Goal: Task Accomplishment & Management: Manage account settings

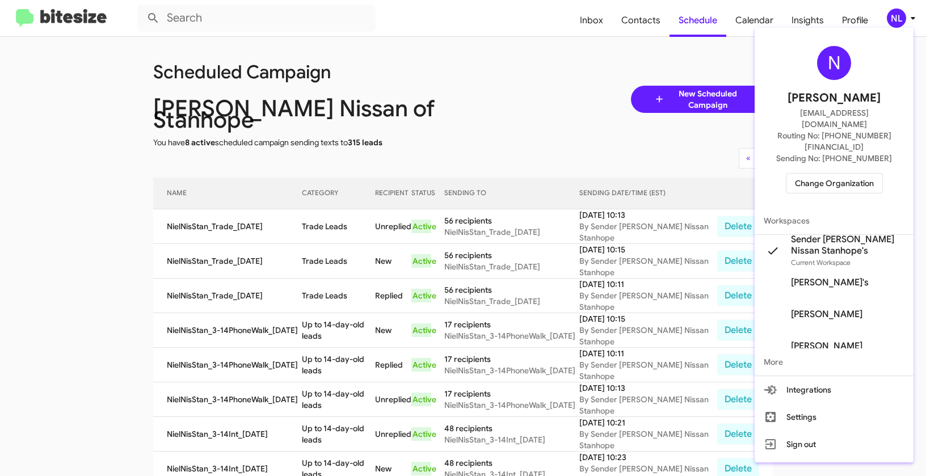
click at [833, 174] on span "Change Organization" at bounding box center [834, 183] width 79 height 19
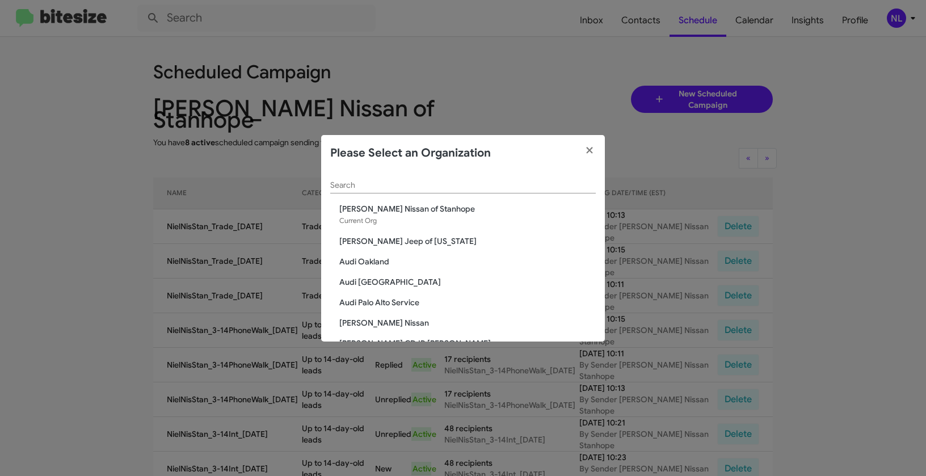
click at [520, 175] on div "Search" at bounding box center [463, 182] width 266 height 22
paste input "San Leandro Chrysler Jeep Dodge Ram"
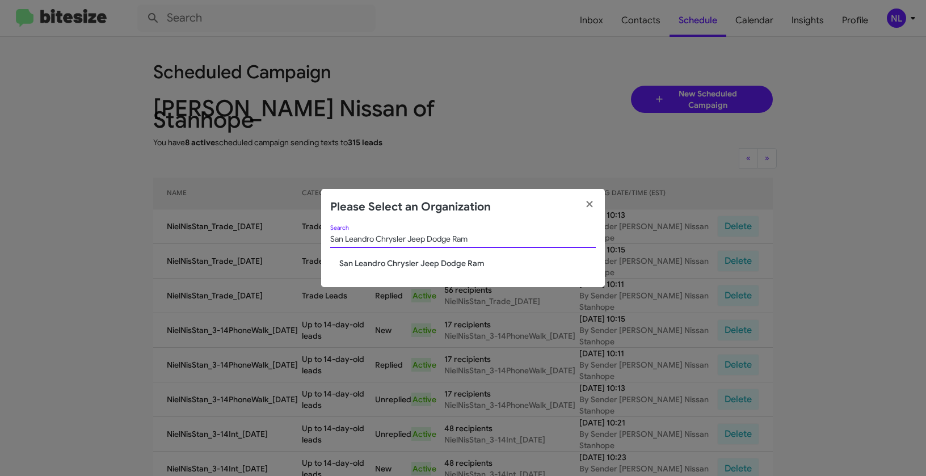
type input "San Leandro Chrysler Jeep Dodge Ram"
click at [412, 260] on span "San Leandro Chrysler Jeep Dodge Ram" at bounding box center [467, 263] width 257 height 11
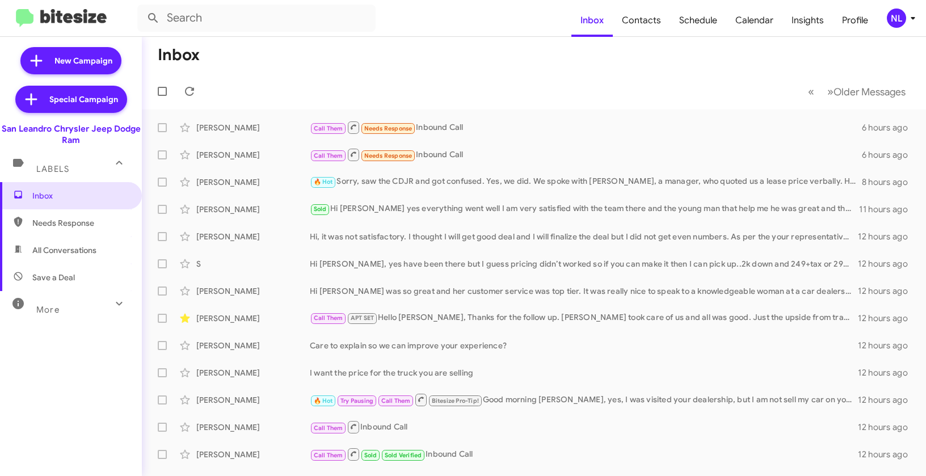
click at [441, 26] on form at bounding box center [354, 18] width 434 height 27
click at [903, 16] on div "NL" at bounding box center [896, 18] width 19 height 19
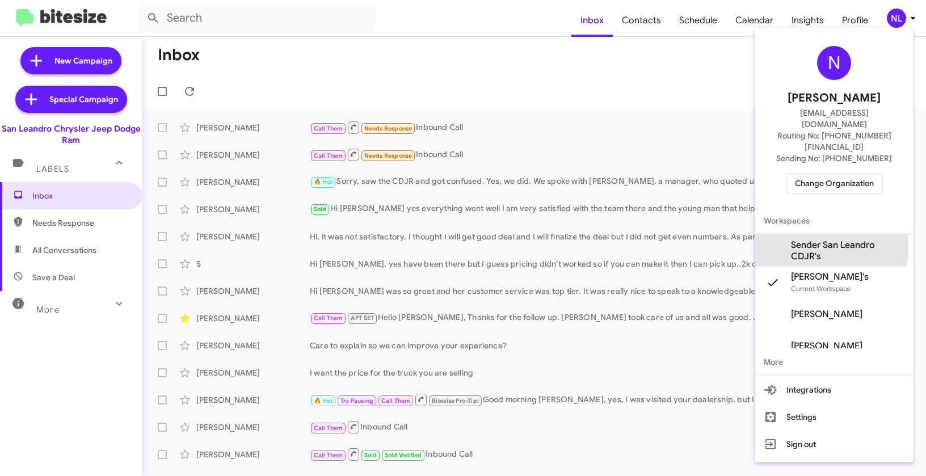
click at [813, 239] on span "Sender San Leandro CDJR's" at bounding box center [848, 250] width 114 height 23
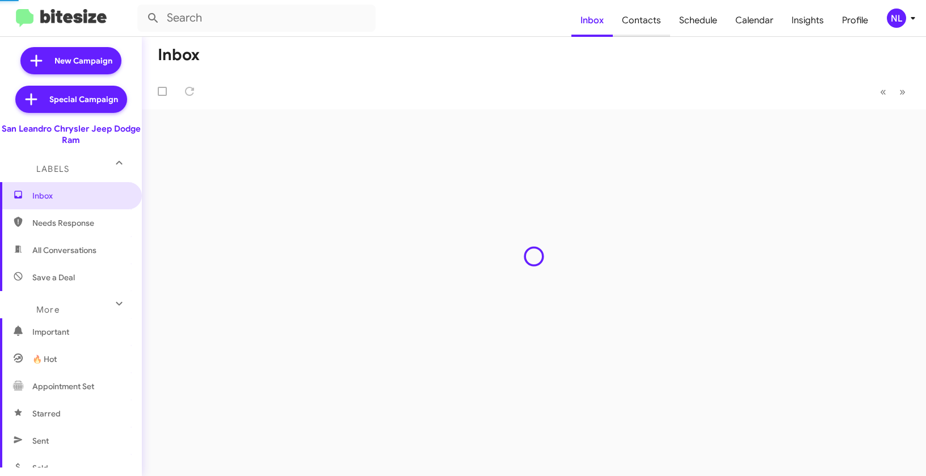
click at [642, 28] on span "Contacts" at bounding box center [641, 20] width 57 height 33
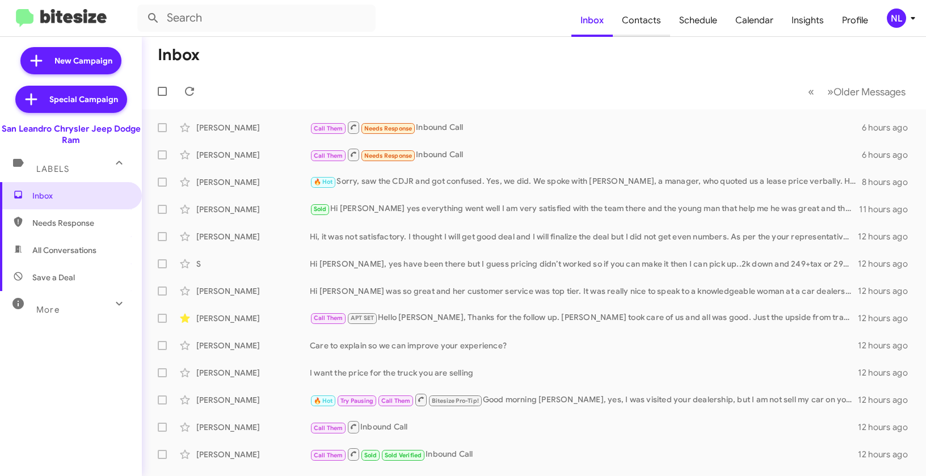
click at [645, 24] on span "Contacts" at bounding box center [641, 20] width 57 height 33
type input "in:groups"
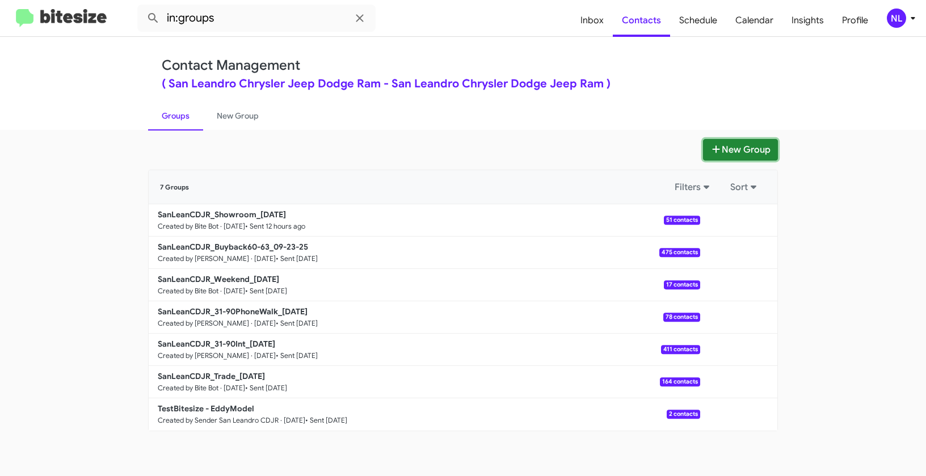
click at [731, 149] on button "New Group" at bounding box center [740, 150] width 75 height 22
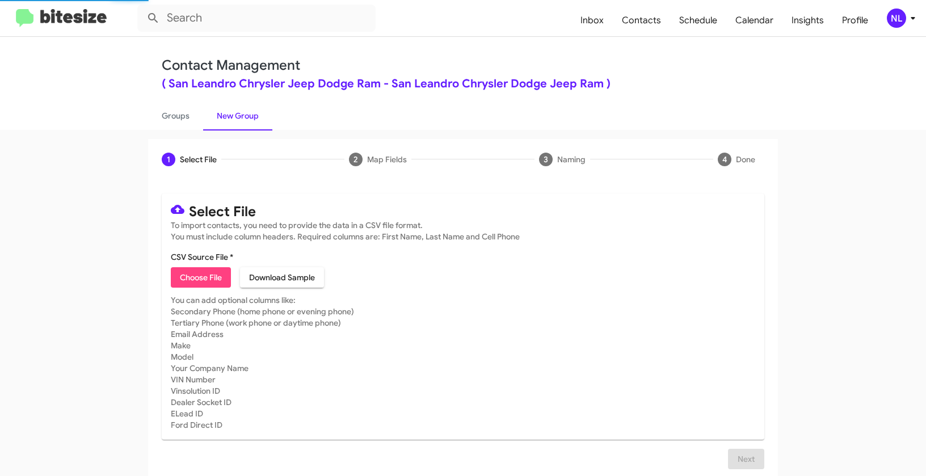
click at [188, 291] on mat-card "Select File To import contacts, you need to provide the data in a CSV file form…" at bounding box center [463, 317] width 603 height 246
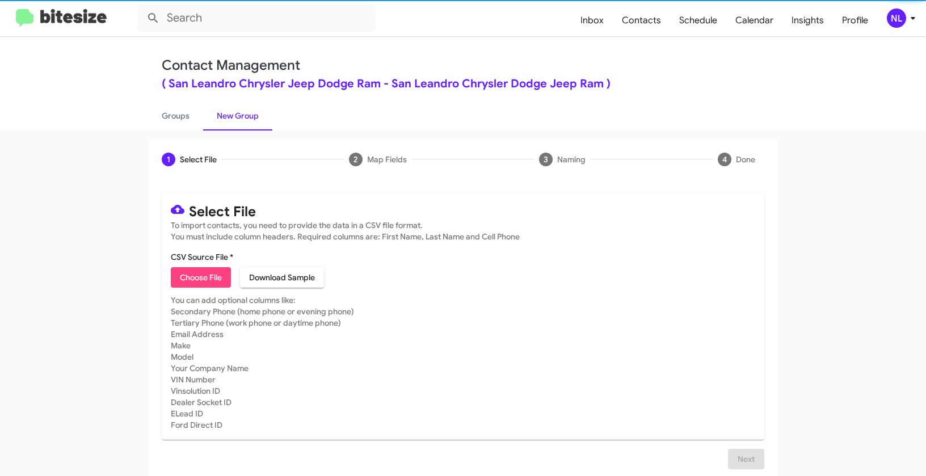
click at [190, 288] on mat-card "Select File To import contacts, you need to provide the data in a CSV file form…" at bounding box center [463, 317] width 603 height 246
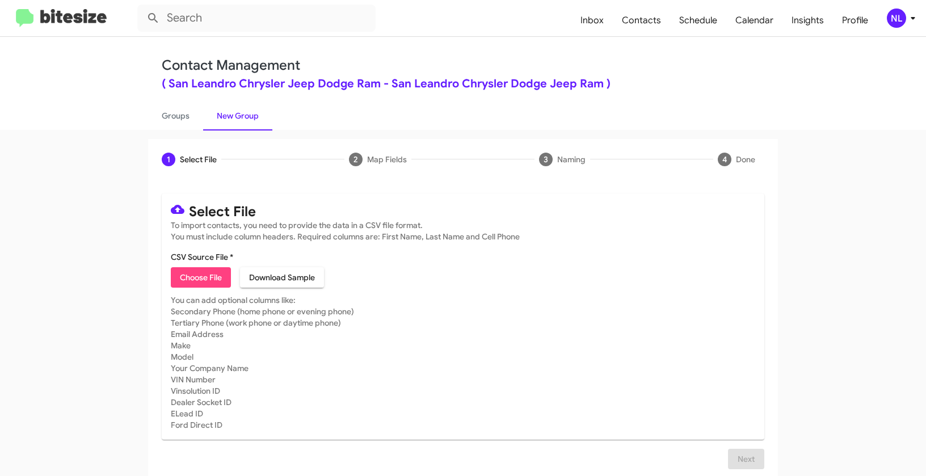
click at [214, 274] on span "Choose File" at bounding box center [201, 277] width 42 height 20
type input "SanLeanCDJR_3-30_09-25-25"
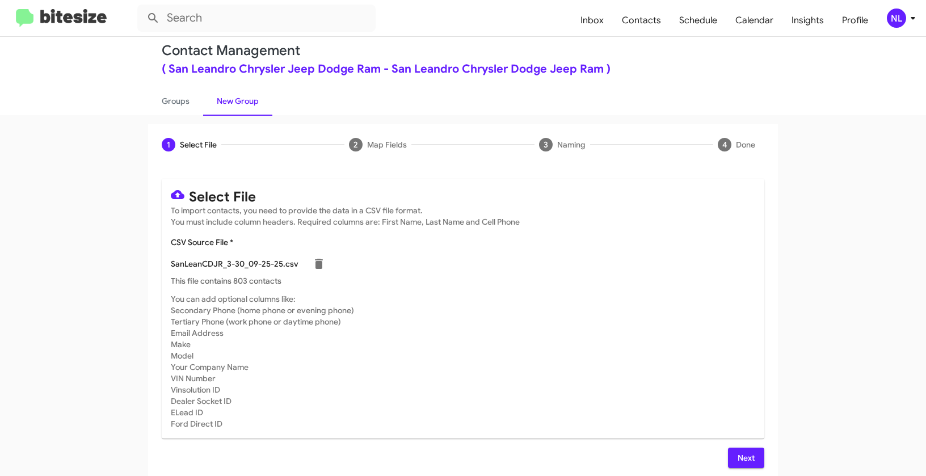
scroll to position [20, 0]
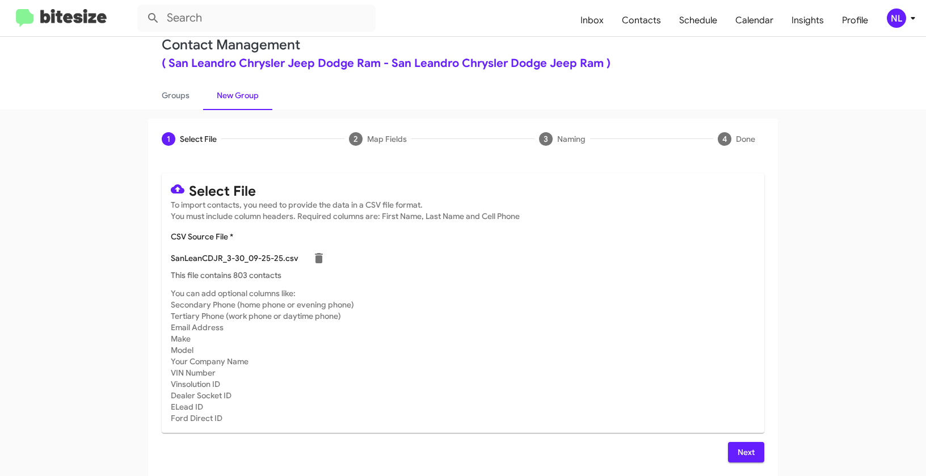
click at [901, 23] on div "NL" at bounding box center [896, 18] width 19 height 19
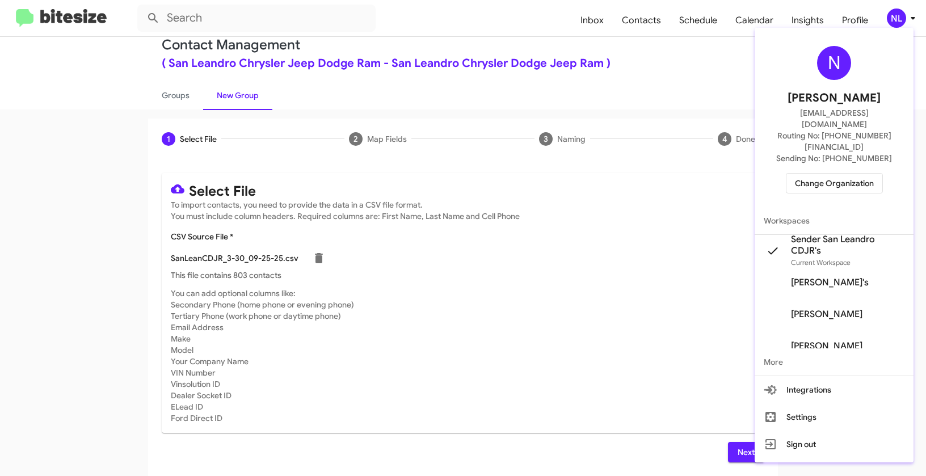
click at [625, 326] on div at bounding box center [463, 238] width 926 height 476
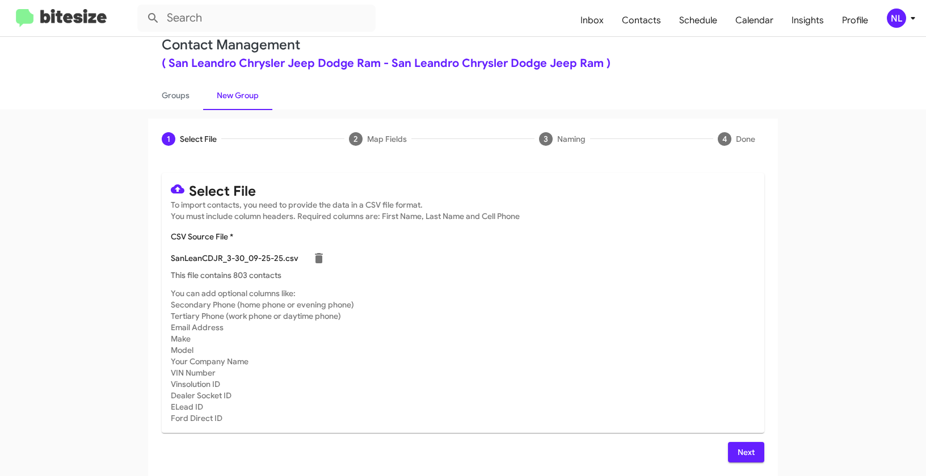
click at [749, 444] on span "Next" at bounding box center [746, 452] width 18 height 20
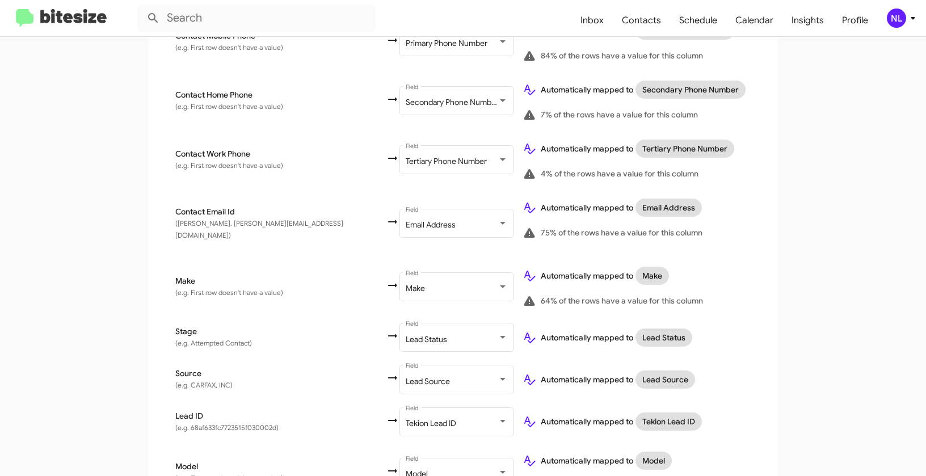
scroll to position [471, 0]
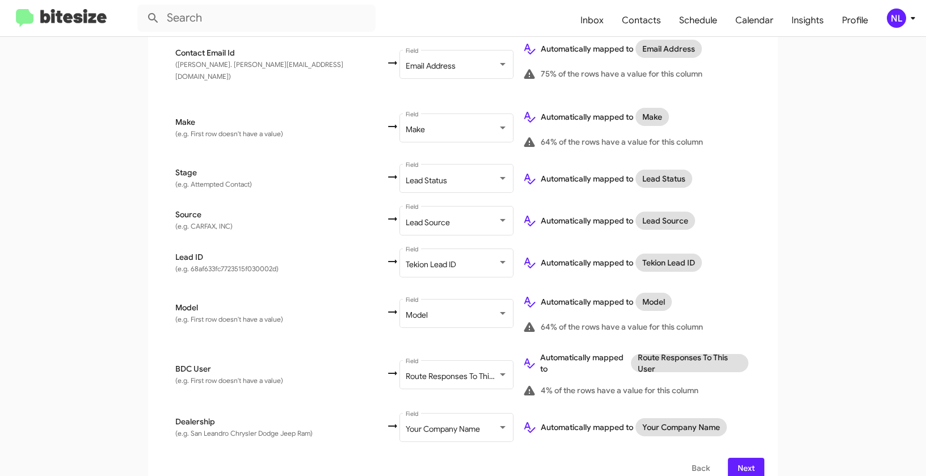
drag, startPoint x: 750, startPoint y: 453, endPoint x: 759, endPoint y: 443, distance: 13.7
click at [750, 458] on span "Next" at bounding box center [746, 468] width 18 height 20
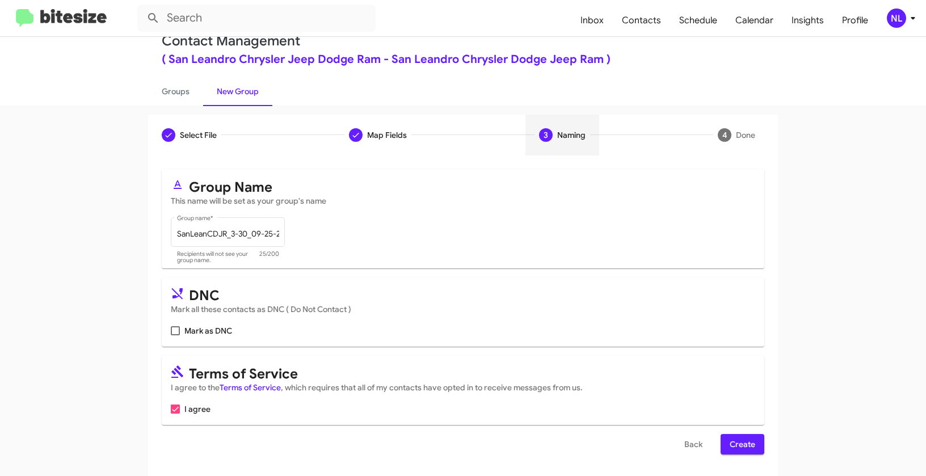
scroll to position [26, 0]
click at [741, 439] on span "Create" at bounding box center [743, 443] width 26 height 20
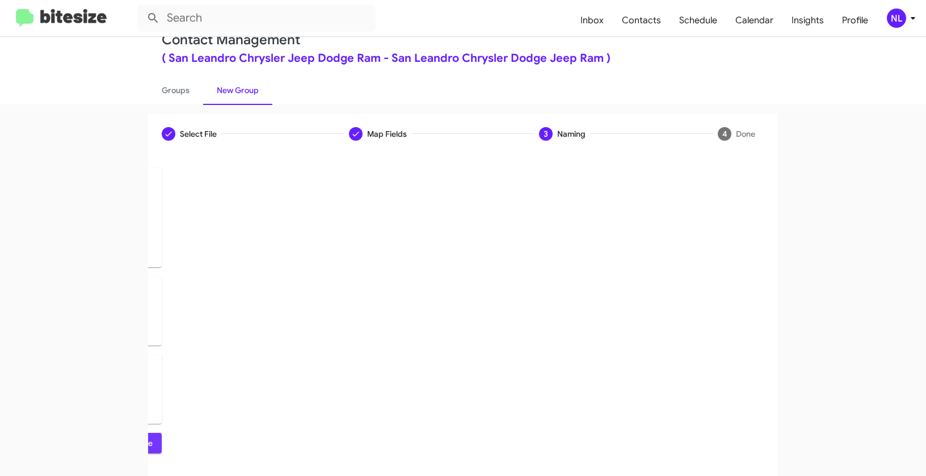
scroll to position [0, 0]
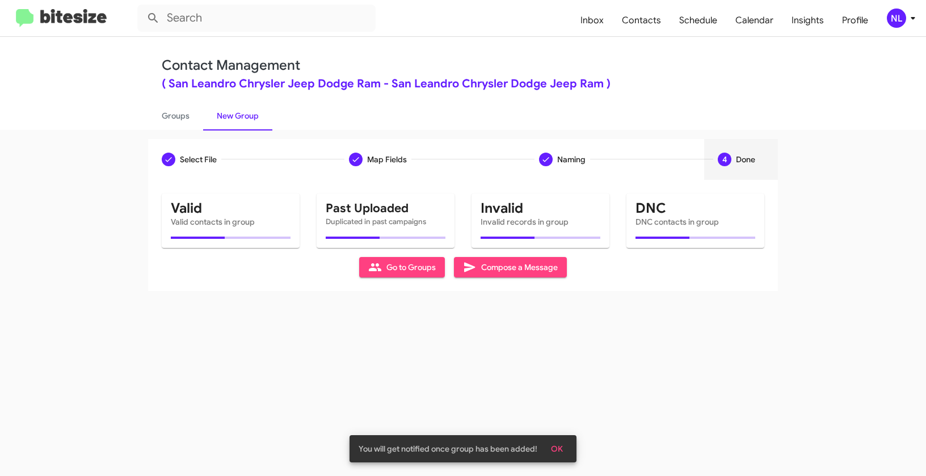
click at [562, 443] on button "OK" at bounding box center [557, 449] width 30 height 20
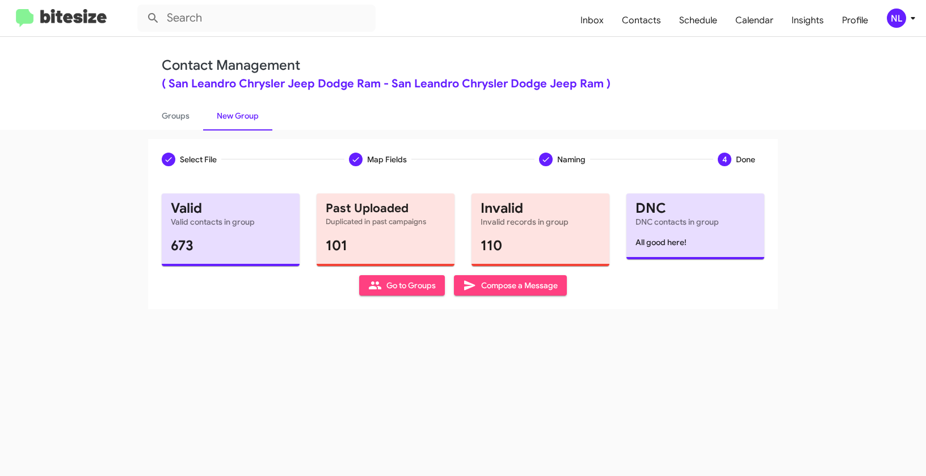
click at [393, 287] on span "Go to Groups" at bounding box center [402, 285] width 68 height 20
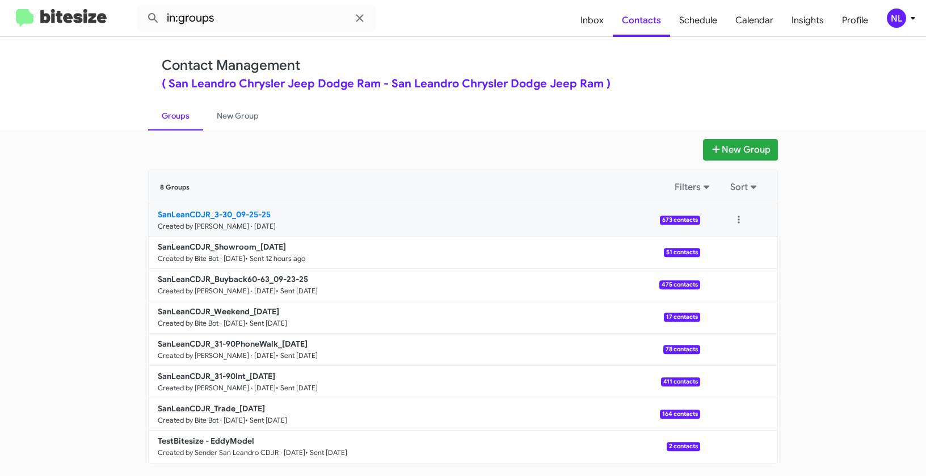
drag, startPoint x: 105, startPoint y: 209, endPoint x: 236, endPoint y: 211, distance: 131.1
click at [236, 211] on app-groups "New Group 8 Groups Filters Sort SanLeanCDJR_3-30_09-25-25 Created by Nen Limbau…" at bounding box center [463, 301] width 926 height 325
copy div "Filters Sort SanLeanCDJR_3-30_"
click at [255, 18] on input "in:groups" at bounding box center [256, 18] width 238 height 27
paste input "SanLeanCDJR_3-30_"
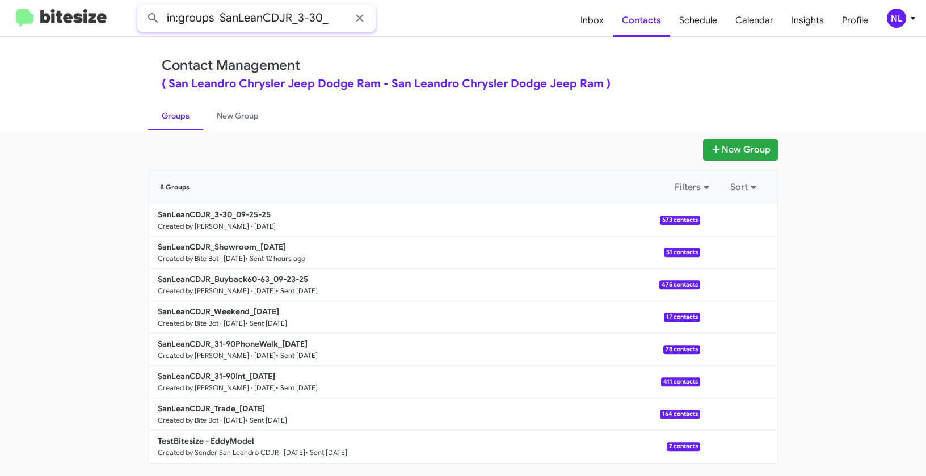
type input "in:groups SanLeanCDJR_3-30_"
click at [142, 7] on button at bounding box center [153, 18] width 23 height 23
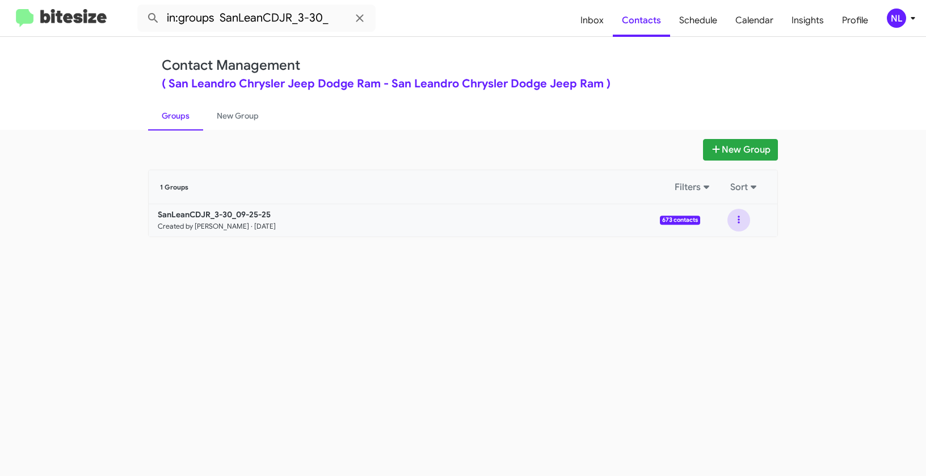
click at [738, 219] on button at bounding box center [739, 220] width 23 height 23
click at [729, 247] on button "View contacts" at bounding box center [704, 250] width 91 height 27
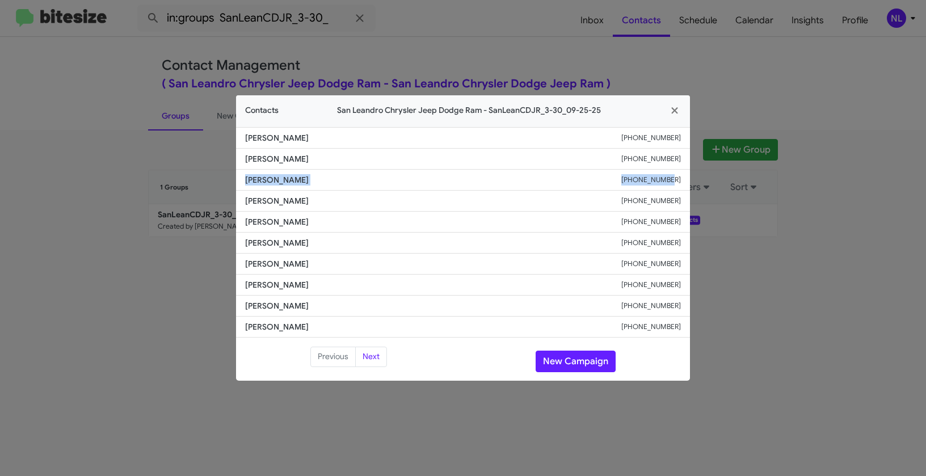
drag, startPoint x: 232, startPoint y: 176, endPoint x: 701, endPoint y: 187, distance: 469.5
click at [701, 187] on modal-container "Contacts San Leandro Chrysler Jeep Dodge Ram - SanLeanCDJR_3-30_09-25-25 Radha …" at bounding box center [463, 238] width 926 height 476
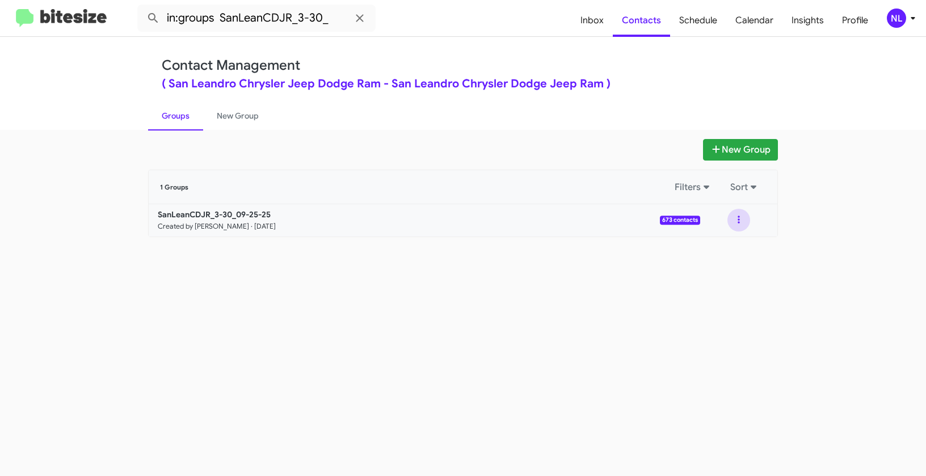
click at [738, 220] on button at bounding box center [739, 220] width 23 height 23
click at [734, 251] on button "View contacts" at bounding box center [704, 250] width 91 height 27
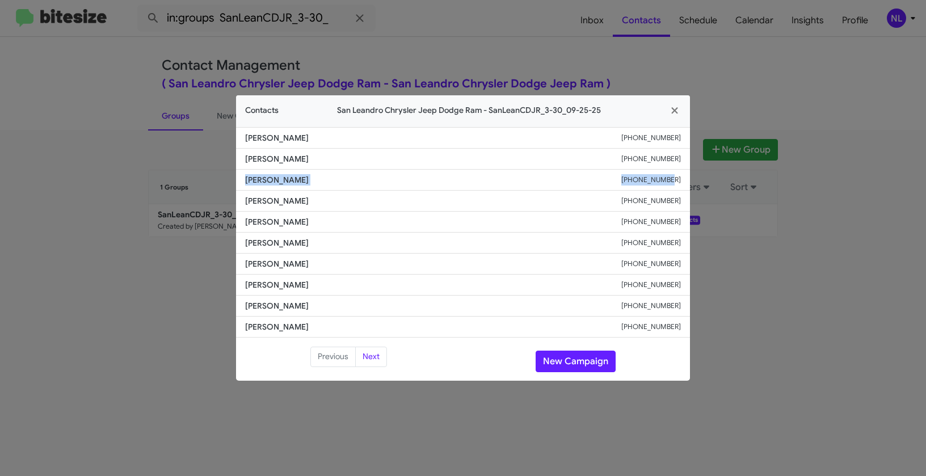
drag, startPoint x: 240, startPoint y: 176, endPoint x: 684, endPoint y: 184, distance: 443.9
click at [684, 184] on li "Amy Penning +19253936313" at bounding box center [463, 180] width 454 height 21
copy div "Amy Penning +19253936313"
click at [565, 360] on button "New Campaign" at bounding box center [576, 362] width 80 height 22
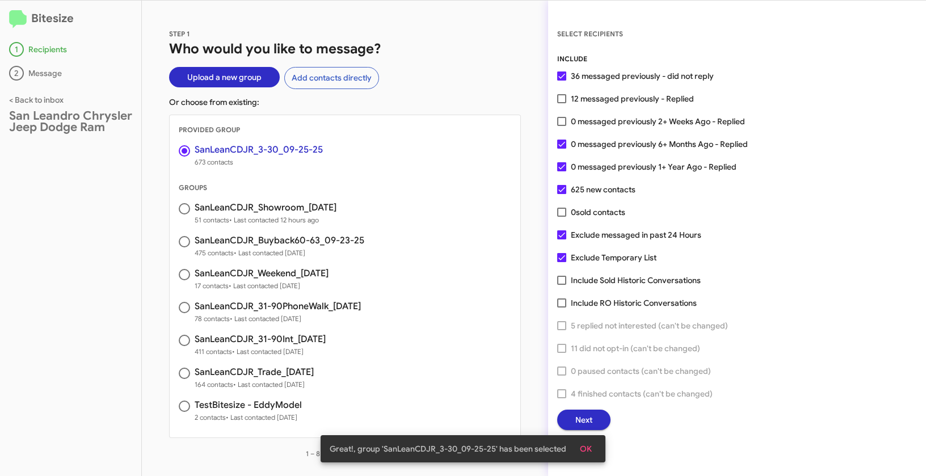
click at [587, 450] on span "OK" at bounding box center [586, 449] width 12 height 20
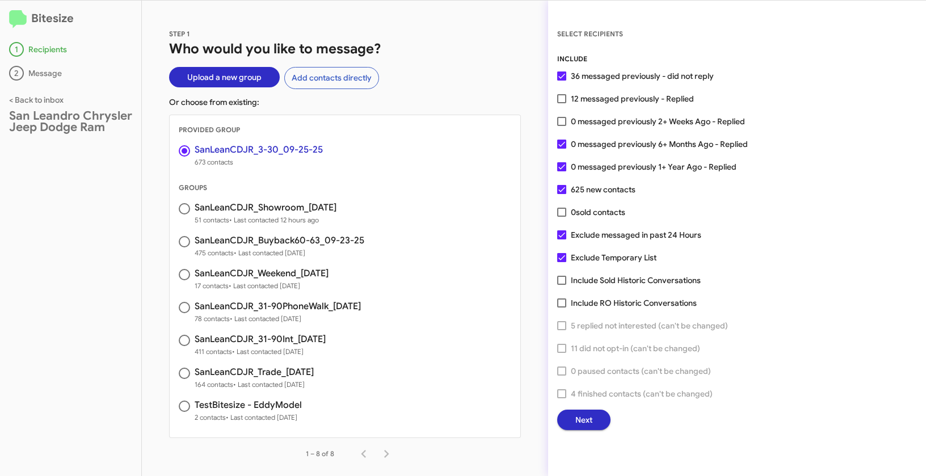
click at [560, 123] on span at bounding box center [561, 121] width 9 height 9
click at [561, 126] on input "0 messaged previously 2+ Weeks Ago - Replied" at bounding box center [561, 126] width 1 height 1
checkbox input "true"
click at [600, 421] on button "Next" at bounding box center [583, 420] width 53 height 20
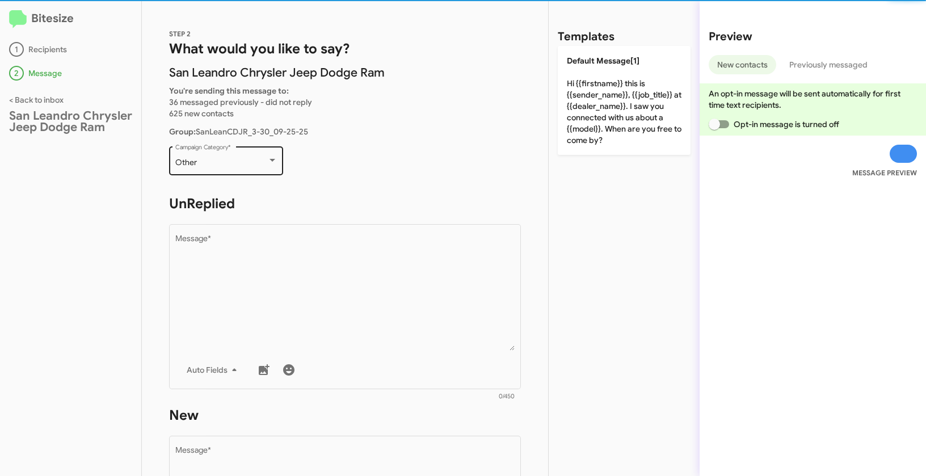
click at [247, 170] on div "Other Campaign Category *" at bounding box center [226, 159] width 102 height 31
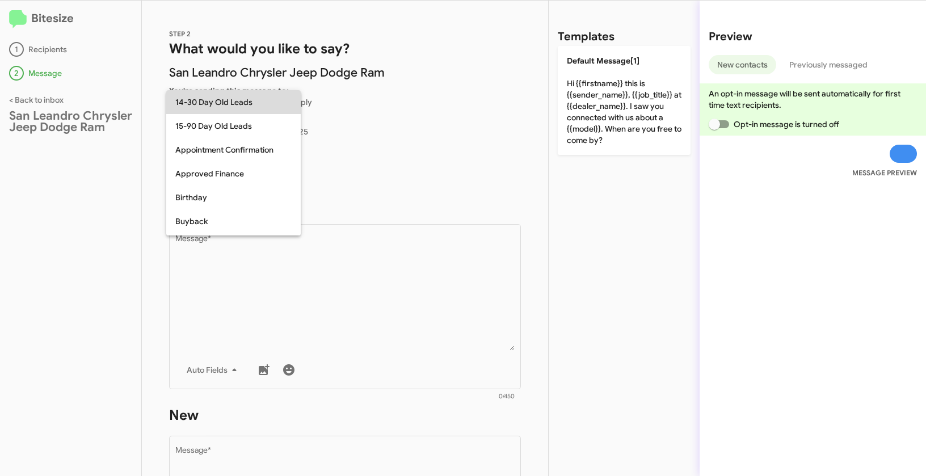
click at [200, 100] on span "14-30 Day Old Leads" at bounding box center [233, 102] width 116 height 24
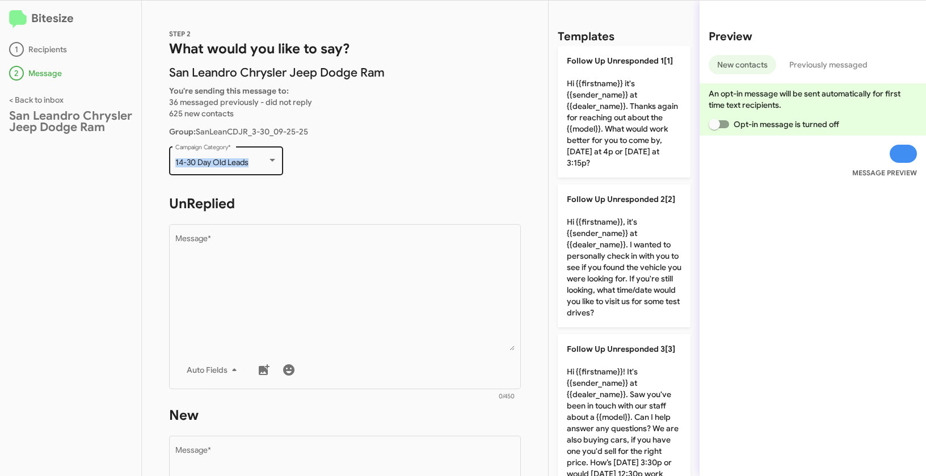
drag, startPoint x: 173, startPoint y: 160, endPoint x: 266, endPoint y: 161, distance: 92.5
click at [266, 161] on div "14-30 Day Old Leads Campaign Category *" at bounding box center [226, 159] width 114 height 31
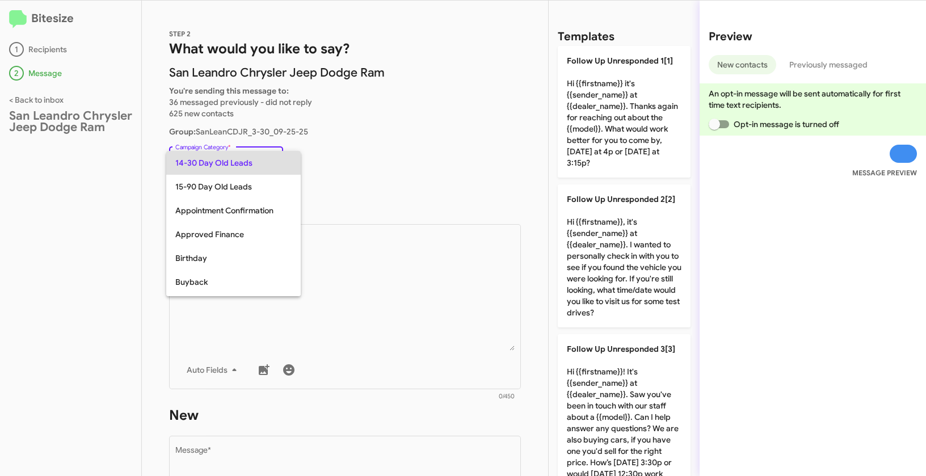
copy span "14-30 Day Old Leads"
click at [343, 329] on div at bounding box center [463, 238] width 926 height 476
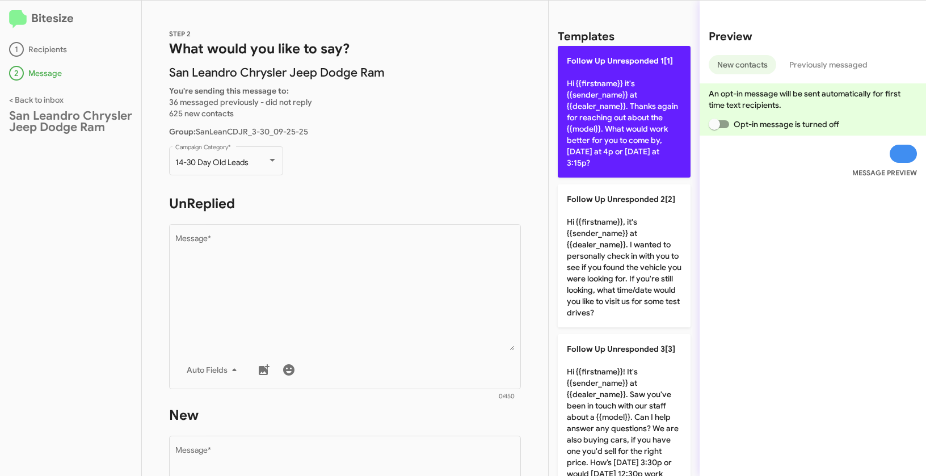
click at [594, 133] on p "Follow Up Unresponded 1[1] Hi {{firstname}} it's {{sender_name}} at {{dealer_na…" at bounding box center [624, 112] width 133 height 132
type textarea "Hi {{firstname}} it's {{sender_name}} at {{dealer_name}}. Thanks again for reac…"
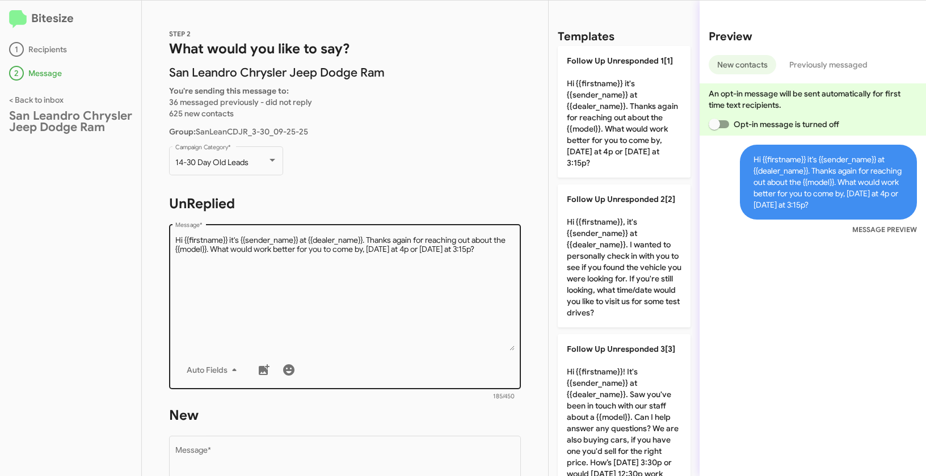
scroll to position [199, 0]
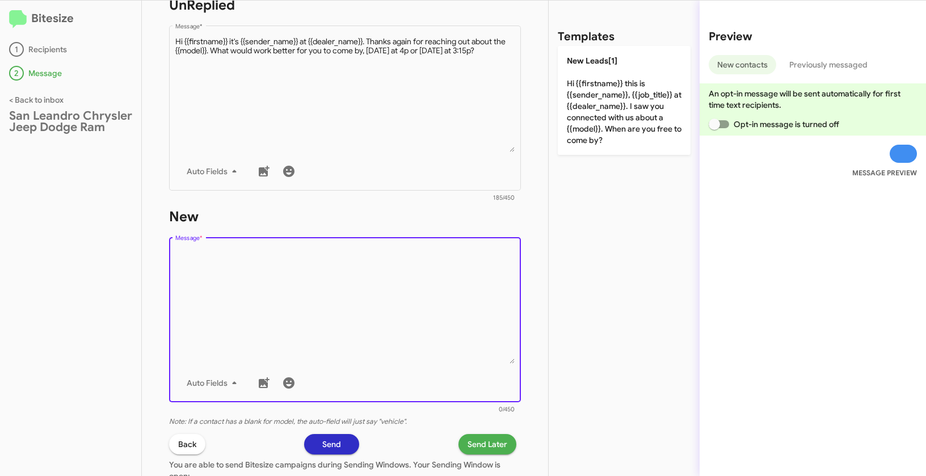
click at [459, 279] on textarea "Message *" at bounding box center [345, 306] width 340 height 116
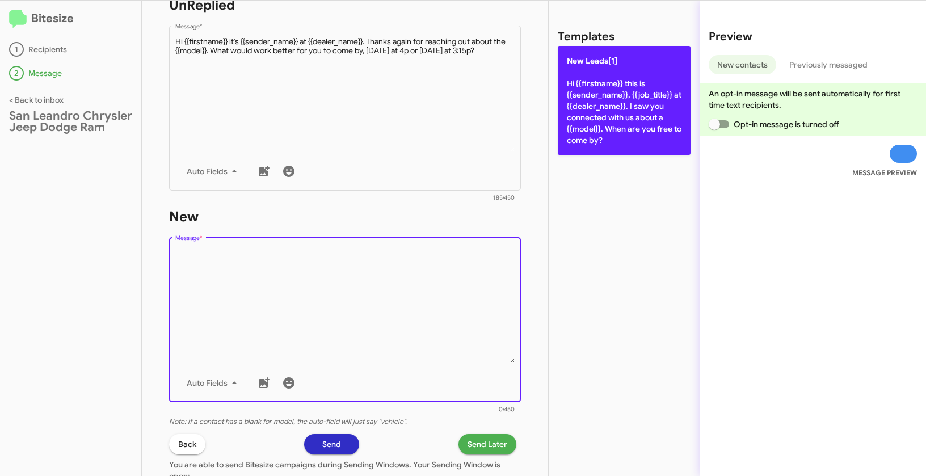
click at [606, 88] on p "New Leads[1] Hi {{firstname}} this is {{sender_name}}, {{job_title}} at {{deale…" at bounding box center [624, 100] width 133 height 109
type textarea "Hi {{firstname}} this is {{sender_name}}, {{job_title}} at {{dealer_name}}. I s…"
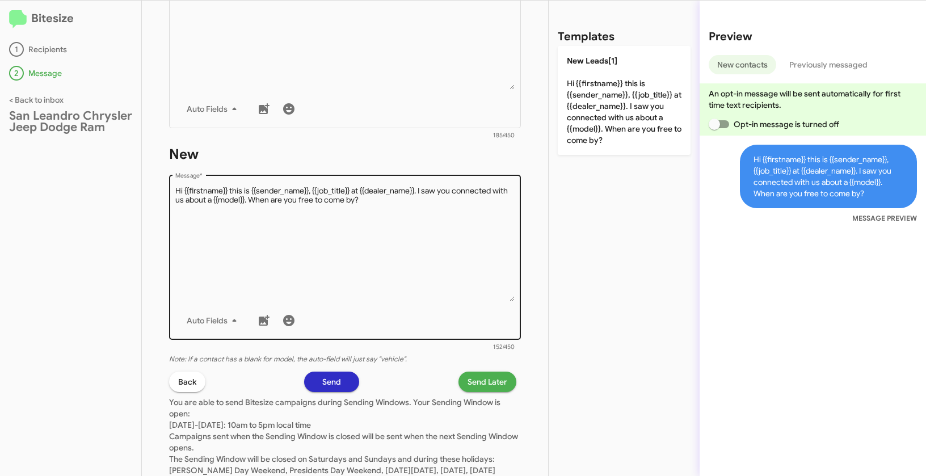
scroll to position [317, 0]
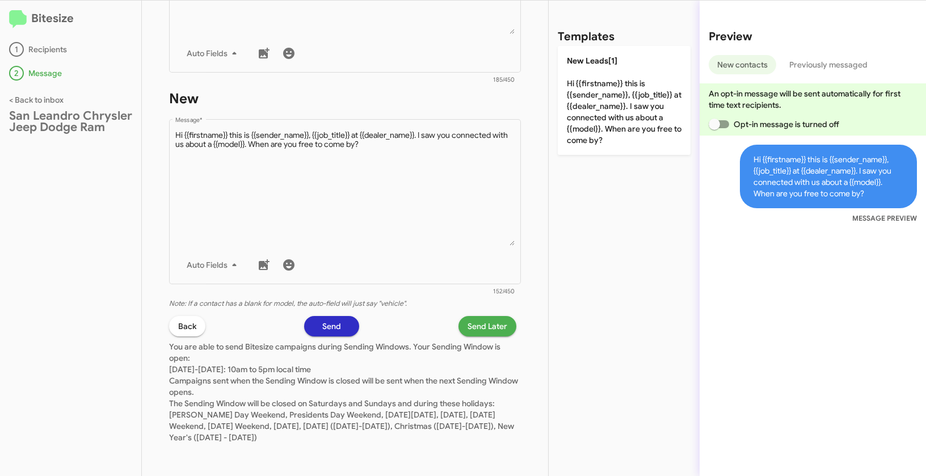
click at [481, 330] on span "Send Later" at bounding box center [488, 326] width 40 height 20
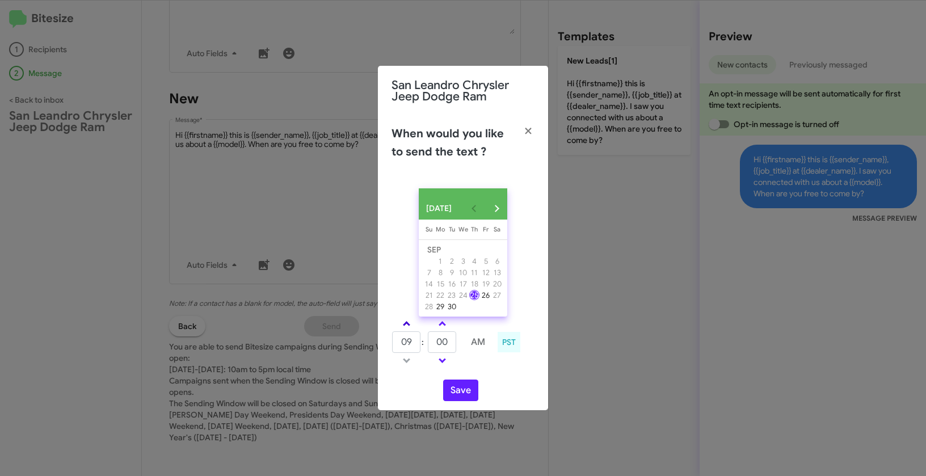
click at [407, 327] on span at bounding box center [406, 324] width 7 height 7
type input "10"
click at [438, 348] on input "00" at bounding box center [442, 342] width 28 height 22
click at [452, 348] on input "00" at bounding box center [442, 342] width 28 height 22
drag, startPoint x: 452, startPoint y: 347, endPoint x: 433, endPoint y: 343, distance: 19.3
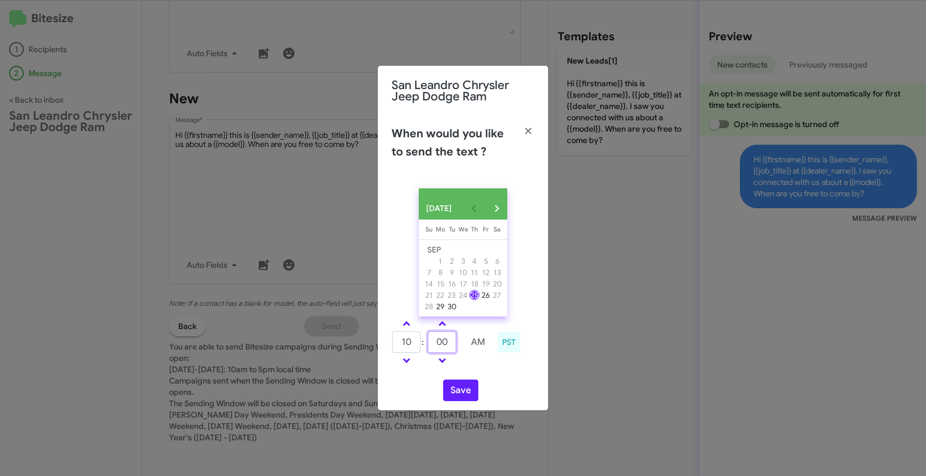
click at [433, 343] on input "00" at bounding box center [442, 342] width 28 height 22
type input "20"
click at [470, 397] on button "Save" at bounding box center [460, 391] width 35 height 22
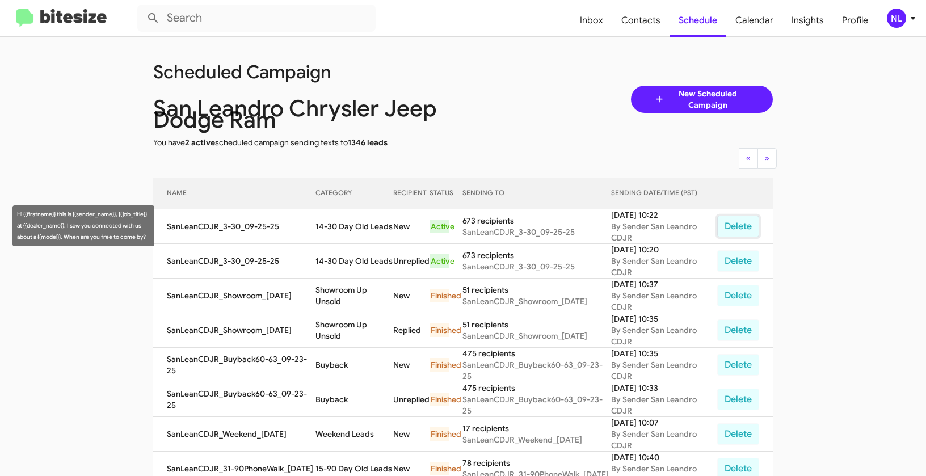
click at [740, 229] on button "Delete" at bounding box center [738, 227] width 42 height 22
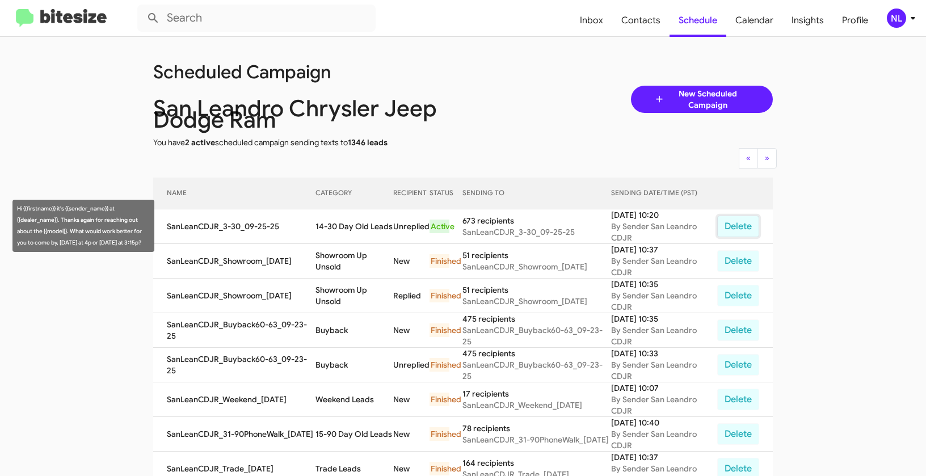
click at [733, 224] on button "Delete" at bounding box center [738, 227] width 42 height 22
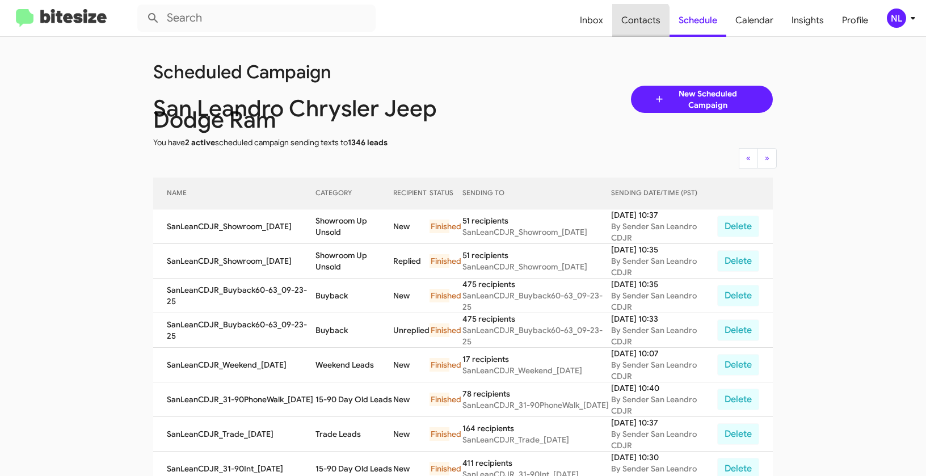
click at [634, 26] on span "Contacts" at bounding box center [640, 20] width 57 height 33
type input "in:groups"
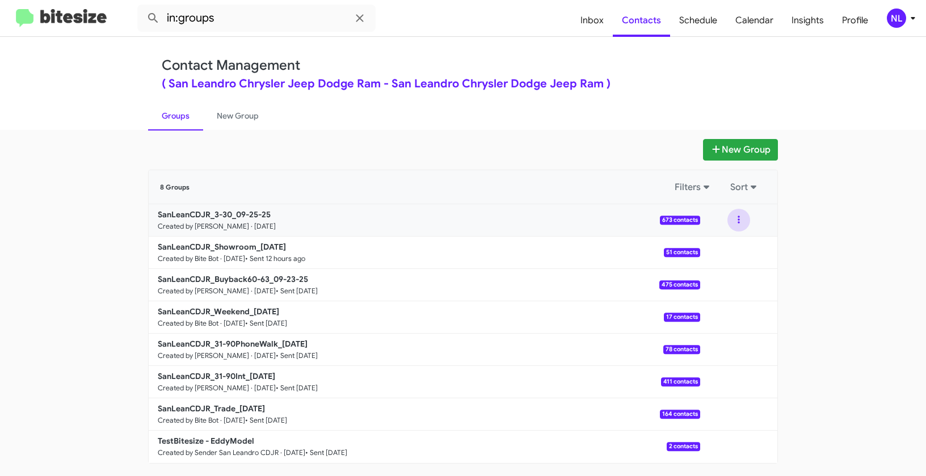
click at [740, 218] on button at bounding box center [739, 220] width 23 height 23
click at [728, 247] on button "View contacts" at bounding box center [704, 250] width 91 height 27
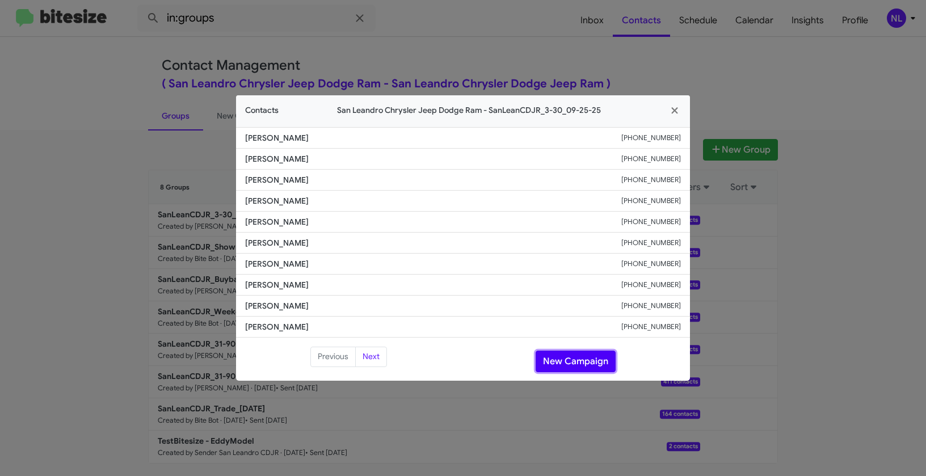
click at [569, 364] on button "New Campaign" at bounding box center [576, 362] width 80 height 22
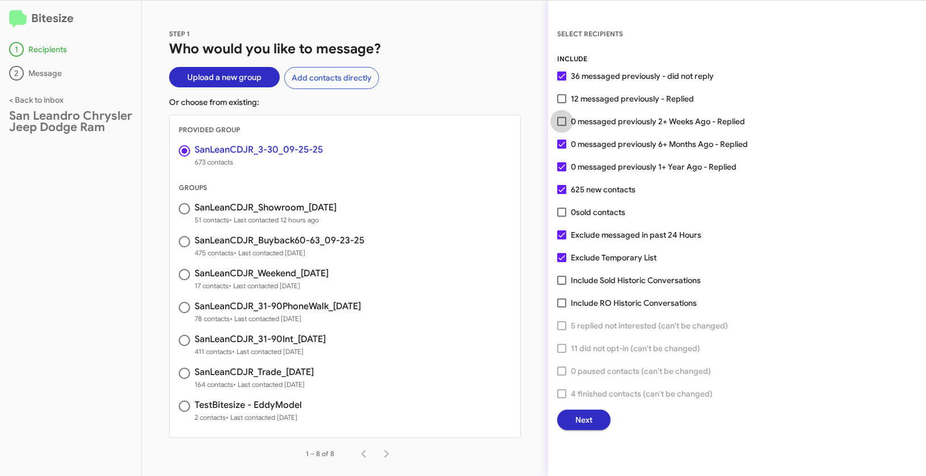
click at [558, 124] on span at bounding box center [561, 121] width 9 height 9
click at [561, 126] on input "0 messaged previously 2+ Weeks Ago - Replied" at bounding box center [561, 126] width 1 height 1
checkbox input "true"
click at [582, 419] on span "Next" at bounding box center [583, 420] width 17 height 20
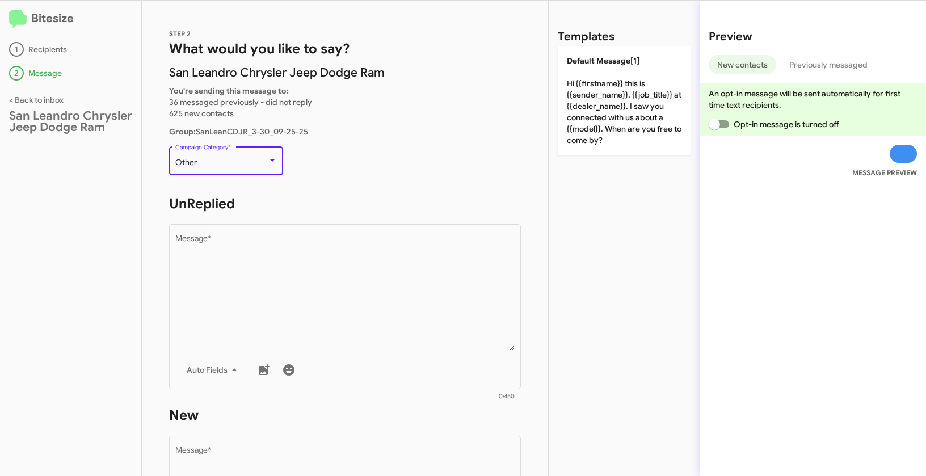
click at [217, 165] on div "Other" at bounding box center [221, 162] width 92 height 9
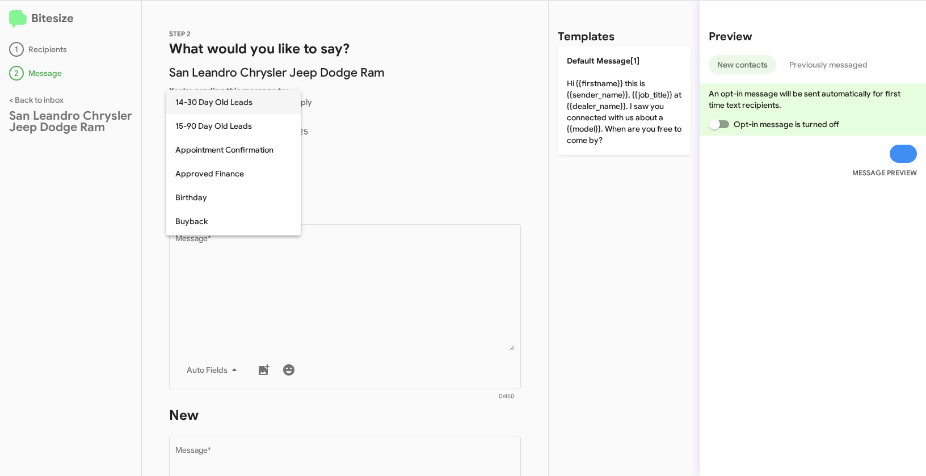
click at [180, 99] on span "14-30 Day Old Leads" at bounding box center [233, 102] width 116 height 24
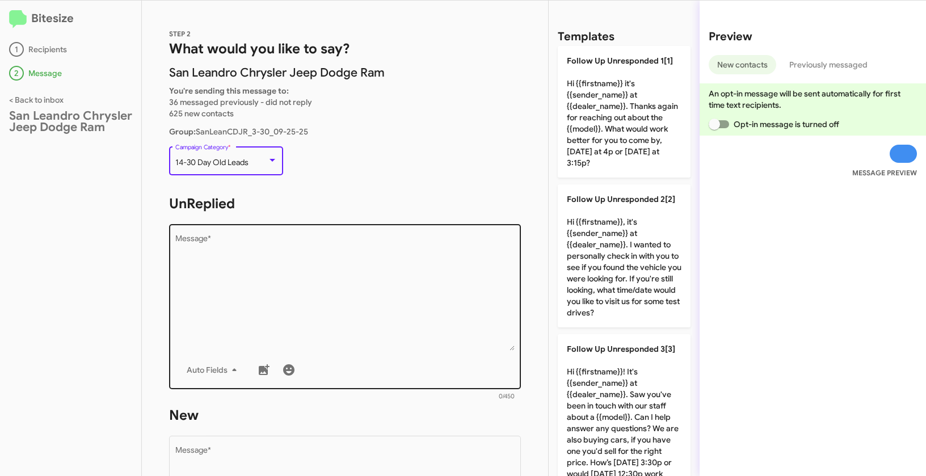
click at [285, 249] on textarea "Message *" at bounding box center [345, 293] width 340 height 116
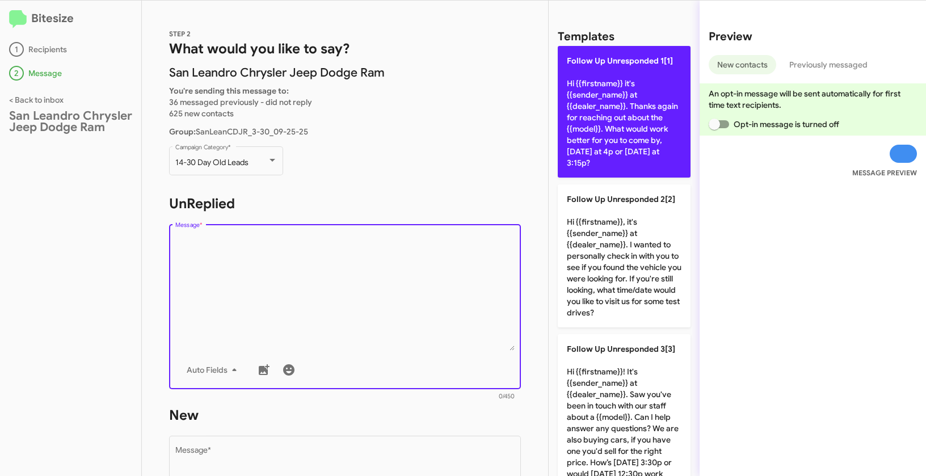
click at [575, 125] on p "Follow Up Unresponded 1[1] Hi {{firstname}} it's {{sender_name}} at {{dealer_na…" at bounding box center [624, 112] width 133 height 132
type textarea "Hi {{firstname}} it's {{sender_name}} at {{dealer_name}}. Thanks again for reac…"
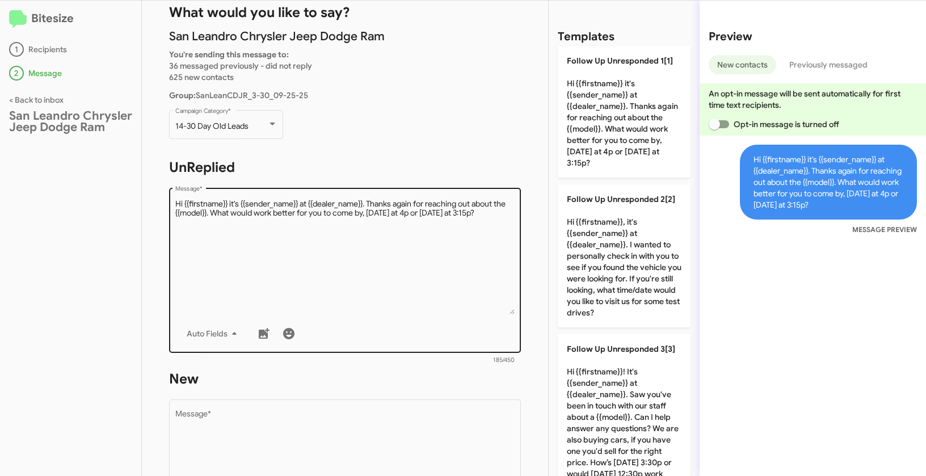
scroll to position [78, 0]
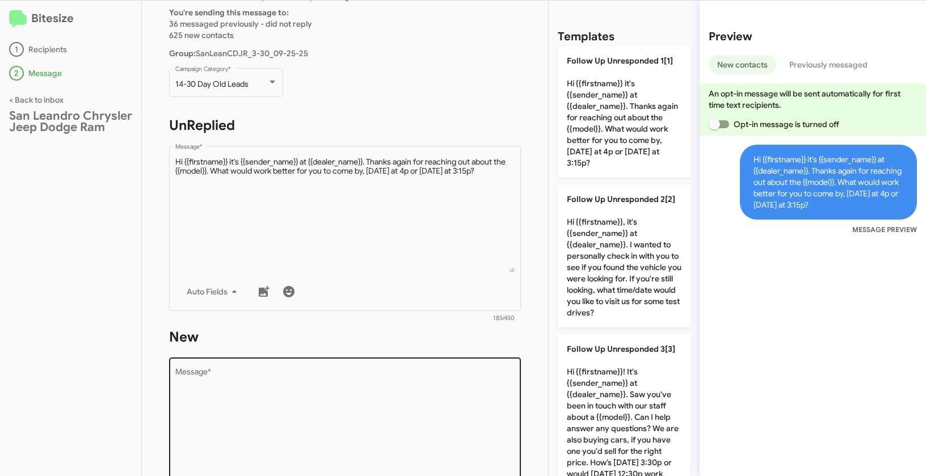
click at [398, 367] on div "Drop image here to insert Auto Fields Message *" at bounding box center [345, 438] width 340 height 167
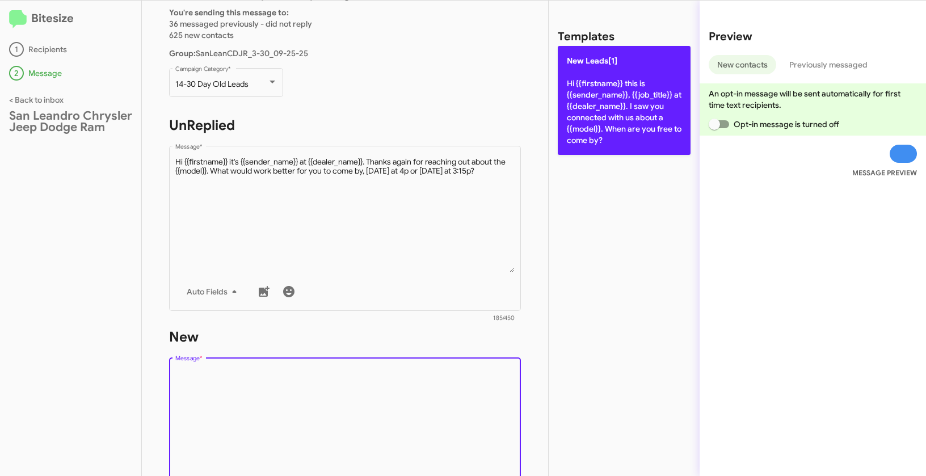
click at [618, 107] on p "New Leads[1] Hi {{firstname}} this is {{sender_name}}, {{job_title}} at {{deale…" at bounding box center [624, 100] width 133 height 109
type textarea "Hi {{firstname}} this is {{sender_name}}, {{job_title}} at {{dealer_name}}. I s…"
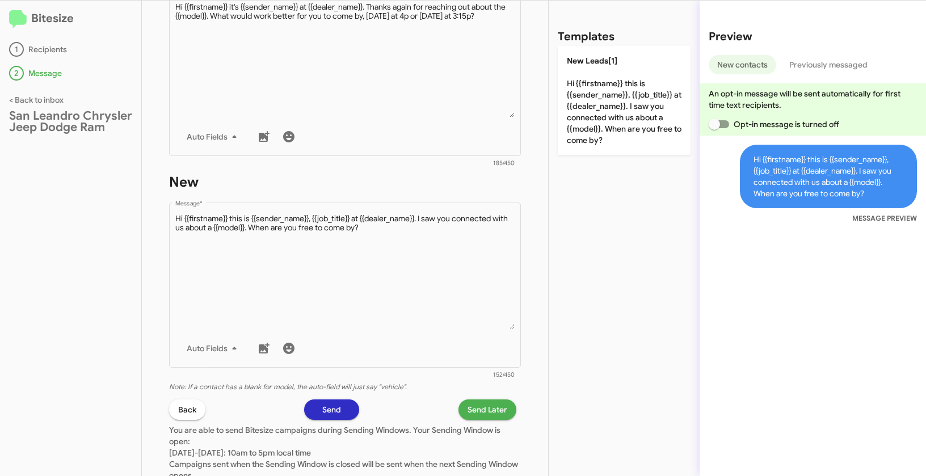
scroll to position [254, 0]
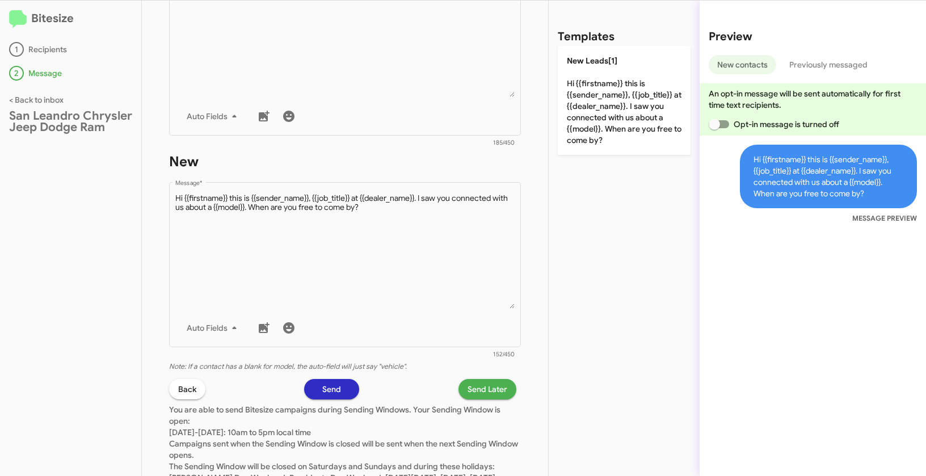
click at [484, 405] on span "You are able to send Bitesize campaigns during Sending Windows. Your Sending Wi…" at bounding box center [343, 455] width 349 height 101
click at [483, 396] on span "Send Later" at bounding box center [488, 389] width 40 height 20
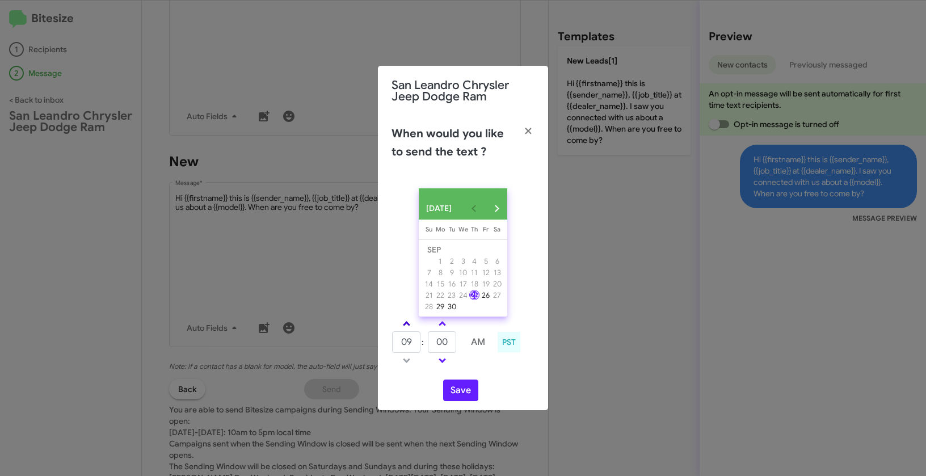
click at [409, 328] on span at bounding box center [406, 324] width 7 height 7
type input "10"
drag, startPoint x: 451, startPoint y: 346, endPoint x: 440, endPoint y: 345, distance: 10.8
click at [440, 345] on input "00" at bounding box center [442, 342] width 28 height 22
click at [448, 348] on input "00" at bounding box center [442, 342] width 28 height 22
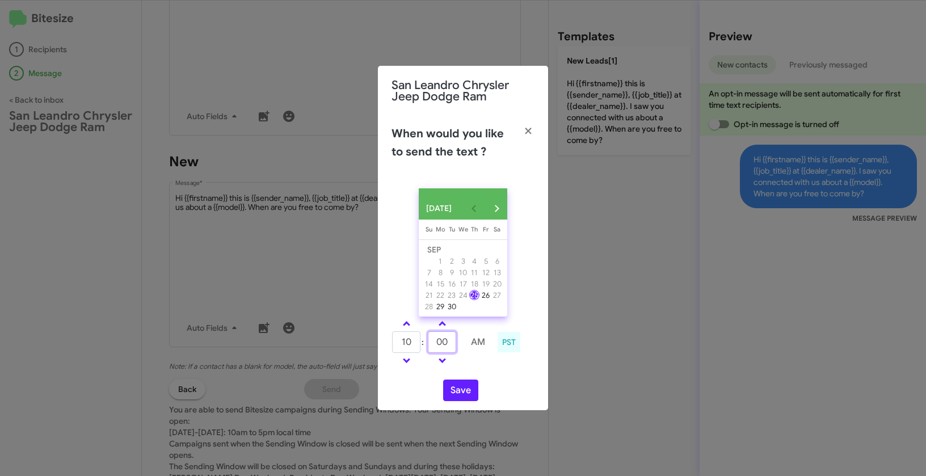
drag, startPoint x: 449, startPoint y: 347, endPoint x: 420, endPoint y: 339, distance: 30.7
click at [420, 339] on tr "10 : 00 AM" at bounding box center [443, 342] width 102 height 23
type input "20"
click at [451, 397] on button "Save" at bounding box center [460, 391] width 35 height 22
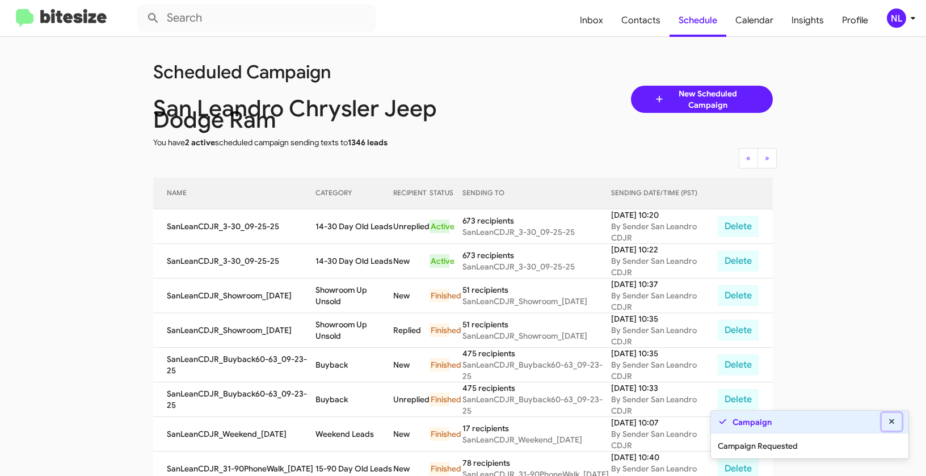
click at [892, 423] on icon at bounding box center [892, 422] width 10 height 8
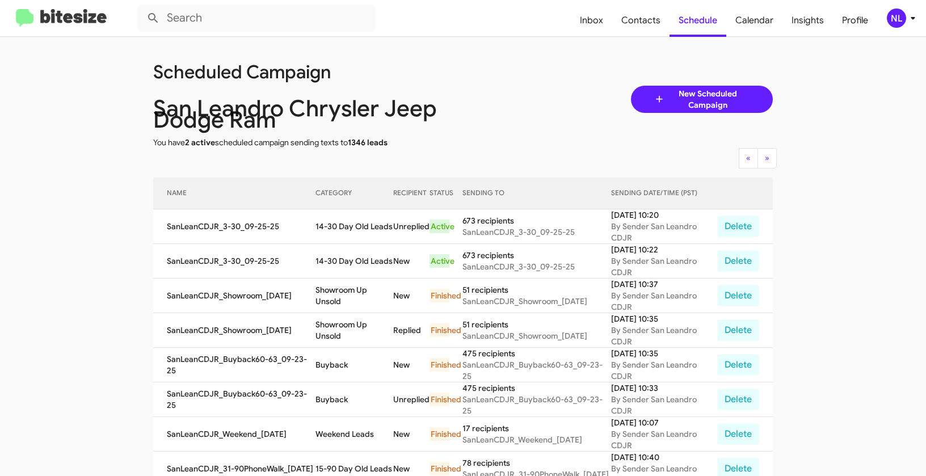
click at [896, 19] on div "NL" at bounding box center [896, 18] width 19 height 19
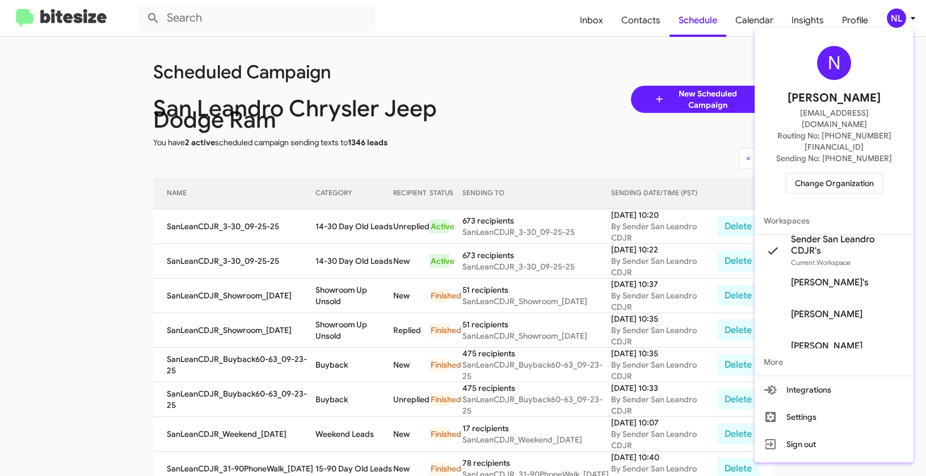
click at [831, 174] on span "Change Organization" at bounding box center [834, 183] width 79 height 19
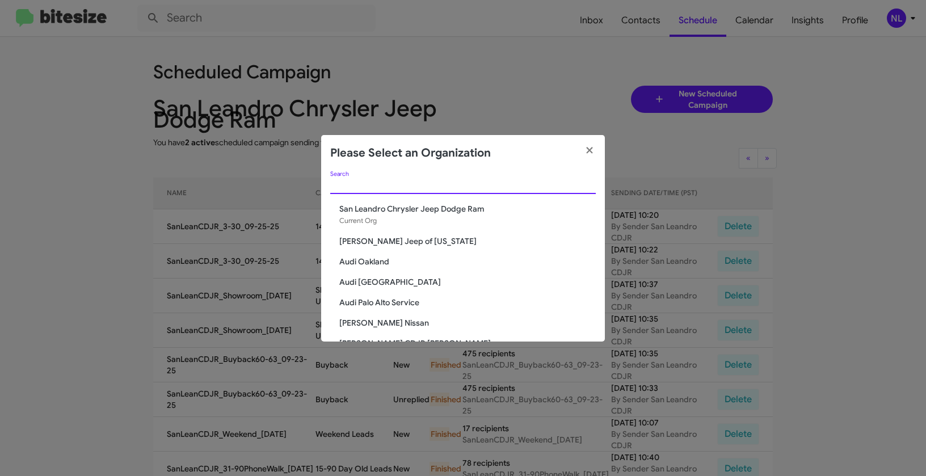
click at [428, 185] on input "Search" at bounding box center [463, 185] width 266 height 9
paste input "SERVICE: [PERSON_NAME]"
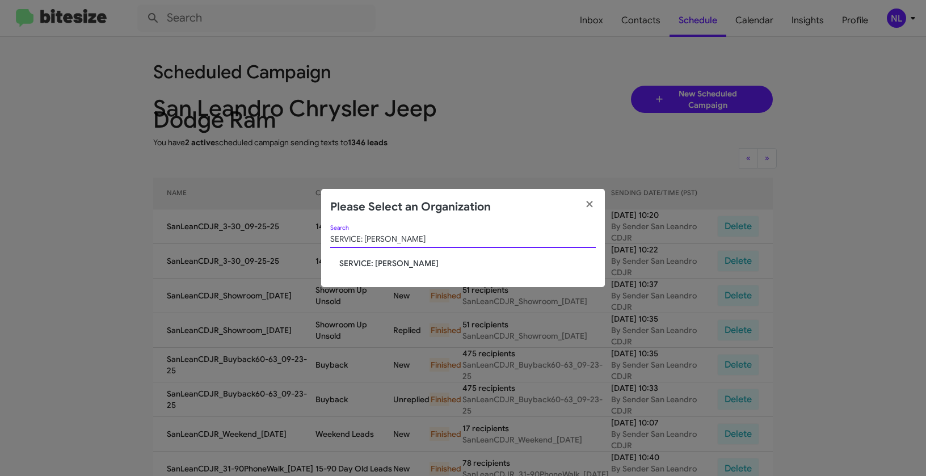
type input "SERVICE: [PERSON_NAME]"
click at [358, 262] on span "SERVICE: [PERSON_NAME]" at bounding box center [467, 263] width 257 height 11
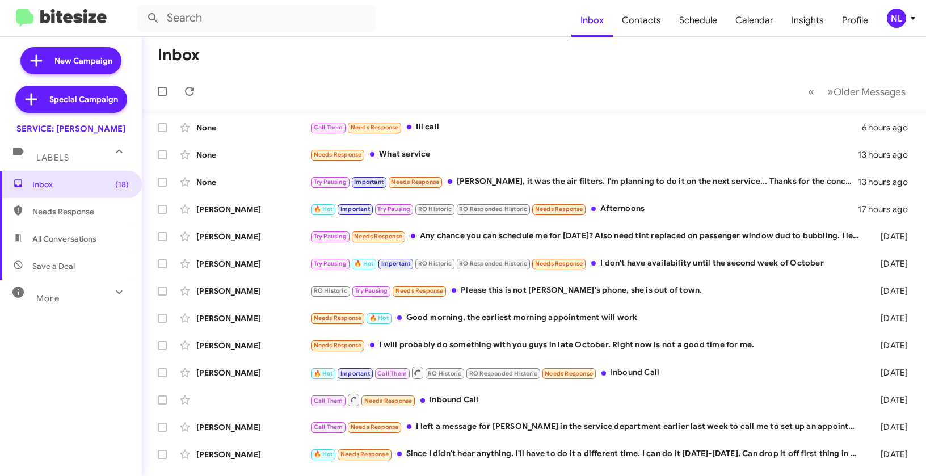
click at [893, 20] on div "NL" at bounding box center [896, 18] width 19 height 19
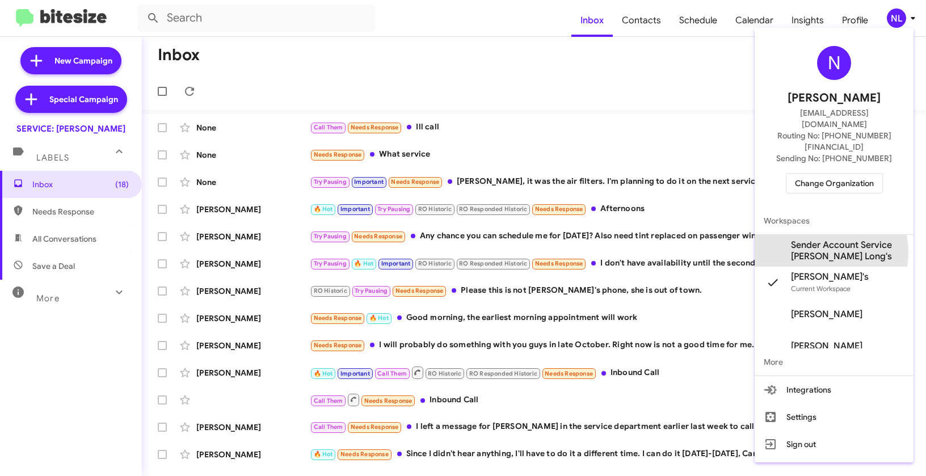
click at [823, 239] on span "Sender Account Service Daniels Long's" at bounding box center [848, 250] width 114 height 23
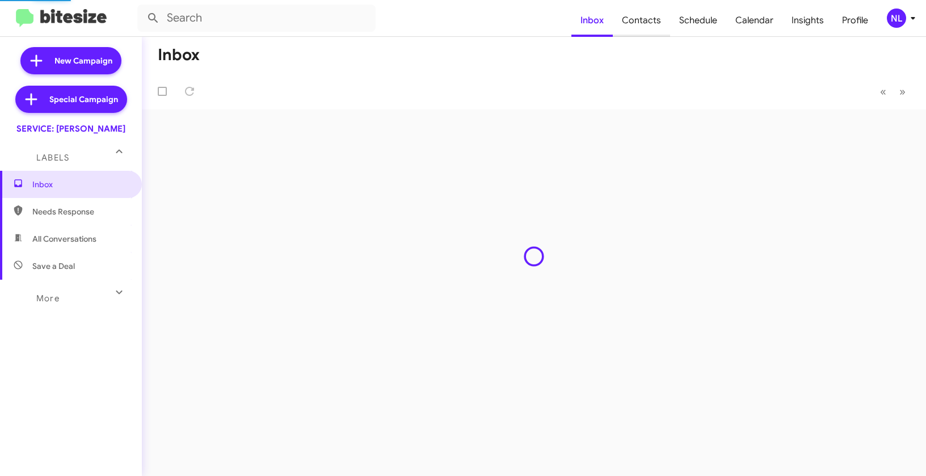
click at [640, 23] on span "Contacts" at bounding box center [641, 20] width 57 height 33
type input "in:groups"
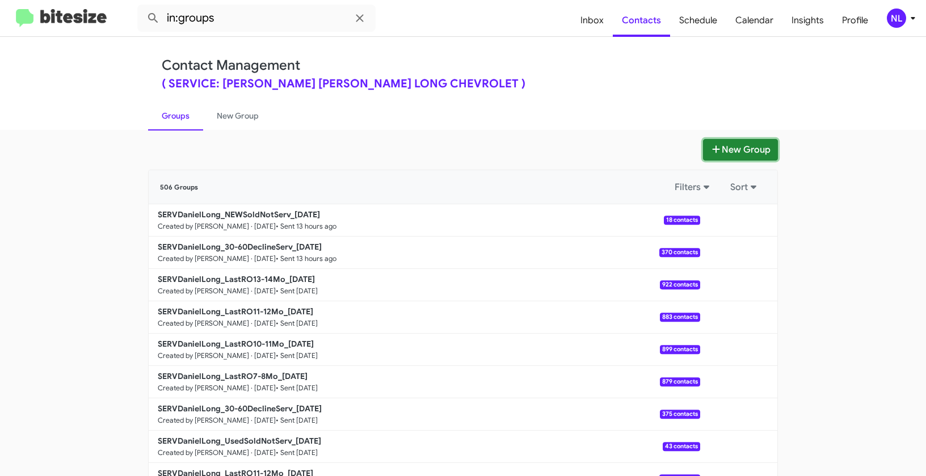
click at [741, 149] on button "New Group" at bounding box center [740, 150] width 75 height 22
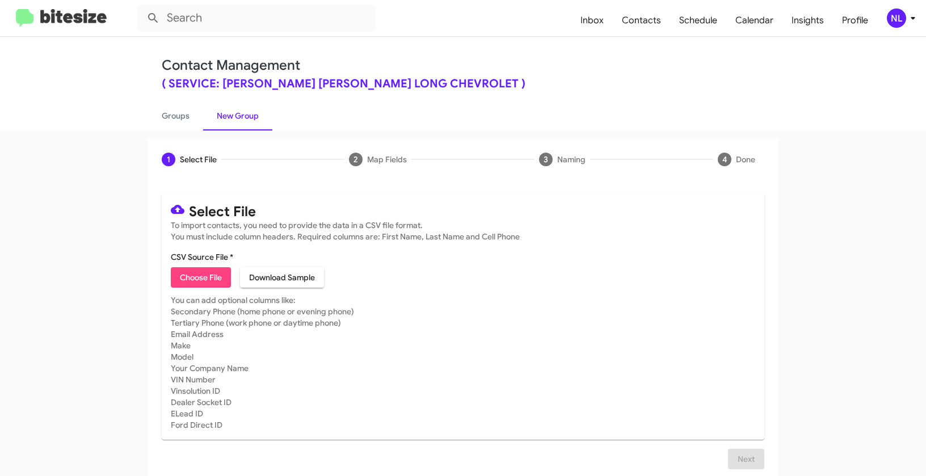
click at [191, 280] on span "Choose File" at bounding box center [201, 277] width 42 height 20
type input "SERVDanielLong_LastRO9-10Mo_09-25-25"
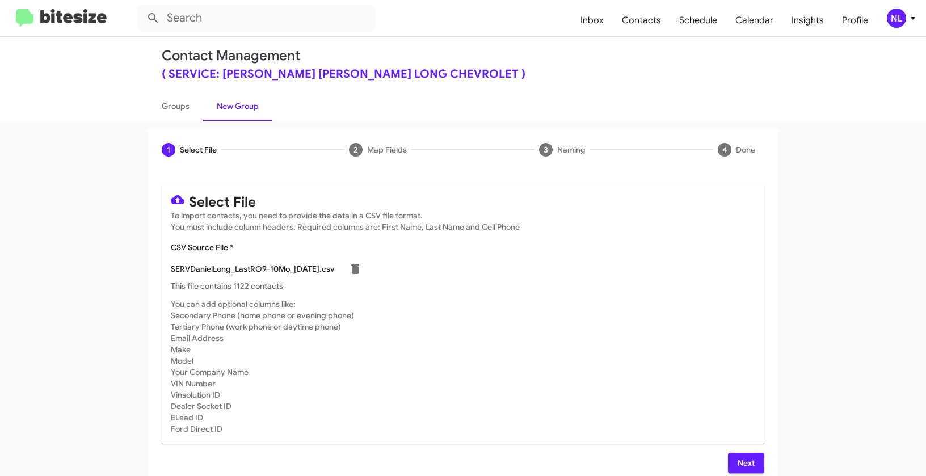
scroll to position [20, 0]
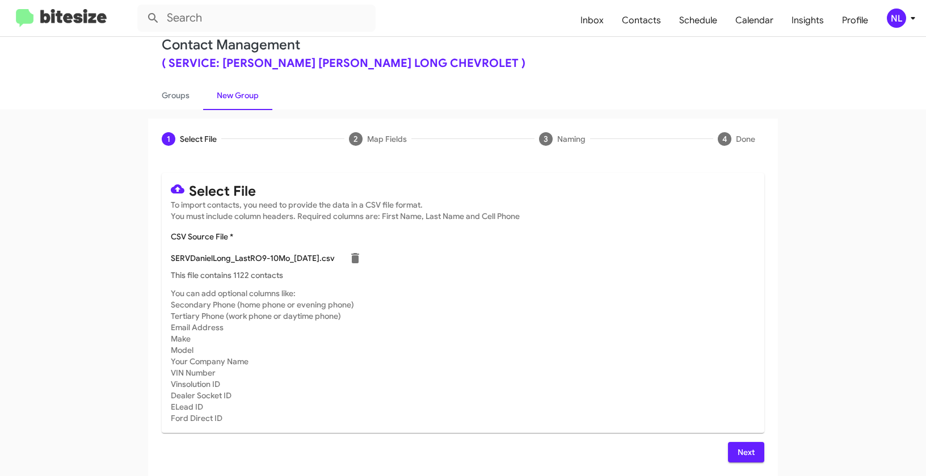
click at [747, 451] on span "Next" at bounding box center [746, 452] width 18 height 20
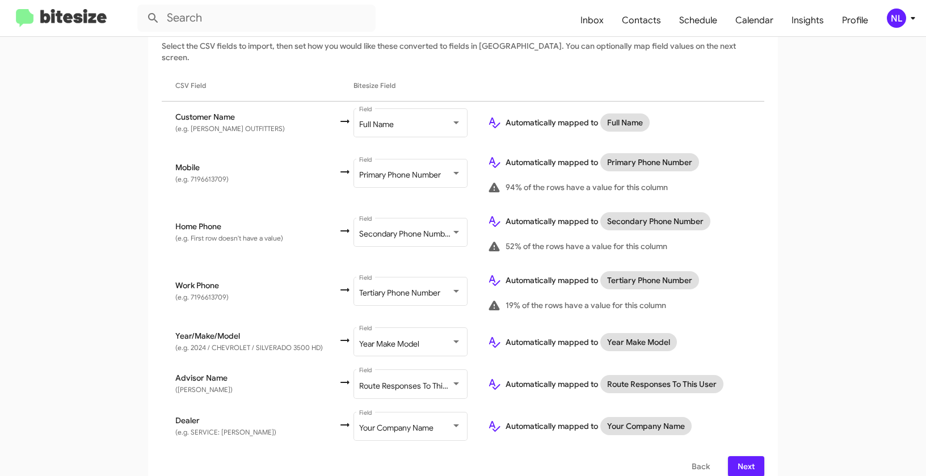
scroll to position [184, 0]
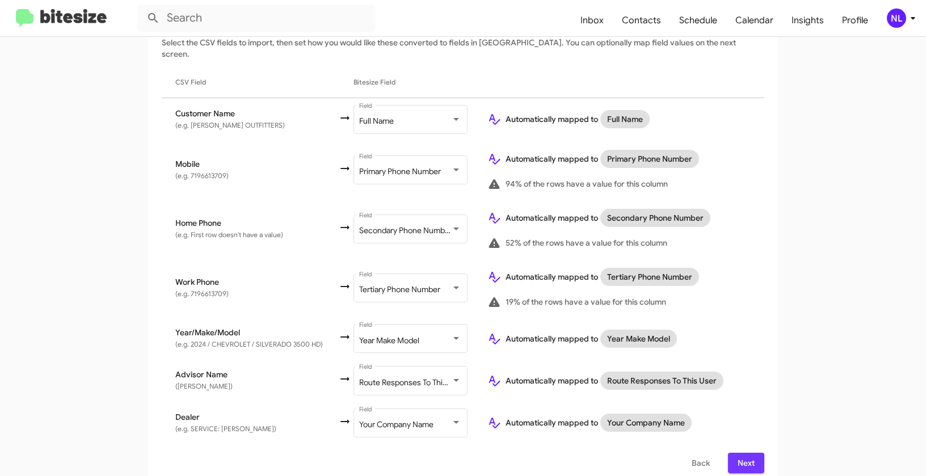
click at [745, 453] on span "Next" at bounding box center [746, 463] width 18 height 20
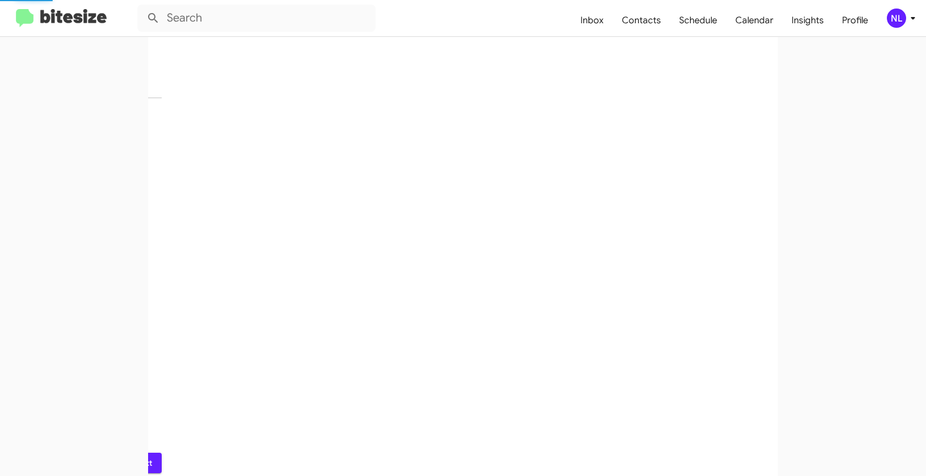
scroll to position [0, 0]
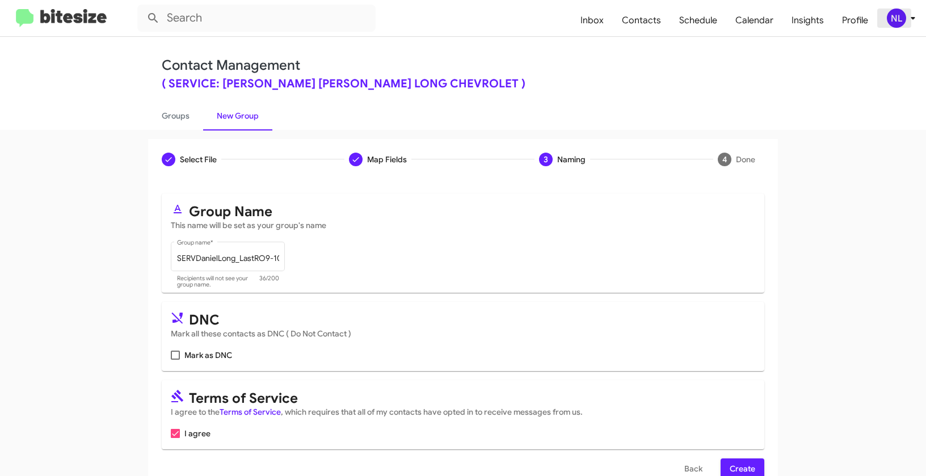
click at [888, 20] on div "NL" at bounding box center [896, 18] width 19 height 19
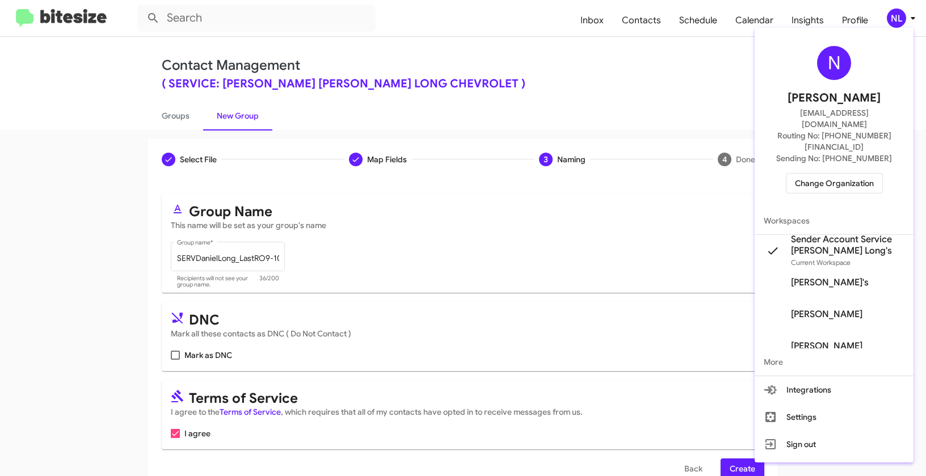
click at [675, 314] on div at bounding box center [463, 238] width 926 height 476
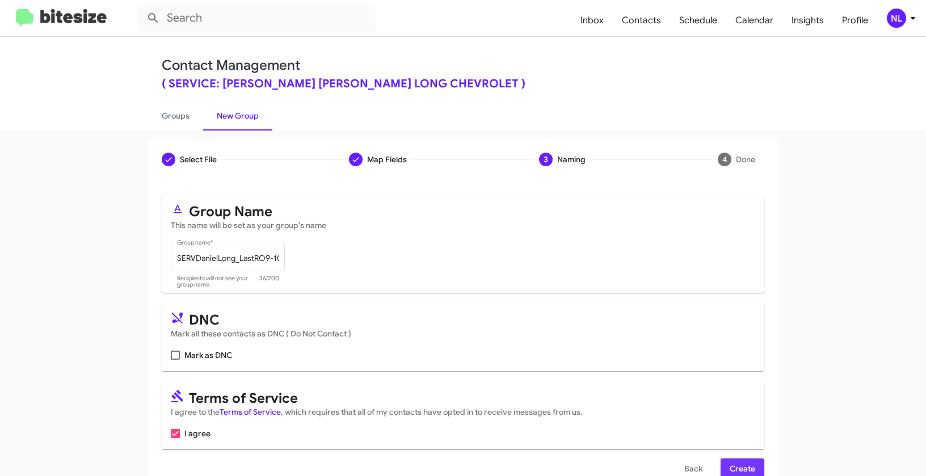
click at [746, 465] on span "Create" at bounding box center [743, 469] width 26 height 20
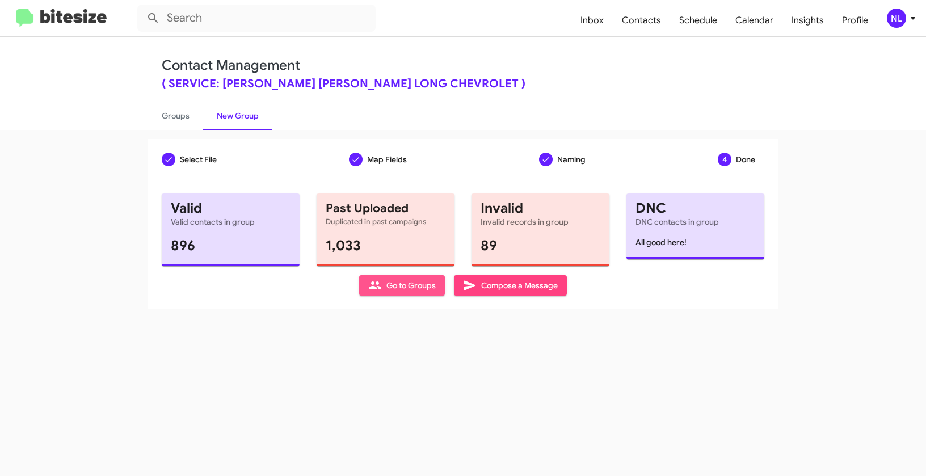
click at [392, 287] on span "Go to Groups" at bounding box center [402, 285] width 68 height 20
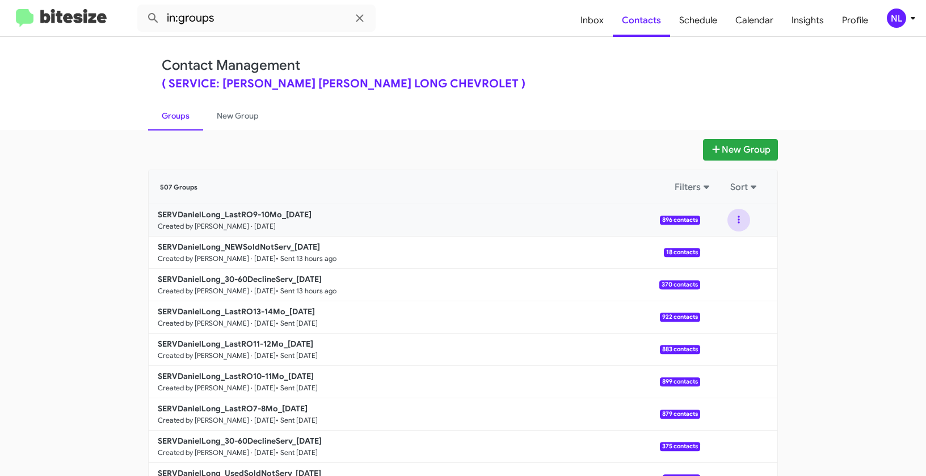
click at [731, 226] on button at bounding box center [739, 220] width 23 height 23
click at [31, 200] on app-groups "New Group 507 Groups Filters Sort SERVDanielLong_LastRO9-10Mo_09-25-25 Created …" at bounding box center [463, 348] width 926 height 419
drag, startPoint x: 38, startPoint y: 206, endPoint x: 281, endPoint y: 212, distance: 243.5
click at [281, 212] on app-groups "New Group 507 Groups Filters Sort SERVDanielLong_LastRO9-10Mo_09-25-25 Created …" at bounding box center [463, 348] width 926 height 419
copy div "Filters Sort SERVDanielLong_LastRO9-10Mo_"
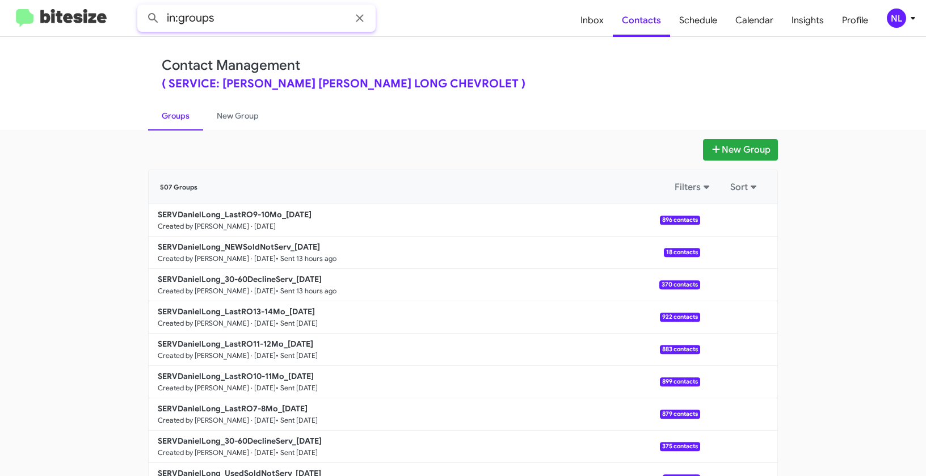
click at [227, 31] on input "in:groups" at bounding box center [256, 18] width 238 height 27
paste input "SERVDanielLong_LastRO9-10Mo_"
type input "in:groups SERVDanielLong_LastRO9-10Mo_"
click at [142, 7] on button at bounding box center [153, 18] width 23 height 23
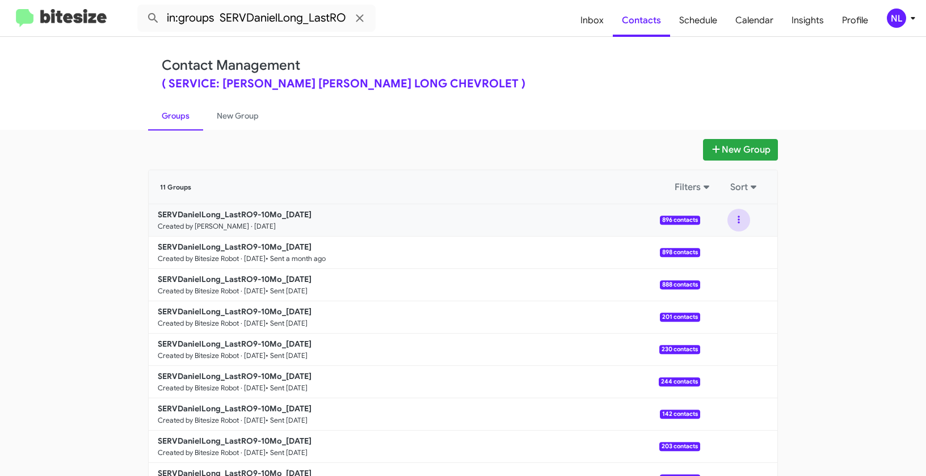
click at [738, 218] on button at bounding box center [739, 220] width 23 height 23
click at [730, 242] on button "View contacts" at bounding box center [704, 250] width 91 height 27
click at [742, 223] on button at bounding box center [739, 220] width 23 height 23
click at [717, 257] on button "View contacts" at bounding box center [704, 250] width 91 height 27
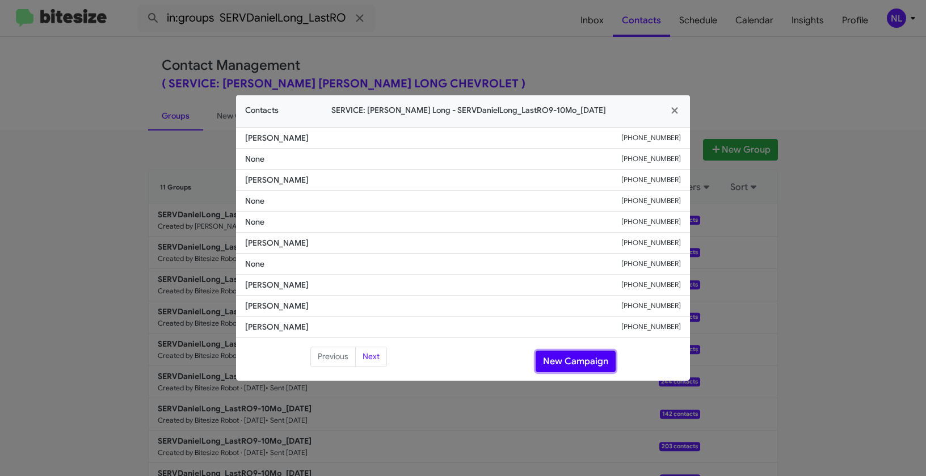
click at [574, 365] on button "New Campaign" at bounding box center [576, 362] width 80 height 22
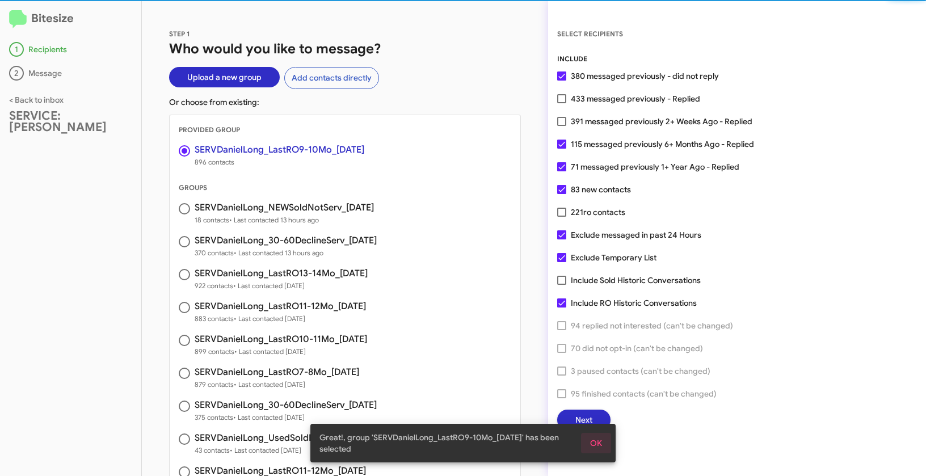
click at [592, 446] on span "OK" at bounding box center [596, 443] width 12 height 20
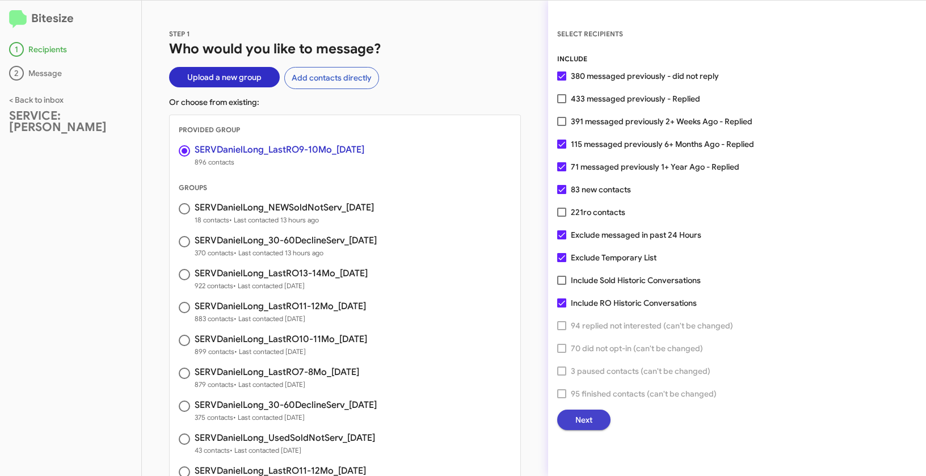
click at [592, 425] on button "Next" at bounding box center [583, 420] width 53 height 20
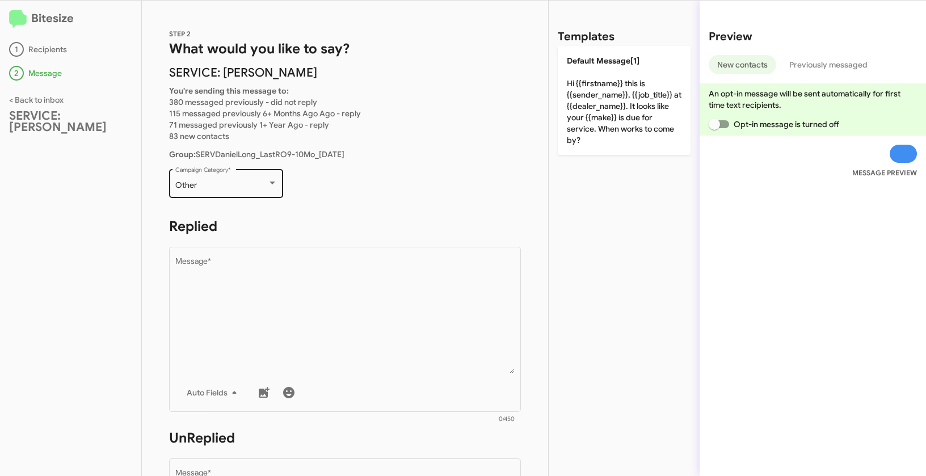
click at [199, 179] on div "Other Campaign Category *" at bounding box center [226, 182] width 102 height 31
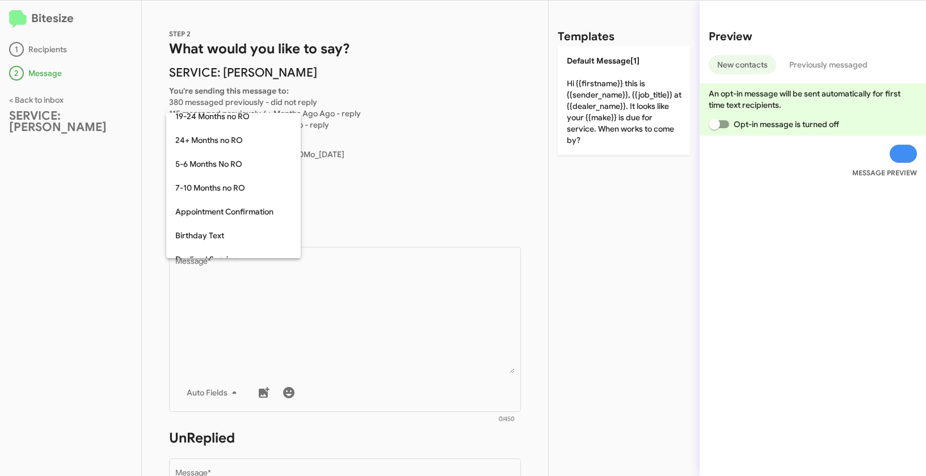
scroll to position [43, 0]
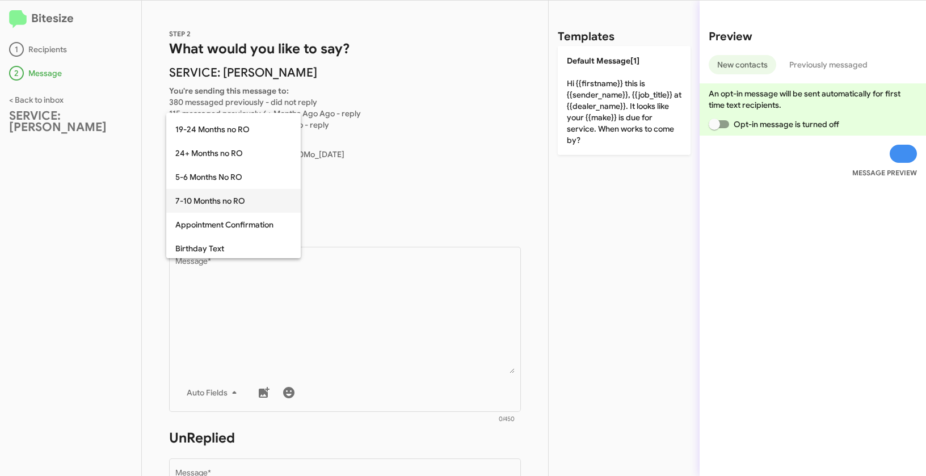
click at [208, 203] on span "7-10 Months no RO" at bounding box center [233, 201] width 116 height 24
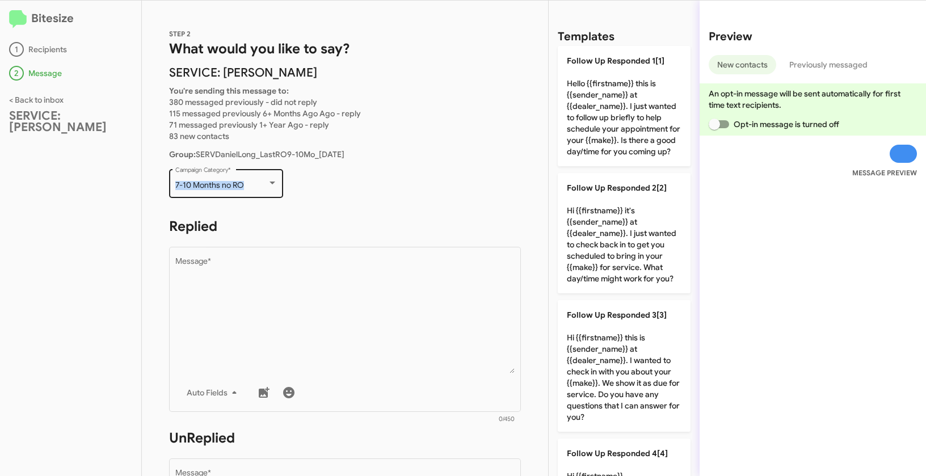
drag, startPoint x: 170, startPoint y: 186, endPoint x: 245, endPoint y: 183, distance: 74.9
click at [245, 183] on div "7-10 Months no RO Campaign Category *" at bounding box center [226, 182] width 114 height 31
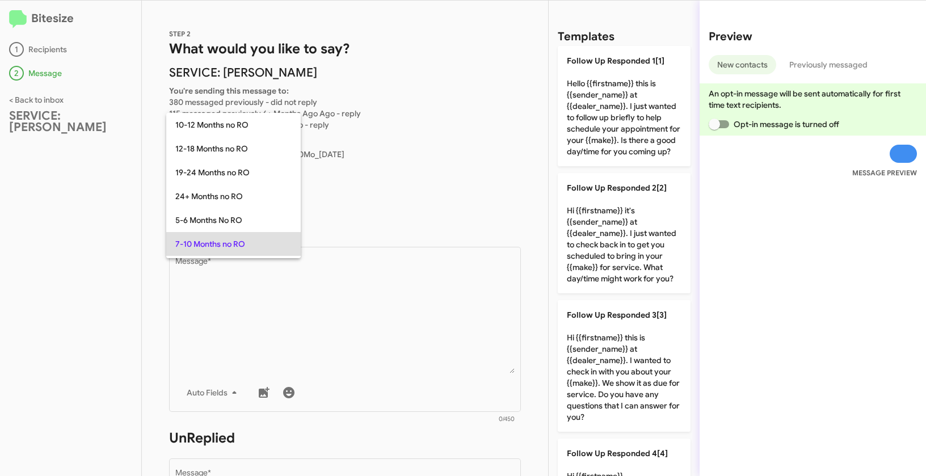
scroll to position [58, 0]
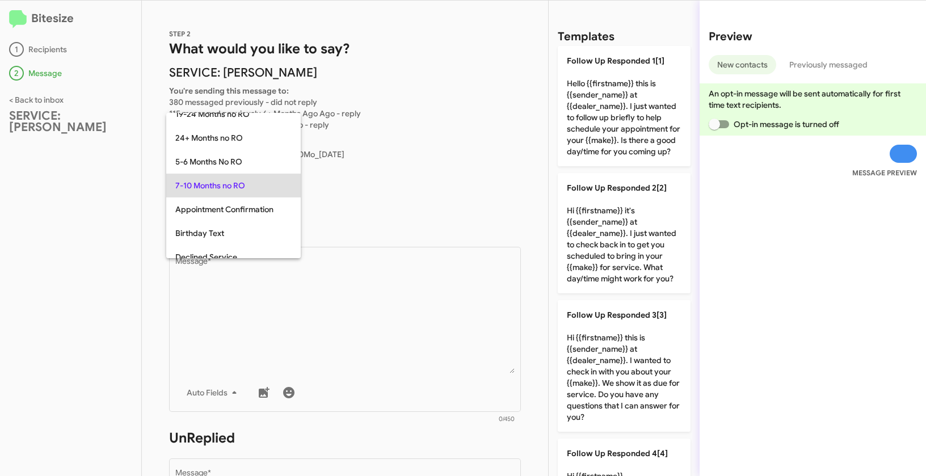
copy span "7-10 Months no RO"
click at [369, 276] on div at bounding box center [463, 238] width 926 height 476
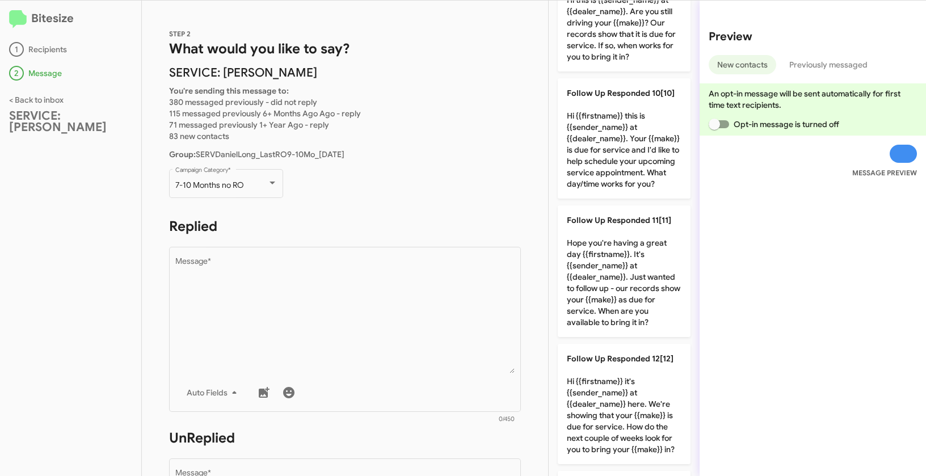
scroll to position [1169, 0]
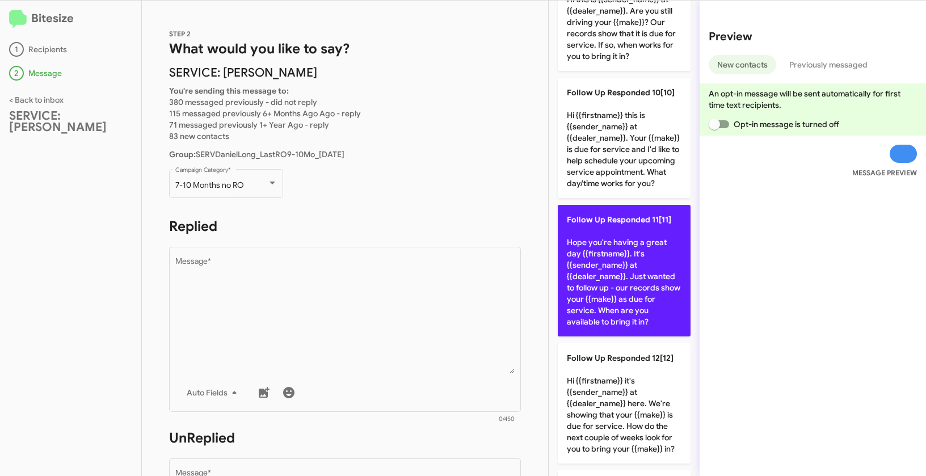
click at [611, 324] on p "Follow Up Responded 11[11] Hope you're having a great day {{firstname}}. It's {…" at bounding box center [624, 271] width 133 height 132
type textarea "Hope you're having a great day {{firstname}}. It's {{sender_name}} at {{dealer_…"
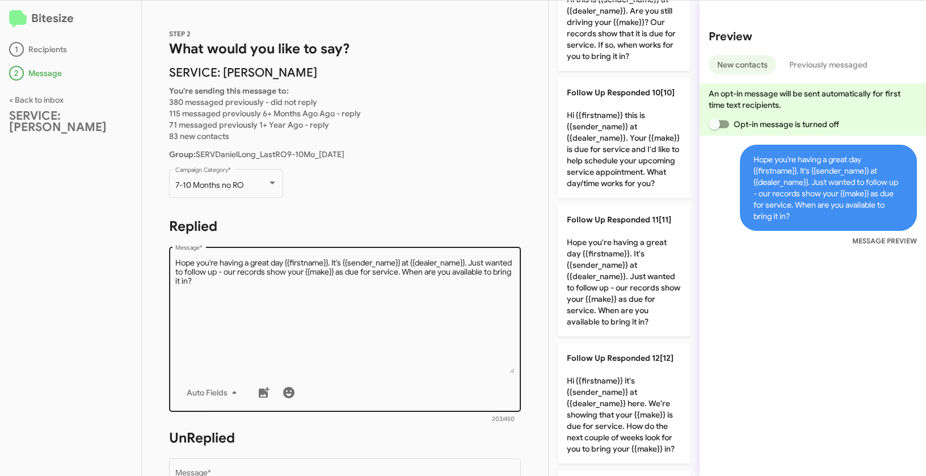
scroll to position [190, 0]
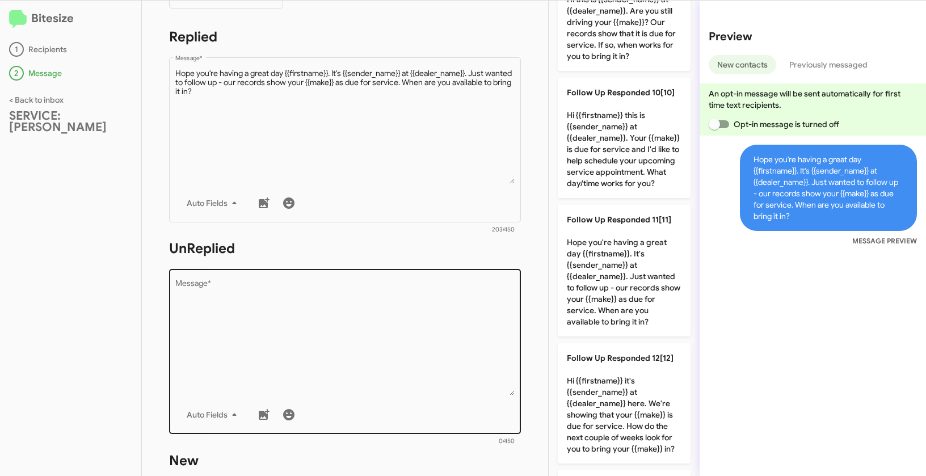
click at [436, 338] on textarea "Message *" at bounding box center [345, 338] width 340 height 116
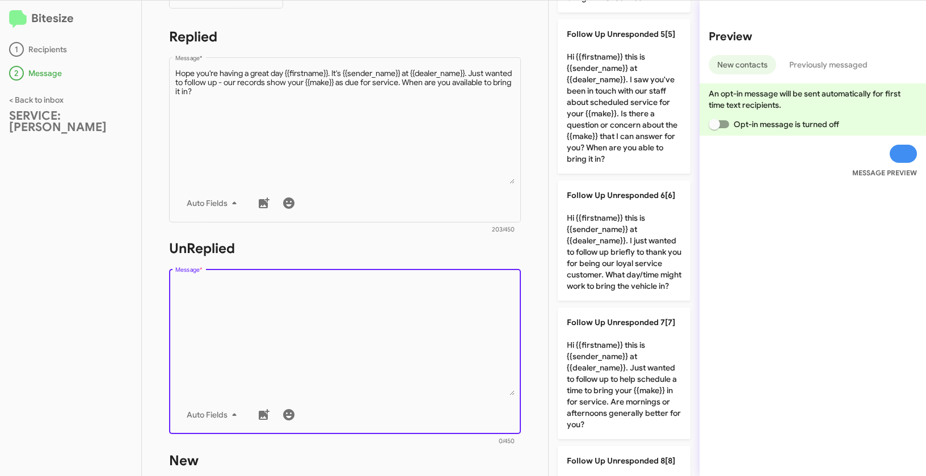
scroll to position [529, 0]
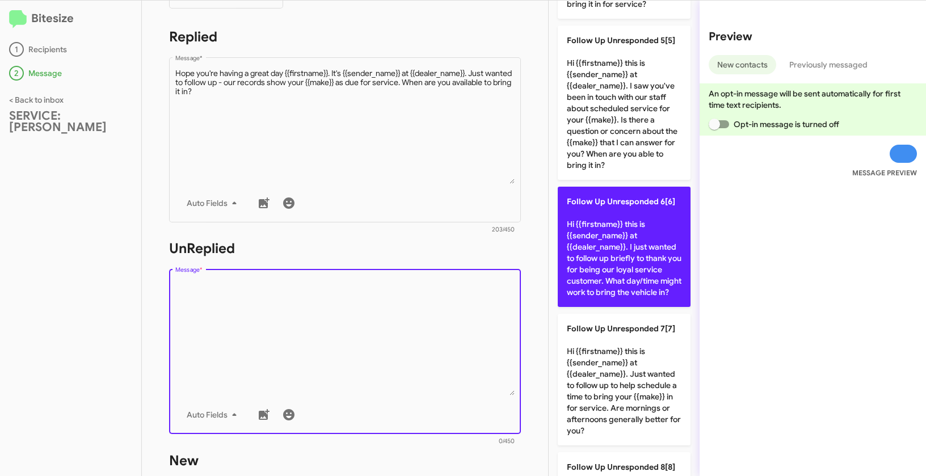
click at [624, 288] on p "Follow Up Unresponded 6[6] Hi {{firstname}} this is {{sender_name}} at {{dealer…" at bounding box center [624, 247] width 133 height 120
type textarea "Hi {{firstname}} this is {{sender_name}} at {{dealer_name}}. I just wanted to f…"
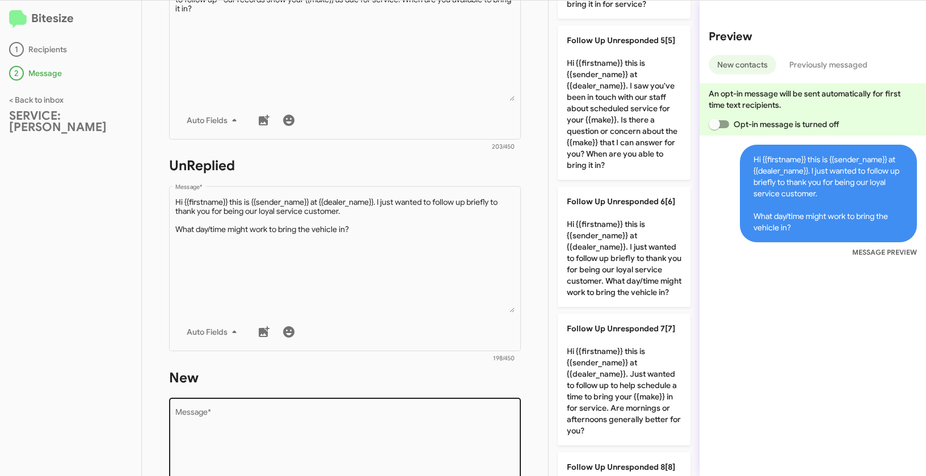
scroll to position [383, 0]
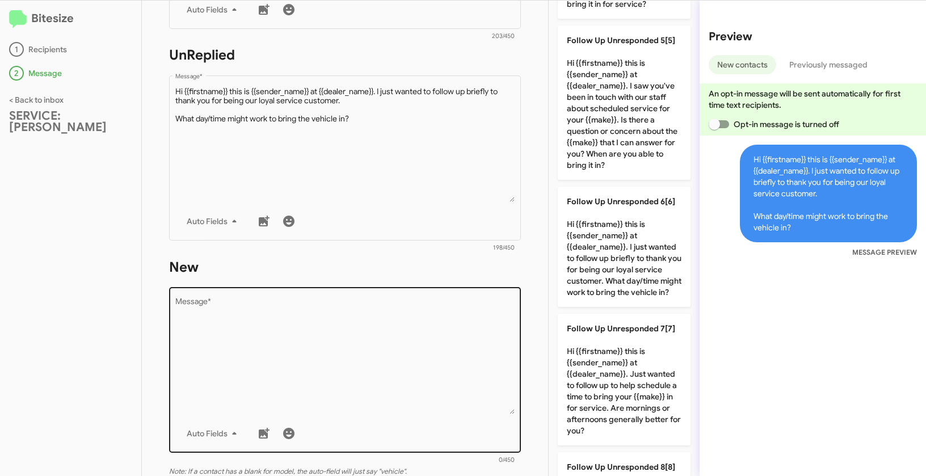
click at [451, 338] on textarea "Message *" at bounding box center [345, 357] width 340 height 116
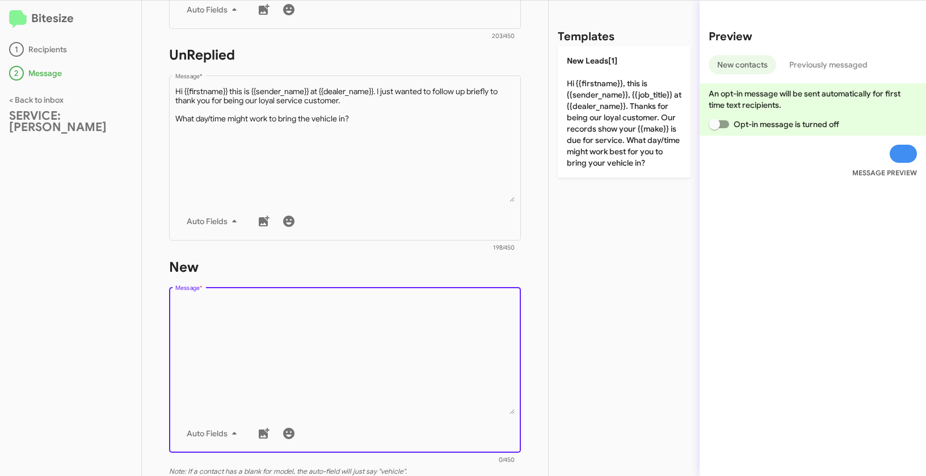
scroll to position [0, 0]
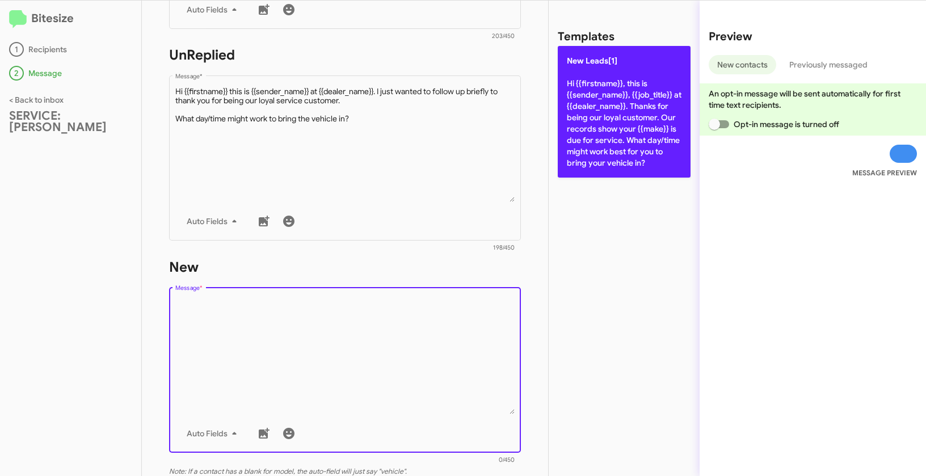
click at [625, 112] on p "New Leads[1] Hi {{firstname}}, this is {{sender_name}}, {{job_title}} at {{deal…" at bounding box center [624, 112] width 133 height 132
type textarea "Hi {{firstname}}, this is {{sender_name}}, {{job_title}} at {{dealer_name}}. Th…"
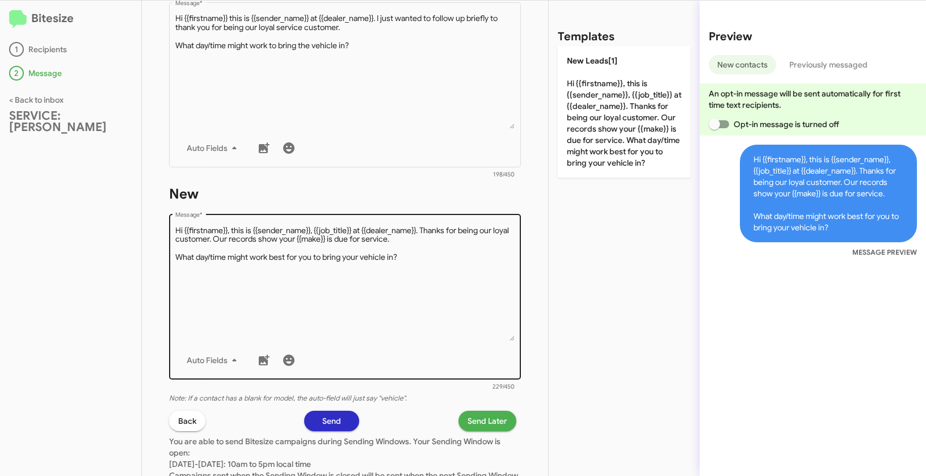
scroll to position [552, 0]
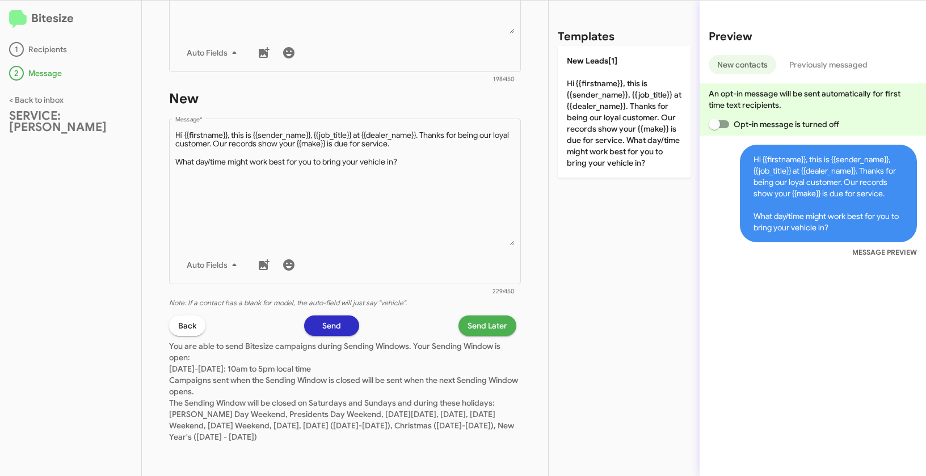
click at [488, 327] on span "Send Later" at bounding box center [488, 326] width 40 height 20
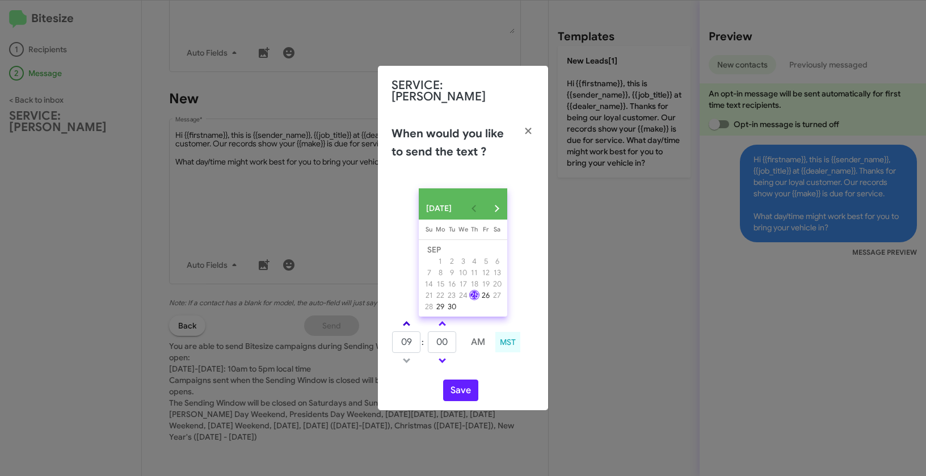
click at [409, 322] on span at bounding box center [406, 324] width 7 height 7
type input "10"
drag, startPoint x: 451, startPoint y: 340, endPoint x: 425, endPoint y: 336, distance: 25.8
click at [425, 336] on tr "10 : 00 AM" at bounding box center [443, 342] width 102 height 23
type input "20"
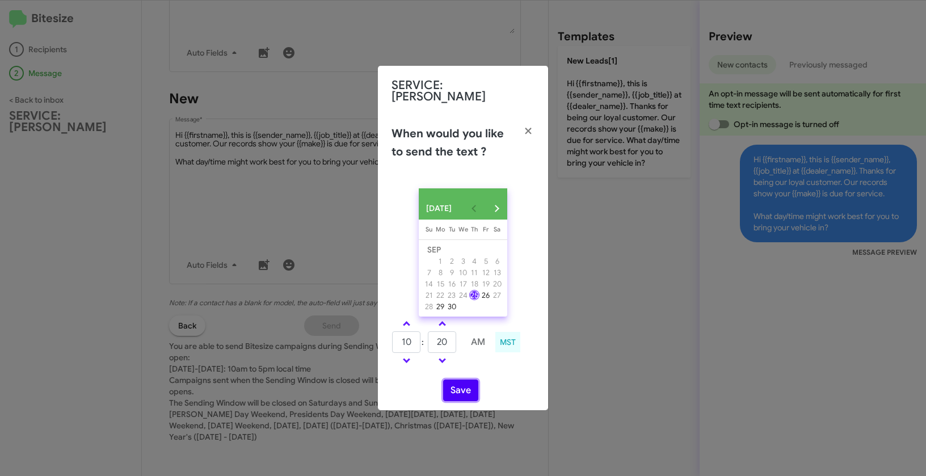
click at [464, 390] on button "Save" at bounding box center [460, 391] width 35 height 22
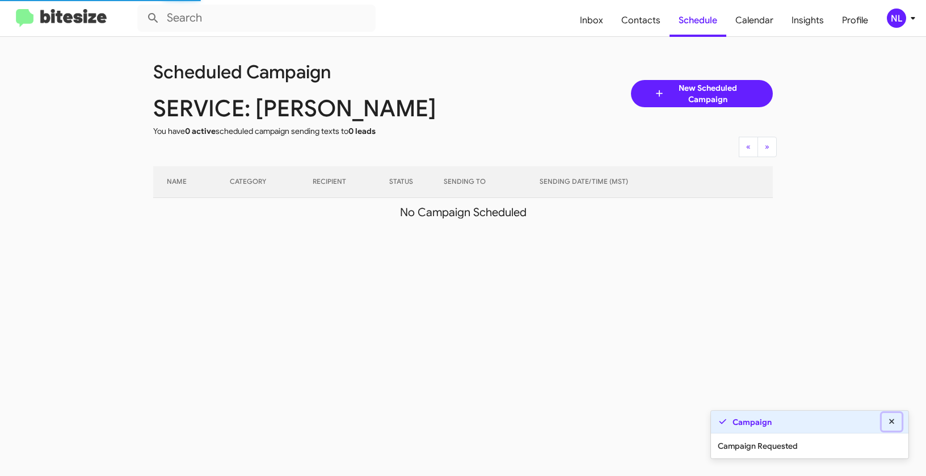
click at [890, 419] on icon at bounding box center [892, 422] width 10 height 8
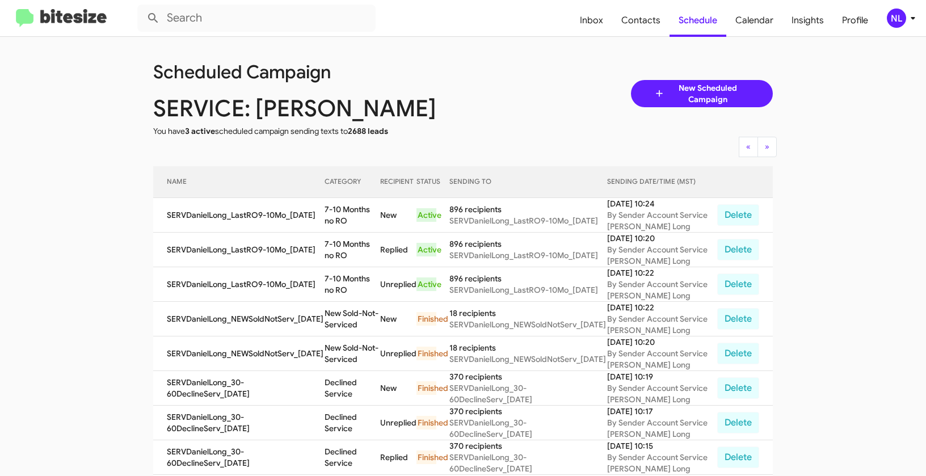
click at [899, 18] on div "NL" at bounding box center [896, 18] width 19 height 19
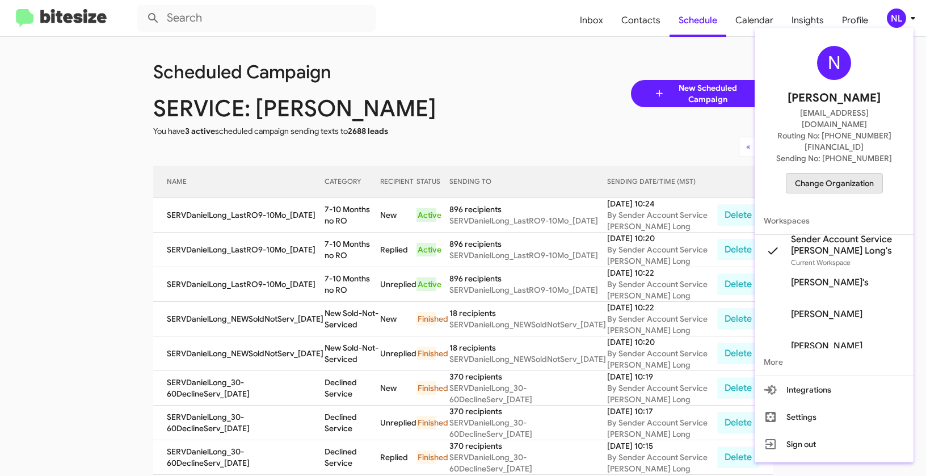
click at [835, 174] on span "Change Organization" at bounding box center [834, 183] width 79 height 19
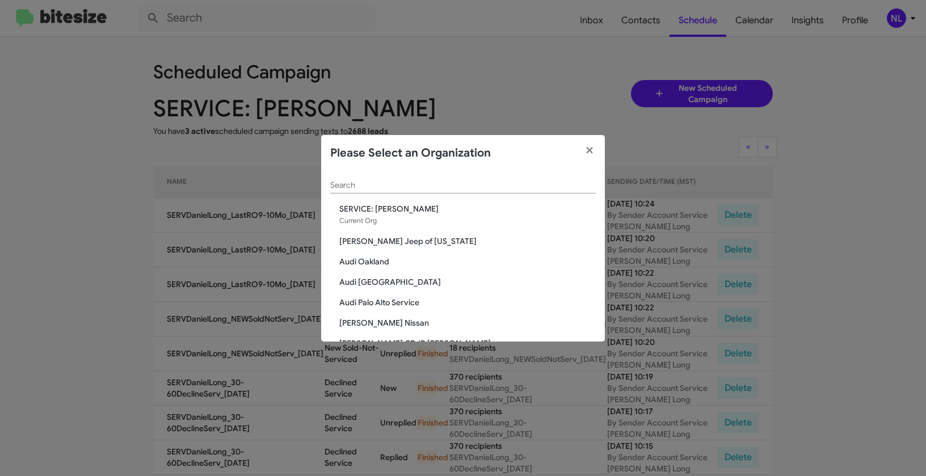
click at [380, 194] on div "Search" at bounding box center [463, 187] width 266 height 32
click at [382, 186] on input "Search" at bounding box center [463, 185] width 266 height 9
paste input "SERVICE: Toyota 40"
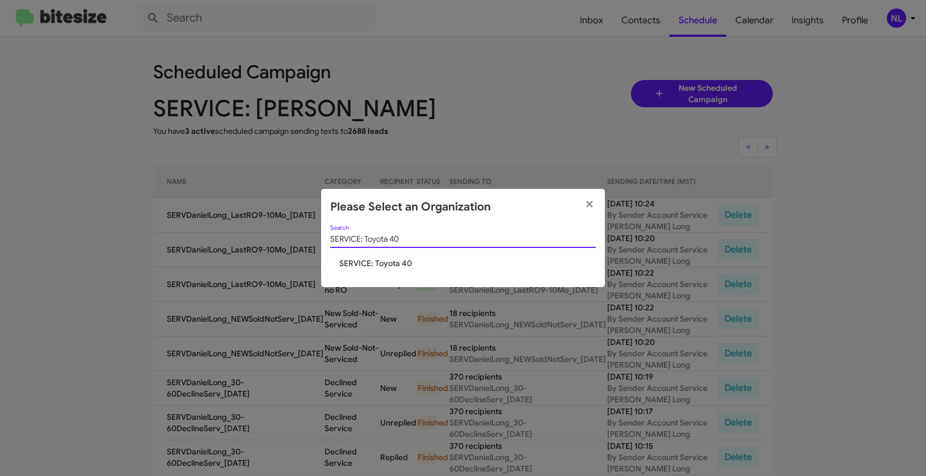
type input "SERVICE: Toyota 40"
click at [389, 266] on span "SERVICE: Toyota 40" at bounding box center [467, 263] width 257 height 11
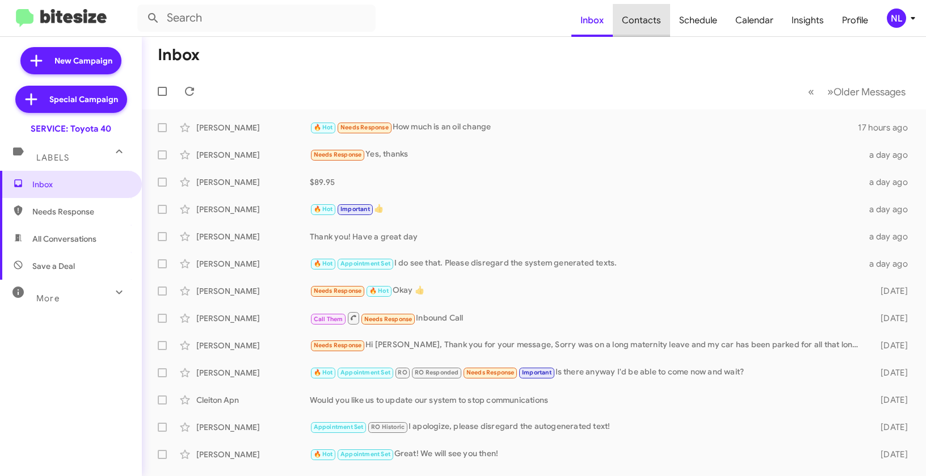
click at [650, 26] on span "Contacts" at bounding box center [641, 20] width 57 height 33
type input "in:groups"
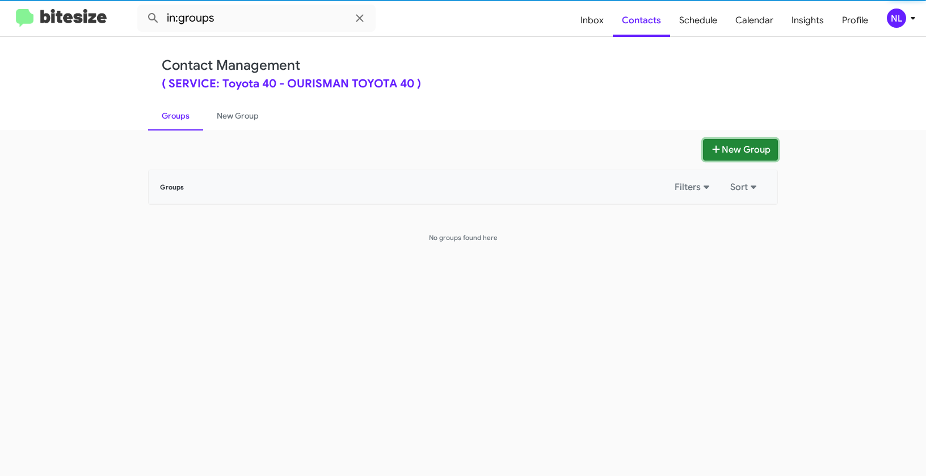
click at [752, 150] on button "New Group" at bounding box center [740, 150] width 75 height 22
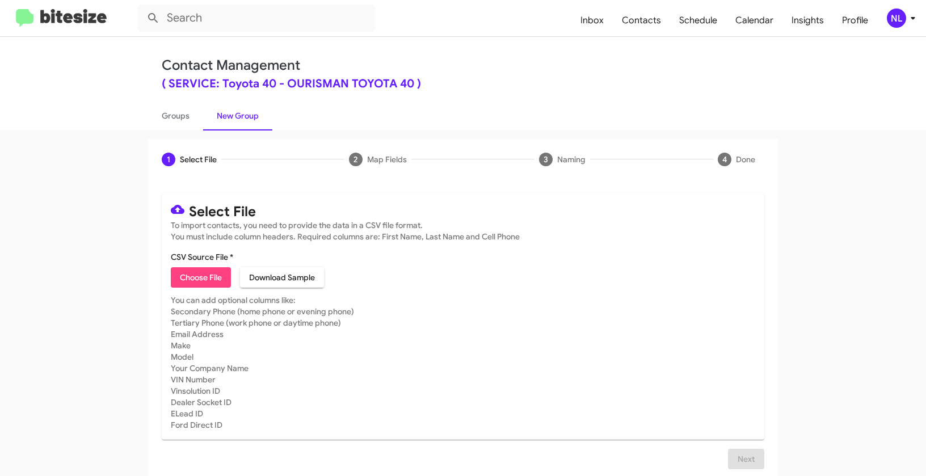
click at [890, 28] on mat-toolbar "Inbox Contacts Schedule Calendar Insights Profile NL" at bounding box center [463, 18] width 926 height 36
click at [893, 26] on div "NL" at bounding box center [896, 18] width 19 height 19
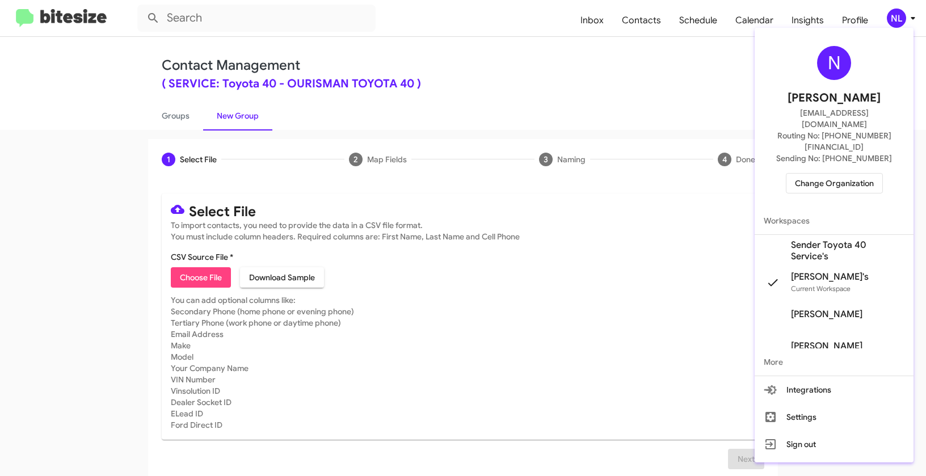
click at [826, 235] on span "Sender Toyota 40 Service's" at bounding box center [834, 251] width 159 height 32
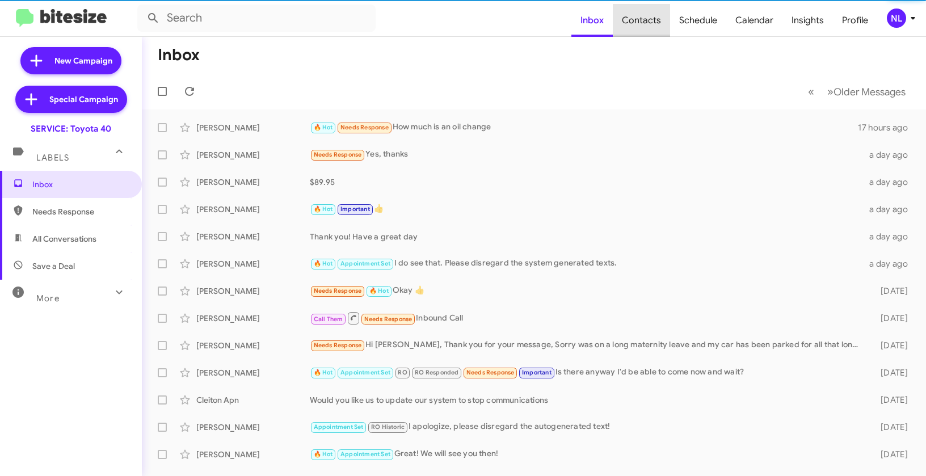
click at [649, 23] on span "Contacts" at bounding box center [641, 20] width 57 height 33
type input "in:groups"
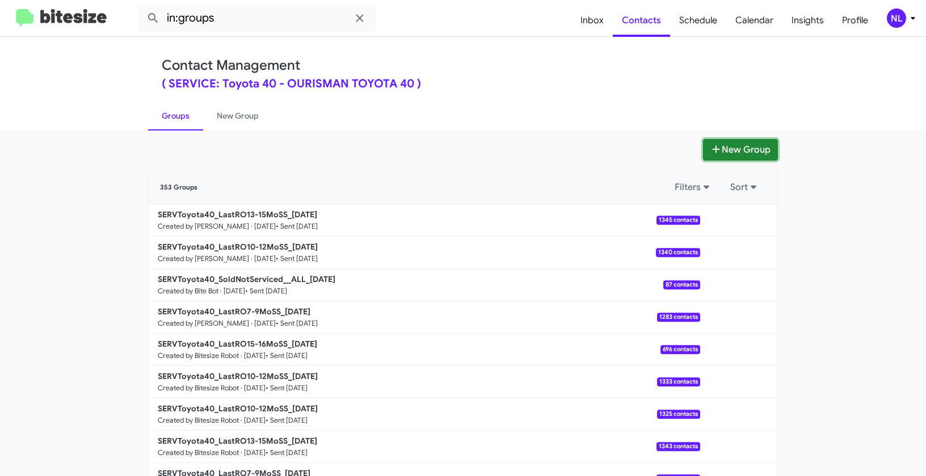
click at [734, 147] on button "New Group" at bounding box center [740, 150] width 75 height 22
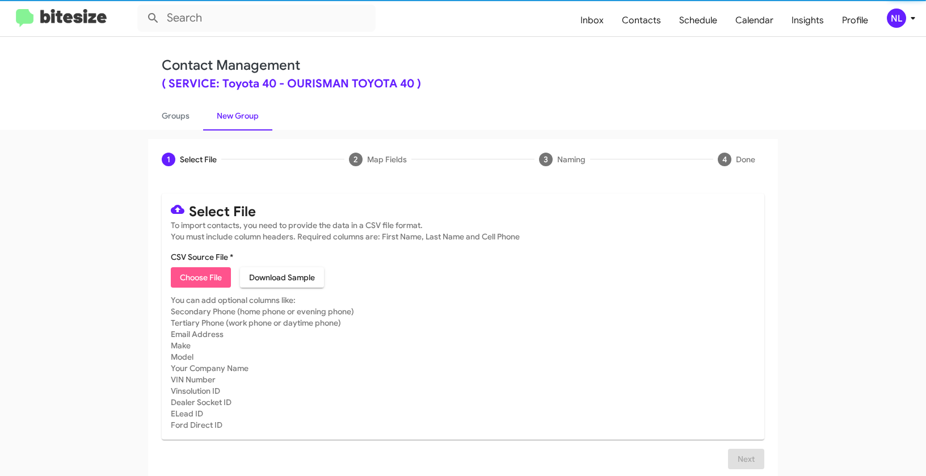
click at [207, 278] on span "Choose File" at bounding box center [201, 277] width 42 height 20
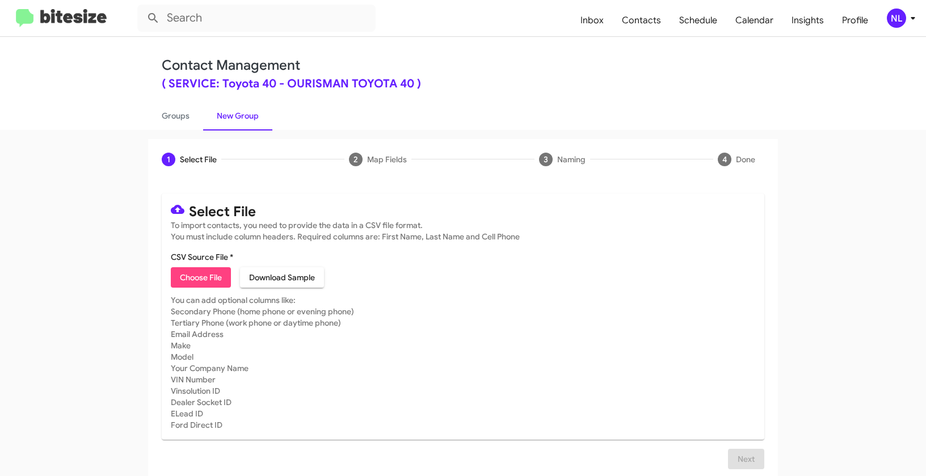
type input "SERVToyota40_LastRO9-10MoSS_[DATE]"
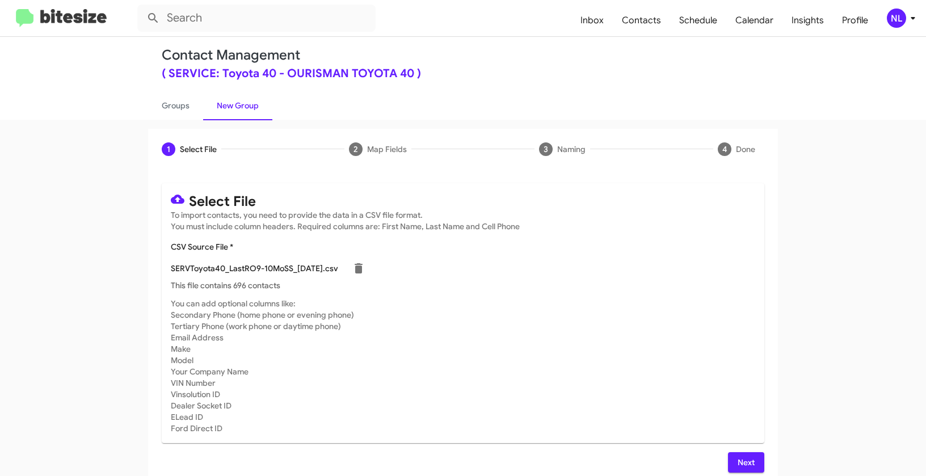
scroll to position [20, 0]
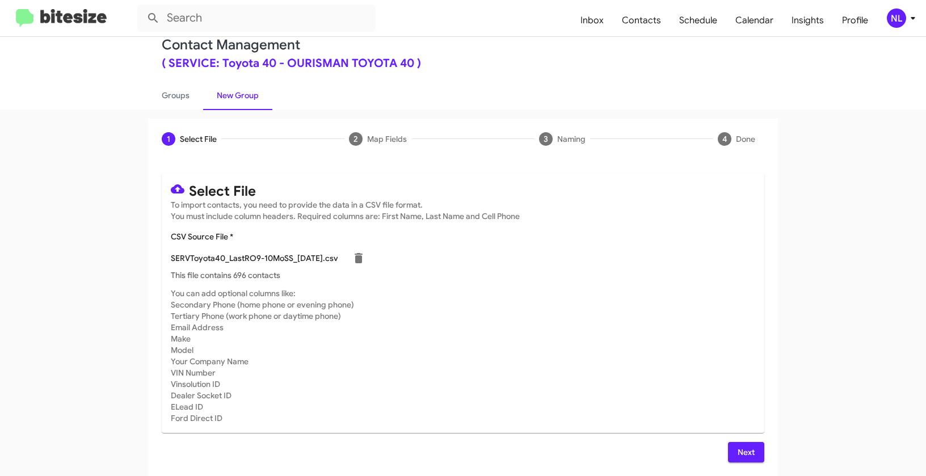
click at [750, 442] on span "Next" at bounding box center [746, 452] width 18 height 20
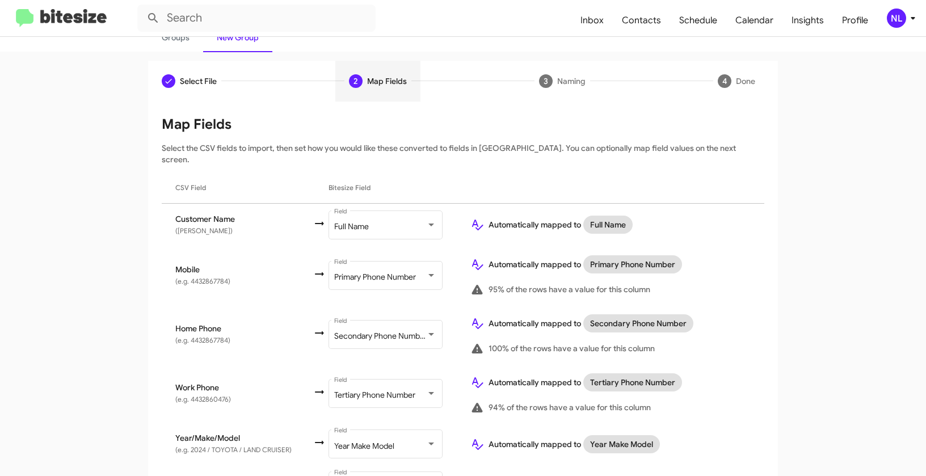
scroll to position [184, 0]
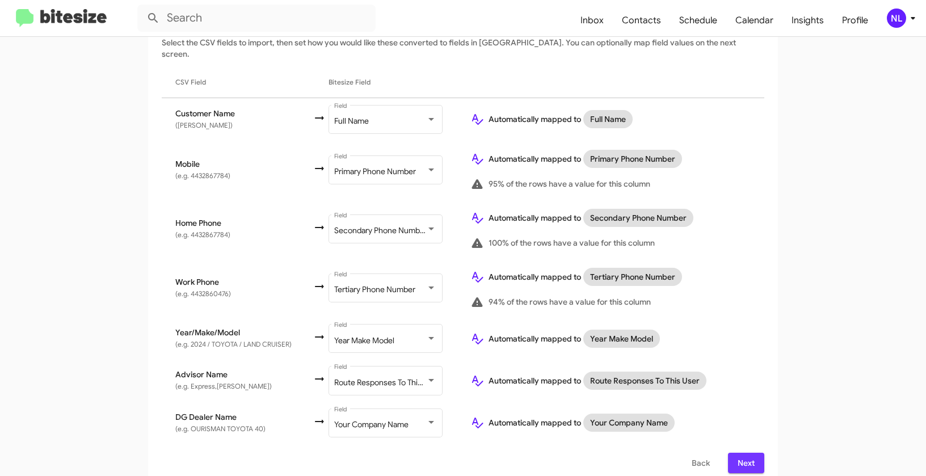
click at [754, 453] on button "Next" at bounding box center [746, 463] width 36 height 20
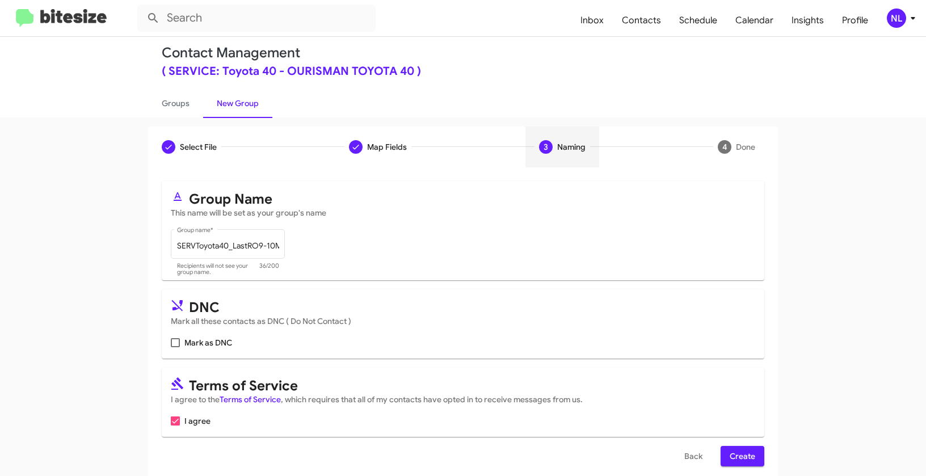
scroll to position [26, 0]
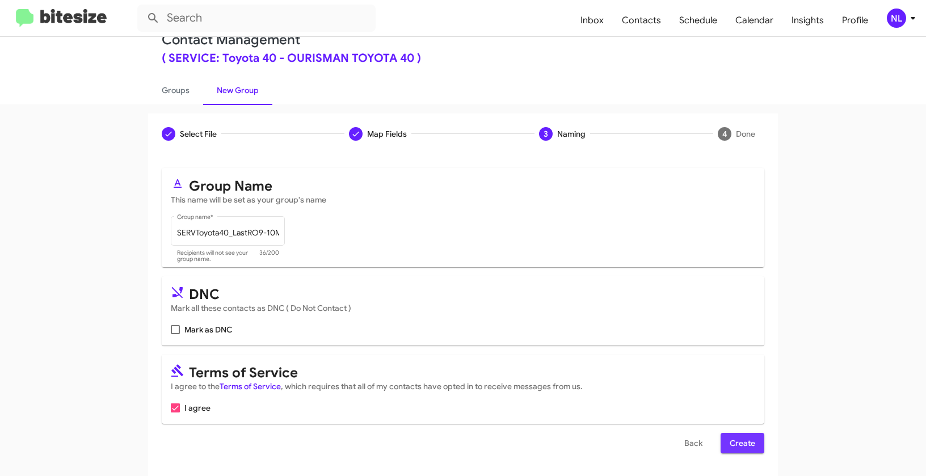
click at [741, 448] on span "Create" at bounding box center [743, 443] width 26 height 20
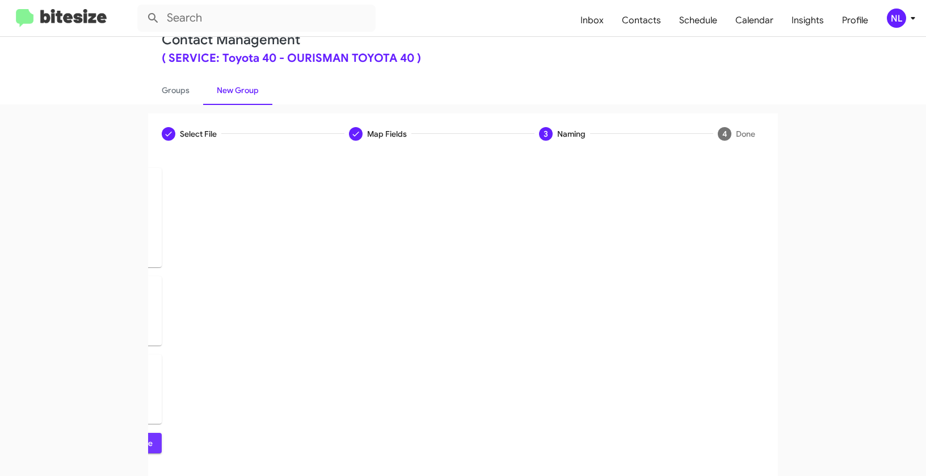
scroll to position [0, 0]
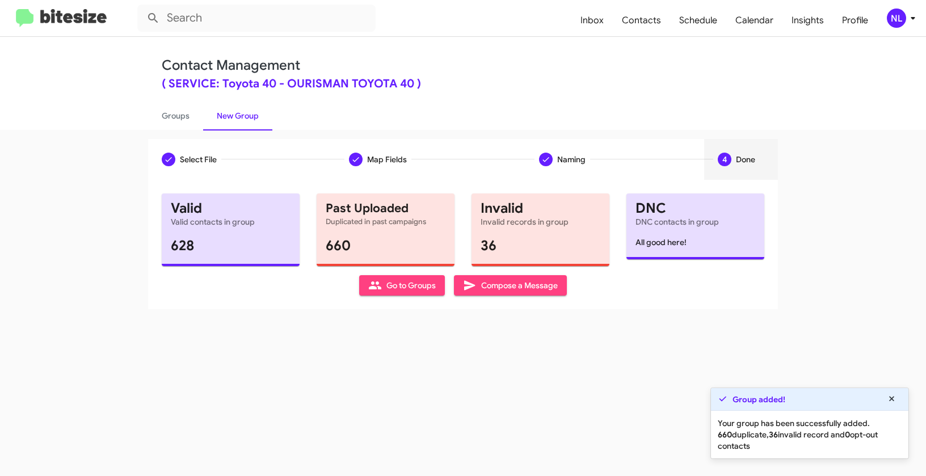
click at [390, 285] on span "Go to Groups" at bounding box center [402, 285] width 68 height 20
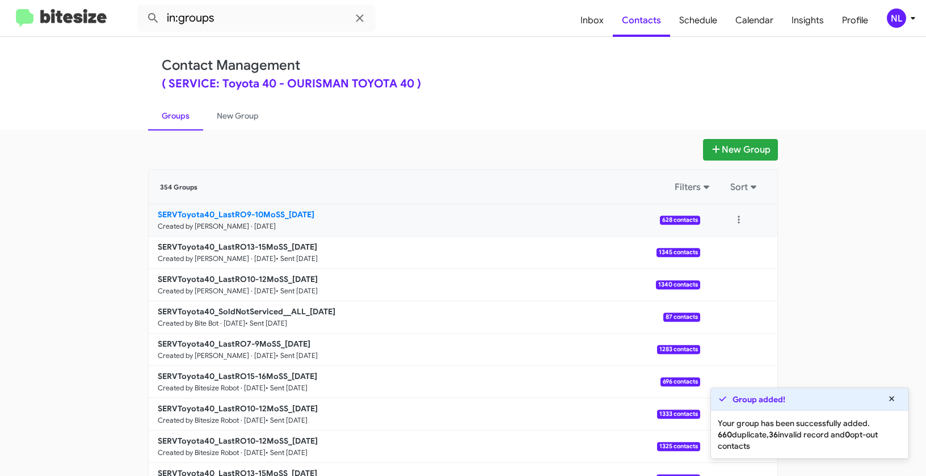
drag, startPoint x: 120, startPoint y: 211, endPoint x: 285, endPoint y: 214, distance: 165.7
click at [285, 214] on app-groups "New Group 354 Groups Filters Sort SERVToyota40_LastRO9-10MoSS_[DATE] Created by…" at bounding box center [463, 348] width 926 height 419
copy div "Filters Sort SERVToyota40_LastRO9-10MoSS_"
click at [265, 20] on input "in:groups" at bounding box center [256, 18] width 238 height 27
paste input "SERVToyota40_LastRO9-10MoSS_"
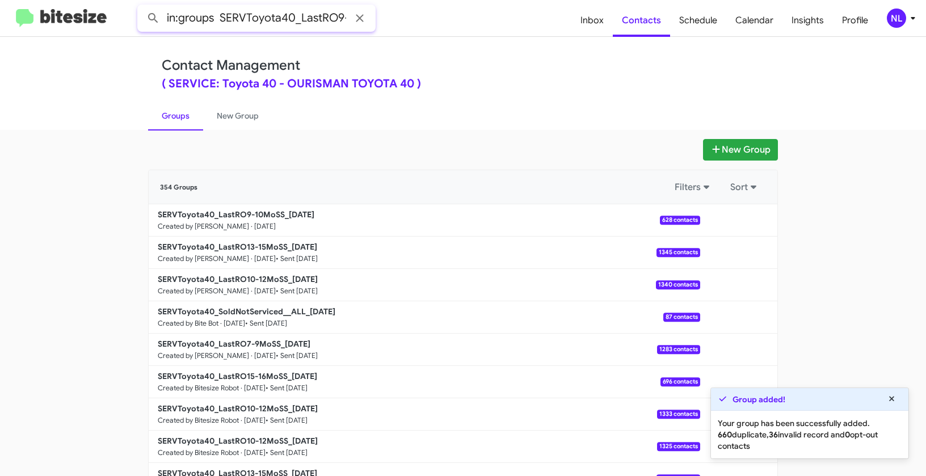
scroll to position [0, 48]
type input "in:groups SERVToyota40_LastRO9-10MoSS_"
click at [142, 7] on button at bounding box center [153, 18] width 23 height 23
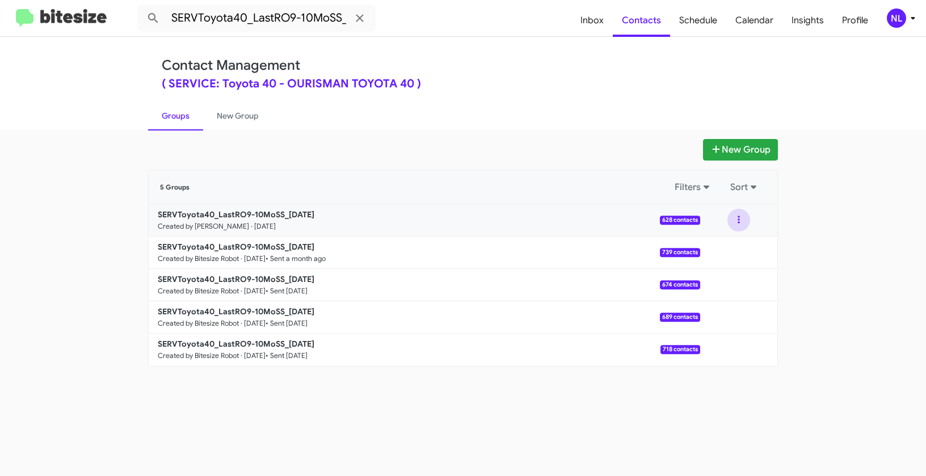
click at [743, 215] on button at bounding box center [739, 220] width 23 height 23
click at [733, 243] on button "View contacts" at bounding box center [704, 250] width 91 height 27
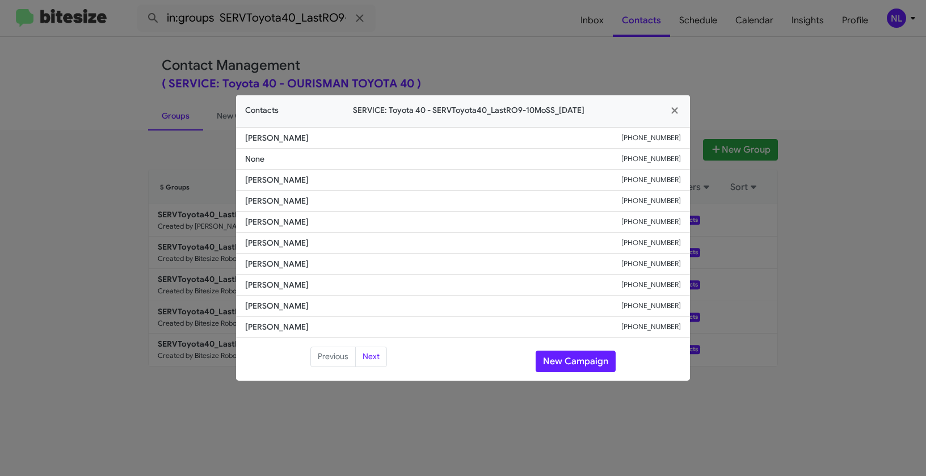
drag, startPoint x: 284, startPoint y: 197, endPoint x: 345, endPoint y: 197, distance: 61.3
click at [345, 197] on li "[PERSON_NAME] [PHONE_NUMBER]" at bounding box center [463, 201] width 454 height 21
copy span "[PERSON_NAME]"
click at [572, 359] on button "New Campaign" at bounding box center [576, 362] width 80 height 22
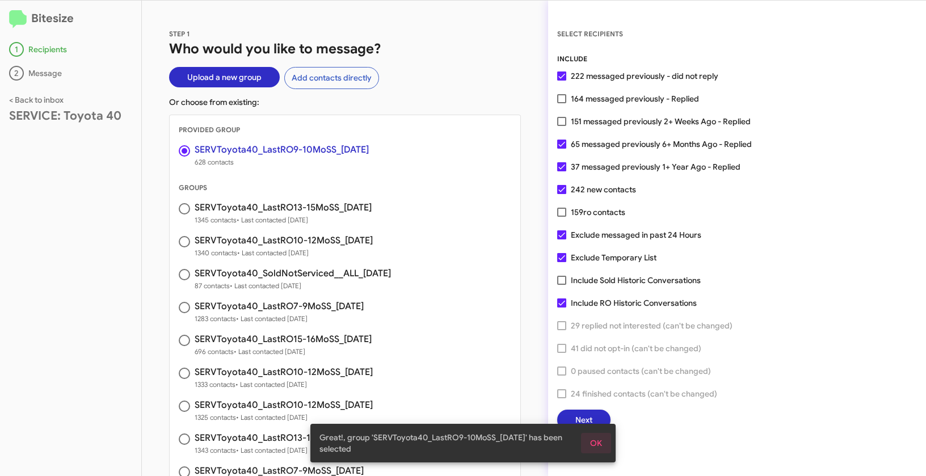
click at [598, 442] on span "OK" at bounding box center [596, 443] width 12 height 20
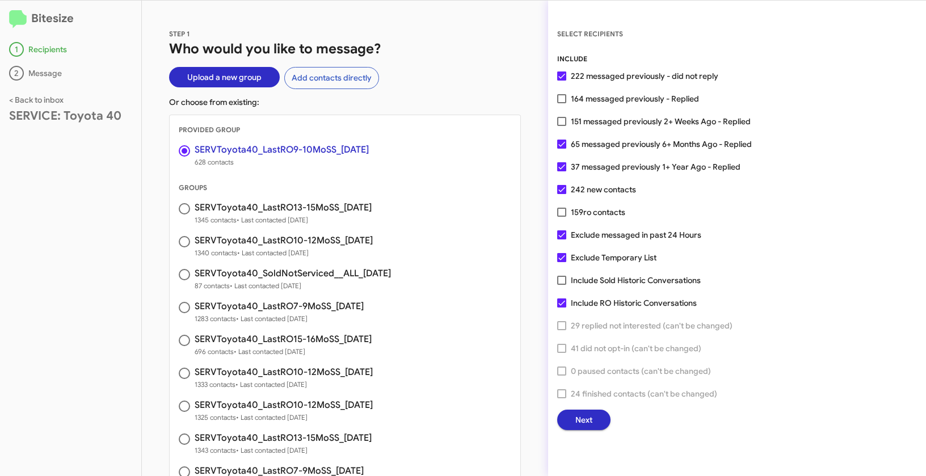
click at [586, 419] on span "Next" at bounding box center [583, 420] width 17 height 20
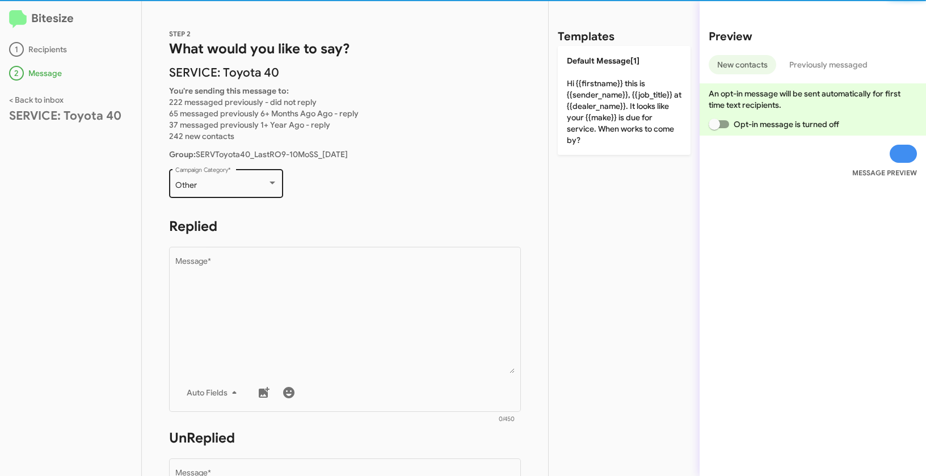
click at [227, 191] on div "Other Campaign Category *" at bounding box center [226, 182] width 102 height 31
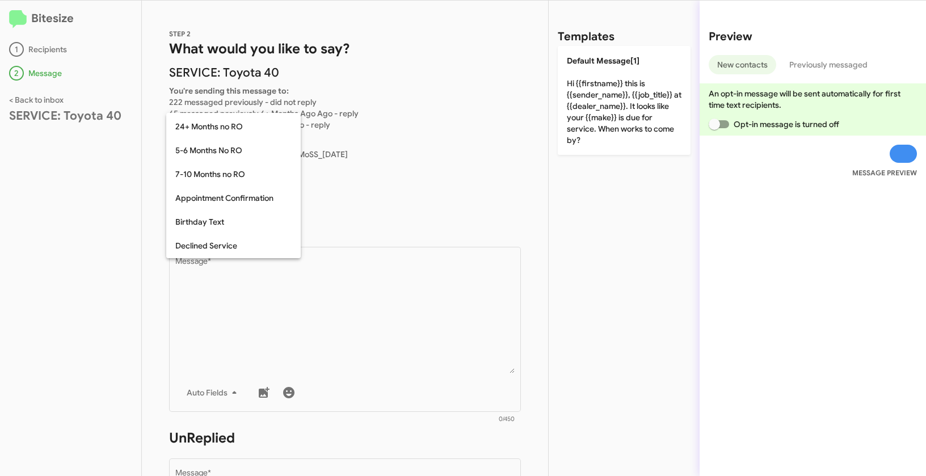
scroll to position [52, 0]
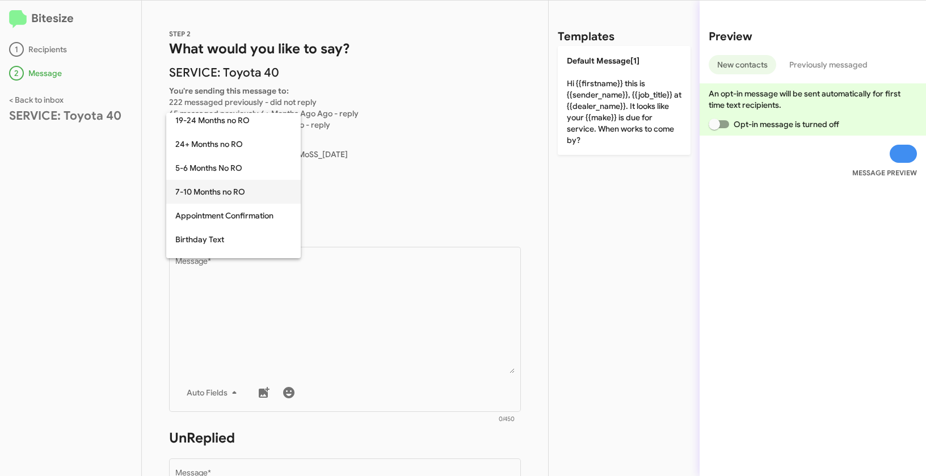
click at [217, 190] on span "7-10 Months no RO" at bounding box center [233, 192] width 116 height 24
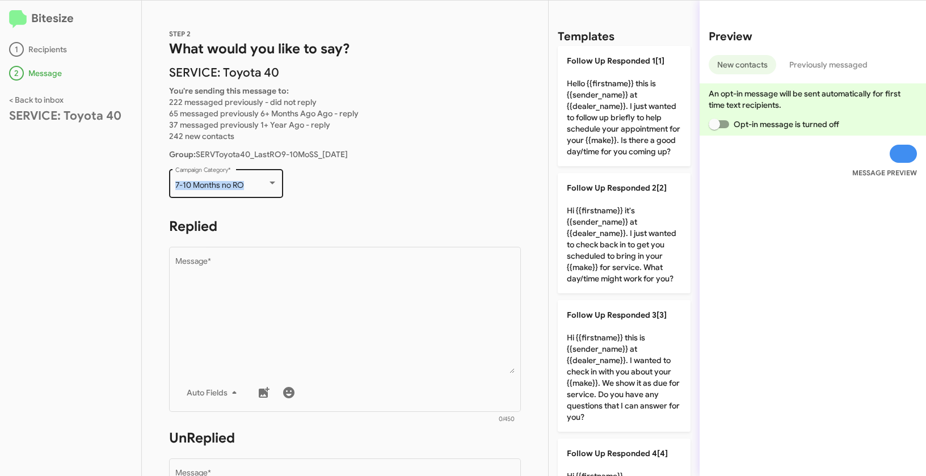
drag, startPoint x: 166, startPoint y: 179, endPoint x: 242, endPoint y: 182, distance: 76.1
click at [242, 182] on div "STEP 2 What would you like to say? SERVICE: Toyota 40 You're sending this messa…" at bounding box center [345, 239] width 406 height 476
copy div "7-10 Months no RO"
click at [95, 181] on div "Bitesize 1 Recipients 2 Message < Back to inbox SERVICE: Toyota 40" at bounding box center [71, 239] width 142 height 476
drag, startPoint x: 171, startPoint y: 185, endPoint x: 253, endPoint y: 183, distance: 81.2
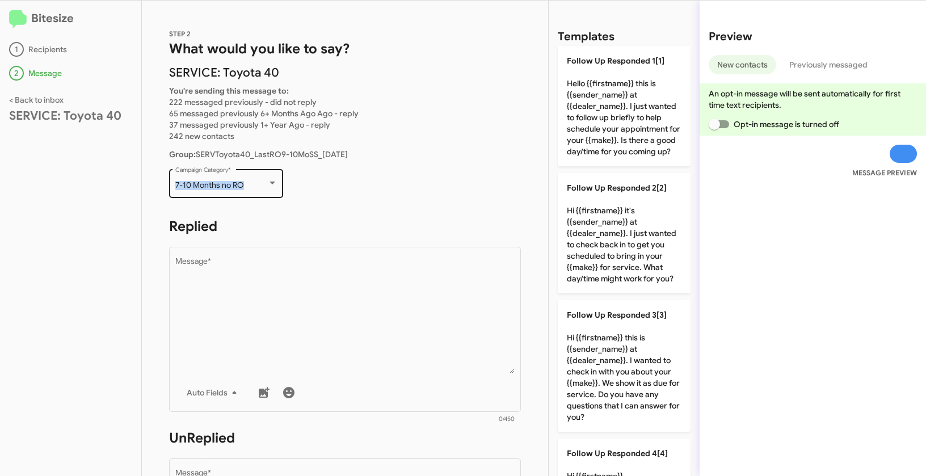
click at [253, 183] on div "7-10 Months no RO Campaign Category *" at bounding box center [226, 182] width 114 height 31
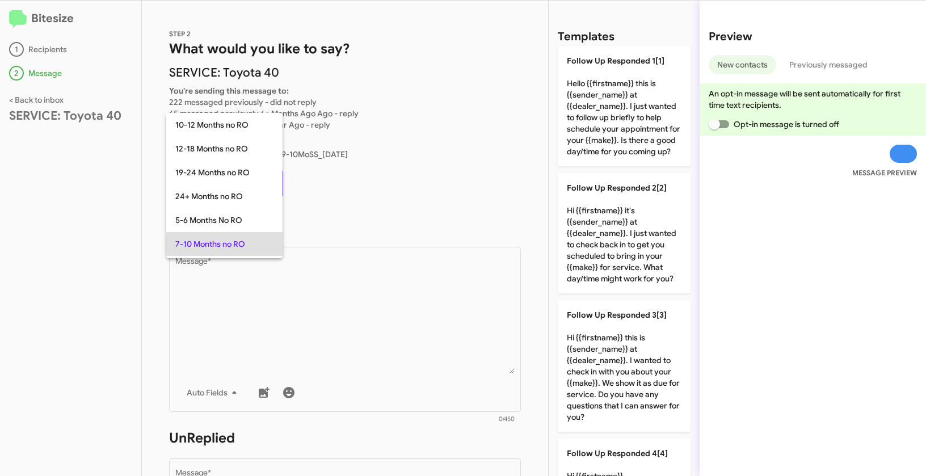
scroll to position [58, 0]
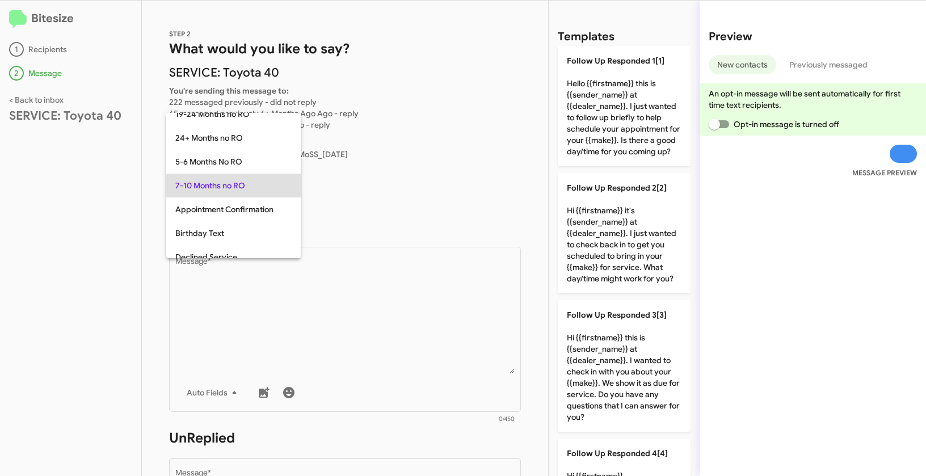
copy span "7-10 Months no RO"
click at [360, 322] on div at bounding box center [463, 238] width 926 height 476
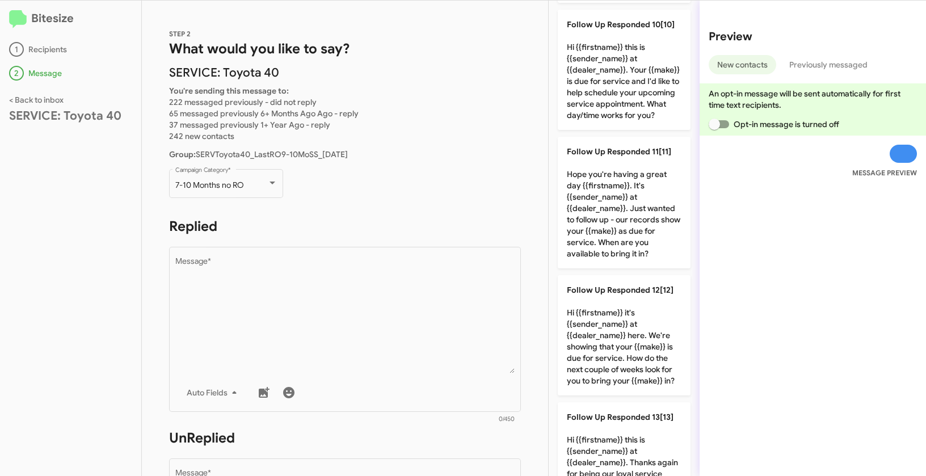
scroll to position [1303, 0]
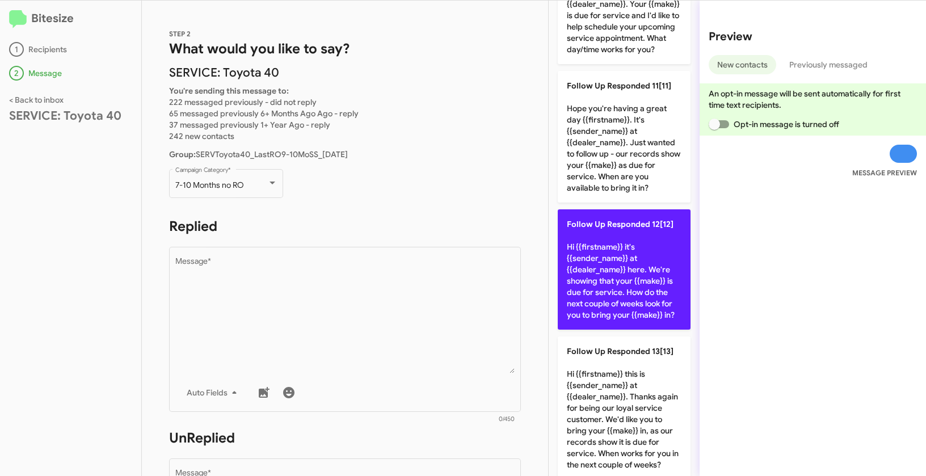
click at [601, 313] on p "Follow Up Responded 12[12] Hi {{firstname}} it's {{sender_name}} at {{dealer_na…" at bounding box center [624, 269] width 133 height 120
type textarea "Hi {{firstname}} it's {{sender_name}} at {{dealer_name}} here. We're showing th…"
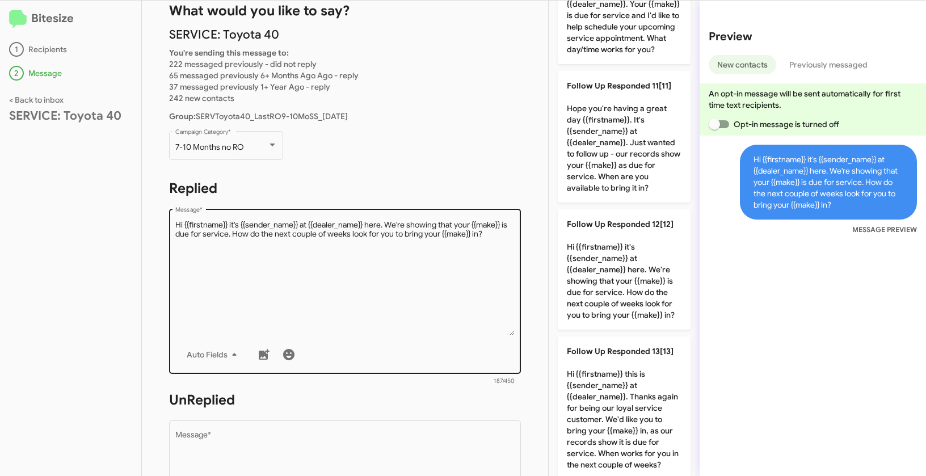
scroll to position [81, 0]
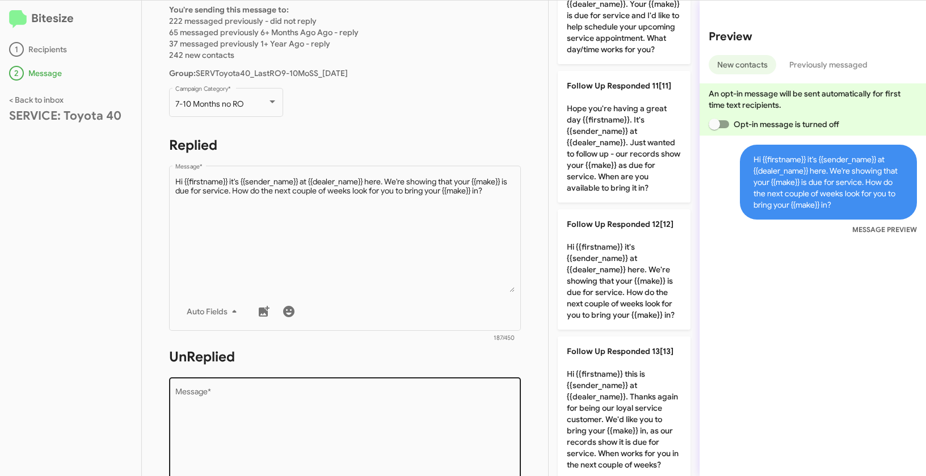
click at [385, 390] on textarea "Message *" at bounding box center [345, 446] width 340 height 116
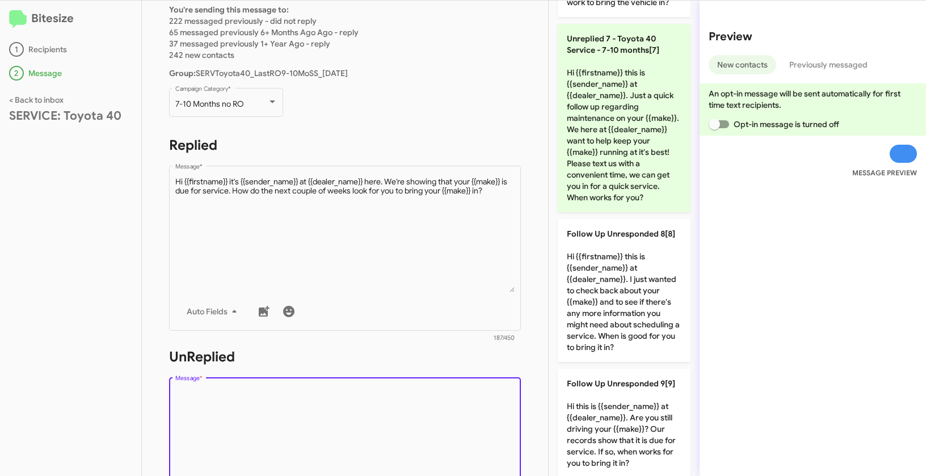
scroll to position [896, 0]
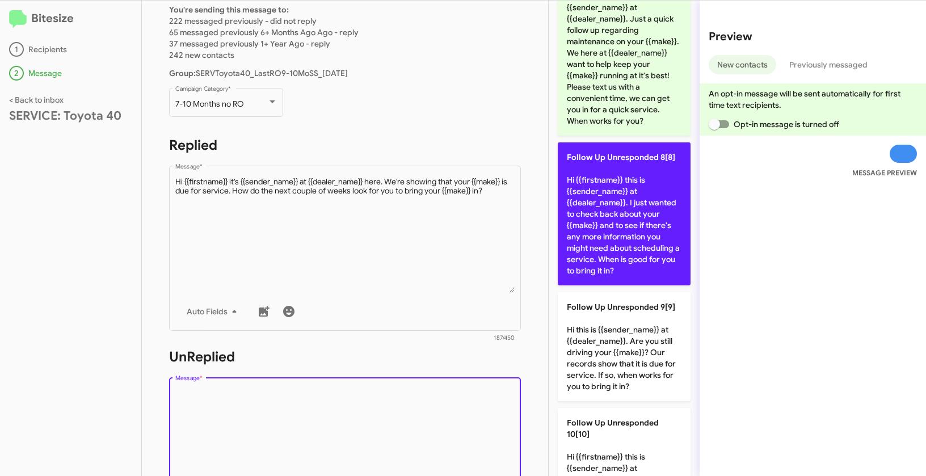
click at [629, 241] on p "Follow Up Unresponded 8[8] Hi {{firstname}} this is {{sender_name}} at {{dealer…" at bounding box center [624, 213] width 133 height 143
type textarea "Hi {{firstname}} this is {{sender_name}} at {{dealer_name}}. I just wanted to c…"
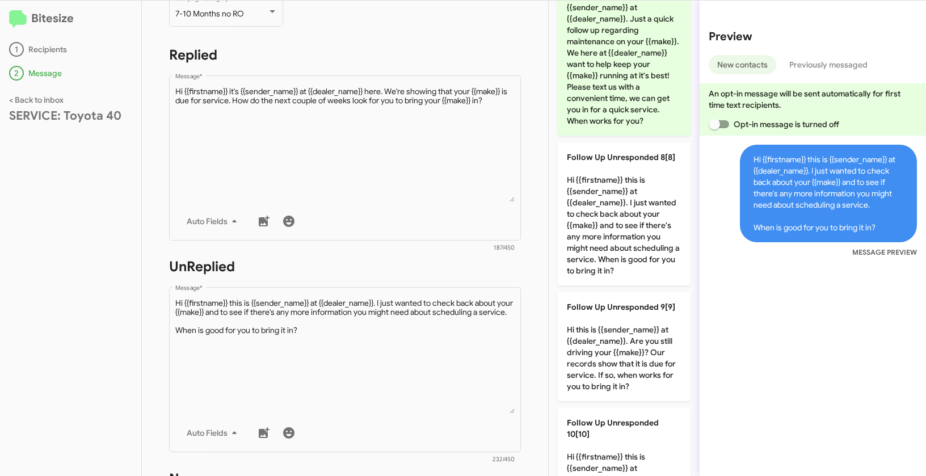
scroll to position [385, 0]
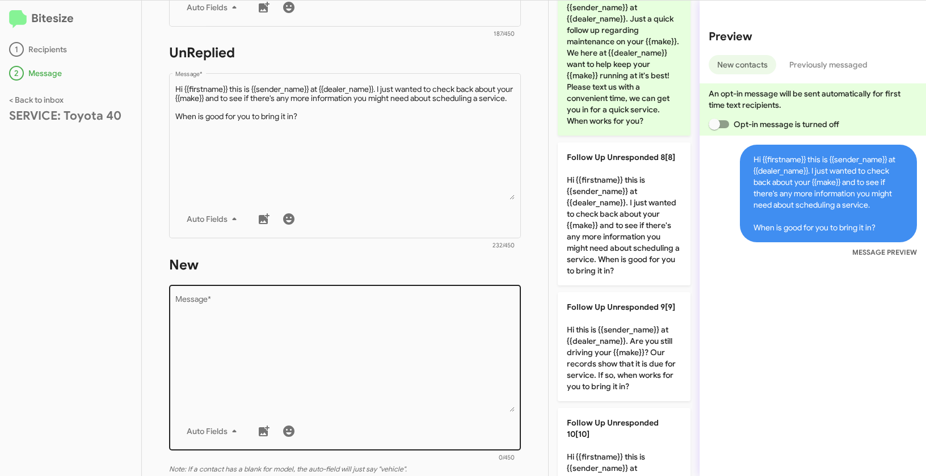
click at [432, 351] on textarea "Message *" at bounding box center [345, 354] width 340 height 116
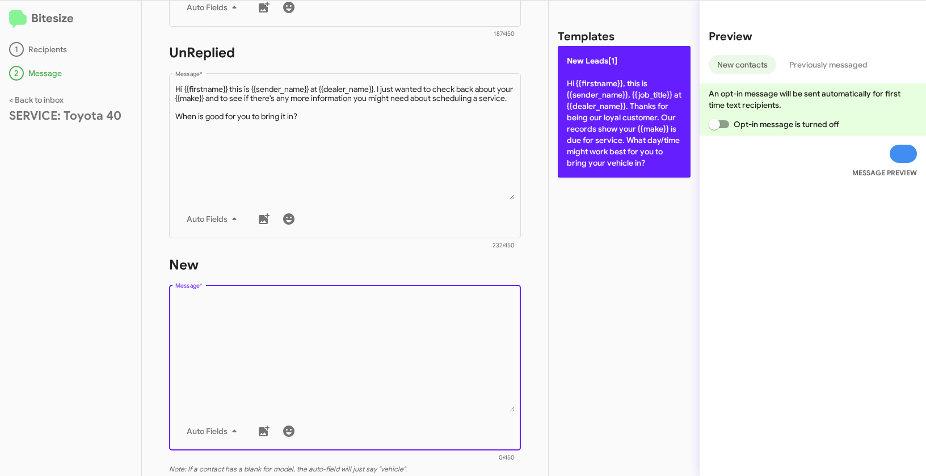
click at [619, 112] on p "New Leads[1] Hi {{firstname}}, this is {{sender_name}}, {{job_title}} at {{deal…" at bounding box center [624, 112] width 133 height 132
type textarea "Hi {{firstname}}, this is {{sender_name}}, {{job_title}} at {{dealer_name}}. Th…"
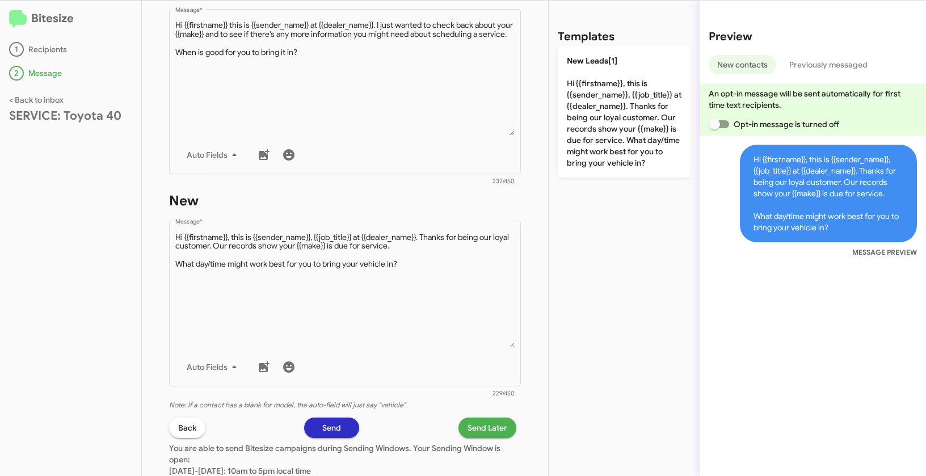
scroll to position [552, 0]
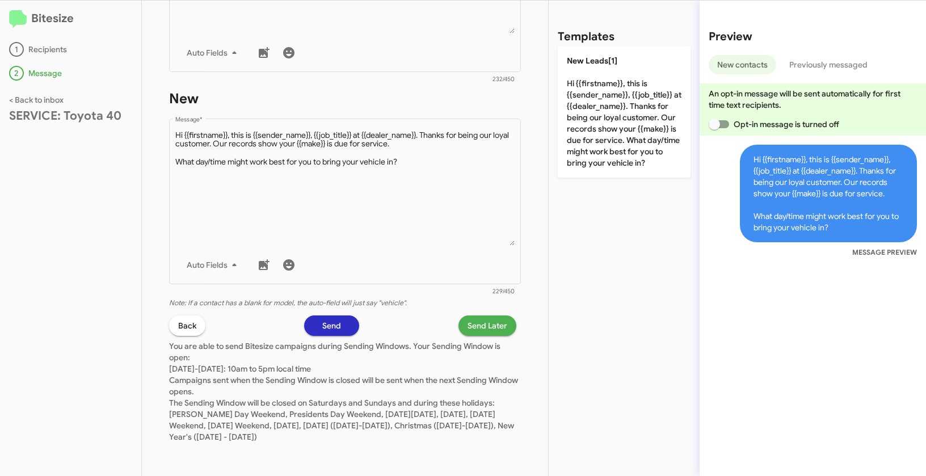
click at [483, 335] on span "Send Later" at bounding box center [488, 326] width 40 height 20
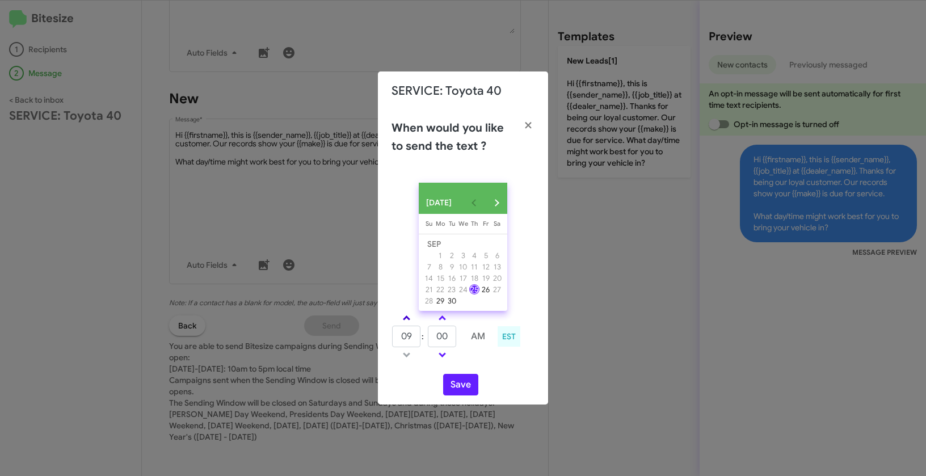
click at [406, 320] on span at bounding box center [406, 319] width 7 height 7
type input "11"
drag, startPoint x: 453, startPoint y: 340, endPoint x: 427, endPoint y: 338, distance: 26.2
click at [427, 338] on td "00" at bounding box center [442, 336] width 30 height 23
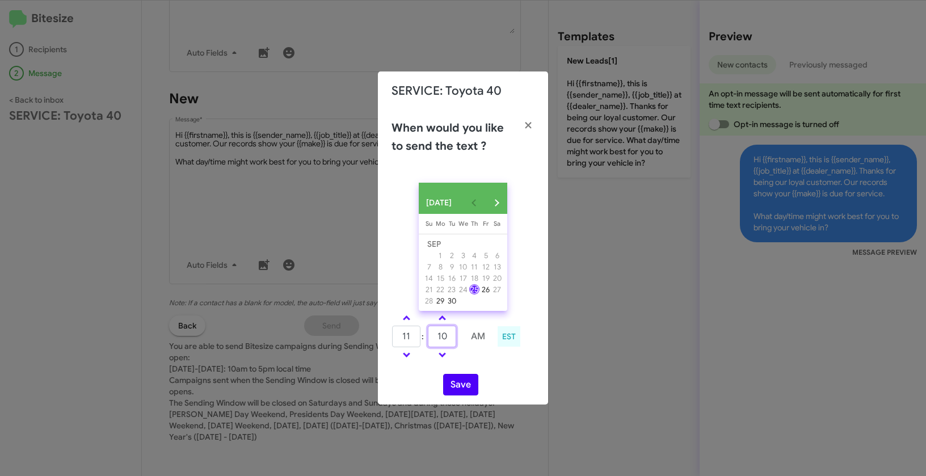
type input "10"
click at [458, 394] on button "Save" at bounding box center [460, 385] width 35 height 22
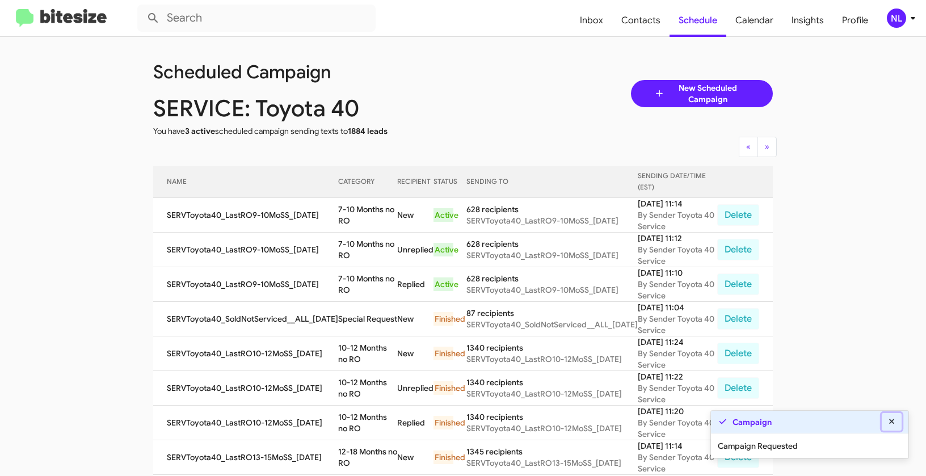
click at [893, 423] on icon at bounding box center [891, 421] width 5 height 5
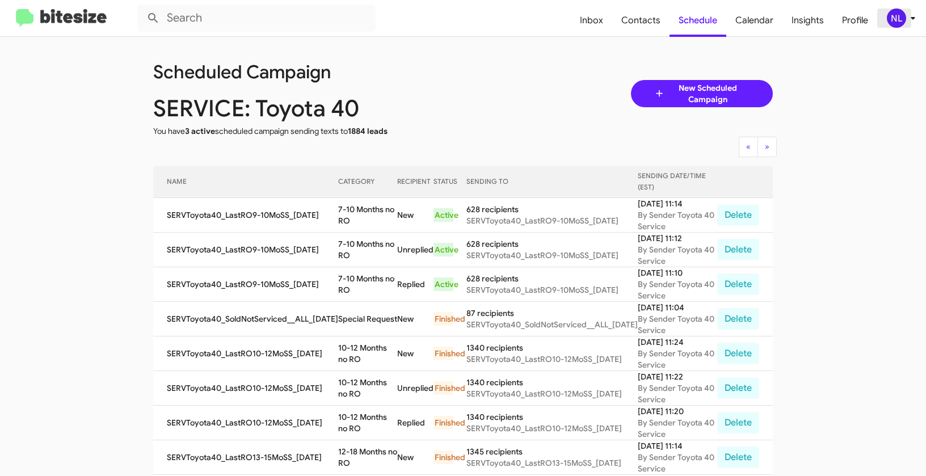
click at [894, 18] on div "NL" at bounding box center [896, 18] width 19 height 19
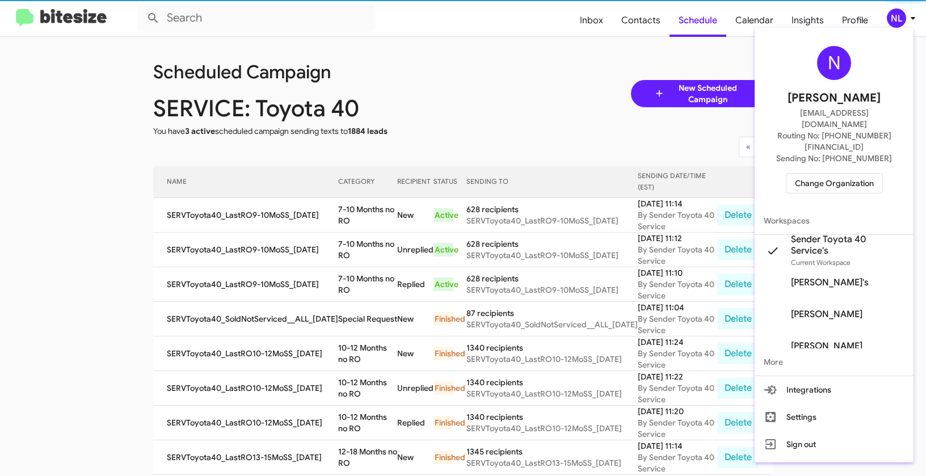
click at [817, 174] on span "Change Organization" at bounding box center [834, 183] width 79 height 19
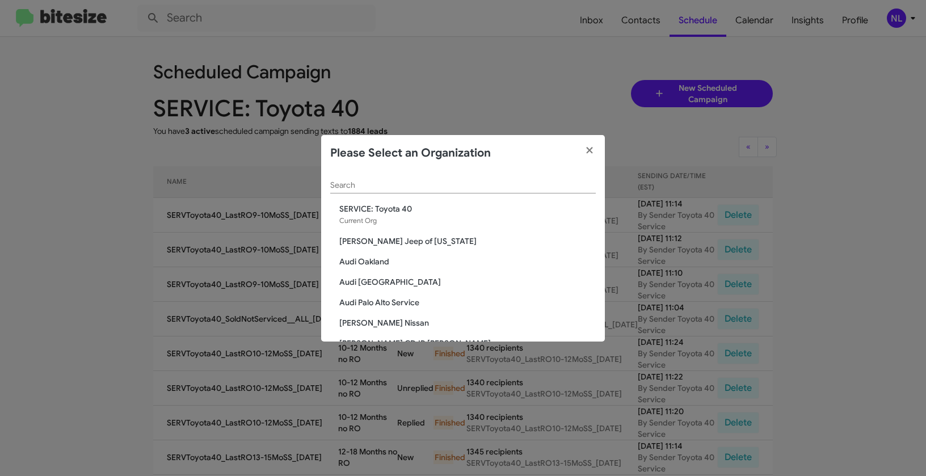
click at [471, 166] on div "Please Select an Organization" at bounding box center [463, 153] width 284 height 36
click at [457, 179] on div "Search" at bounding box center [463, 182] width 266 height 22
paste input "SERVICE: Volkswagen Rockville"
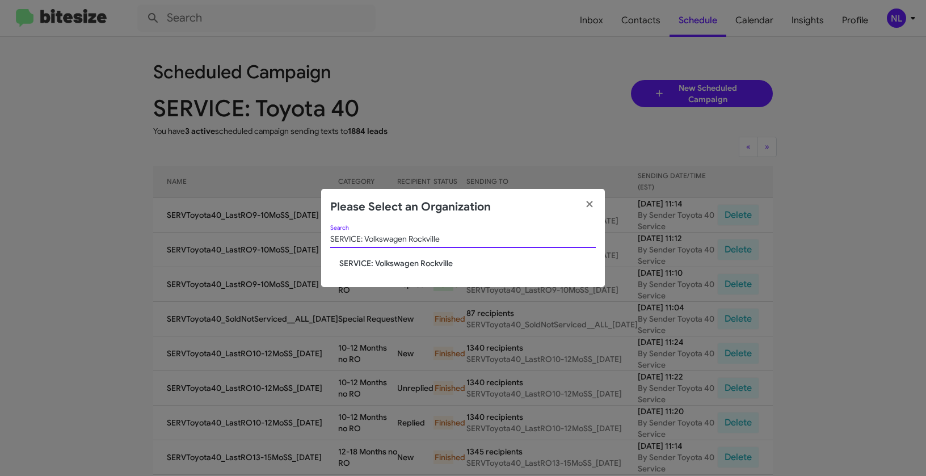
type input "SERVICE: Volkswagen Rockville"
click at [399, 260] on span "SERVICE: Volkswagen Rockville" at bounding box center [467, 263] width 257 height 11
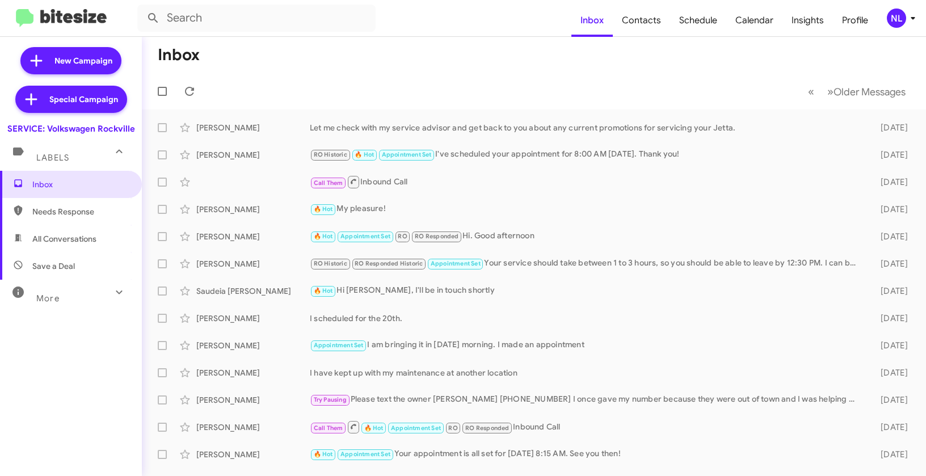
click at [896, 18] on div "NL" at bounding box center [896, 18] width 19 height 19
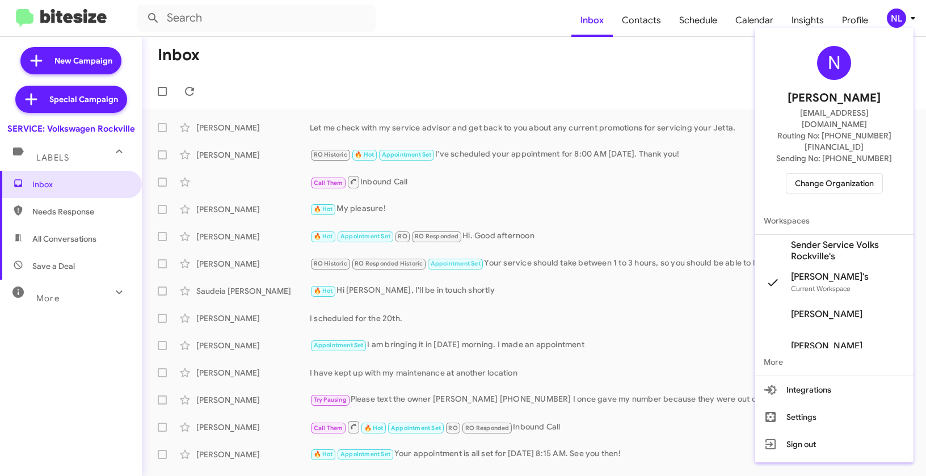
click at [837, 239] on span "Sender Service Volks Rockville's" at bounding box center [848, 250] width 114 height 23
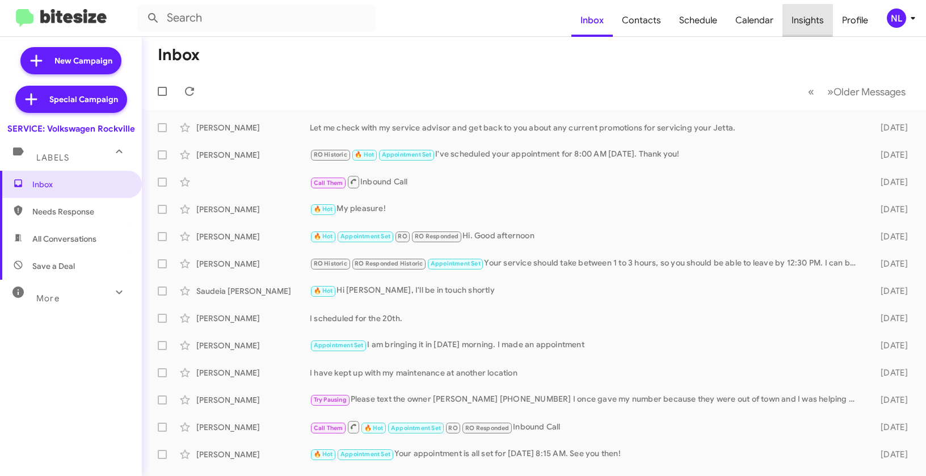
click at [806, 18] on span "Insights" at bounding box center [808, 20] width 51 height 33
click at [815, 12] on span "Insights" at bounding box center [808, 20] width 51 height 33
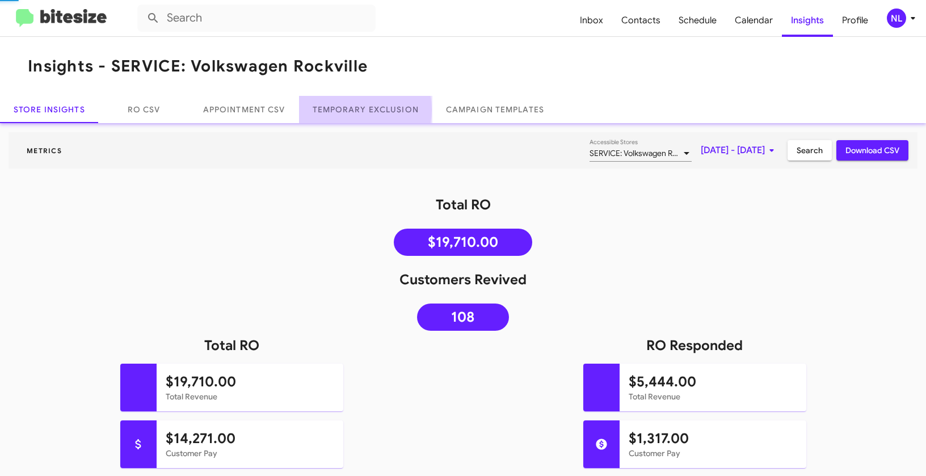
click at [355, 110] on link "Temporary Exclusion" at bounding box center [365, 109] width 133 height 27
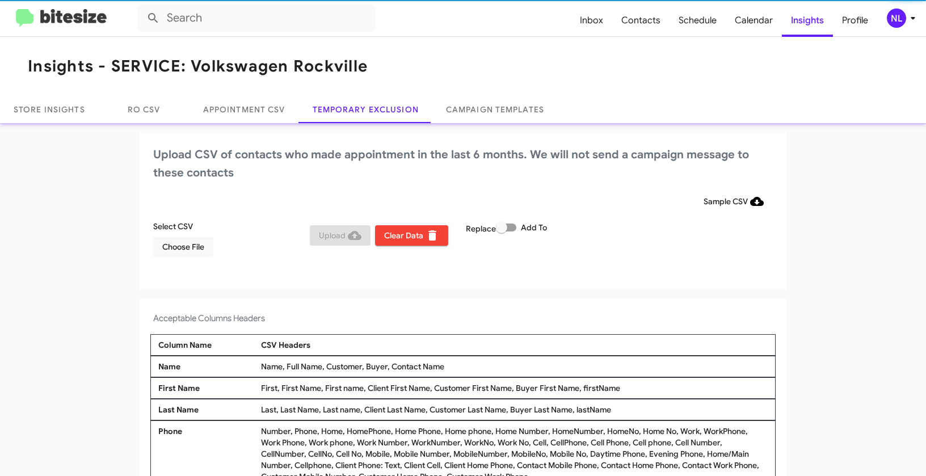
click at [513, 228] on span at bounding box center [506, 228] width 20 height 8
click at [502, 232] on input "Add To" at bounding box center [501, 232] width 1 height 1
checkbox input "true"
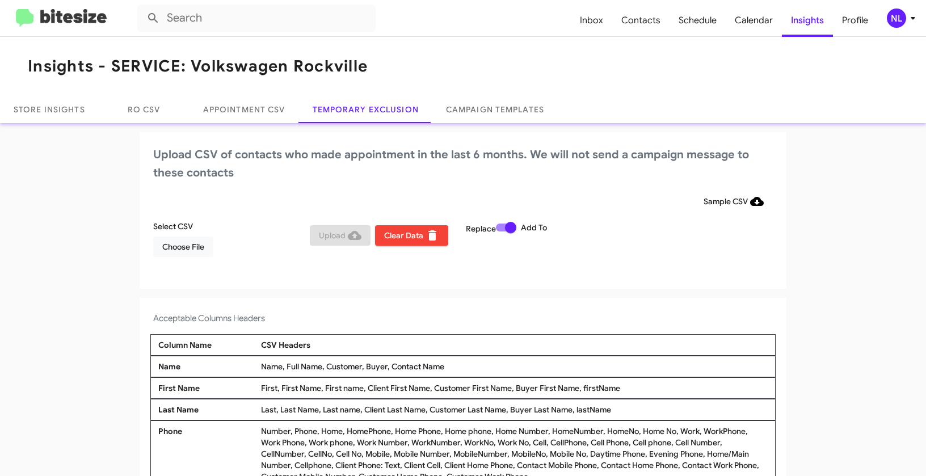
click at [900, 19] on div "NL" at bounding box center [896, 18] width 19 height 19
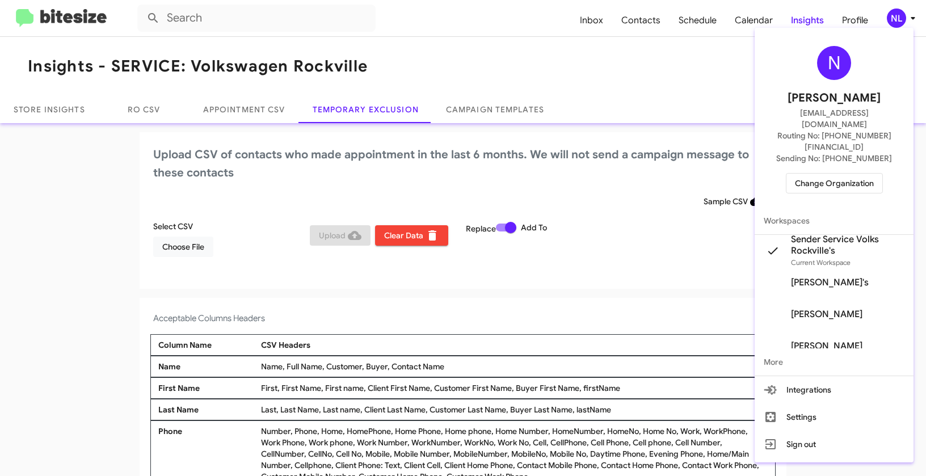
click at [578, 51] on div at bounding box center [463, 238] width 926 height 476
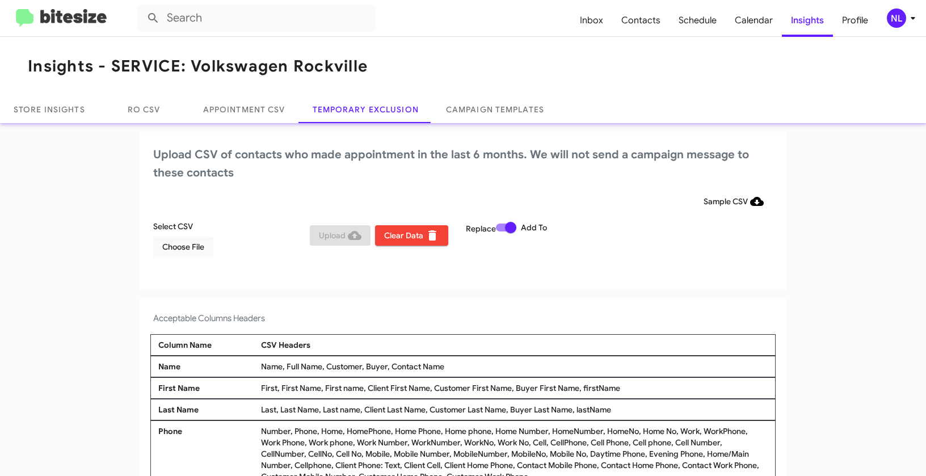
click at [386, 365] on div "Name, Full Name, Customer, Buyer, Contact Name" at bounding box center [514, 366] width 512 height 11
drag, startPoint x: 388, startPoint y: 365, endPoint x: 478, endPoint y: 366, distance: 90.8
click at [478, 366] on div "Name, Full Name, Customer, Buyer, Contact Name" at bounding box center [514, 366] width 512 height 11
copy div "Contact Name"
click at [205, 247] on button "Choose File" at bounding box center [183, 247] width 60 height 20
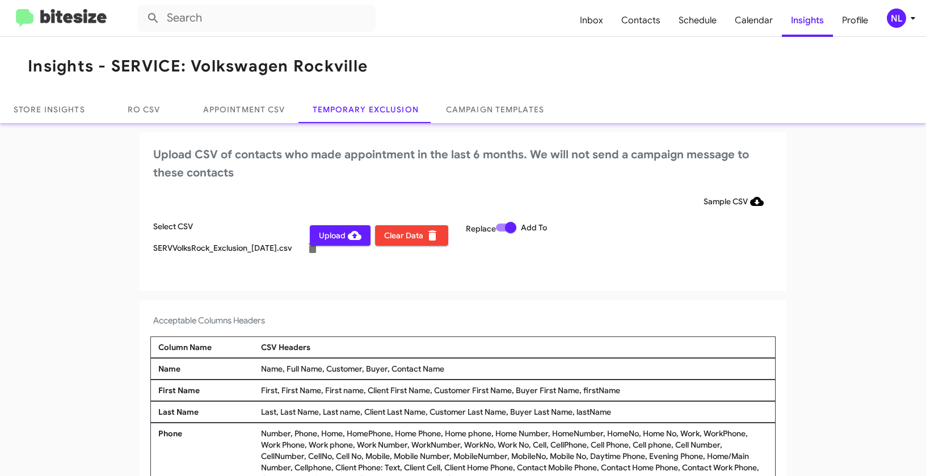
click at [895, 15] on div "NL" at bounding box center [896, 18] width 19 height 19
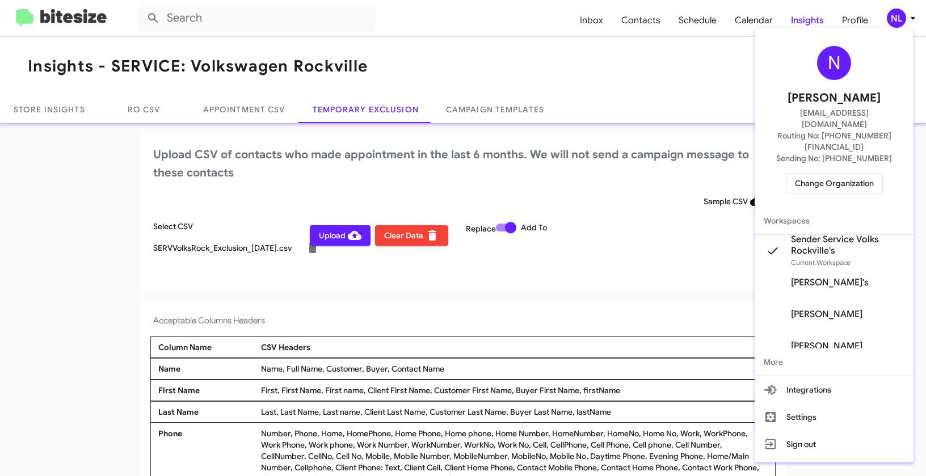
click at [327, 236] on div at bounding box center [463, 238] width 926 height 476
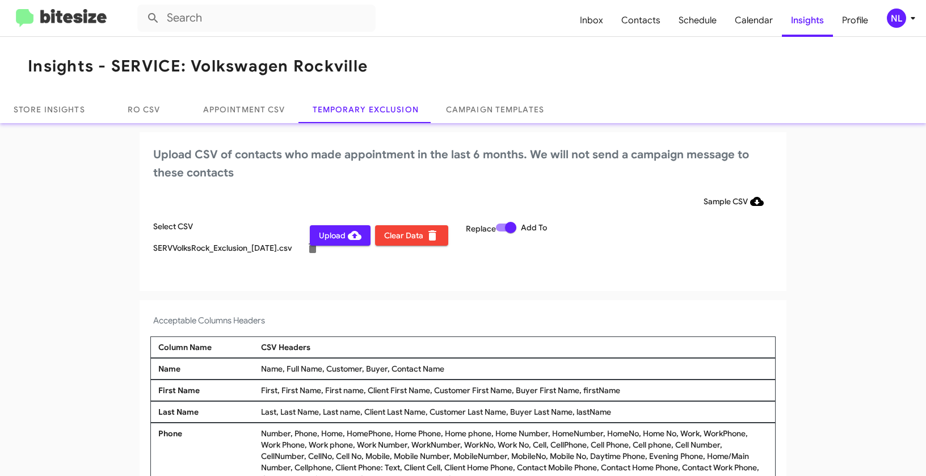
click at [319, 236] on span "Upload" at bounding box center [340, 235] width 43 height 20
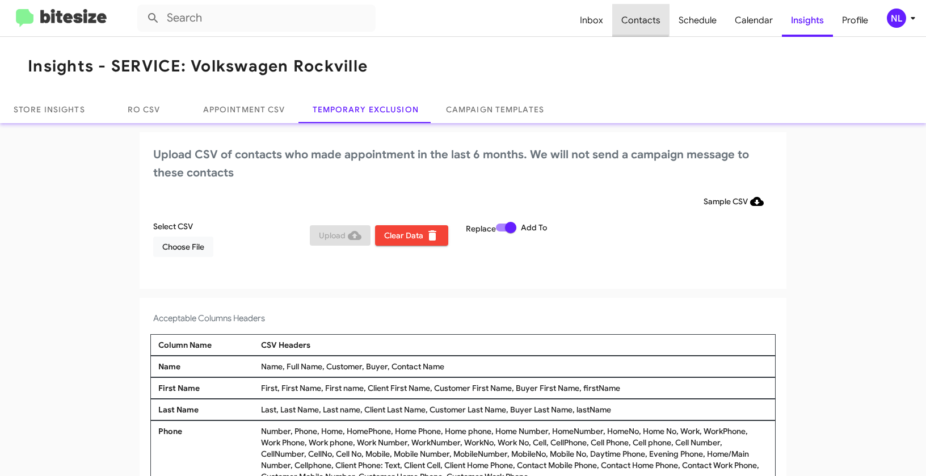
click at [634, 19] on span "Contacts" at bounding box center [640, 20] width 57 height 33
type input "in:groups"
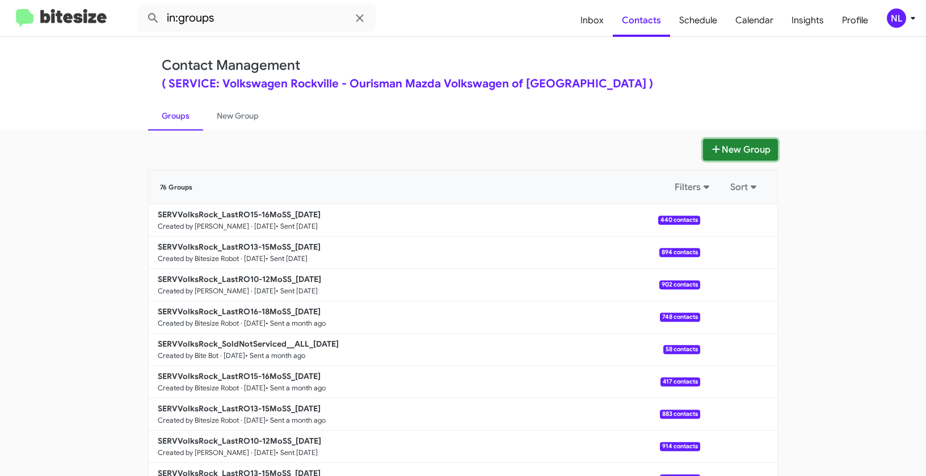
click at [772, 144] on button "New Group" at bounding box center [740, 150] width 75 height 22
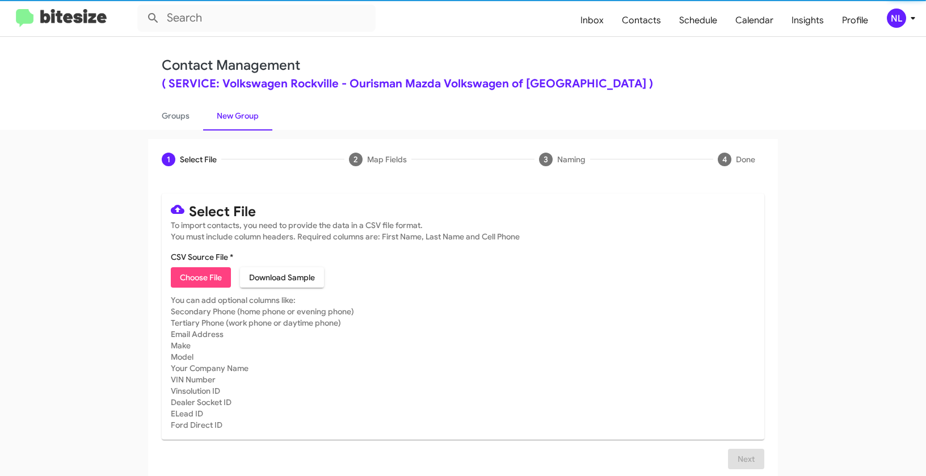
click at [208, 272] on span "Choose File" at bounding box center [201, 277] width 42 height 20
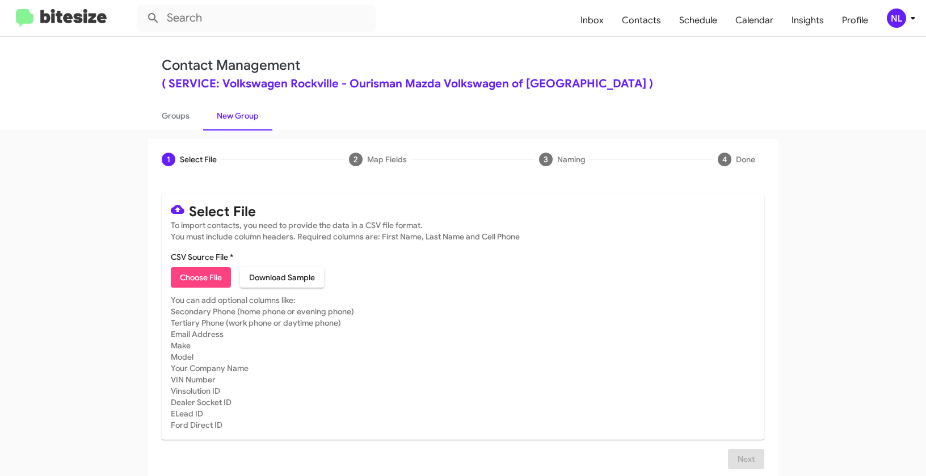
type input "SERVVolksRock_LastRO16-18MoSS_[DATE]"
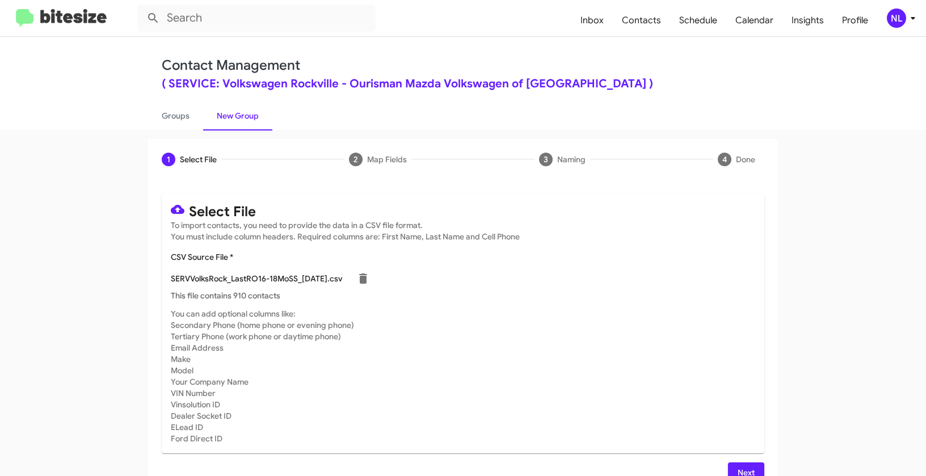
scroll to position [17, 0]
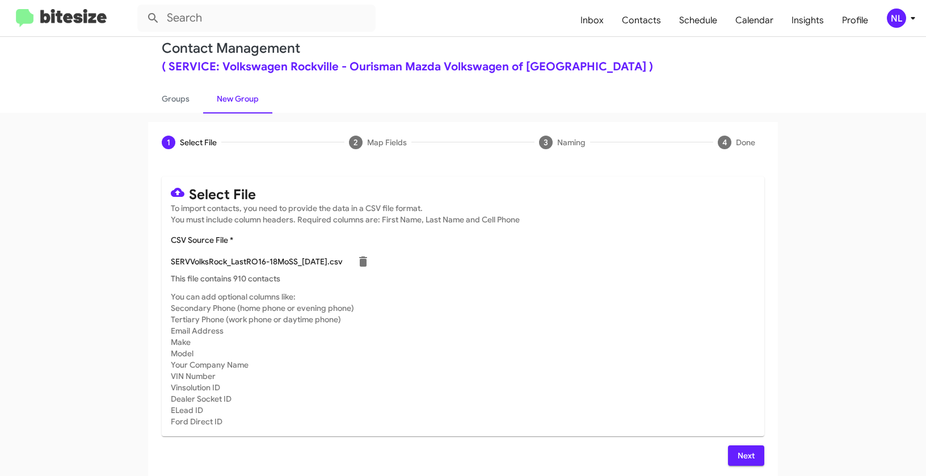
click at [738, 452] on span "Next" at bounding box center [746, 456] width 18 height 20
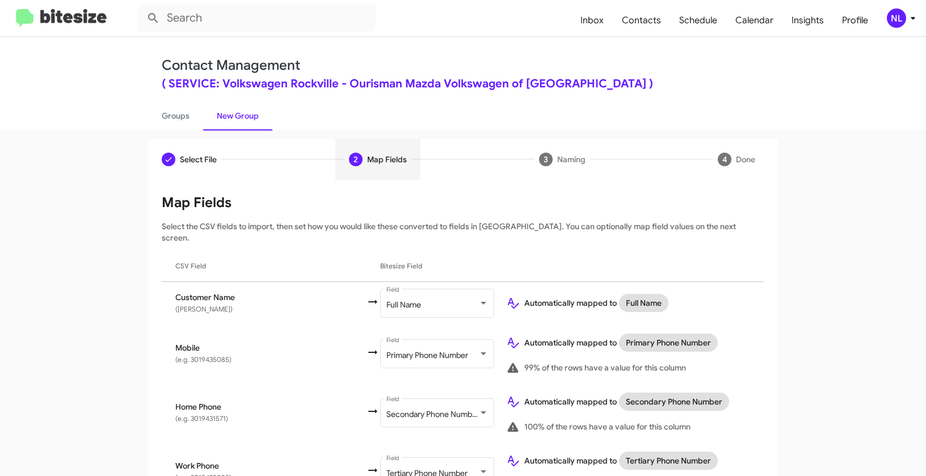
scroll to position [184, 0]
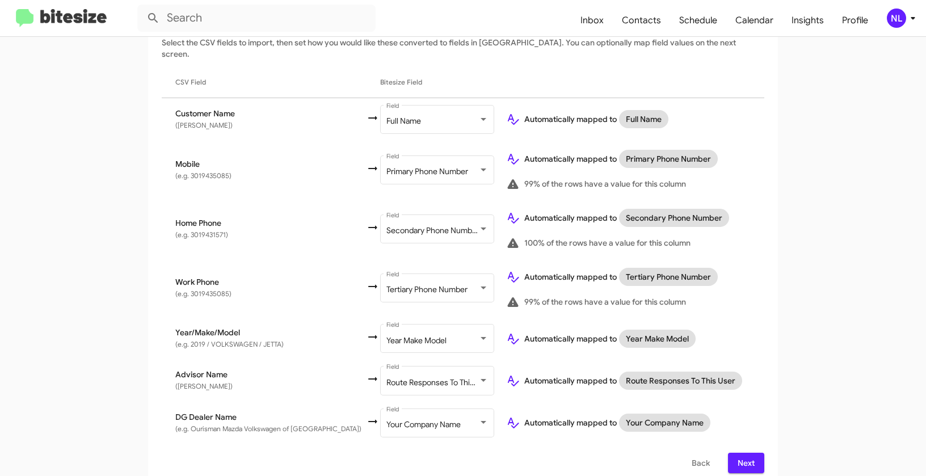
click at [737, 453] on span "Next" at bounding box center [746, 463] width 18 height 20
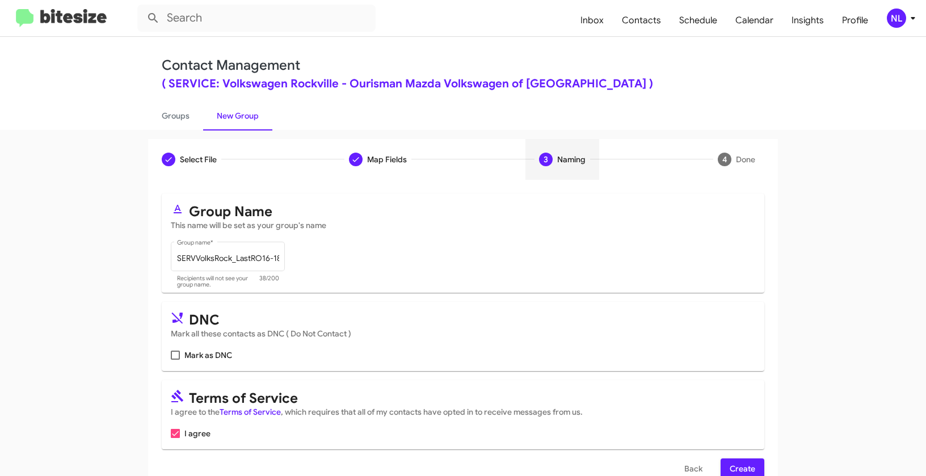
scroll to position [26, 0]
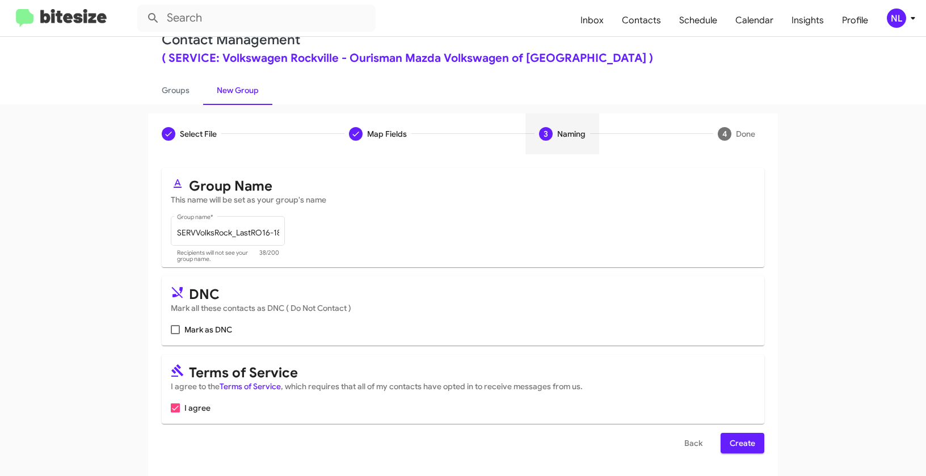
click at [743, 443] on span "Create" at bounding box center [743, 443] width 26 height 20
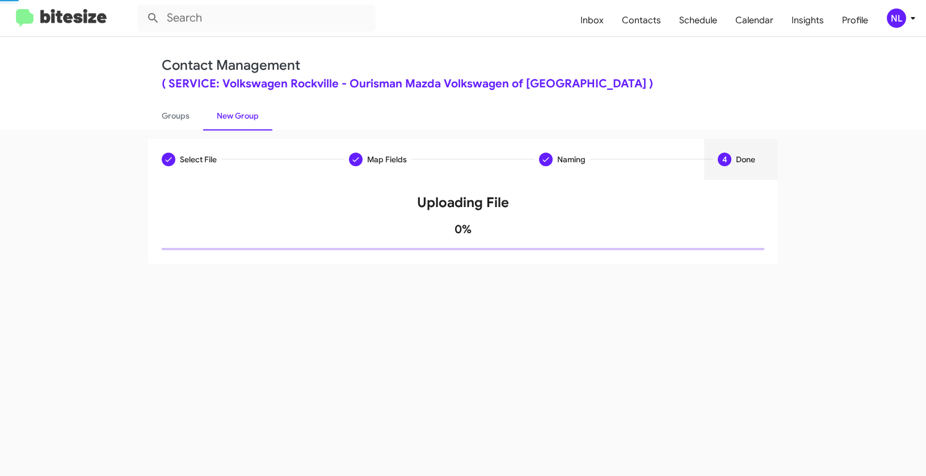
scroll to position [0, 0]
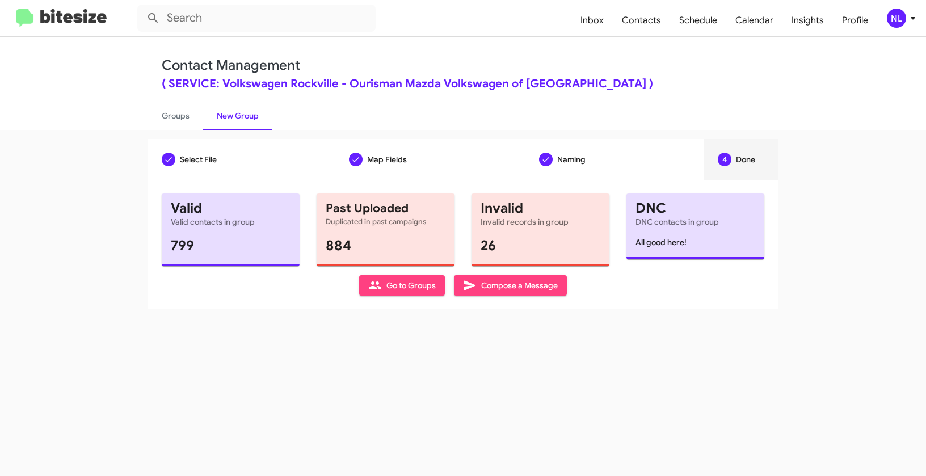
click at [405, 292] on span "Go to Groups" at bounding box center [402, 285] width 68 height 20
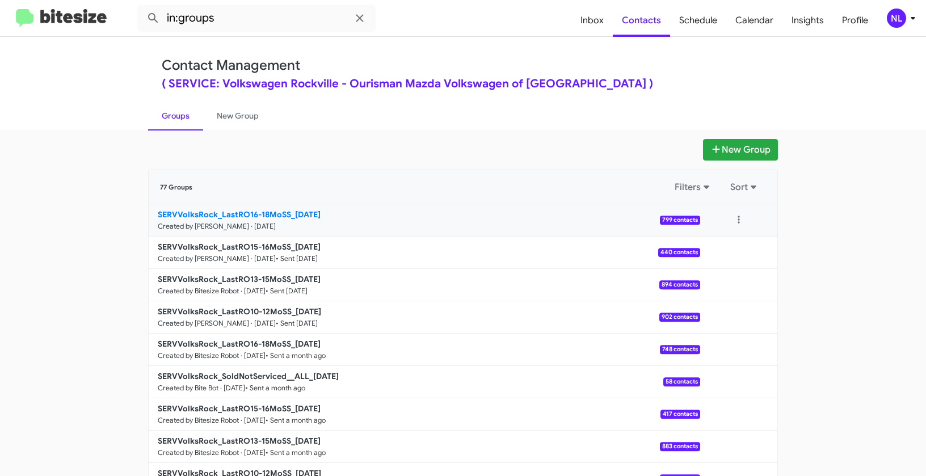
drag, startPoint x: 119, startPoint y: 209, endPoint x: 288, endPoint y: 211, distance: 169.1
click at [287, 211] on app-groups "New Group 77 Groups Filters Sort SERVVolksRock_LastRO16-18MoSS_[DATE] Created b…" at bounding box center [463, 348] width 926 height 419
copy div "Filters Sort SERVVolksRock_LastRO16-18MoSS"
click at [249, 30] on input "in:groups" at bounding box center [256, 18] width 238 height 27
paste input "SERVVolksRock_LastRO16-18MoSS"
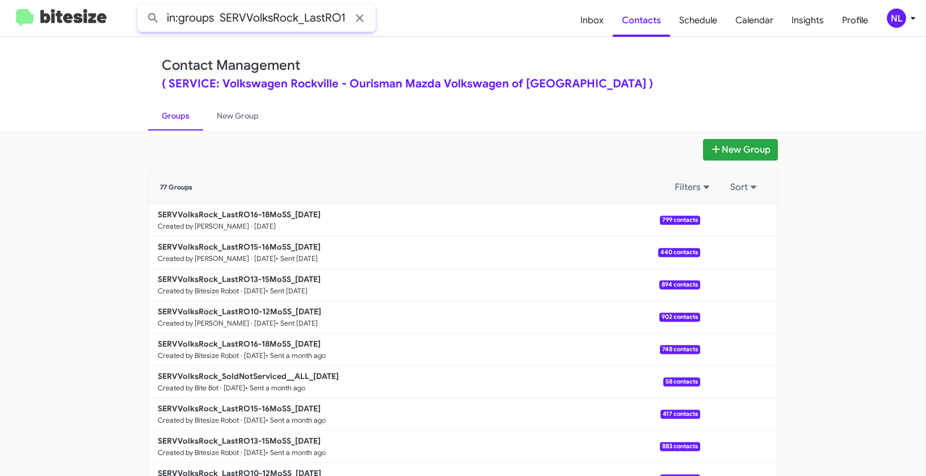
scroll to position [0, 50]
type input "in:groups SERVVolksRock_LastRO16-18MoSS"
click at [142, 7] on button at bounding box center [153, 18] width 23 height 23
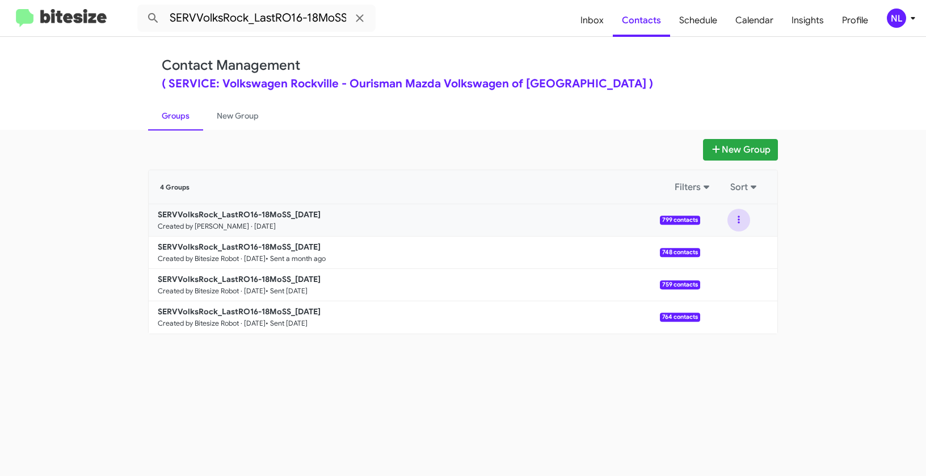
click at [738, 212] on button at bounding box center [739, 220] width 23 height 23
click at [726, 269] on button "Archive" at bounding box center [704, 277] width 91 height 27
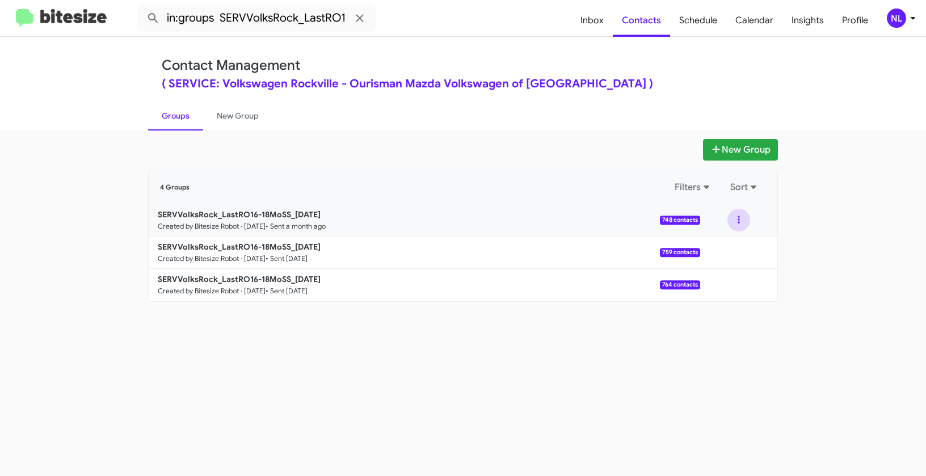
click at [742, 220] on button at bounding box center [739, 220] width 23 height 23
click at [727, 249] on button "View contacts" at bounding box center [704, 250] width 91 height 27
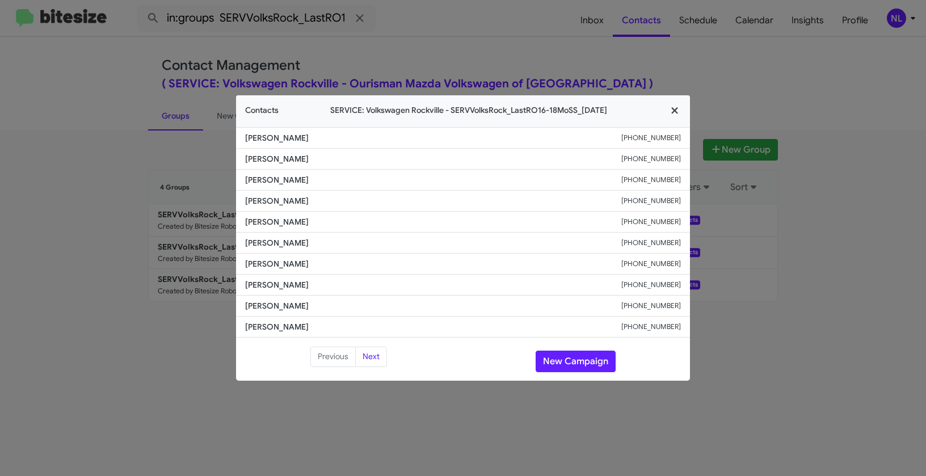
click at [673, 111] on icon "button" at bounding box center [674, 111] width 6 height 6
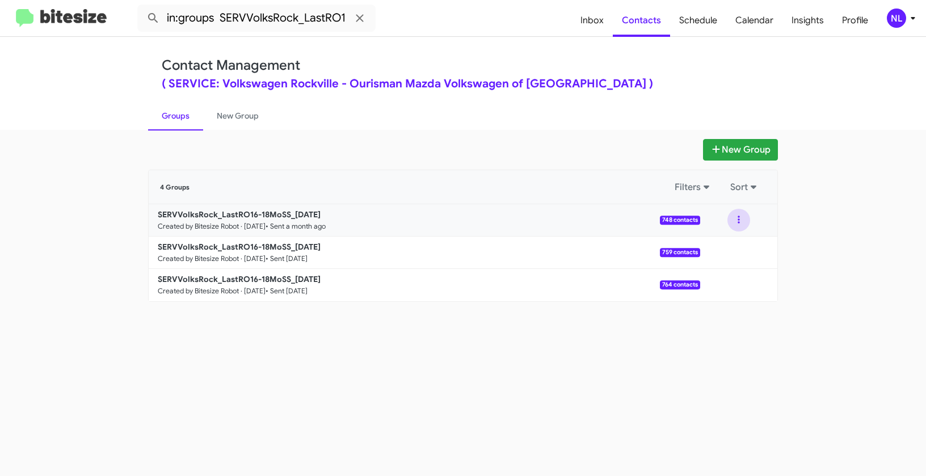
click at [746, 217] on button at bounding box center [739, 220] width 23 height 23
click at [730, 248] on button "View contacts" at bounding box center [704, 250] width 91 height 27
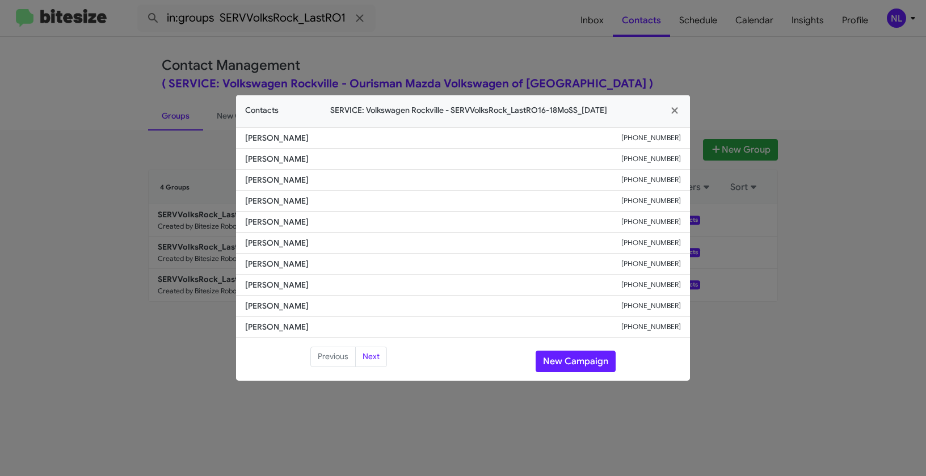
drag, startPoint x: 248, startPoint y: 200, endPoint x: 327, endPoint y: 200, distance: 79.5
click at [327, 200] on li "[PERSON_NAME] [PHONE_NUMBER]" at bounding box center [463, 201] width 454 height 21
copy span "[PERSON_NAME]"
click at [566, 355] on button "New Campaign" at bounding box center [576, 362] width 80 height 22
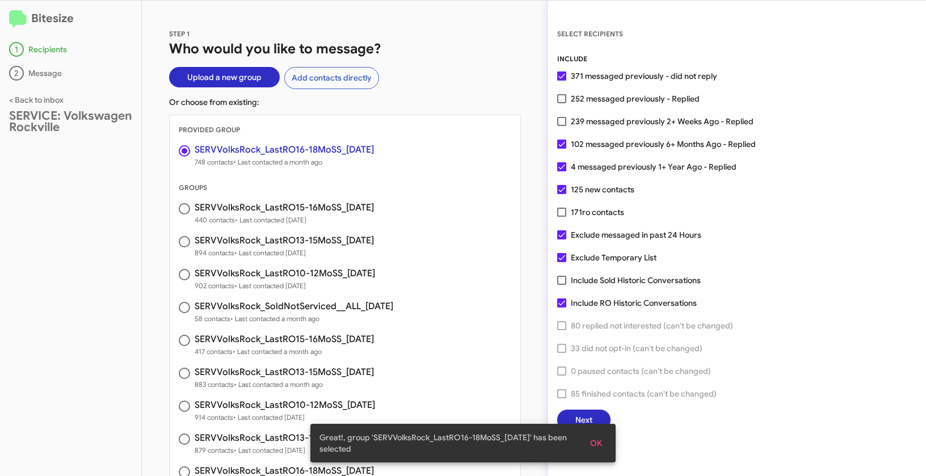
click at [601, 440] on span "OK" at bounding box center [596, 443] width 12 height 20
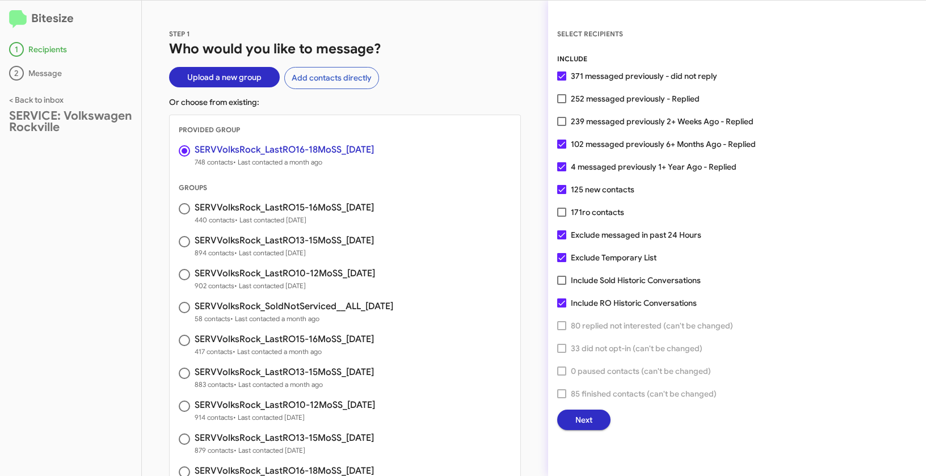
click at [583, 421] on span "Next" at bounding box center [583, 420] width 17 height 20
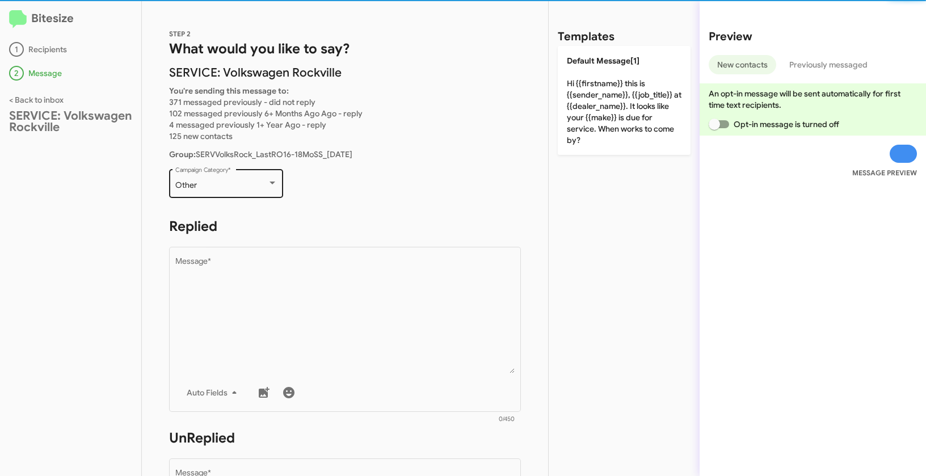
click at [253, 187] on div "Other" at bounding box center [221, 185] width 92 height 9
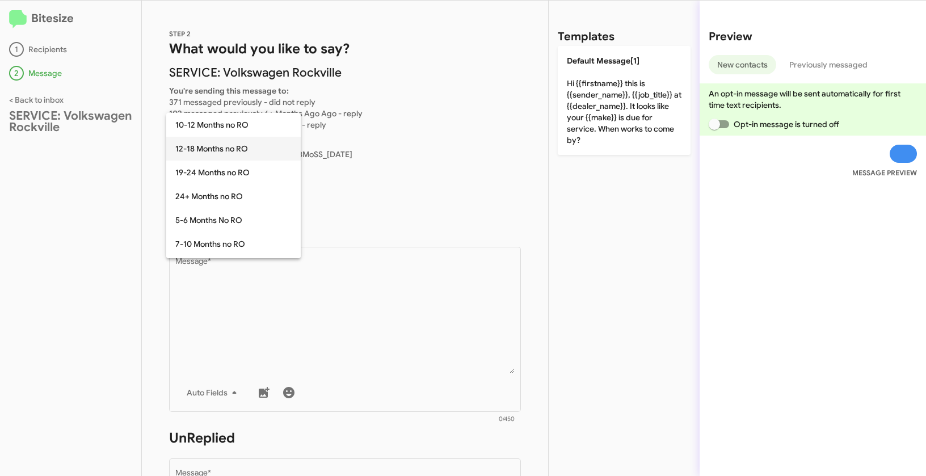
click at [209, 149] on span "12-18 Months no RO" at bounding box center [233, 149] width 116 height 24
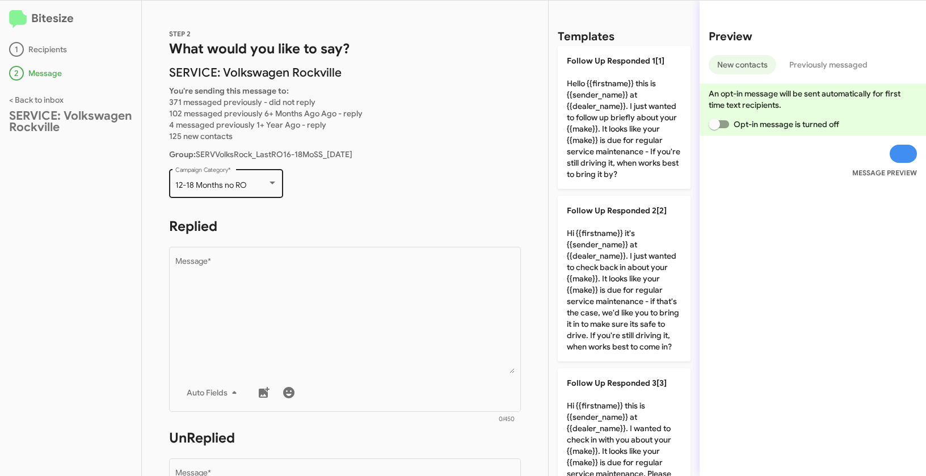
drag, startPoint x: 173, startPoint y: 182, endPoint x: 246, endPoint y: 184, distance: 72.7
click at [246, 184] on div "12-18 Months no RO Campaign Category *" at bounding box center [226, 182] width 114 height 31
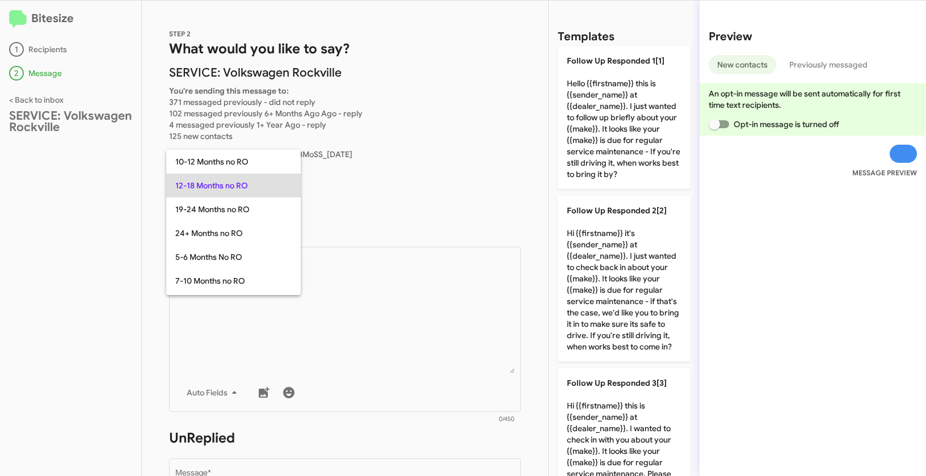
copy span "12-18 Months no RO"
click at [387, 303] on div at bounding box center [463, 238] width 926 height 476
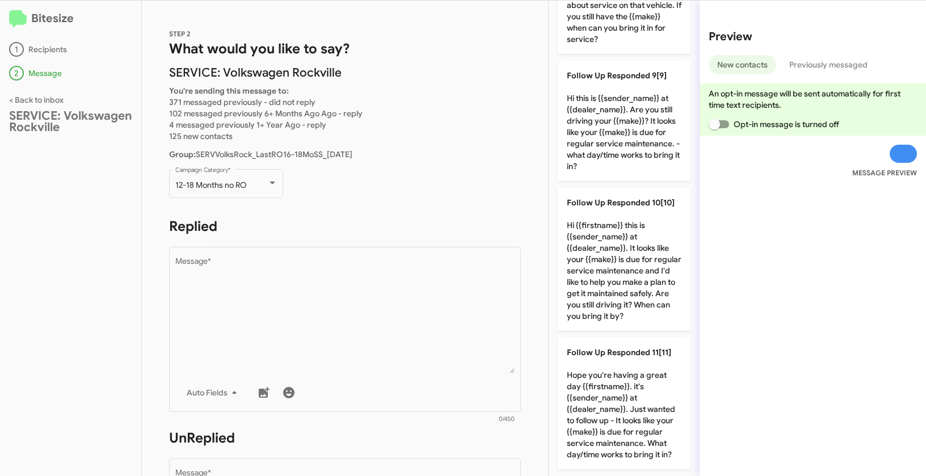
scroll to position [1263, 0]
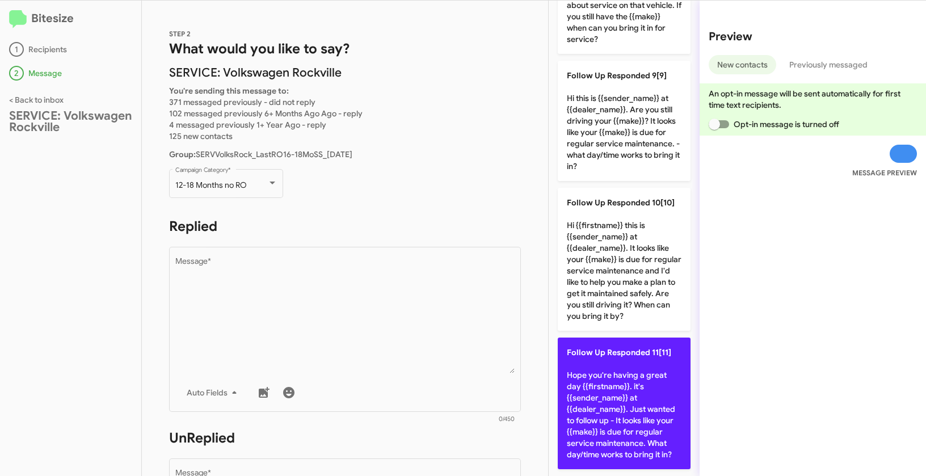
click at [615, 367] on p "Follow Up Responded 11[11] Hope you're having a great day {{firstname}}. it's {…" at bounding box center [624, 404] width 133 height 132
type textarea "Hope you're having a great day {{firstname}}. it's {{sender_name}} at {{dealer_…"
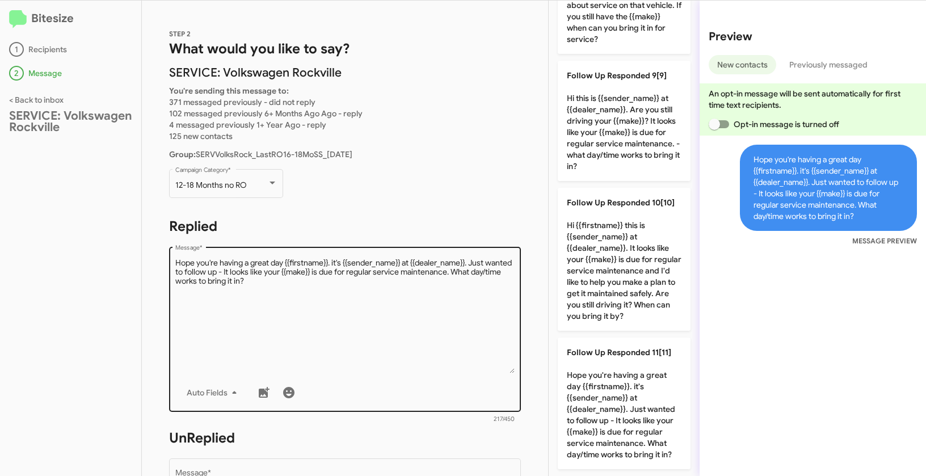
scroll to position [190, 0]
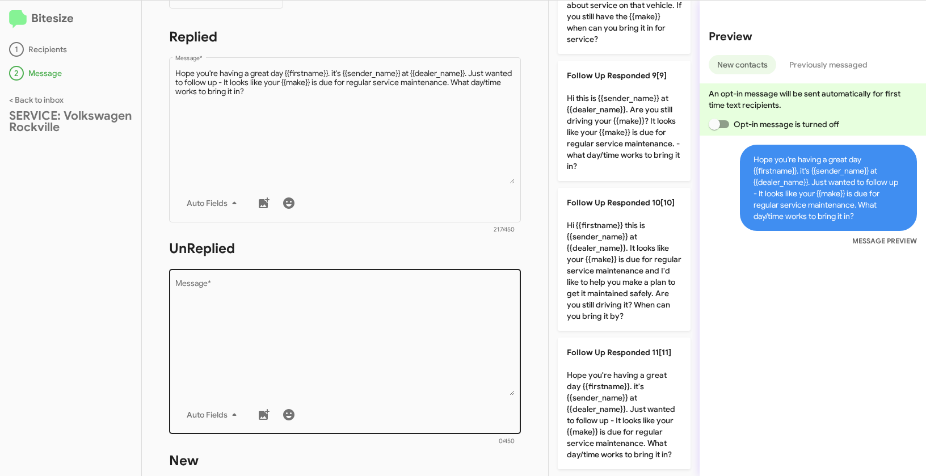
click at [389, 325] on textarea "Message *" at bounding box center [345, 338] width 340 height 116
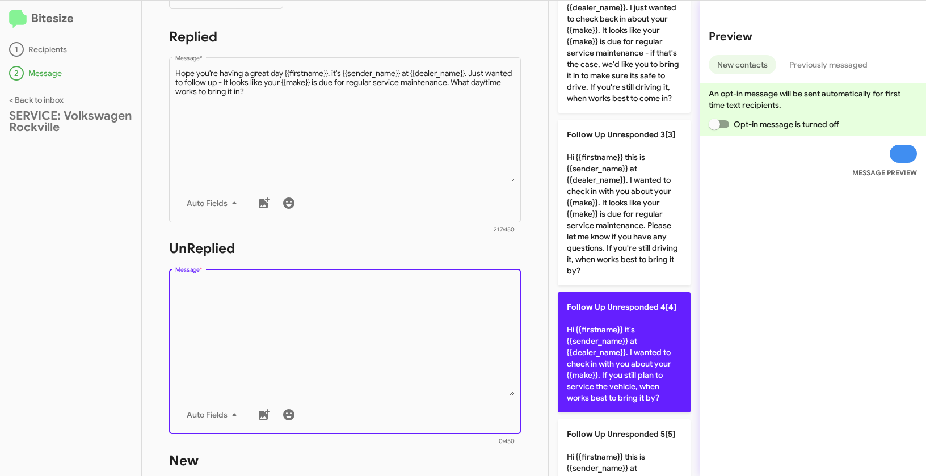
scroll to position [249, 0]
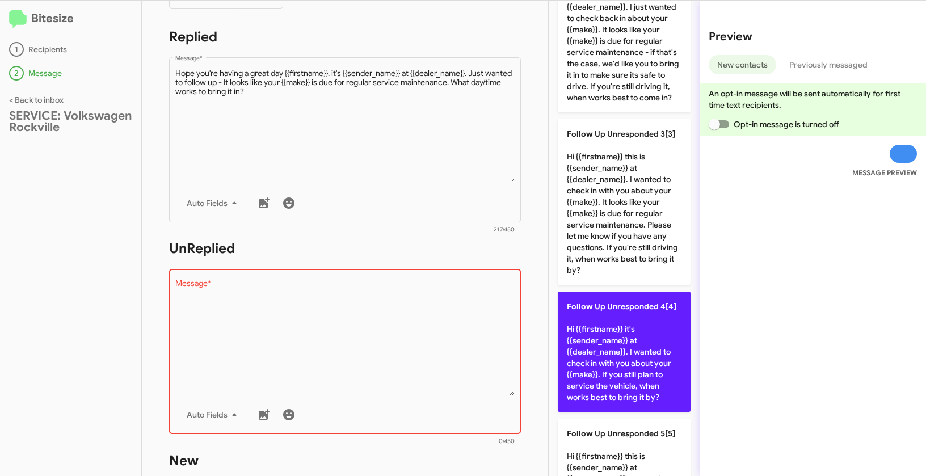
click at [590, 325] on p "Follow Up Unresponded 4[4] Hi {{firstname}} it's {{sender_name}} at {{dealer_na…" at bounding box center [624, 352] width 133 height 120
type textarea "Hi {{firstname}} it's {{sender_name}} at {{dealer_name}}. I wanted to check in …"
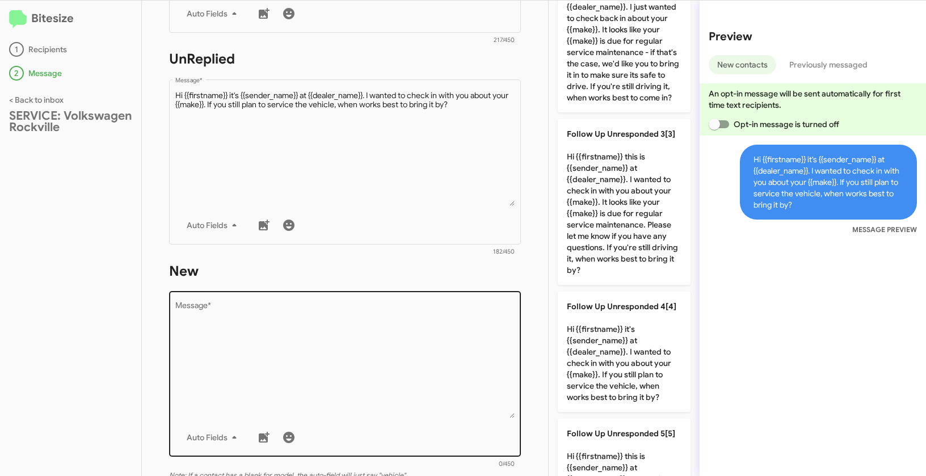
scroll to position [381, 0]
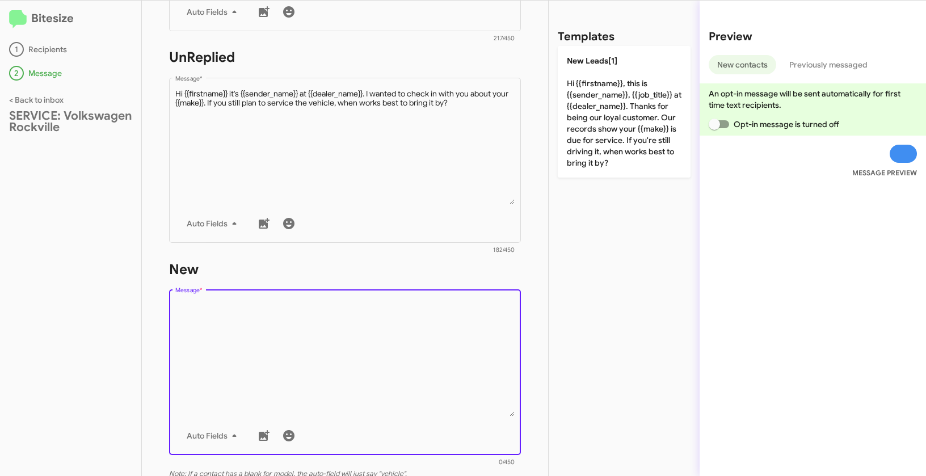
click at [440, 314] on textarea "Message *" at bounding box center [345, 359] width 340 height 116
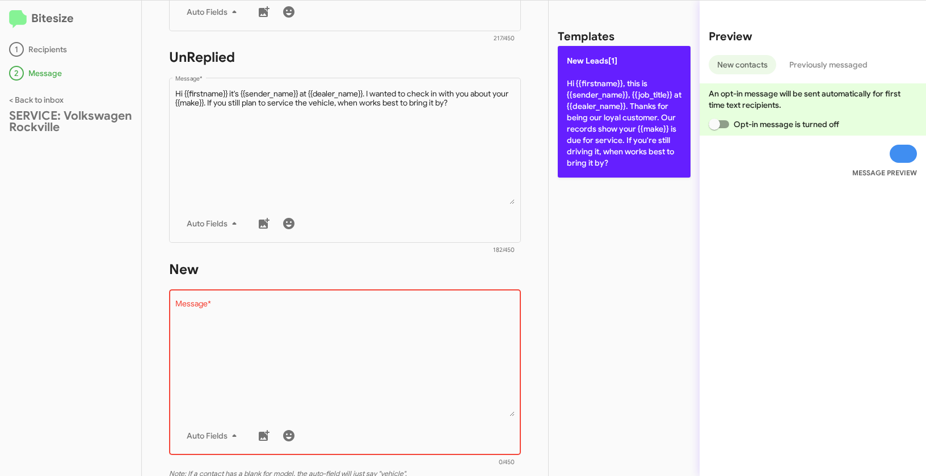
click at [602, 90] on p "New Leads[1] Hi {{firstname}}, this is {{sender_name}}, {{job_title}} at {{deal…" at bounding box center [624, 112] width 133 height 132
type textarea "Hi {{firstname}}, this is {{sender_name}}, {{job_title}} at {{dealer_name}}. Th…"
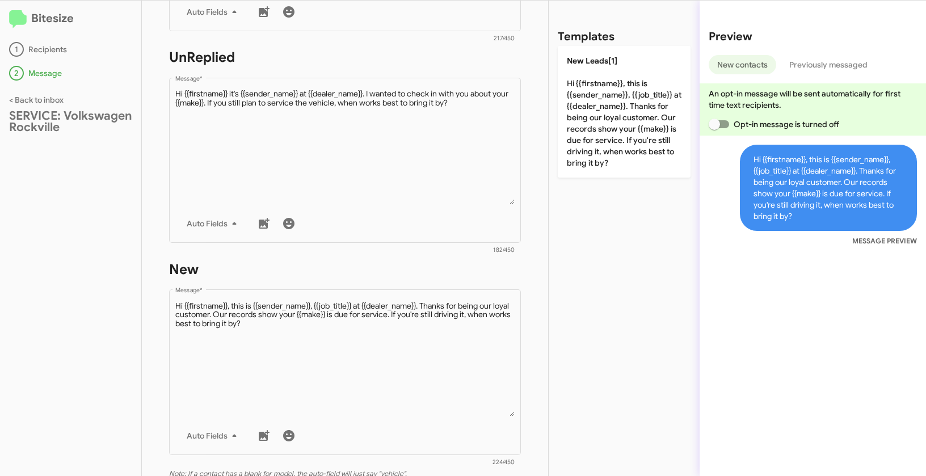
scroll to position [552, 0]
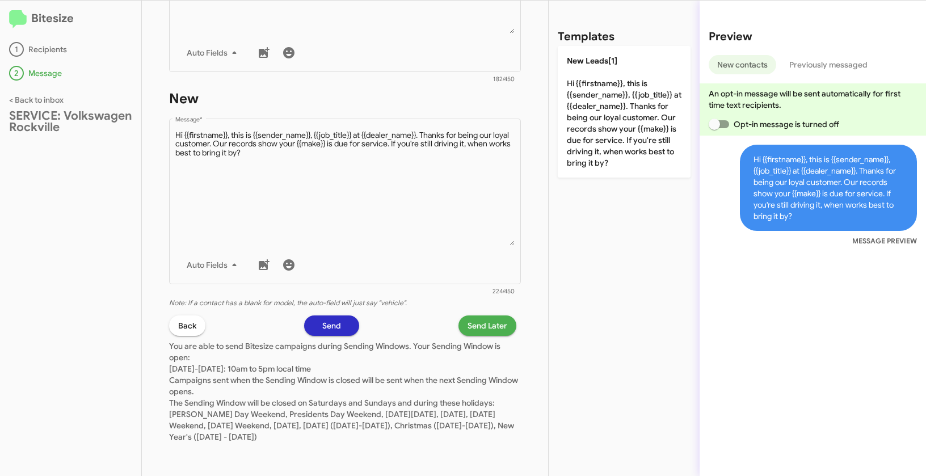
click at [468, 322] on span "Send Later" at bounding box center [488, 326] width 40 height 20
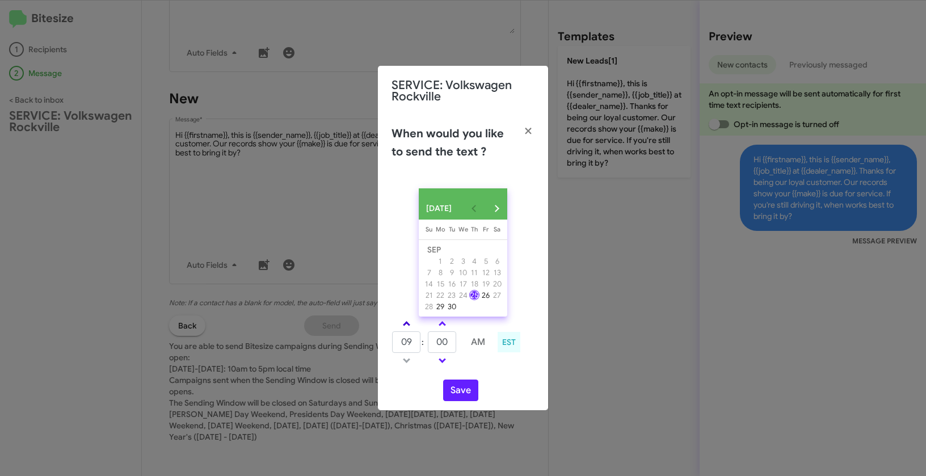
click at [410, 323] on link at bounding box center [407, 323] width 20 height 13
type input "10"
drag, startPoint x: 449, startPoint y: 343, endPoint x: 422, endPoint y: 342, distance: 27.3
click at [422, 342] on tr "10 : 00 AM" at bounding box center [443, 342] width 102 height 23
type input "30"
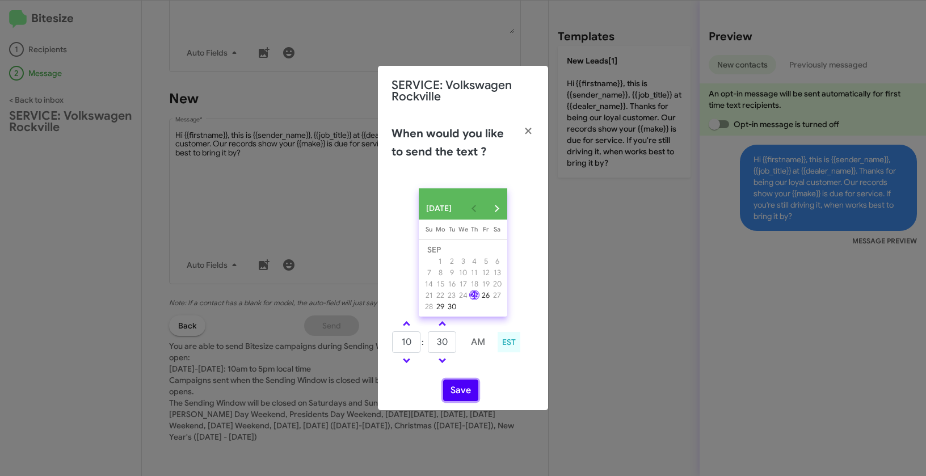
click at [461, 388] on button "Save" at bounding box center [460, 391] width 35 height 22
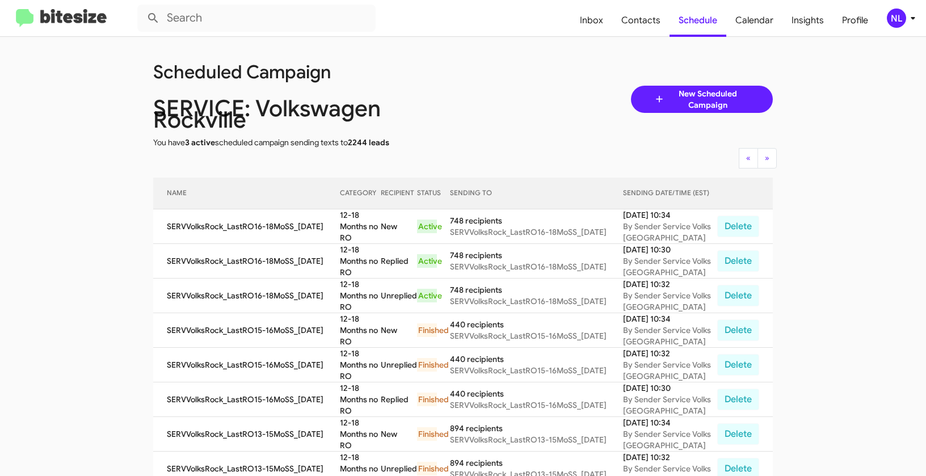
click at [894, 21] on div "NL" at bounding box center [896, 18] width 19 height 19
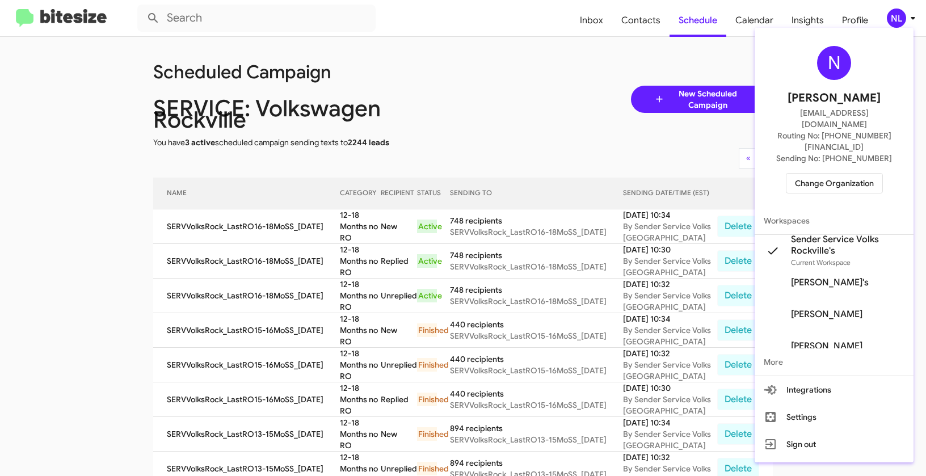
click at [852, 174] on span "Change Organization" at bounding box center [834, 183] width 79 height 19
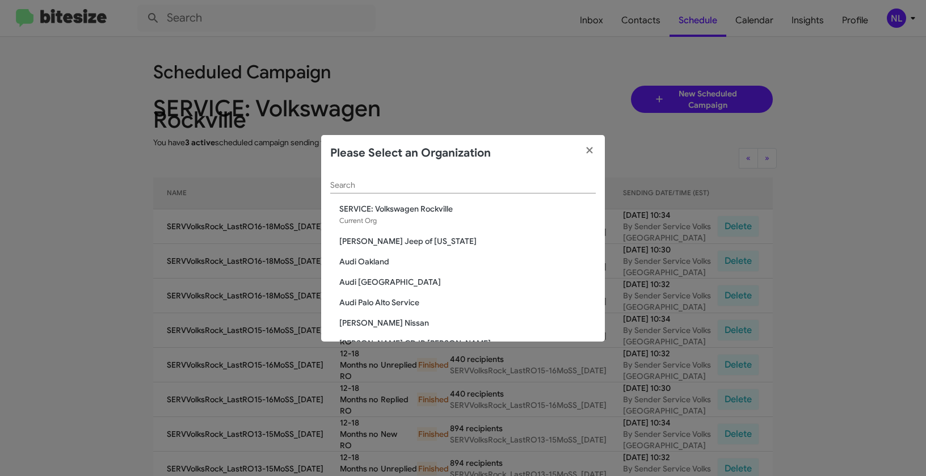
click at [396, 185] on input "Search" at bounding box center [463, 185] width 266 height 9
paste input "Team Toyota Langhorne"
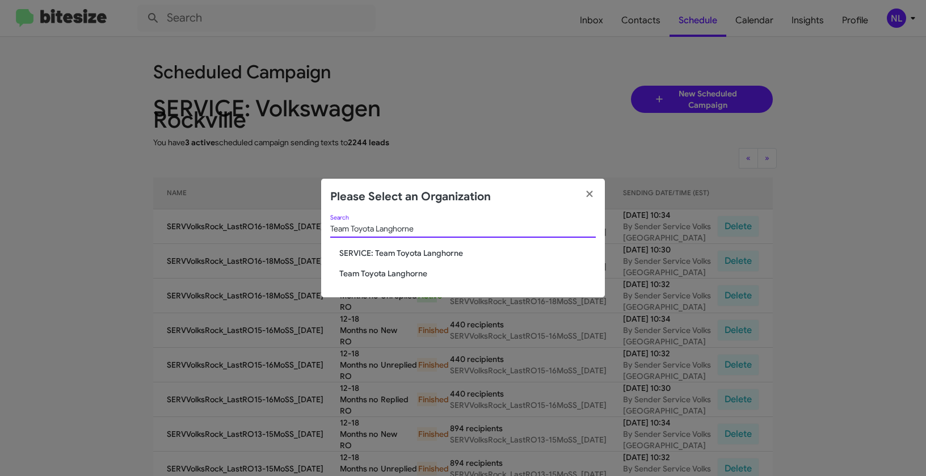
type input "Team Toyota Langhorne"
click at [367, 271] on span "Team Toyota Langhorne" at bounding box center [467, 273] width 257 height 11
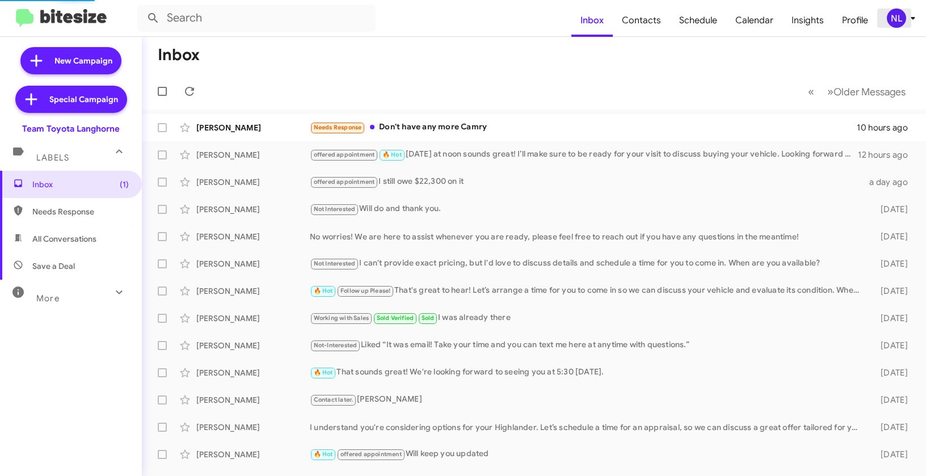
click at [897, 15] on div "NL" at bounding box center [896, 18] width 19 height 19
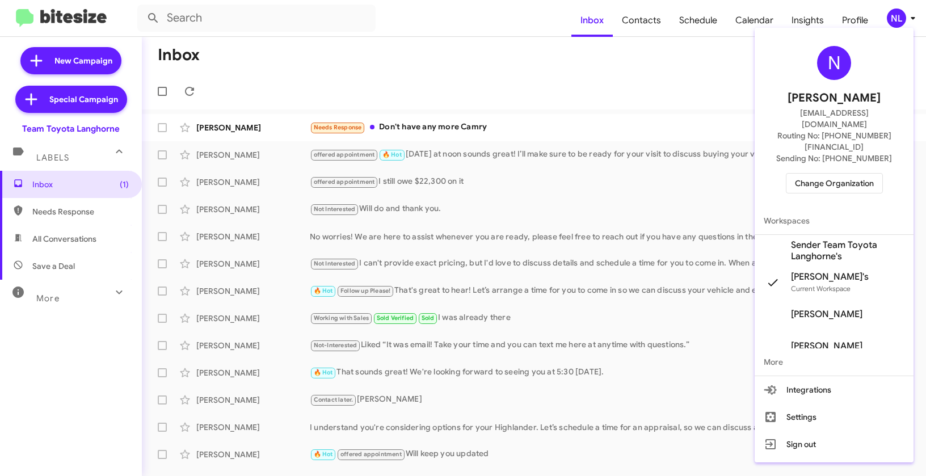
click at [816, 239] on span "Sender Team Toyota Langhorne's" at bounding box center [848, 250] width 114 height 23
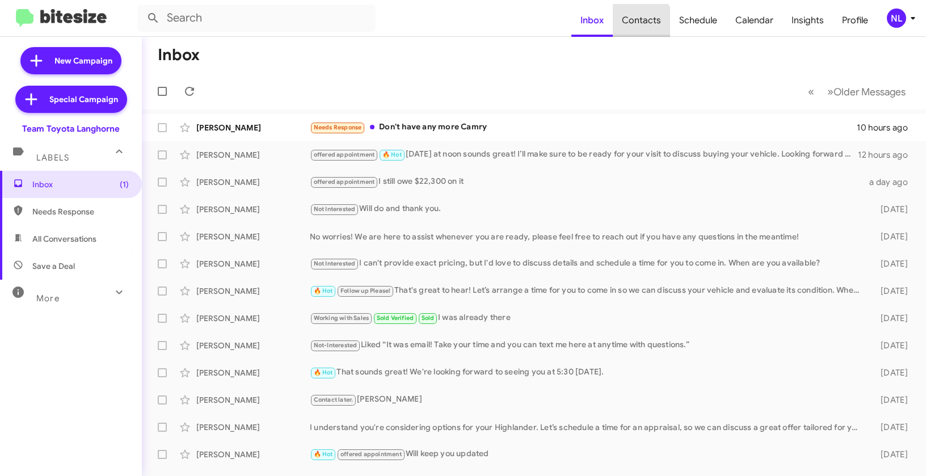
click at [636, 26] on span "Contacts" at bounding box center [641, 20] width 57 height 33
type input "in:groups"
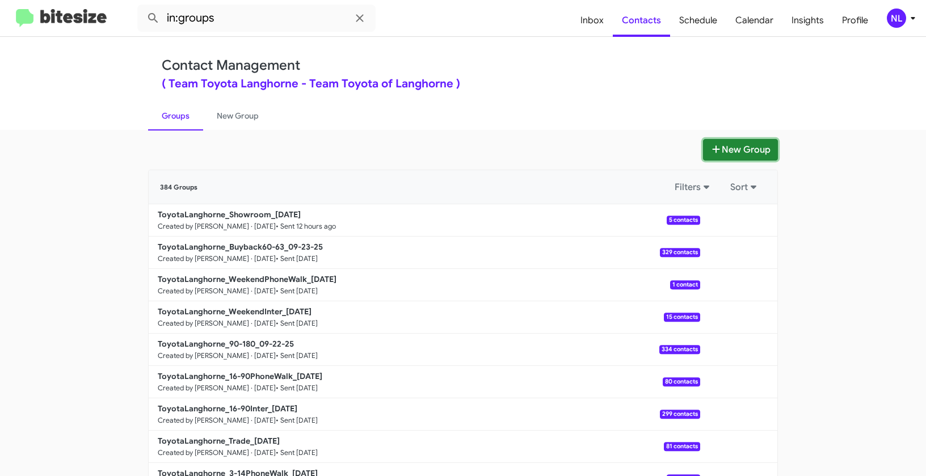
click at [741, 142] on button "New Group" at bounding box center [740, 150] width 75 height 22
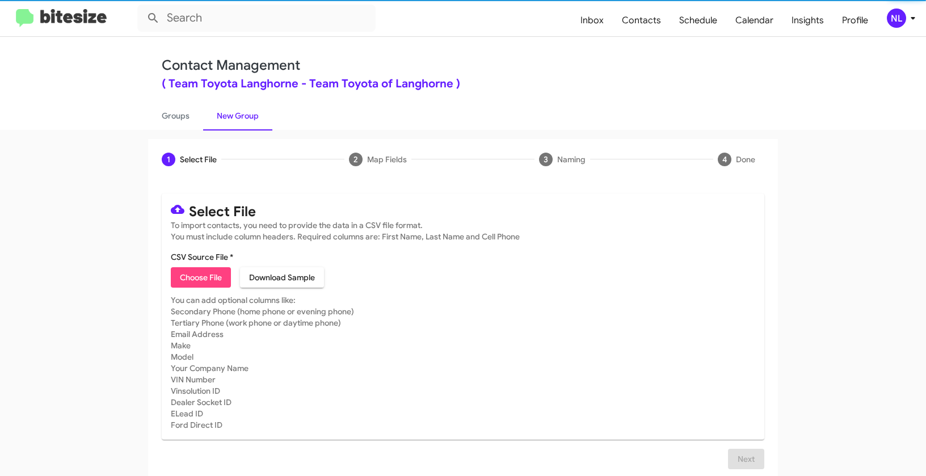
click at [193, 277] on span "Choose File" at bounding box center [201, 277] width 42 height 20
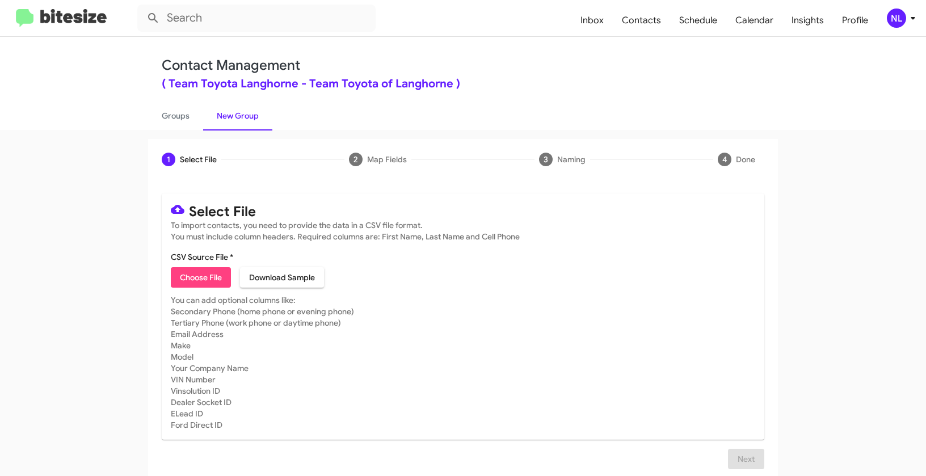
type input "ToyotaLanghorne_3-14Int_[DATE]"
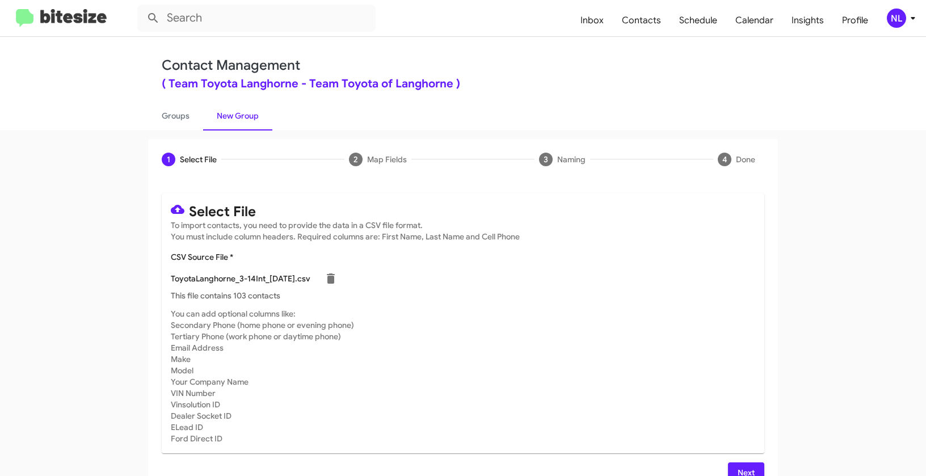
scroll to position [20, 0]
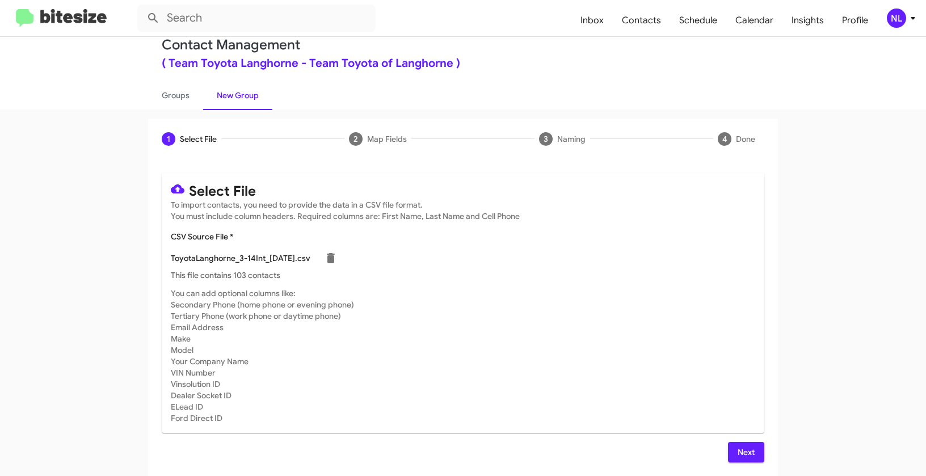
click at [746, 453] on span "Next" at bounding box center [746, 452] width 18 height 20
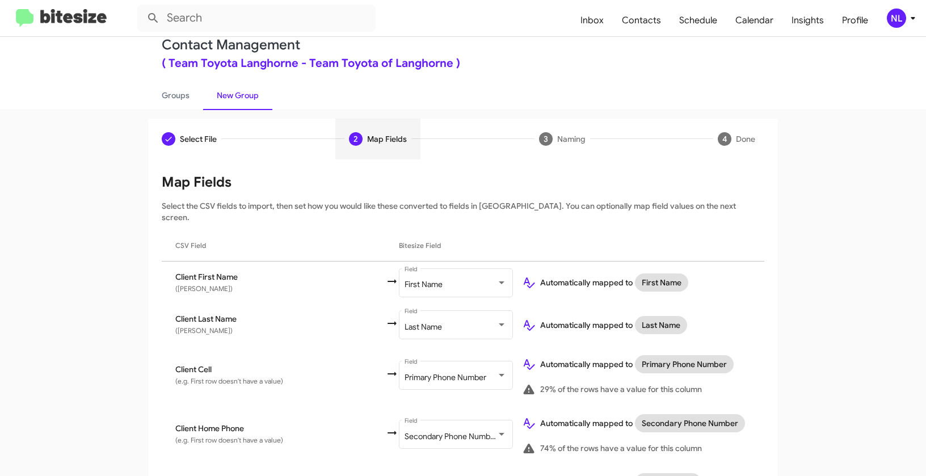
click at [899, 19] on div "NL" at bounding box center [896, 18] width 19 height 19
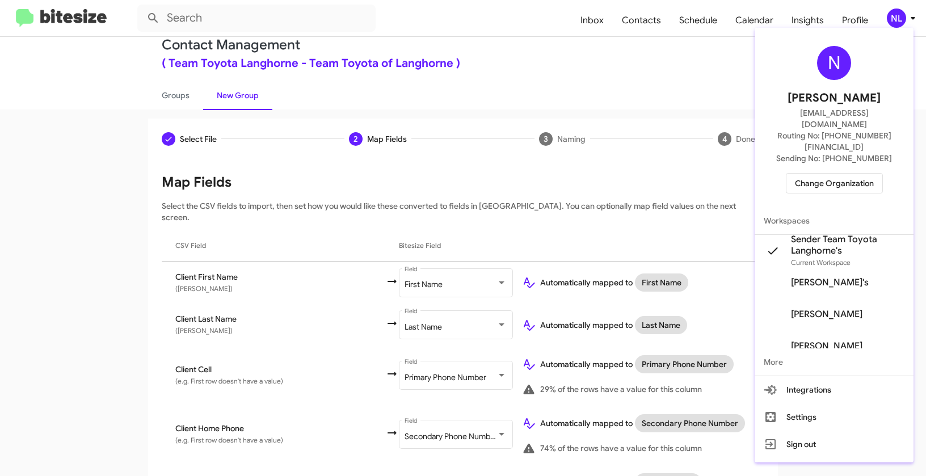
click at [596, 118] on div at bounding box center [463, 238] width 926 height 476
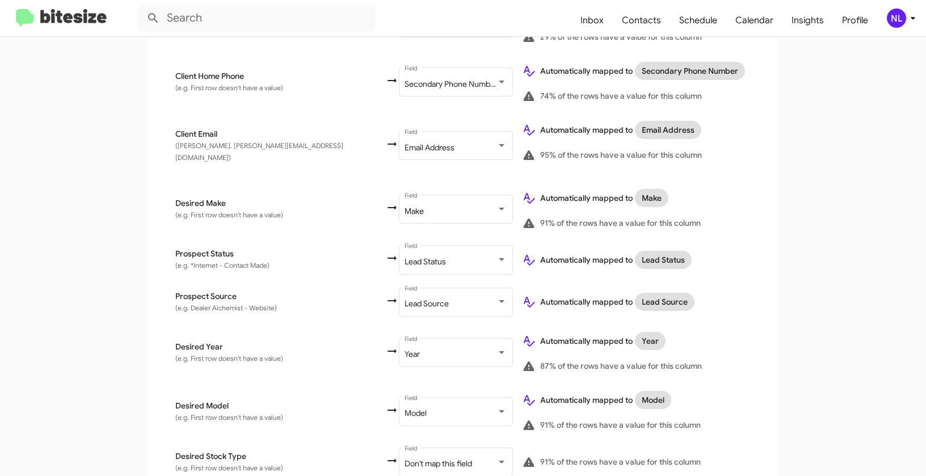
scroll to position [539, 0]
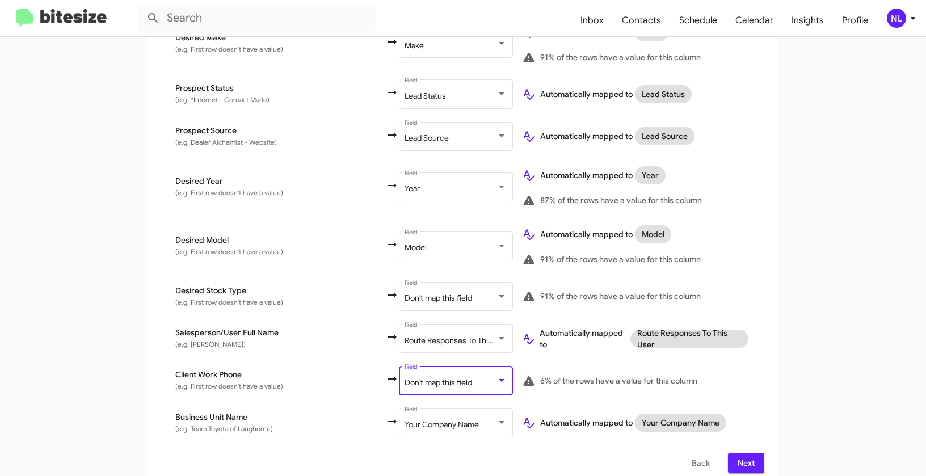
click at [405, 377] on span "Don't map this field" at bounding box center [439, 382] width 68 height 10
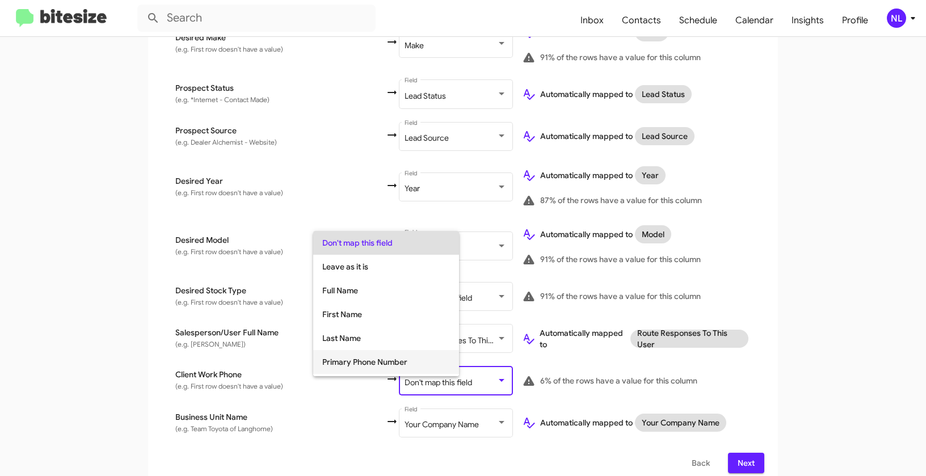
scroll to position [77, 0]
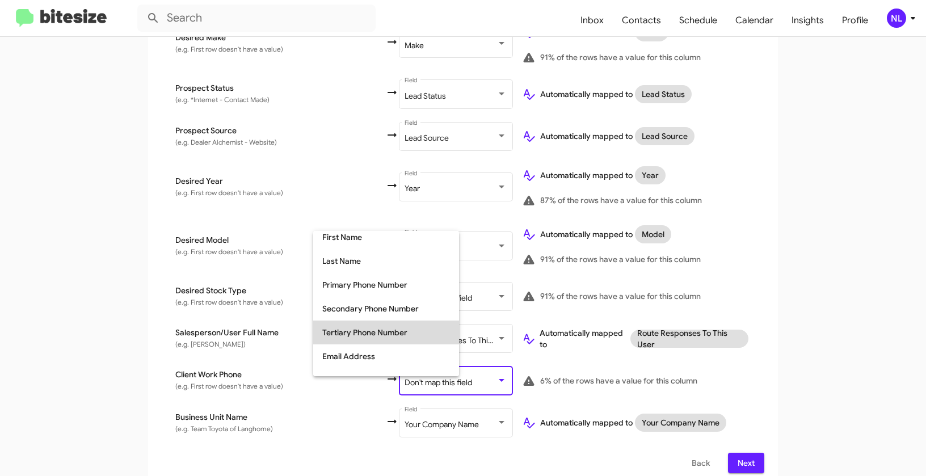
click at [355, 327] on span "Tertiary Phone Number" at bounding box center [386, 333] width 128 height 24
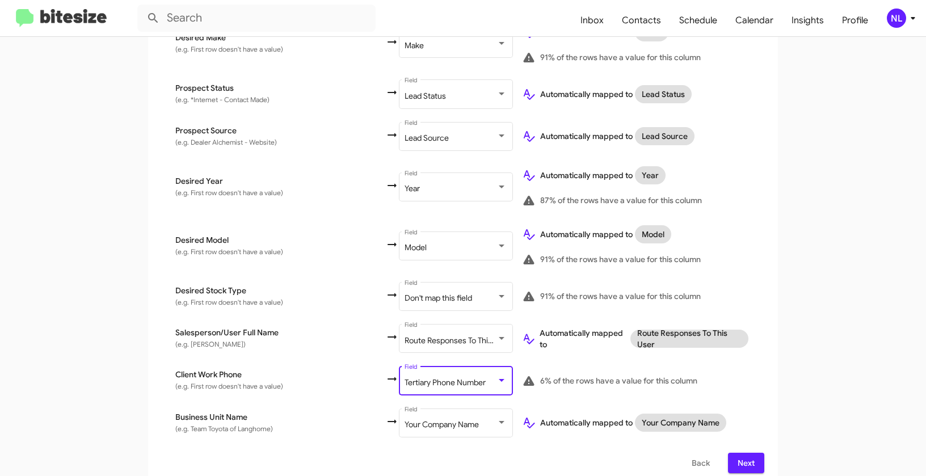
click at [772, 343] on div "Select File To import contacts, you need to provide the data in a CSV file form…" at bounding box center [463, 64] width 630 height 846
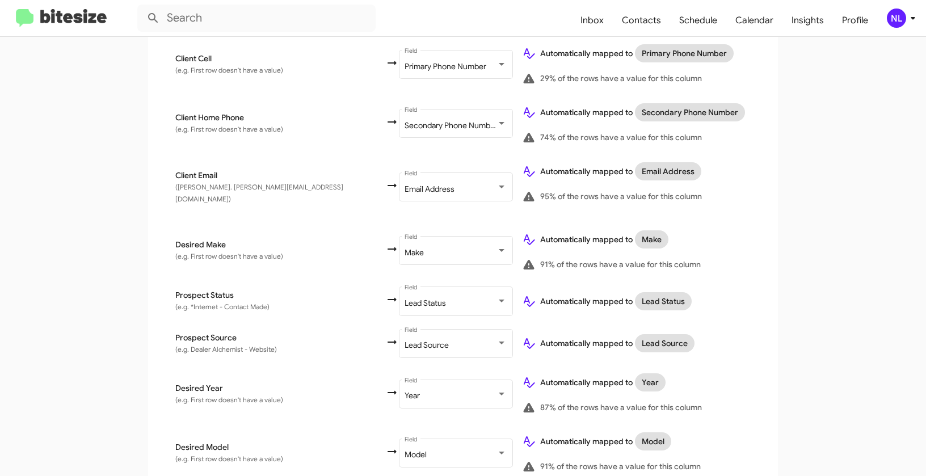
scroll to position [539, 0]
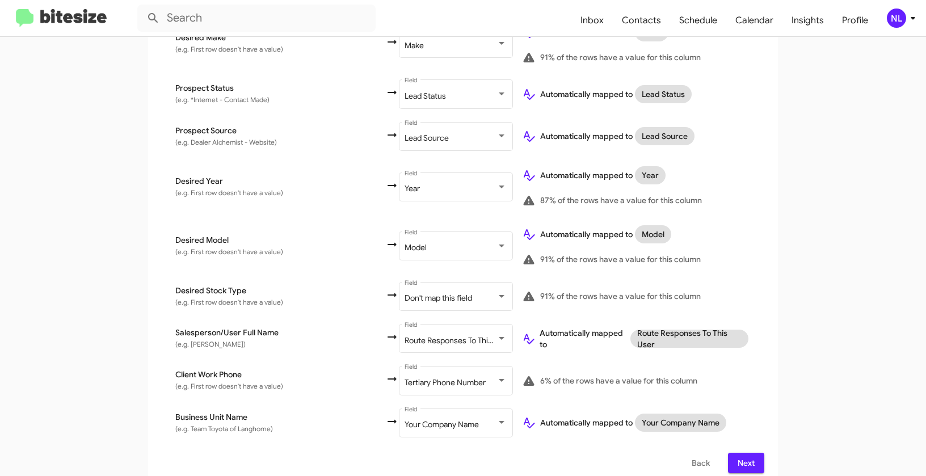
click at [751, 453] on span "Next" at bounding box center [746, 463] width 18 height 20
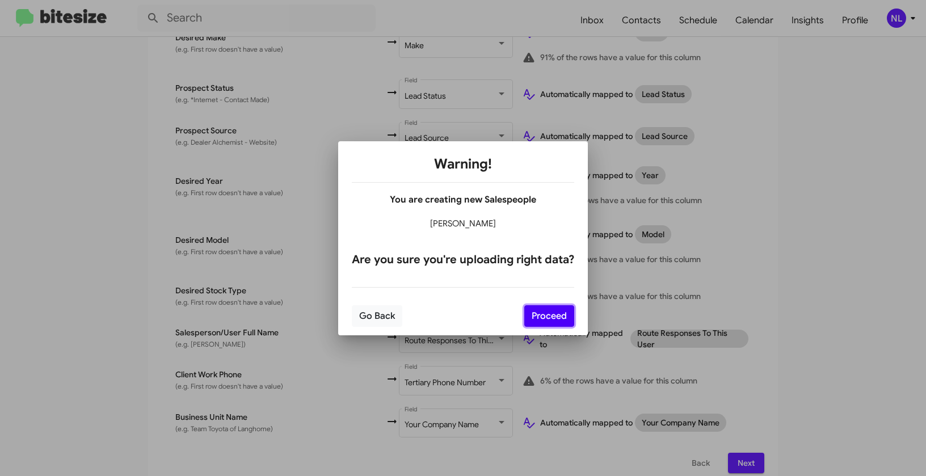
click at [551, 318] on button "Proceed" at bounding box center [549, 316] width 50 height 22
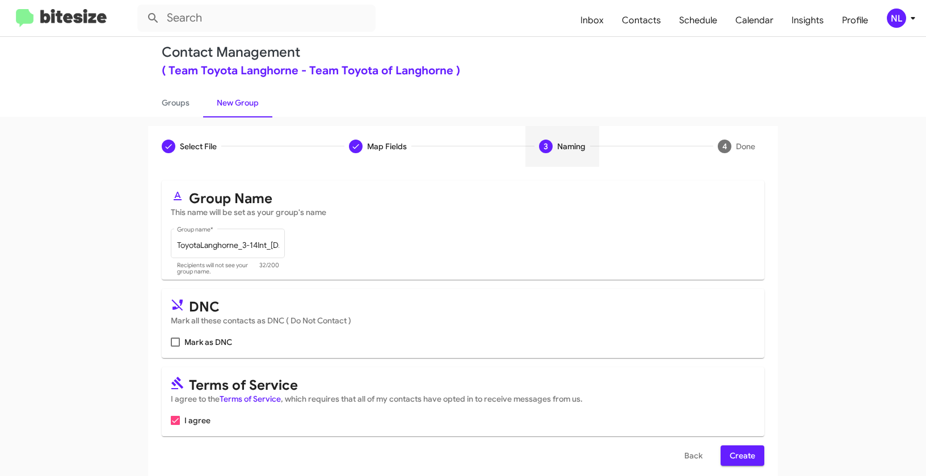
scroll to position [26, 0]
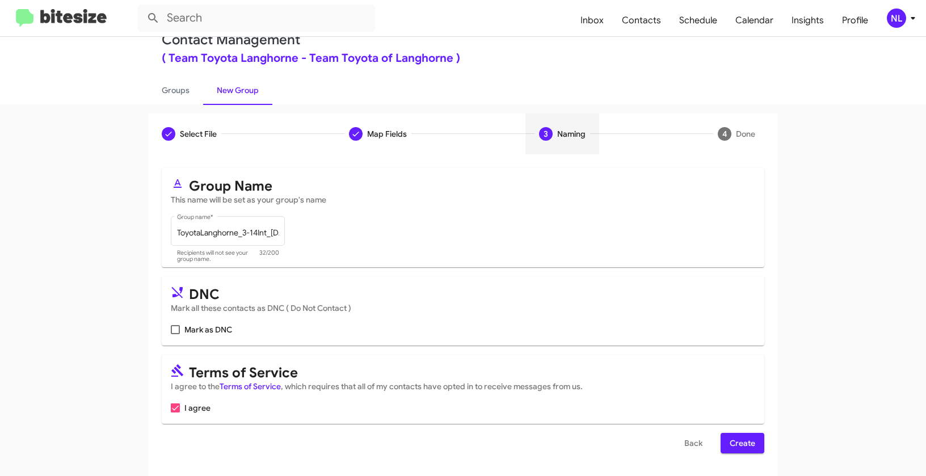
click at [730, 442] on span "Create" at bounding box center [743, 443] width 26 height 20
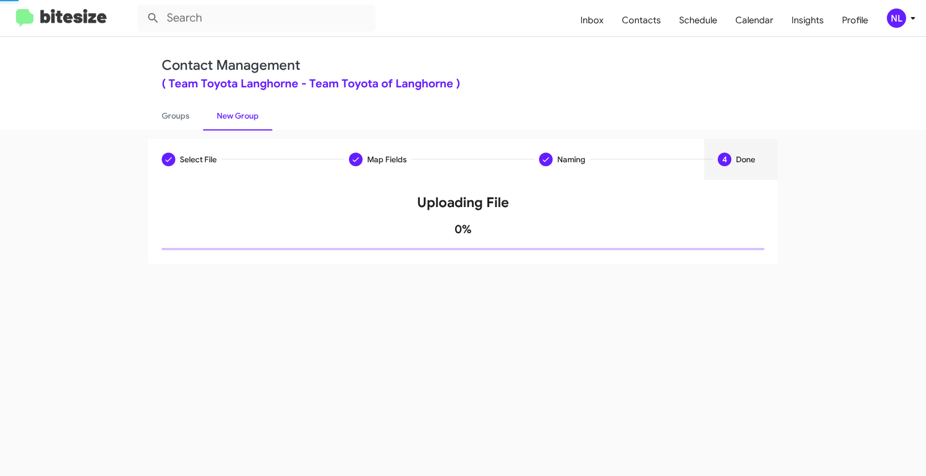
scroll to position [0, 0]
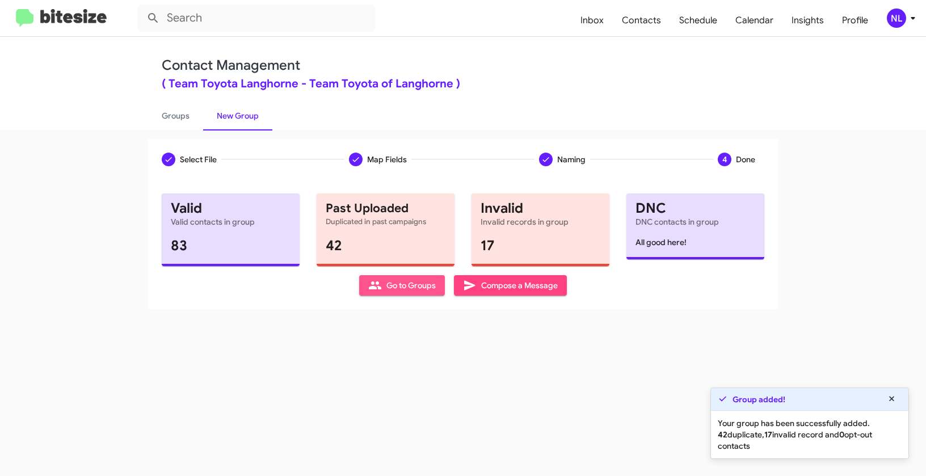
click at [392, 287] on span "Go to Groups" at bounding box center [402, 285] width 68 height 20
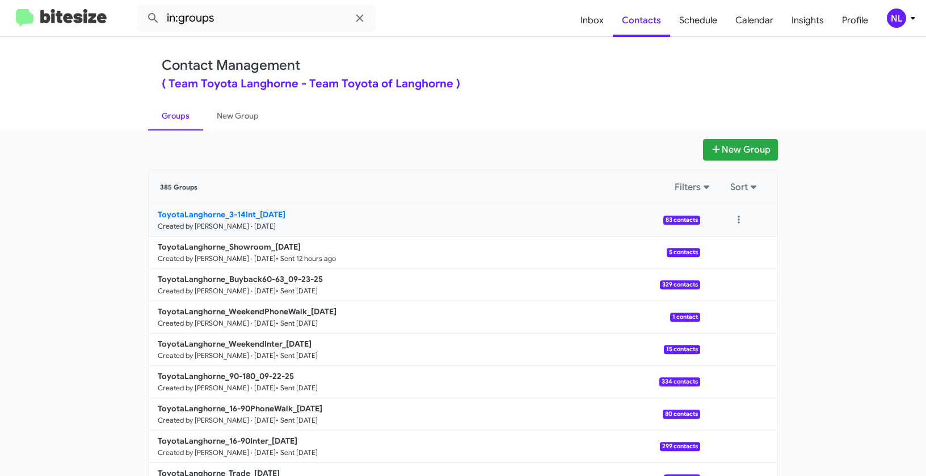
drag, startPoint x: 127, startPoint y: 210, endPoint x: 260, endPoint y: 211, distance: 132.8
click at [260, 211] on app-groups "New Group 385 Groups Filters Sort ToyotaLanghorne_3-14Int_[DATE] Created by [PE…" at bounding box center [463, 348] width 926 height 419
copy div "Filters Sort ToyotaLanghorne_3-14Int_0"
click at [253, 23] on input "in:groups" at bounding box center [256, 18] width 238 height 27
paste input "ToyotaLanghorne_3-14Int_0"
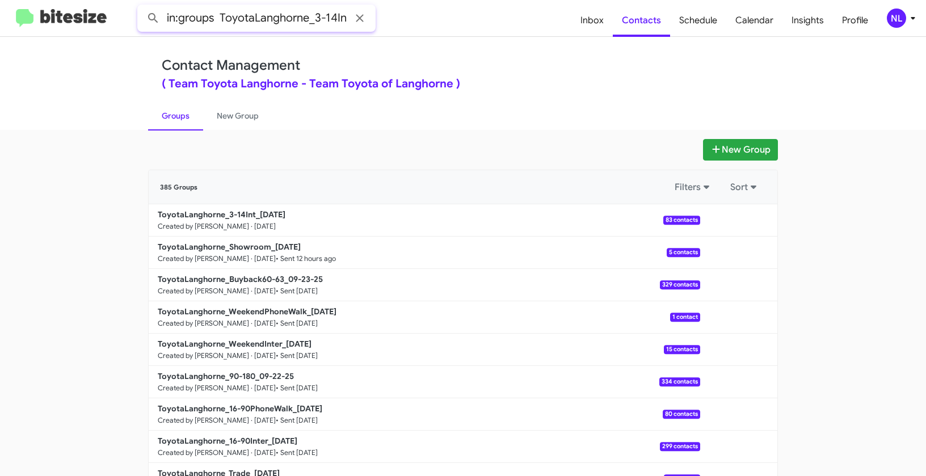
scroll to position [0, 16]
type input "in:groups ToyotaLanghorne_3-14Int_0"
click at [142, 7] on button at bounding box center [153, 18] width 23 height 23
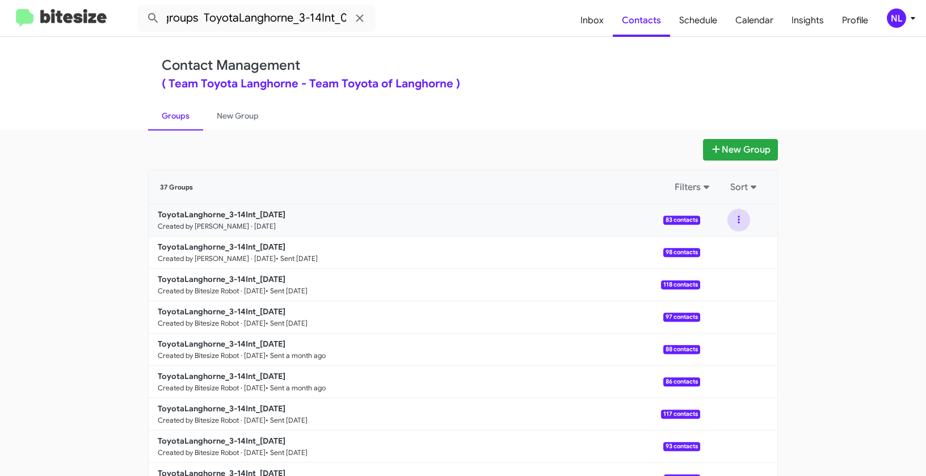
click at [733, 222] on button at bounding box center [739, 220] width 23 height 23
click at [720, 254] on button "View contacts" at bounding box center [704, 250] width 91 height 27
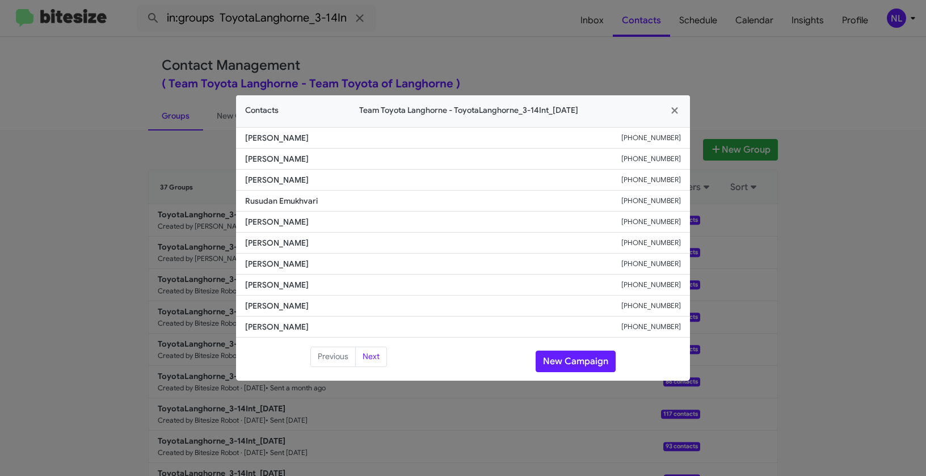
drag, startPoint x: 245, startPoint y: 203, endPoint x: 364, endPoint y: 212, distance: 120.1
click at [364, 212] on ul "[PERSON_NAME] [PHONE_NUMBER] [PERSON_NAME] [PHONE_NUMBER] [PERSON_NAME] [PHONE_…" at bounding box center [463, 232] width 454 height 211
click at [341, 233] on li "[PERSON_NAME] [PHONE_NUMBER]" at bounding box center [463, 243] width 454 height 21
drag, startPoint x: 243, startPoint y: 196, endPoint x: 329, endPoint y: 202, distance: 85.4
click at [329, 202] on li "Rusudan Emukhvari [PHONE_NUMBER]" at bounding box center [463, 201] width 454 height 21
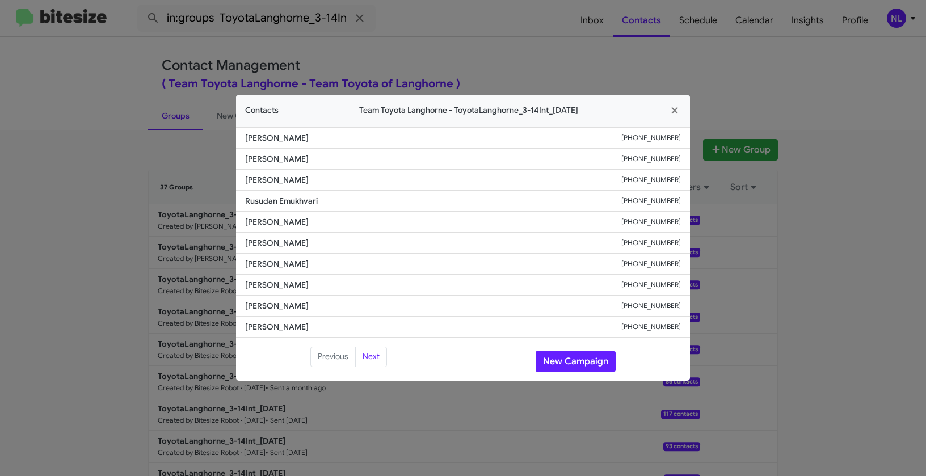
copy span "Rusudan Emukhvari"
click at [576, 360] on button "New Campaign" at bounding box center [576, 362] width 80 height 22
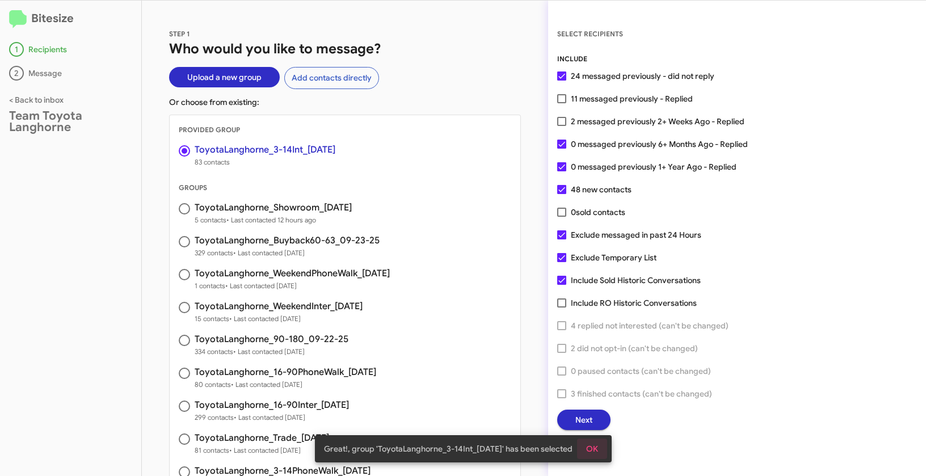
click at [606, 444] on button "OK" at bounding box center [592, 449] width 30 height 20
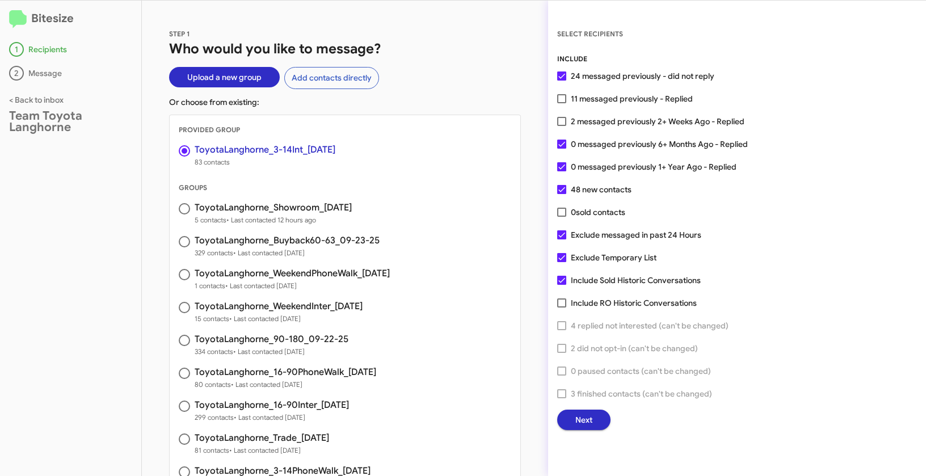
click at [586, 418] on span "Next" at bounding box center [583, 420] width 17 height 20
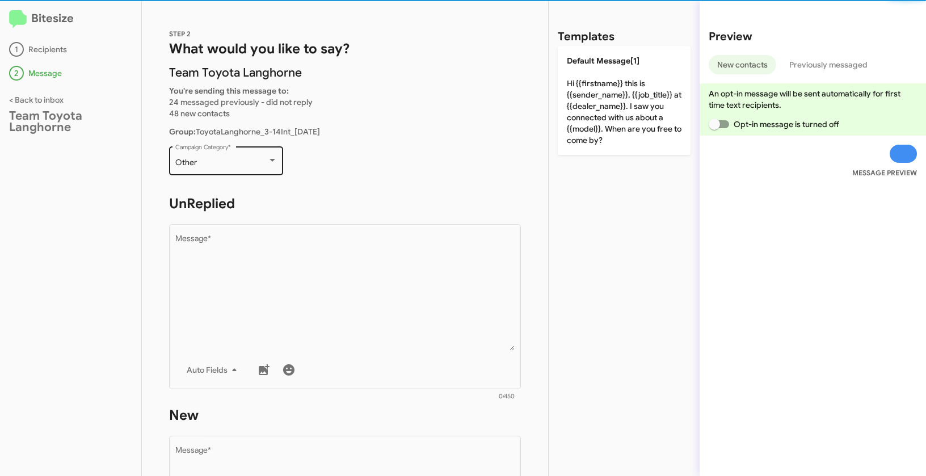
click at [227, 162] on div "Other" at bounding box center [221, 162] width 92 height 9
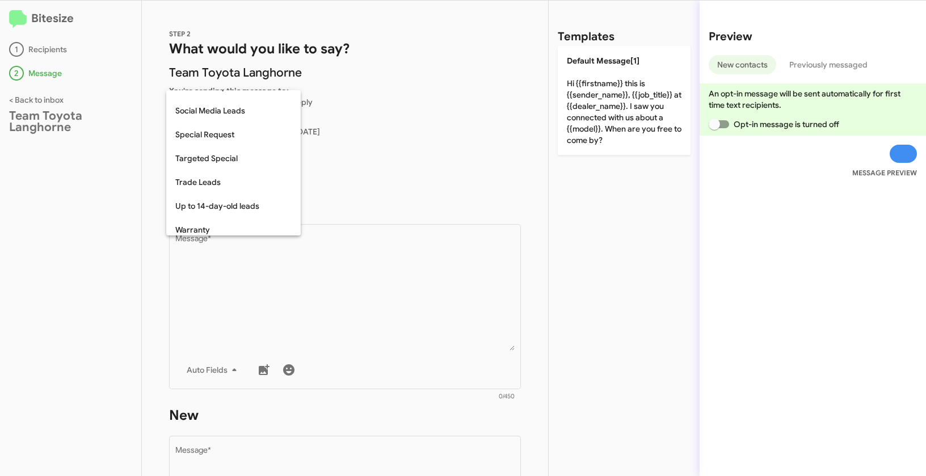
scroll to position [474, 0]
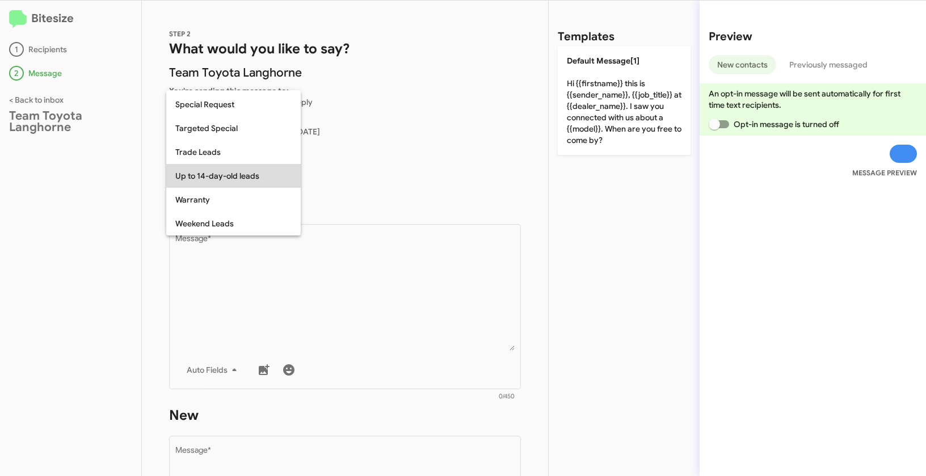
click at [215, 182] on span "Up to 14-day-old leads" at bounding box center [233, 176] width 116 height 24
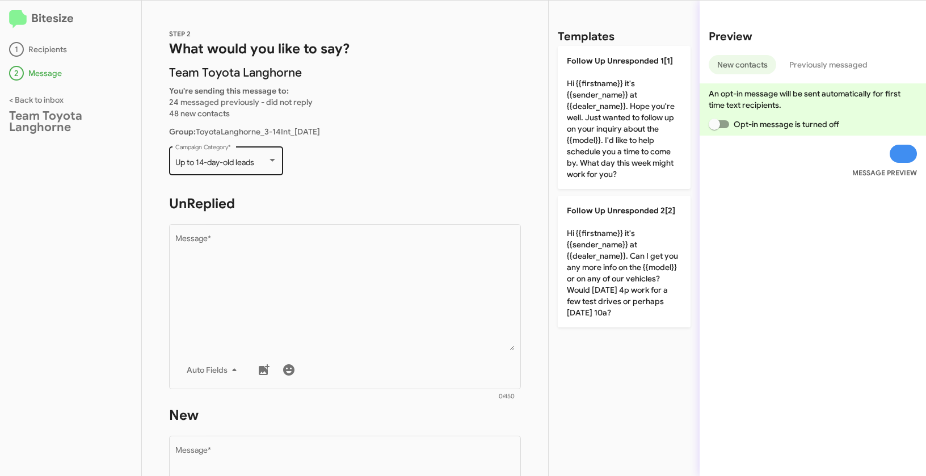
drag, startPoint x: 174, startPoint y: 166, endPoint x: 263, endPoint y: 165, distance: 89.1
click at [263, 165] on div "Up to 14-day-old leads Campaign Category *" at bounding box center [226, 159] width 114 height 31
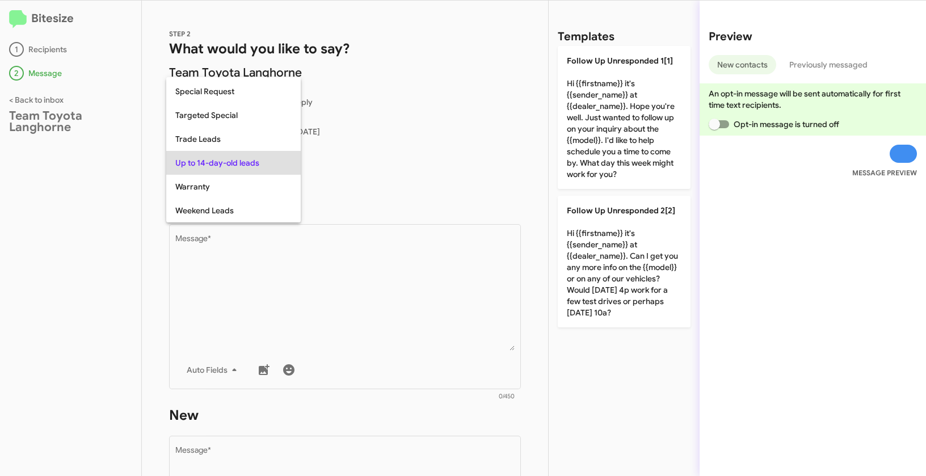
copy span "Up to 14-day-old leads"
click at [405, 315] on div at bounding box center [463, 238] width 926 height 476
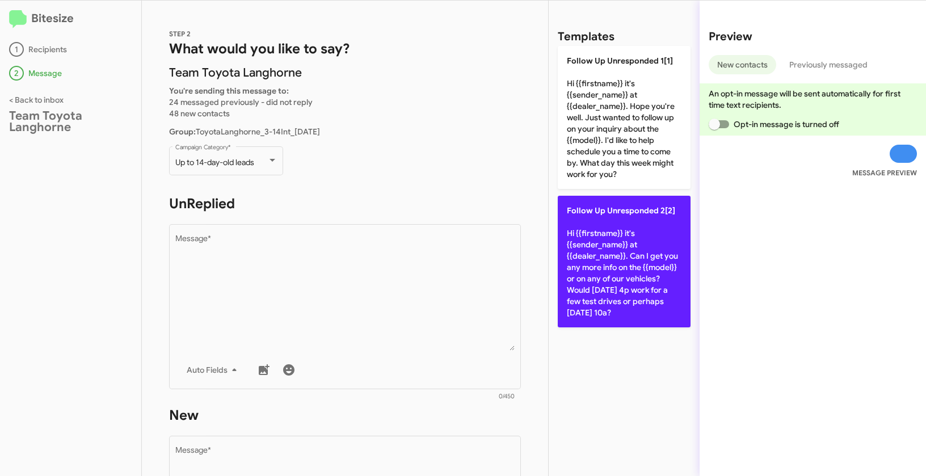
click at [635, 269] on p "Follow Up Unresponded 2[2] Hi {{firstname}} it's {{sender_name}} at {{dealer_na…" at bounding box center [624, 262] width 133 height 132
type textarea "Hi {{firstname}} it's {{sender_name}} at {{dealer_name}}. Can I get you any mor…"
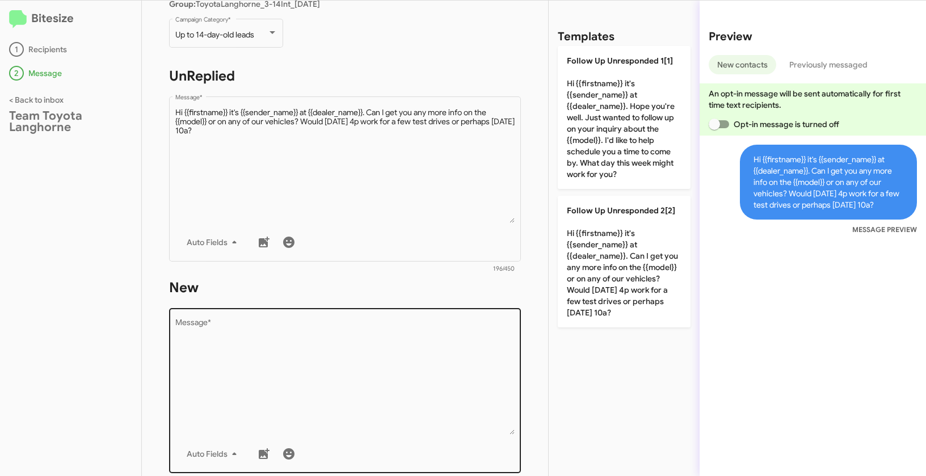
scroll to position [203, 0]
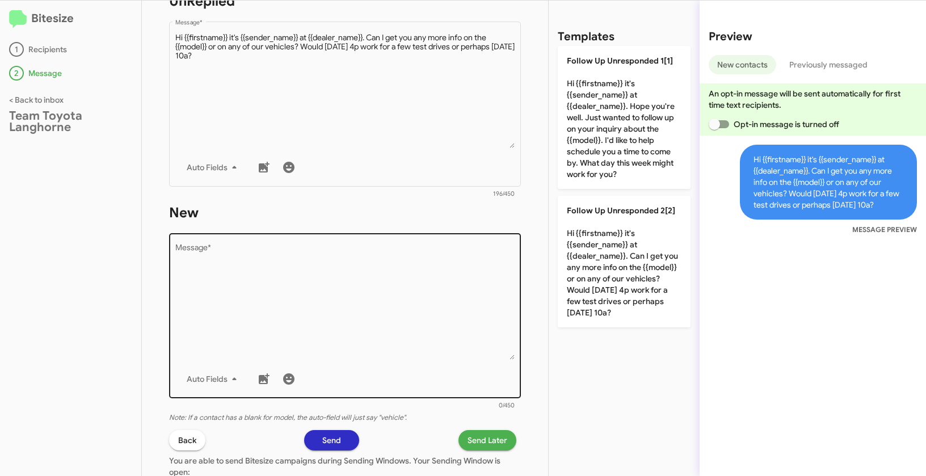
click at [487, 300] on textarea "Message *" at bounding box center [345, 302] width 340 height 116
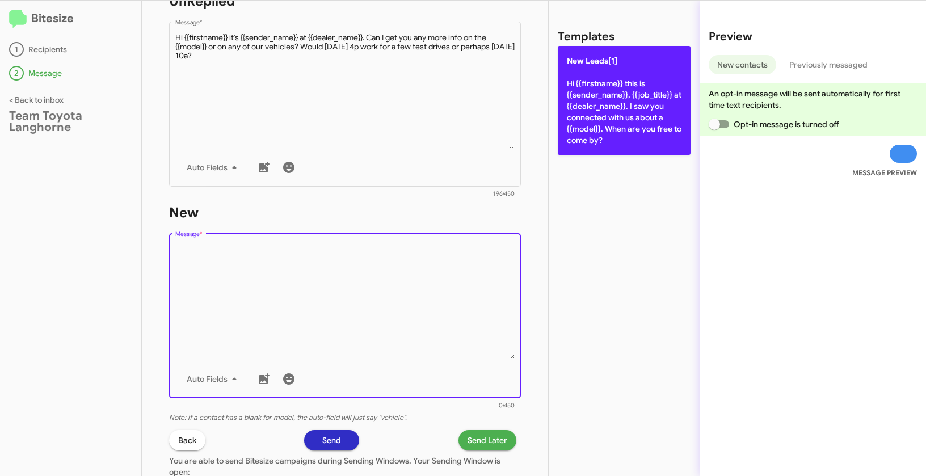
click at [630, 116] on p "New Leads[1] Hi {{firstname}} this is {{sender_name}}, {{job_title}} at {{deale…" at bounding box center [624, 100] width 133 height 109
type textarea "Hi {{firstname}} this is {{sender_name}}, {{job_title}} at {{dealer_name}}. I s…"
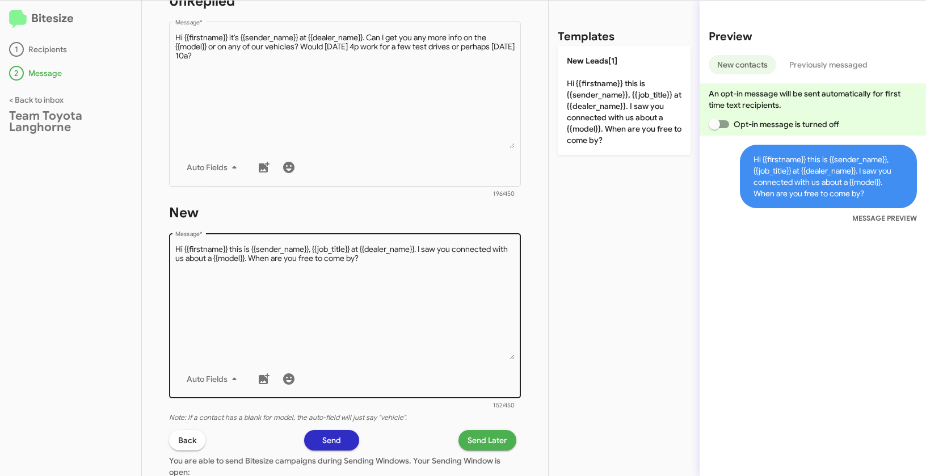
scroll to position [317, 0]
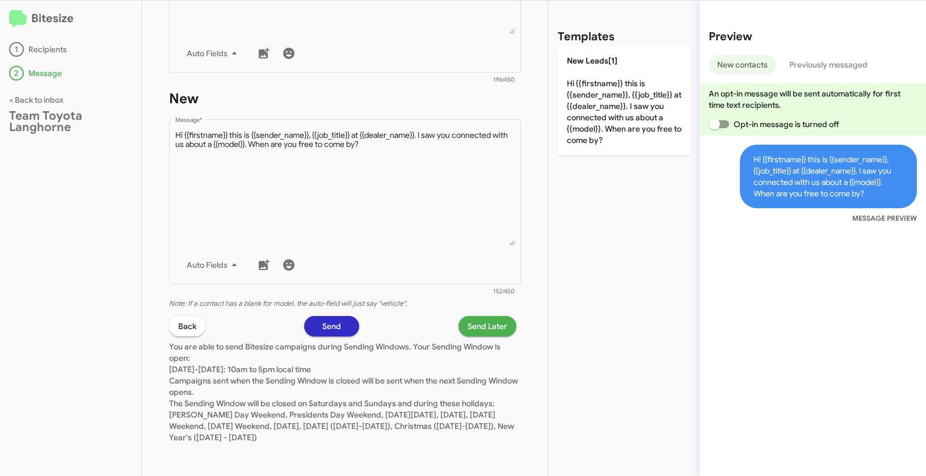
click at [490, 330] on span "Send Later" at bounding box center [488, 326] width 40 height 20
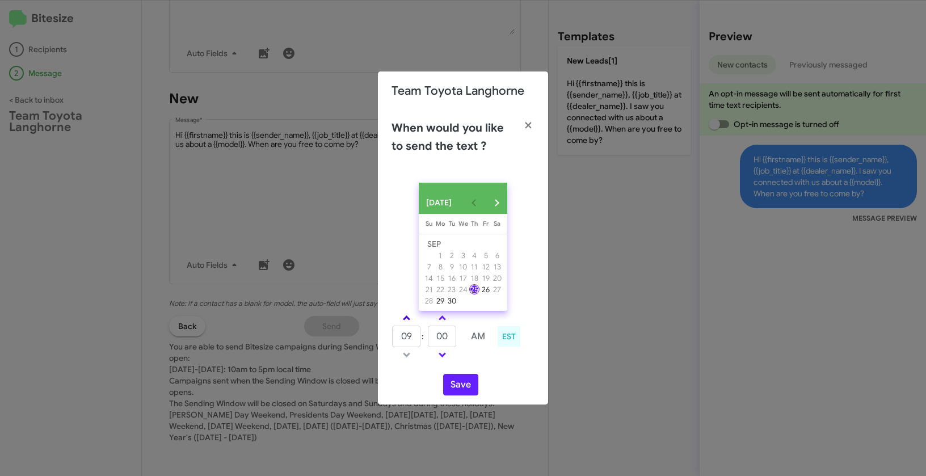
click at [408, 318] on link at bounding box center [407, 318] width 20 height 13
type input "01"
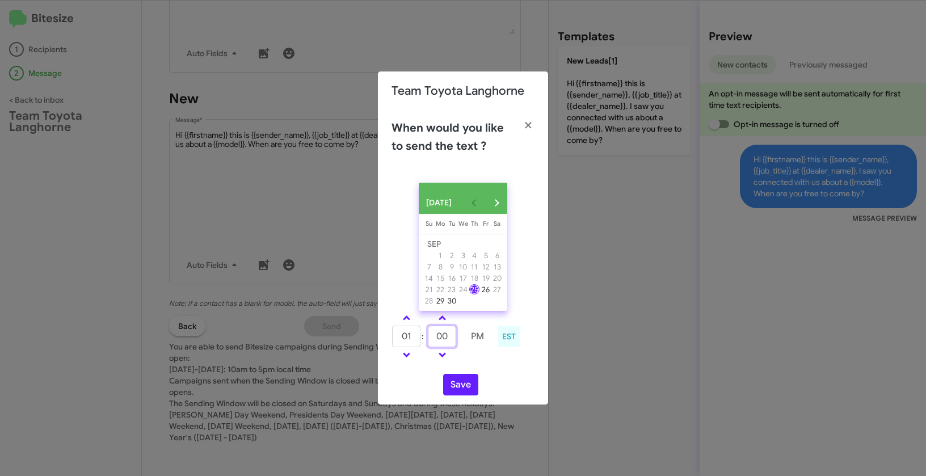
drag, startPoint x: 449, startPoint y: 344, endPoint x: 428, endPoint y: 339, distance: 21.8
click at [428, 339] on td "00" at bounding box center [442, 336] width 30 height 23
type input "11"
click at [463, 384] on button "Save" at bounding box center [460, 385] width 35 height 22
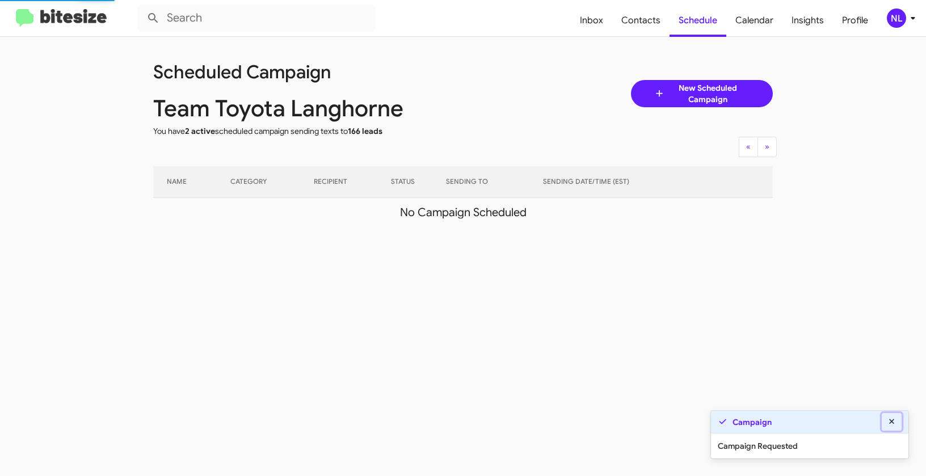
click at [896, 421] on icon at bounding box center [892, 422] width 10 height 8
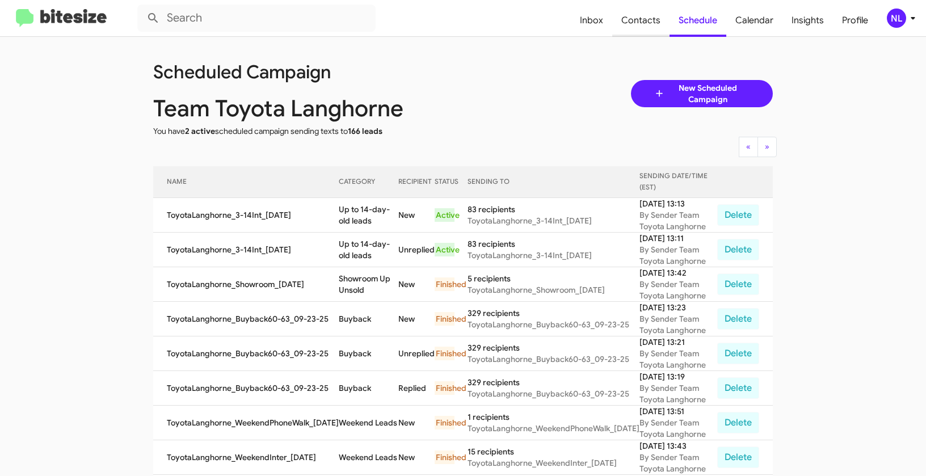
click at [646, 28] on span "Contacts" at bounding box center [640, 20] width 57 height 33
type input "in:groups"
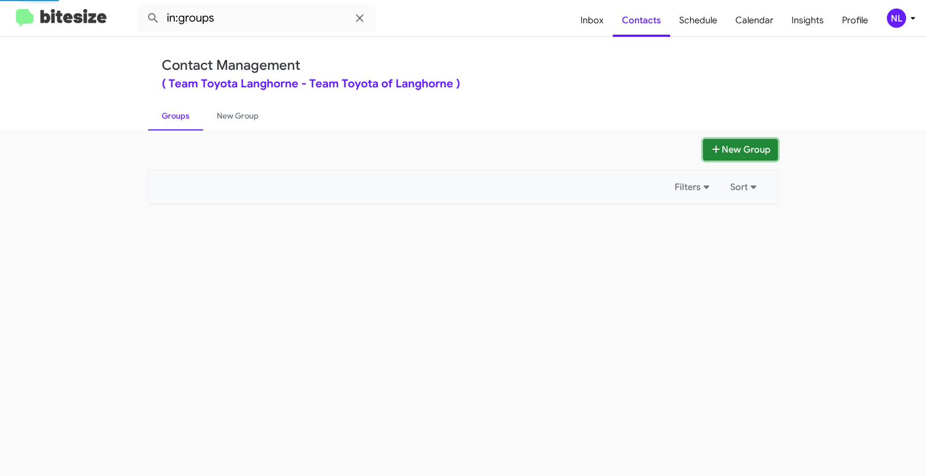
click at [731, 141] on button "New Group" at bounding box center [740, 150] width 75 height 22
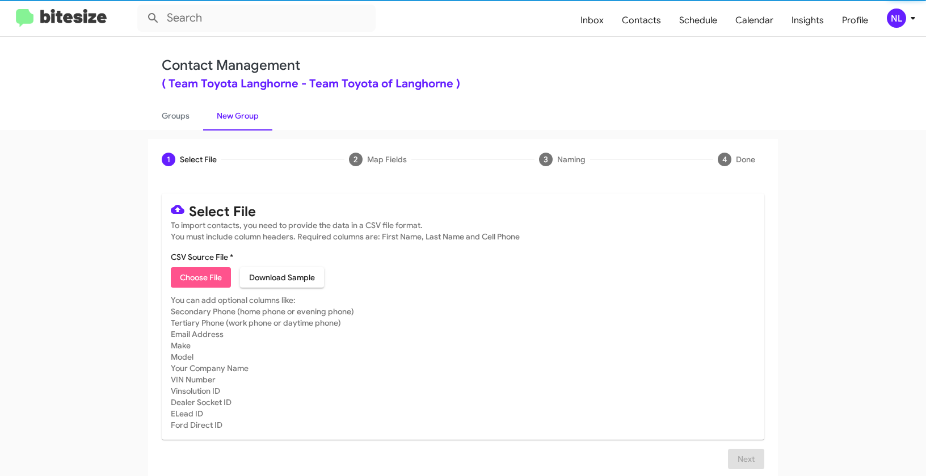
click at [219, 268] on span "Choose File" at bounding box center [201, 277] width 42 height 20
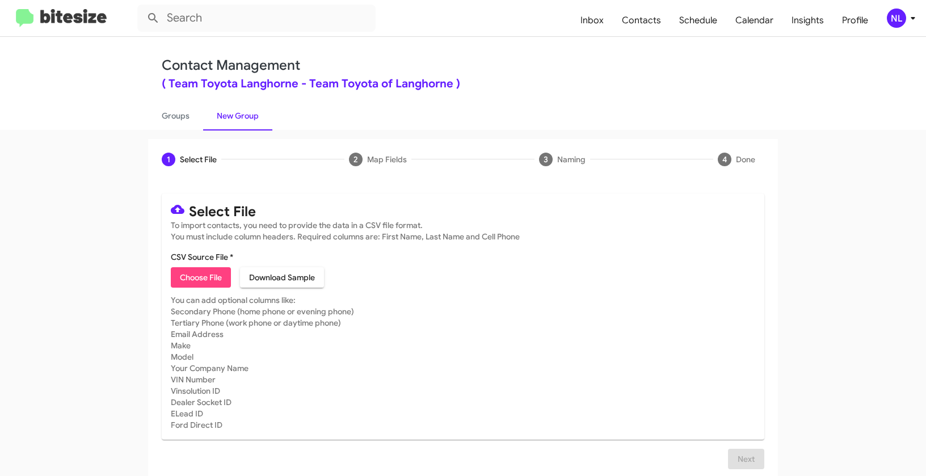
type input "ToyotaLanghorne_3-14PhoneWalk_09-25-25"
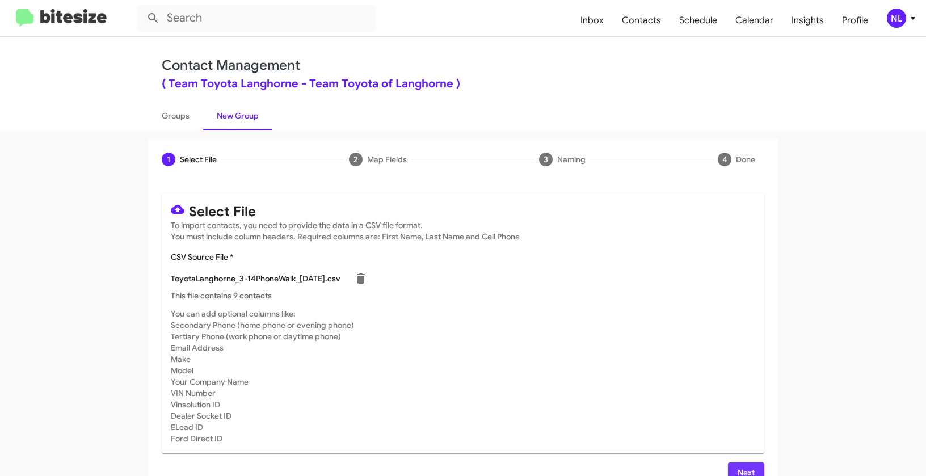
click at [741, 470] on span "Next" at bounding box center [746, 473] width 18 height 20
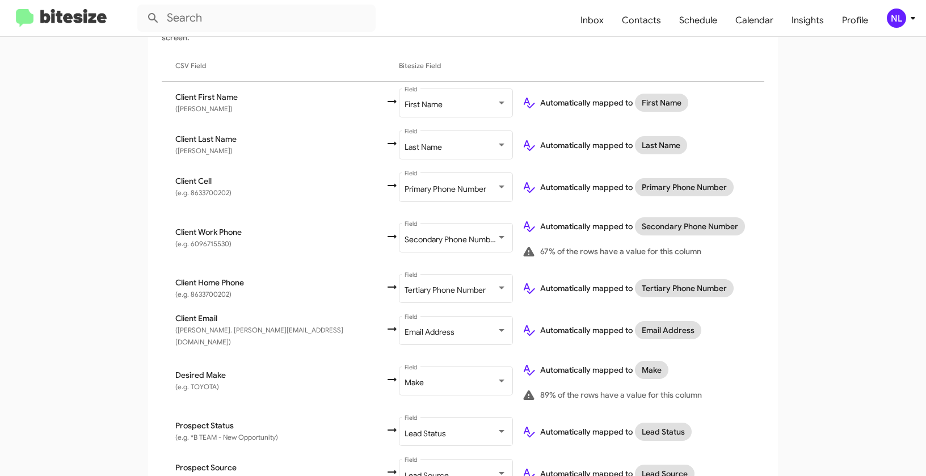
scroll to position [496, 0]
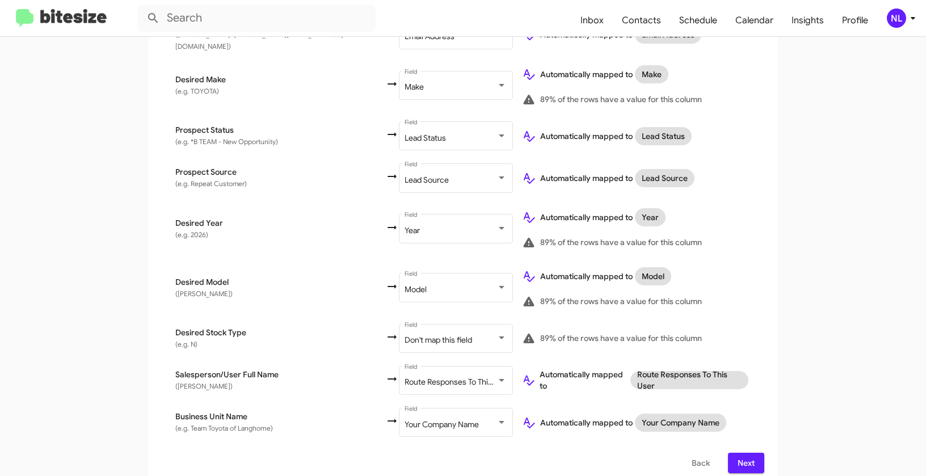
click at [755, 453] on button "Next" at bounding box center [746, 463] width 36 height 20
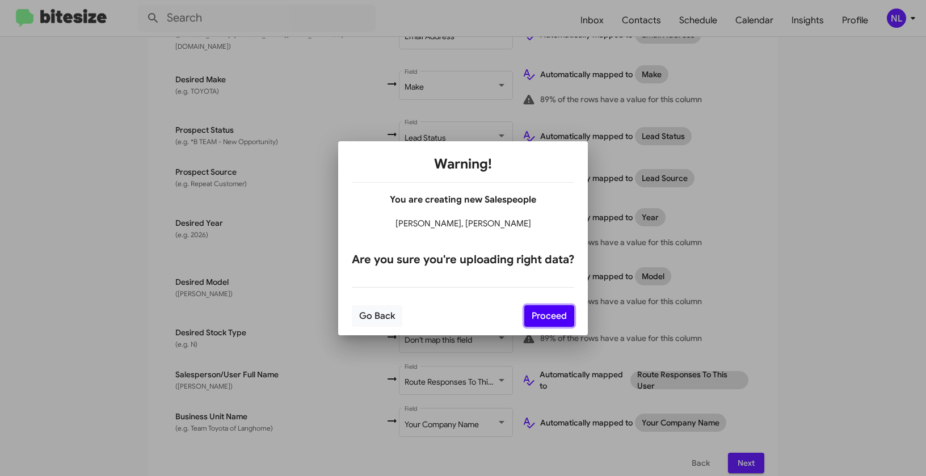
click at [549, 310] on button "Proceed" at bounding box center [549, 316] width 50 height 22
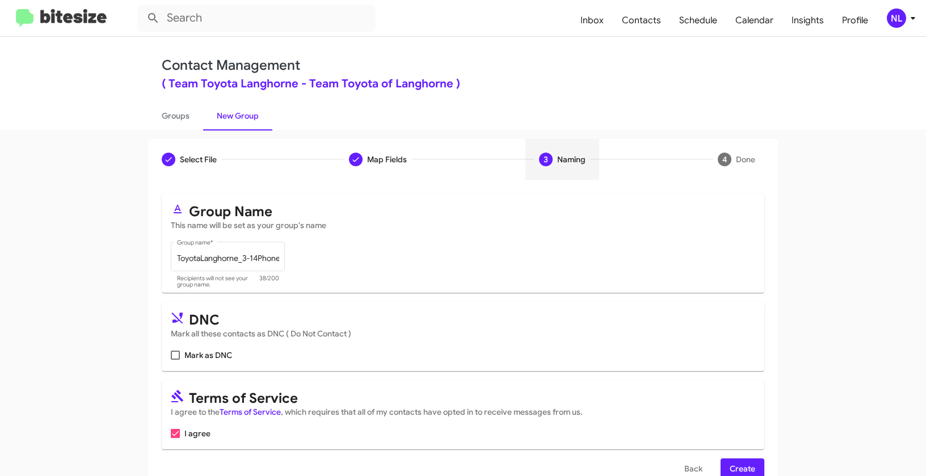
scroll to position [26, 0]
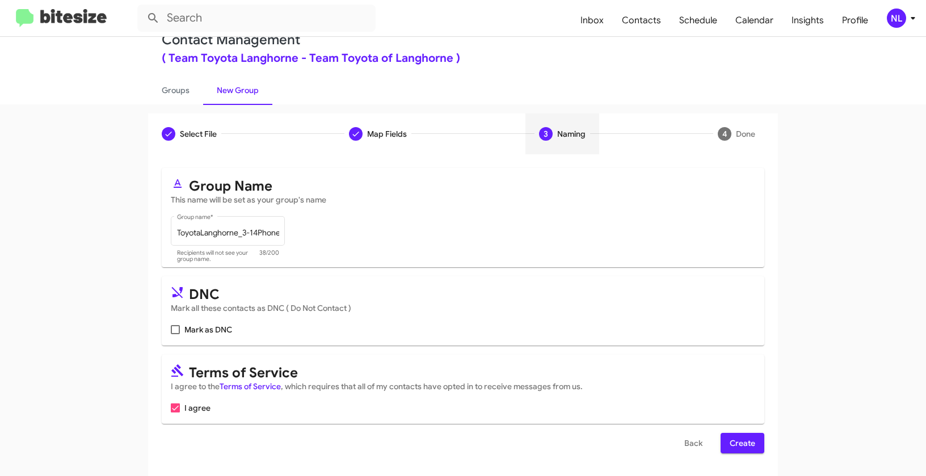
click at [762, 443] on div "Select File To import contacts, you need to provide the data in a CSV file form…" at bounding box center [463, 315] width 630 height 322
click at [754, 442] on button "Create" at bounding box center [743, 443] width 44 height 20
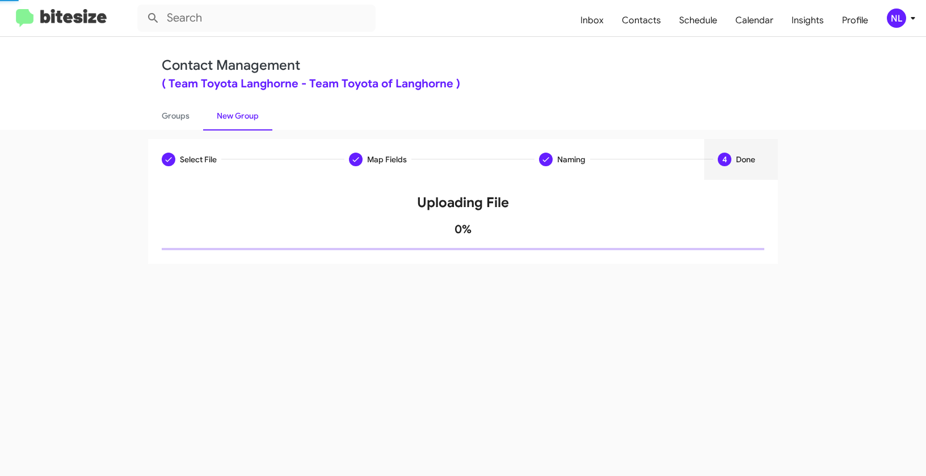
scroll to position [0, 0]
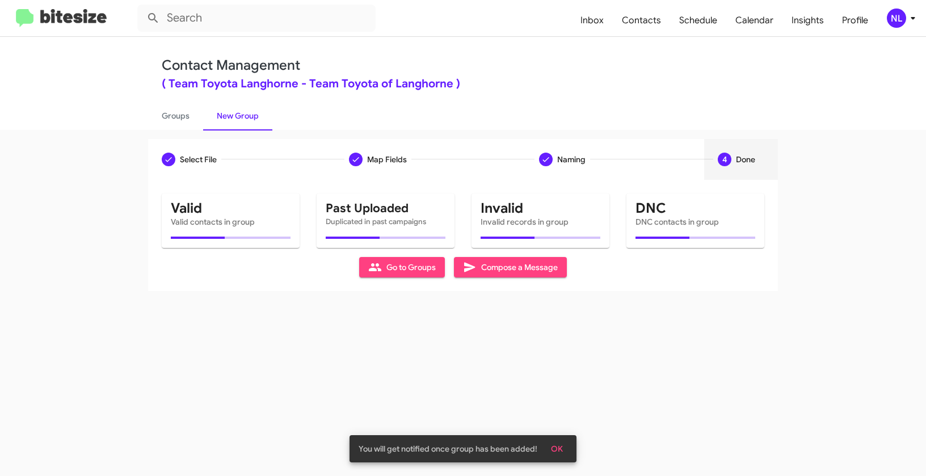
click at [561, 457] on span "OK" at bounding box center [557, 449] width 12 height 20
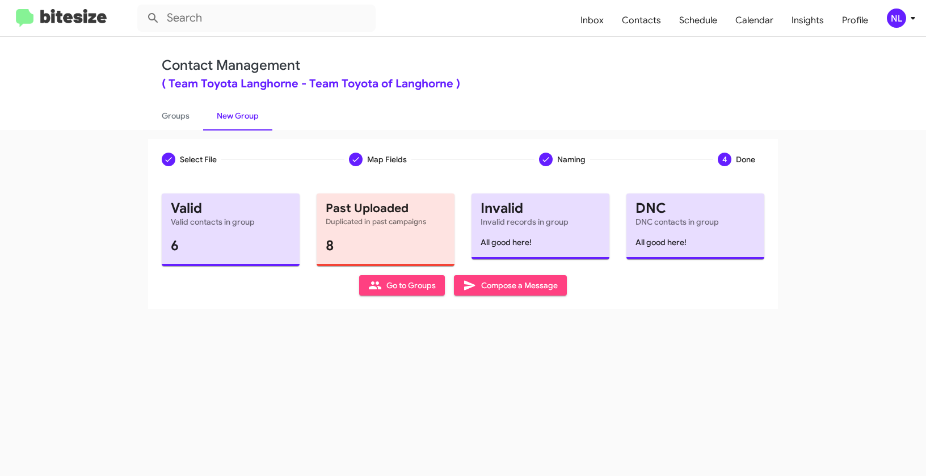
click at [402, 294] on span "Go to Groups" at bounding box center [402, 285] width 68 height 20
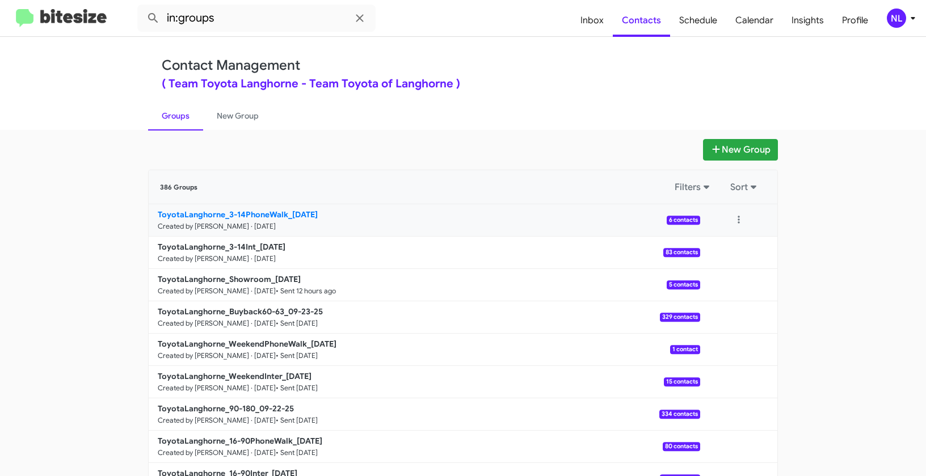
drag, startPoint x: 99, startPoint y: 216, endPoint x: 286, endPoint y: 215, distance: 187.3
click at [286, 215] on app-groups "New Group 386 Groups Filters Sort ToyotaLanghorne_3-14PhoneWalk_09-25-25 Create…" at bounding box center [463, 348] width 926 height 419
copy b "ToyotaLanghorne_3-14PhoneWalk_"
click at [259, 23] on input "in:groups" at bounding box center [256, 18] width 238 height 27
paste input "ToyotaLanghorne_3-14PhoneWalk_"
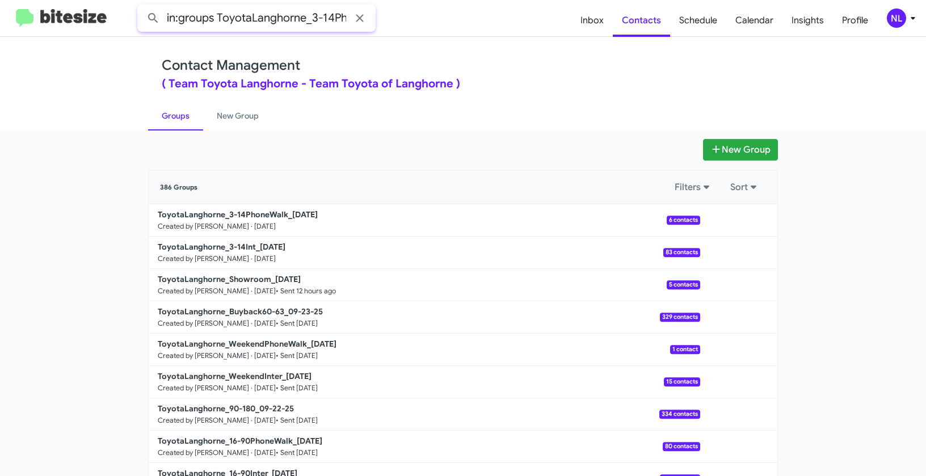
scroll to position [0, 49]
type input "in:groups ToyotaLanghorne_3-14PhoneWalk_"
click at [142, 7] on button at bounding box center [153, 18] width 23 height 23
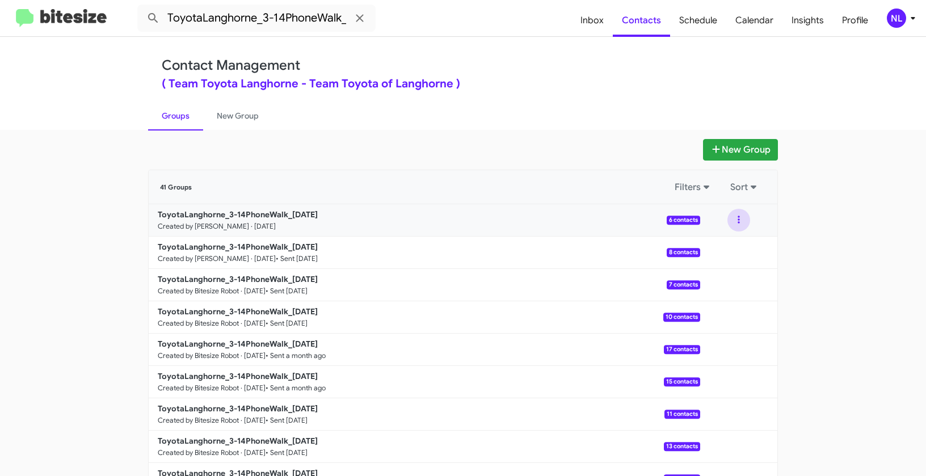
click at [729, 221] on button at bounding box center [739, 220] width 23 height 23
click at [725, 260] on button "View contacts" at bounding box center [704, 250] width 91 height 27
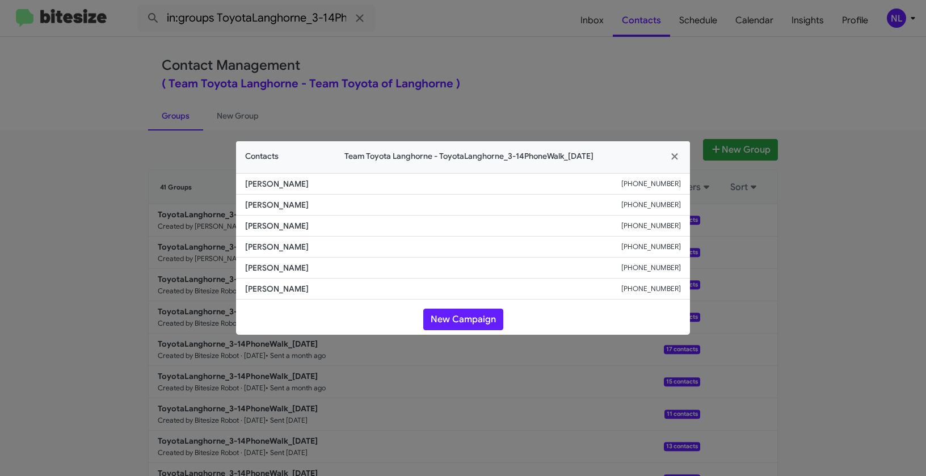
drag, startPoint x: 245, startPoint y: 203, endPoint x: 316, endPoint y: 211, distance: 71.9
click at [316, 211] on li "Marta Juzeniw +19176485087" at bounding box center [463, 205] width 454 height 21
copy span "Marta Juzeniw"
click at [484, 320] on button "New Campaign" at bounding box center [463, 320] width 80 height 22
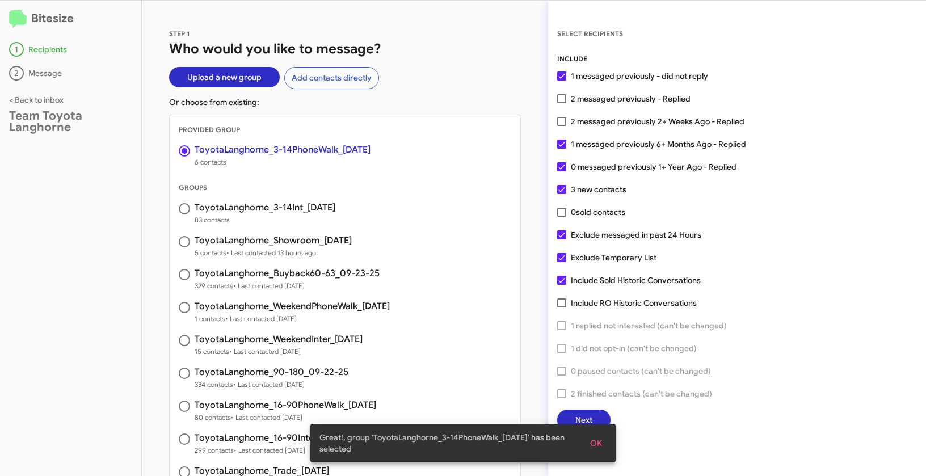
click at [594, 441] on span "OK" at bounding box center [596, 443] width 12 height 20
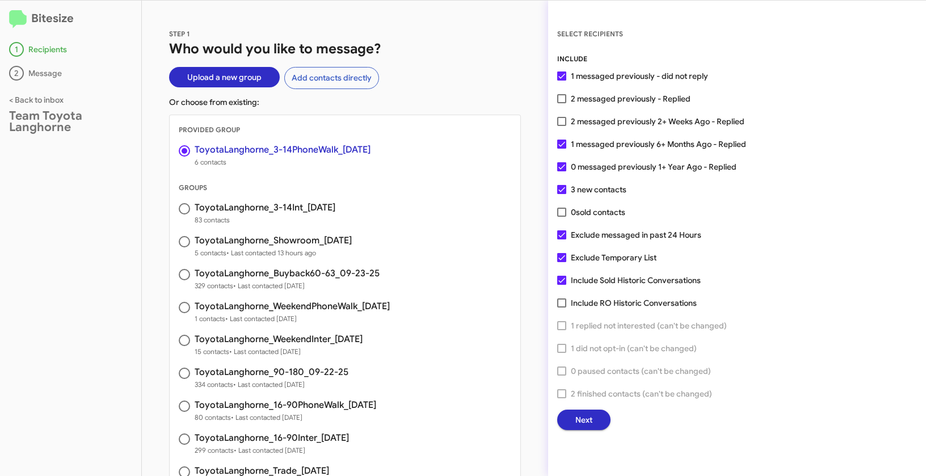
click at [591, 418] on span "Next" at bounding box center [583, 420] width 17 height 20
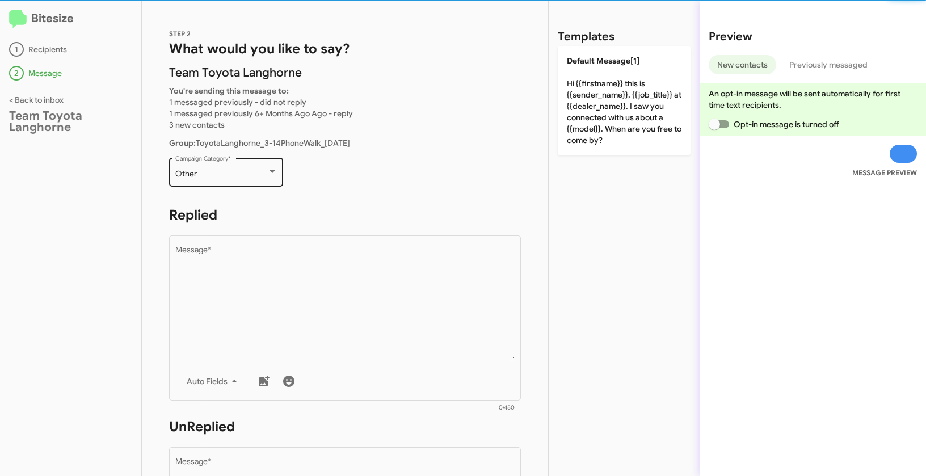
click at [254, 185] on div "Other Campaign Category *" at bounding box center [226, 171] width 102 height 31
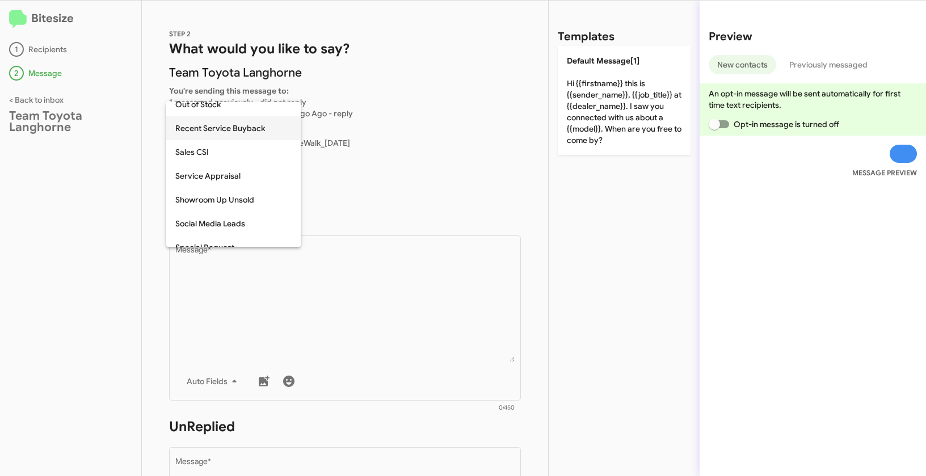
scroll to position [449, 0]
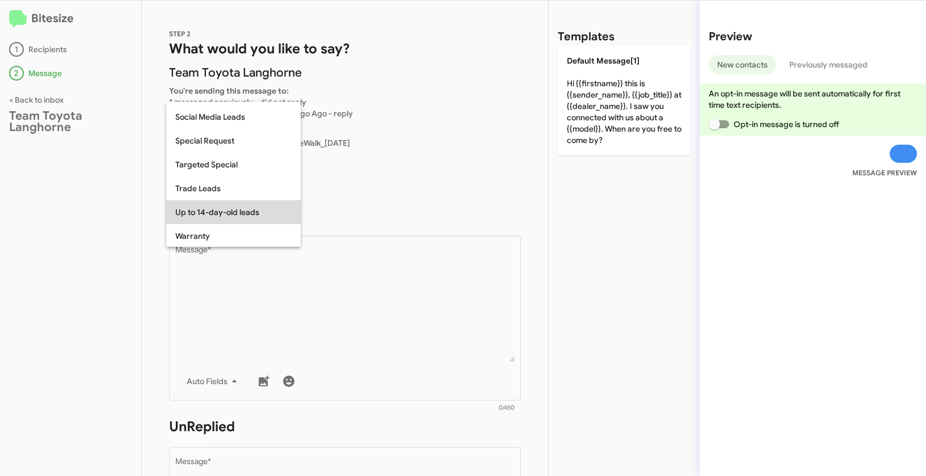
click at [231, 214] on span "Up to 14-day-old leads" at bounding box center [233, 212] width 116 height 24
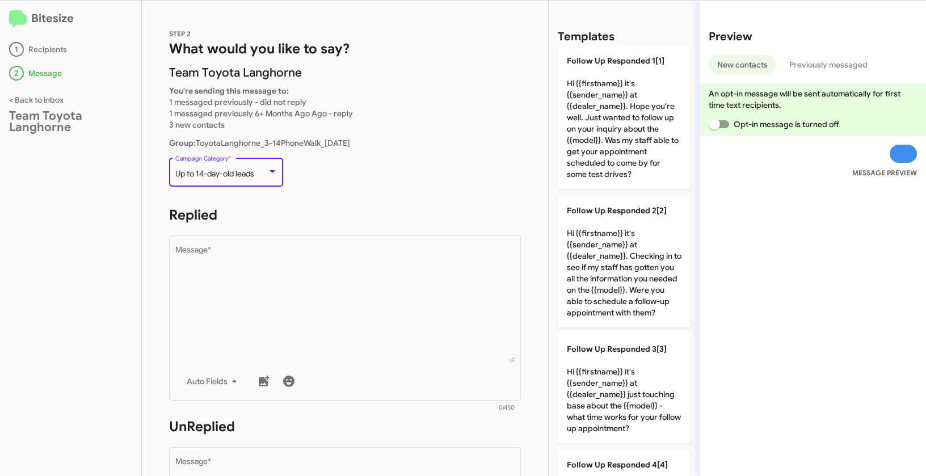
drag, startPoint x: 175, startPoint y: 171, endPoint x: 259, endPoint y: 175, distance: 84.1
click at [259, 175] on div "Up to 14-day-old leads" at bounding box center [221, 174] width 92 height 9
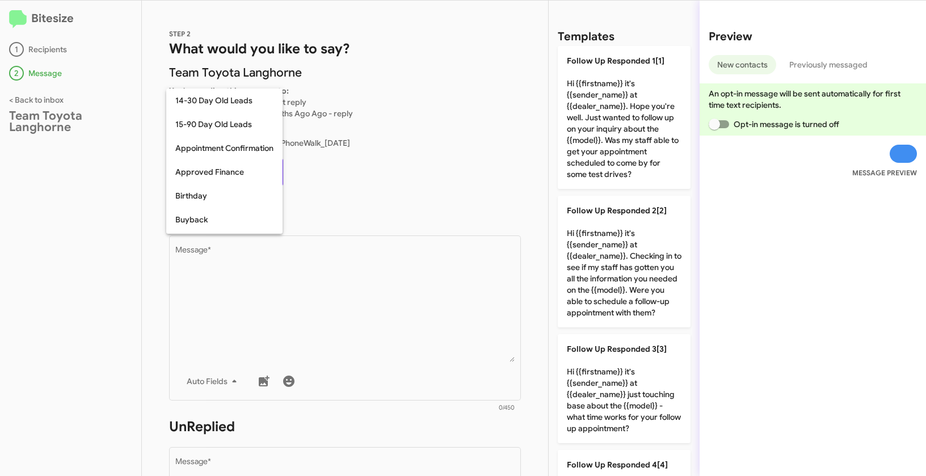
scroll to position [474, 0]
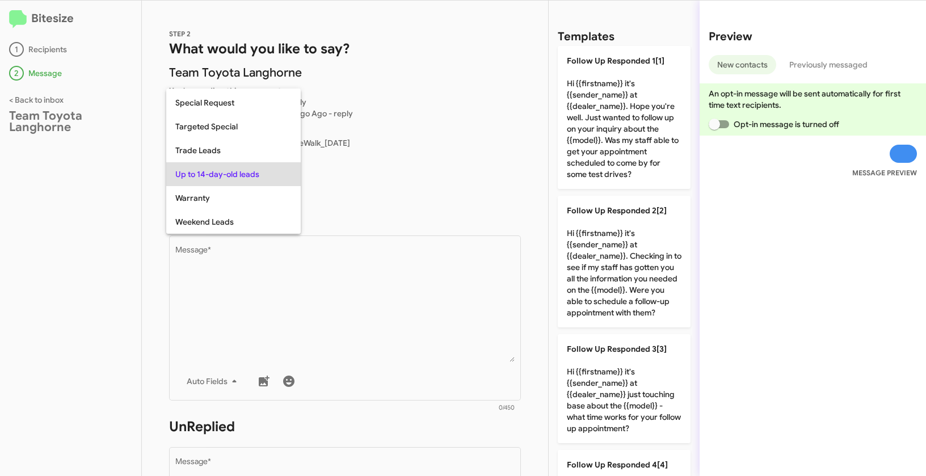
copy span "Up to 14-day-old leads"
click at [359, 281] on div at bounding box center [463, 238] width 926 height 476
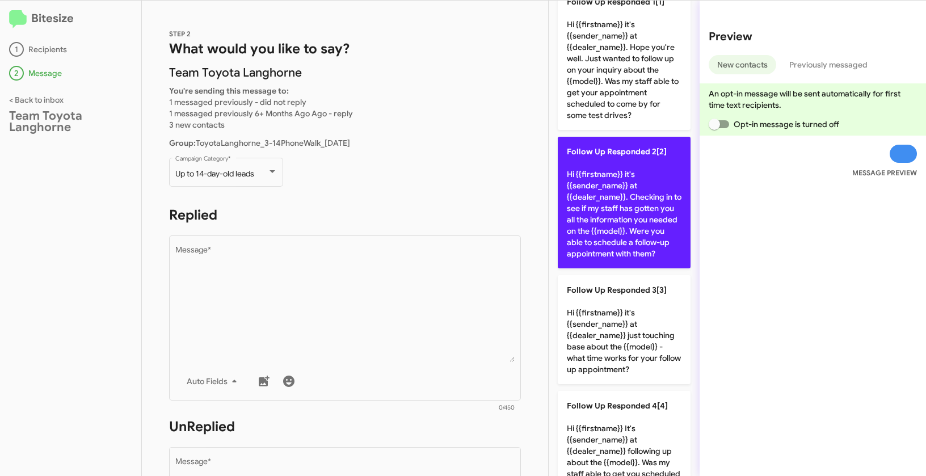
scroll to position [0, 0]
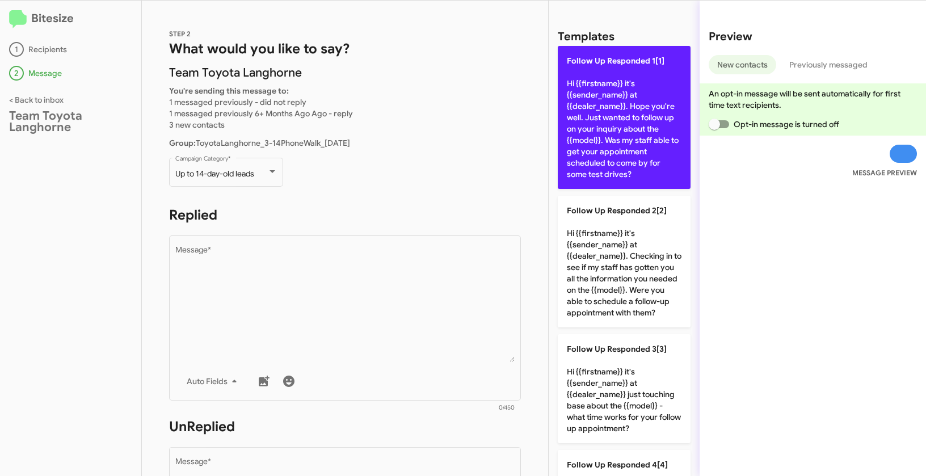
click at [624, 106] on p "Follow Up Responded 1[1] Hi {{firstname}} it's {{sender_name}} at {{dealer_name…" at bounding box center [624, 117] width 133 height 143
type textarea "Hi {{firstname}} it's {{sender_name}} at {{dealer_name}}. Hope you're well. Jus…"
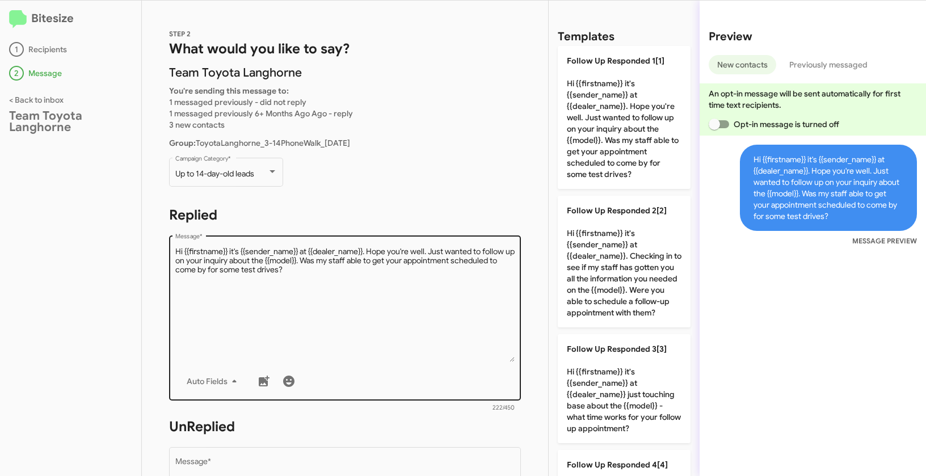
scroll to position [194, 0]
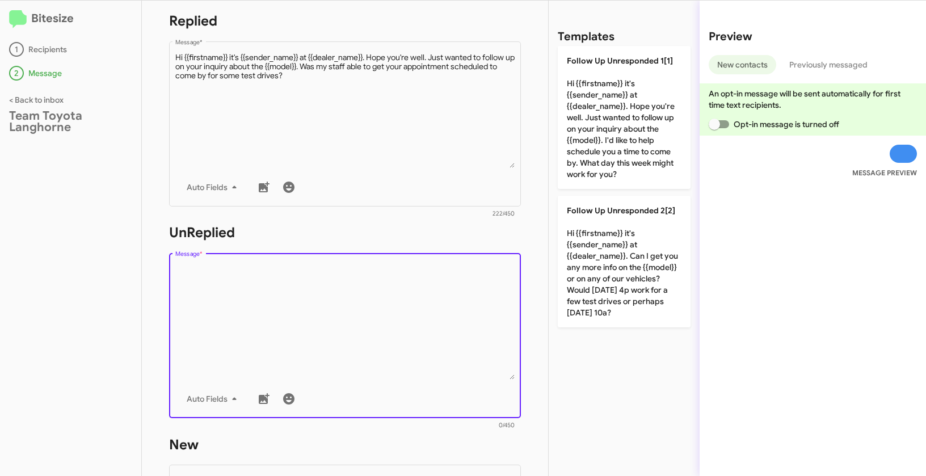
click at [326, 293] on textarea "Message *" at bounding box center [345, 322] width 340 height 116
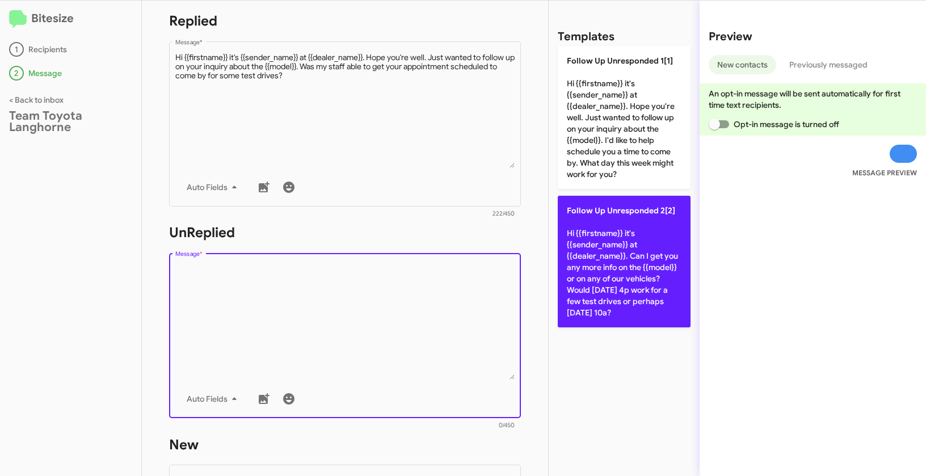
click at [607, 249] on p "Follow Up Unresponded 2[2] Hi {{firstname}} it's {{sender_name}} at {{dealer_na…" at bounding box center [624, 262] width 133 height 132
type textarea "Hi {{firstname}} it's {{sender_name}} at {{dealer_name}}. Can I get you any mor…"
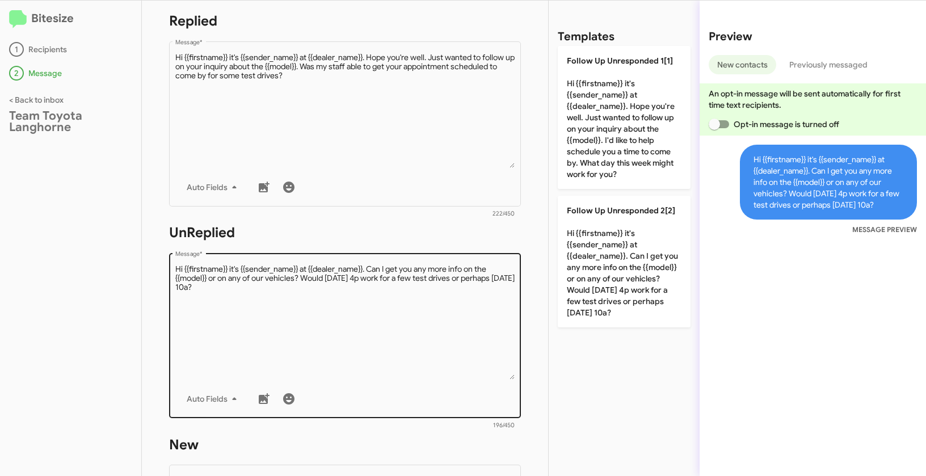
scroll to position [386, 0]
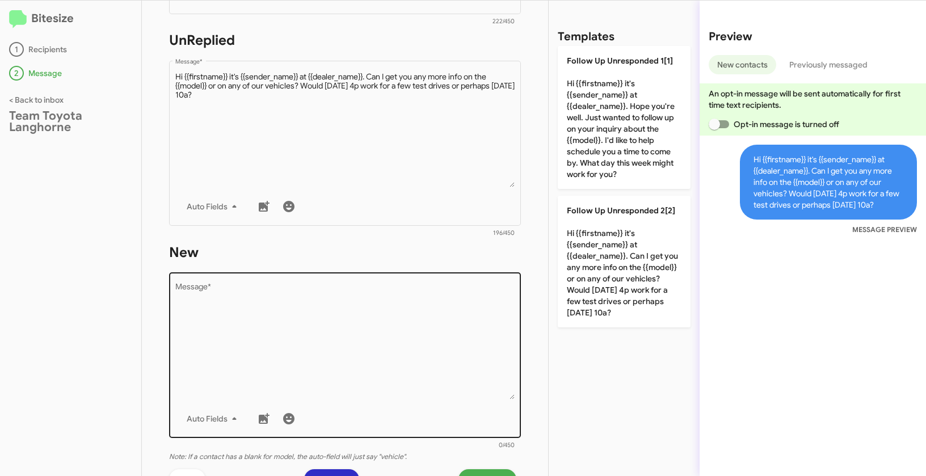
click at [346, 314] on textarea "Message *" at bounding box center [345, 342] width 340 height 116
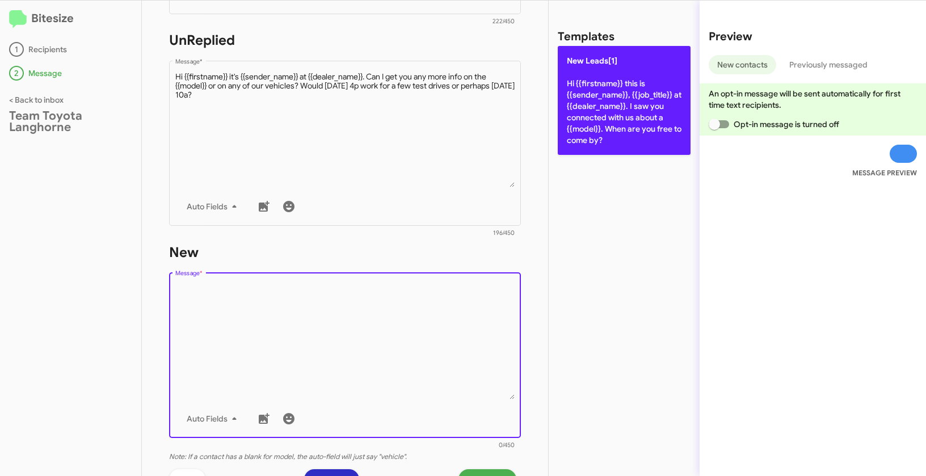
click at [599, 86] on p "New Leads[1] Hi {{firstname}} this is {{sender_name}}, {{job_title}} at {{deale…" at bounding box center [624, 100] width 133 height 109
type textarea "Hi {{firstname}} this is {{sender_name}}, {{job_title}} at {{dealer_name}}. I s…"
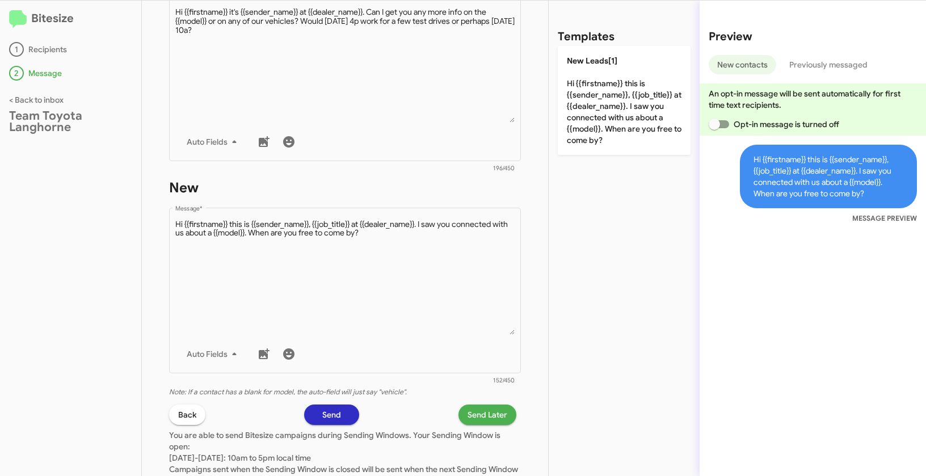
scroll to position [540, 0]
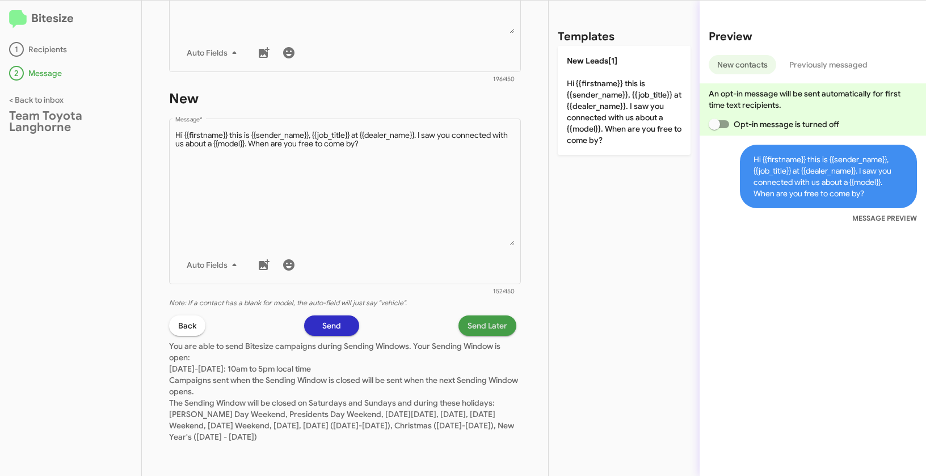
click at [468, 333] on span "Send Later" at bounding box center [488, 326] width 40 height 20
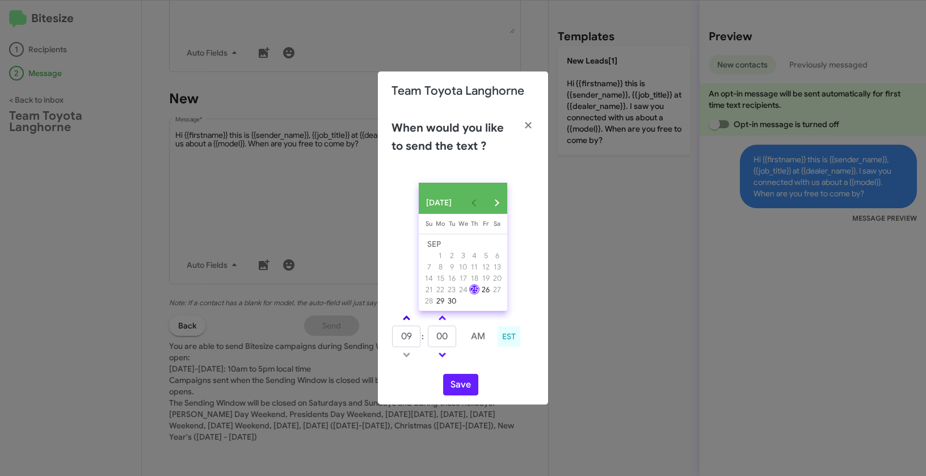
click at [406, 317] on link at bounding box center [407, 318] width 20 height 13
type input "01"
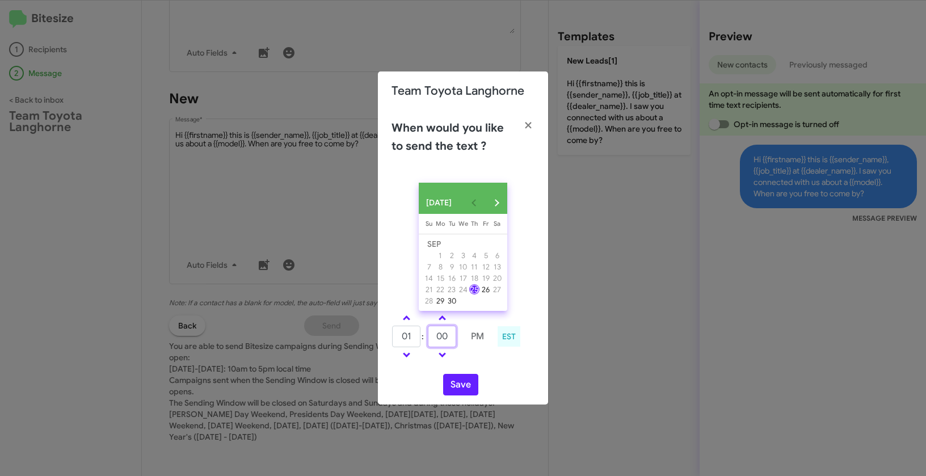
drag, startPoint x: 439, startPoint y: 341, endPoint x: 426, endPoint y: 338, distance: 13.8
click at [426, 338] on tr "01 : 00 PM" at bounding box center [442, 336] width 100 height 23
type input "21"
click at [460, 386] on button "Save" at bounding box center [460, 385] width 35 height 22
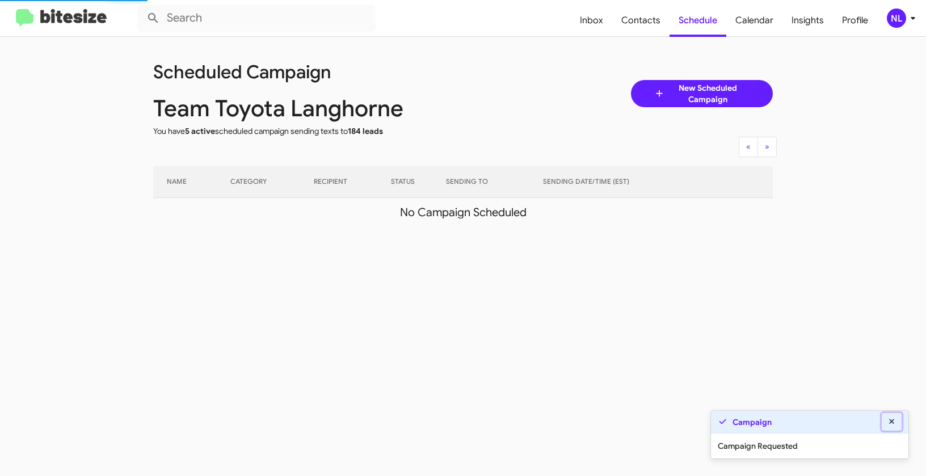
click at [896, 419] on icon at bounding box center [892, 422] width 10 height 8
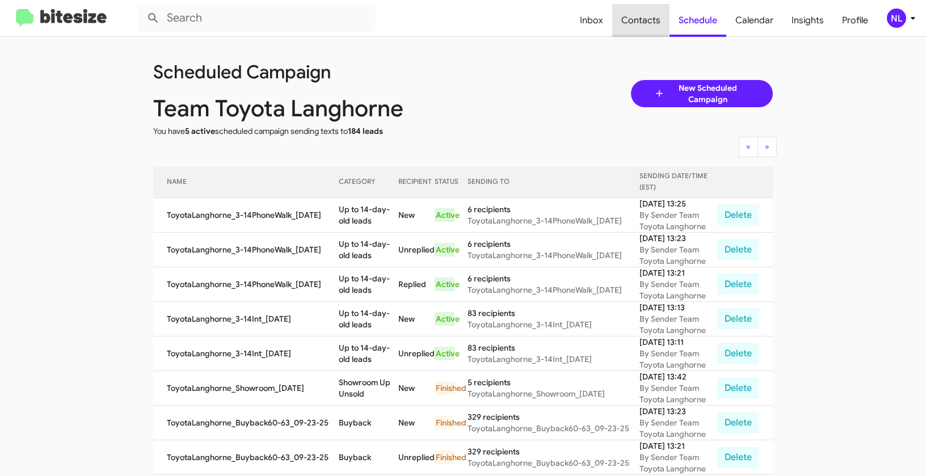
click at [635, 16] on span "Contacts" at bounding box center [640, 20] width 57 height 33
type input "in:groups"
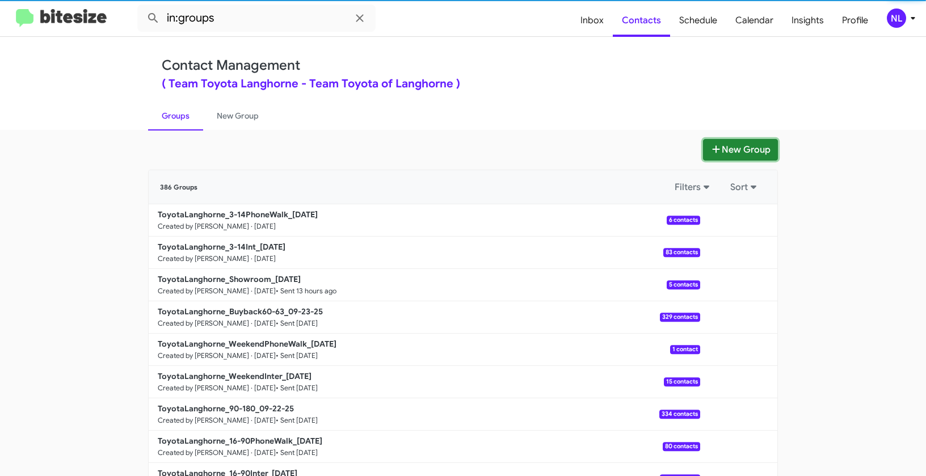
click at [752, 148] on button "New Group" at bounding box center [740, 150] width 75 height 22
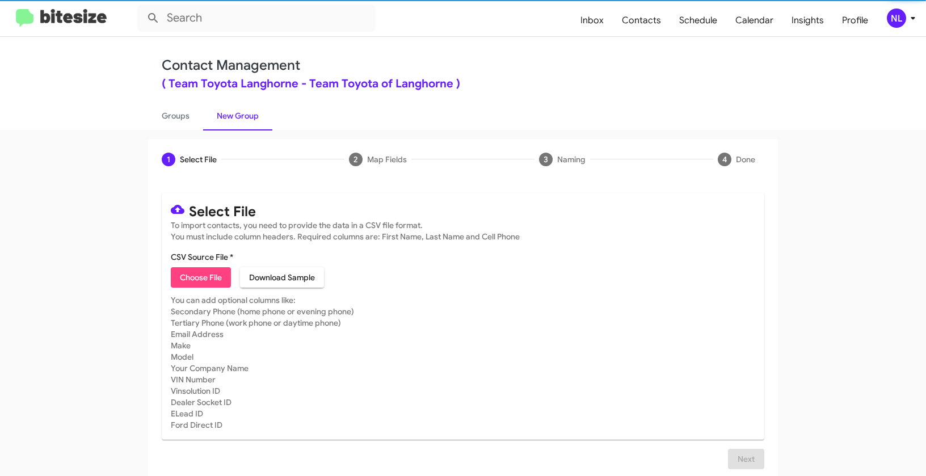
click at [212, 283] on span "Choose File" at bounding box center [201, 277] width 42 height 20
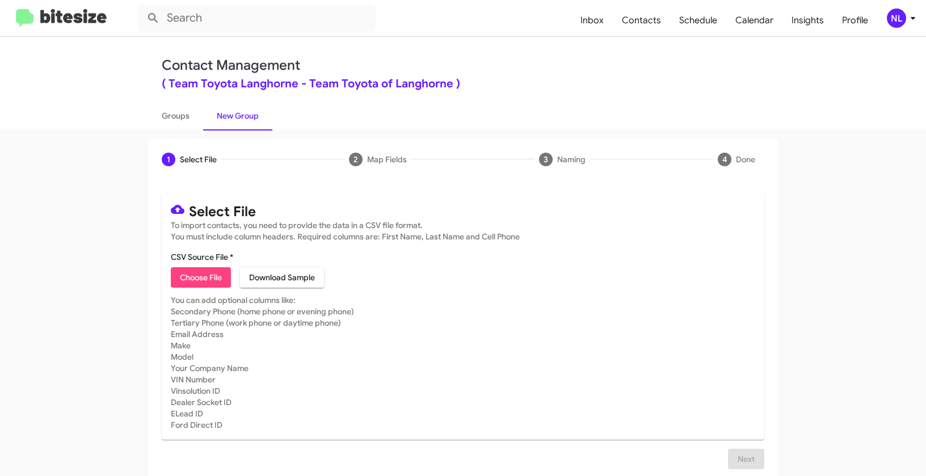
type input "ToyotaLanghorne_Trade_09-25-25"
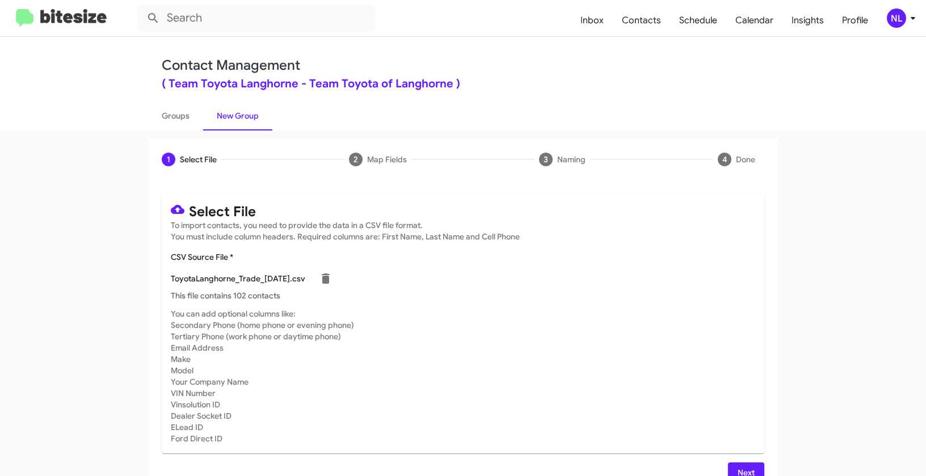
scroll to position [20, 0]
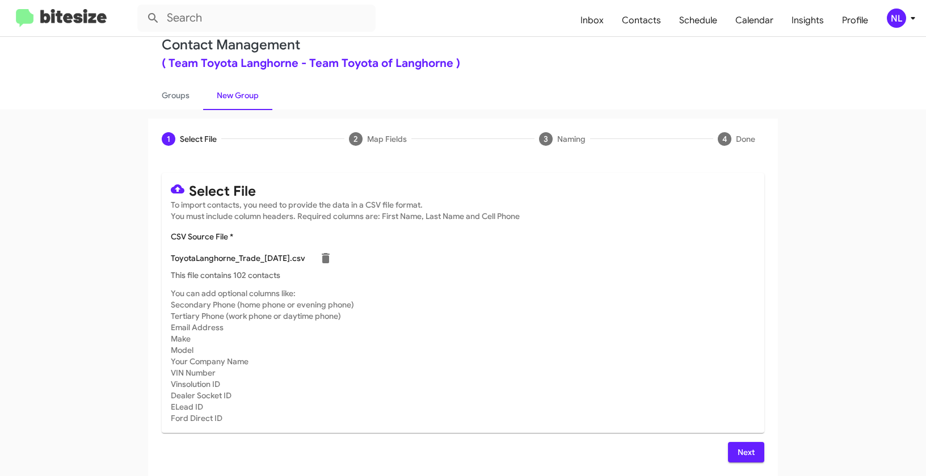
click at [737, 443] on span "Next" at bounding box center [746, 452] width 18 height 20
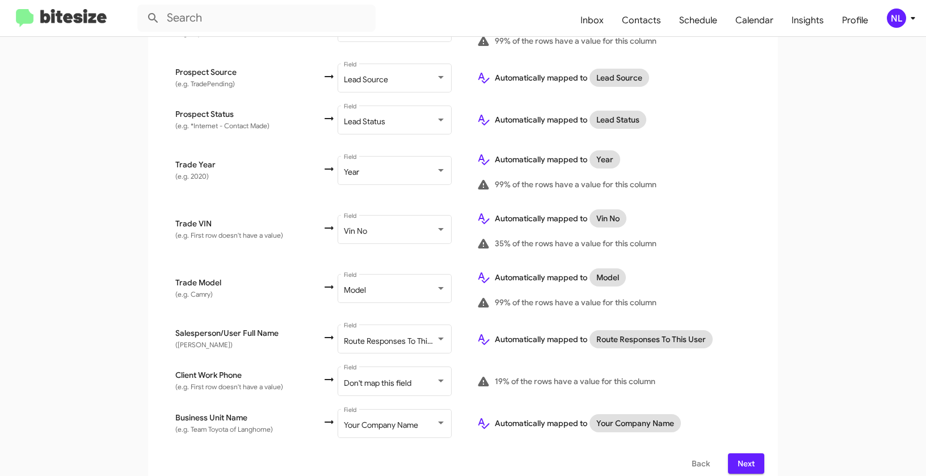
scroll to position [529, 0]
click at [360, 377] on span "Don't map this field" at bounding box center [378, 382] width 68 height 10
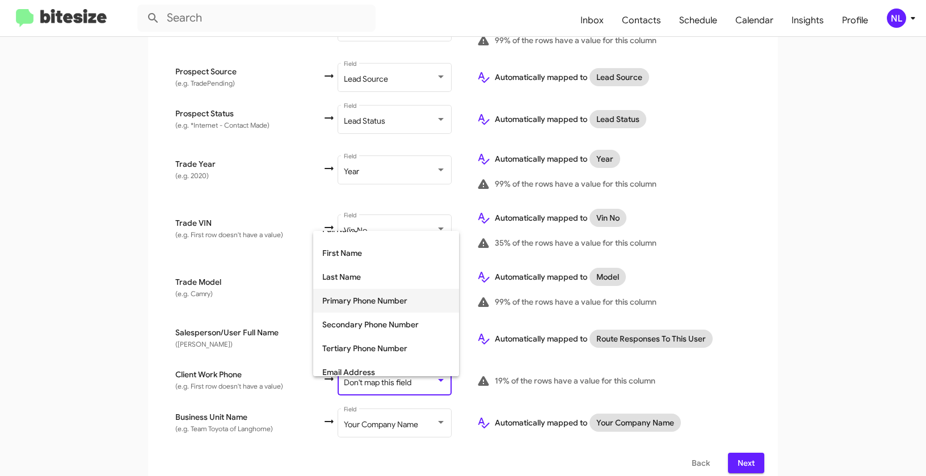
scroll to position [63, 0]
click at [360, 348] on span "Tertiary Phone Number" at bounding box center [386, 347] width 128 height 24
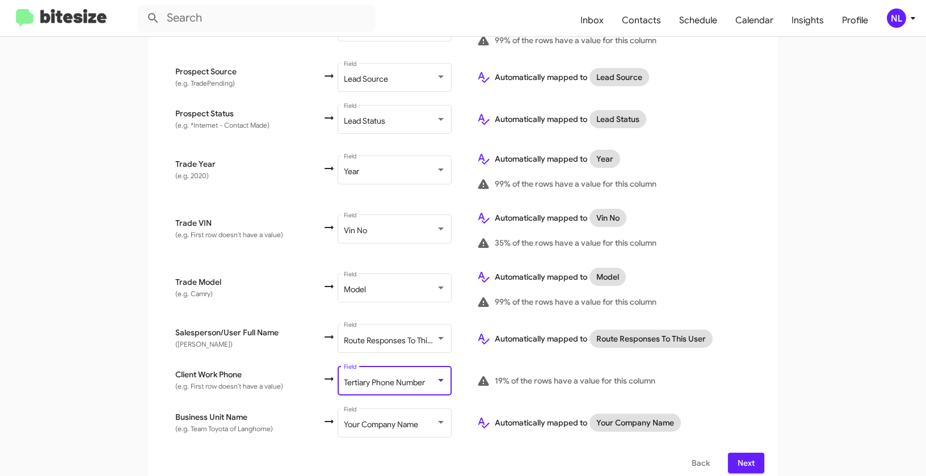
click at [776, 334] on div "Select File 2 Map Fields 3 Naming 4 Done Select File To import contacts, you ne…" at bounding box center [463, 49] width 647 height 878
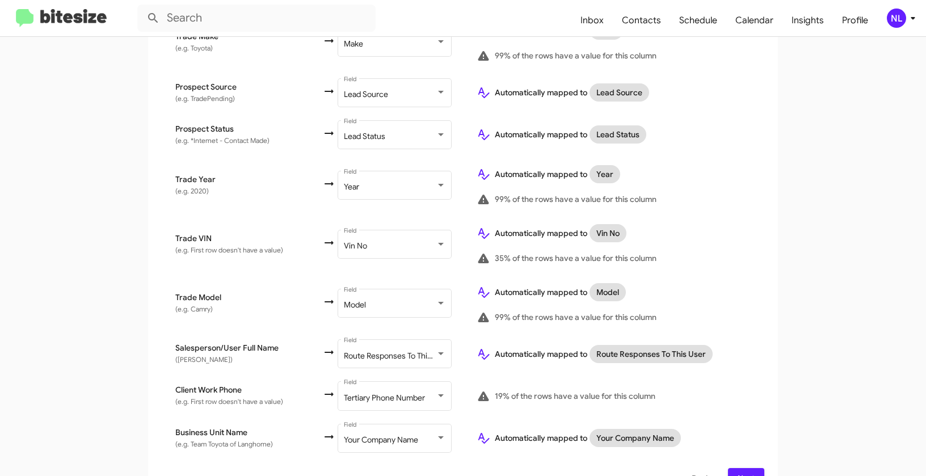
scroll to position [529, 0]
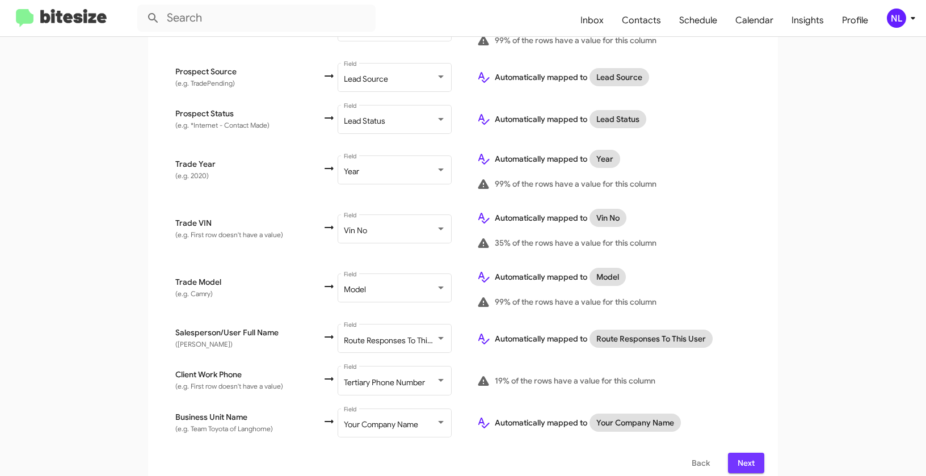
click at [750, 453] on span "Next" at bounding box center [746, 463] width 18 height 20
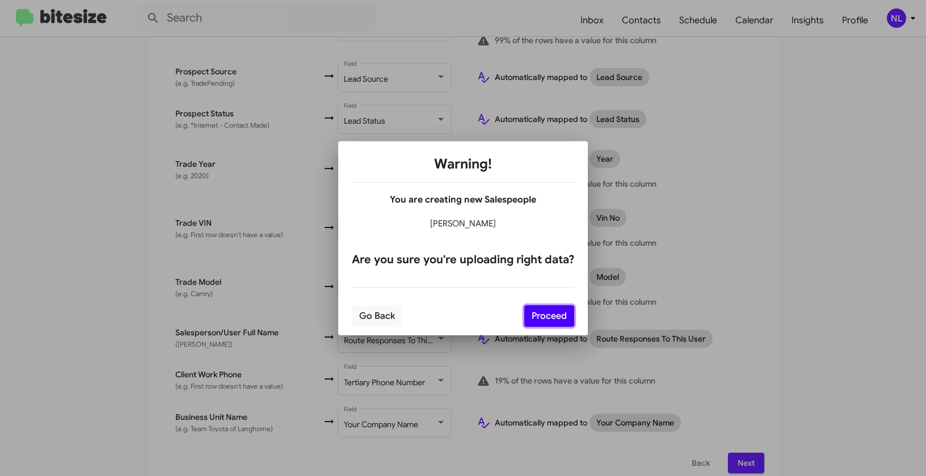
click at [545, 314] on button "Proceed" at bounding box center [549, 316] width 50 height 22
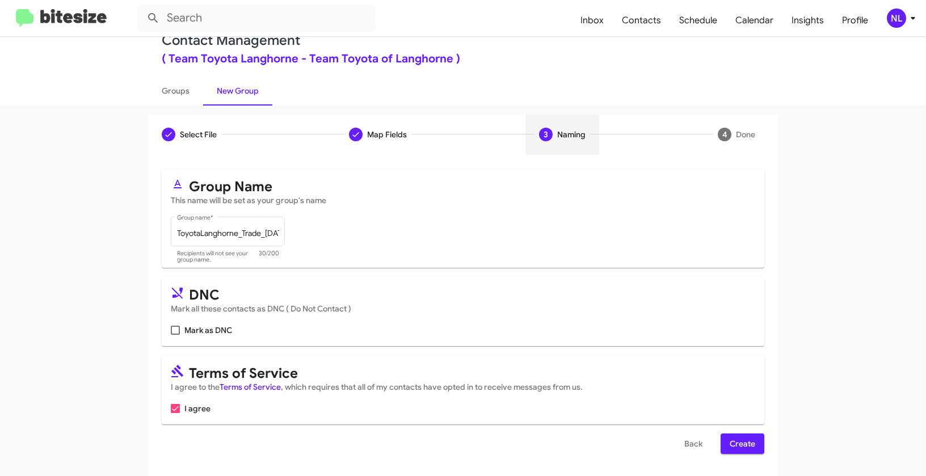
scroll to position [26, 0]
click at [739, 437] on span "Create" at bounding box center [743, 443] width 26 height 20
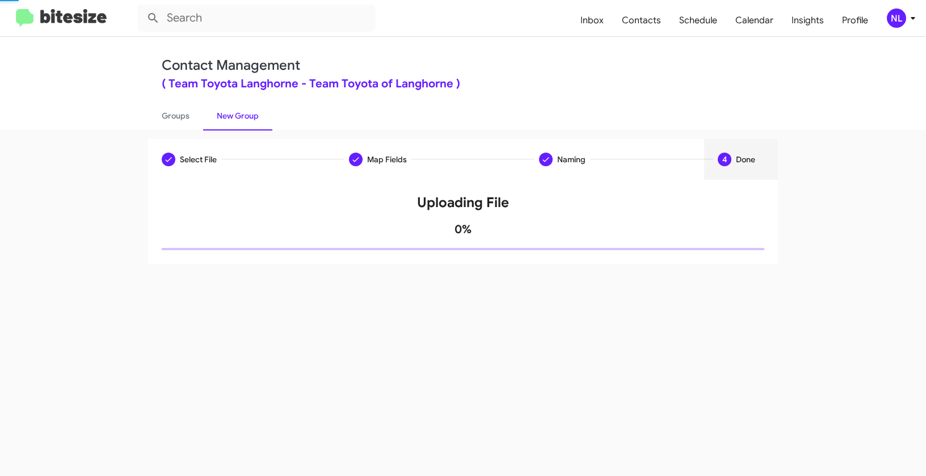
scroll to position [0, 0]
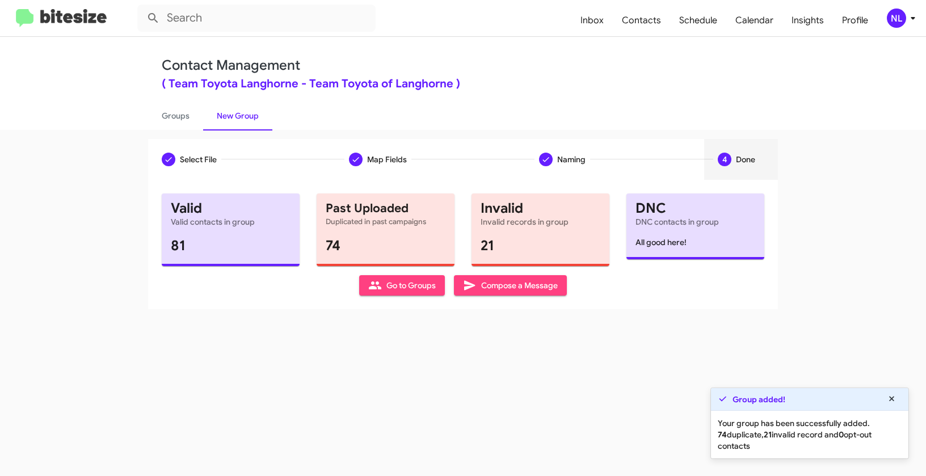
click at [393, 283] on span "Go to Groups" at bounding box center [402, 285] width 68 height 20
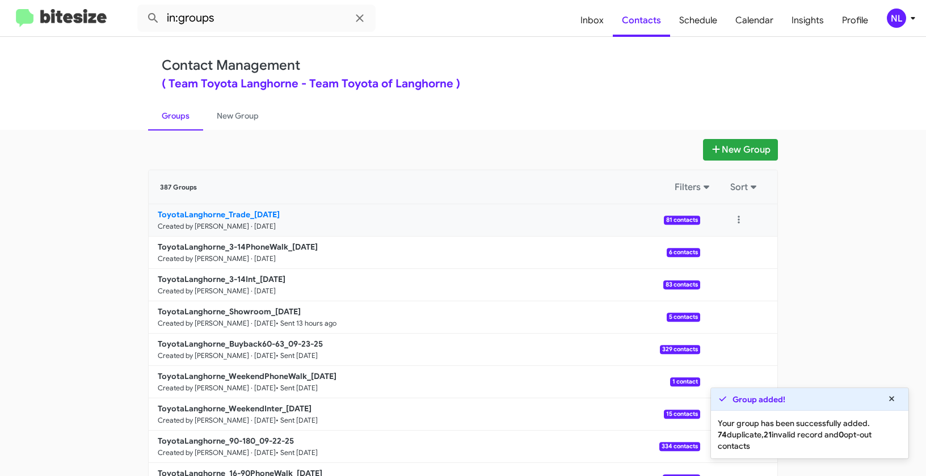
drag, startPoint x: 121, startPoint y: 203, endPoint x: 249, endPoint y: 214, distance: 128.2
click at [249, 214] on app-groups "New Group 387 Groups Filters Sort ToyotaLanghorne_Trade_09-25-25 Created by Nen…" at bounding box center [463, 348] width 926 height 419
copy div "Filters Sort ToyotaLanghorne_Trade_"
click at [259, 22] on input "in:groups" at bounding box center [256, 18] width 238 height 27
paste input "ToyotaLanghorne_Trade_"
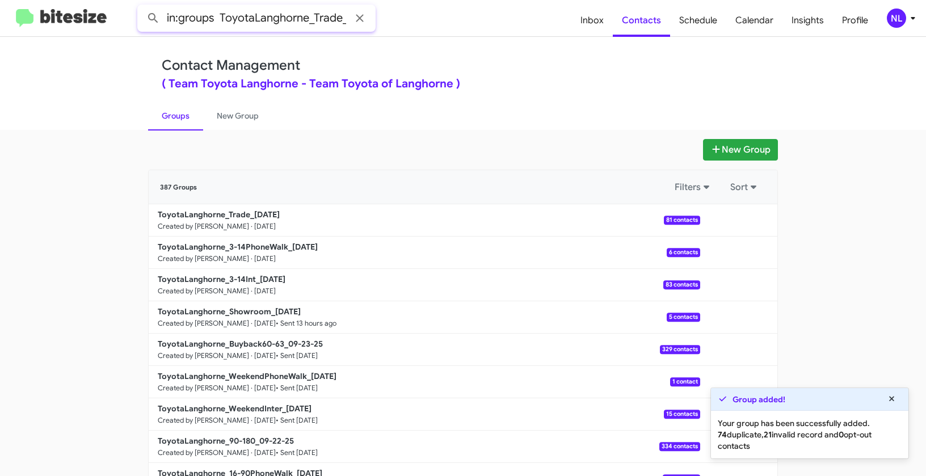
scroll to position [0, 1]
type input "in:groups ToyotaLanghorne_Trade_"
click at [142, 7] on button at bounding box center [153, 18] width 23 height 23
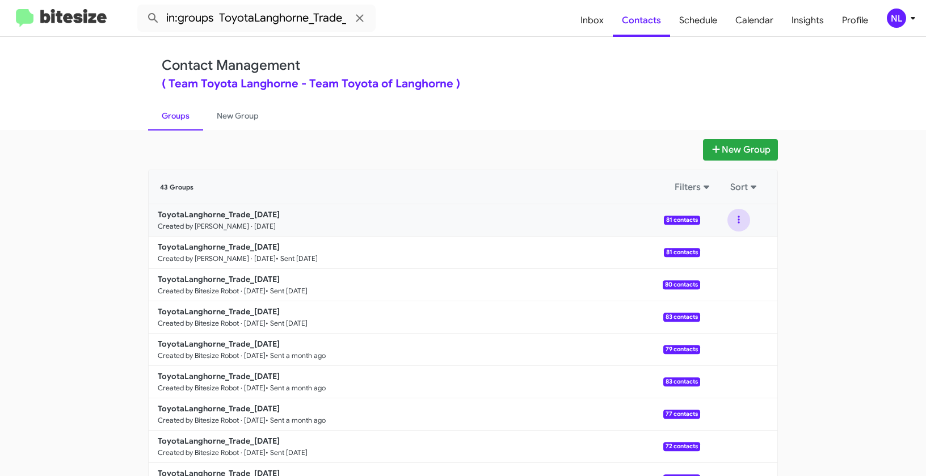
click at [733, 219] on button at bounding box center [739, 220] width 23 height 23
click at [722, 250] on button "View contacts" at bounding box center [704, 250] width 91 height 27
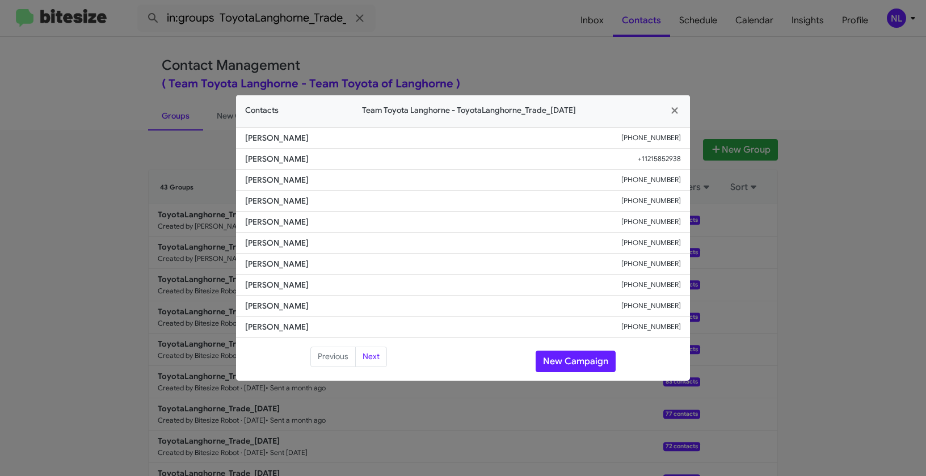
drag, startPoint x: 244, startPoint y: 136, endPoint x: 351, endPoint y: 148, distance: 107.9
click at [351, 148] on li "Vasyl Kovalchuk +12674966999" at bounding box center [463, 138] width 454 height 22
copy span "Vasyl Kovalchuk"
click at [570, 358] on button "New Campaign" at bounding box center [576, 362] width 80 height 22
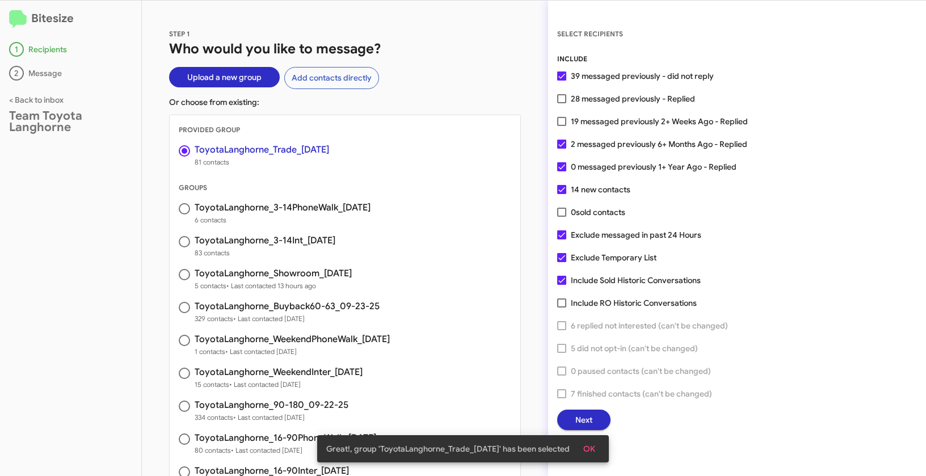
click at [590, 443] on span "OK" at bounding box center [589, 449] width 12 height 20
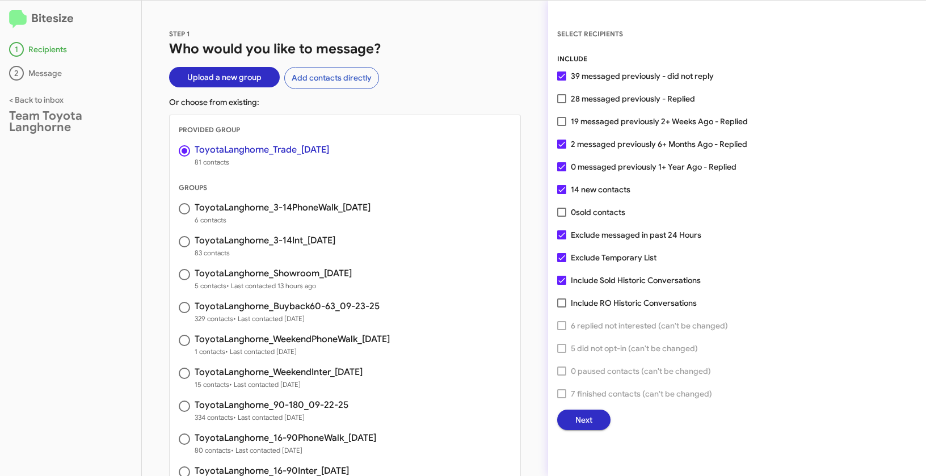
click at [587, 417] on span "Next" at bounding box center [583, 420] width 17 height 20
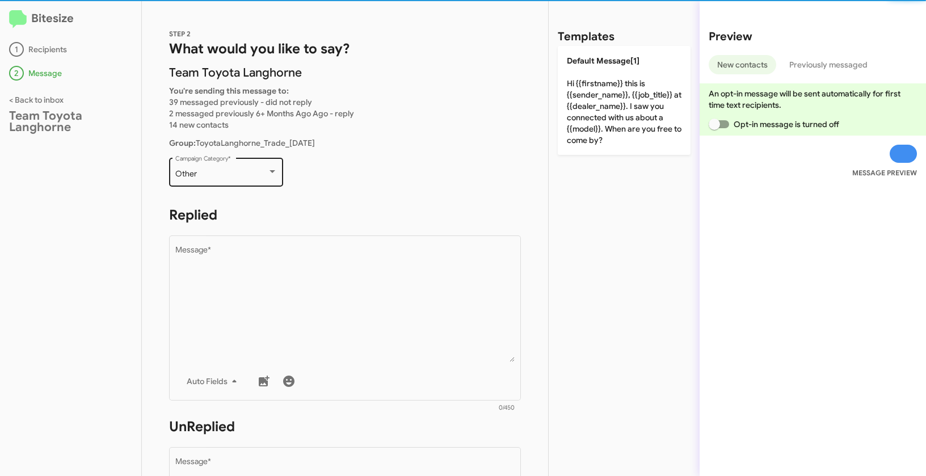
click at [224, 171] on div "Other" at bounding box center [221, 174] width 92 height 9
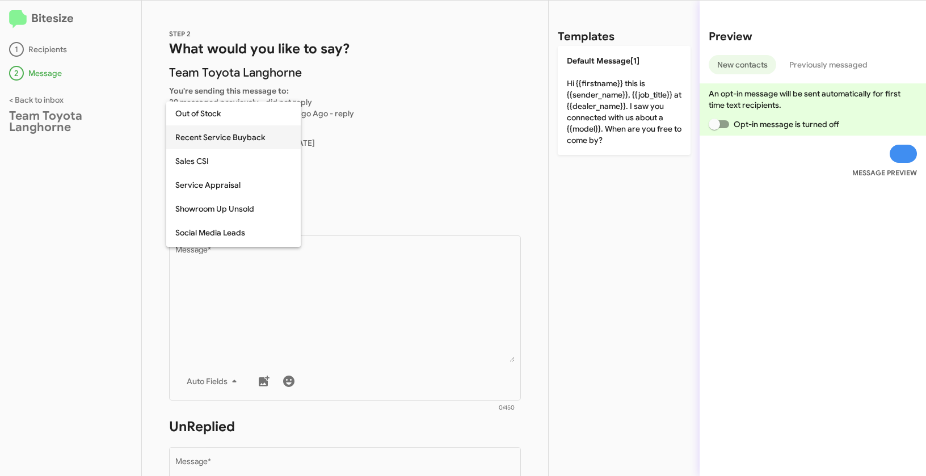
scroll to position [417, 0]
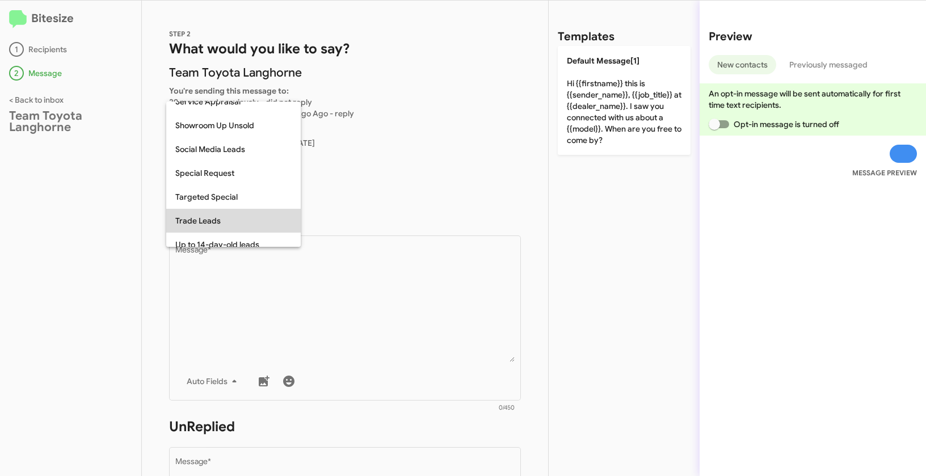
click at [207, 221] on span "Trade Leads" at bounding box center [233, 221] width 116 height 24
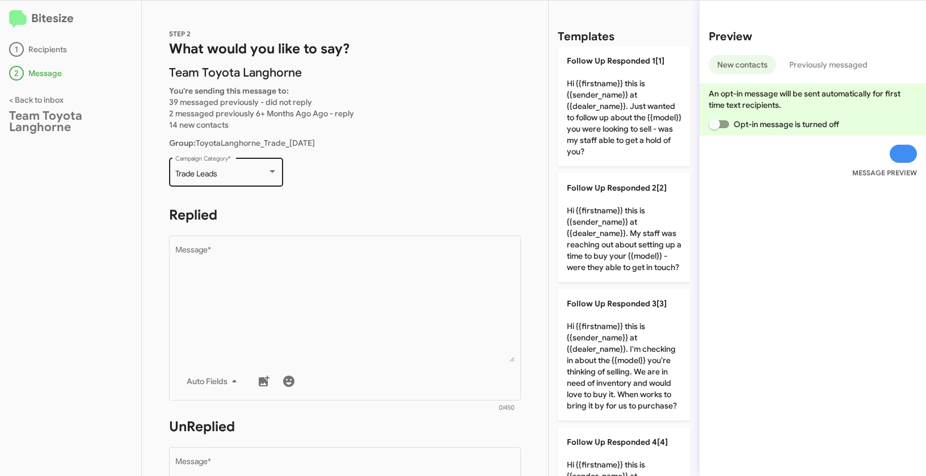
drag, startPoint x: 174, startPoint y: 175, endPoint x: 221, endPoint y: 174, distance: 47.1
click at [221, 174] on div "Trade Leads Campaign Category *" at bounding box center [226, 171] width 114 height 31
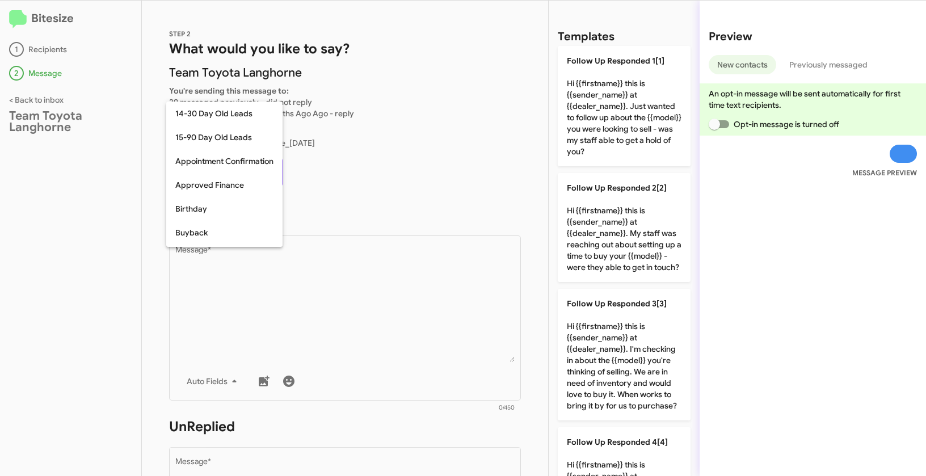
scroll to position [463, 0]
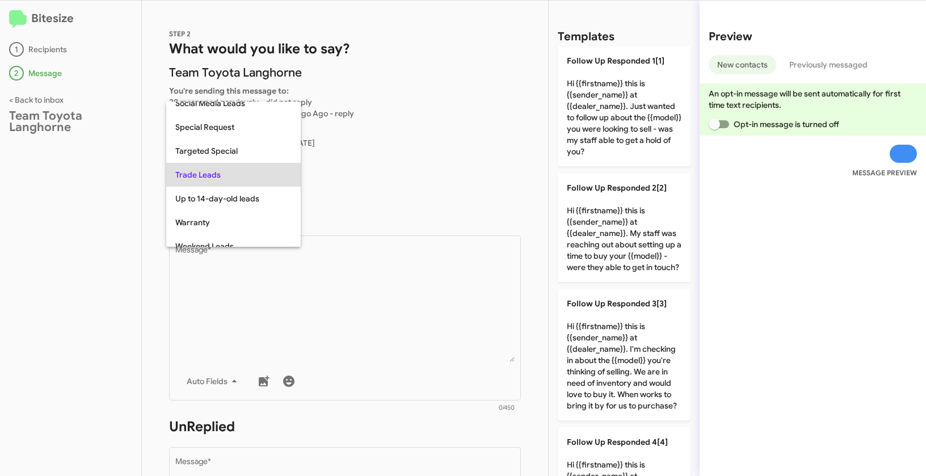
copy span "Trade Leads"
click at [405, 279] on div at bounding box center [463, 238] width 926 height 476
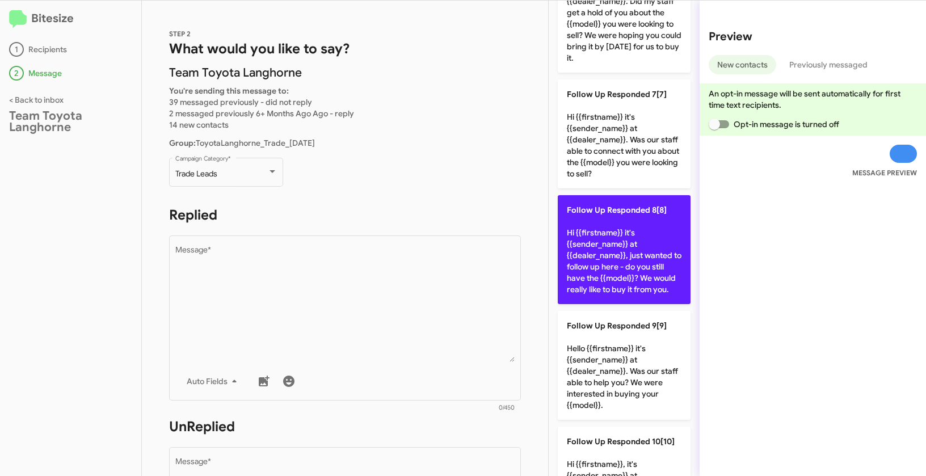
scroll to position [754, 0]
click at [612, 266] on p "Follow Up Responded 8[8] Hi {{firstname}} it's {{sender_name}} at {{dealer_name…" at bounding box center [624, 248] width 133 height 109
type textarea "Hi {{firstname}} it's {{sender_name}} at {{dealer_name}}, just wanted to follow…"
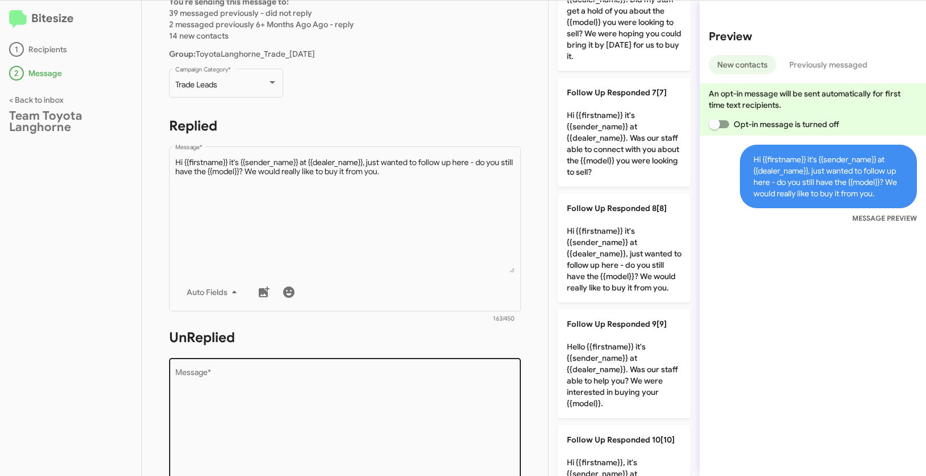
scroll to position [175, 0]
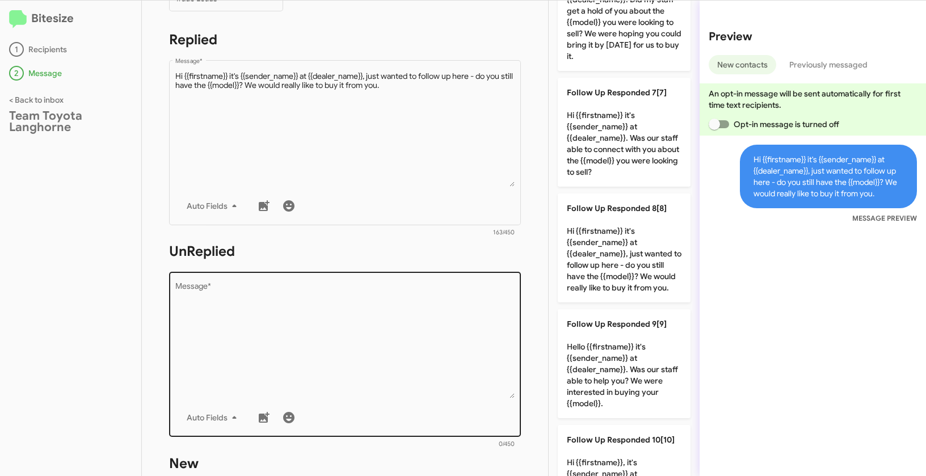
click at [367, 359] on textarea "Message *" at bounding box center [345, 341] width 340 height 116
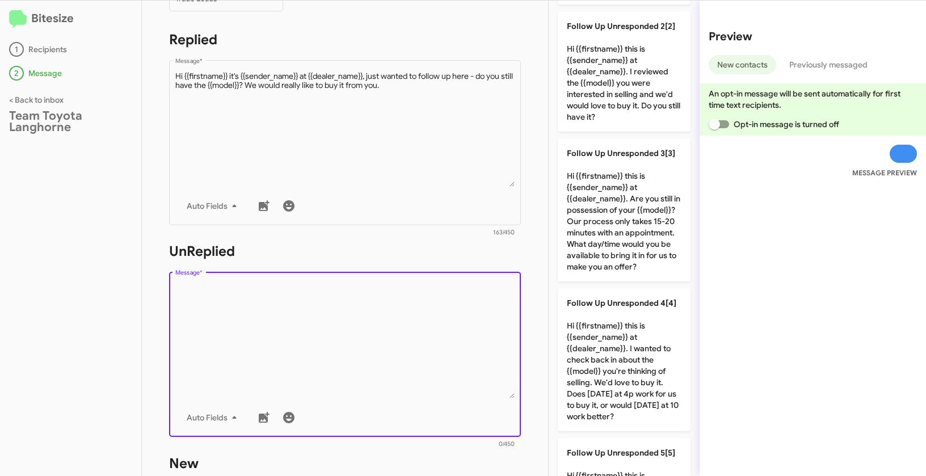
scroll to position [82, 0]
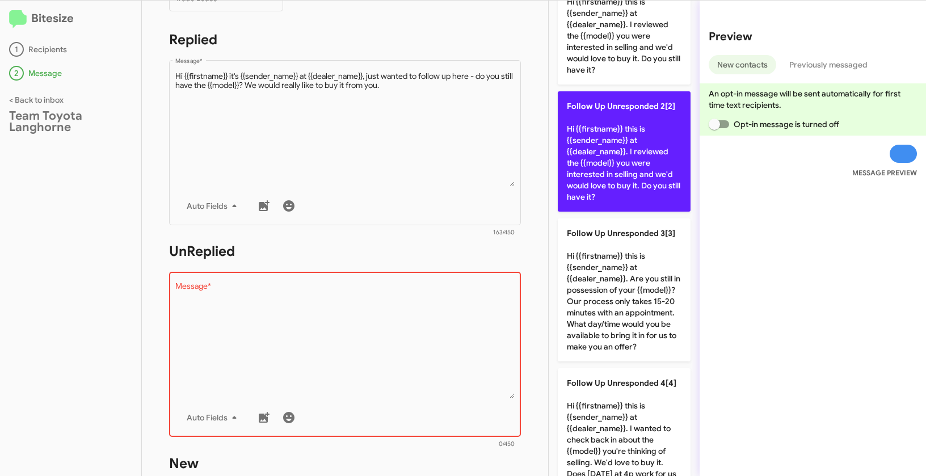
click at [625, 149] on p "Follow Up Unresponded 2[2] Hi {{firstname}} this is {{sender_name}} at {{dealer…" at bounding box center [624, 151] width 133 height 120
type textarea "Hi {{firstname}} this is {{sender_name}} at {{dealer_name}}. I reviewed the {{m…"
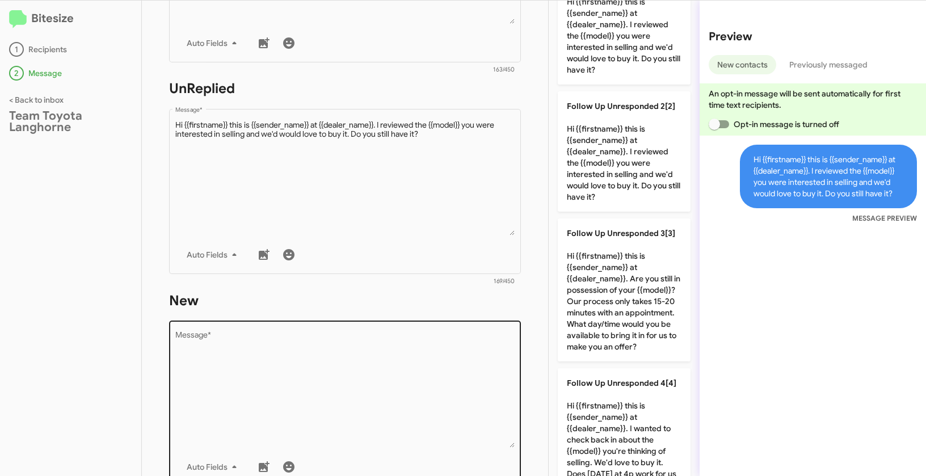
scroll to position [384, 0]
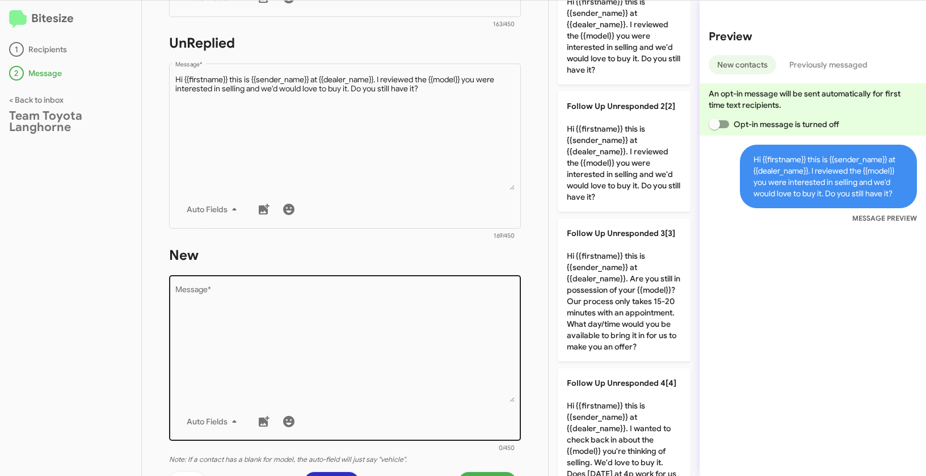
click at [383, 341] on textarea "Message *" at bounding box center [345, 345] width 340 height 116
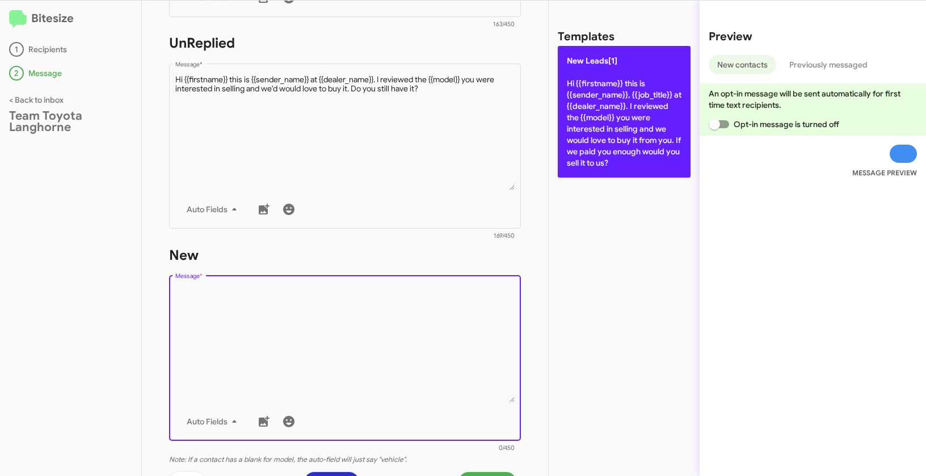
click at [603, 108] on p "New Leads[1] Hi {{firstname}} this is {{sender_name}}, {{job_title}} at {{deale…" at bounding box center [624, 112] width 133 height 132
type textarea "Hi {{firstname}} this is {{sender_name}}, {{job_title}} at {{dealer_name}}. I r…"
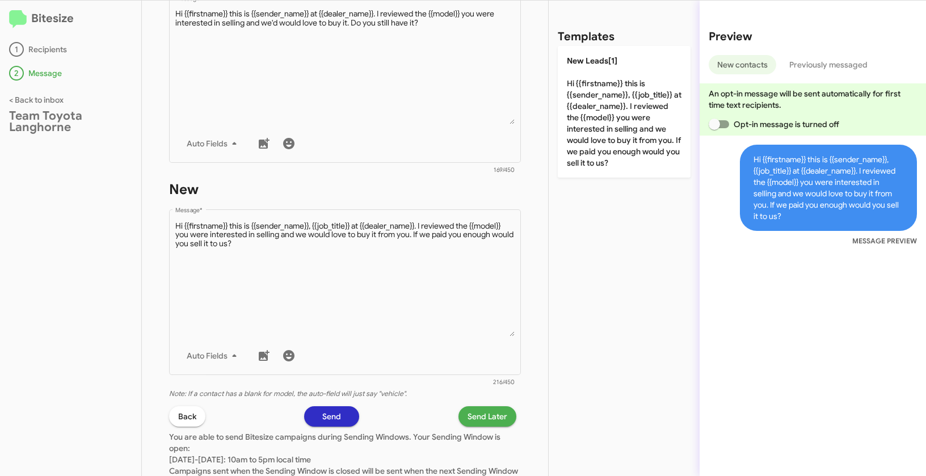
scroll to position [540, 0]
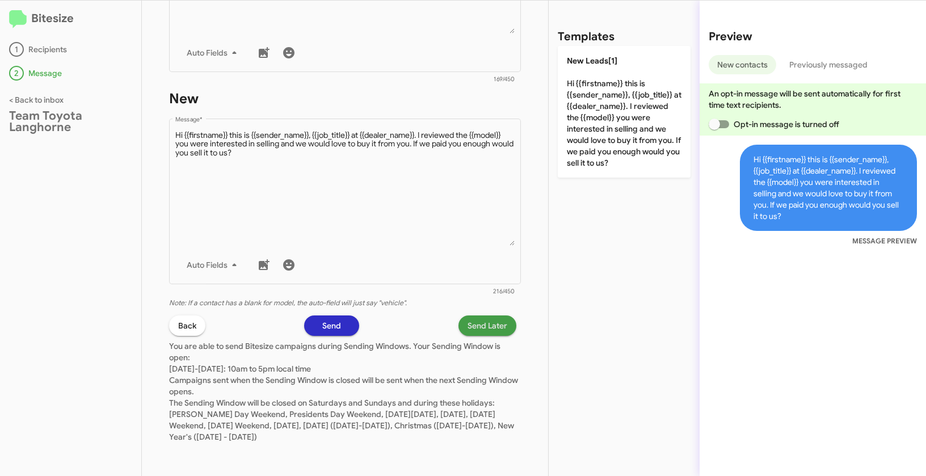
click at [483, 326] on span "Send Later" at bounding box center [488, 326] width 40 height 20
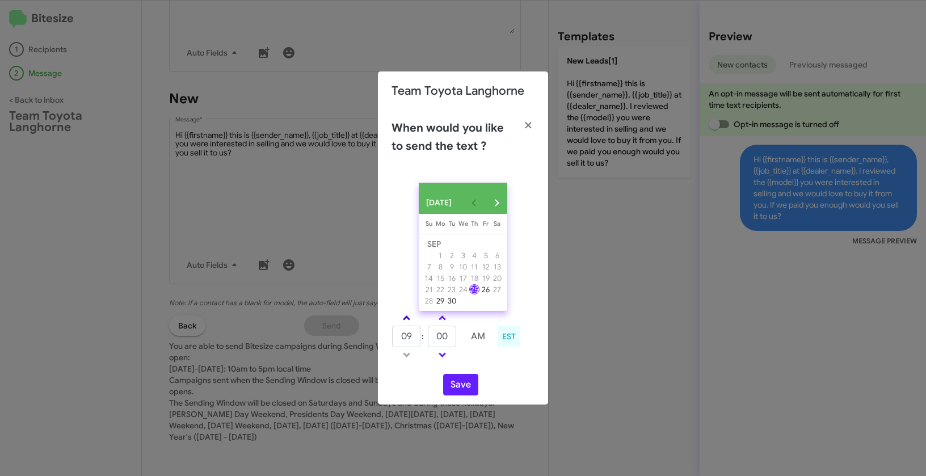
click at [411, 322] on link at bounding box center [407, 318] width 20 height 13
type input "01"
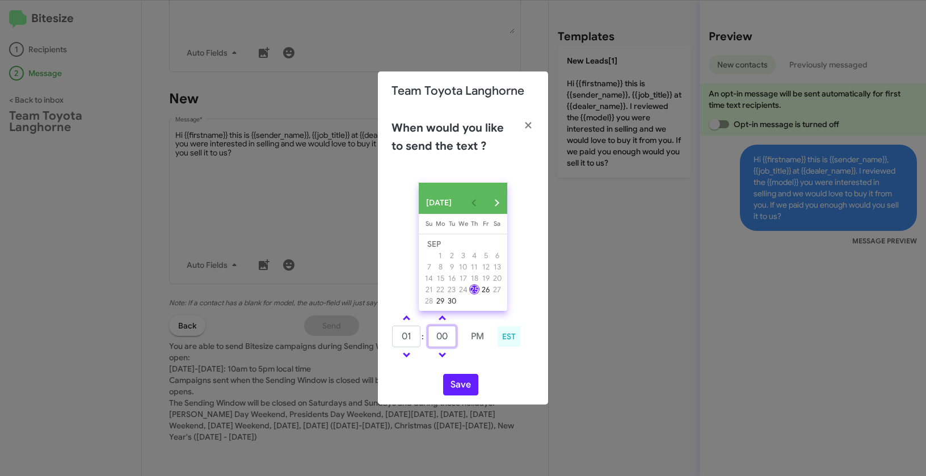
drag, startPoint x: 447, startPoint y: 341, endPoint x: 434, endPoint y: 334, distance: 15.5
click at [434, 334] on input "00" at bounding box center [442, 337] width 28 height 22
type input "36"
click at [461, 385] on button "Save" at bounding box center [460, 385] width 35 height 22
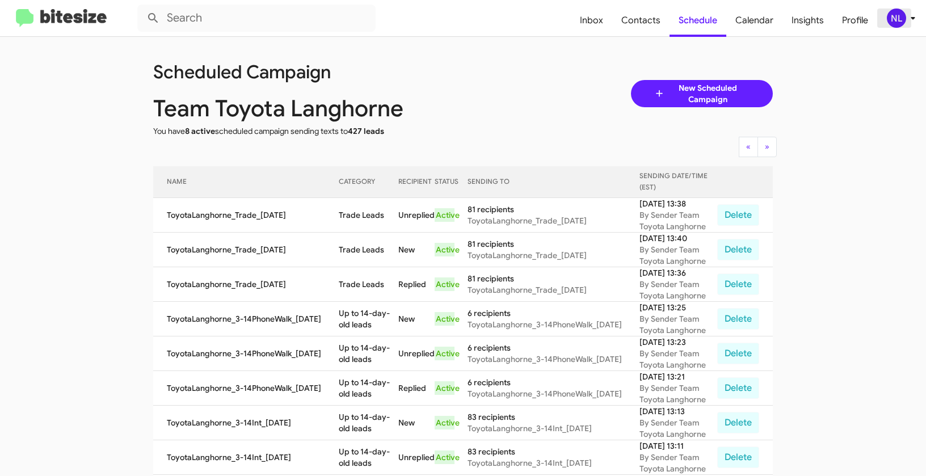
click at [892, 19] on div "NL" at bounding box center [896, 18] width 19 height 19
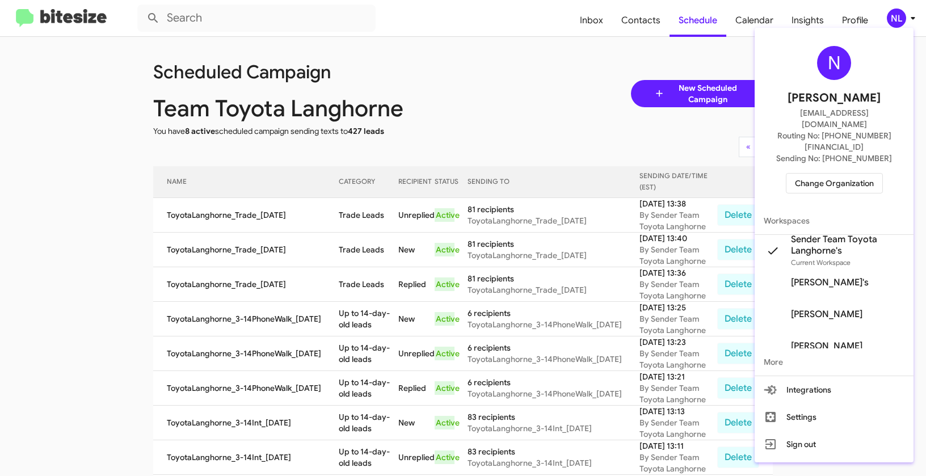
click at [829, 174] on span "Change Organization" at bounding box center [834, 183] width 79 height 19
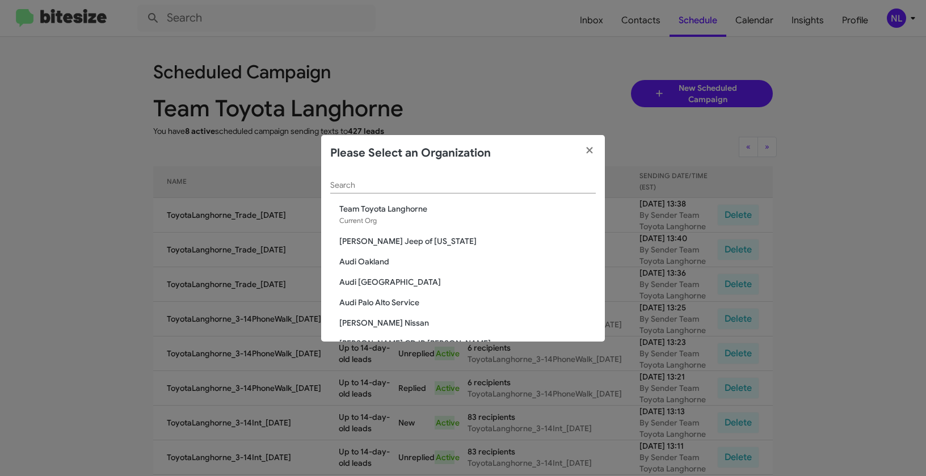
click at [416, 176] on div "Search" at bounding box center [463, 182] width 266 height 22
paste input "Team Toyota Princeton"
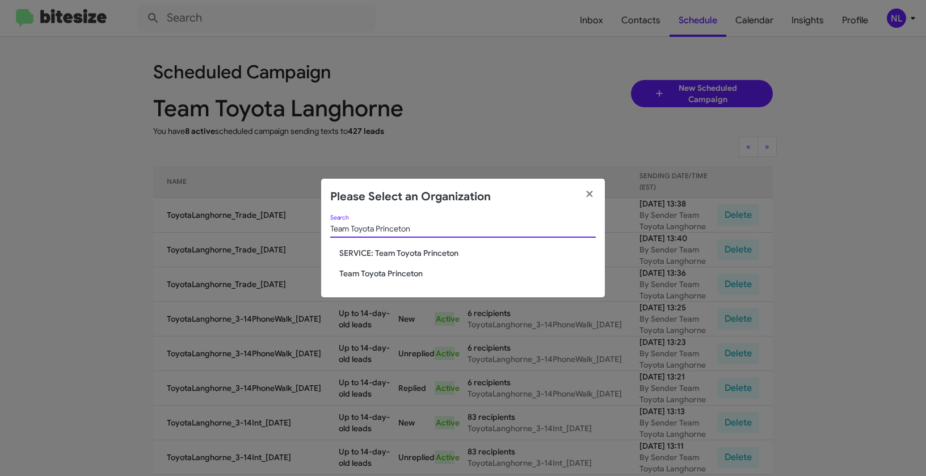
type input "Team Toyota Princeton"
click at [365, 274] on span "Team Toyota Princeton" at bounding box center [467, 273] width 257 height 11
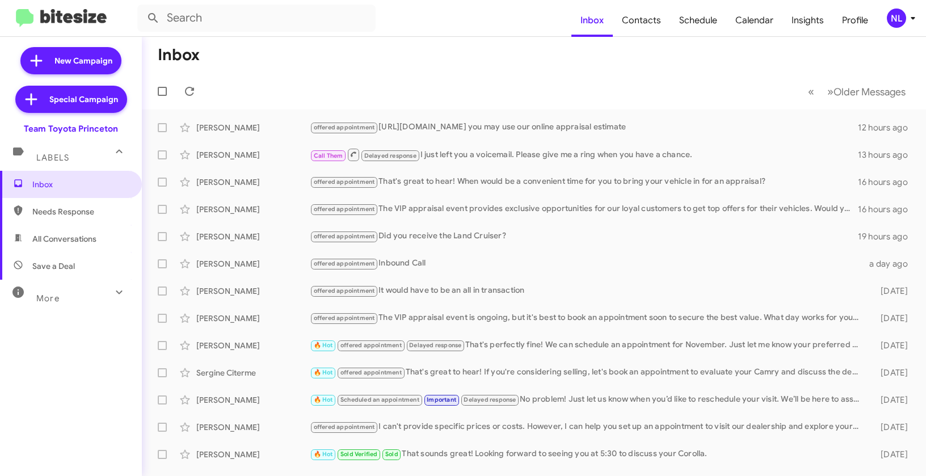
click at [895, 15] on div "NL" at bounding box center [896, 18] width 19 height 19
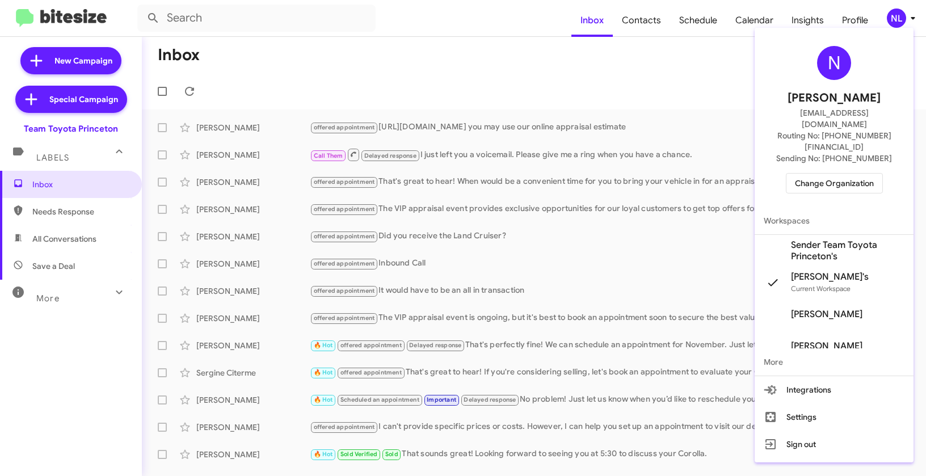
click at [840, 239] on span "Sender Team Toyota Princeton's" at bounding box center [848, 250] width 114 height 23
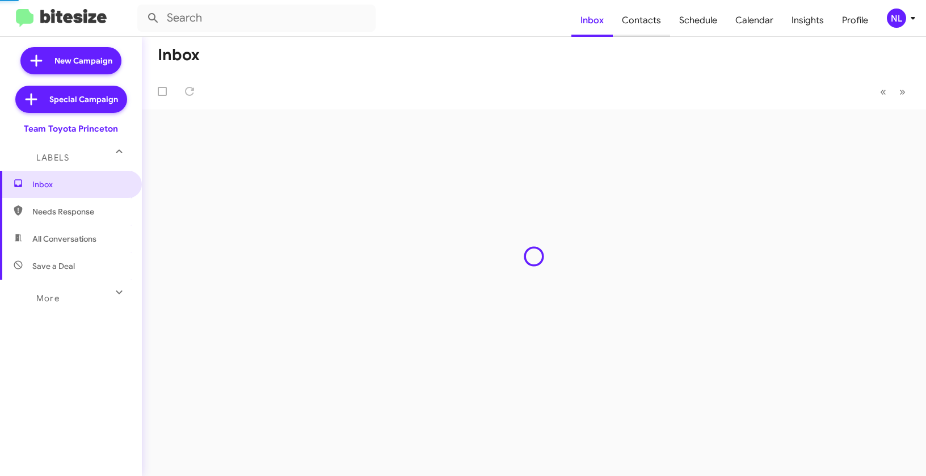
click at [649, 23] on span "Contacts" at bounding box center [641, 20] width 57 height 33
type input "in:groups"
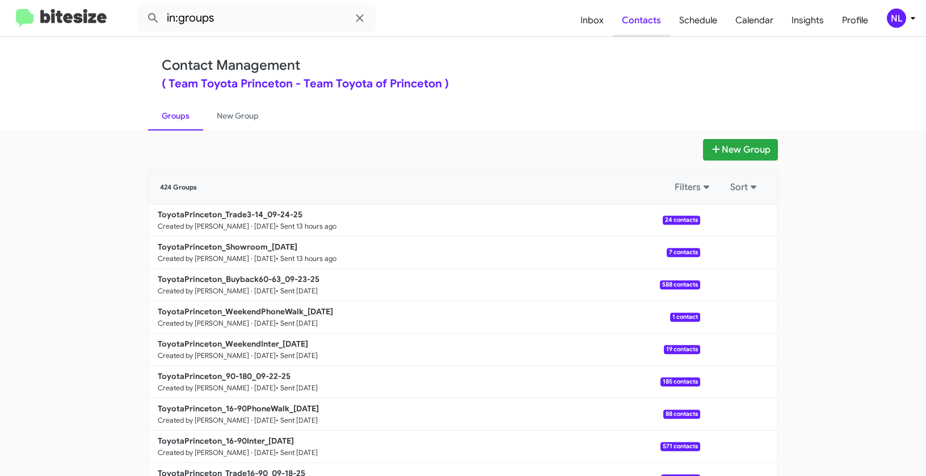
click at [649, 23] on span "Contacts" at bounding box center [641, 20] width 57 height 33
click at [896, 20] on div "NL" at bounding box center [896, 18] width 19 height 19
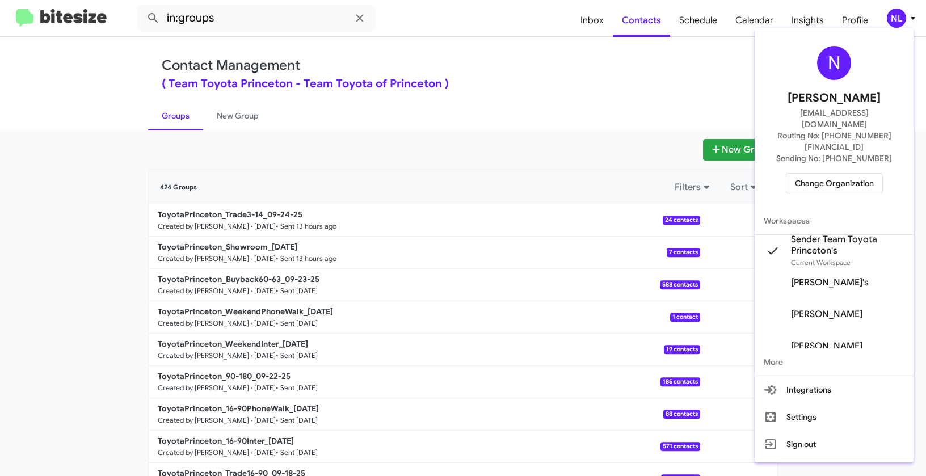
click at [613, 129] on div at bounding box center [463, 238] width 926 height 476
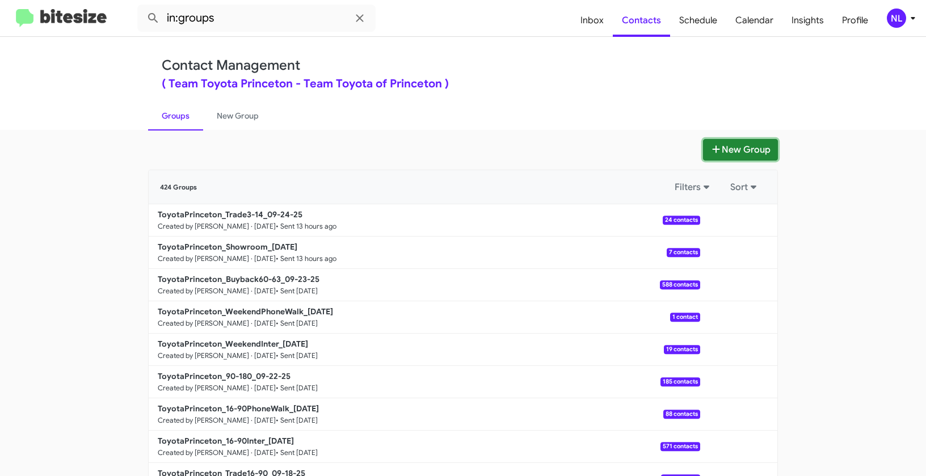
click at [739, 149] on button "New Group" at bounding box center [740, 150] width 75 height 22
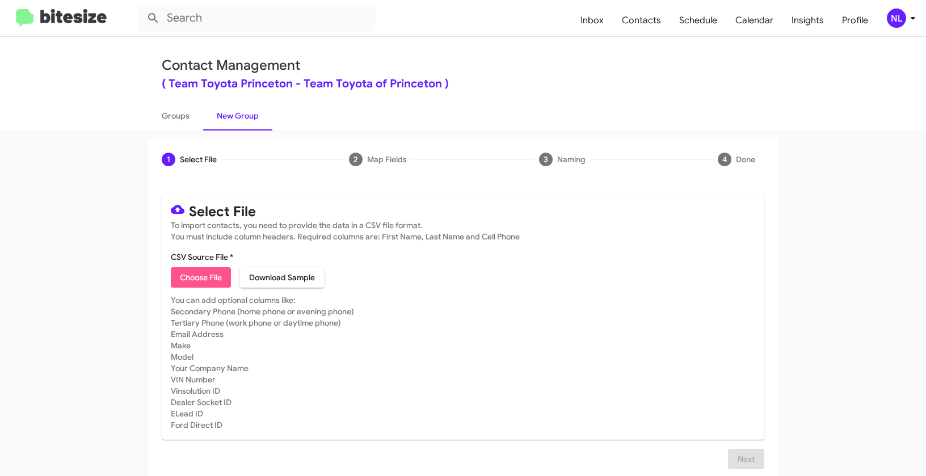
click at [212, 275] on span "Choose File" at bounding box center [201, 277] width 42 height 20
type input "ToyotaPrinceton_3-14Inter_09-25-25"
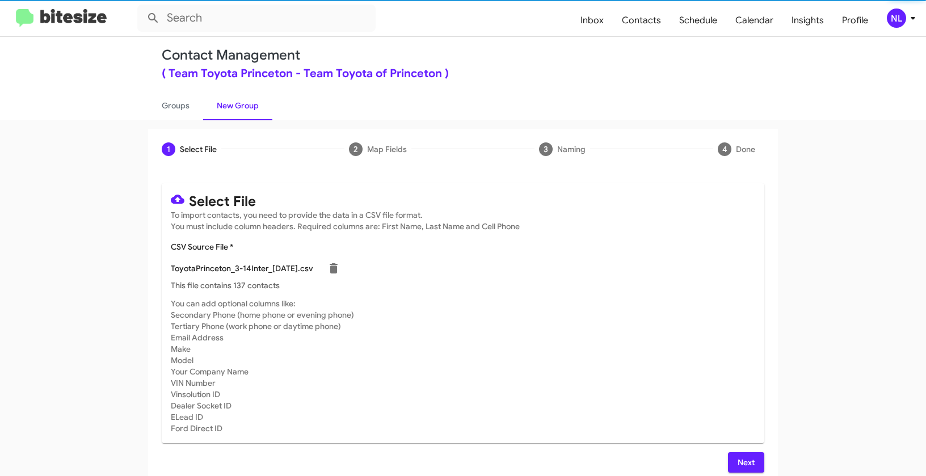
scroll to position [20, 0]
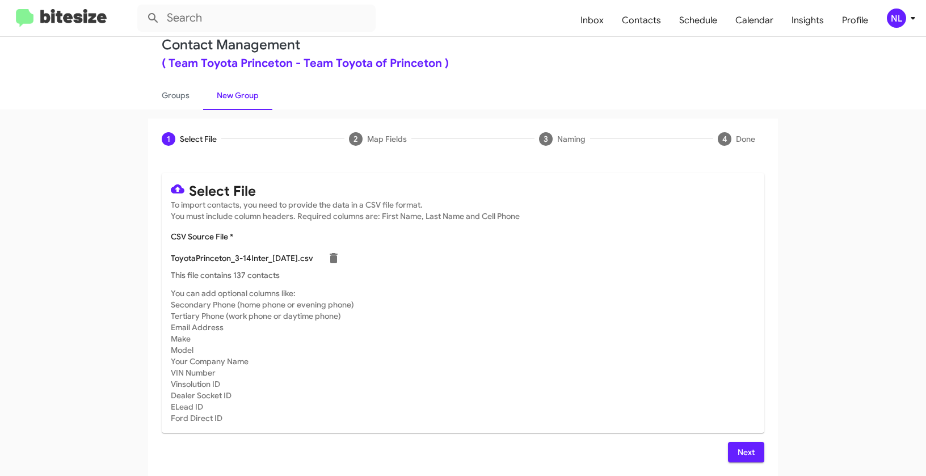
click at [738, 457] on span "Next" at bounding box center [746, 452] width 18 height 20
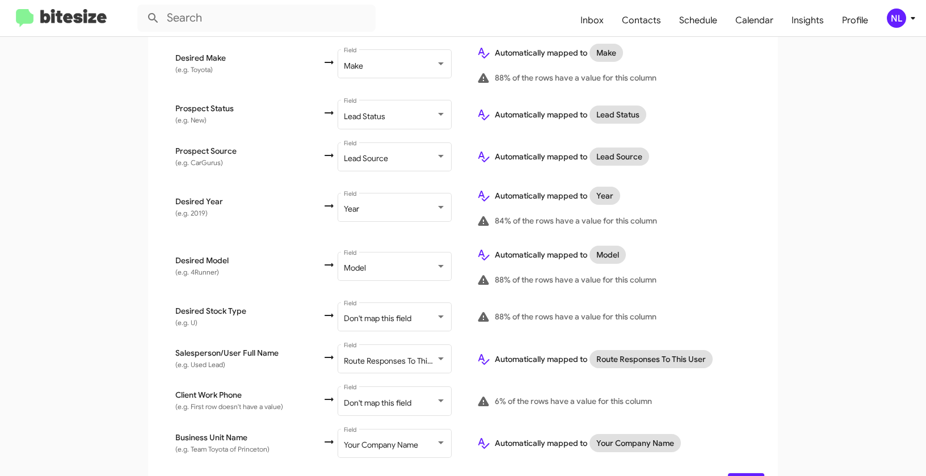
scroll to position [539, 0]
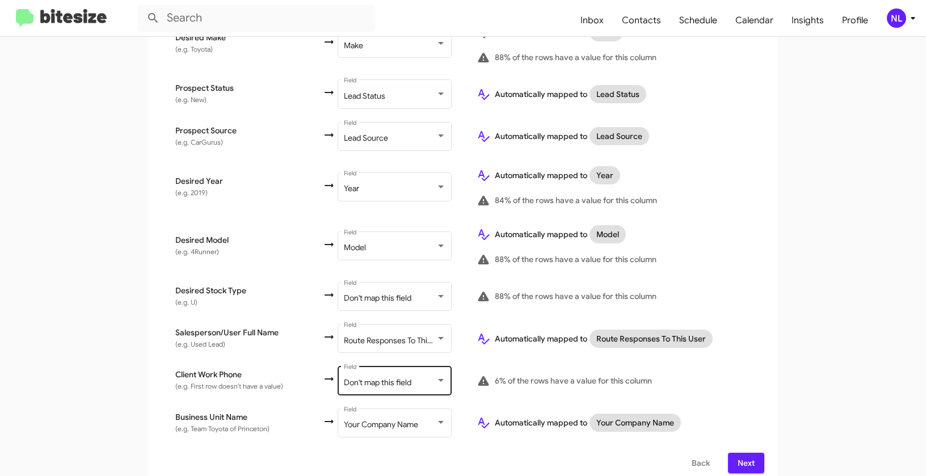
click at [377, 376] on div "Don't map this field Field" at bounding box center [395, 379] width 102 height 31
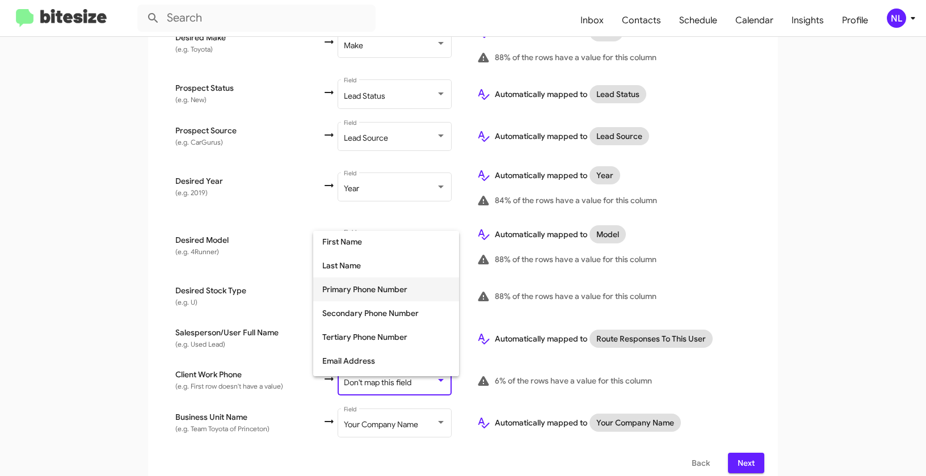
scroll to position [74, 0]
click at [355, 334] on span "Tertiary Phone Number" at bounding box center [386, 336] width 128 height 24
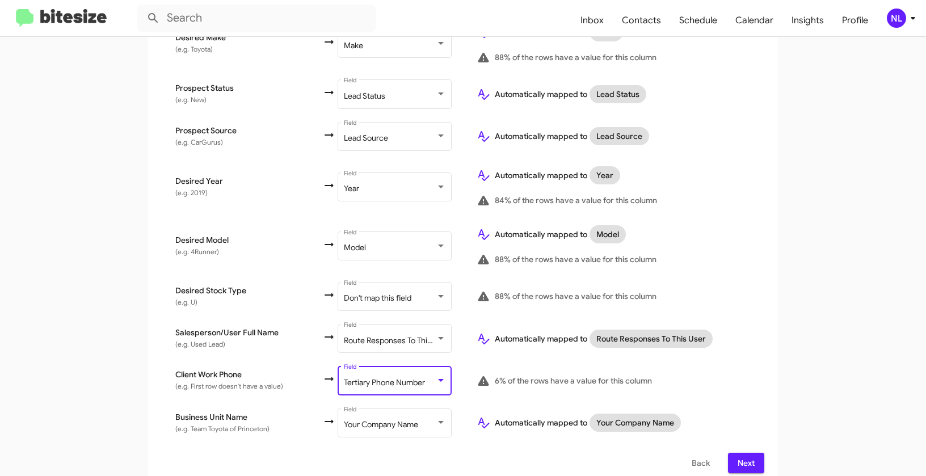
click at [754, 360] on td "6% of the rows have a value for this column" at bounding box center [616, 381] width 297 height 42
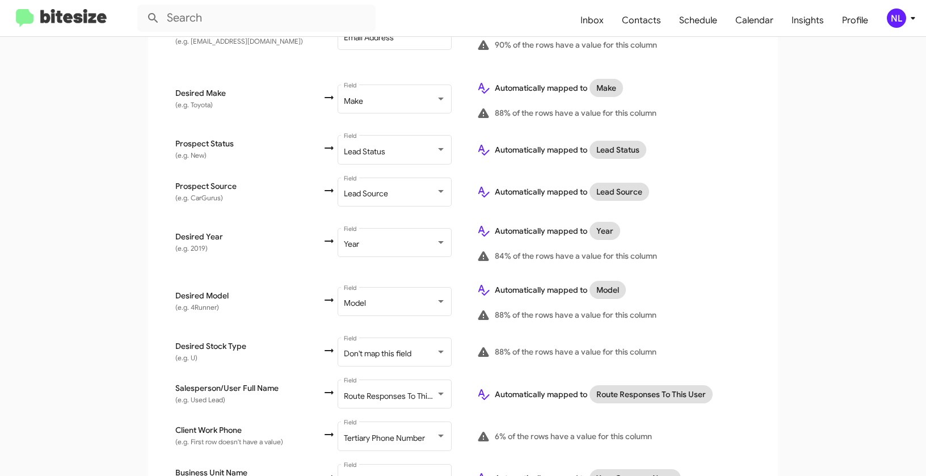
scroll to position [359, 0]
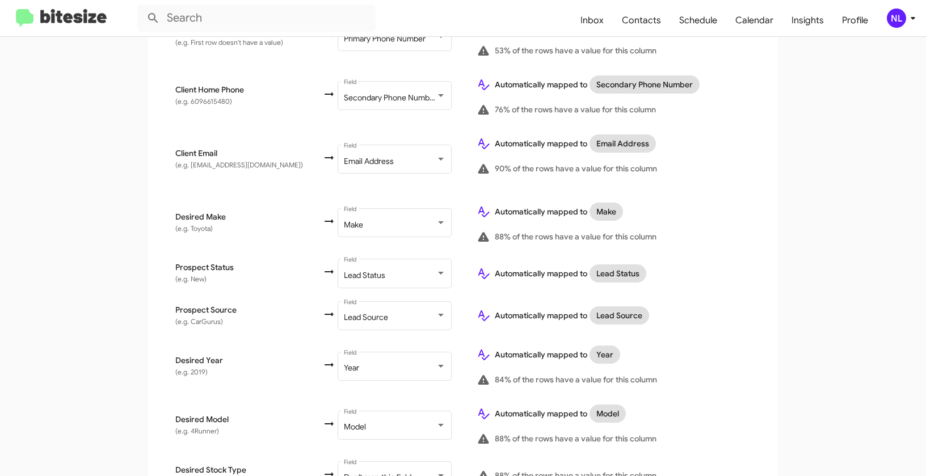
click at [896, 19] on div "NL" at bounding box center [896, 18] width 19 height 19
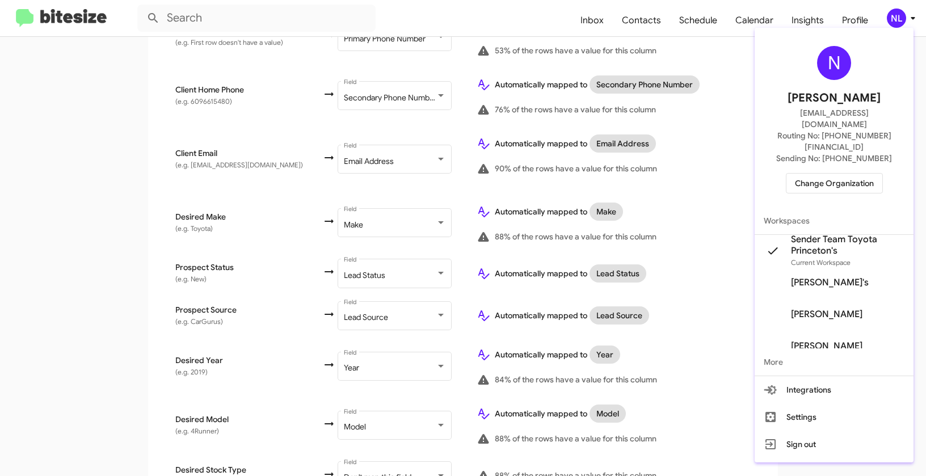
click at [679, 288] on div at bounding box center [463, 238] width 926 height 476
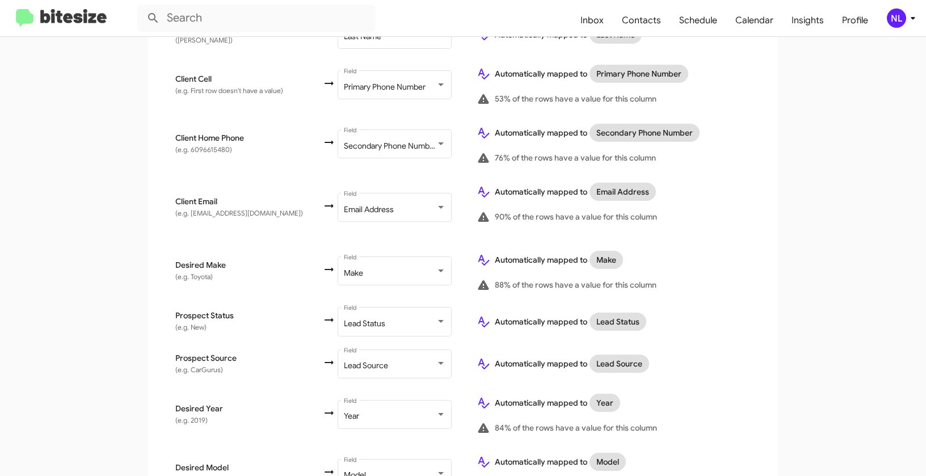
scroll to position [539, 0]
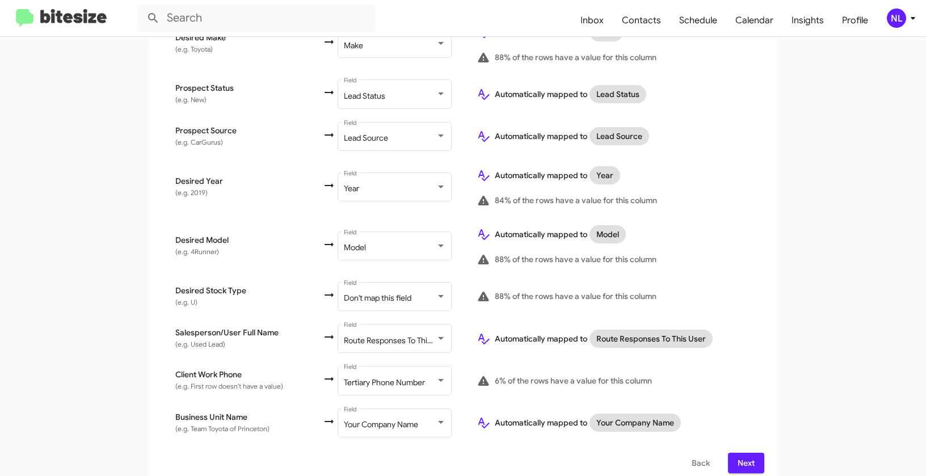
click at [750, 453] on span "Next" at bounding box center [746, 463] width 18 height 20
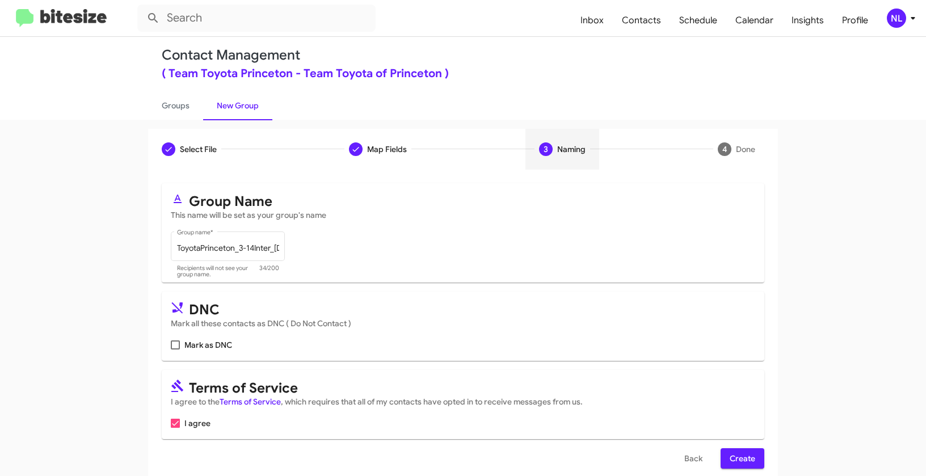
scroll to position [26, 0]
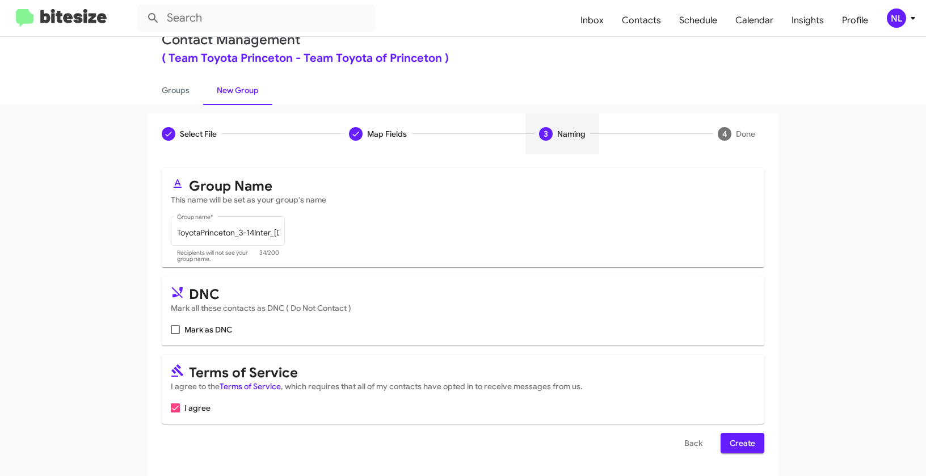
click at [737, 448] on span "Create" at bounding box center [743, 443] width 26 height 20
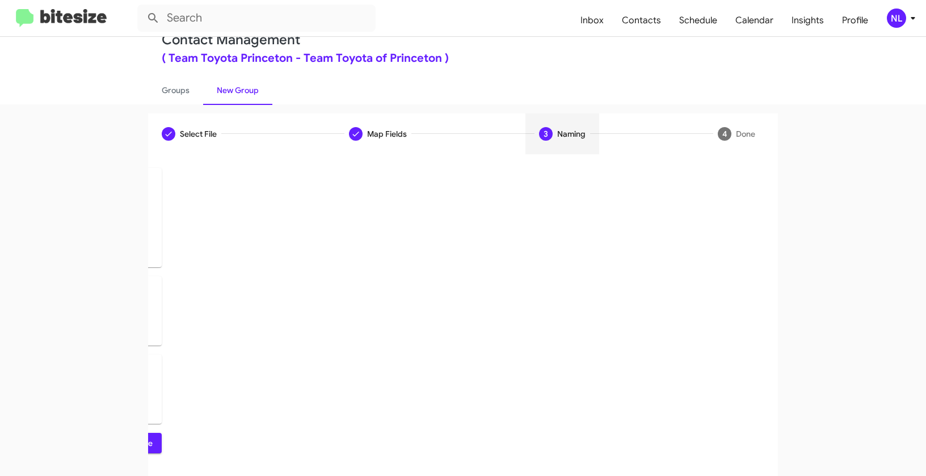
scroll to position [0, 0]
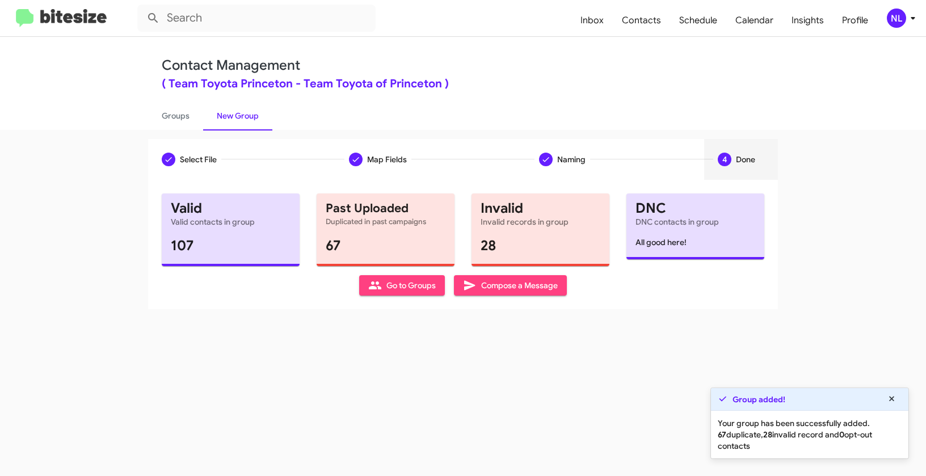
click at [396, 286] on span "Go to Groups" at bounding box center [402, 285] width 68 height 20
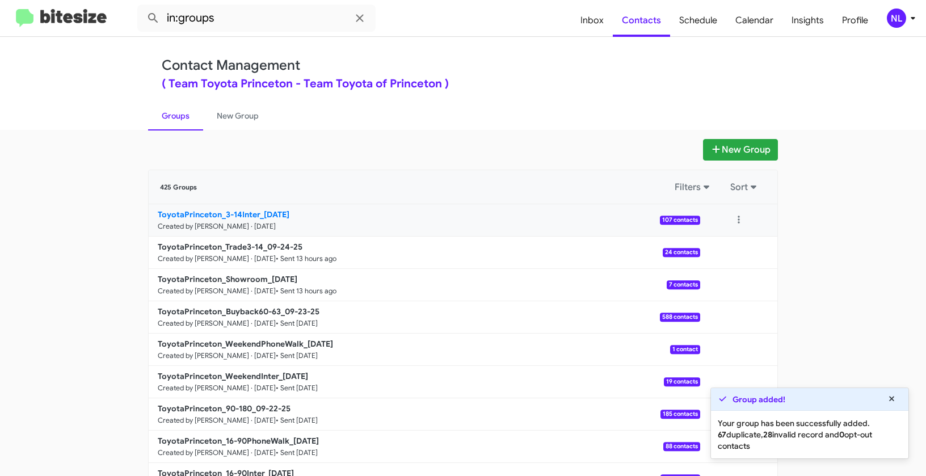
drag, startPoint x: 162, startPoint y: 207, endPoint x: 258, endPoint y: 209, distance: 95.9
click at [258, 209] on app-groups "New Group 425 Groups Filters Sort ToyotaPrinceton_3-14Inter_09-25-25 Created by…" at bounding box center [463, 348] width 926 height 419
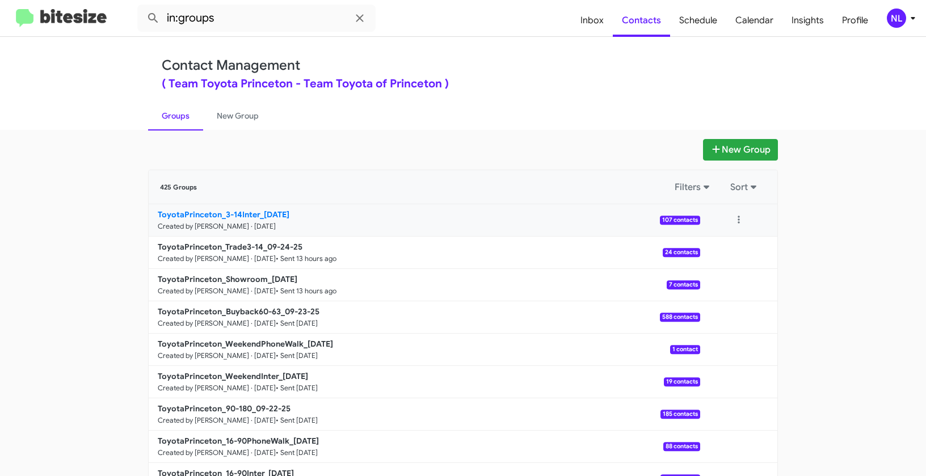
copy div "Filters Sort ToyotaPrinceton_3-14Inter_"
click at [251, 0] on mat-toolbar "in:groups Inbox Contacts Schedule Calendar Insights Profile NL" at bounding box center [463, 18] width 926 height 36
click at [246, 14] on input "in:groups" at bounding box center [256, 18] width 238 height 27
paste input "ToyotaPrinceton_3-14Inter_"
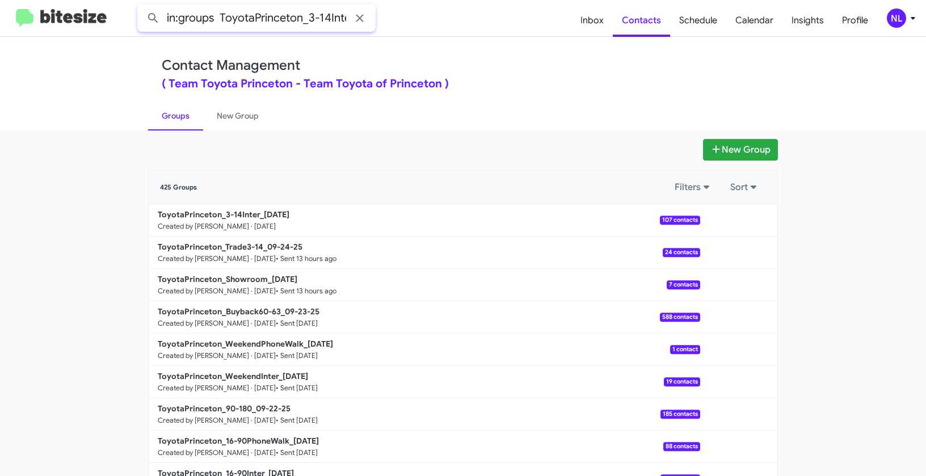
scroll to position [0, 11]
type input "in:groups ToyotaPrinceton_3-14Inter_"
click at [142, 7] on button at bounding box center [153, 18] width 23 height 23
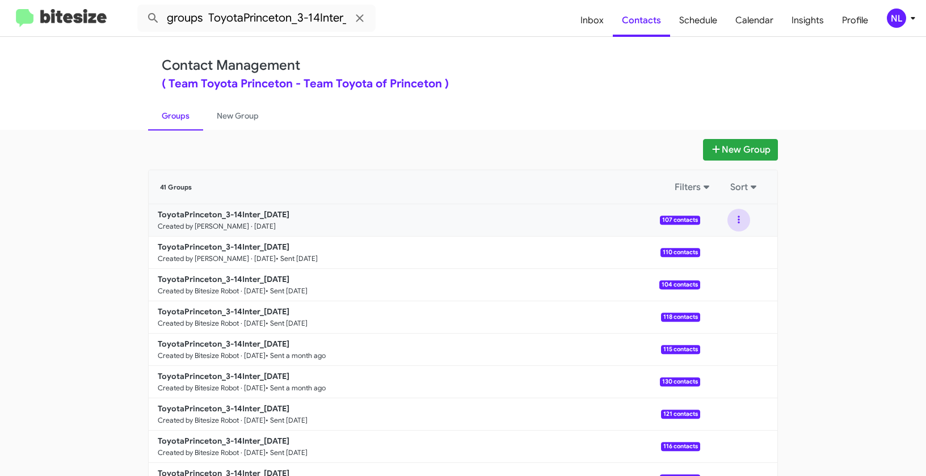
click at [740, 222] on button at bounding box center [739, 220] width 23 height 23
click at [722, 257] on button "View contacts" at bounding box center [704, 250] width 91 height 27
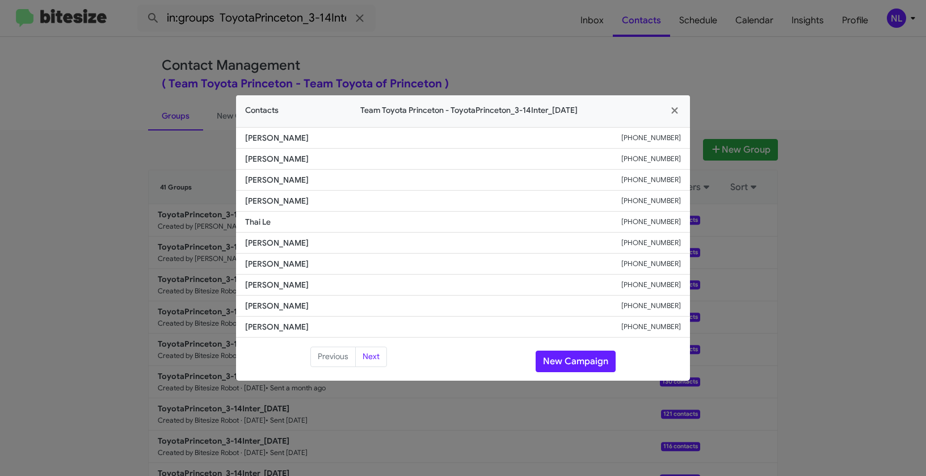
drag, startPoint x: 243, startPoint y: 260, endPoint x: 338, endPoint y: 259, distance: 94.8
click at [338, 259] on li "Somasheka Murthy +16097213591" at bounding box center [463, 264] width 454 height 21
copy span "Somasheka Murthy"
click at [562, 360] on button "New Campaign" at bounding box center [576, 362] width 80 height 22
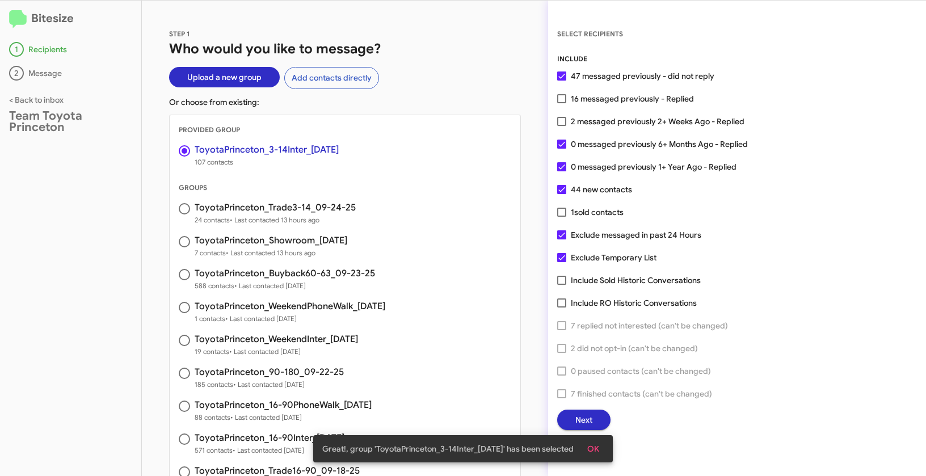
click at [599, 443] on span "OK" at bounding box center [593, 449] width 12 height 20
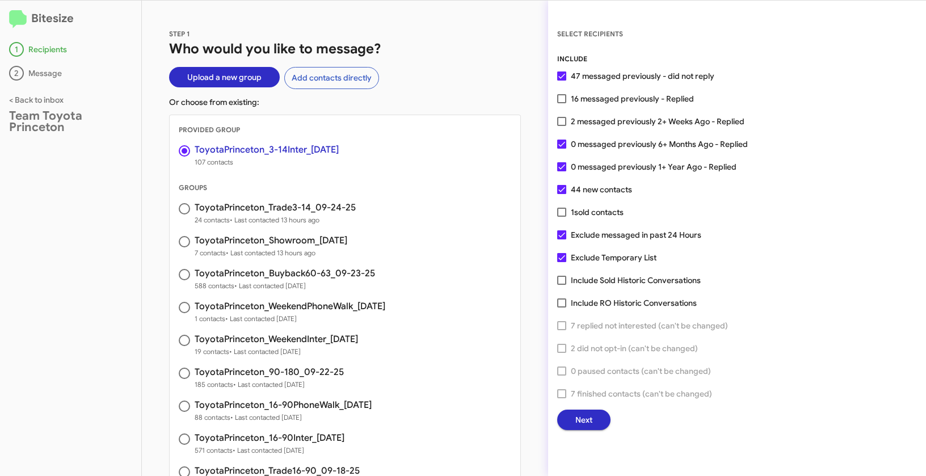
click at [590, 425] on span "Next" at bounding box center [583, 420] width 17 height 20
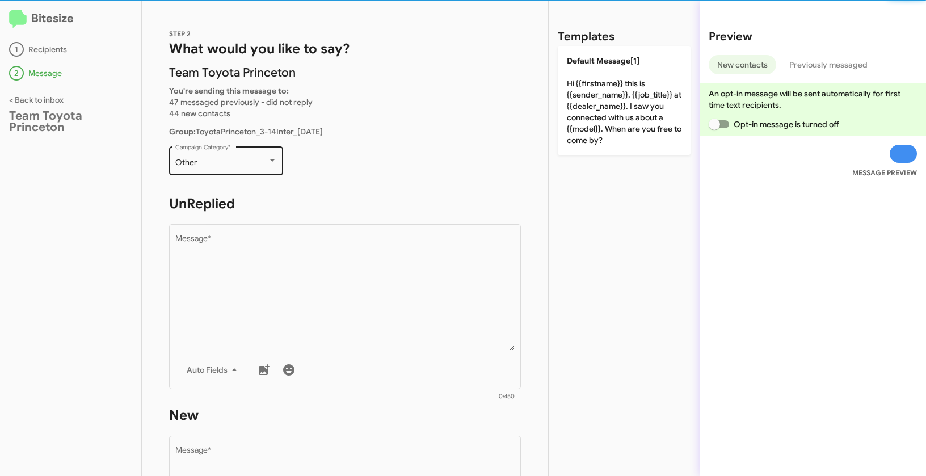
click at [253, 166] on div "Other" at bounding box center [221, 162] width 92 height 9
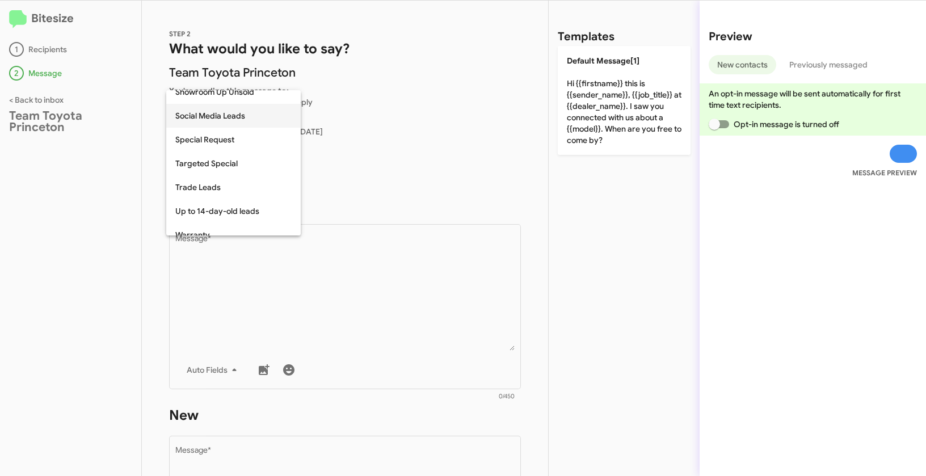
scroll to position [472, 0]
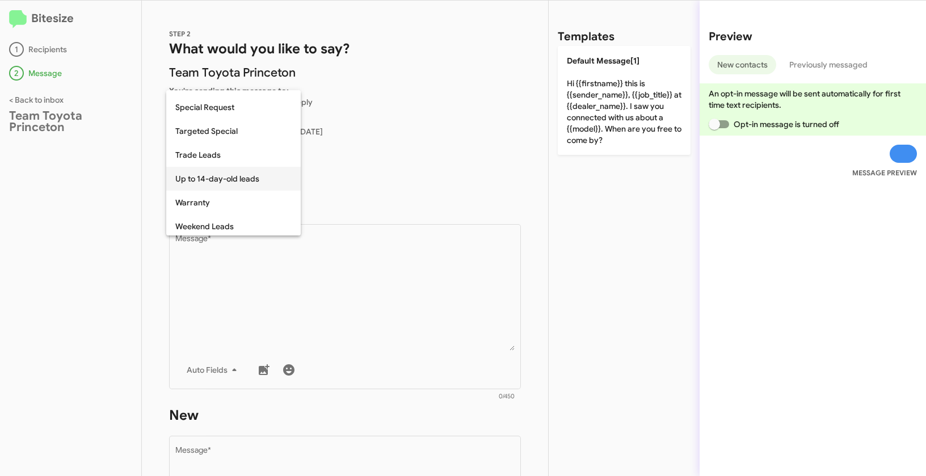
click at [220, 187] on span "Up to 14-day-old leads" at bounding box center [233, 179] width 116 height 24
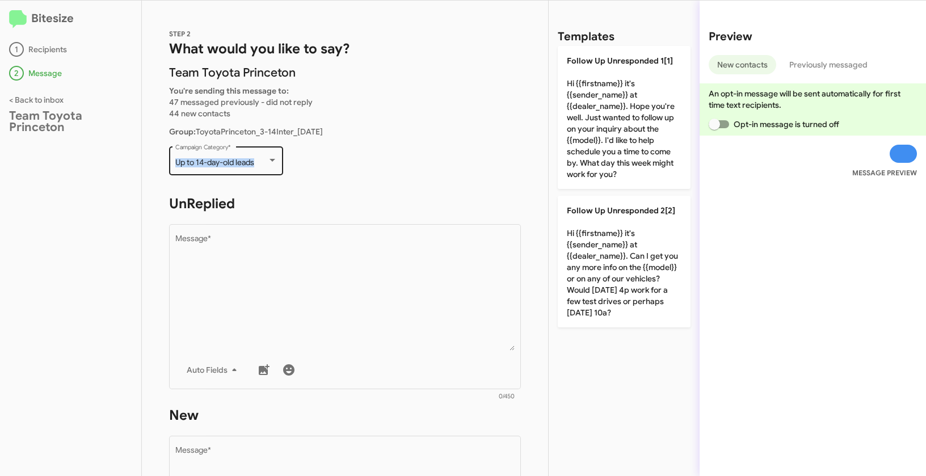
drag, startPoint x: 173, startPoint y: 162, endPoint x: 261, endPoint y: 161, distance: 88.0
click at [261, 161] on div "Up to 14-day-old leads Campaign Category *" at bounding box center [226, 159] width 114 height 31
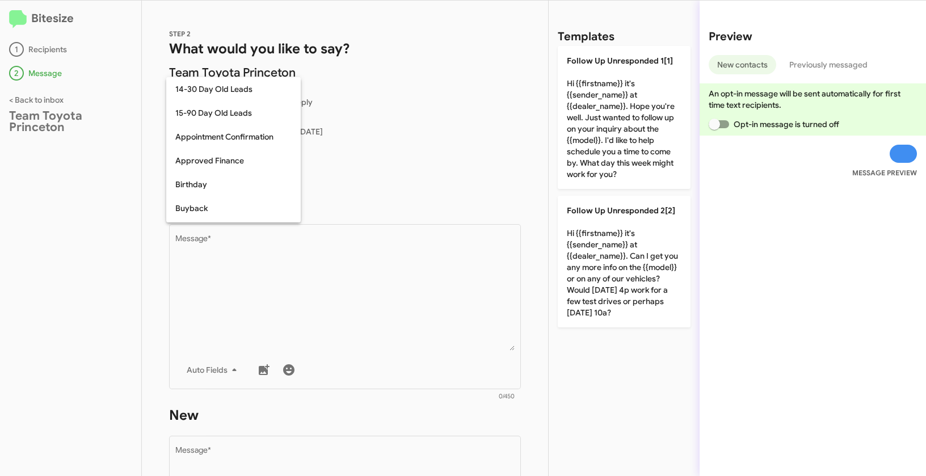
scroll to position [474, 0]
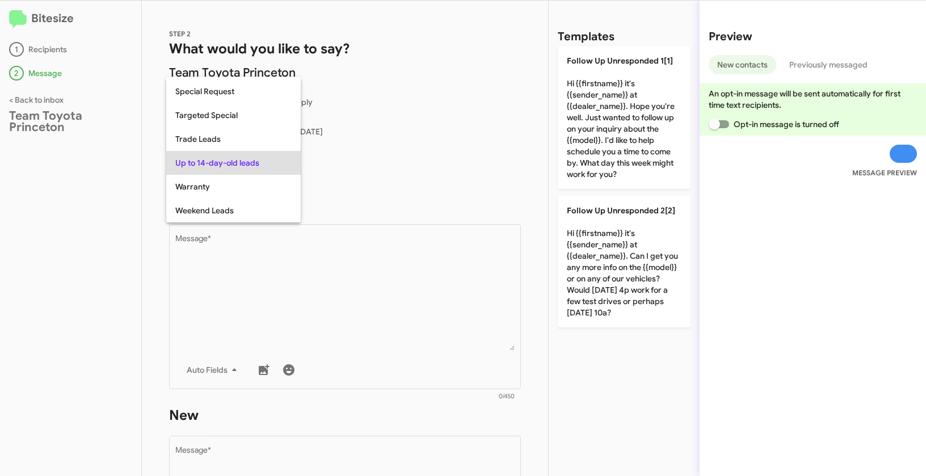
copy span "Up to 14-day-old leads"
click at [353, 313] on div at bounding box center [463, 238] width 926 height 476
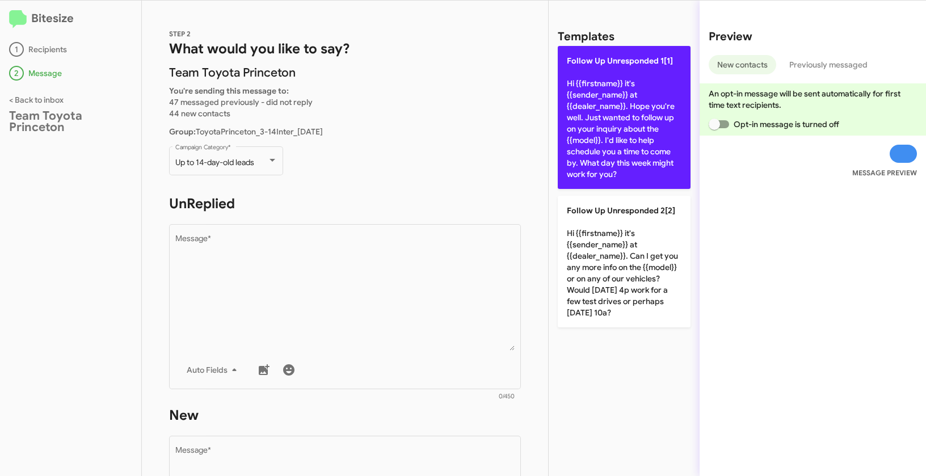
click at [604, 116] on p "Follow Up Unresponded 1[1] Hi {{firstname}} it's {{sender_name}} at {{dealer_na…" at bounding box center [624, 117] width 133 height 143
type textarea "Hi {{firstname}} it's {{sender_name}} at {{dealer_name}}. Hope you're well. Jus…"
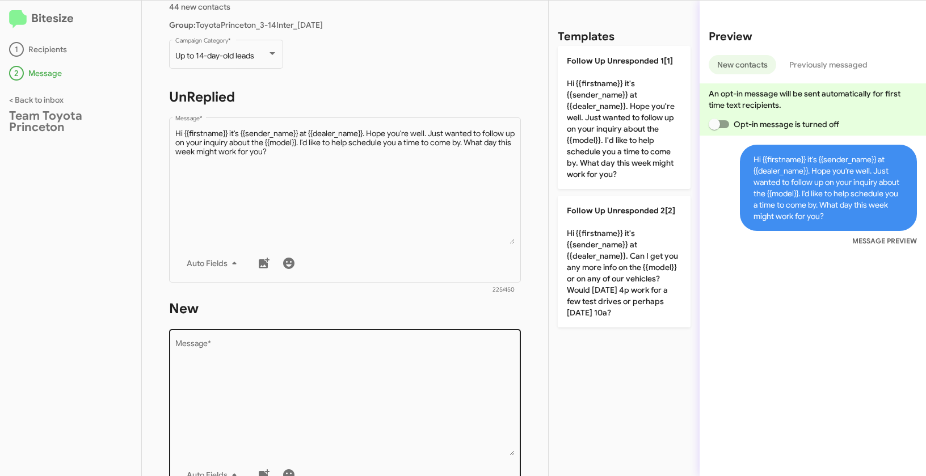
scroll to position [201, 0]
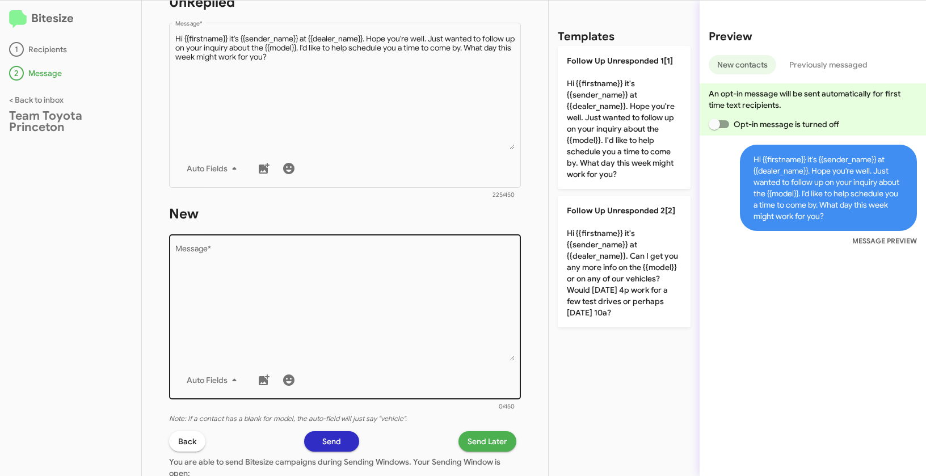
click at [390, 291] on textarea "Message *" at bounding box center [345, 303] width 340 height 116
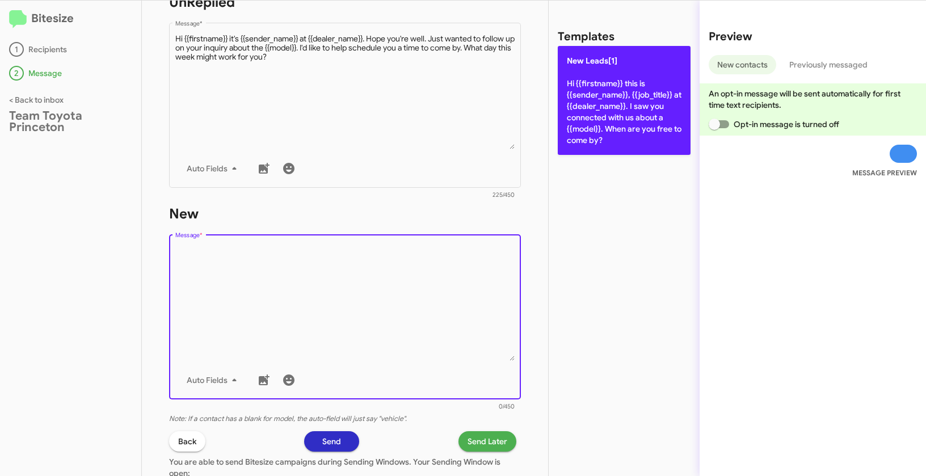
click at [607, 79] on p "New Leads[1] Hi {{firstname}} this is {{sender_name}}, {{job_title}} at {{deale…" at bounding box center [624, 100] width 133 height 109
type textarea "Hi {{firstname}} this is {{sender_name}}, {{job_title}} at {{dealer_name}}. I s…"
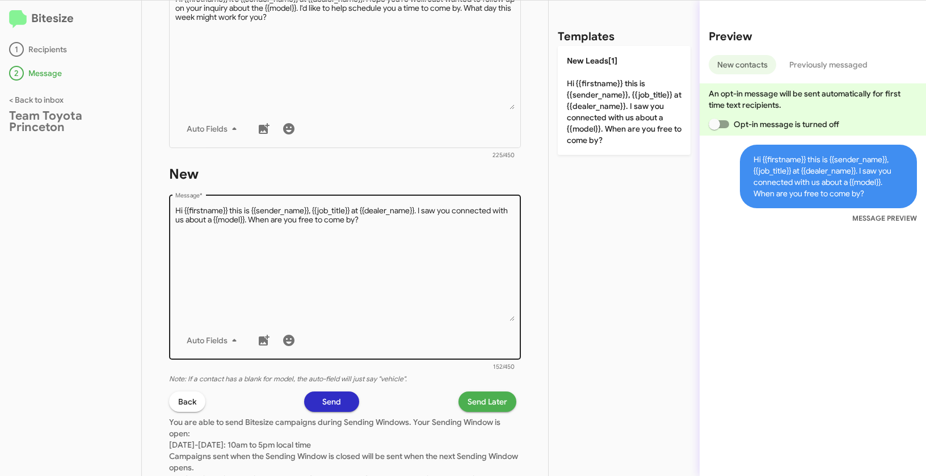
scroll to position [286, 0]
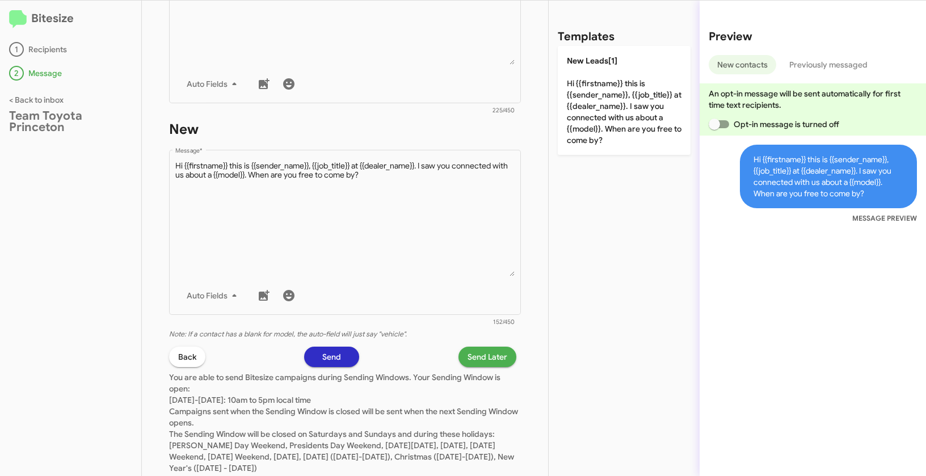
click at [481, 358] on span "Send Later" at bounding box center [488, 357] width 40 height 20
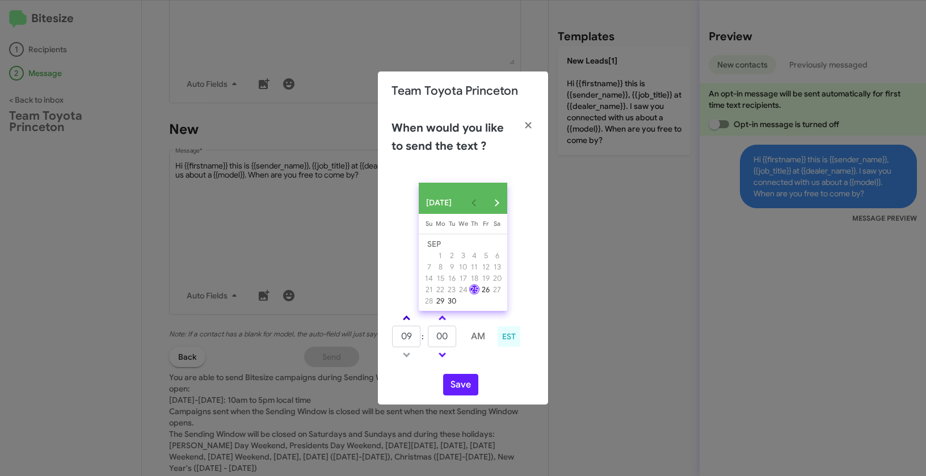
click at [404, 323] on span at bounding box center [406, 319] width 7 height 7
type input "01"
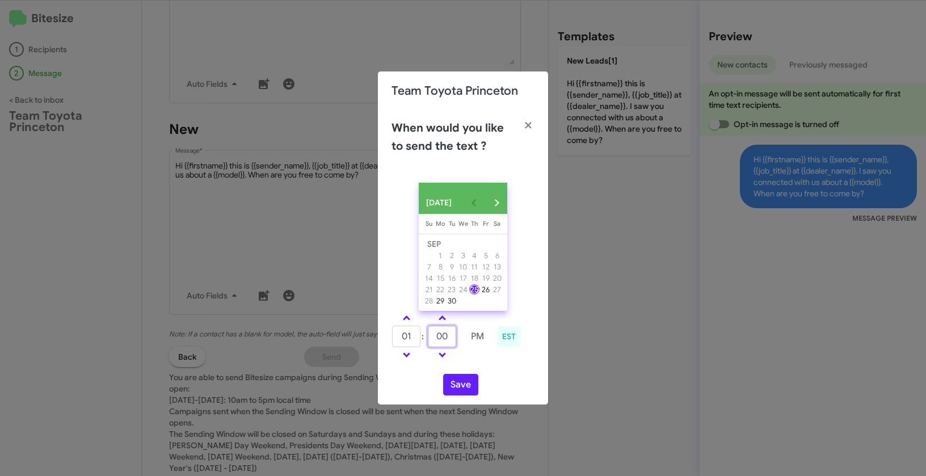
click at [426, 343] on tr "01 : 00 PM" at bounding box center [442, 336] width 100 height 23
type input "24"
click at [460, 386] on button "Save" at bounding box center [460, 385] width 35 height 22
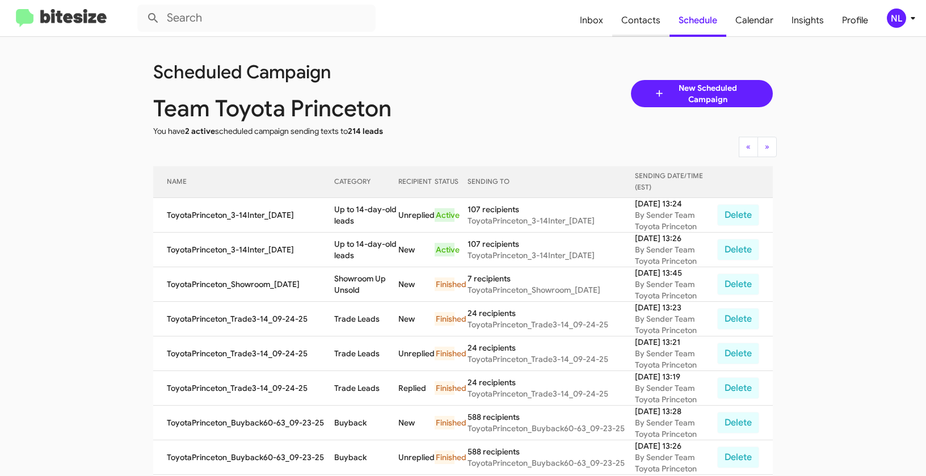
click at [640, 19] on span "Contacts" at bounding box center [640, 20] width 57 height 33
type input "in:groups"
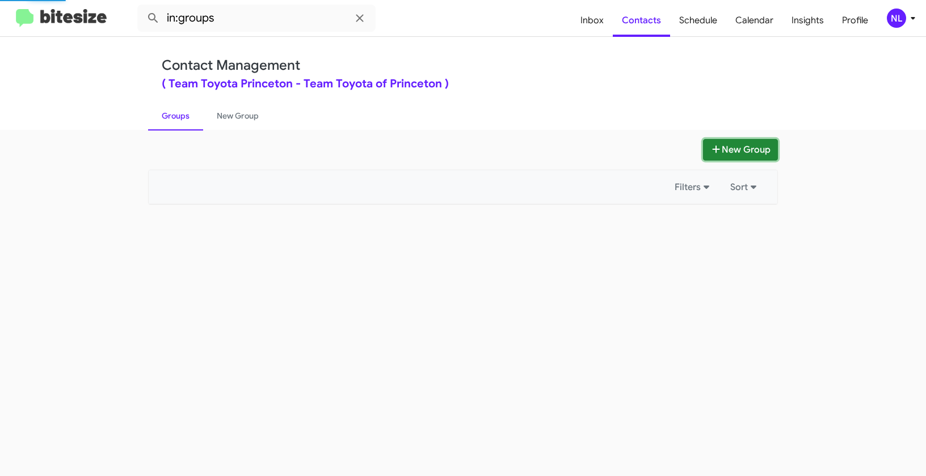
click at [741, 154] on button "New Group" at bounding box center [740, 150] width 75 height 22
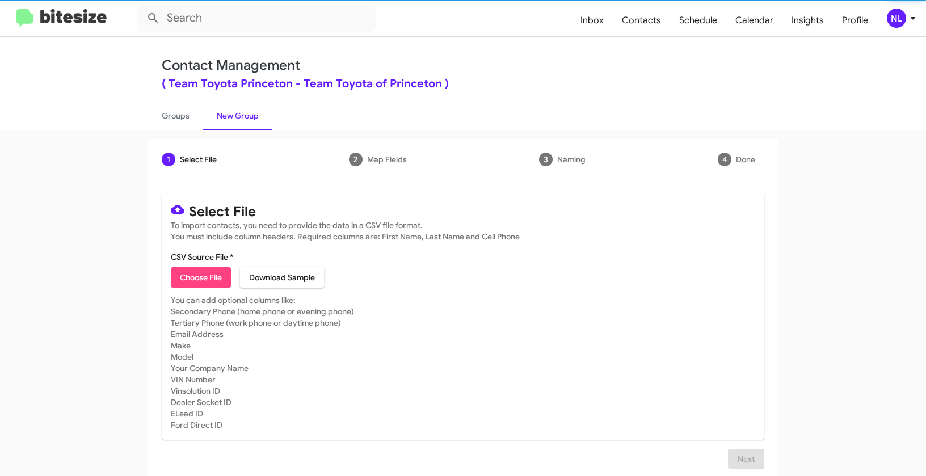
click at [213, 278] on span "Choose File" at bounding box center [201, 277] width 42 height 20
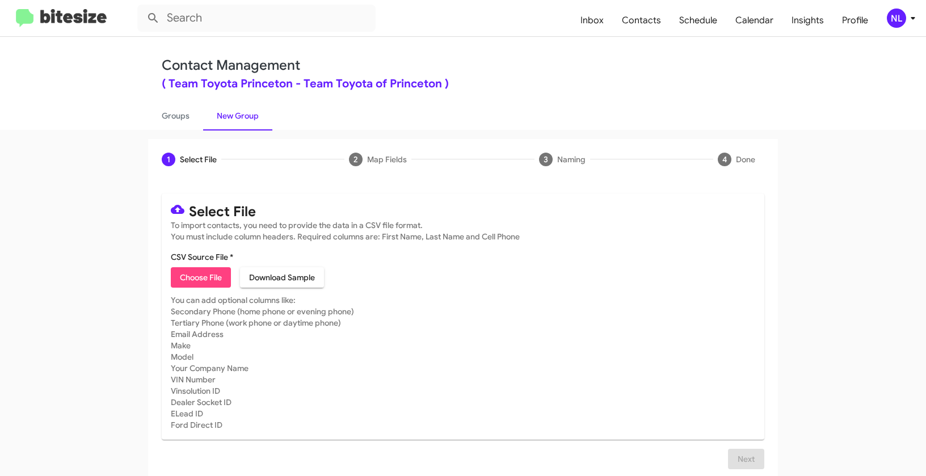
type input "ToyotaPrinceton_3-14PhoneWalk_09-25-25"
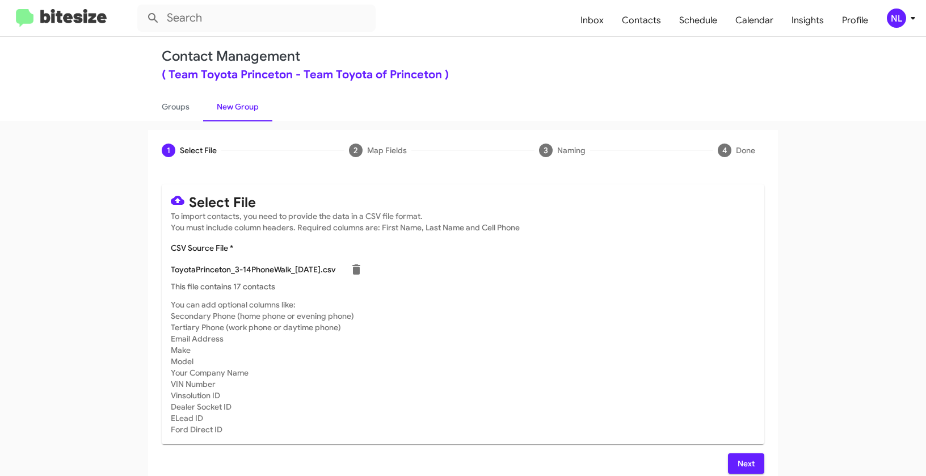
scroll to position [20, 0]
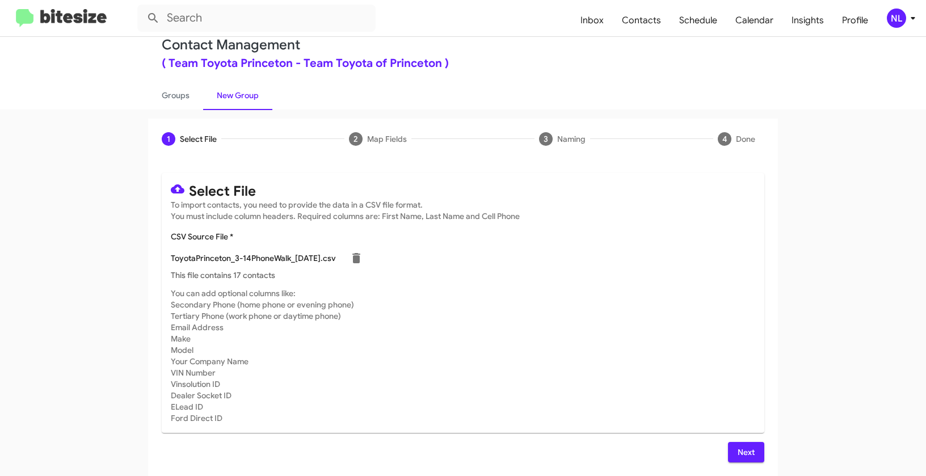
click at [743, 451] on span "Next" at bounding box center [746, 452] width 18 height 20
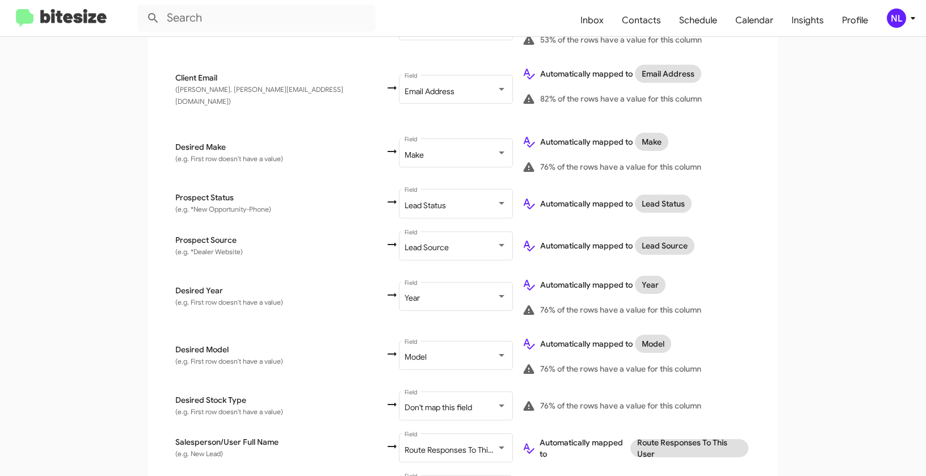
scroll to position [539, 0]
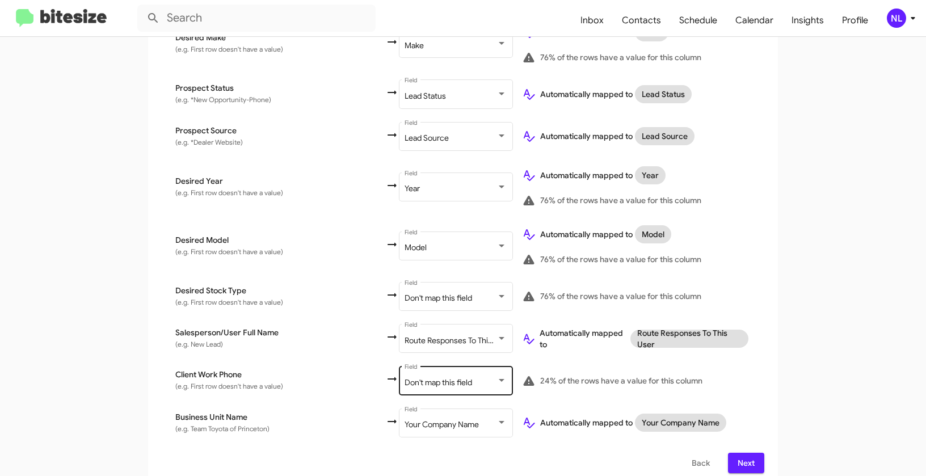
click at [405, 377] on span "Don't map this field" at bounding box center [439, 382] width 68 height 10
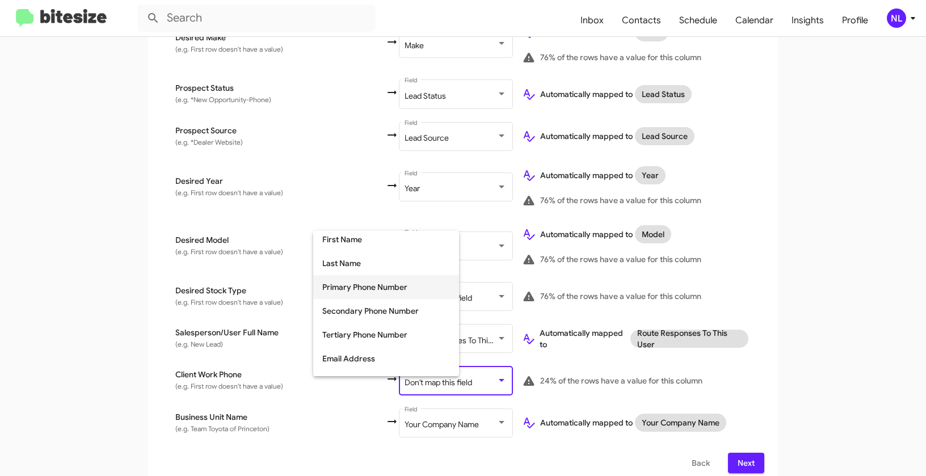
scroll to position [77, 0]
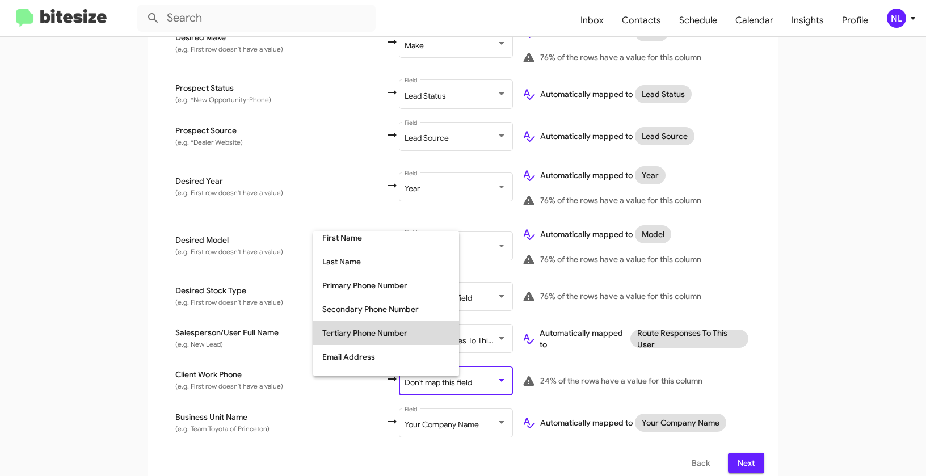
click at [356, 331] on span "Tertiary Phone Number" at bounding box center [386, 333] width 128 height 24
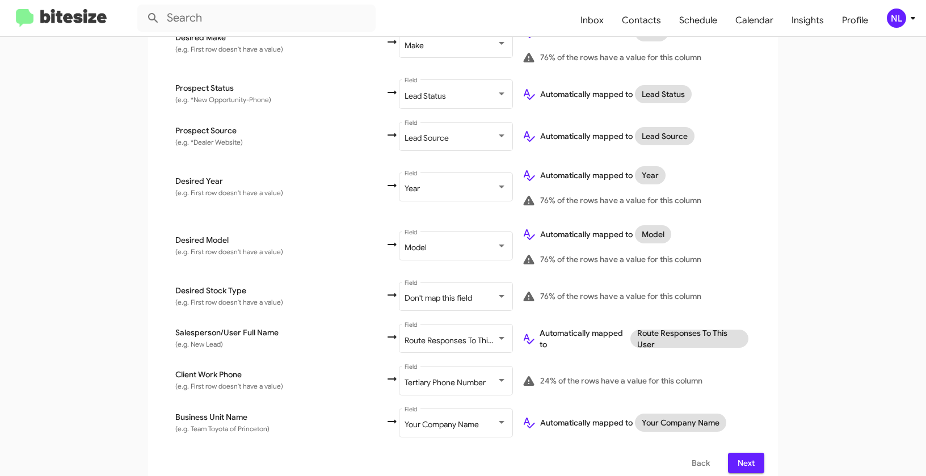
click at [780, 346] on div "Select File 2 Map Fields 3 Naming 4 Done Select File To import contacts, you ne…" at bounding box center [463, 43] width 647 height 887
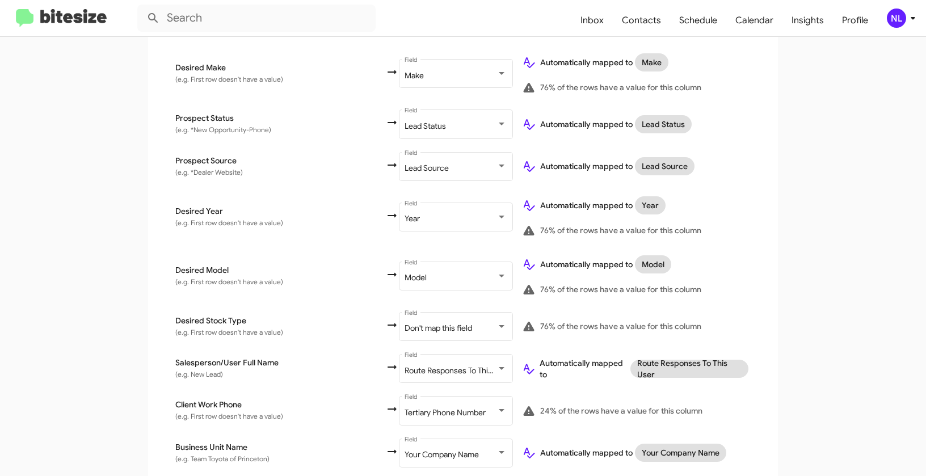
scroll to position [539, 0]
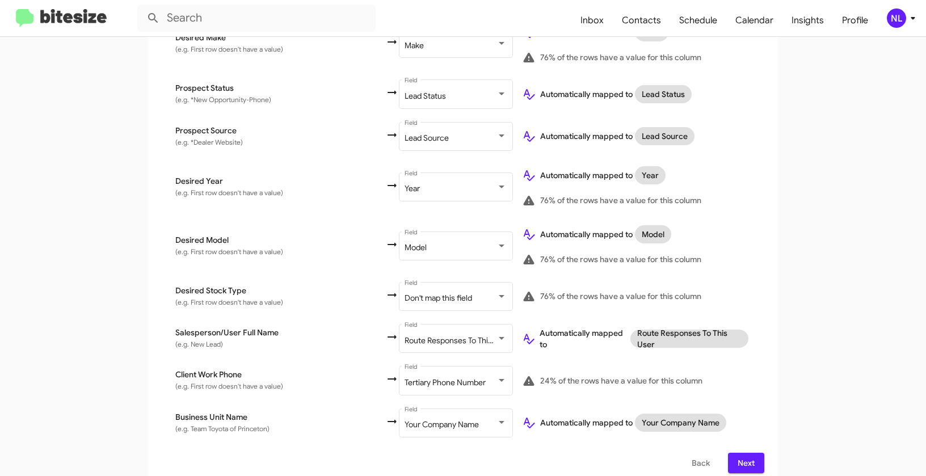
click at [747, 462] on span "Next" at bounding box center [746, 463] width 18 height 20
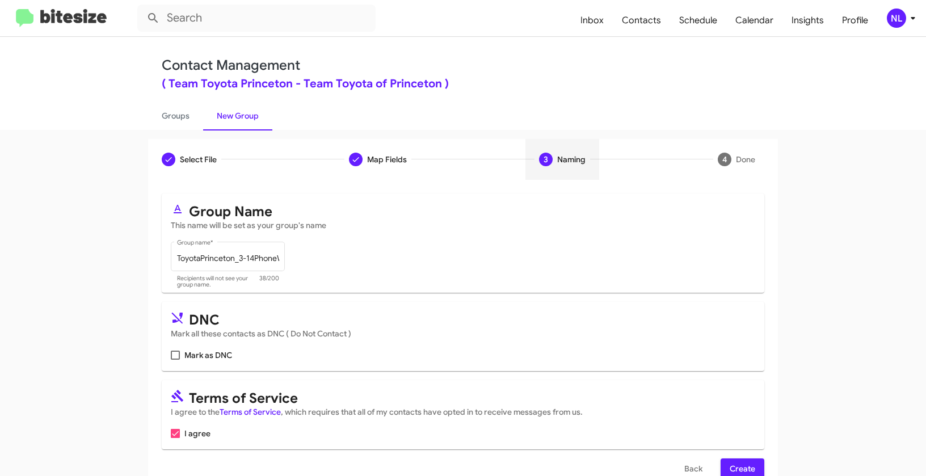
scroll to position [26, 0]
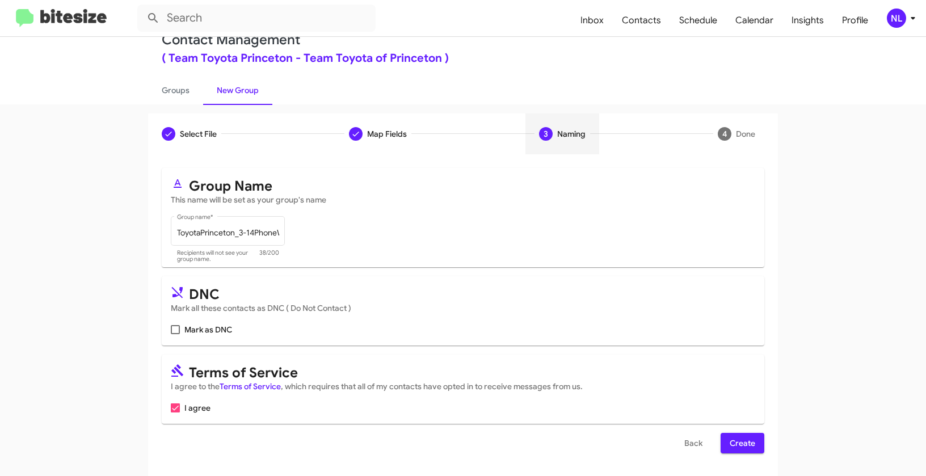
click at [746, 441] on span "Create" at bounding box center [743, 443] width 26 height 20
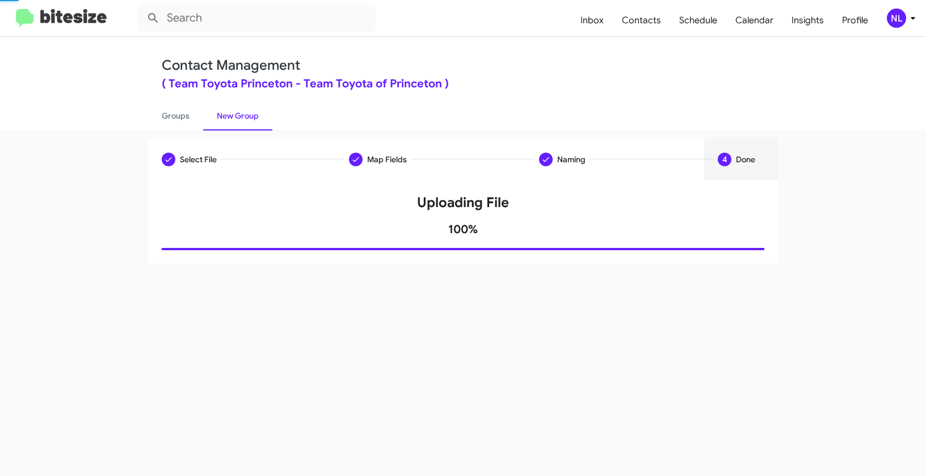
scroll to position [0, 0]
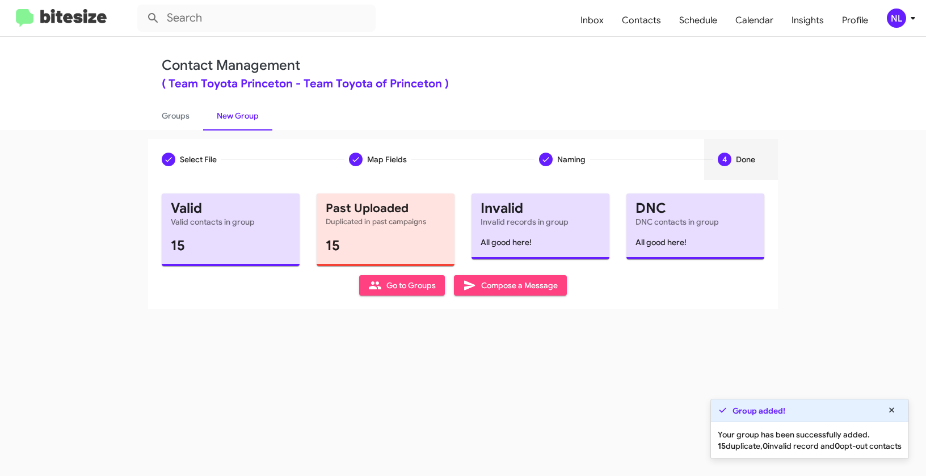
click at [383, 280] on span "Go to Groups" at bounding box center [402, 285] width 68 height 20
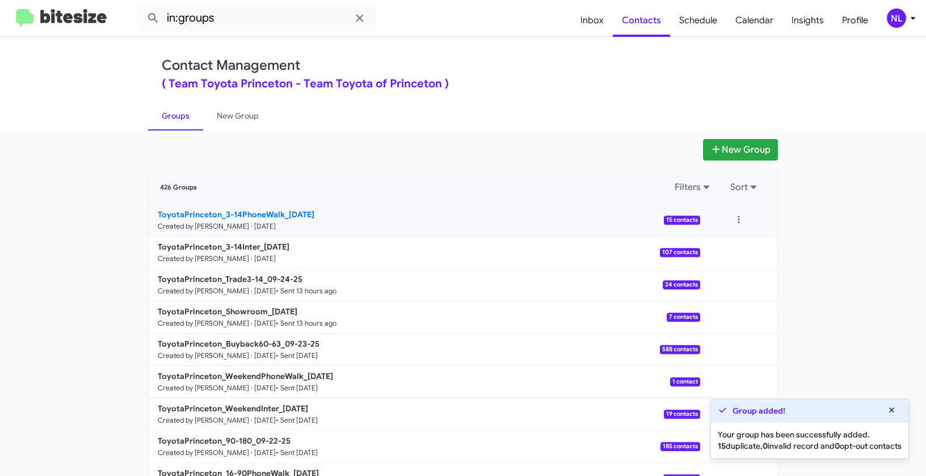
drag, startPoint x: 112, startPoint y: 205, endPoint x: 285, endPoint y: 211, distance: 173.2
click at [285, 211] on app-groups "New Group 426 Groups Filters Sort ToyotaPrinceton_3-14PhoneWalk_09-25-25 Create…" at bounding box center [463, 348] width 926 height 419
copy div "Filters Sort ToyotaPrinceton_3-14PhoneWalk_"
click at [234, 23] on input "in:groups" at bounding box center [256, 18] width 238 height 27
paste input "ToyotaPrinceton_3-14PhoneWalk_"
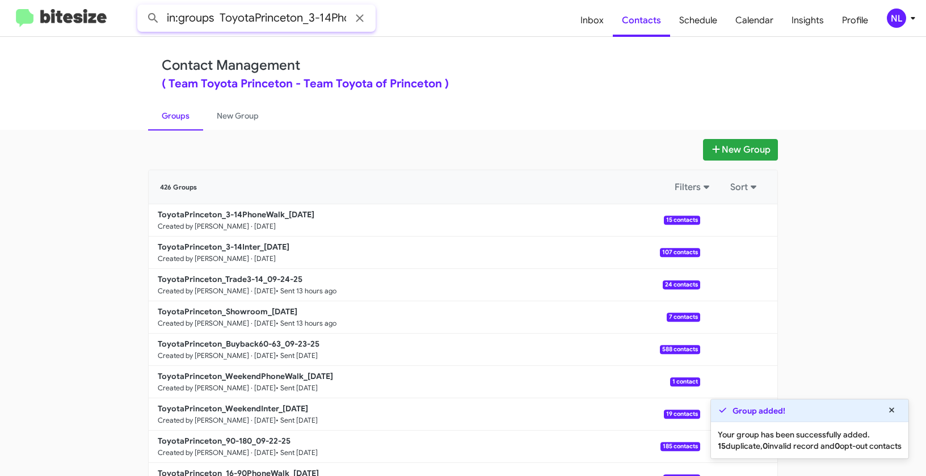
scroll to position [0, 45]
type input "in:groups ToyotaPrinceton_3-14PhoneWalk_"
click at [142, 7] on button at bounding box center [153, 18] width 23 height 23
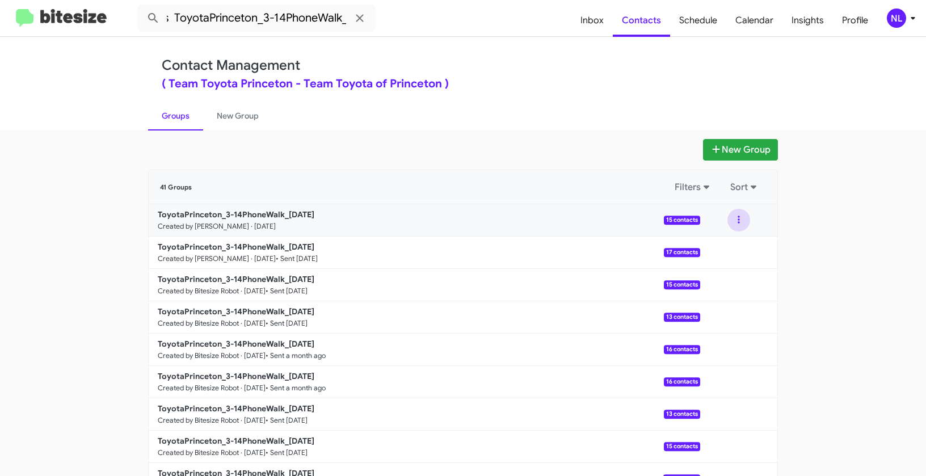
click at [733, 218] on button at bounding box center [739, 220] width 23 height 23
click at [725, 242] on button "View contacts" at bounding box center [704, 250] width 91 height 27
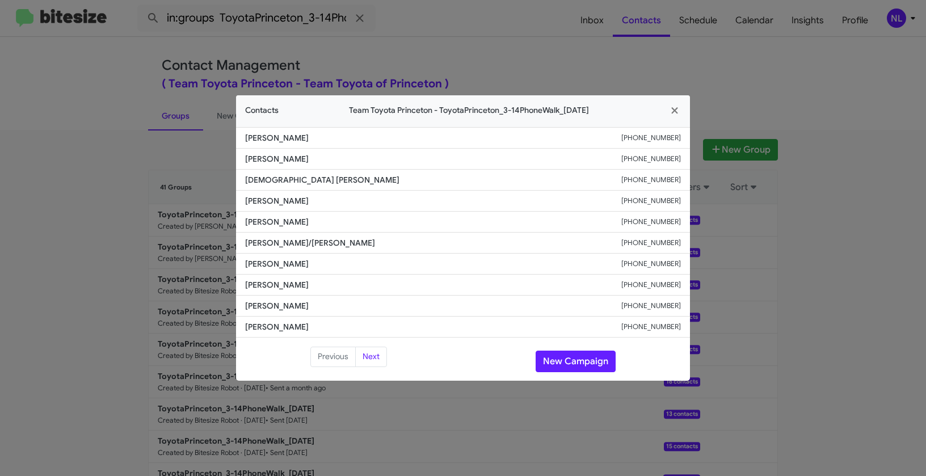
drag, startPoint x: 246, startPoint y: 183, endPoint x: 325, endPoint y: 183, distance: 78.9
click at [325, 183] on li "Prophete Provius +17868684317" at bounding box center [463, 180] width 454 height 21
copy span "Prophete Provius"
click at [585, 359] on button "New Campaign" at bounding box center [576, 362] width 80 height 22
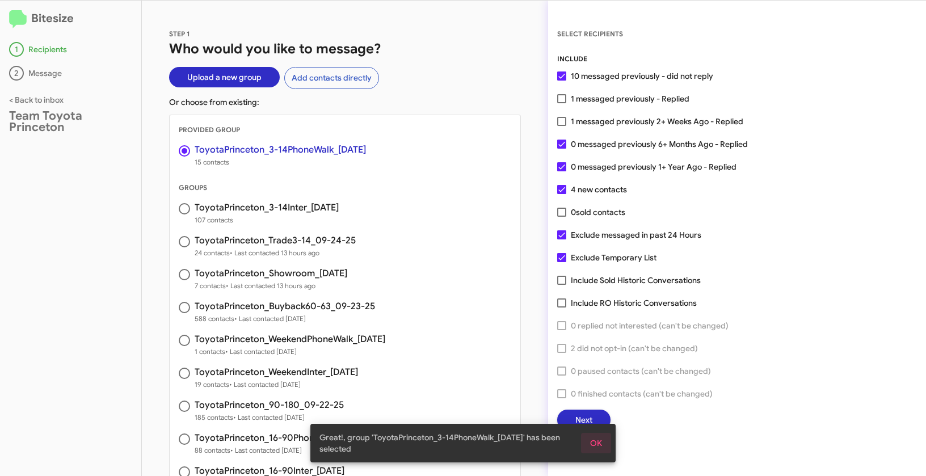
click at [599, 442] on span "OK" at bounding box center [596, 443] width 12 height 20
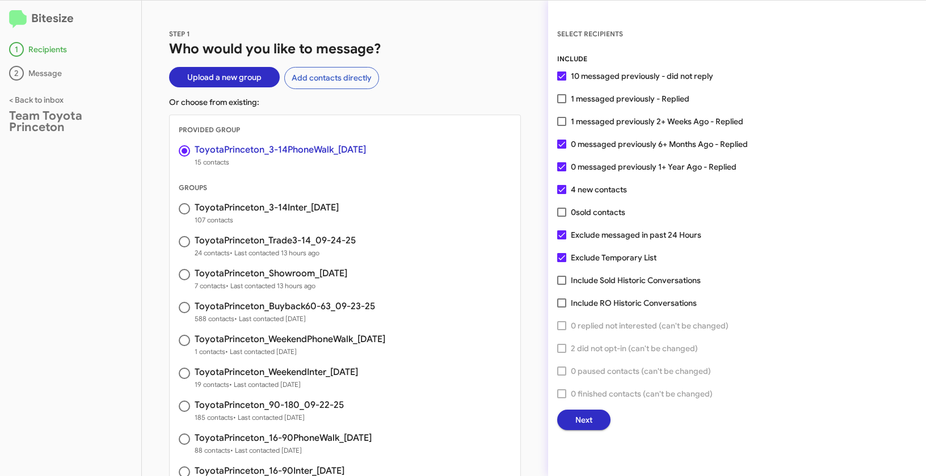
click at [586, 418] on span "Next" at bounding box center [583, 420] width 17 height 20
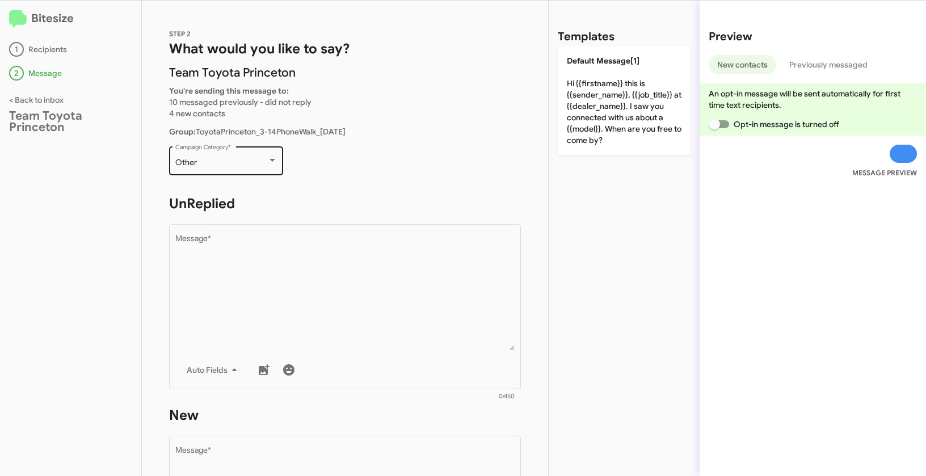
click at [190, 171] on div "Other Campaign Category *" at bounding box center [226, 159] width 102 height 31
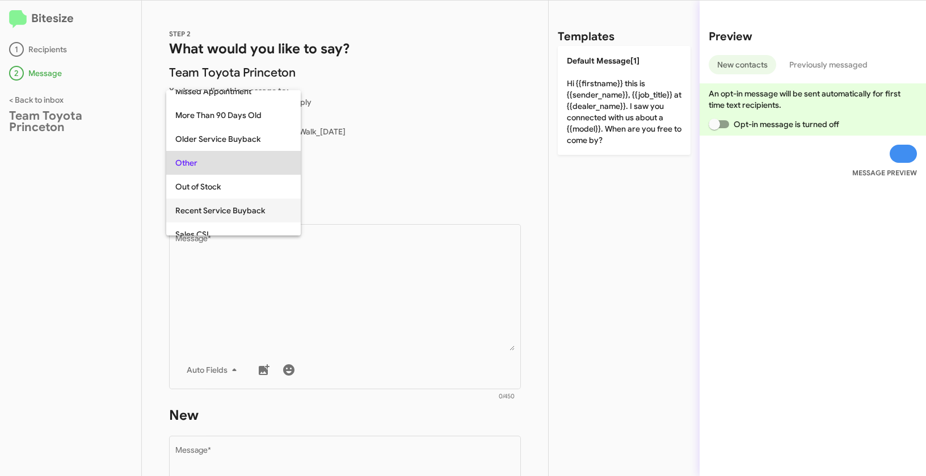
scroll to position [431, 0]
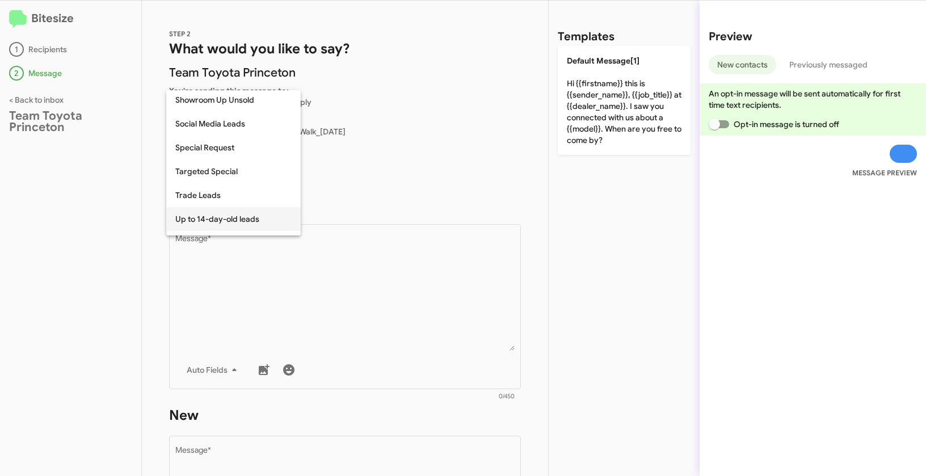
click at [208, 218] on span "Up to 14-day-old leads" at bounding box center [233, 219] width 116 height 24
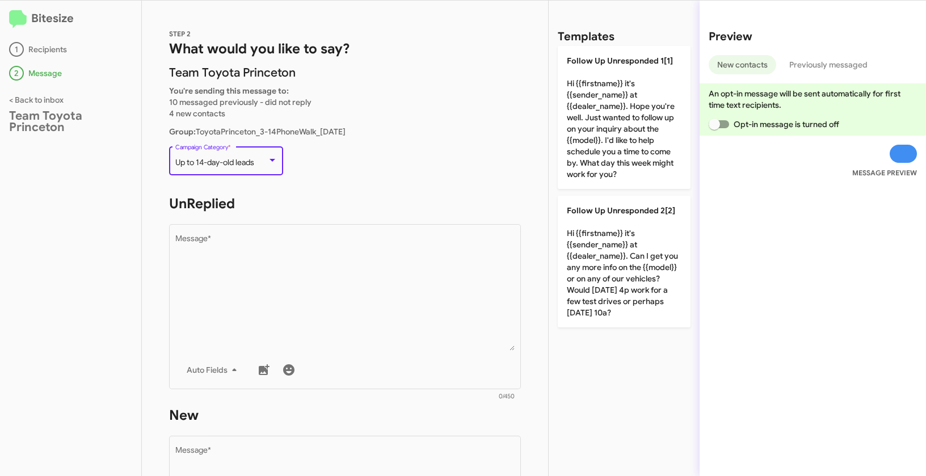
drag, startPoint x: 175, startPoint y: 163, endPoint x: 270, endPoint y: 165, distance: 94.8
click at [270, 165] on div "Up to 14-day-old leads" at bounding box center [226, 162] width 102 height 9
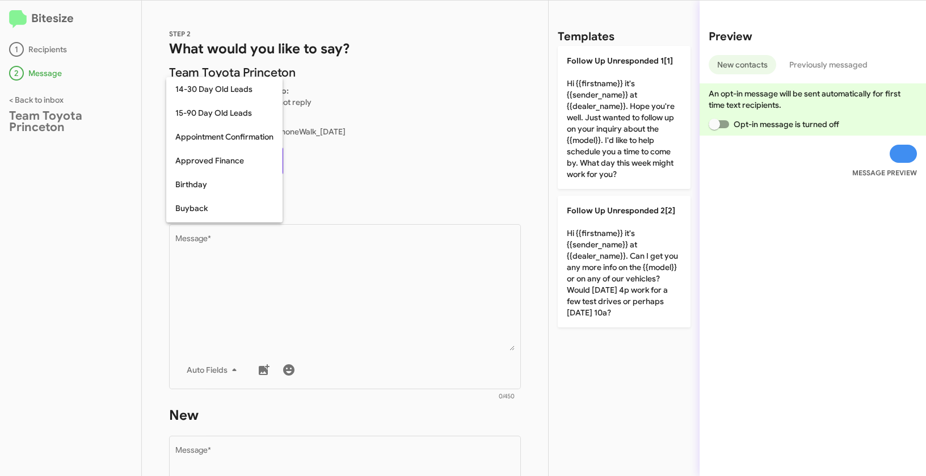
scroll to position [474, 0]
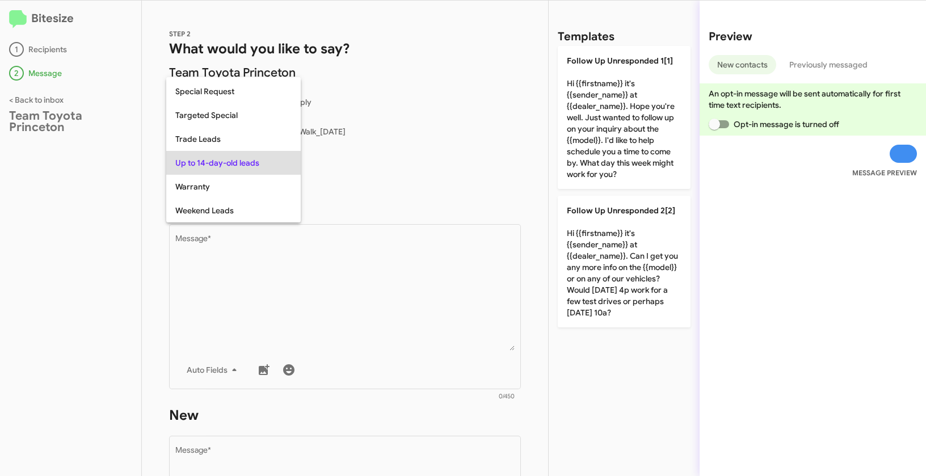
copy span "Up to 14-day-old leads"
click at [347, 349] on div at bounding box center [463, 238] width 926 height 476
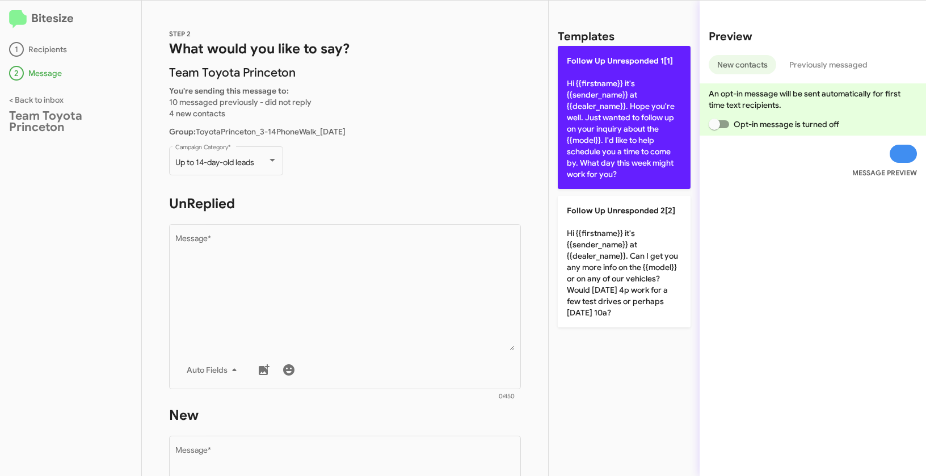
click at [591, 128] on p "Follow Up Unresponded 1[1] Hi {{firstname}} it's {{sender_name}} at {{dealer_na…" at bounding box center [624, 117] width 133 height 143
type textarea "Hi {{firstname}} it's {{sender_name}} at {{dealer_name}}. Hope you're well. Jus…"
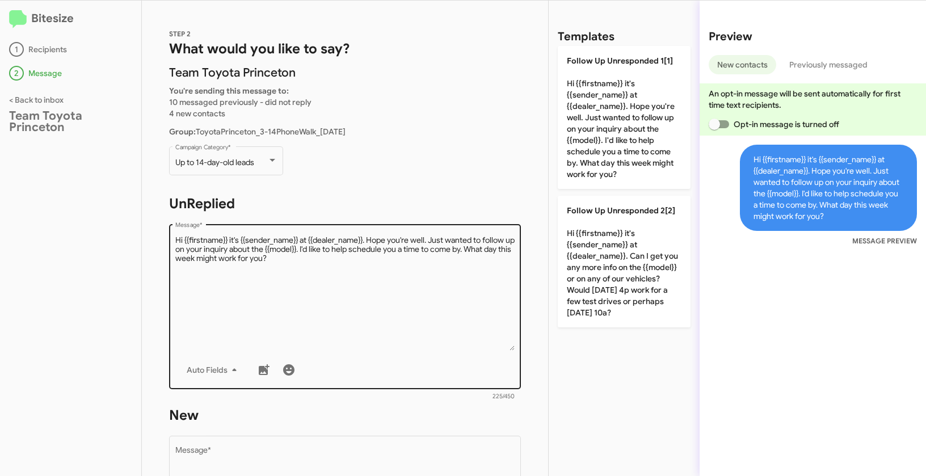
scroll to position [191, 0]
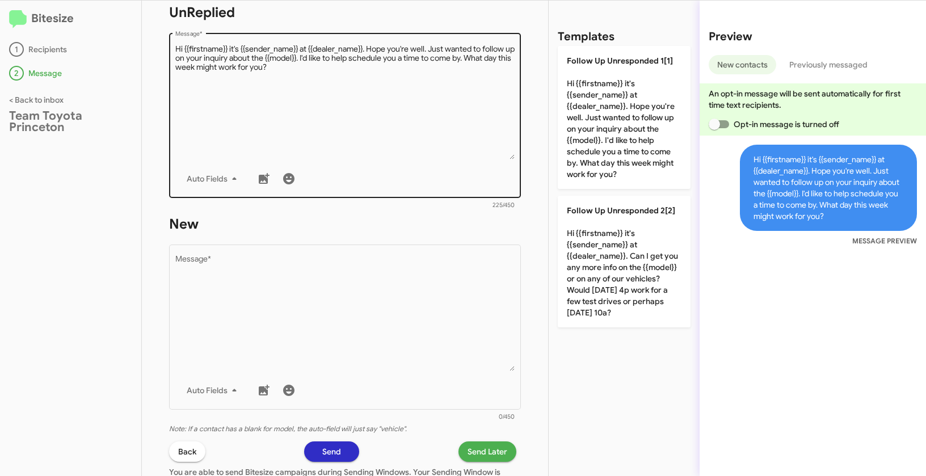
click at [351, 344] on textarea "Message *" at bounding box center [345, 313] width 340 height 116
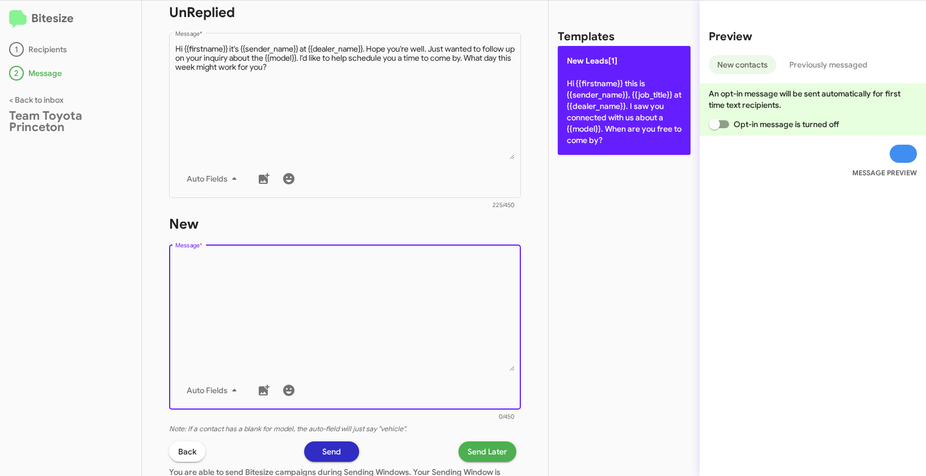
click at [628, 103] on p "New Leads[1] Hi {{firstname}} this is {{sender_name}}, {{job_title}} at {{deale…" at bounding box center [624, 100] width 133 height 109
type textarea "Hi {{firstname}} this is {{sender_name}}, {{job_title}} at {{dealer_name}}. I s…"
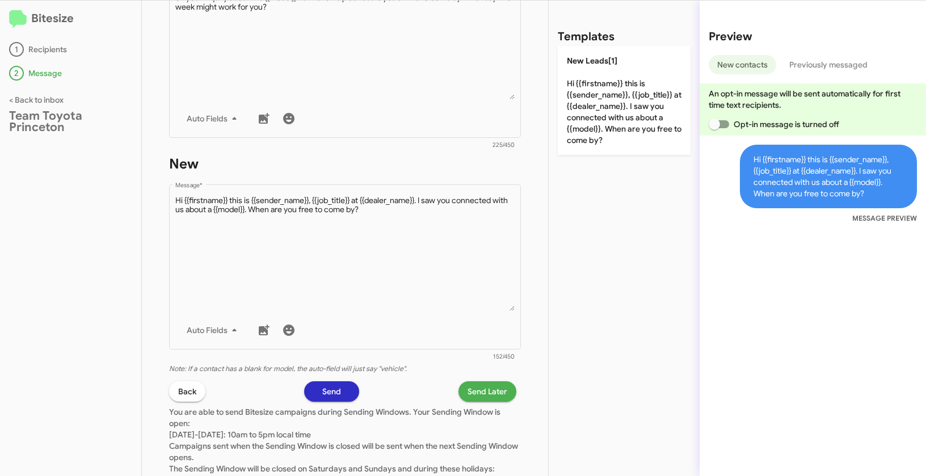
scroll to position [317, 0]
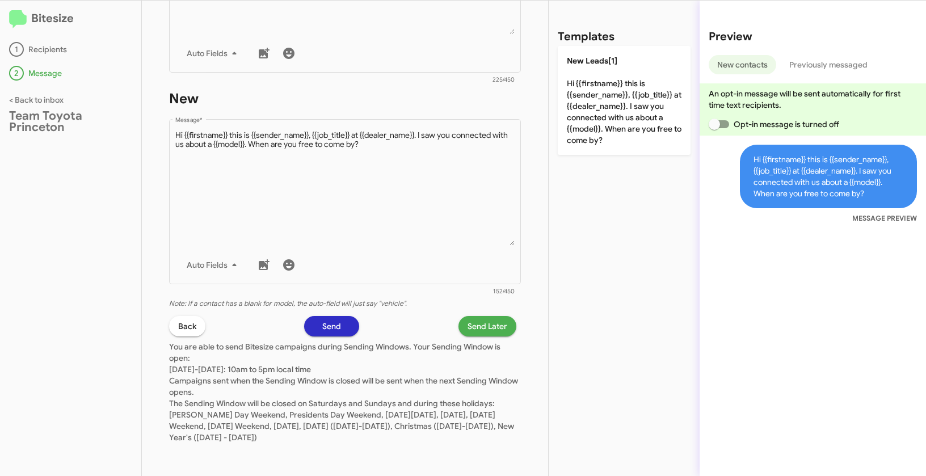
click at [478, 325] on span "Send Later" at bounding box center [488, 326] width 40 height 20
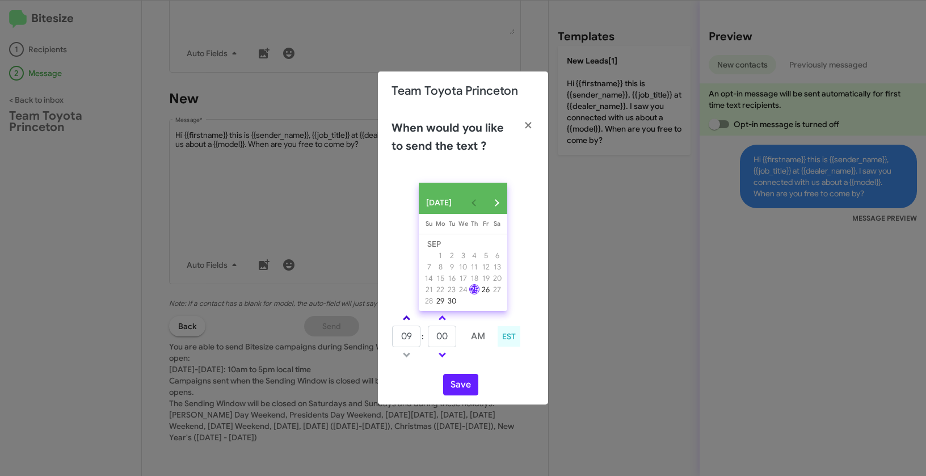
click at [410, 318] on link at bounding box center [407, 318] width 20 height 13
type input "01"
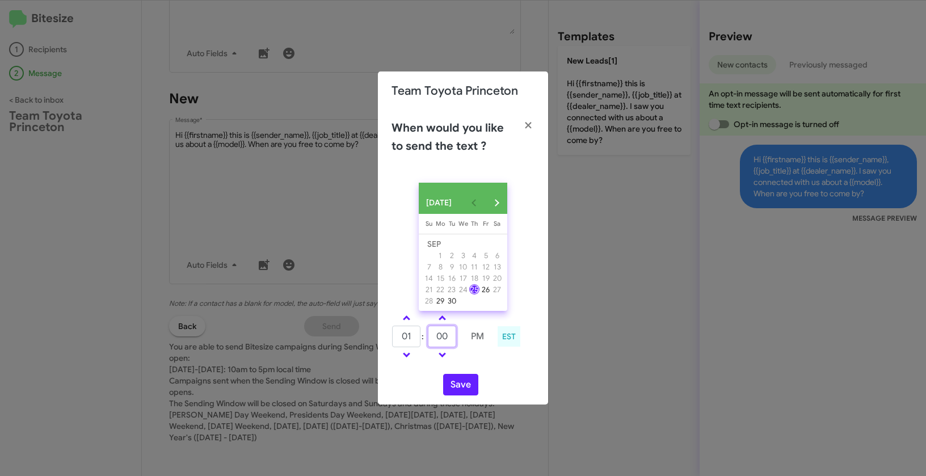
drag, startPoint x: 454, startPoint y: 342, endPoint x: 407, endPoint y: 335, distance: 47.0
click at [407, 335] on tr "01 : 00 PM" at bounding box center [442, 336] width 100 height 23
type input "34"
click at [461, 390] on button "Save" at bounding box center [460, 385] width 35 height 22
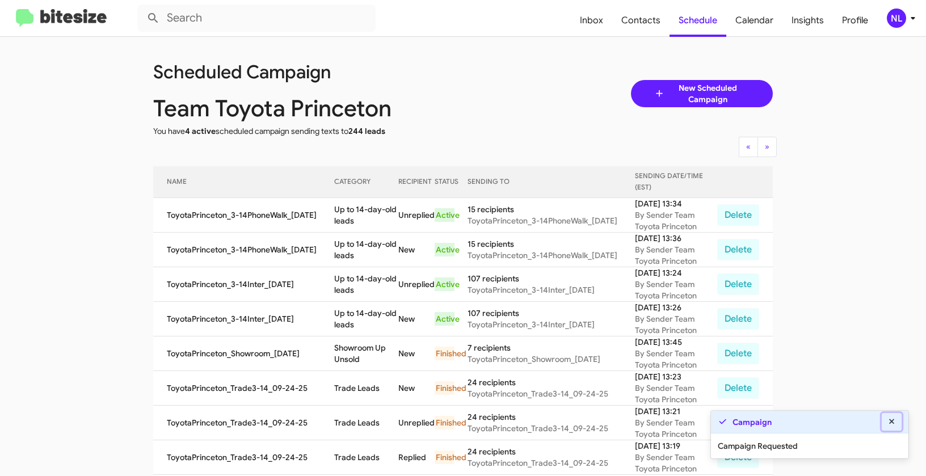
click at [895, 422] on icon at bounding box center [892, 422] width 10 height 8
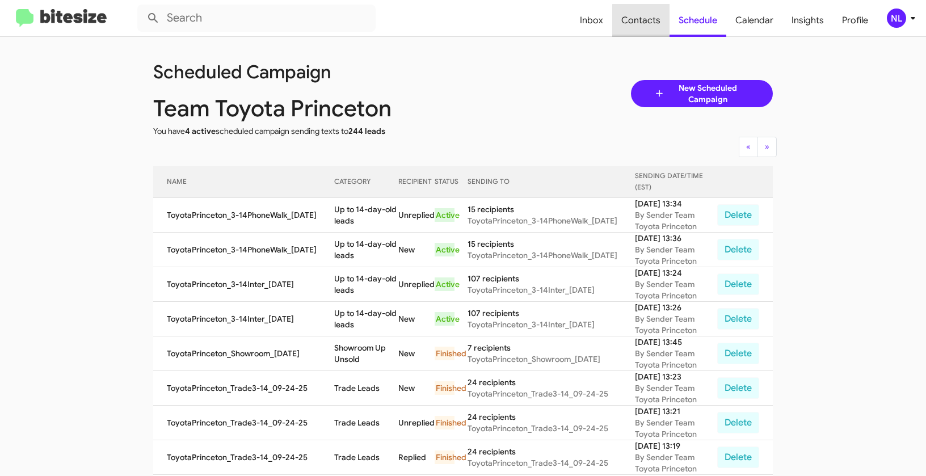
click at [646, 20] on span "Contacts" at bounding box center [640, 20] width 57 height 33
type input "in:groups"
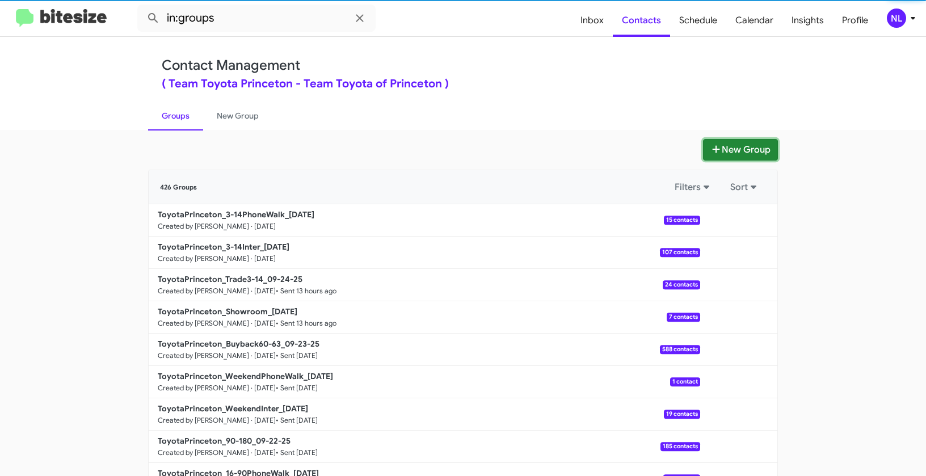
click at [756, 147] on button "New Group" at bounding box center [740, 150] width 75 height 22
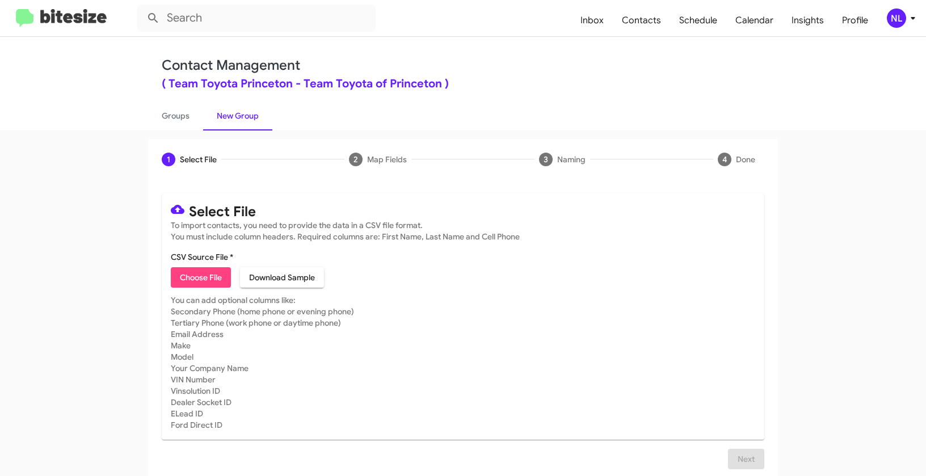
click at [195, 277] on span "Choose File" at bounding box center [201, 277] width 42 height 20
type input "ToyotaPrinceton_Trade16-90_09-25-25"
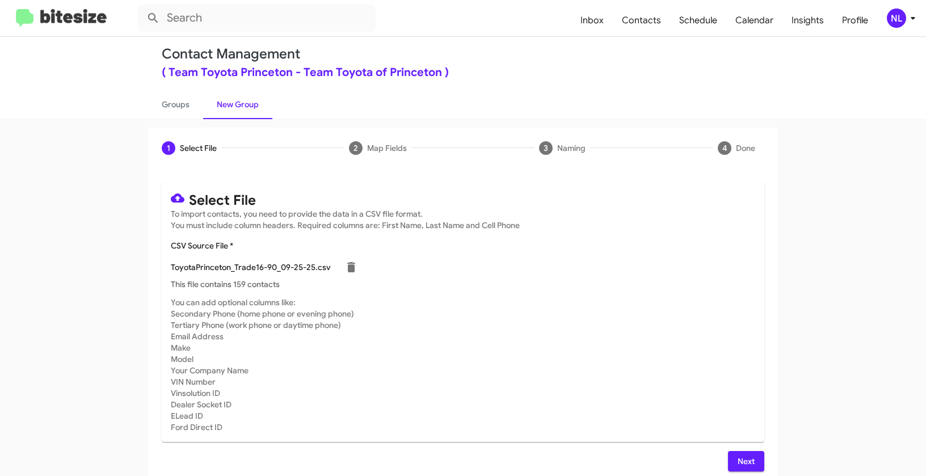
scroll to position [20, 0]
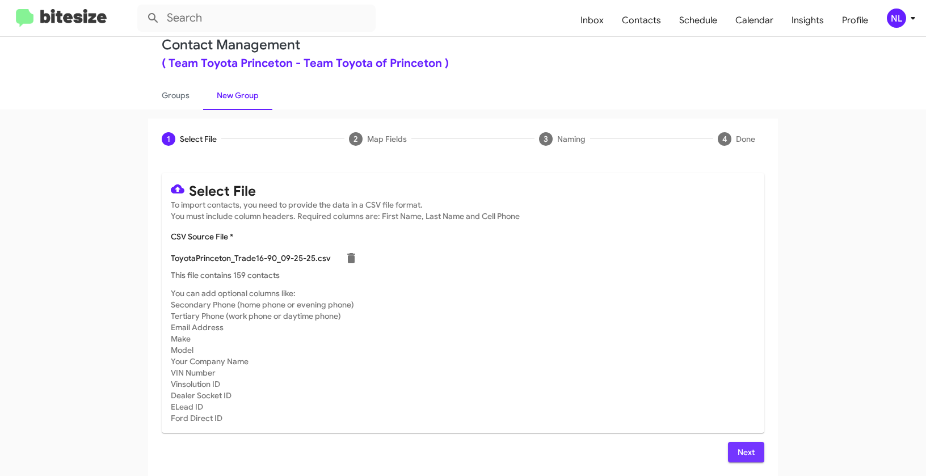
click at [741, 455] on span "Next" at bounding box center [746, 452] width 18 height 20
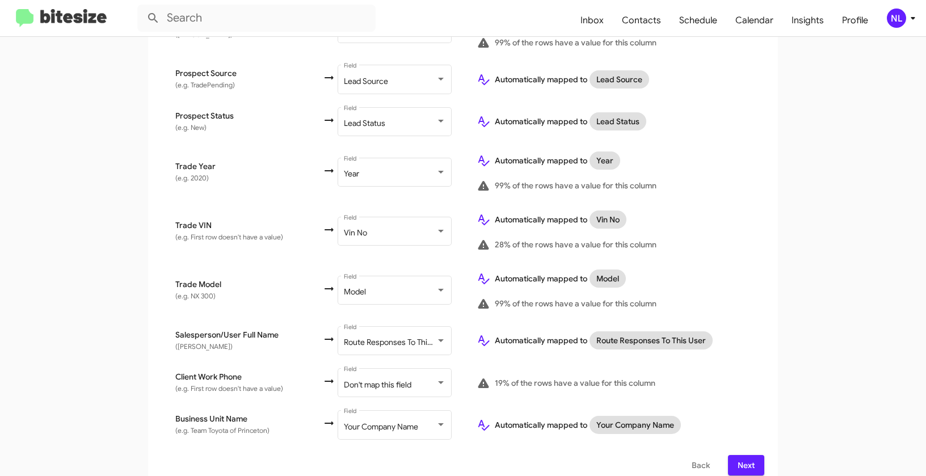
scroll to position [556, 0]
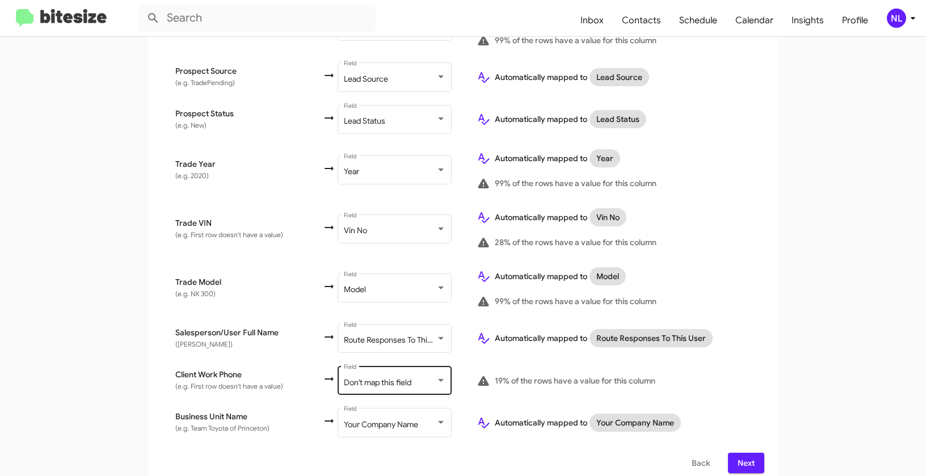
click at [369, 379] on div "Don't map this field Field" at bounding box center [395, 379] width 102 height 31
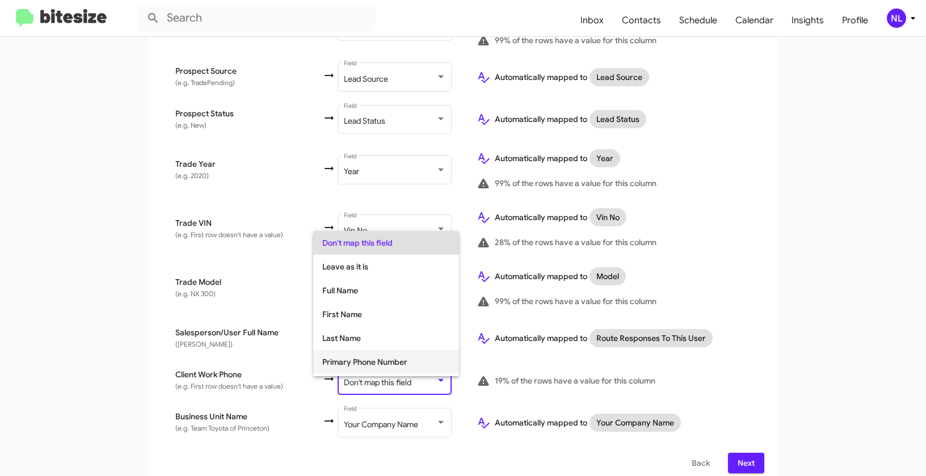
scroll to position [78, 0]
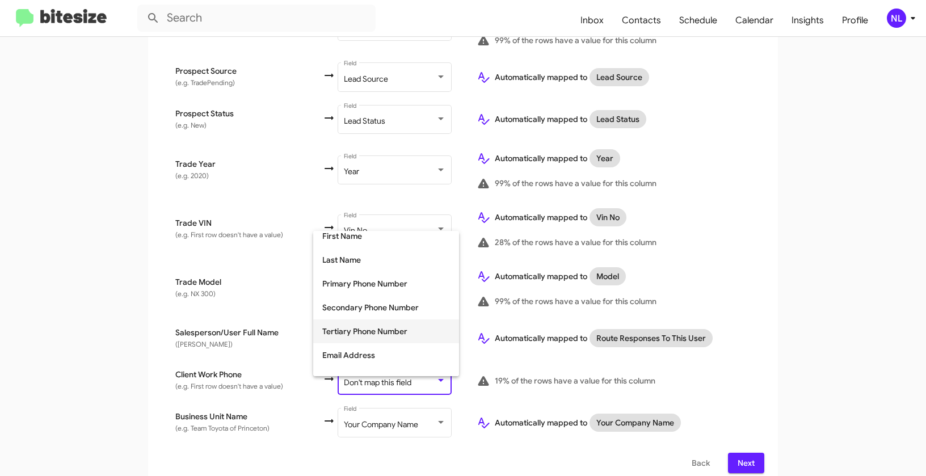
click at [346, 333] on span "Tertiary Phone Number" at bounding box center [386, 332] width 128 height 24
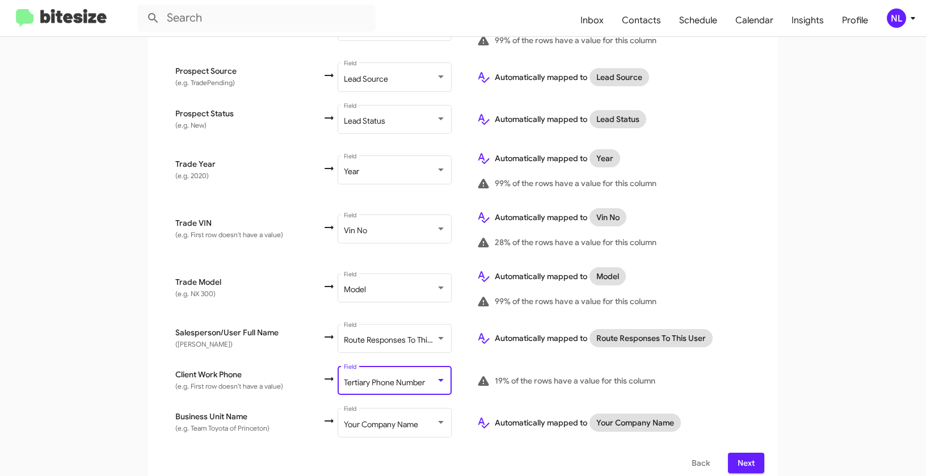
click at [783, 322] on app-new-group "Select File 2 Map Fields 3 Naming 4 Done Select File To import contacts, you ne…" at bounding box center [463, 34] width 926 height 903
click at [750, 454] on span "Next" at bounding box center [746, 463] width 18 height 20
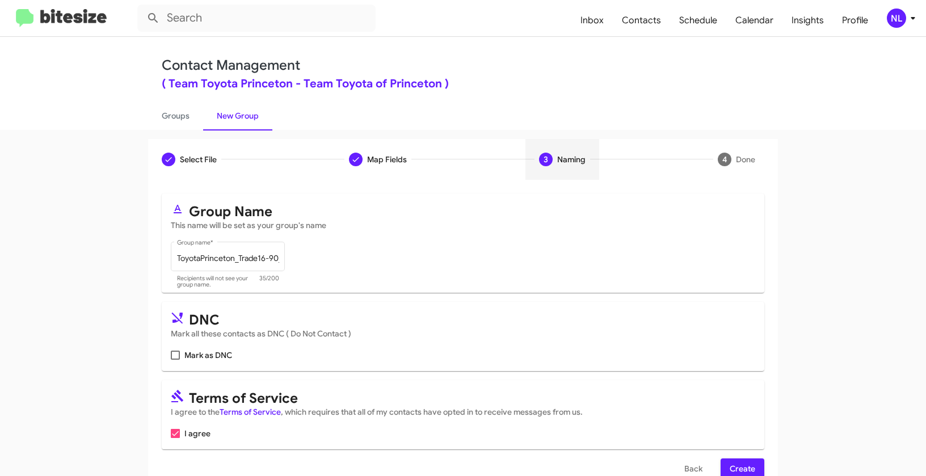
scroll to position [18, 0]
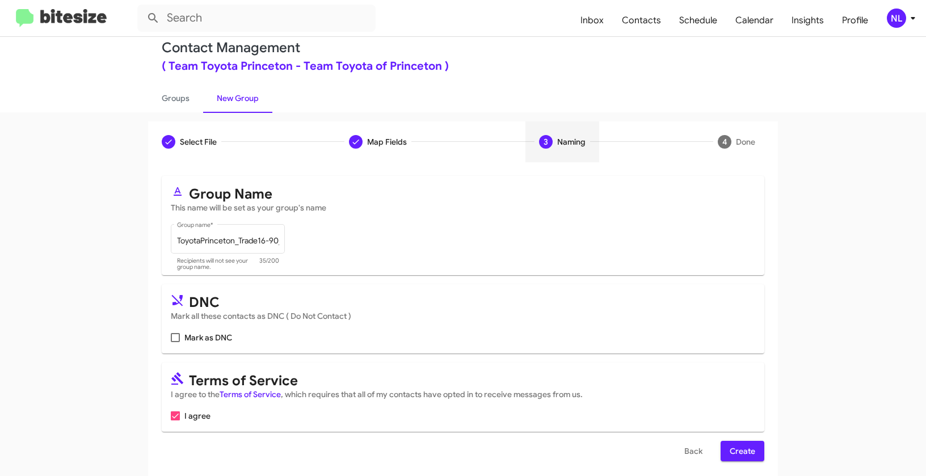
click at [746, 449] on span "Create" at bounding box center [743, 451] width 26 height 20
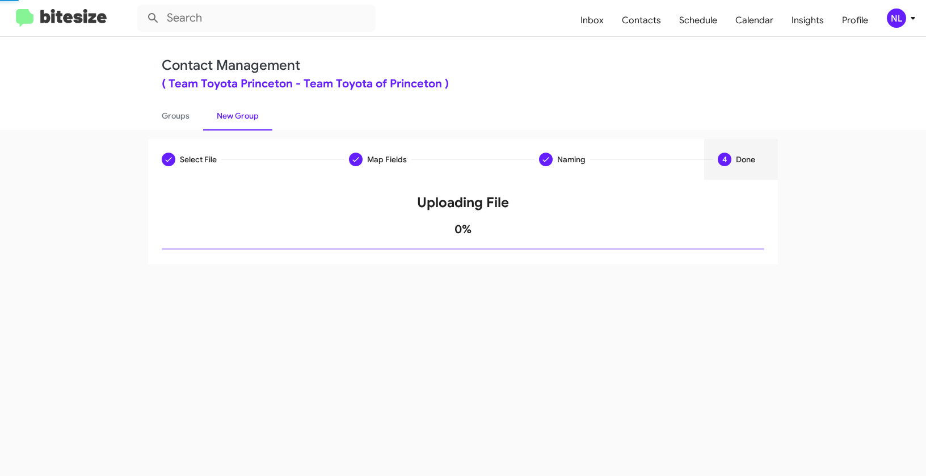
scroll to position [0, 0]
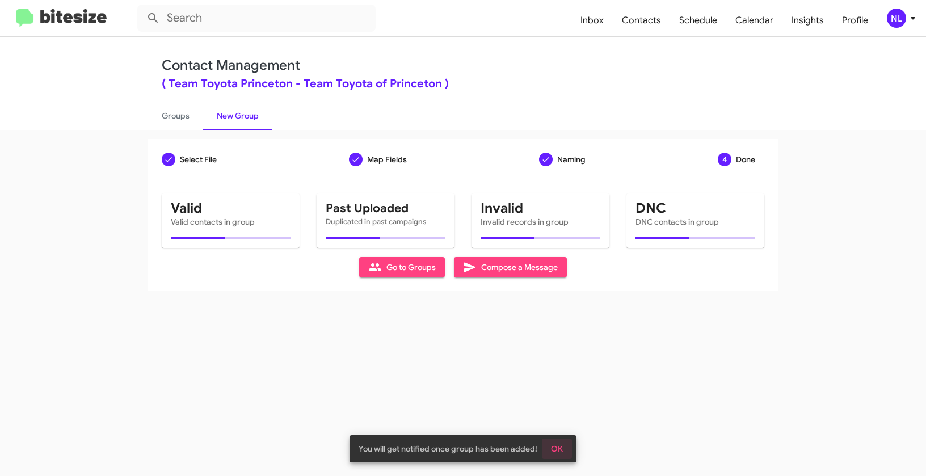
click at [564, 457] on button "OK" at bounding box center [557, 449] width 30 height 20
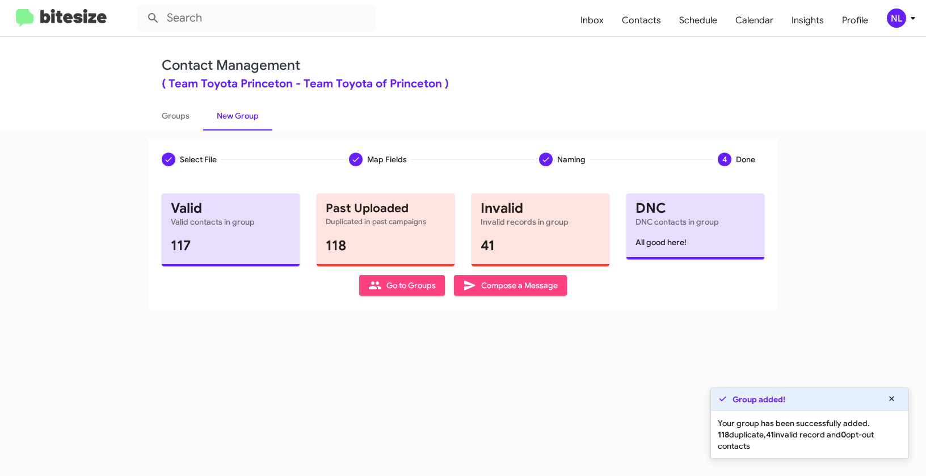
click at [381, 288] on span "Go to Groups" at bounding box center [402, 285] width 68 height 20
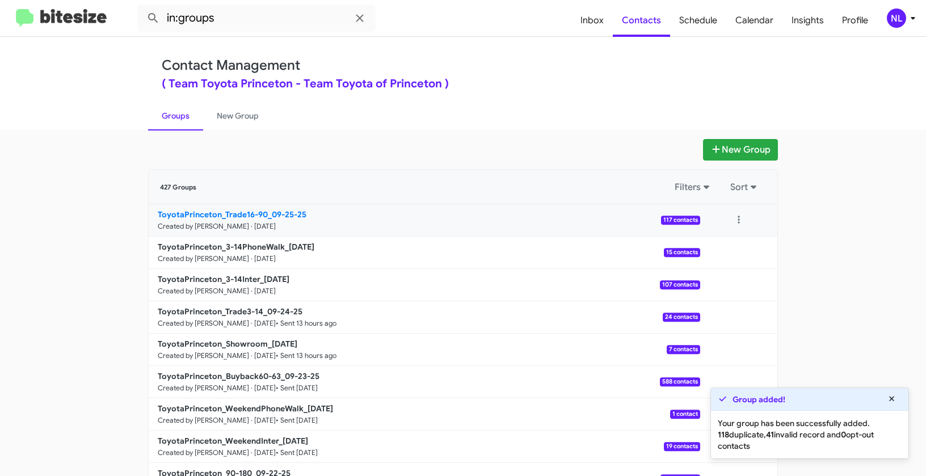
drag, startPoint x: 113, startPoint y: 220, endPoint x: 266, endPoint y: 212, distance: 152.8
click at [266, 212] on app-groups "New Group 427 Groups Filters Sort ToyotaPrinceton_Trade16-90_09-25-25 Created b…" at bounding box center [463, 348] width 926 height 419
copy b "ToyotaPrinceton_Trade16-90_"
click at [271, 26] on input "in:groups" at bounding box center [256, 18] width 238 height 27
paste input "ToyotaPrinceton_Trade16-90_"
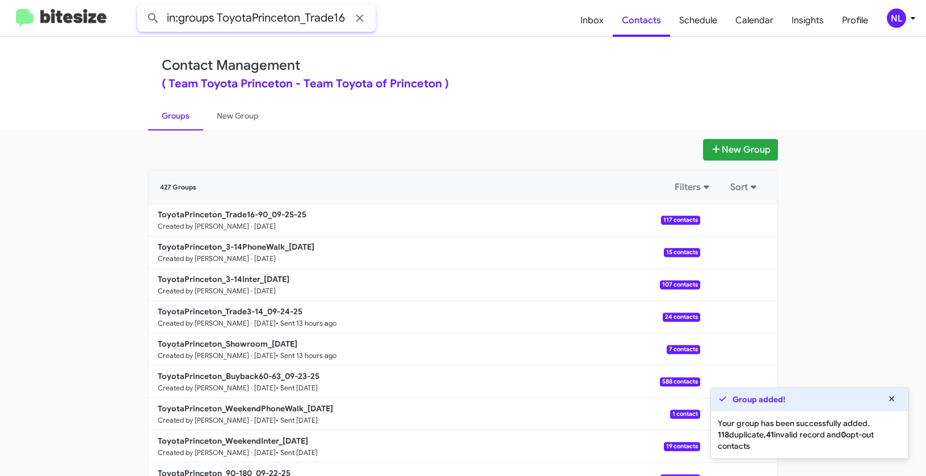
scroll to position [0, 22]
type input "in:groups ToyotaPrinceton_Trade16-90_"
click at [142, 7] on button at bounding box center [153, 18] width 23 height 23
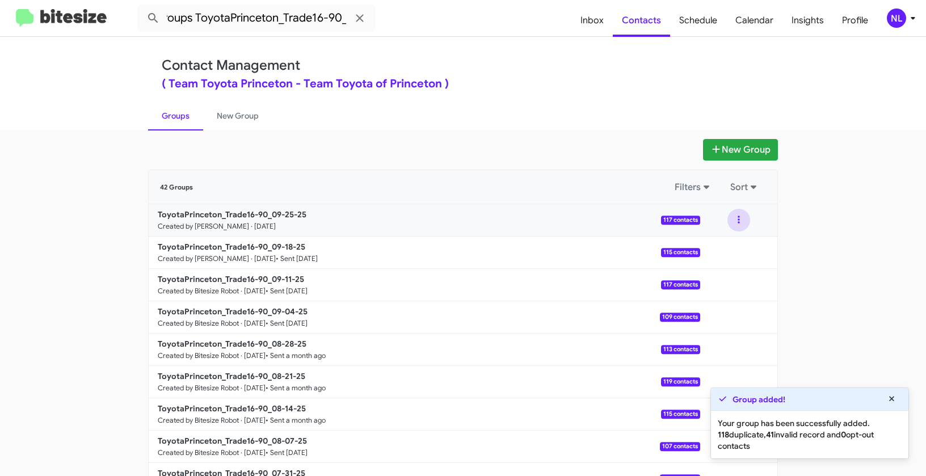
click at [736, 216] on button at bounding box center [739, 220] width 23 height 23
click at [730, 241] on button "View contacts" at bounding box center [704, 250] width 91 height 27
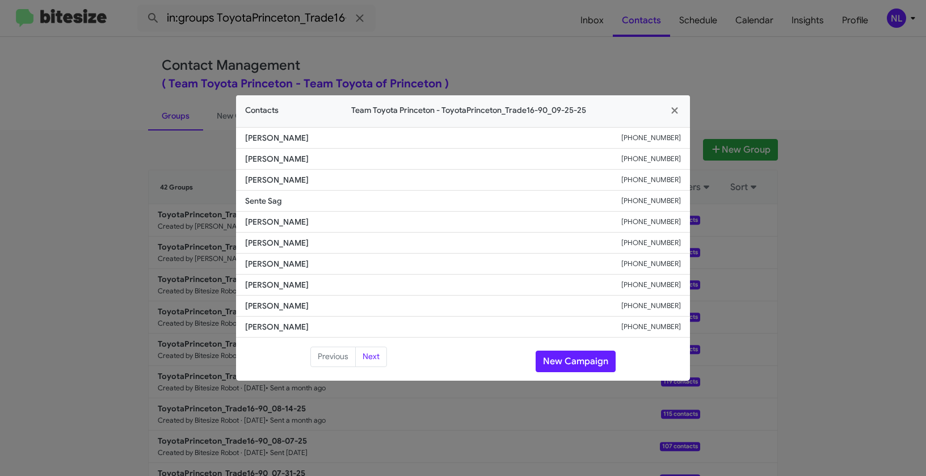
drag, startPoint x: 243, startPoint y: 241, endPoint x: 346, endPoint y: 246, distance: 102.8
click at [346, 246] on li "Salvatore Cicero +17322611549" at bounding box center [463, 243] width 454 height 21
copy span "Salvatore Cicero"
click at [586, 363] on button "New Campaign" at bounding box center [576, 362] width 80 height 22
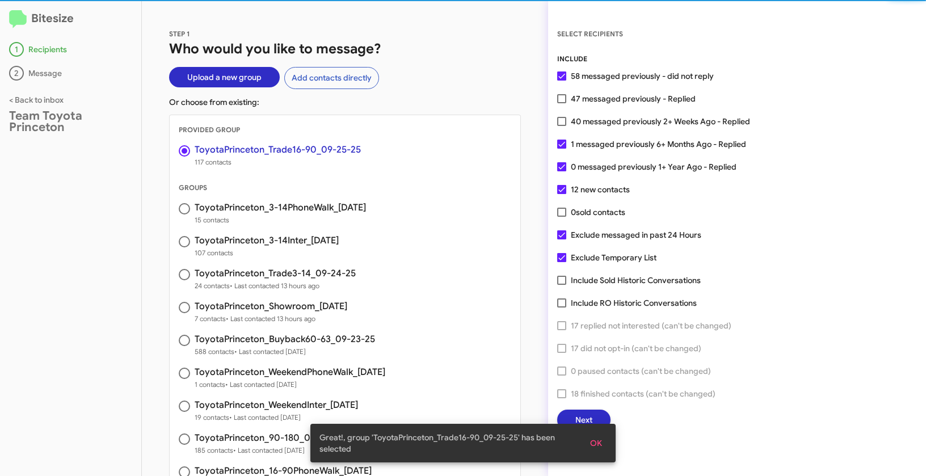
click at [605, 444] on button "OK" at bounding box center [596, 443] width 30 height 20
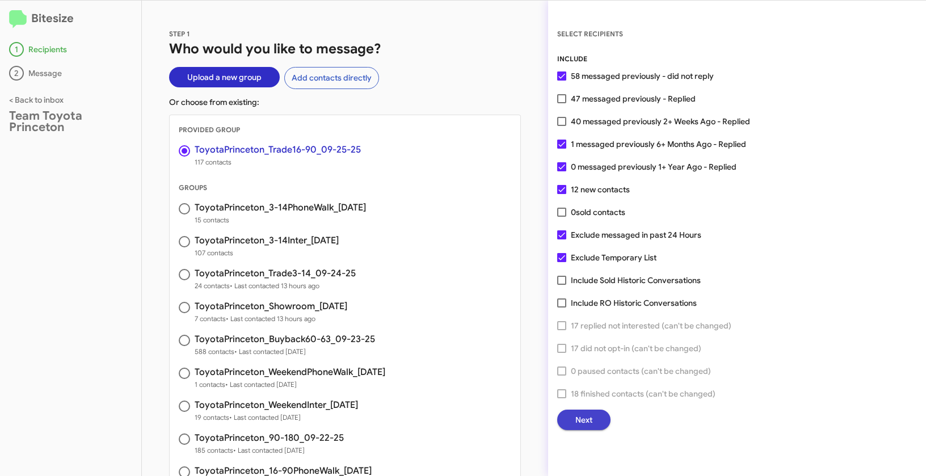
click at [592, 428] on span "Next" at bounding box center [583, 420] width 17 height 20
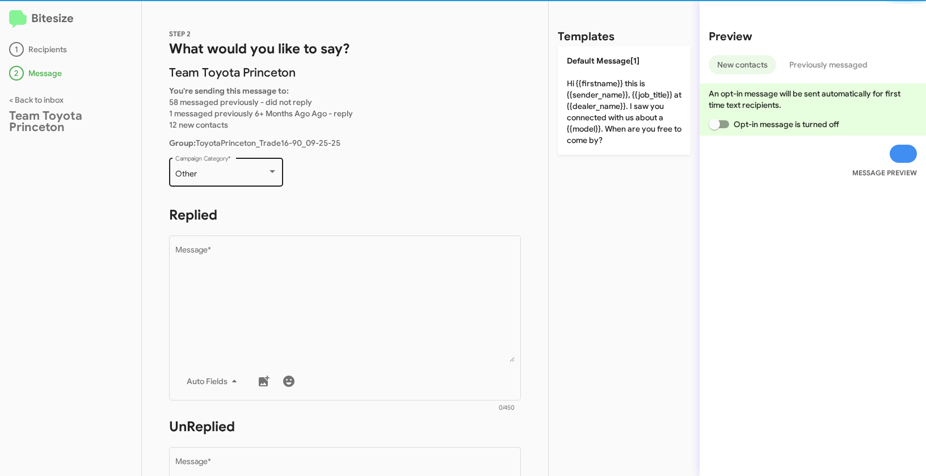
click at [228, 174] on div "Other" at bounding box center [221, 174] width 92 height 9
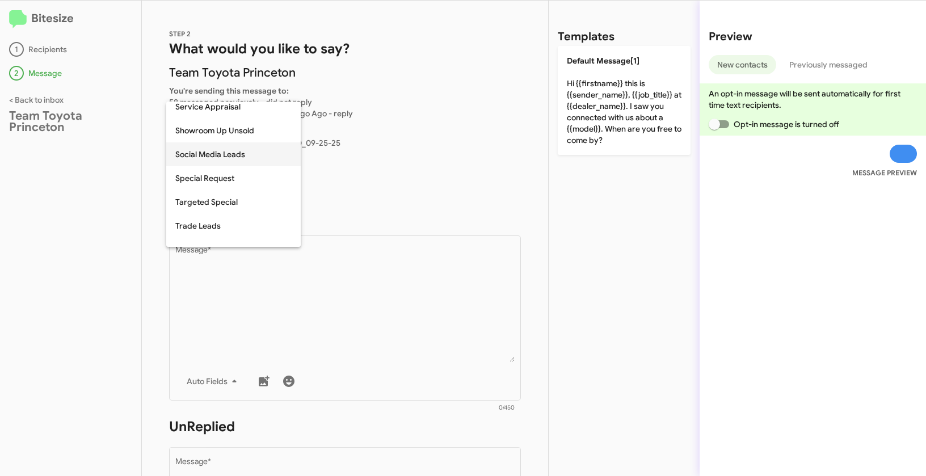
scroll to position [418, 0]
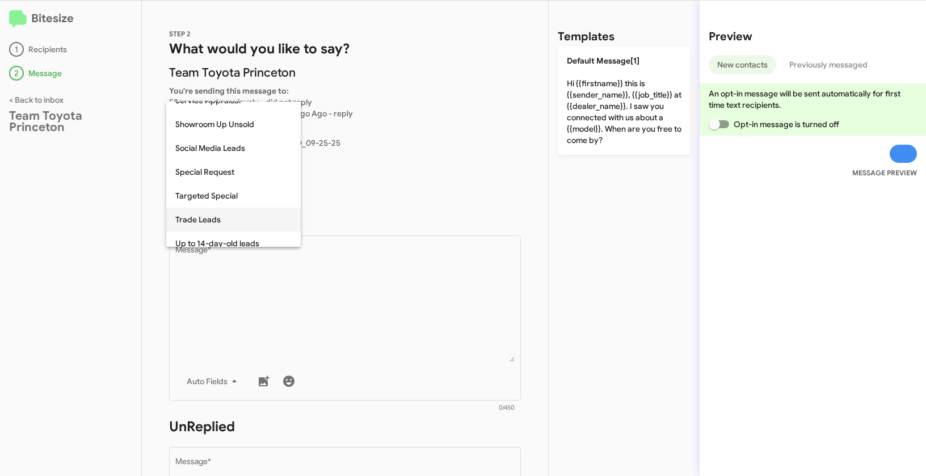
click at [209, 215] on span "Trade Leads" at bounding box center [233, 220] width 116 height 24
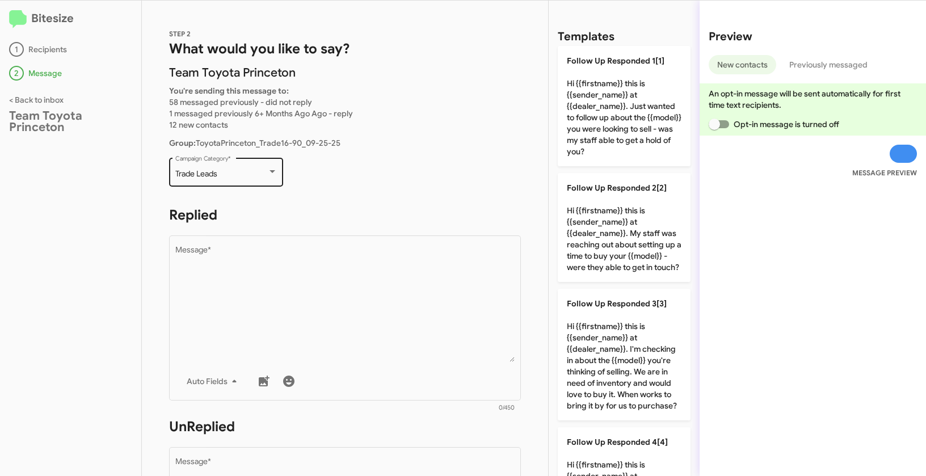
drag, startPoint x: 226, startPoint y: 176, endPoint x: 232, endPoint y: 176, distance: 6.2
click at [232, 176] on div "Trade Leads Campaign Category *" at bounding box center [226, 171] width 114 height 31
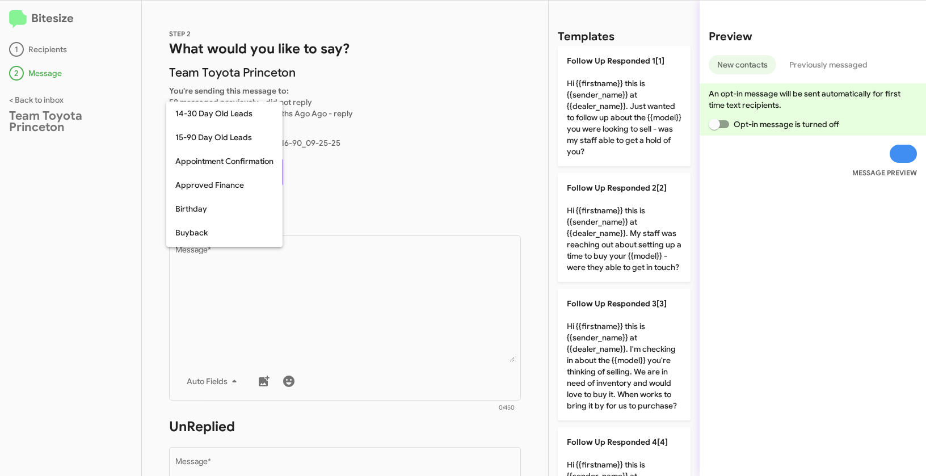
scroll to position [463, 0]
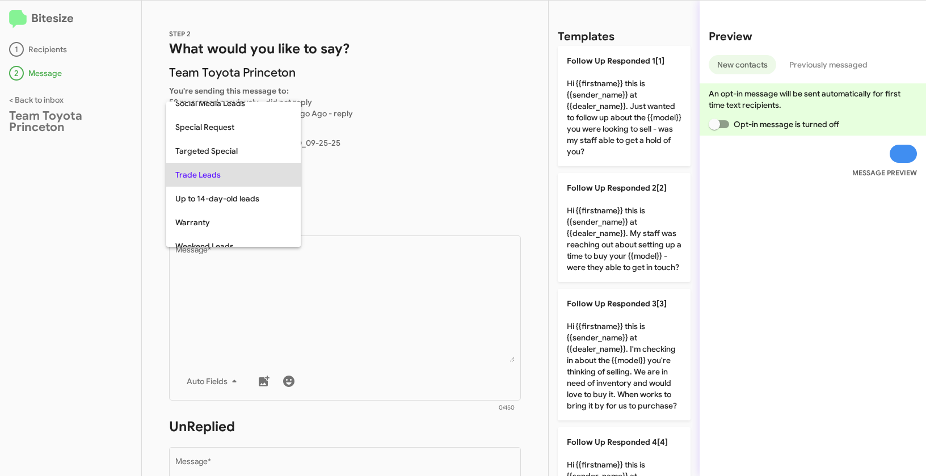
copy span "Trade Leads"
click at [412, 332] on div at bounding box center [463, 238] width 926 height 476
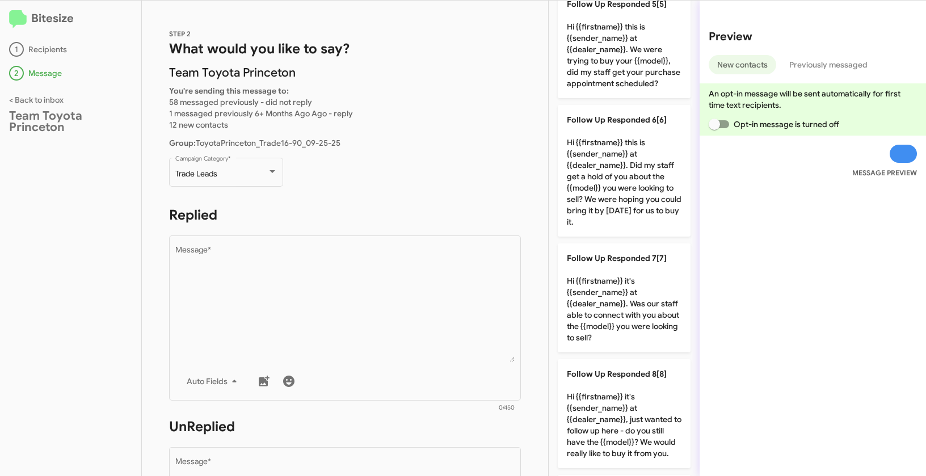
scroll to position [886, 0]
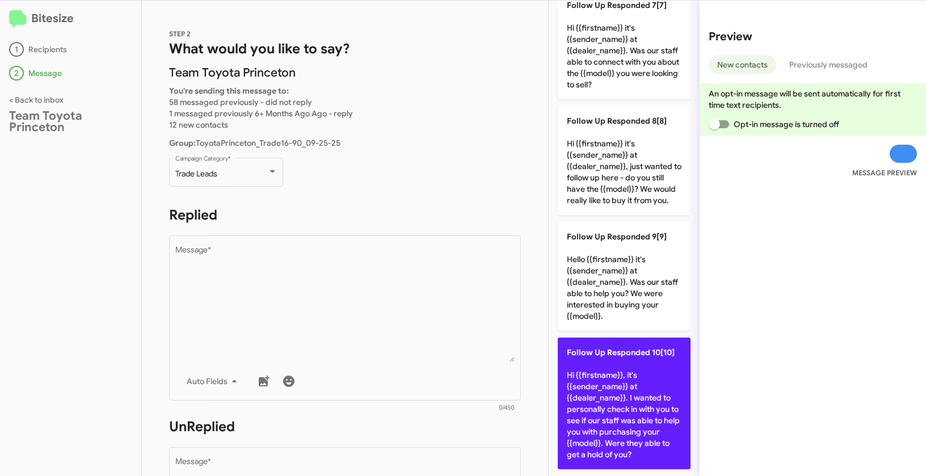
click at [641, 383] on p "Follow Up Responded 10[10] Hi {{firstname}}, it's {{sender_name}} at {{dealer_n…" at bounding box center [624, 404] width 133 height 132
type textarea "Hi {{firstname}}, it's {{sender_name}} at {{dealer_name}}. I wanted to personal…"
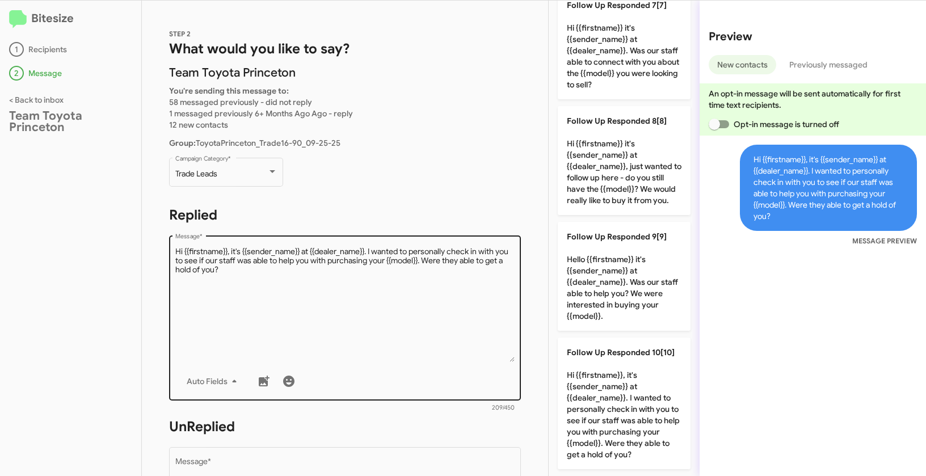
scroll to position [186, 0]
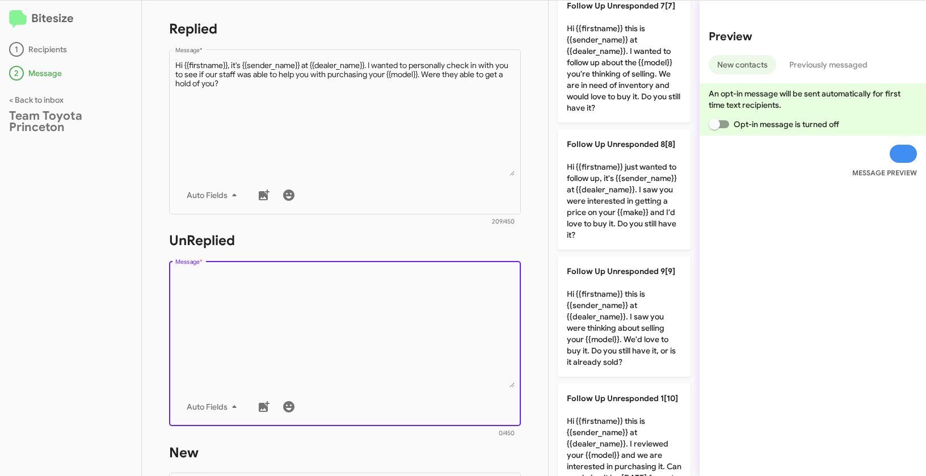
click at [415, 365] on textarea "Message *" at bounding box center [345, 330] width 340 height 116
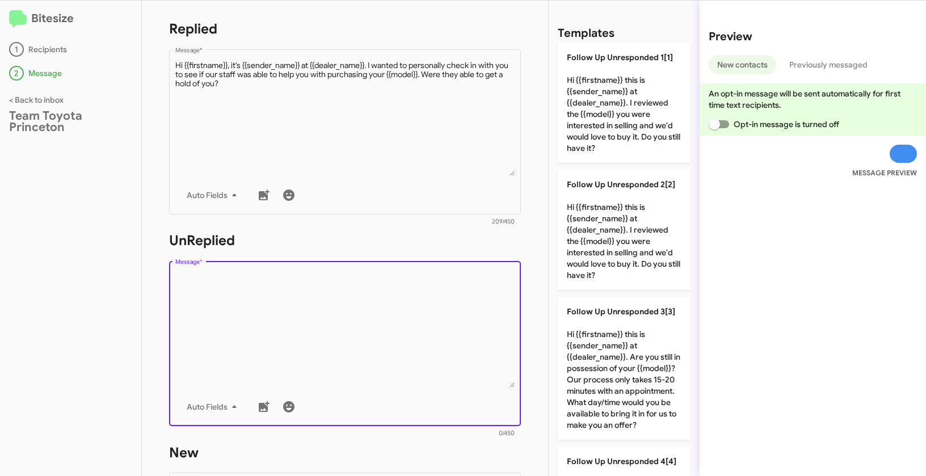
scroll to position [0, 0]
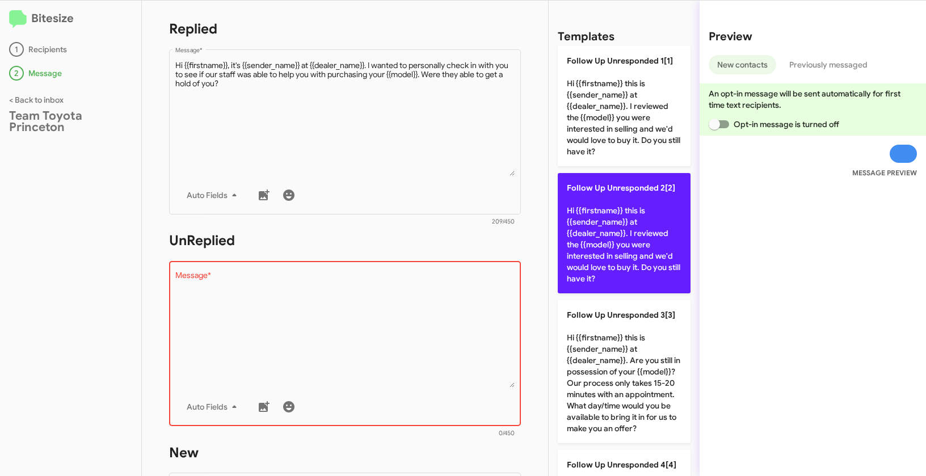
click at [598, 222] on p "Follow Up Unresponded 2[2] Hi {{firstname}} this is {{sender_name}} at {{dealer…" at bounding box center [624, 233] width 133 height 120
type textarea "Hi {{firstname}} this is {{sender_name}} at {{dealer_name}}. I reviewed the {{m…"
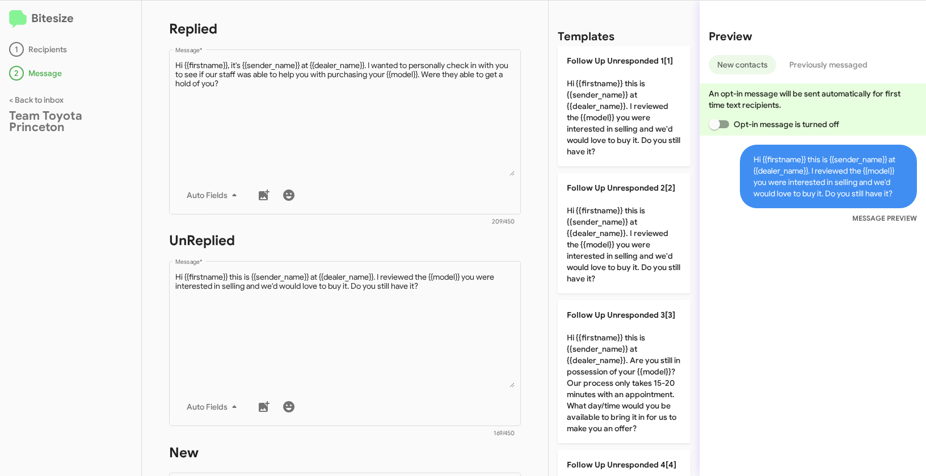
scroll to position [275, 0]
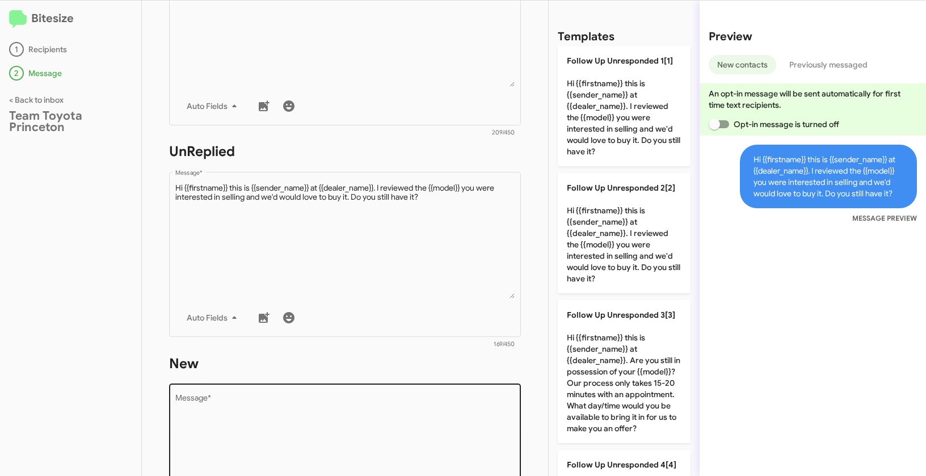
click at [432, 387] on div "Drop image here to insert Auto Fields Message *" at bounding box center [345, 465] width 340 height 167
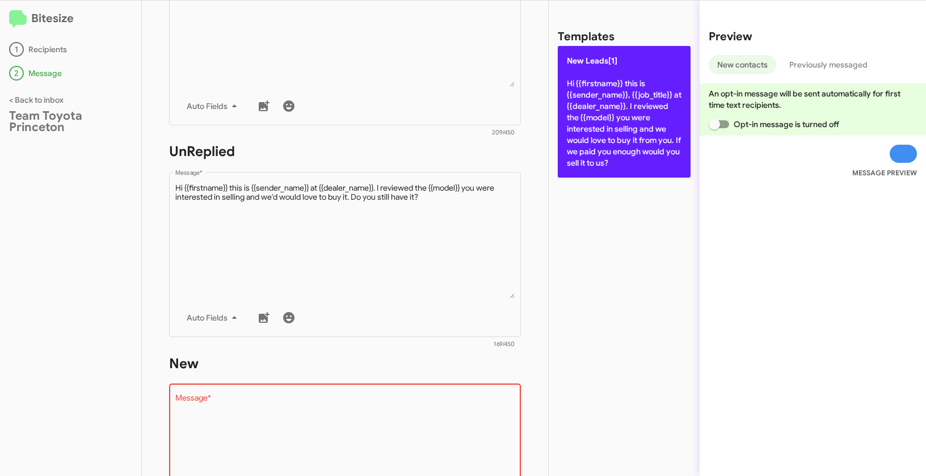
click at [629, 114] on p "New Leads[1] Hi {{firstname}} this is {{sender_name}}, {{job_title}} at {{deale…" at bounding box center [624, 112] width 133 height 132
type textarea "Hi {{firstname}} this is {{sender_name}}, {{job_title}} at {{dealer_name}}. I r…"
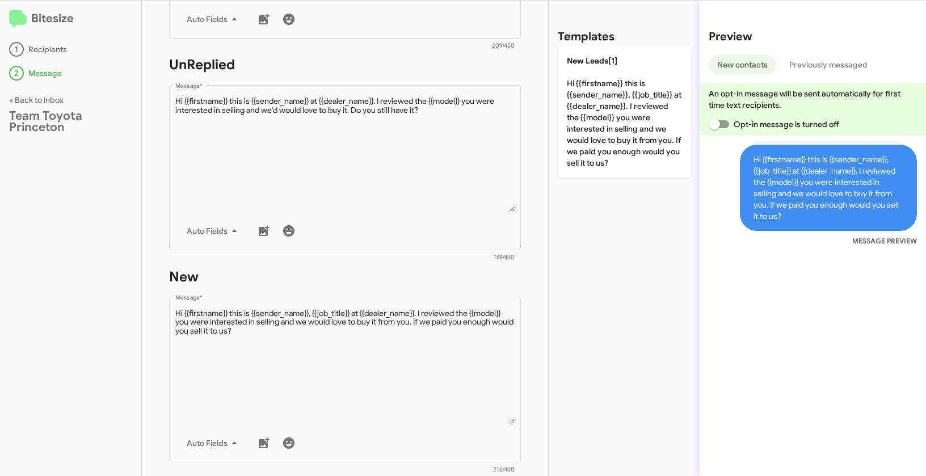
scroll to position [467, 0]
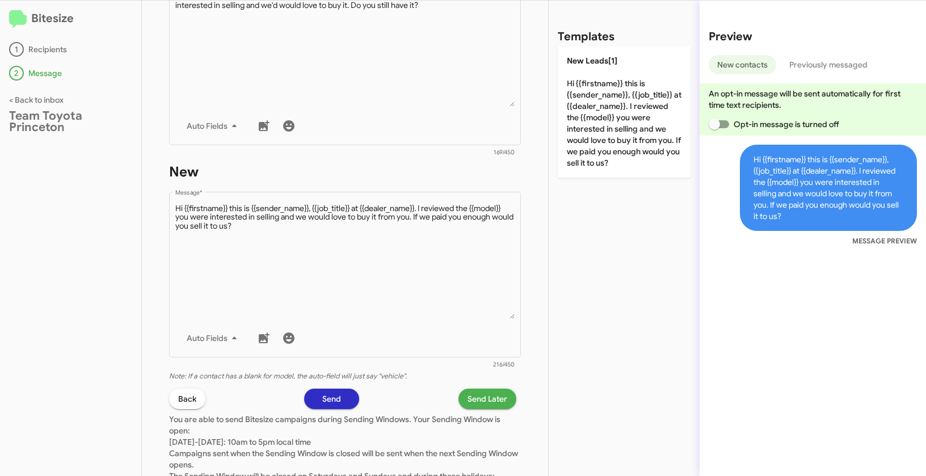
click at [486, 401] on span "Send Later" at bounding box center [488, 399] width 40 height 20
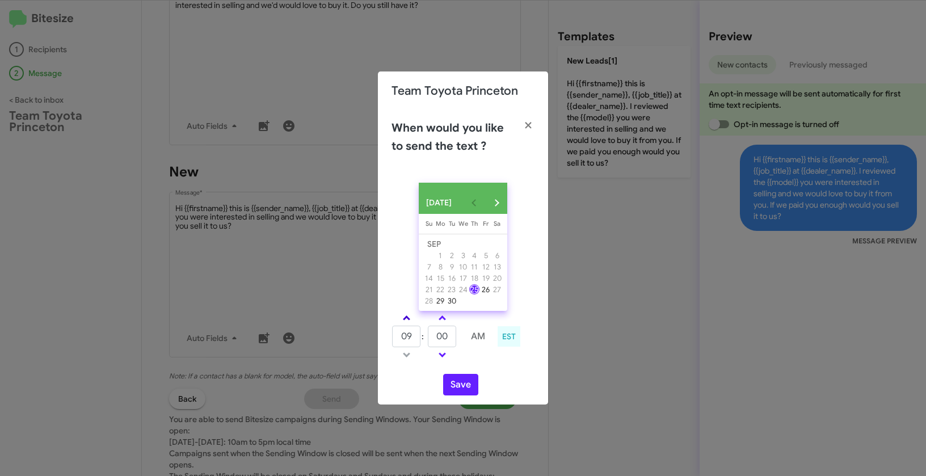
click at [406, 320] on span at bounding box center [406, 319] width 7 height 7
type input "01"
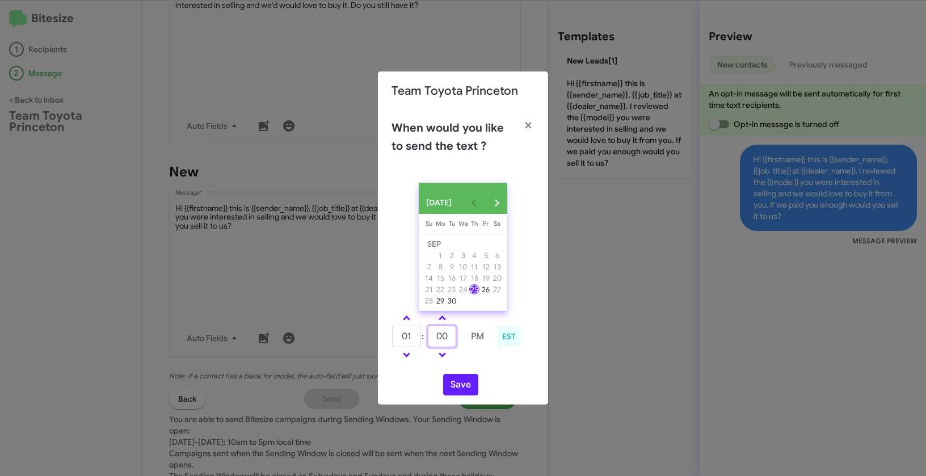
drag, startPoint x: 449, startPoint y: 341, endPoint x: 417, endPoint y: 337, distance: 32.6
click at [417, 337] on tr "01 : 00 PM" at bounding box center [442, 336] width 100 height 23
type input "29"
click at [457, 385] on button "Save" at bounding box center [460, 385] width 35 height 22
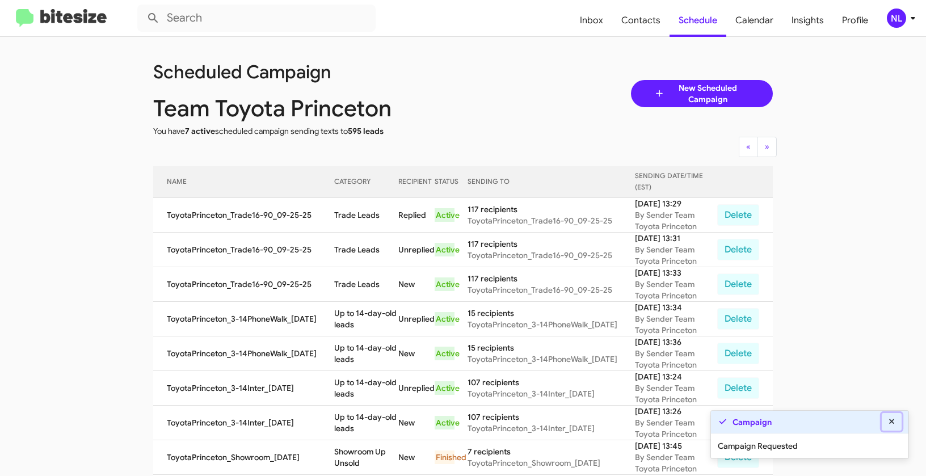
click at [894, 422] on icon at bounding box center [892, 422] width 10 height 8
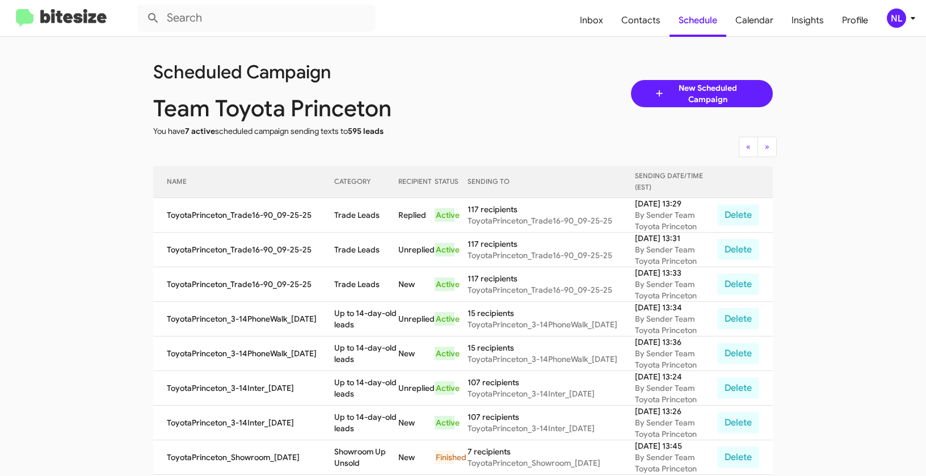
click at [886, 15] on span "NL" at bounding box center [903, 18] width 34 height 19
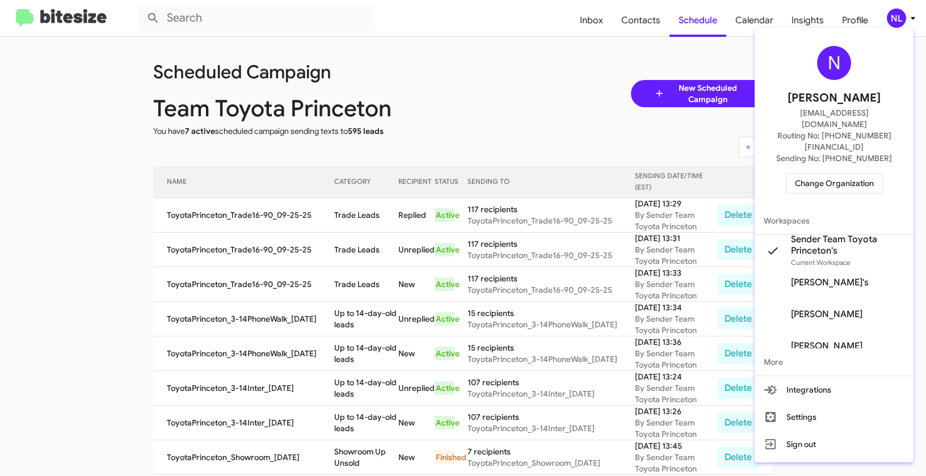
click at [823, 174] on span "Change Organization" at bounding box center [834, 183] width 79 height 19
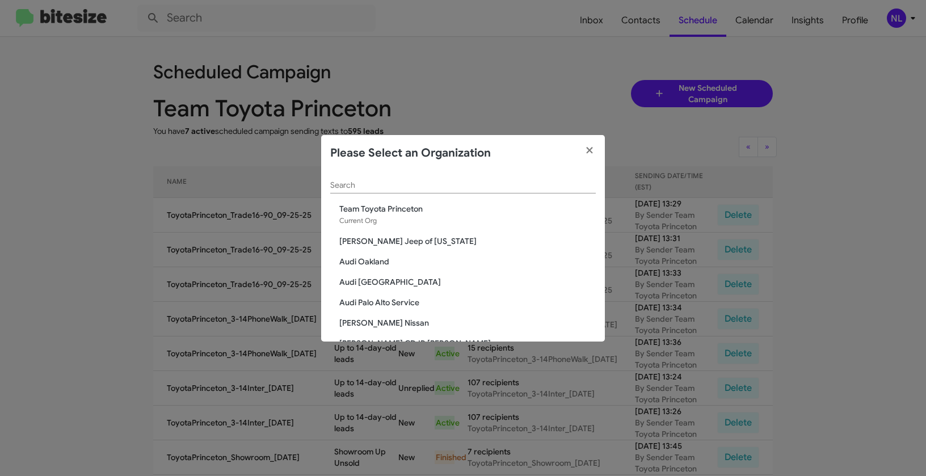
click at [404, 190] on input "Search" at bounding box center [463, 185] width 266 height 9
paste input "The Jeep Store"
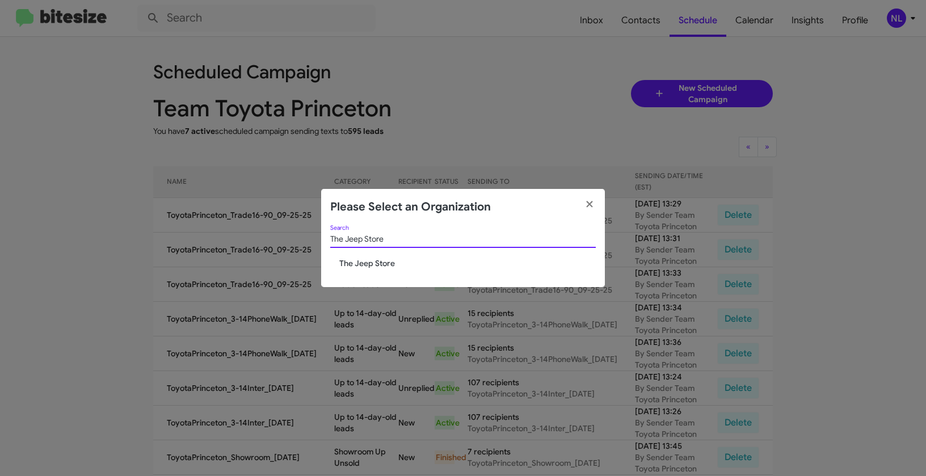
type input "The Jeep Store"
click at [363, 261] on span "The Jeep Store" at bounding box center [467, 263] width 257 height 11
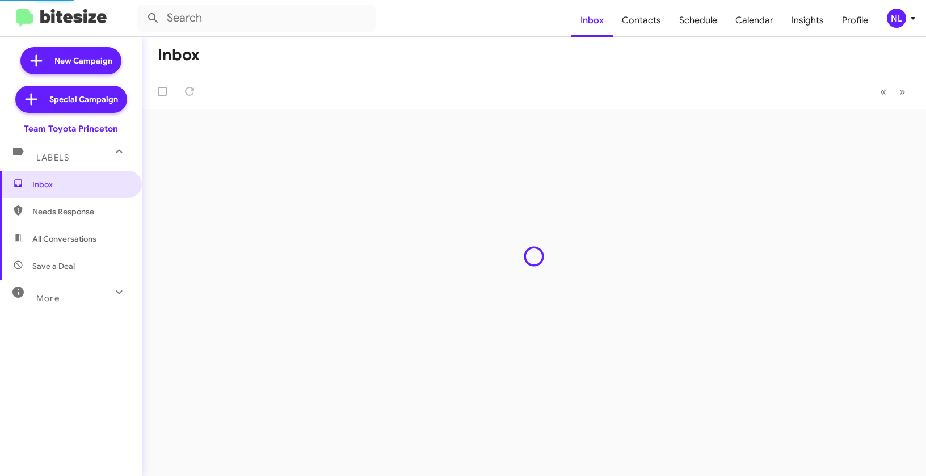
click at [894, 19] on div "NL" at bounding box center [896, 18] width 19 height 19
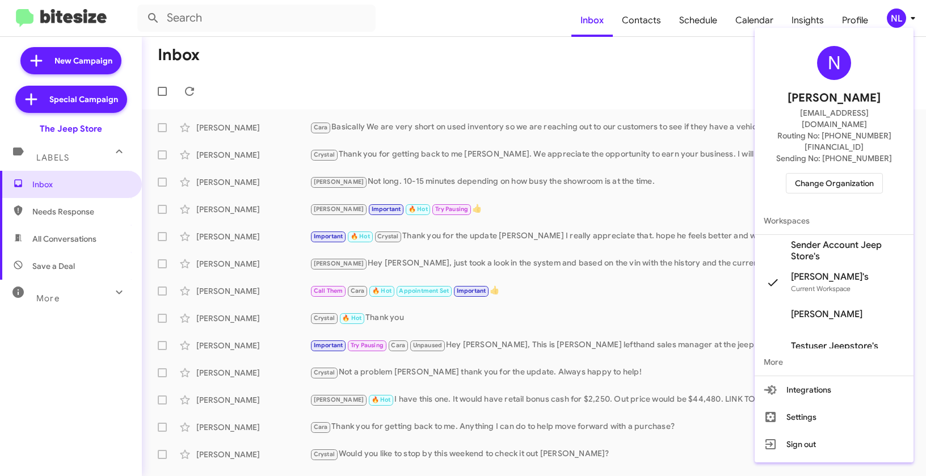
click at [811, 239] on span "Sender Account Jeep Store's" at bounding box center [848, 250] width 114 height 23
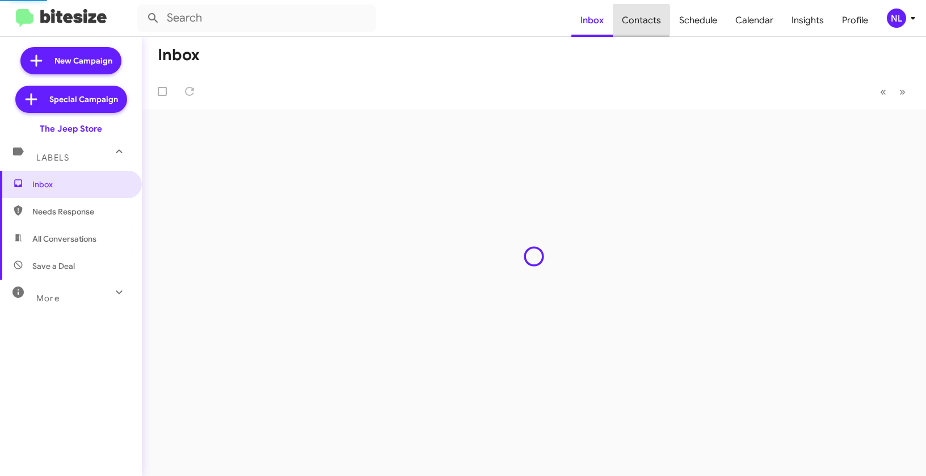
click at [641, 20] on span "Contacts" at bounding box center [641, 20] width 57 height 33
type input "in:groups"
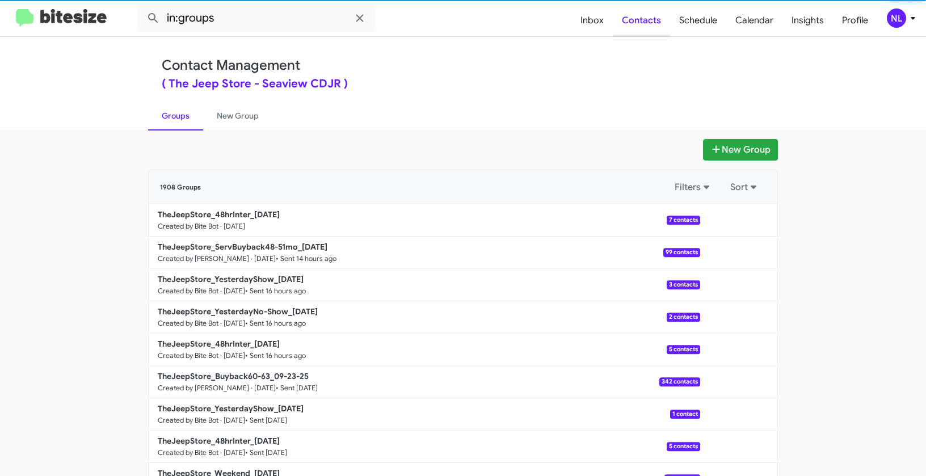
click at [641, 20] on span "Contacts" at bounding box center [641, 20] width 57 height 33
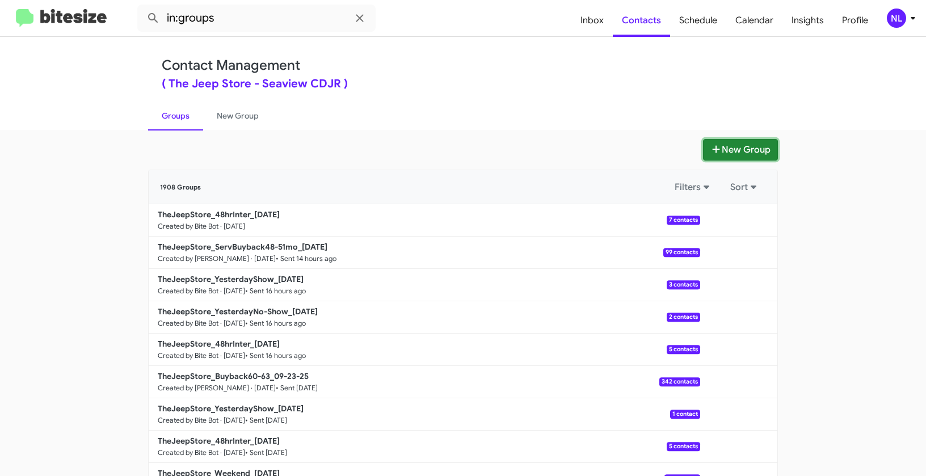
click at [755, 151] on button "New Group" at bounding box center [740, 150] width 75 height 22
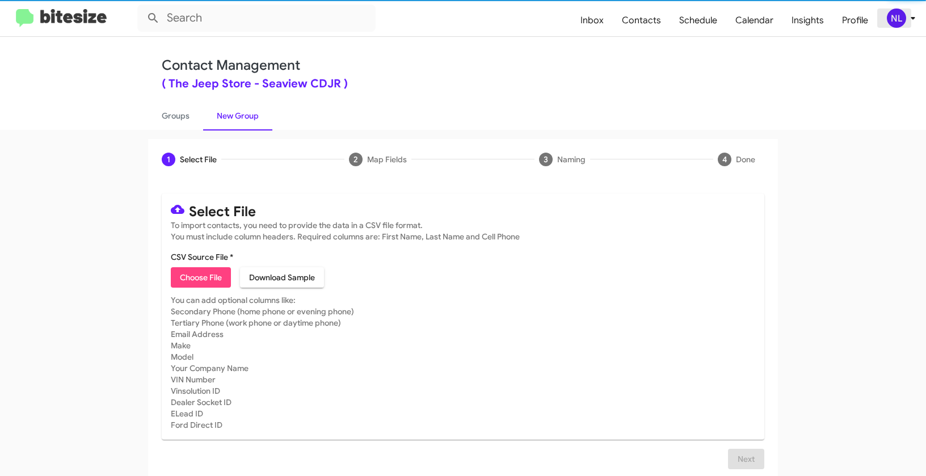
click at [891, 19] on div "NL" at bounding box center [896, 18] width 19 height 19
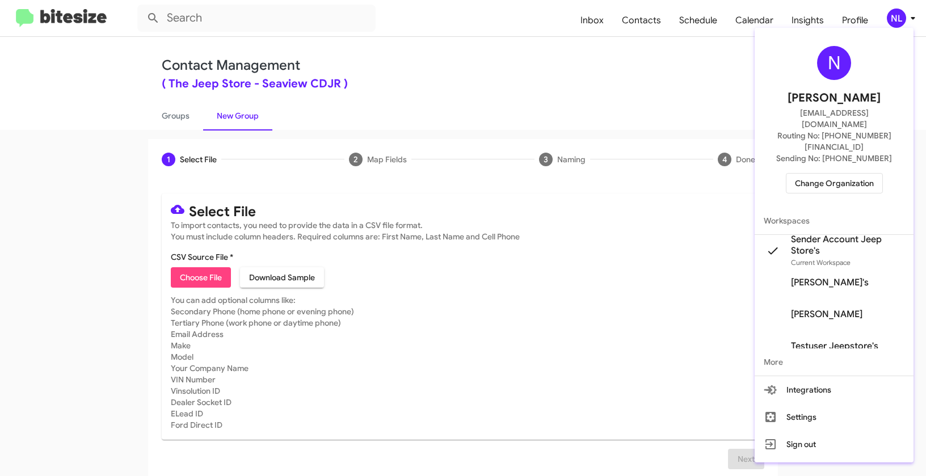
click at [487, 103] on div at bounding box center [463, 238] width 926 height 476
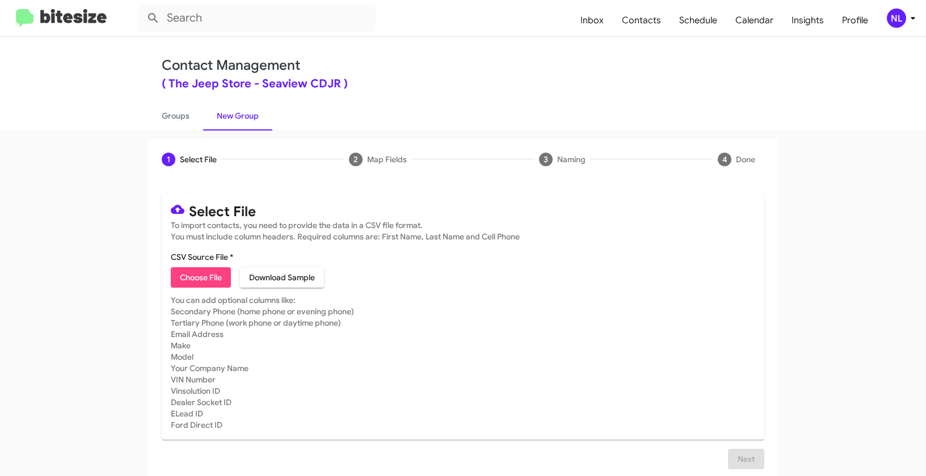
click at [194, 287] on span "Choose File" at bounding box center [201, 277] width 42 height 20
type input "TheJeepStore_1-30ServNeverSold_09-25-25"
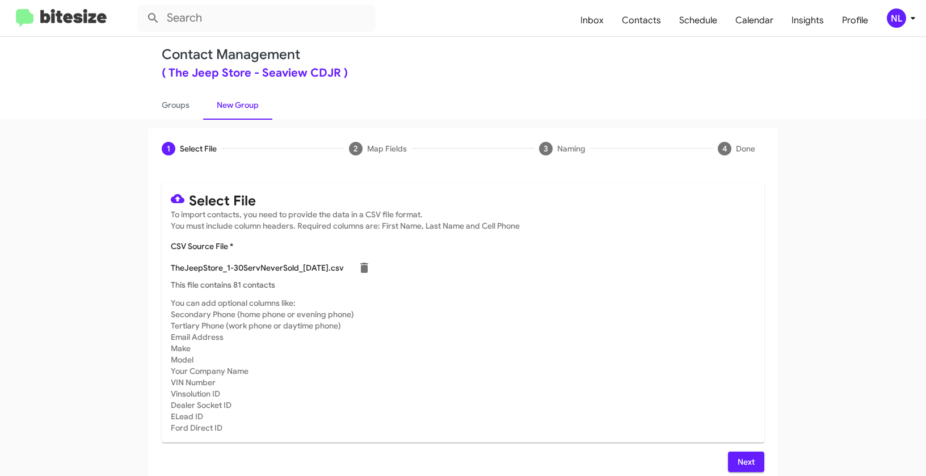
scroll to position [20, 0]
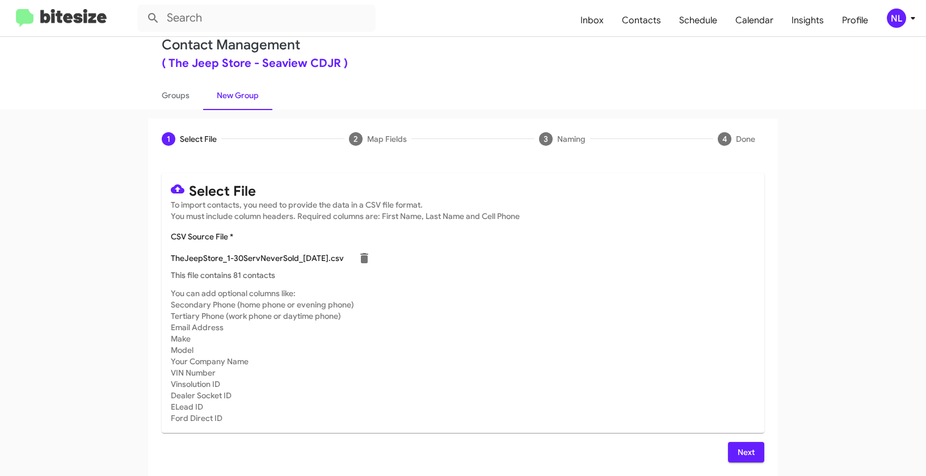
click at [750, 450] on span "Next" at bounding box center [746, 452] width 18 height 20
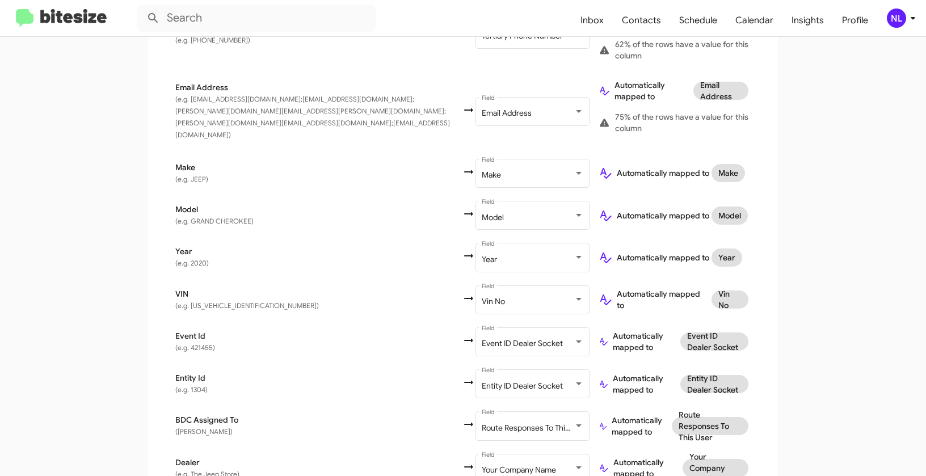
scroll to position [620, 0]
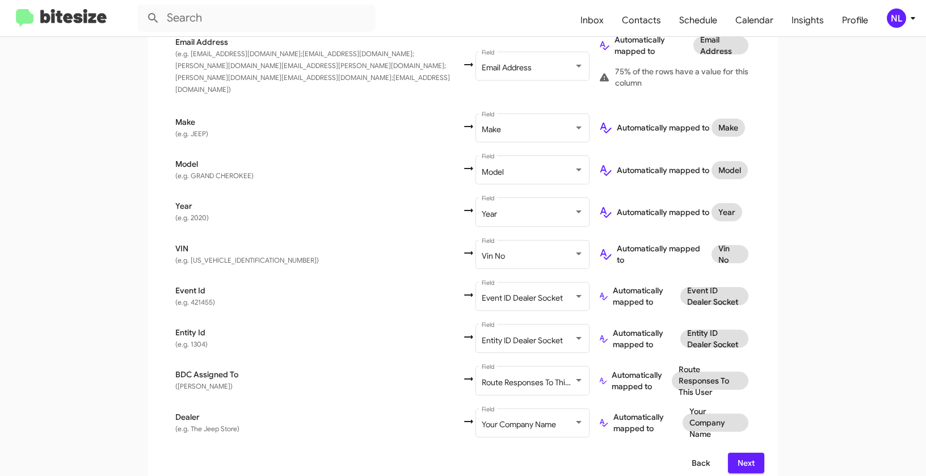
click at [692, 453] on span "Back" at bounding box center [701, 463] width 18 height 20
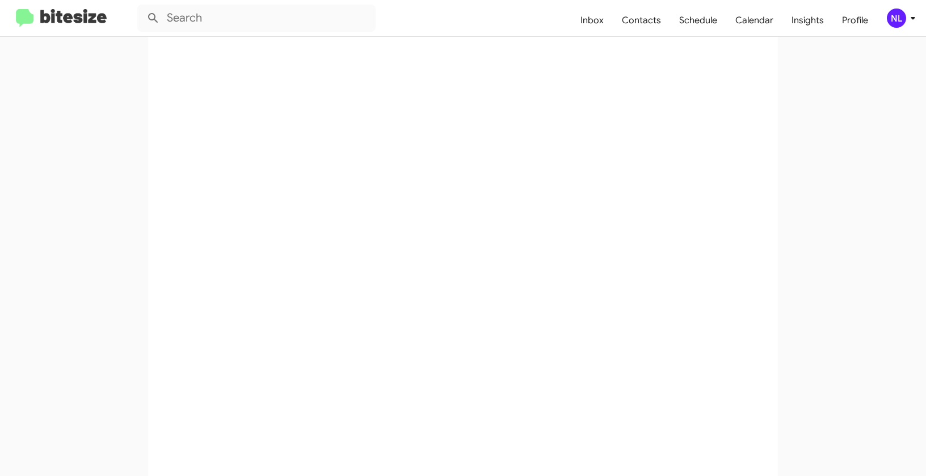
scroll to position [0, 0]
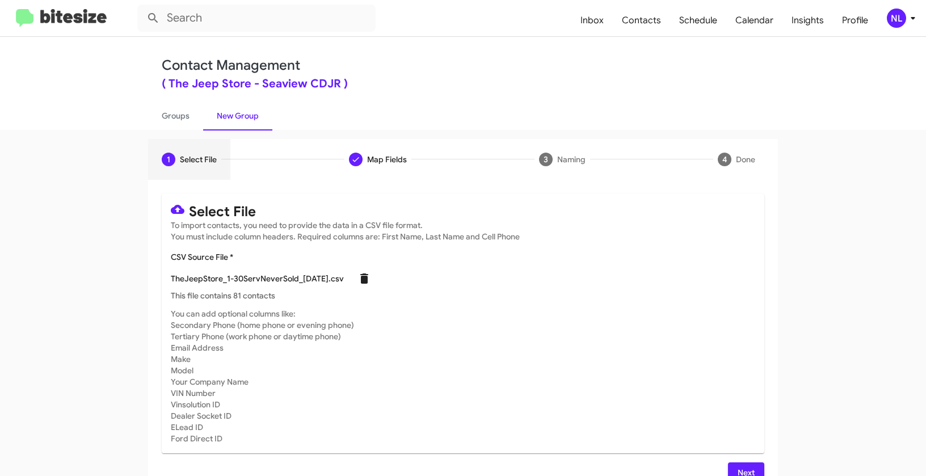
click at [365, 280] on icon at bounding box center [364, 279] width 8 height 10
checkbox input "false"
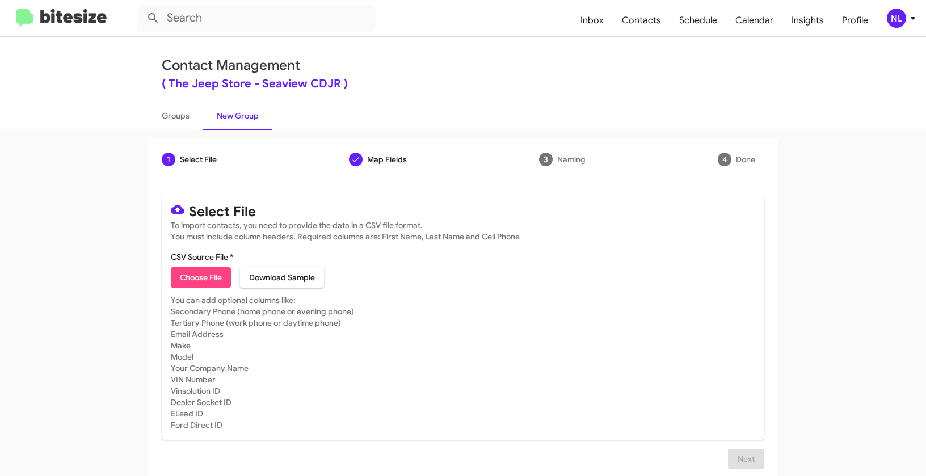
click at [202, 276] on span "Choose File" at bounding box center [201, 277] width 42 height 20
type input "TheJeepStore_1-30ServNeverSold_09-25-25"
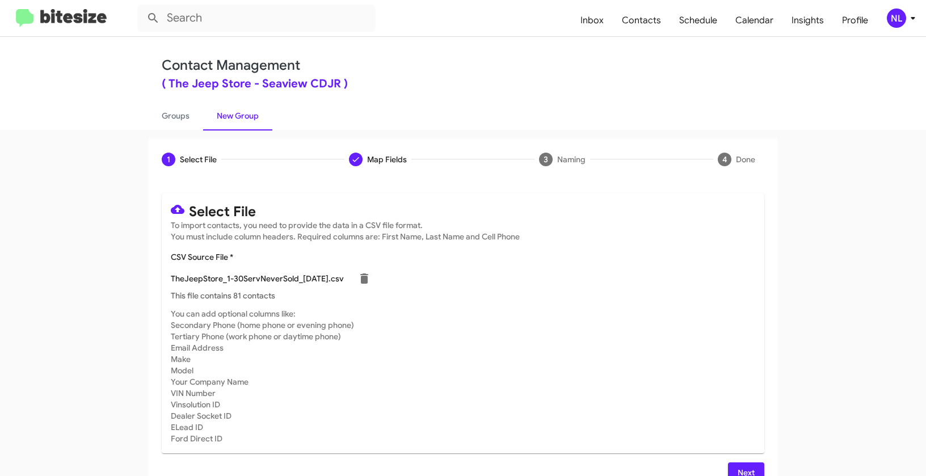
scroll to position [20, 0]
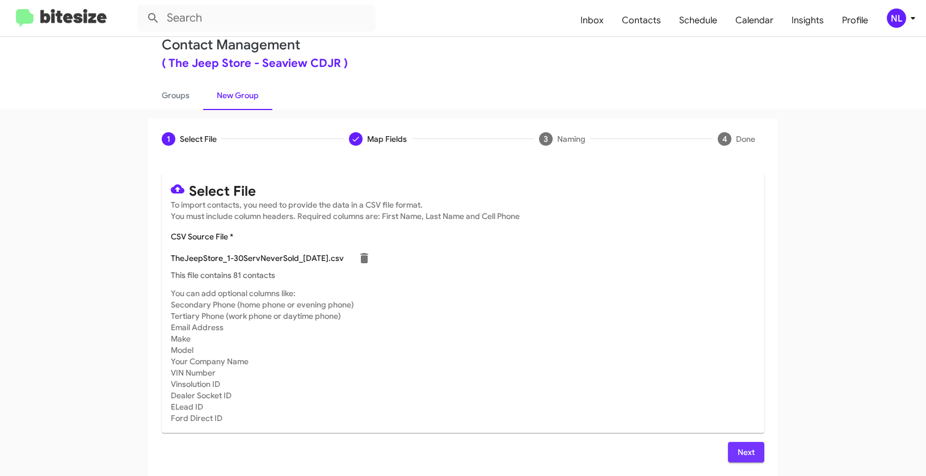
drag, startPoint x: 753, startPoint y: 456, endPoint x: 752, endPoint y: 447, distance: 9.1
click at [753, 456] on button "Next" at bounding box center [746, 452] width 36 height 20
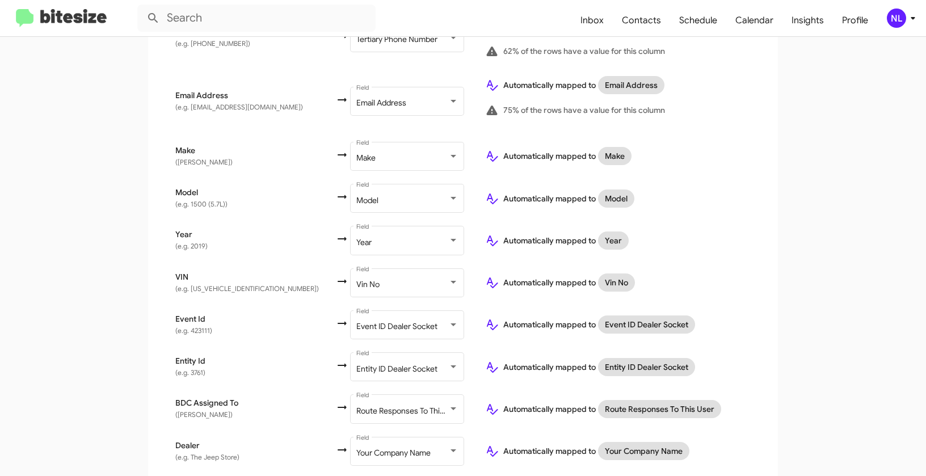
scroll to position [539, 0]
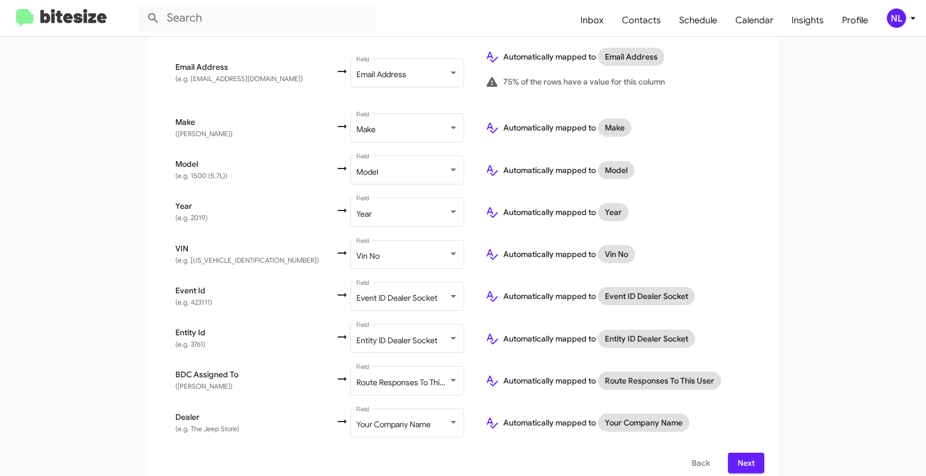
click at [742, 456] on span "Next" at bounding box center [746, 463] width 18 height 20
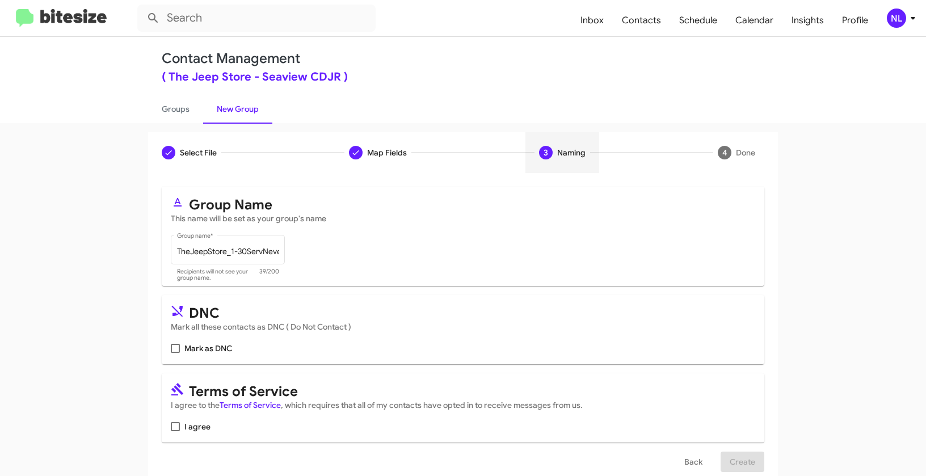
scroll to position [20, 0]
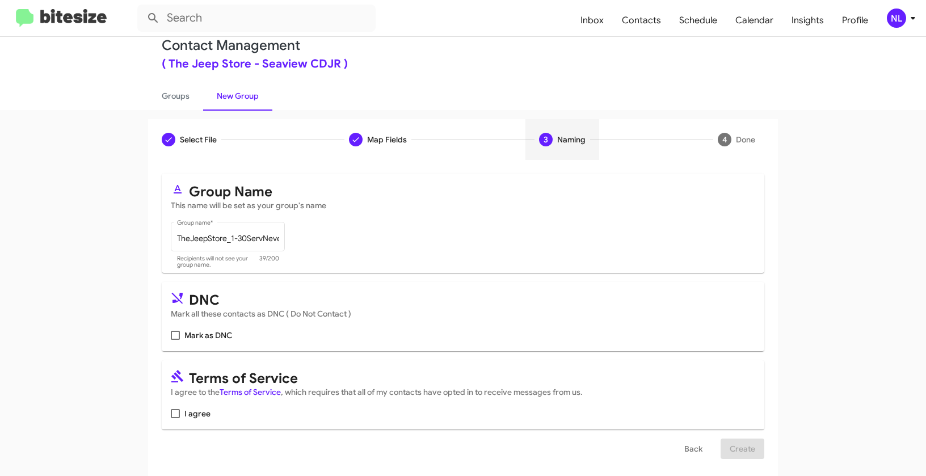
click at [171, 409] on span at bounding box center [175, 413] width 9 height 9
click at [175, 418] on input "I agree" at bounding box center [175, 418] width 1 height 1
checkbox input "true"
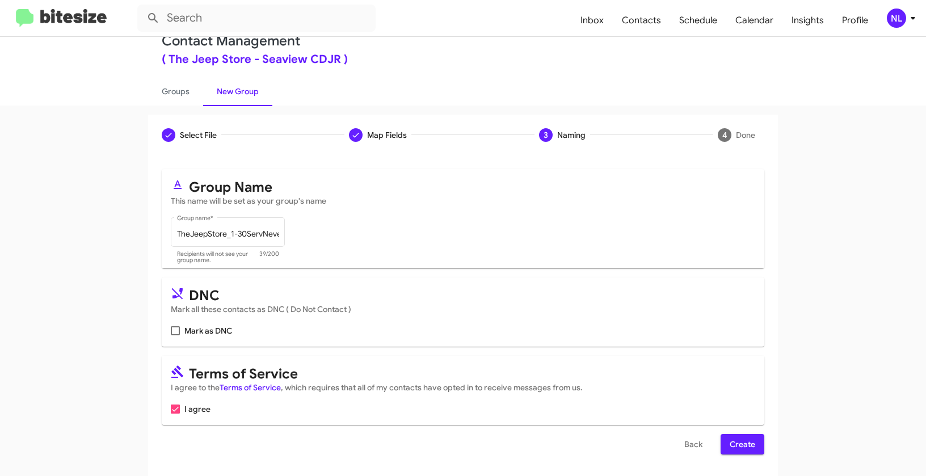
scroll to position [26, 0]
click at [746, 438] on span "Create" at bounding box center [743, 443] width 26 height 20
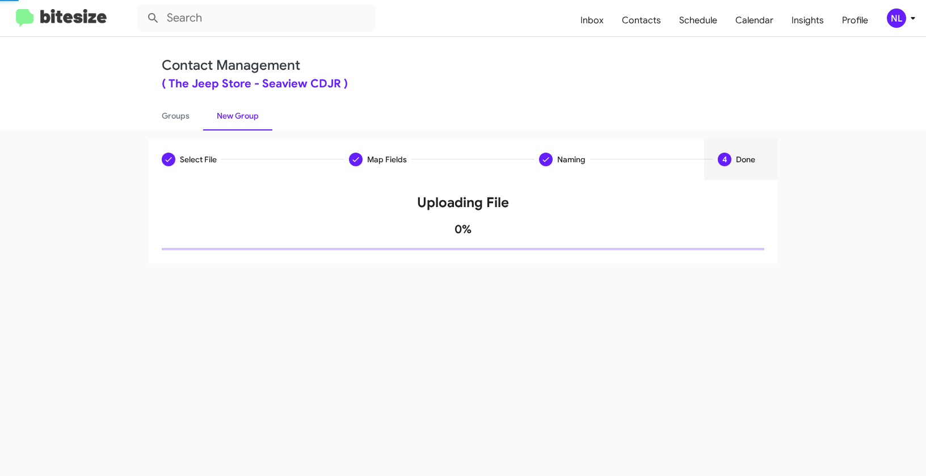
scroll to position [0, 0]
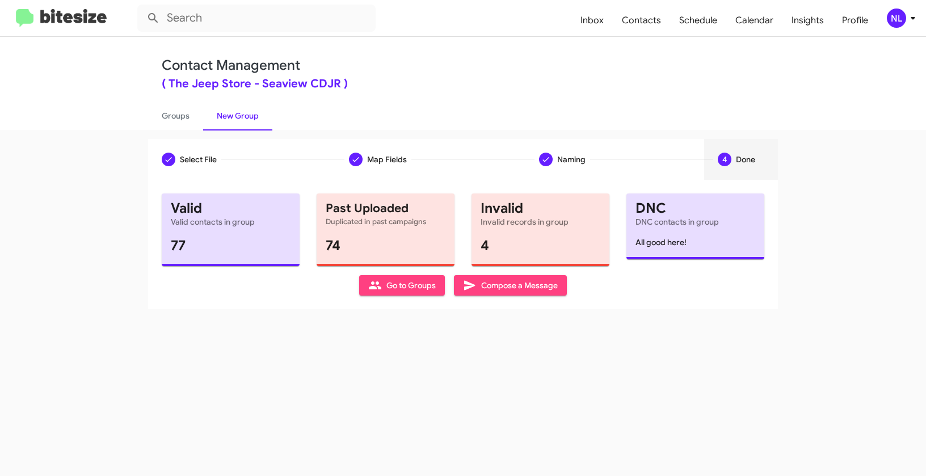
click at [393, 292] on span "Go to Groups" at bounding box center [402, 285] width 68 height 20
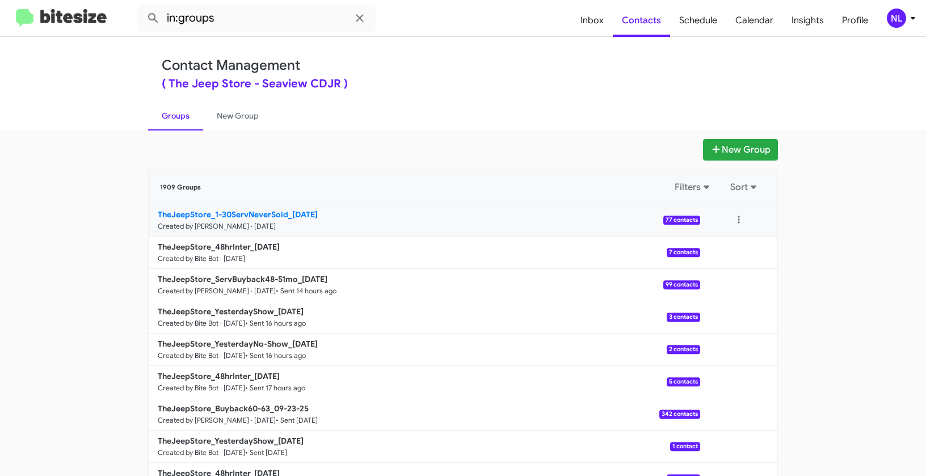
drag, startPoint x: 128, startPoint y: 208, endPoint x: 285, endPoint y: 209, distance: 157.8
click at [285, 209] on app-groups "New Group 1909 Groups Filters Sort TheJeepStore_1-30ServNeverSold_09-25-25 Crea…" at bounding box center [463, 348] width 926 height 419
copy div "Filters Sort TheJeepStore_1-30ServNeverSold"
click at [265, 23] on input "in:groups" at bounding box center [256, 18] width 238 height 27
paste input "TheJeepStore_1-30ServNeverSold"
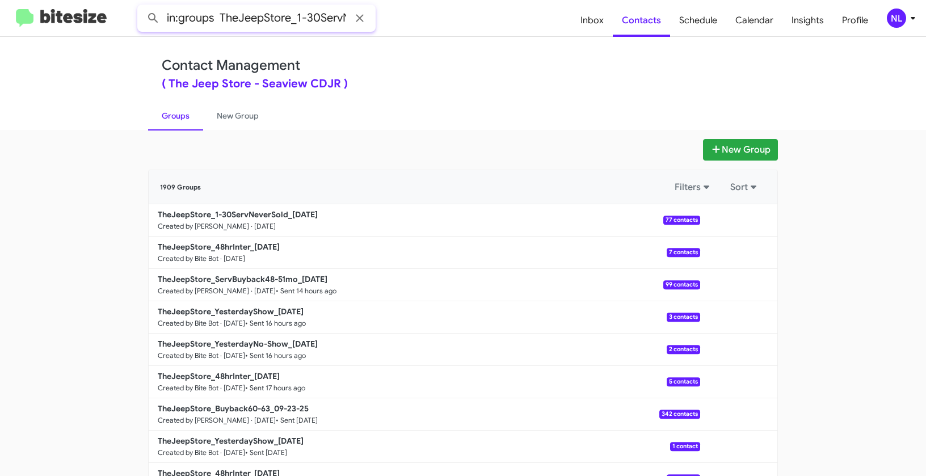
scroll to position [0, 48]
type input "in:groups TheJeepStore_1-30ServNeverSold"
click at [142, 7] on button at bounding box center [153, 18] width 23 height 23
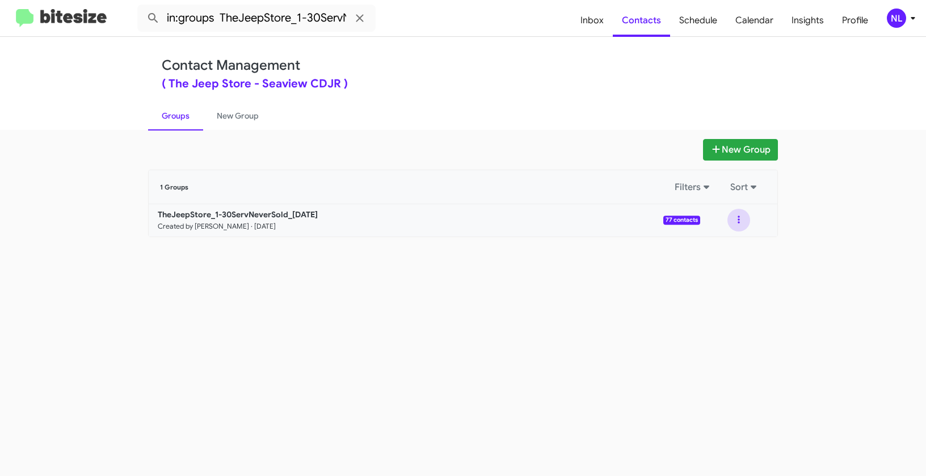
click at [736, 220] on button at bounding box center [739, 220] width 23 height 23
click at [725, 249] on button "View contacts" at bounding box center [704, 250] width 91 height 27
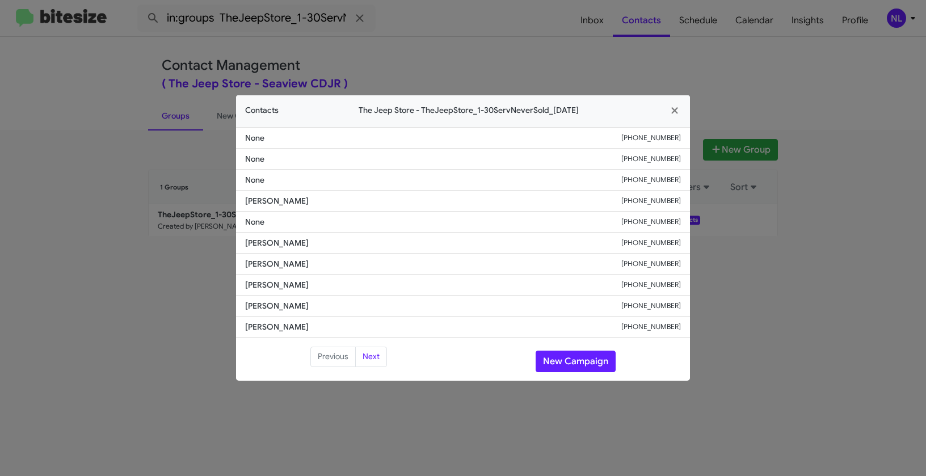
drag, startPoint x: 243, startPoint y: 282, endPoint x: 369, endPoint y: 287, distance: 126.1
click at [369, 287] on li "Aldo Pastuizacaarizaba +17326935035" at bounding box center [463, 285] width 454 height 21
copy span "Aldo Pastuizacaarizaba"
click at [575, 358] on button "New Campaign" at bounding box center [576, 362] width 80 height 22
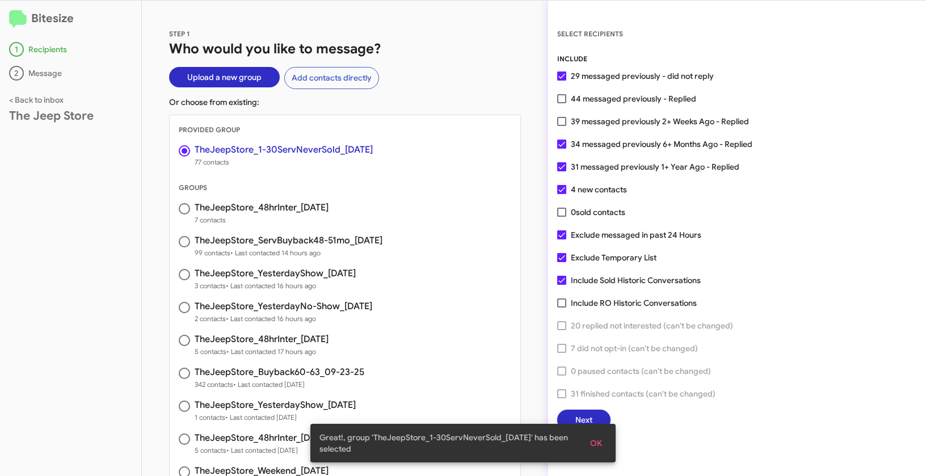
click at [557, 99] on span at bounding box center [561, 98] width 9 height 9
click at [561, 103] on input "44 messaged previously - Replied" at bounding box center [561, 103] width 1 height 1
checkbox input "true"
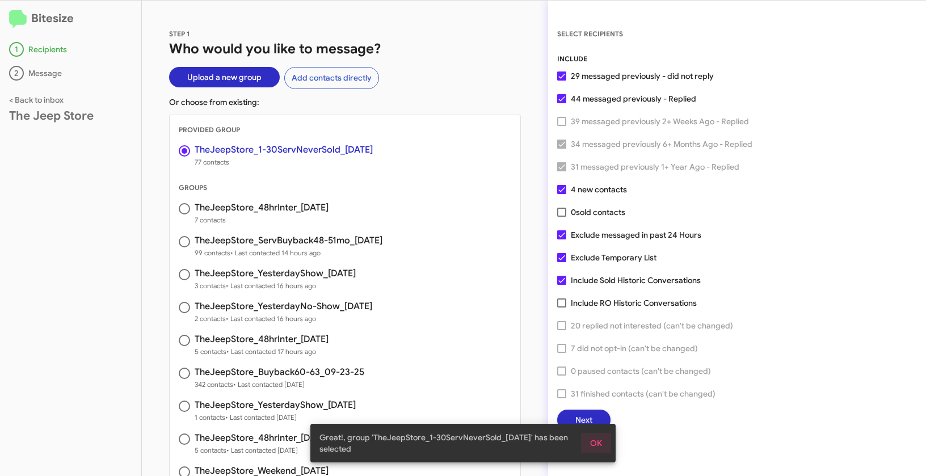
click at [608, 442] on button "OK" at bounding box center [596, 443] width 30 height 20
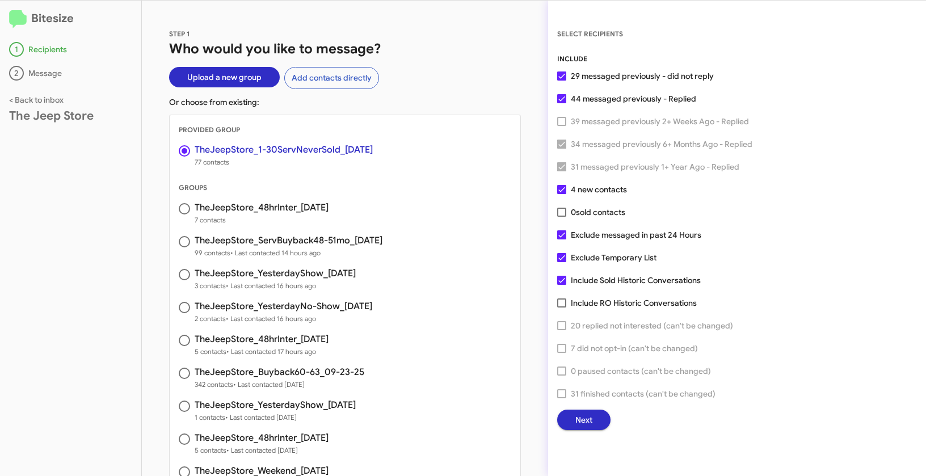
click at [583, 422] on span "Next" at bounding box center [583, 420] width 17 height 20
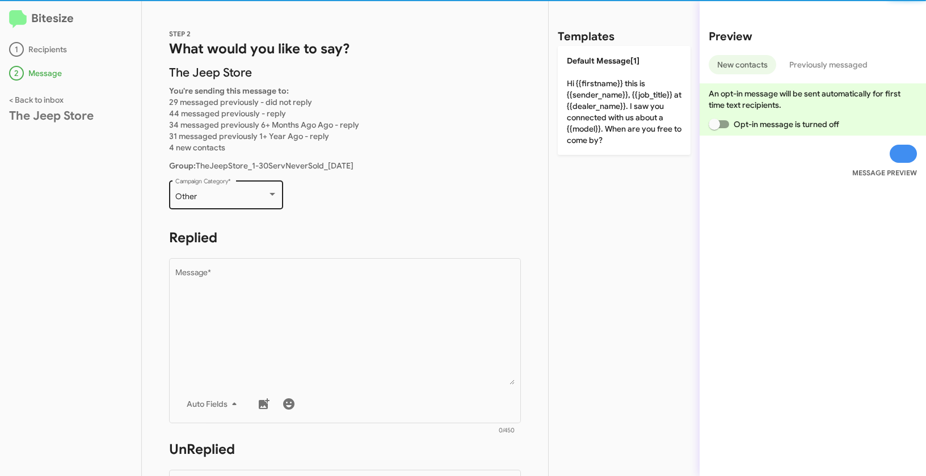
click at [259, 193] on div "Other" at bounding box center [221, 196] width 92 height 9
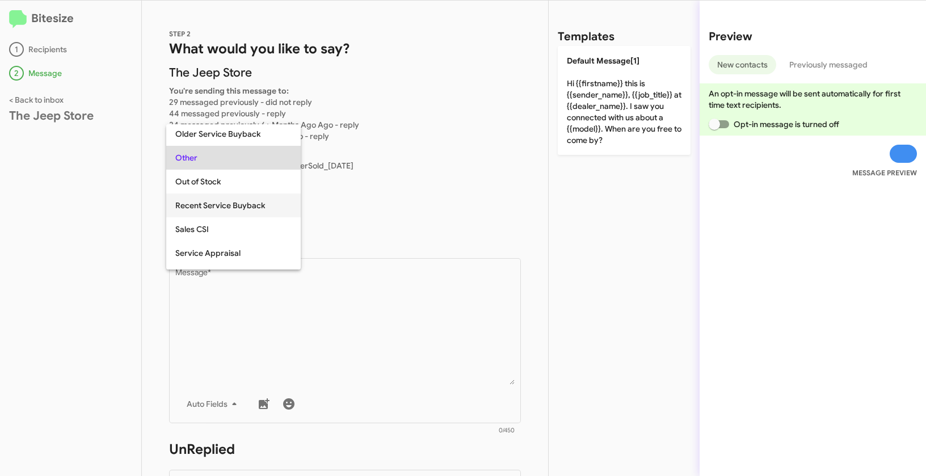
scroll to position [333, 0]
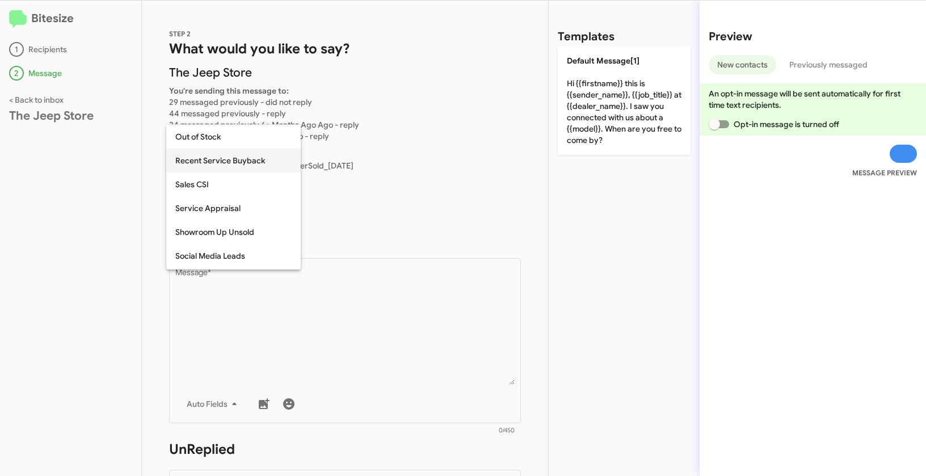
click at [248, 159] on span "Recent Service Buyback" at bounding box center [233, 161] width 116 height 24
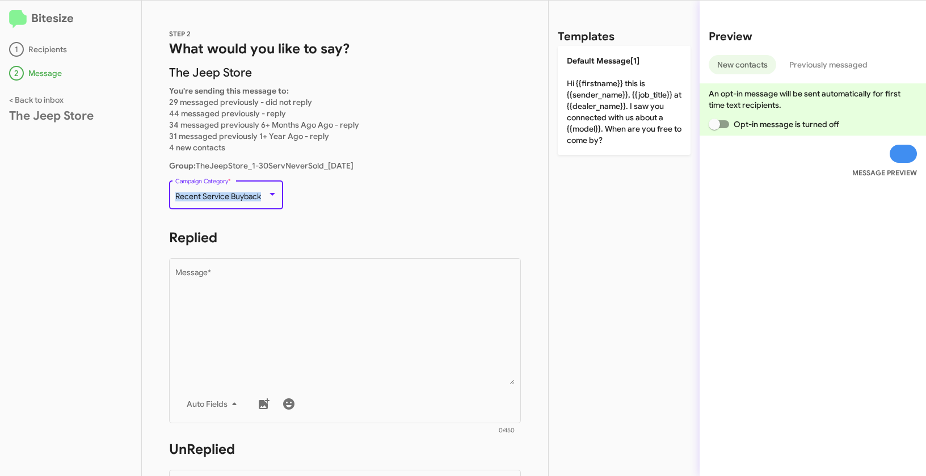
drag, startPoint x: 175, startPoint y: 195, endPoint x: 272, endPoint y: 195, distance: 96.5
click at [272, 195] on div "Recent Service Buyback" at bounding box center [226, 196] width 102 height 9
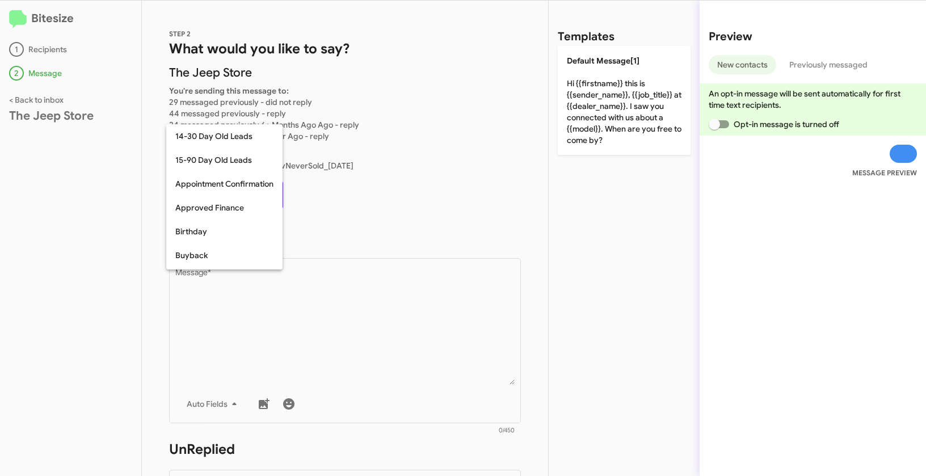
scroll to position [297, 0]
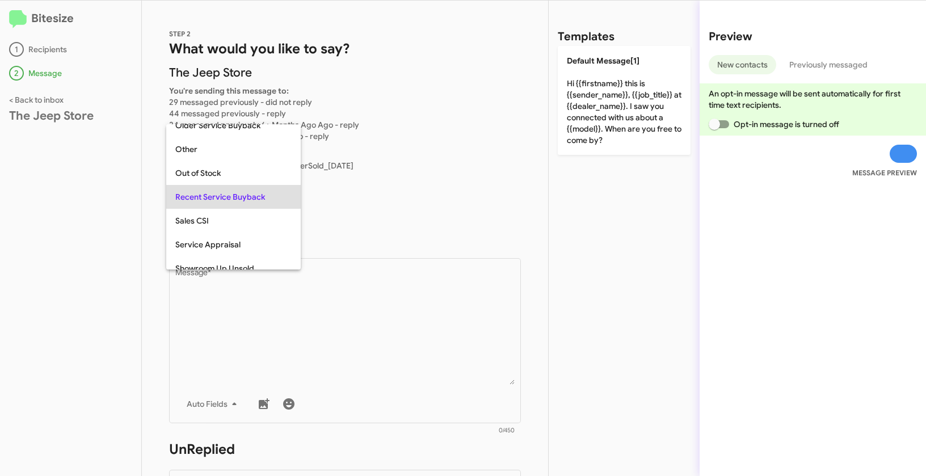
copy span "Recent Service Buyback"
click at [351, 343] on div at bounding box center [463, 238] width 926 height 476
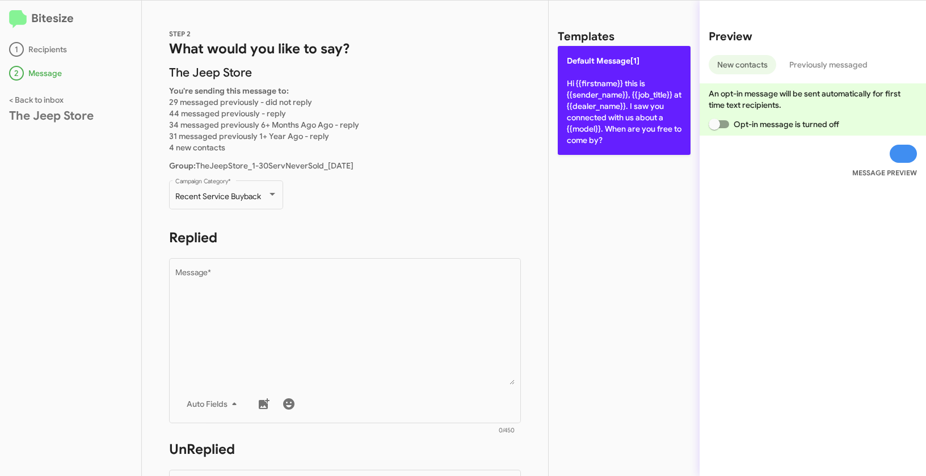
click at [598, 91] on p "Default Message[1] Hi {{firstname}} this is {{sender_name}}, {{job_title}} at {…" at bounding box center [624, 100] width 133 height 109
type textarea "Hi {{firstname}} this is {{sender_name}}, {{job_title}} at {{dealer_name}}. I s…"
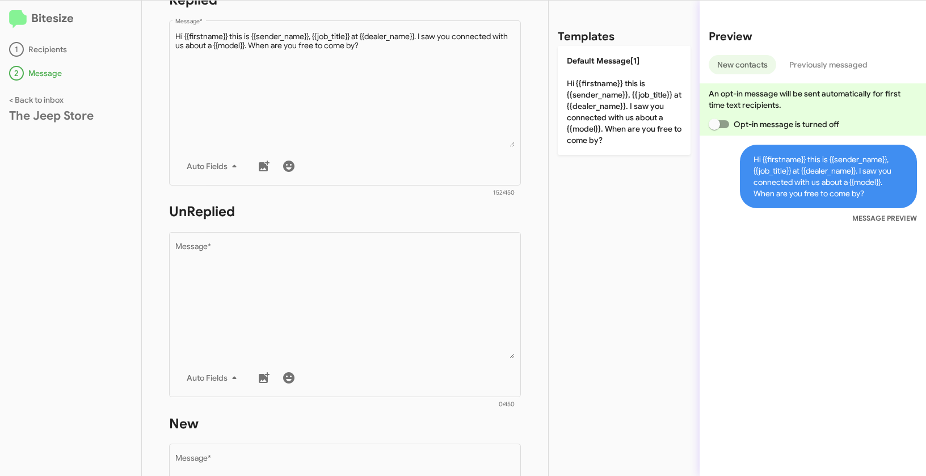
scroll to position [313, 0]
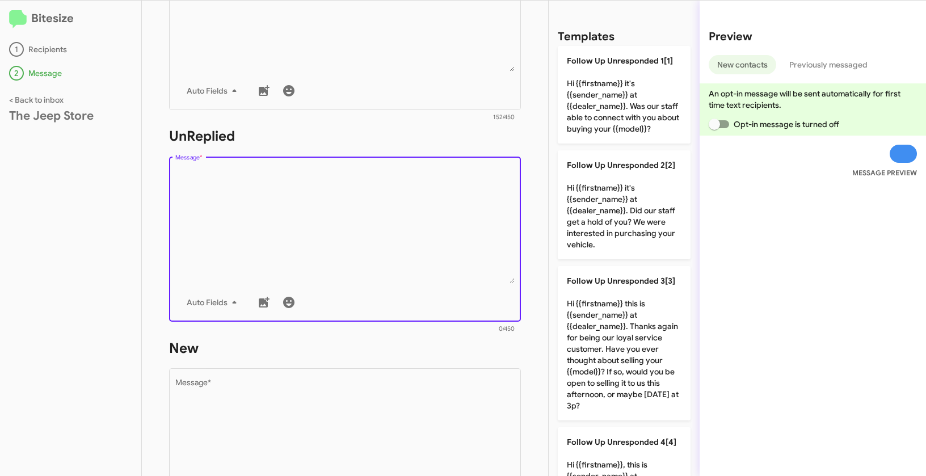
click at [390, 226] on textarea "Message *" at bounding box center [345, 225] width 340 height 116
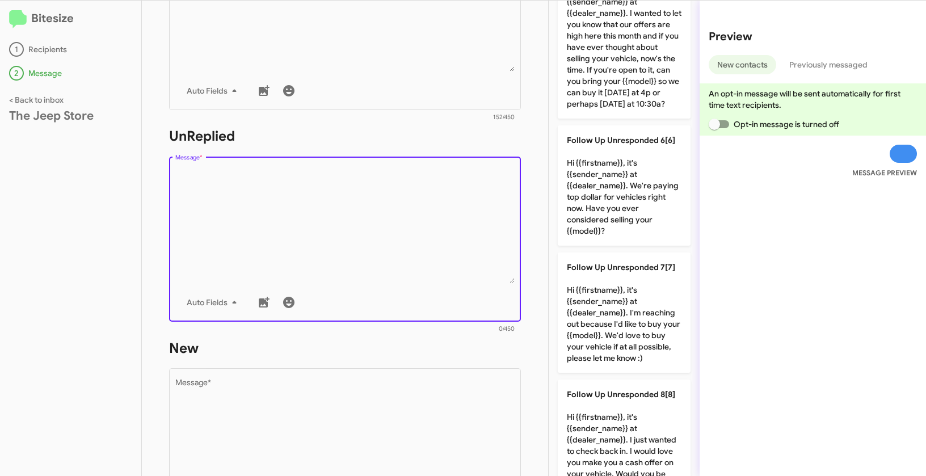
scroll to position [700, 0]
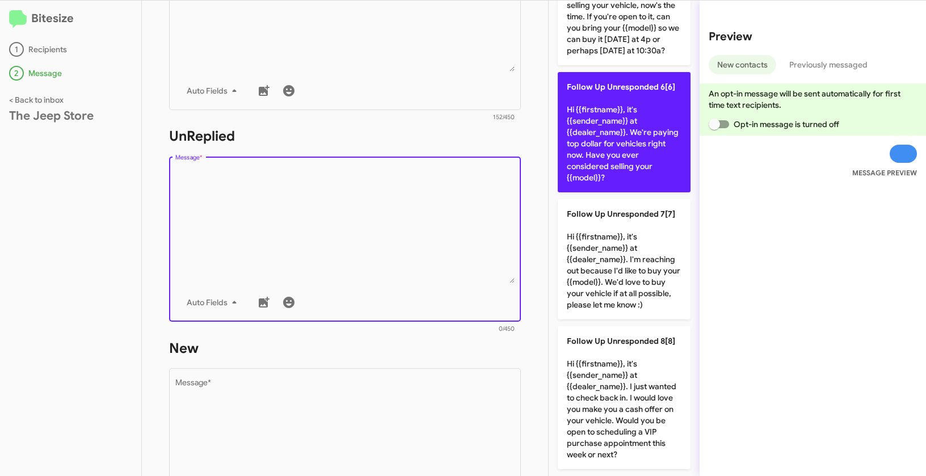
click at [637, 121] on p "Follow Up Unresponded 6[6] Hi {{firstname}}, it's {{sender_name}} at {{dealer_n…" at bounding box center [624, 132] width 133 height 120
type textarea "Hi {{firstname}}, it's {{sender_name}} at {{dealer_name}}. We're paying top dol…"
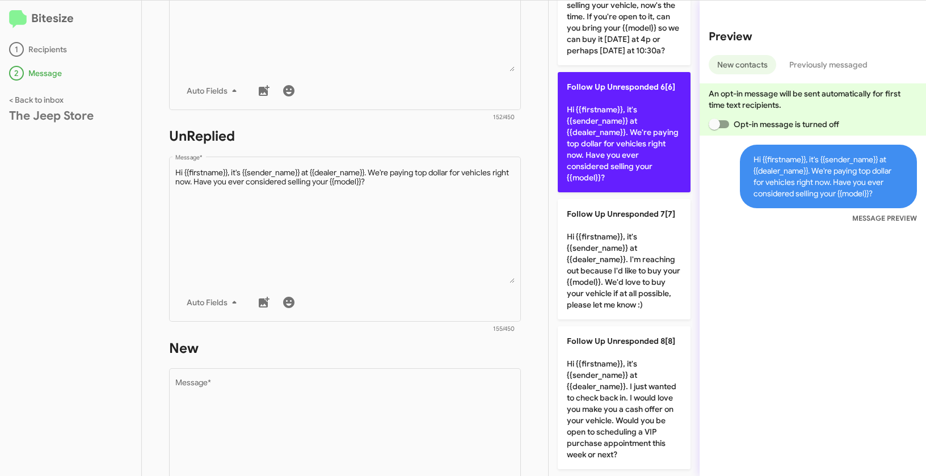
click at [637, 121] on p "Follow Up Unresponded 6[6] Hi {{firstname}}, it's {{sender_name}} at {{dealer_n…" at bounding box center [624, 132] width 133 height 120
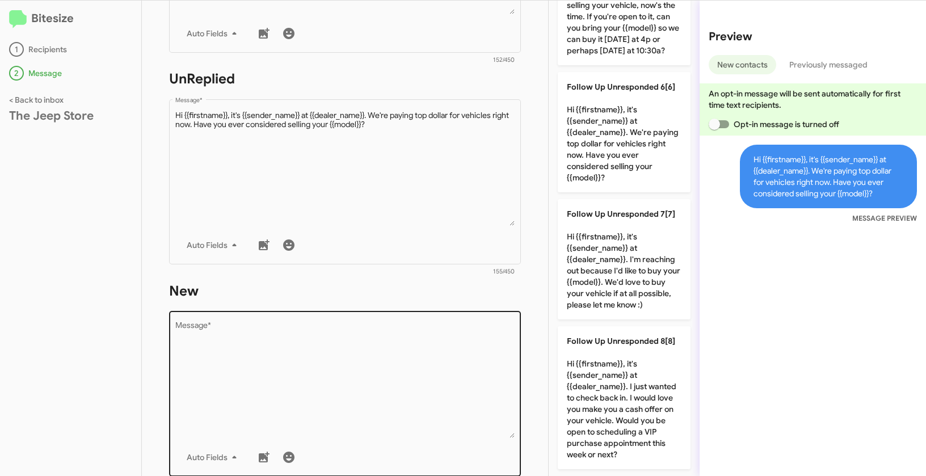
scroll to position [411, 0]
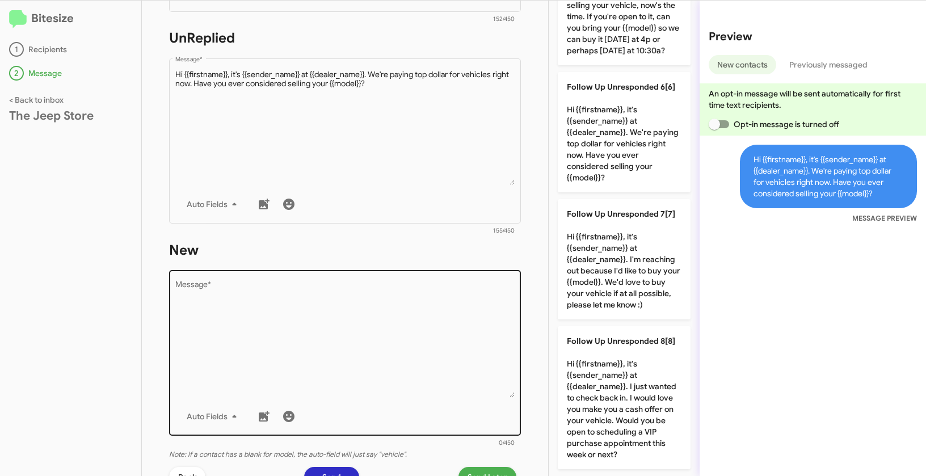
click at [429, 353] on textarea "Message *" at bounding box center [345, 339] width 340 height 116
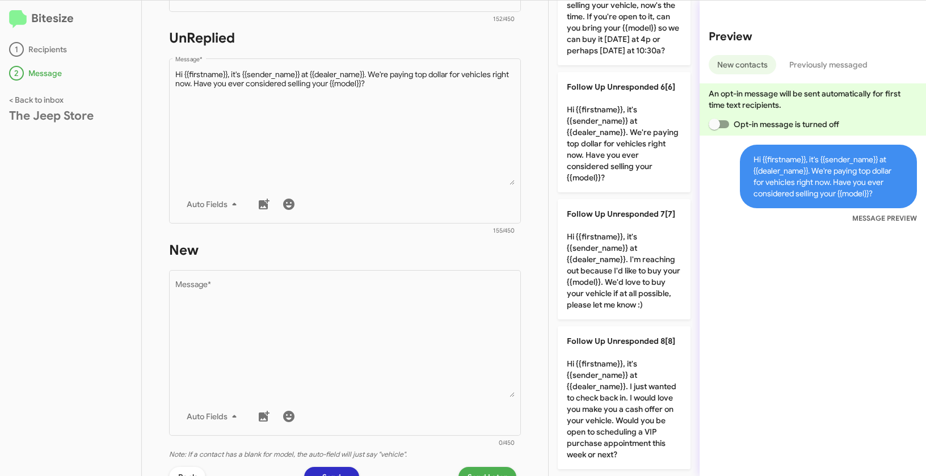
scroll to position [0, 0]
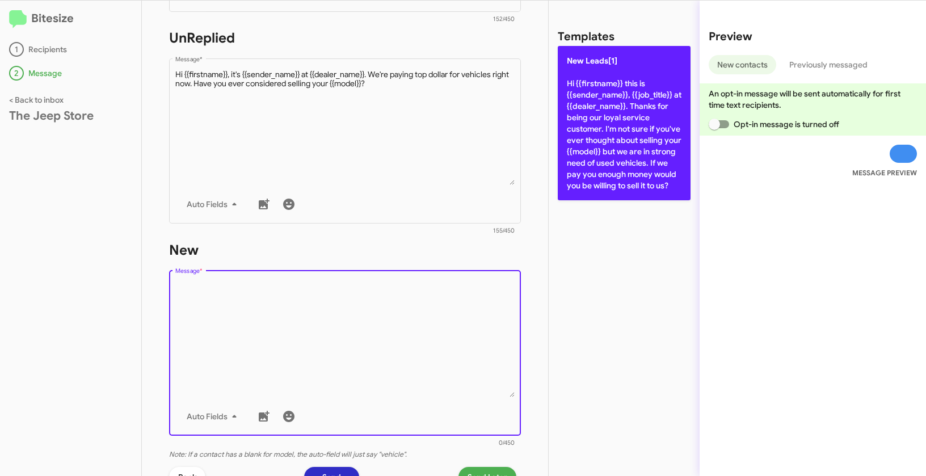
click at [623, 115] on p "New Leads[1] Hi {{firstname}} this is {{sender_name}}, {{job_title}} at {{deale…" at bounding box center [624, 123] width 133 height 154
type textarea "Hi {{firstname}} this is {{sender_name}}, {{job_title}} at {{dealer_name}}. Tha…"
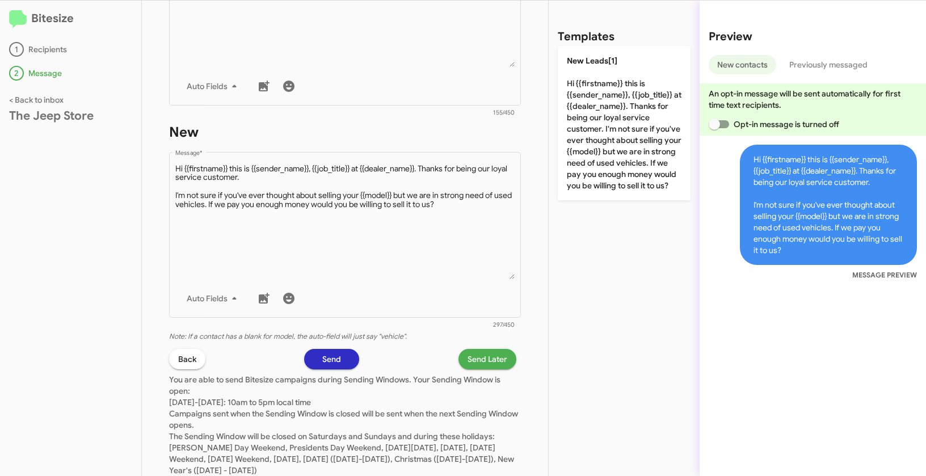
scroll to position [563, 0]
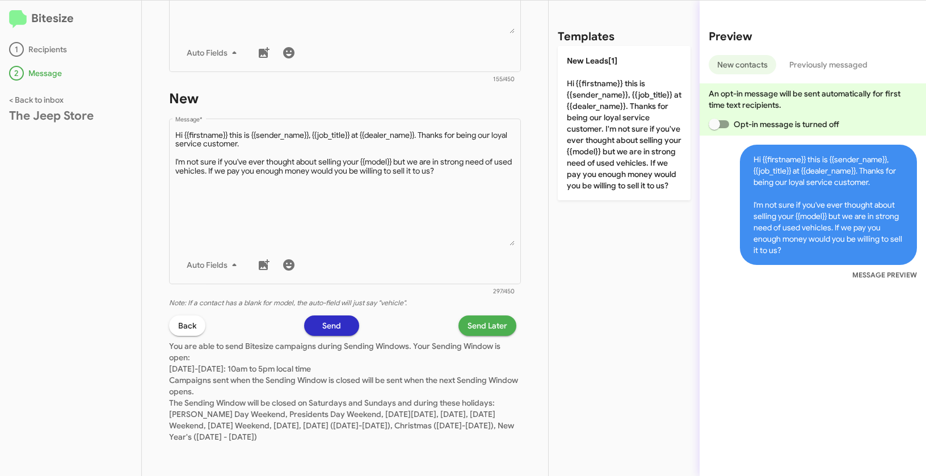
click at [495, 327] on span "Send Later" at bounding box center [488, 326] width 40 height 20
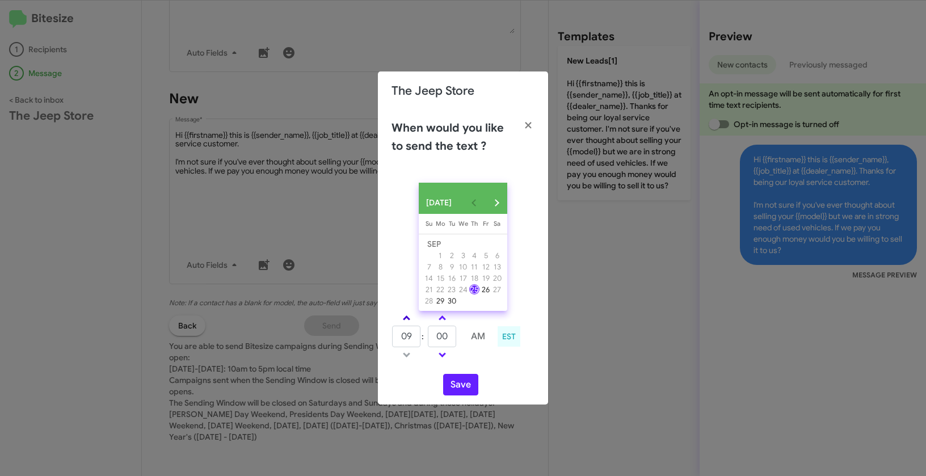
click at [407, 322] on span at bounding box center [406, 319] width 7 height 7
type input "01"
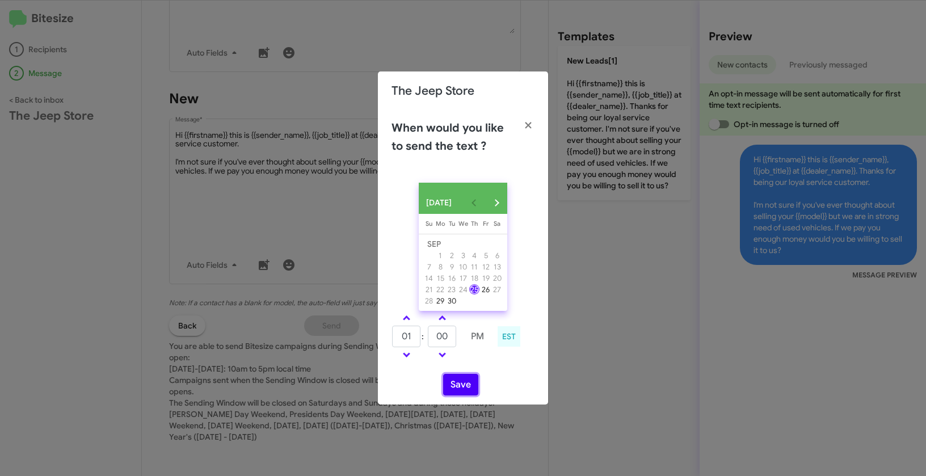
click at [461, 390] on button "Save" at bounding box center [460, 385] width 35 height 22
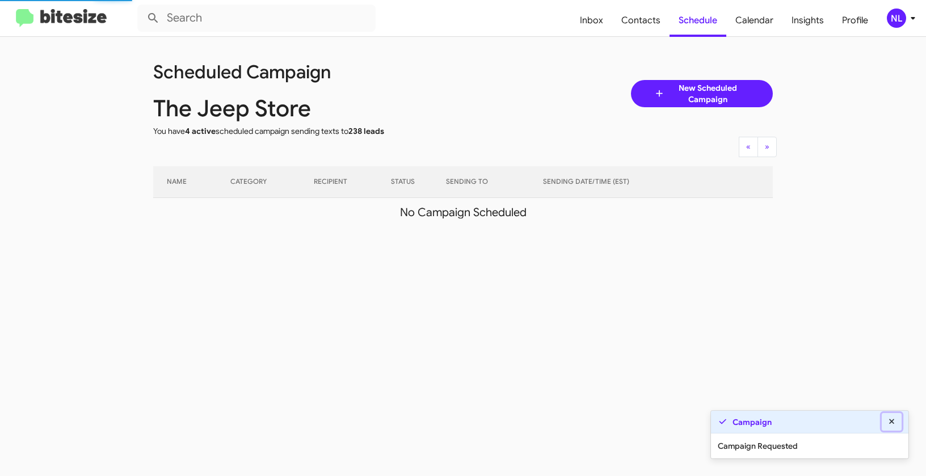
click at [892, 422] on icon at bounding box center [891, 421] width 5 height 5
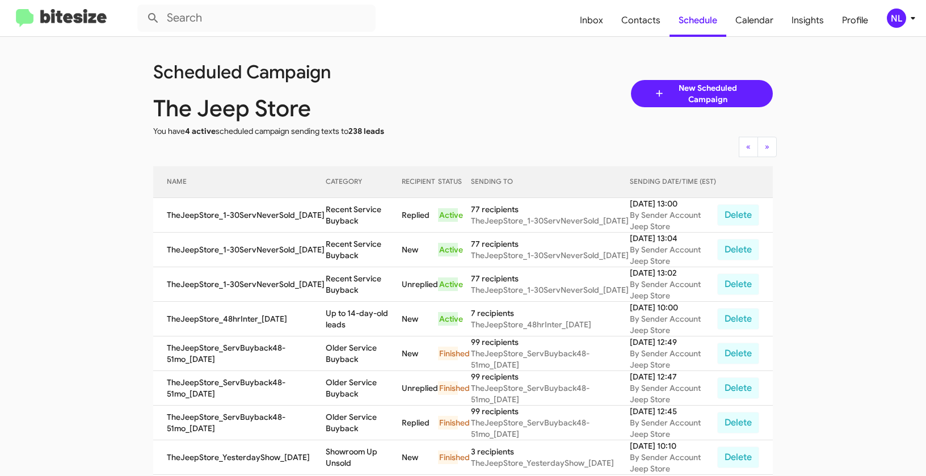
click at [901, 19] on div "NL" at bounding box center [896, 18] width 19 height 19
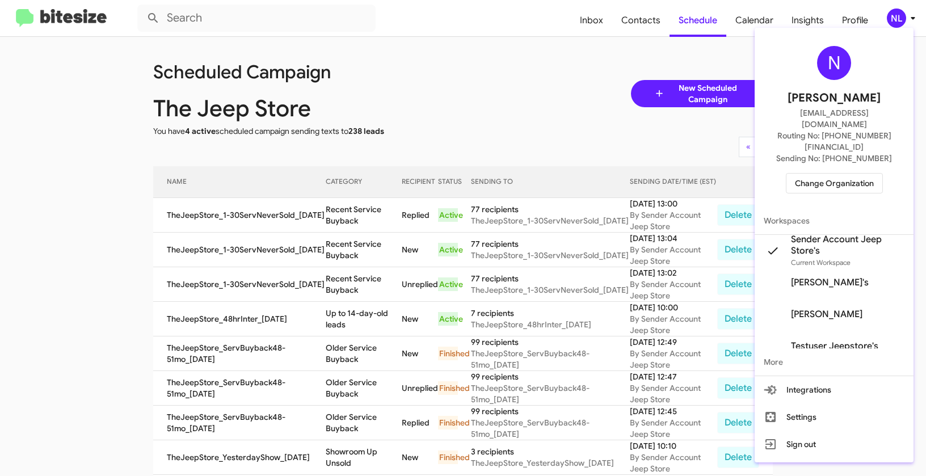
click at [821, 170] on div "N Nen Limbauan nen@bitesize.co Routing No: +1 (732) 704-7374 Sending No: +1 (73…" at bounding box center [834, 119] width 159 height 175
click at [822, 174] on span "Change Organization" at bounding box center [834, 183] width 79 height 19
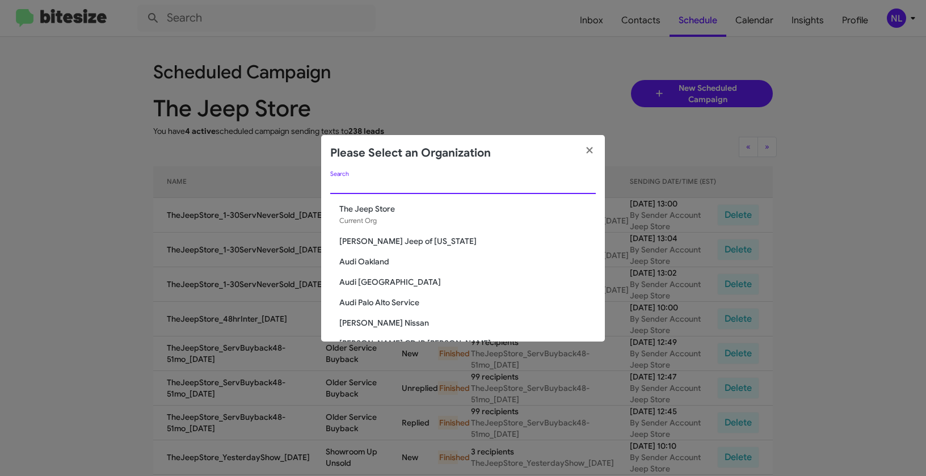
click at [347, 184] on input "Search" at bounding box center [463, 185] width 266 height 9
paste input "Toyota Marin"
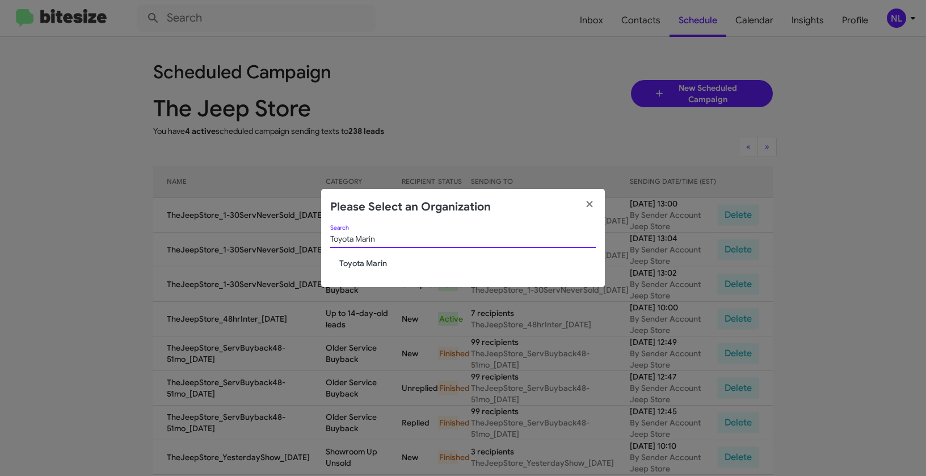
type input "Toyota Marin"
click at [363, 267] on span "Toyota Marin" at bounding box center [467, 263] width 257 height 11
click at [363, 266] on span "Toyota Marin" at bounding box center [467, 263] width 257 height 11
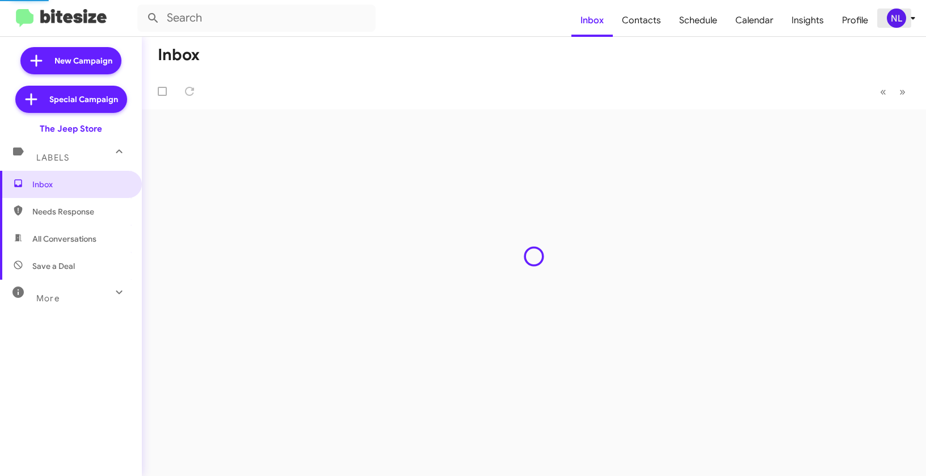
click at [894, 19] on div "NL" at bounding box center [896, 18] width 19 height 19
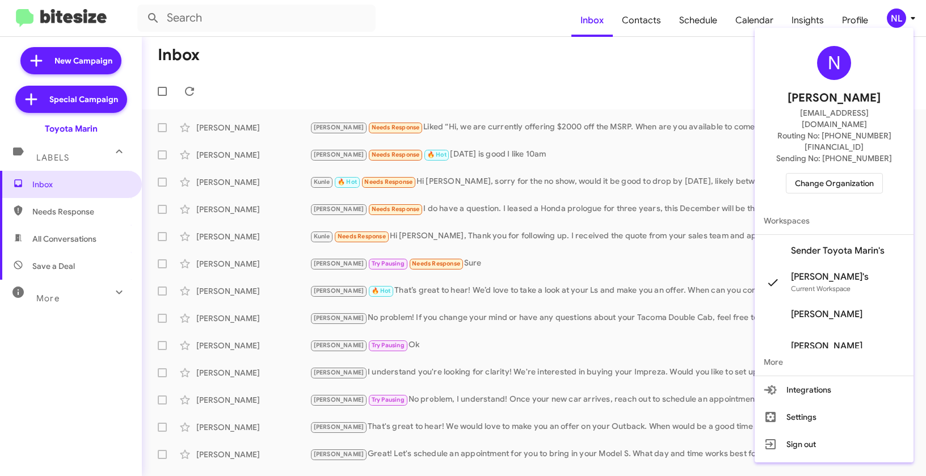
click at [837, 245] on span "Sender Toyota Marin's" at bounding box center [838, 250] width 94 height 11
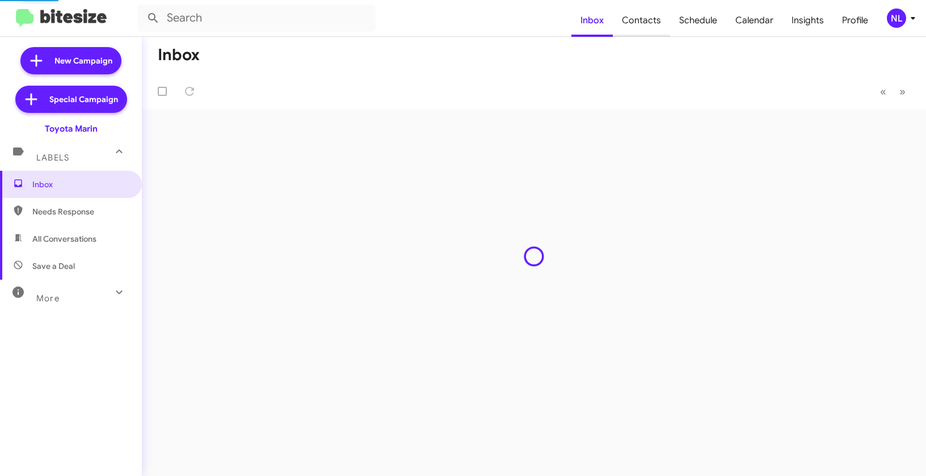
click at [634, 19] on span "Contacts" at bounding box center [641, 20] width 57 height 33
type input "in:groups"
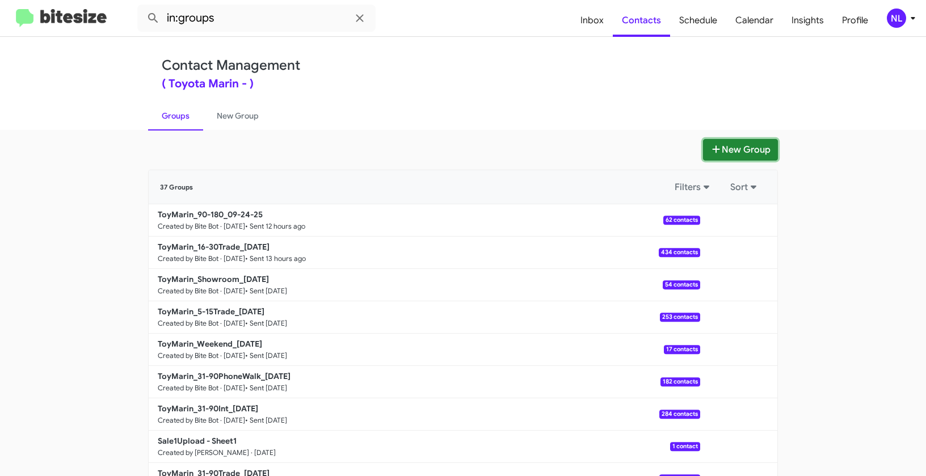
click at [747, 146] on button "New Group" at bounding box center [740, 150] width 75 height 22
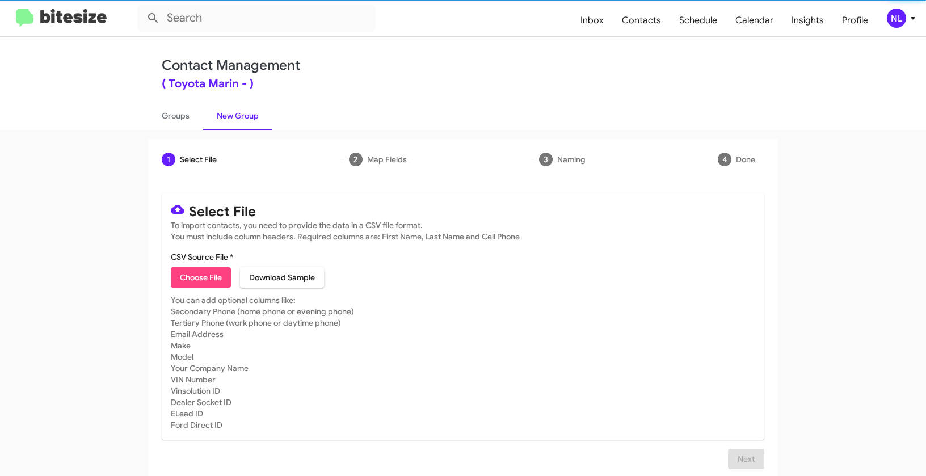
click at [186, 278] on span "Choose File" at bounding box center [201, 277] width 42 height 20
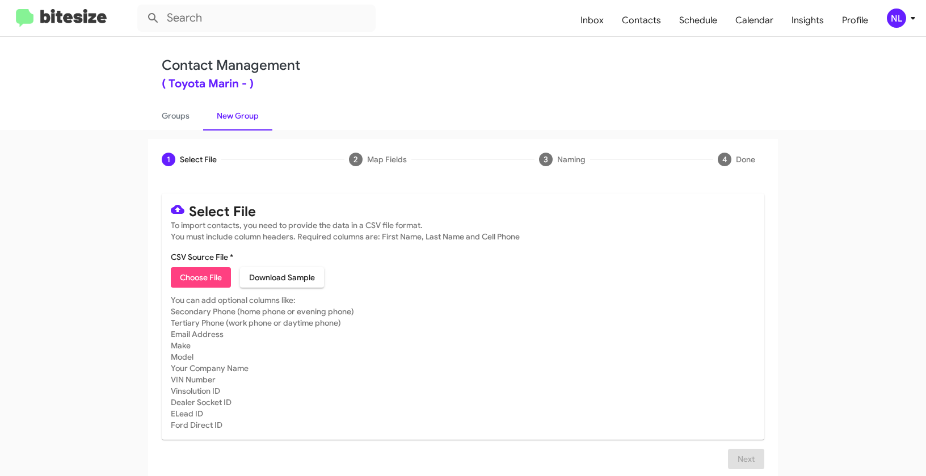
type input "Opt out open - Toyota Marin"
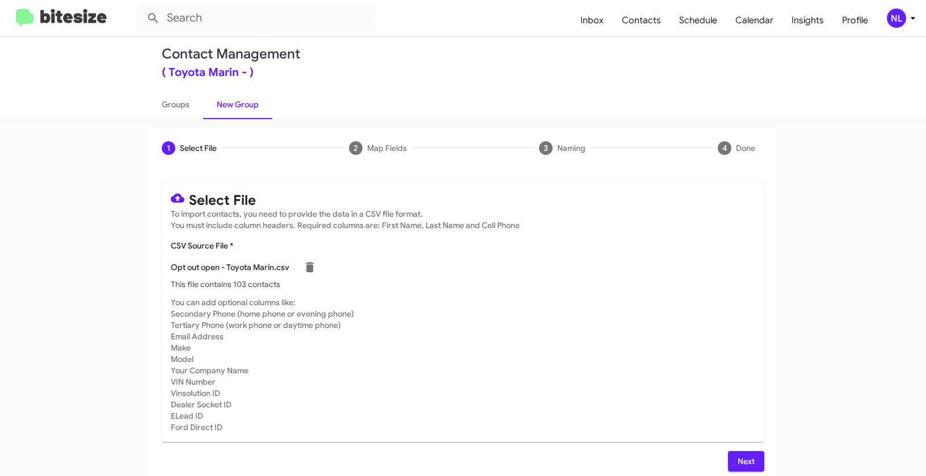
scroll to position [20, 0]
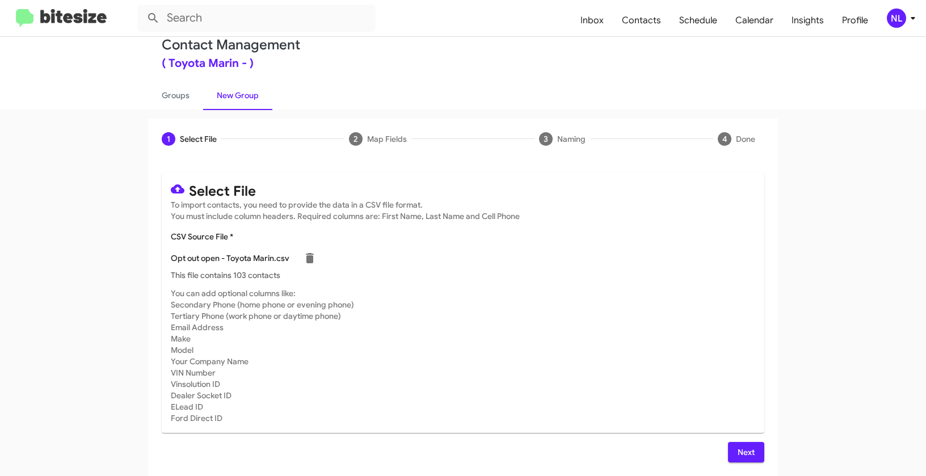
click at [747, 453] on span "Next" at bounding box center [746, 452] width 18 height 20
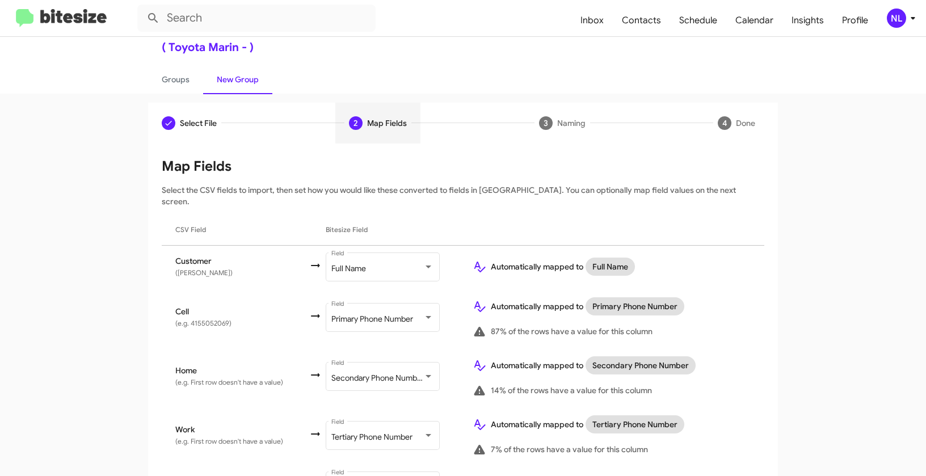
scroll to position [99, 0]
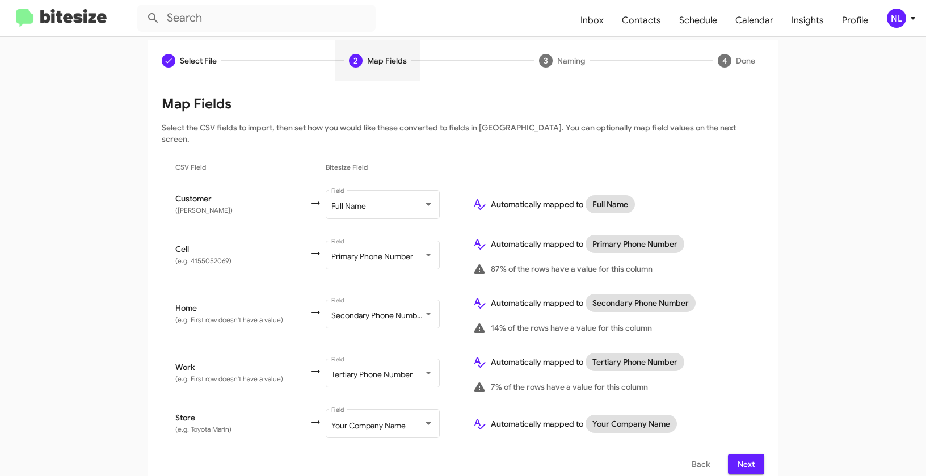
click at [738, 454] on span "Next" at bounding box center [746, 464] width 18 height 20
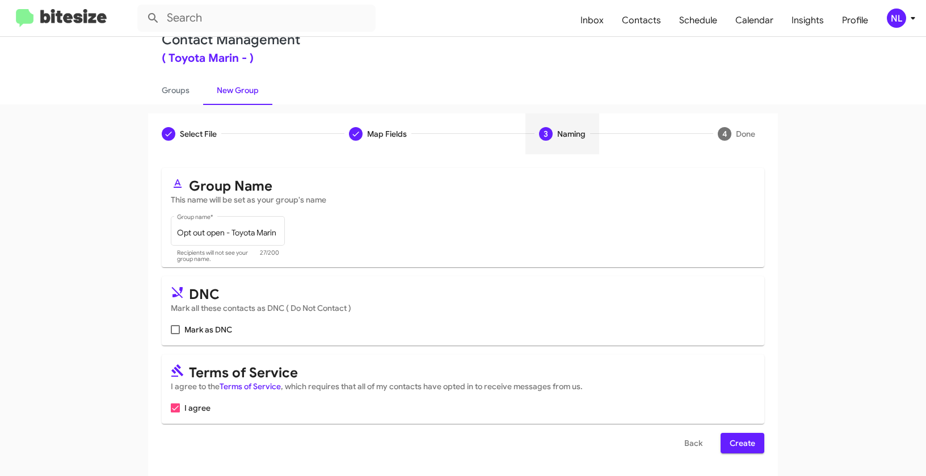
scroll to position [26, 0]
click at [174, 328] on span at bounding box center [175, 329] width 9 height 9
click at [175, 334] on input "Mark as DNC" at bounding box center [175, 334] width 1 height 1
checkbox input "true"
click at [894, 26] on div "NL" at bounding box center [896, 18] width 19 height 19
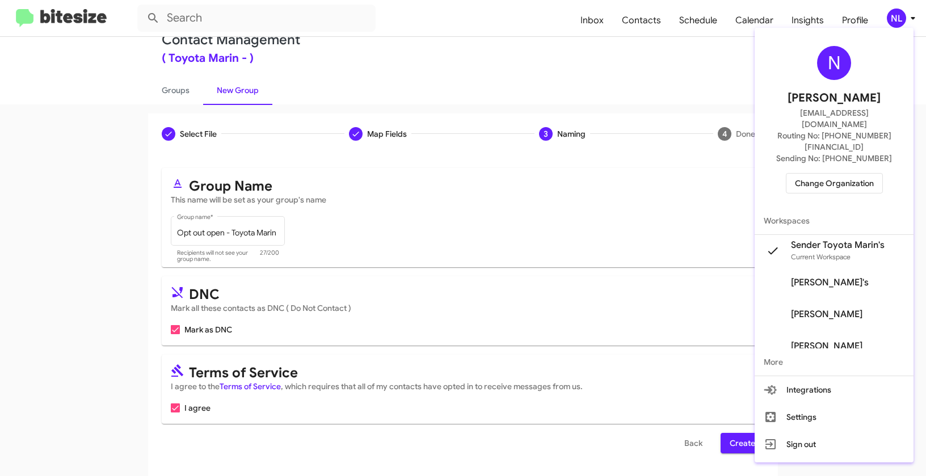
click at [659, 312] on div at bounding box center [463, 238] width 926 height 476
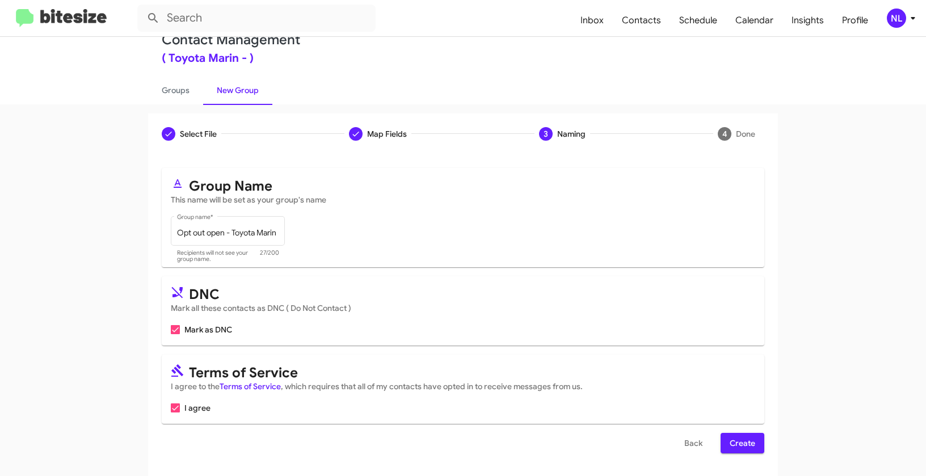
click at [742, 436] on span "Create" at bounding box center [743, 443] width 26 height 20
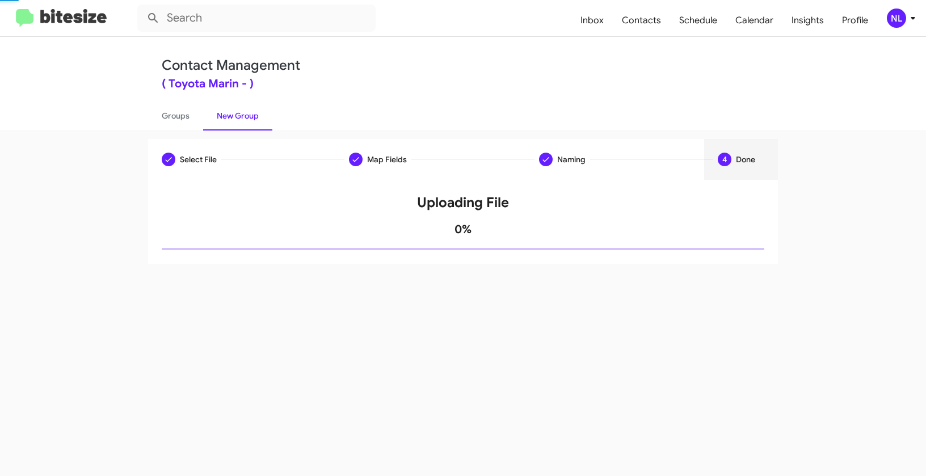
scroll to position [0, 0]
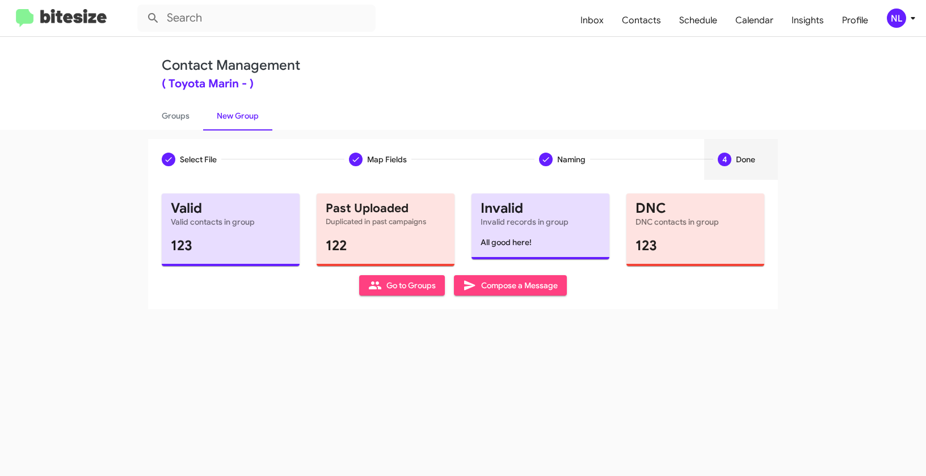
click at [414, 284] on span "Go to Groups" at bounding box center [402, 285] width 68 height 20
type input "in:groups"
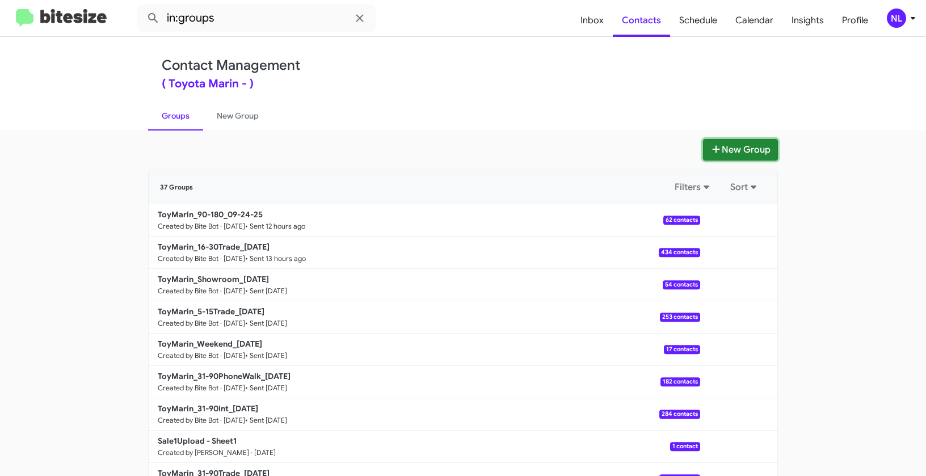
click at [729, 150] on button "New Group" at bounding box center [740, 150] width 75 height 22
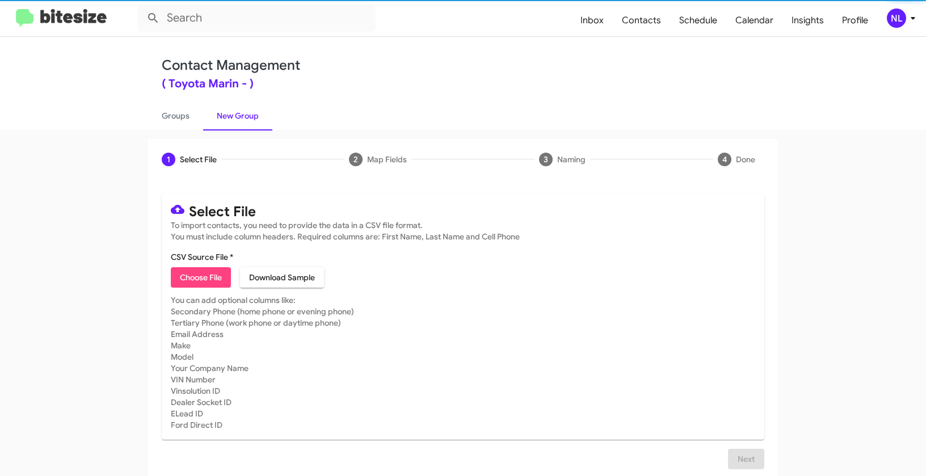
click at [203, 276] on span "Choose File" at bounding box center [201, 277] width 42 height 20
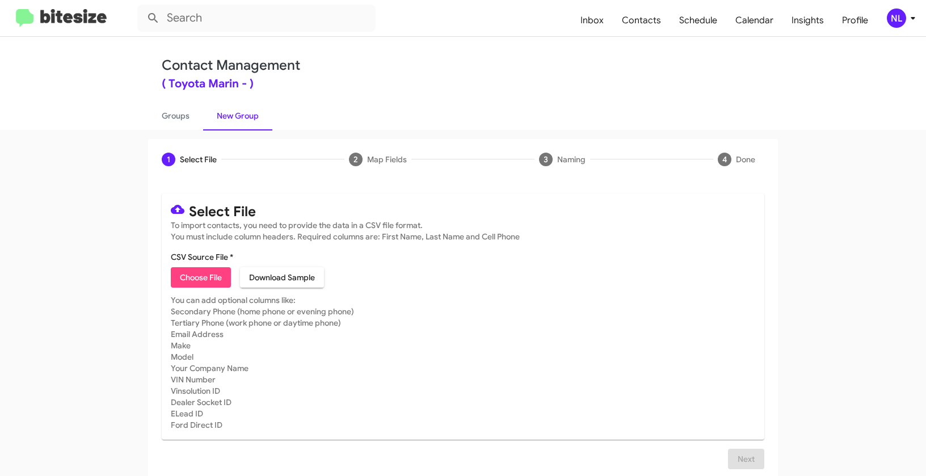
type input "Opt out dead - Toyota Marin"
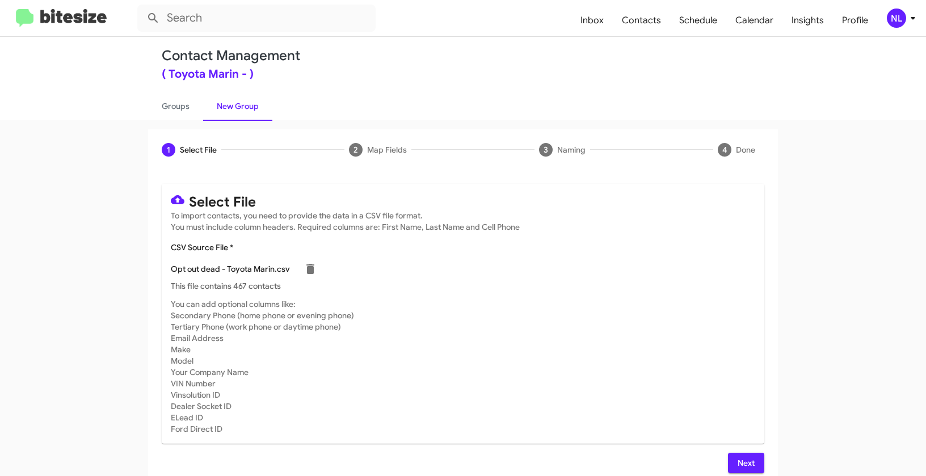
scroll to position [20, 0]
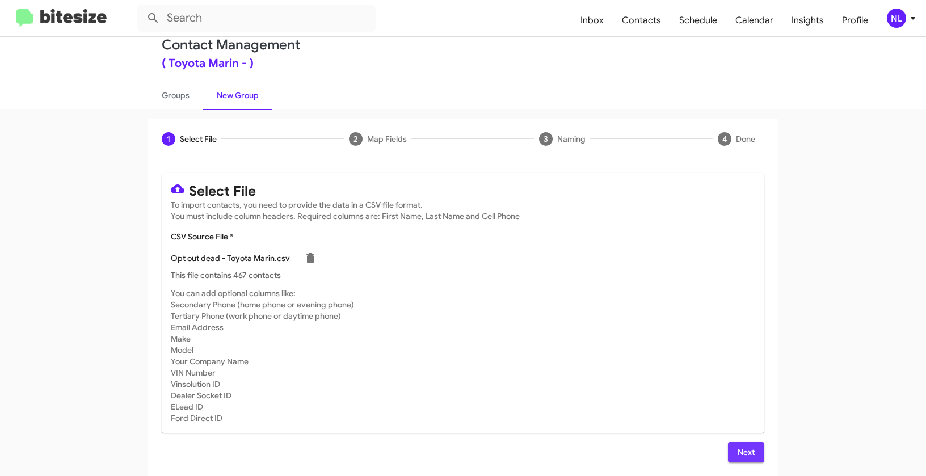
click at [738, 453] on span "Next" at bounding box center [746, 452] width 18 height 20
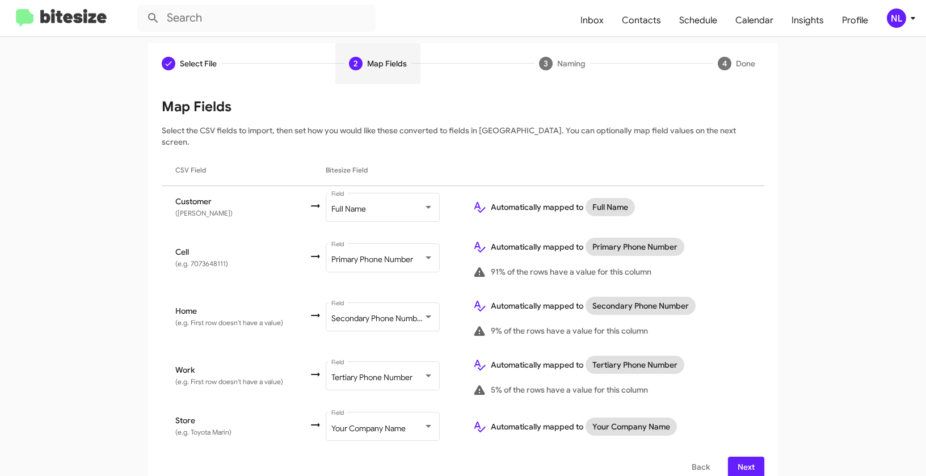
scroll to position [99, 0]
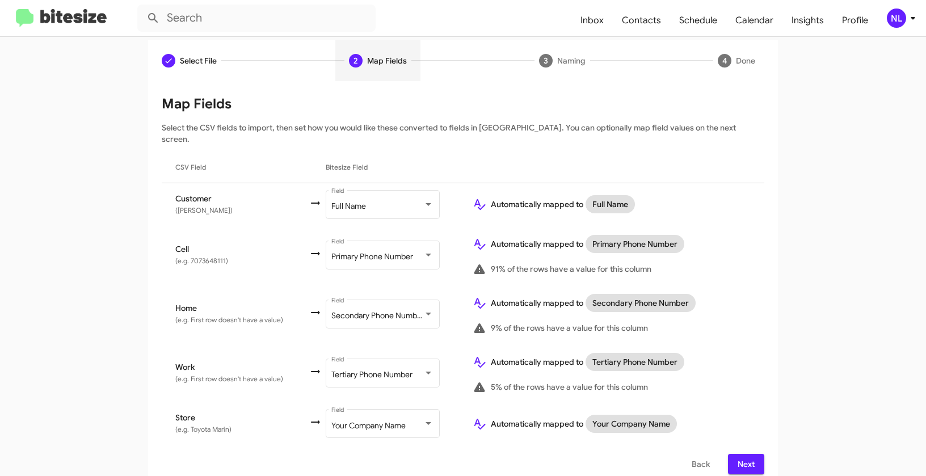
click at [742, 454] on span "Next" at bounding box center [746, 464] width 18 height 20
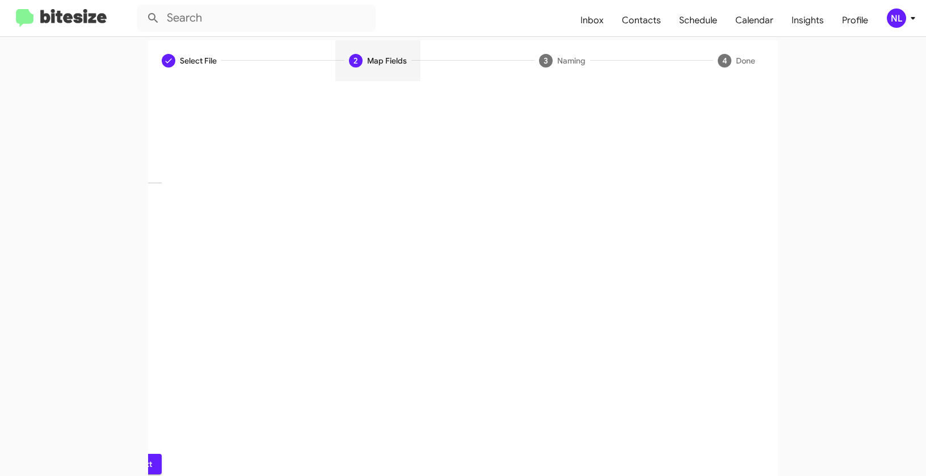
scroll to position [26, 0]
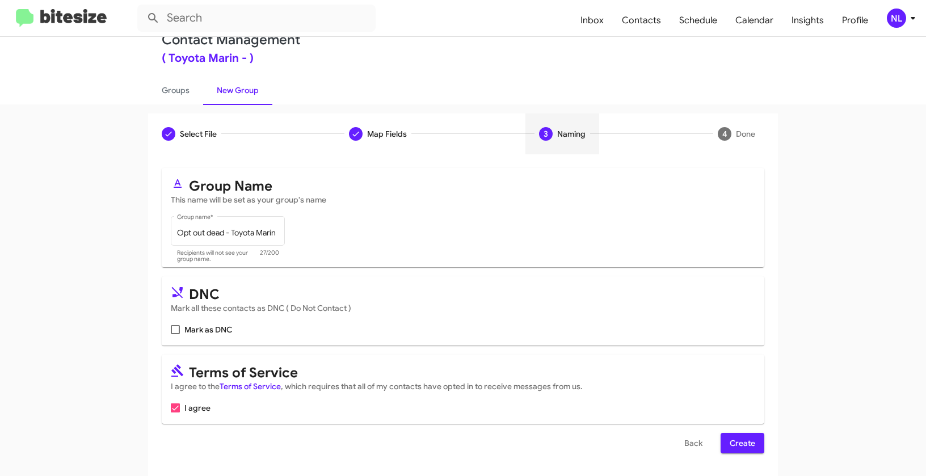
drag, startPoint x: 182, startPoint y: 329, endPoint x: 198, endPoint y: 329, distance: 15.9
click at [184, 329] on span "Mark as DNC" at bounding box center [208, 330] width 48 height 14
click at [175, 334] on input "Mark as DNC" at bounding box center [175, 334] width 1 height 1
checkbox input "true"
click at [721, 448] on button "Create" at bounding box center [743, 443] width 44 height 20
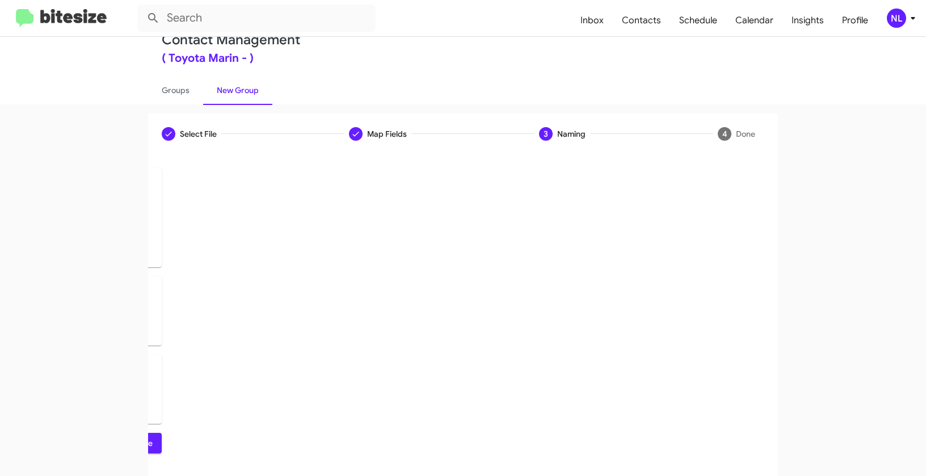
scroll to position [0, 0]
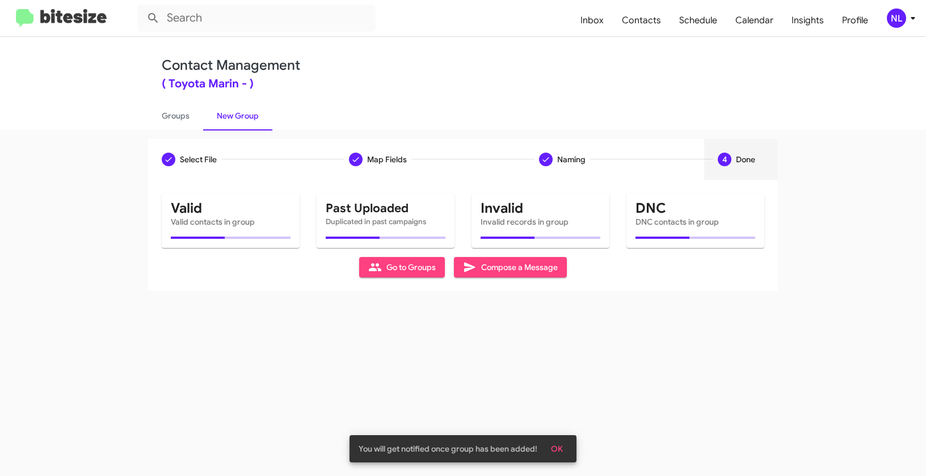
click at [562, 450] on button "OK" at bounding box center [557, 449] width 30 height 20
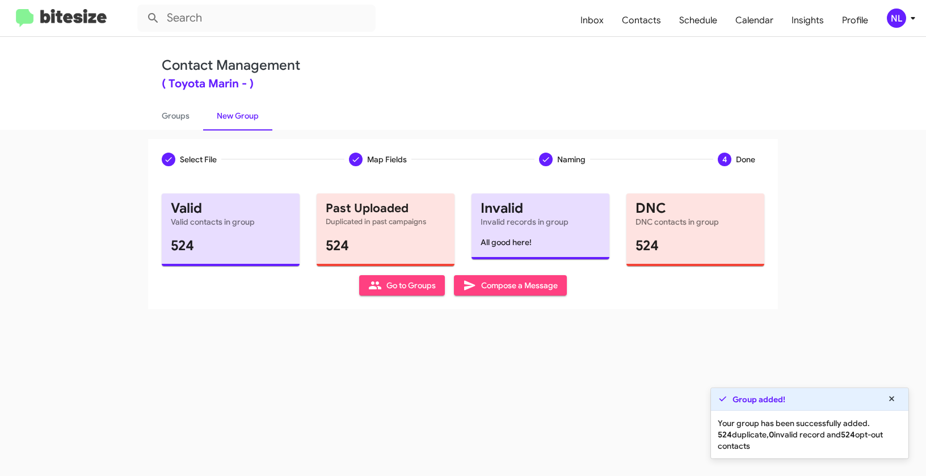
click at [408, 279] on span "Go to Groups" at bounding box center [402, 285] width 68 height 20
type input "in:groups"
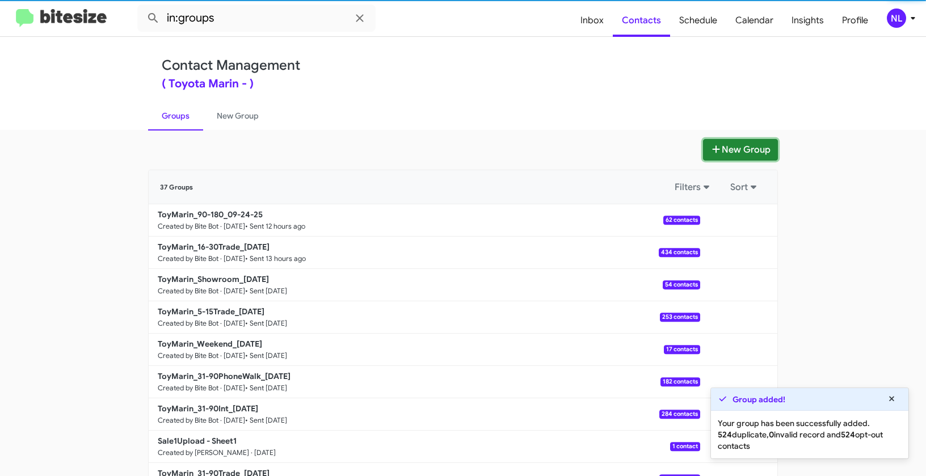
click at [755, 150] on button "New Group" at bounding box center [740, 150] width 75 height 22
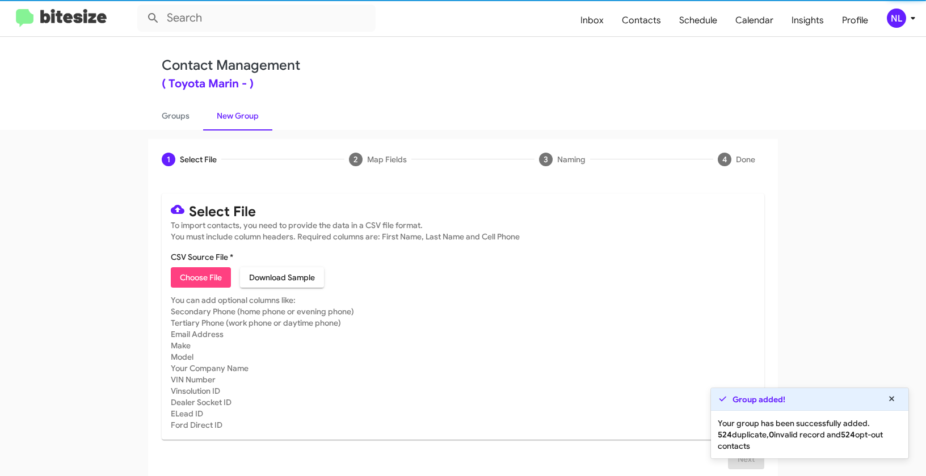
click at [206, 280] on span "Choose File" at bounding box center [201, 277] width 42 height 20
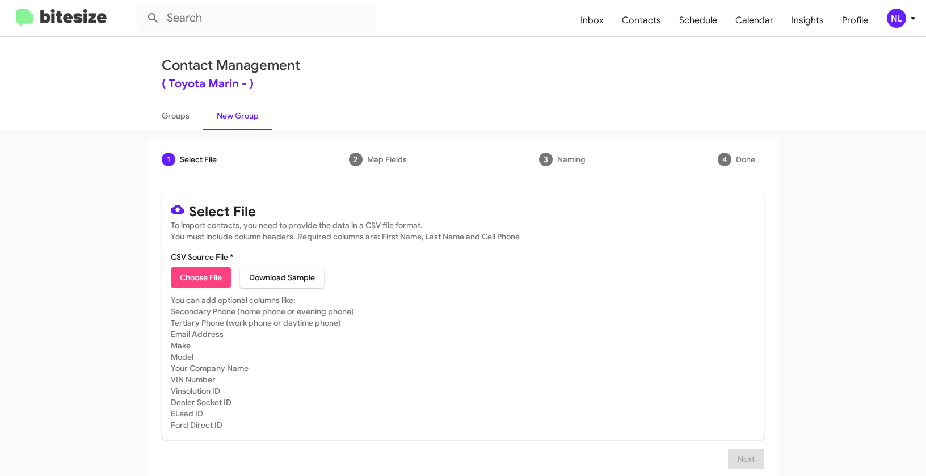
type input "Opt out delivered - Toyota Marin"
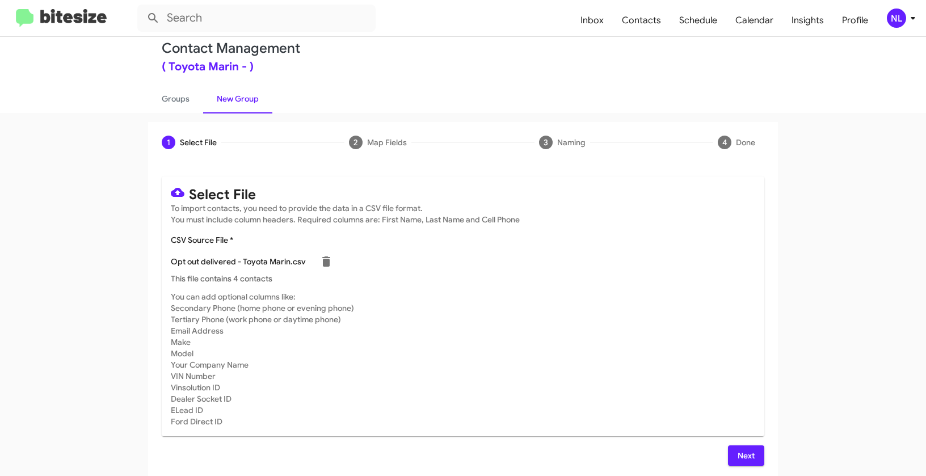
scroll to position [20, 0]
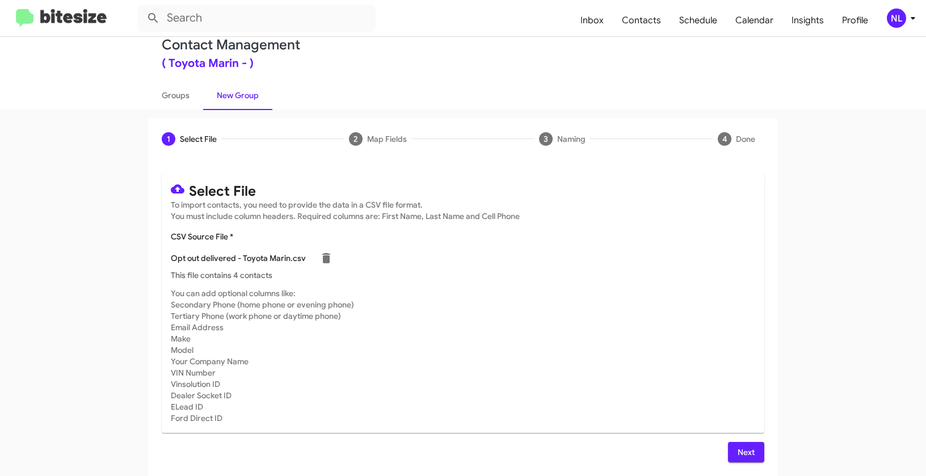
click at [741, 449] on span "Next" at bounding box center [746, 452] width 18 height 20
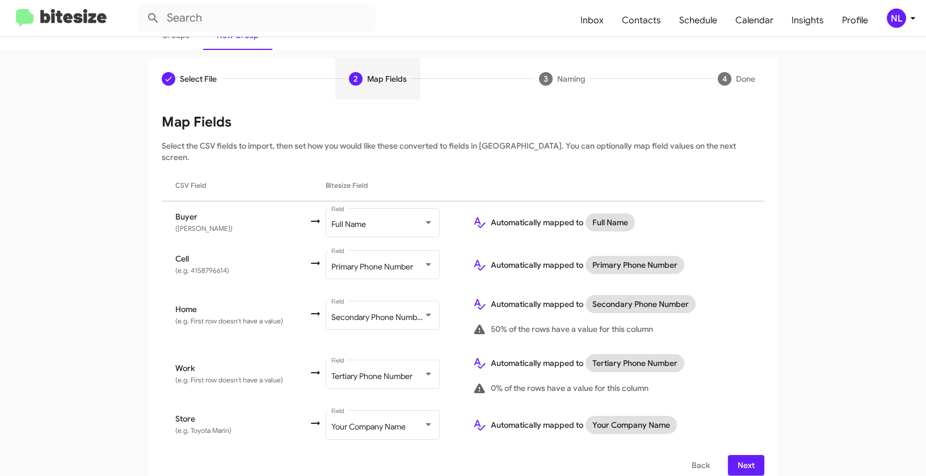
scroll to position [82, 0]
click at [724, 454] on div "Back Next" at bounding box center [463, 464] width 603 height 20
click at [754, 454] on button "Next" at bounding box center [746, 464] width 36 height 20
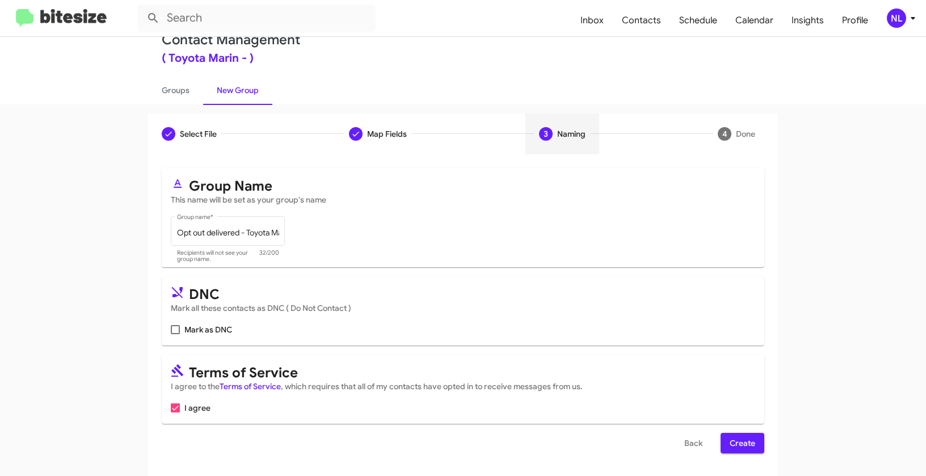
scroll to position [26, 0]
click at [171, 332] on span at bounding box center [175, 329] width 9 height 9
click at [175, 334] on input "Mark as DNC" at bounding box center [175, 334] width 1 height 1
checkbox input "true"
click at [737, 442] on span "Create" at bounding box center [743, 443] width 26 height 20
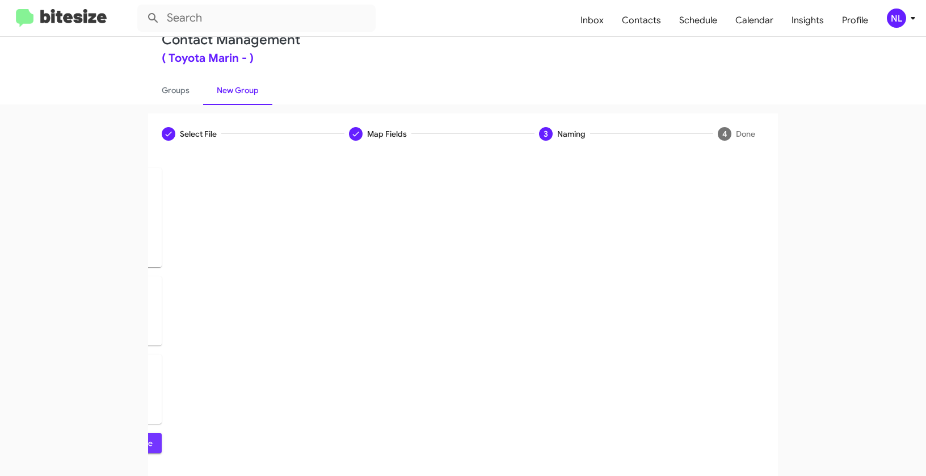
scroll to position [0, 0]
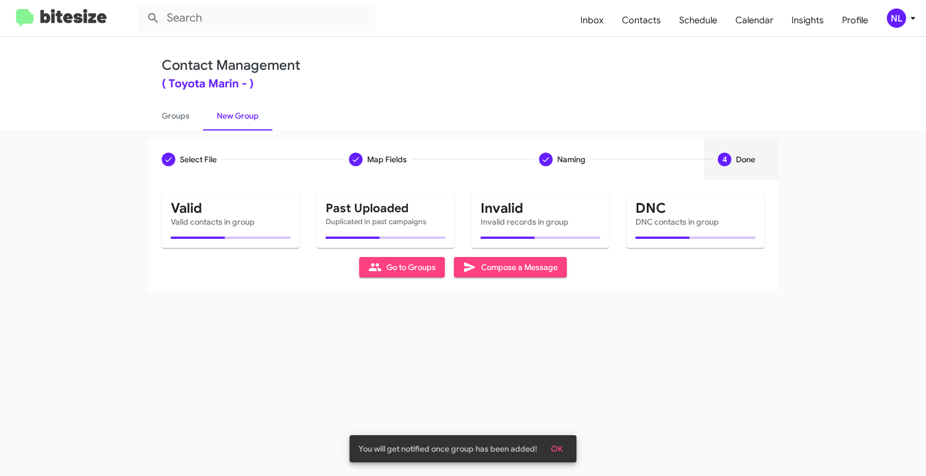
click at [555, 447] on span "OK" at bounding box center [557, 449] width 12 height 20
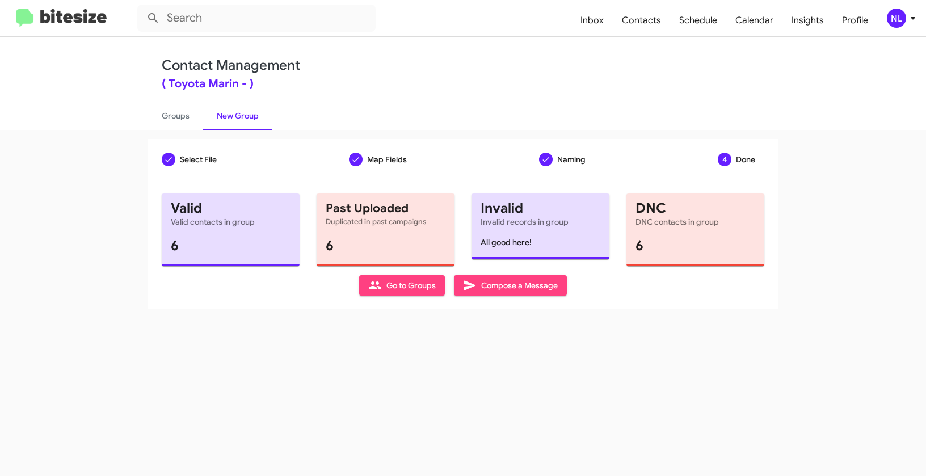
click at [409, 284] on span "Go to Groups" at bounding box center [402, 285] width 68 height 20
type input "in:groups"
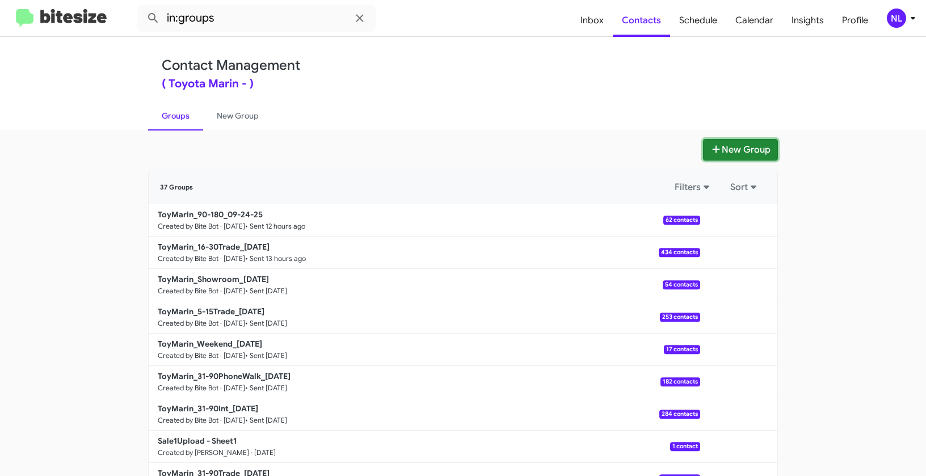
click at [749, 151] on button "New Group" at bounding box center [740, 150] width 75 height 22
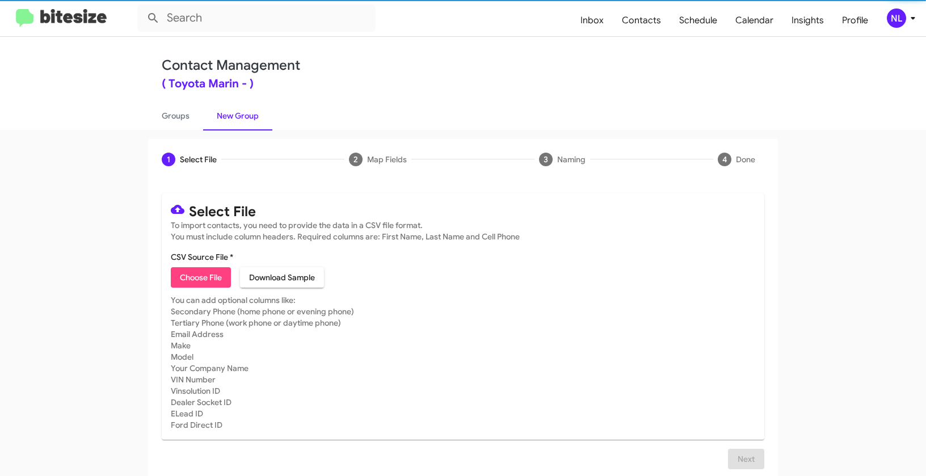
click at [205, 280] on span "Choose File" at bounding box center [201, 277] width 42 height 20
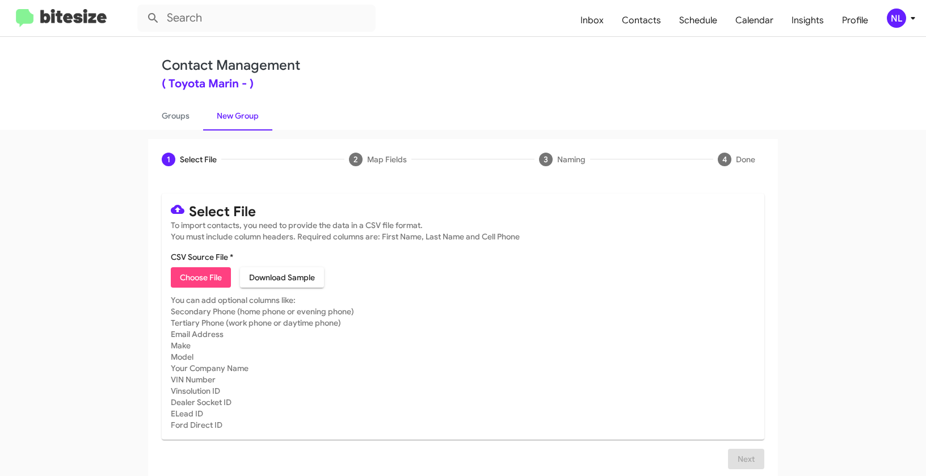
type input "ToyMarin_5-30_09-25-25"
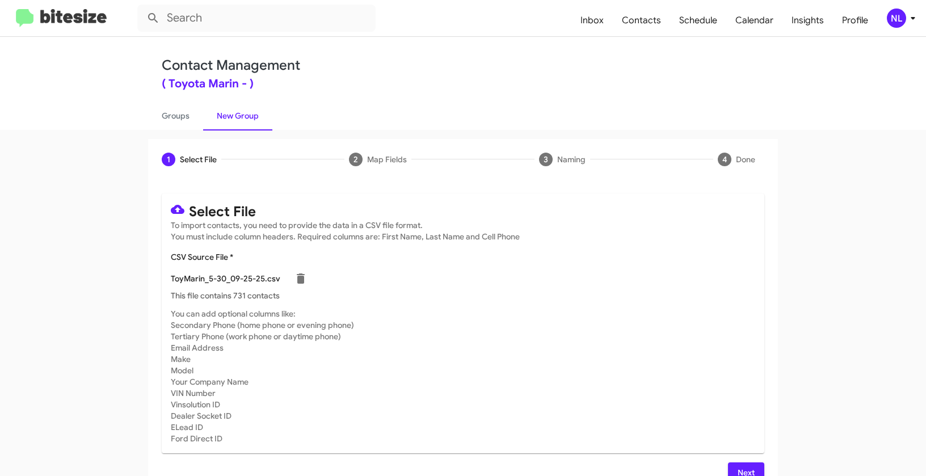
scroll to position [20, 0]
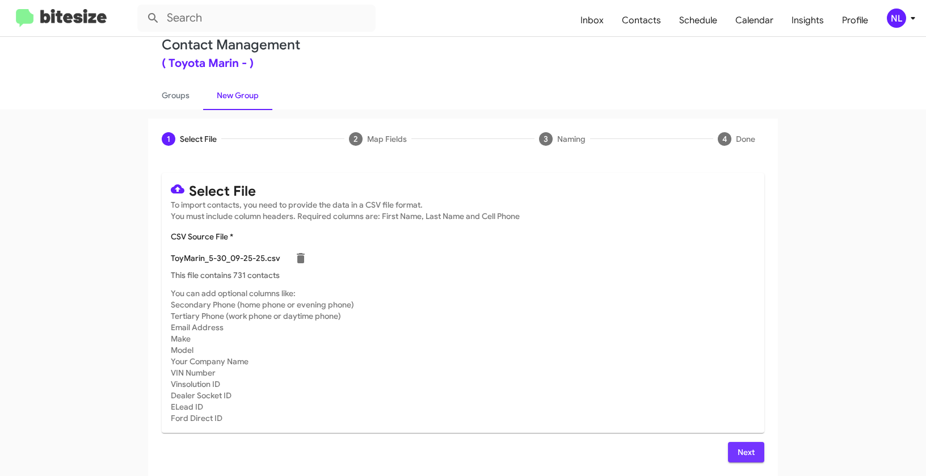
click at [744, 453] on span "Next" at bounding box center [746, 452] width 18 height 20
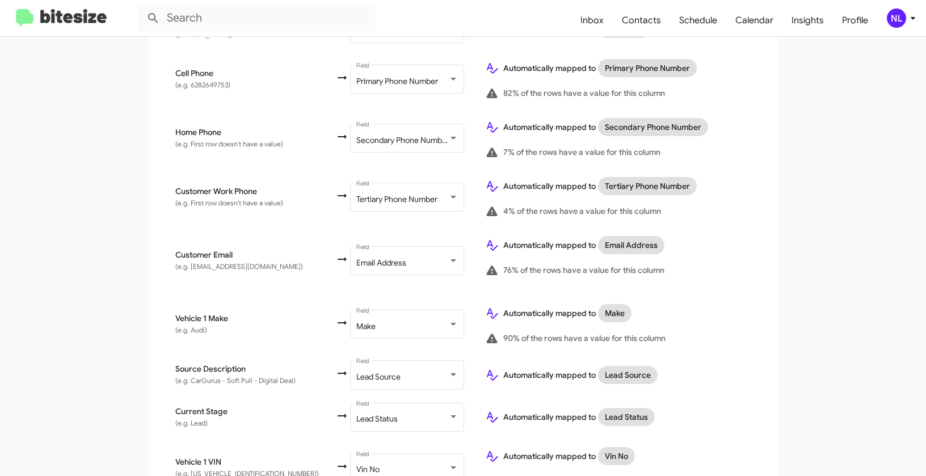
scroll to position [572, 0]
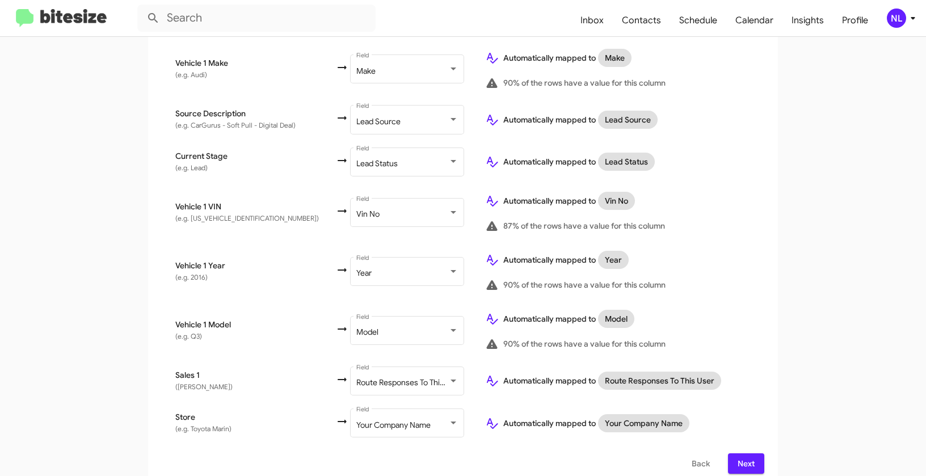
click at [742, 453] on span "Next" at bounding box center [746, 463] width 18 height 20
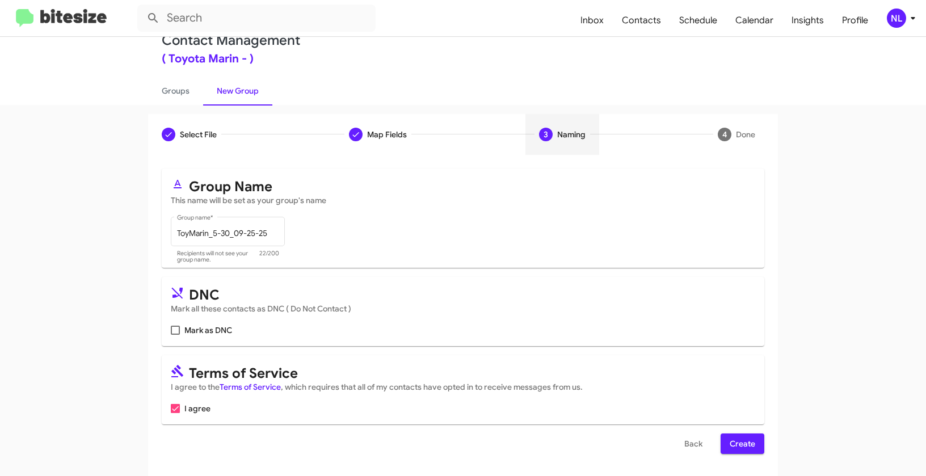
scroll to position [26, 0]
click at [739, 438] on span "Create" at bounding box center [743, 443] width 26 height 20
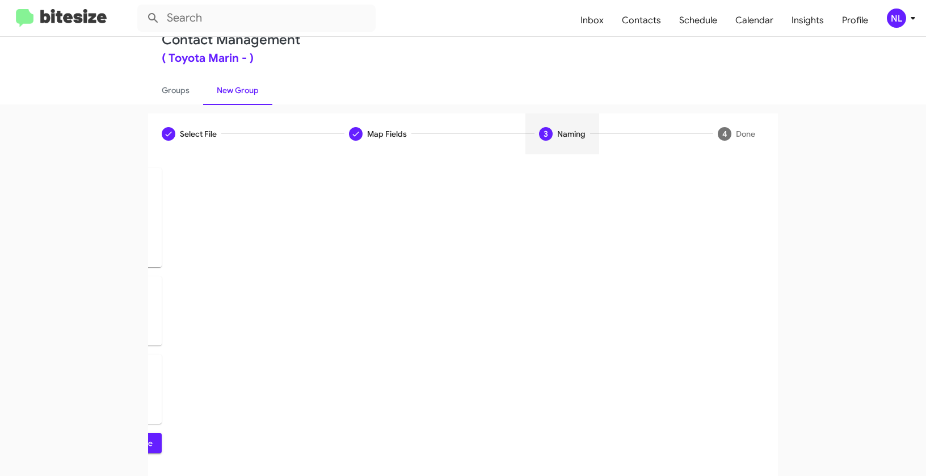
scroll to position [0, 0]
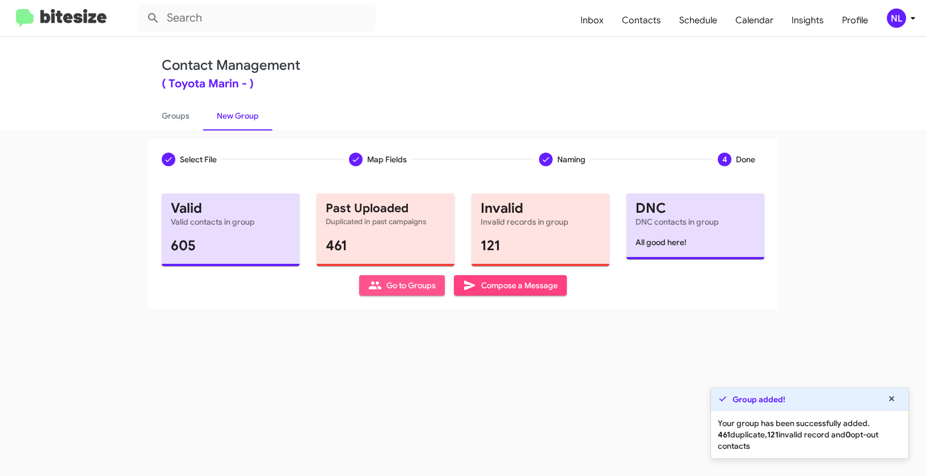
click at [392, 280] on span "Go to Groups" at bounding box center [402, 285] width 68 height 20
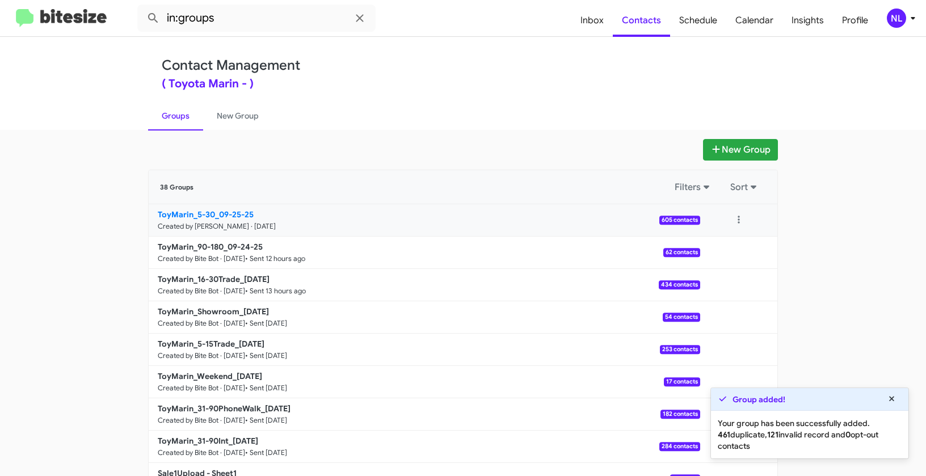
drag, startPoint x: 119, startPoint y: 206, endPoint x: 216, endPoint y: 215, distance: 97.5
click at [216, 215] on app-groups "New Group 38 Groups Filters Sort ToyMarin_5-30_09-25-25 Created by [PERSON_NAME…" at bounding box center [463, 348] width 926 height 419
copy div "Filters Sort ToyMarin_5-30_"
click at [242, 18] on input "in:groups" at bounding box center [256, 18] width 238 height 27
paste input "ToyMarin_5-30_"
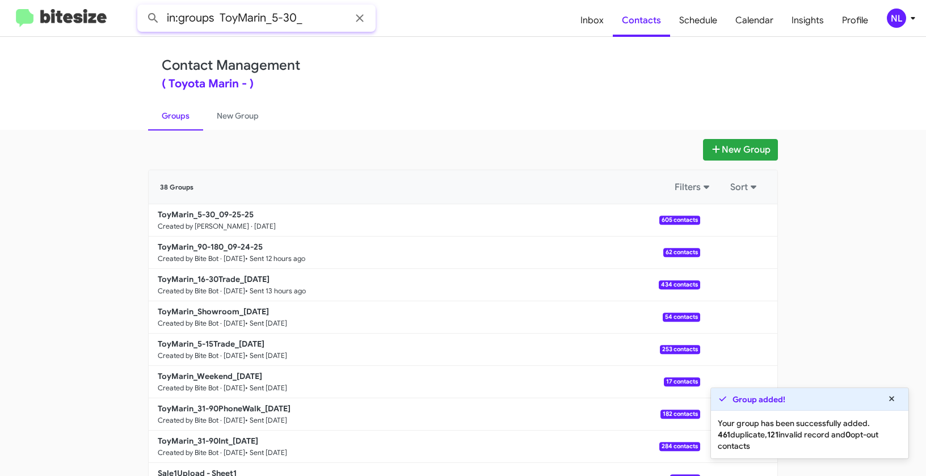
type input "in:groups ToyMarin_5-30_"
click at [142, 7] on button at bounding box center [153, 18] width 23 height 23
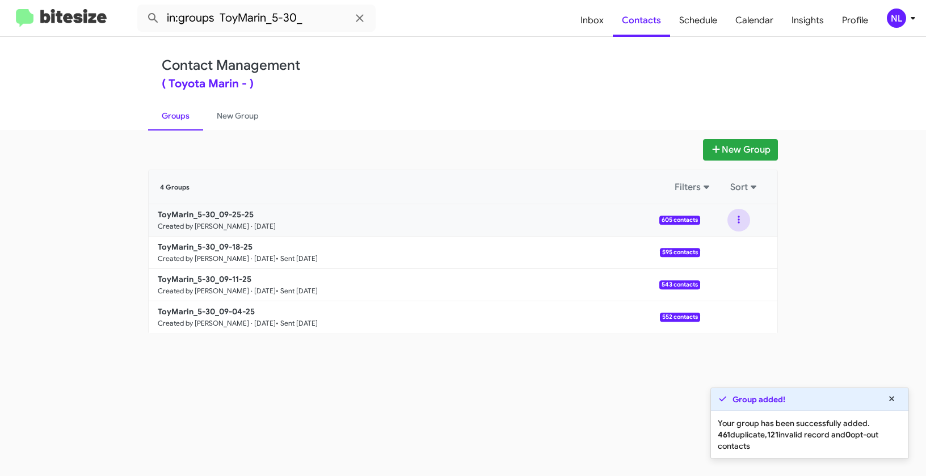
click at [739, 217] on button at bounding box center [739, 220] width 23 height 23
click at [724, 251] on button "View contacts" at bounding box center [704, 250] width 91 height 27
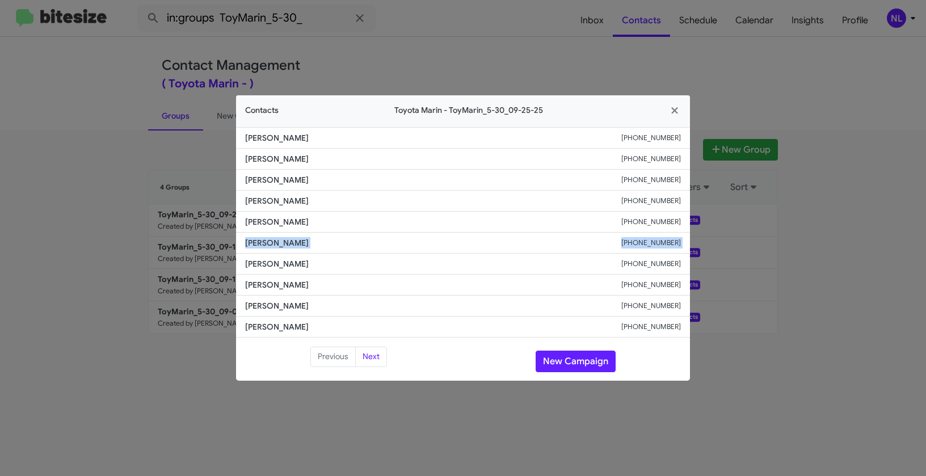
drag, startPoint x: 237, startPoint y: 238, endPoint x: 370, endPoint y: 256, distance: 134.0
click at [370, 256] on ul "[PERSON_NAME] [PHONE_NUMBER] [PERSON_NAME] [PHONE_NUMBER] [PERSON_NAME] [PHONE_…" at bounding box center [463, 232] width 454 height 211
click at [348, 286] on span "[PERSON_NAME]" at bounding box center [433, 284] width 376 height 11
drag, startPoint x: 243, startPoint y: 243, endPoint x: 328, endPoint y: 241, distance: 84.6
click at [328, 241] on li "[PERSON_NAME] [PHONE_NUMBER]" at bounding box center [463, 243] width 454 height 21
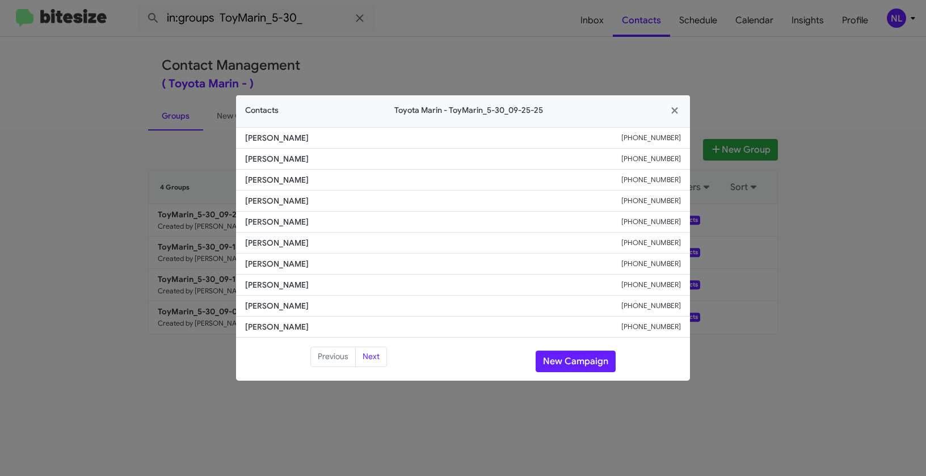
copy span "[PERSON_NAME]"
click at [563, 356] on button "New Campaign" at bounding box center [576, 362] width 80 height 22
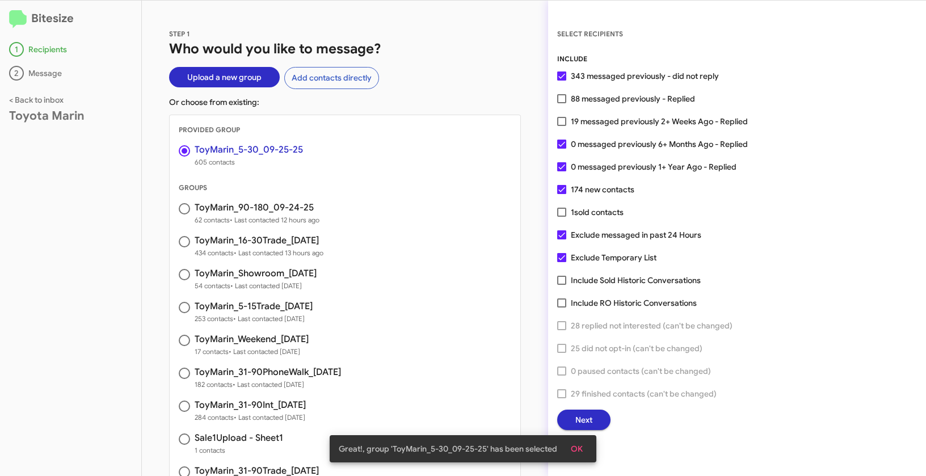
click at [587, 448] on button "OK" at bounding box center [577, 449] width 30 height 20
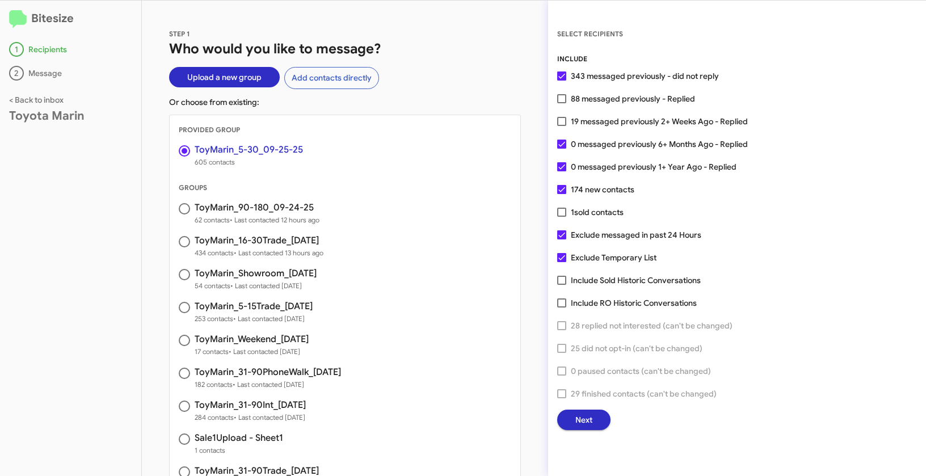
click at [592, 419] on button "Next" at bounding box center [583, 420] width 53 height 20
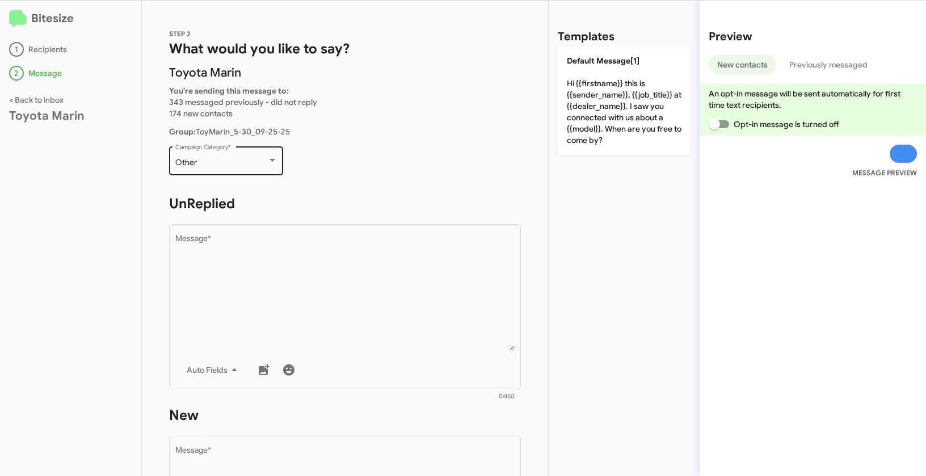
click at [240, 166] on div "Other" at bounding box center [221, 162] width 92 height 9
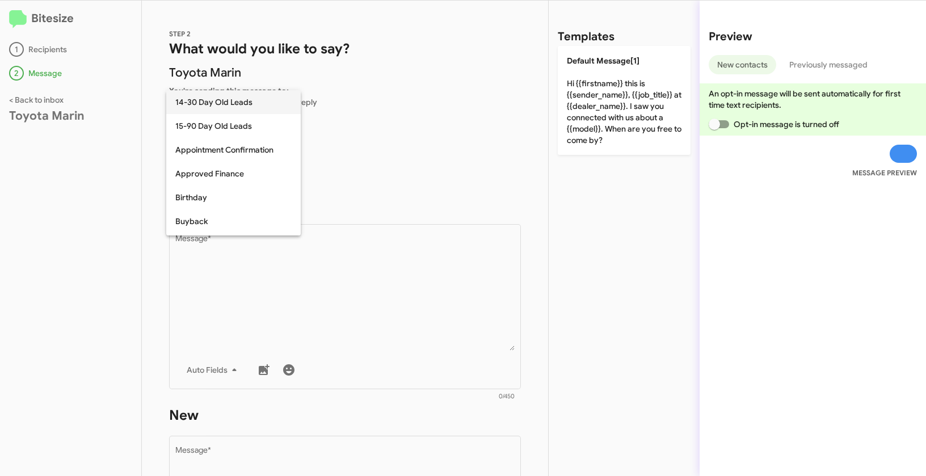
click at [201, 102] on span "14-30 Day Old Leads" at bounding box center [233, 102] width 116 height 24
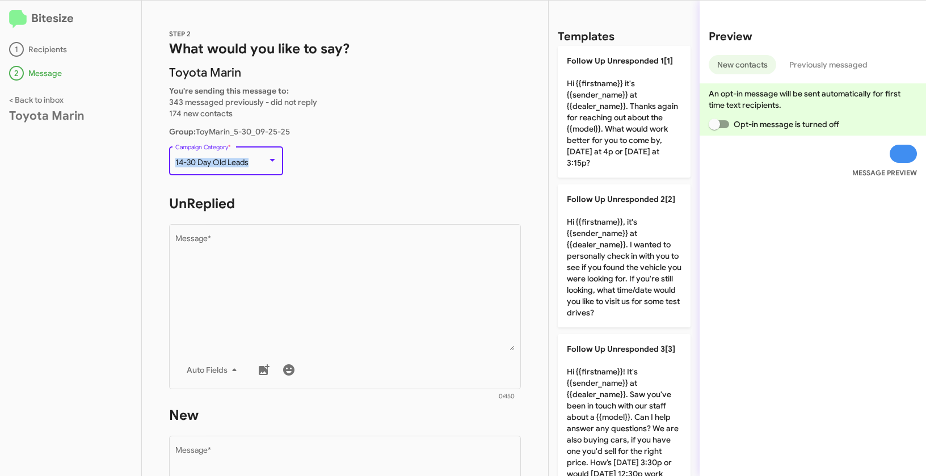
drag, startPoint x: 175, startPoint y: 159, endPoint x: 257, endPoint y: 163, distance: 82.4
click at [257, 163] on div "14-30 Day Old Leads" at bounding box center [221, 162] width 92 height 9
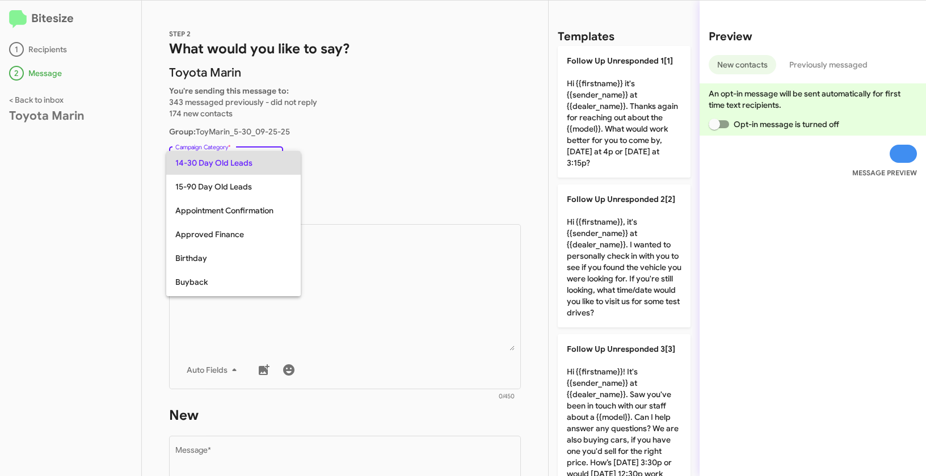
copy span "14-30 Day Old Leads"
click at [397, 363] on div at bounding box center [463, 238] width 926 height 476
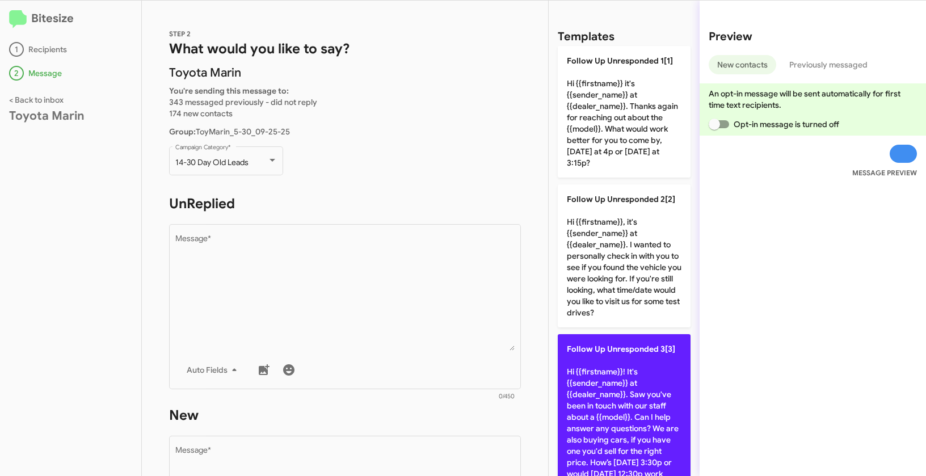
scroll to position [197, 0]
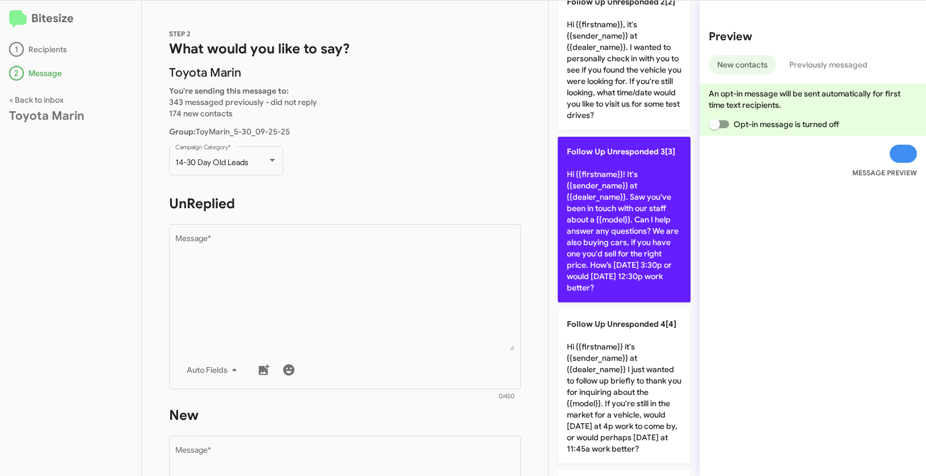
click at [627, 183] on p "Follow Up Unresponded 3[3] Hi {{firstname}}! It's {{sender_name}} at {{dealer_n…" at bounding box center [624, 220] width 133 height 166
type textarea "Hi {{firstname}}! It's {{sender_name}} at {{dealer_name}}. Saw you've been in t…"
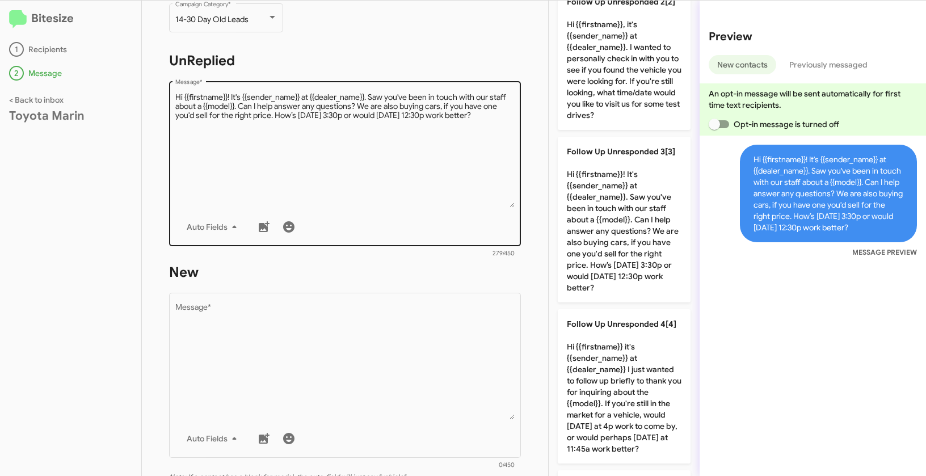
scroll to position [202, 0]
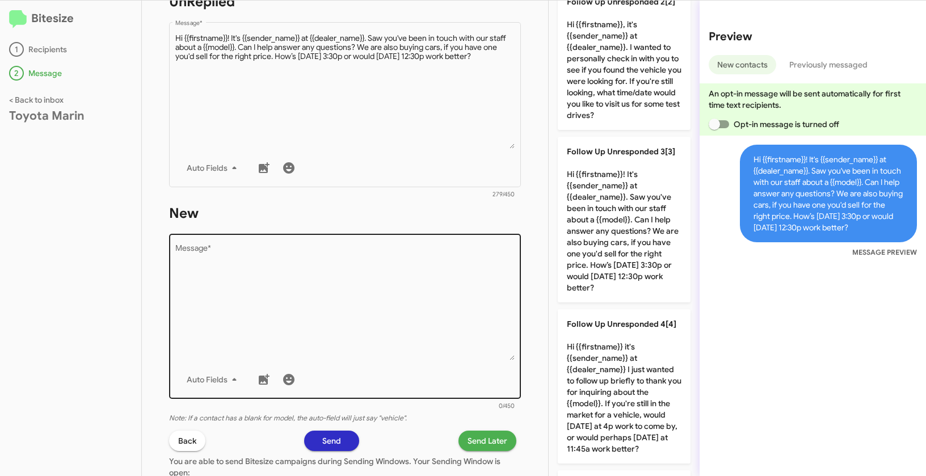
click at [432, 315] on textarea "Message *" at bounding box center [345, 303] width 340 height 116
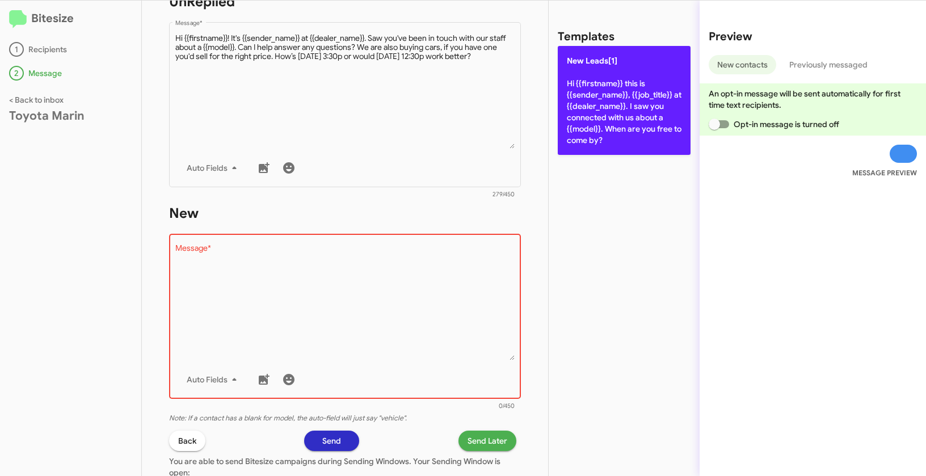
click at [647, 86] on p "New Leads[1] Hi {{firstname}} this is {{sender_name}}, {{job_title}} at {{deale…" at bounding box center [624, 100] width 133 height 109
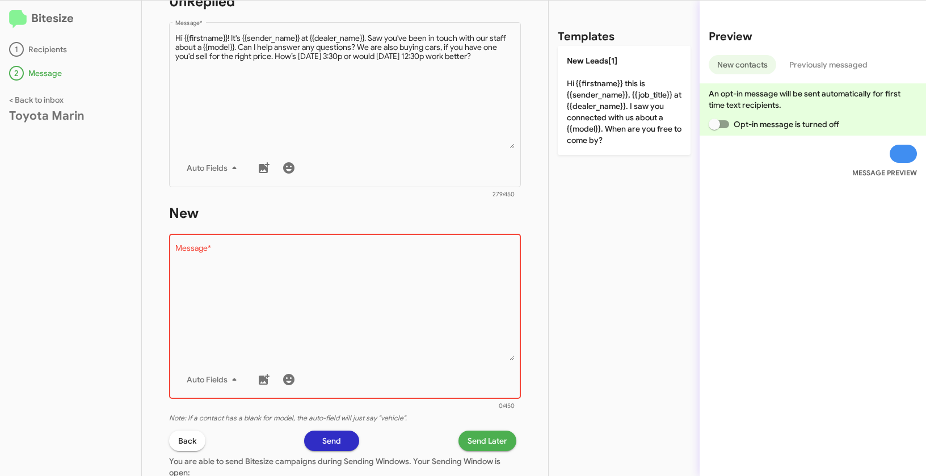
type textarea "Hi {{firstname}} this is {{sender_name}}, {{job_title}} at {{dealer_name}}. I s…"
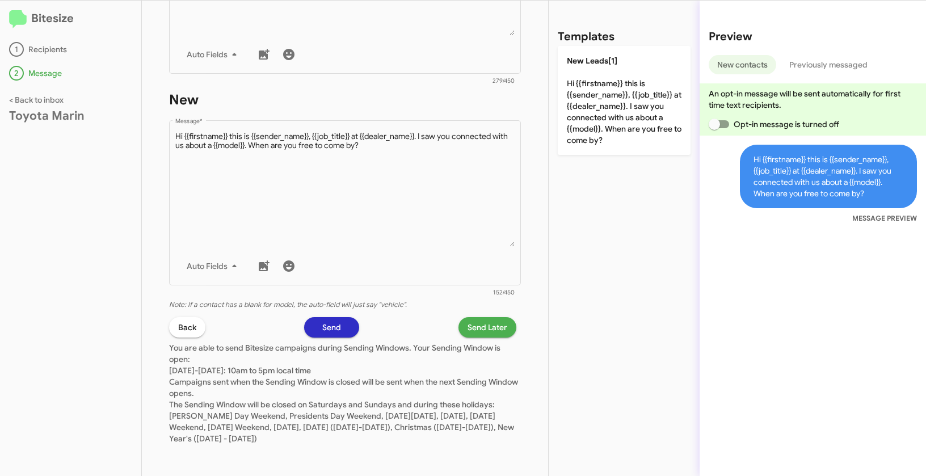
scroll to position [317, 0]
click at [478, 334] on span "Send Later" at bounding box center [488, 326] width 40 height 20
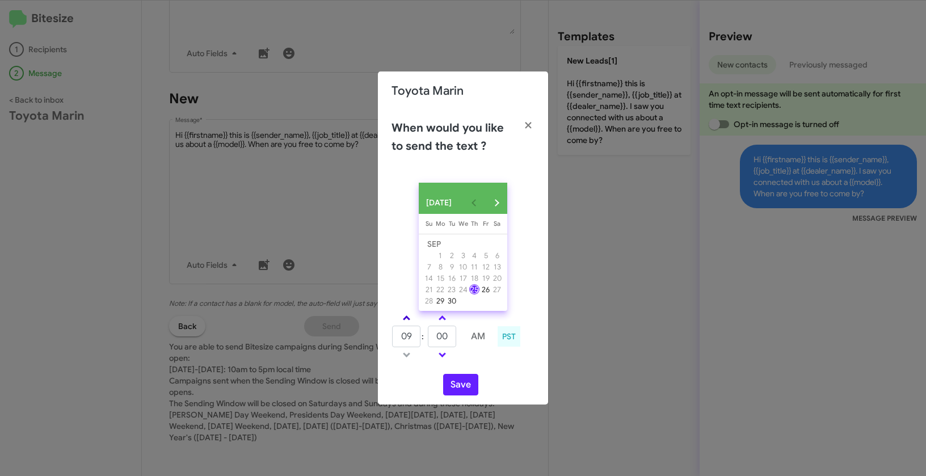
click at [405, 320] on span at bounding box center [406, 319] width 7 height 7
type input "11"
click at [461, 385] on button "Save" at bounding box center [460, 385] width 35 height 22
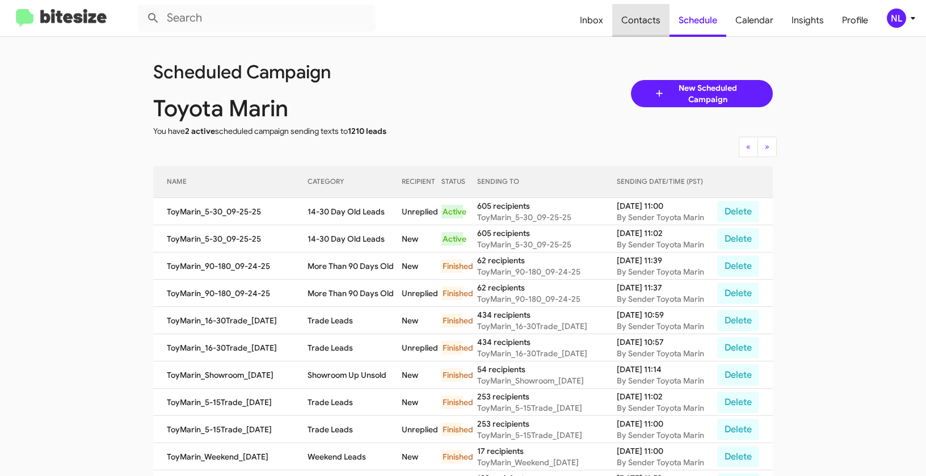
click at [654, 22] on span "Contacts" at bounding box center [640, 20] width 57 height 33
type input "in:groups"
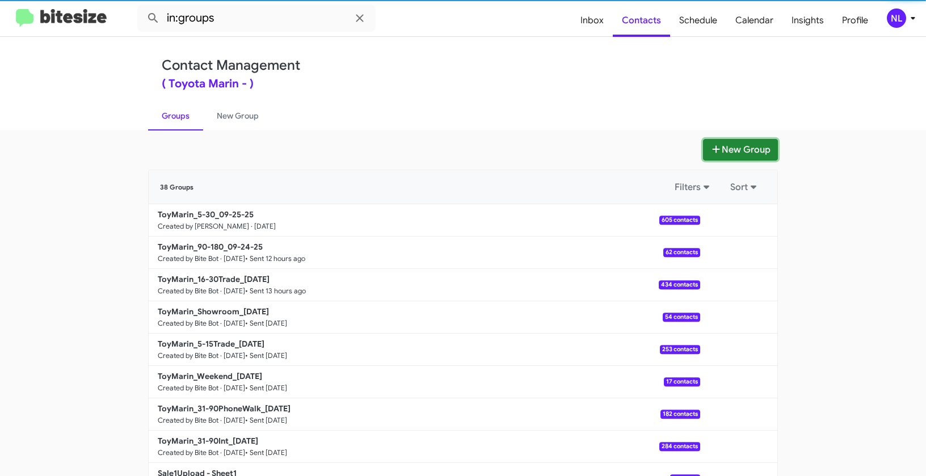
click at [760, 154] on button "New Group" at bounding box center [740, 150] width 75 height 22
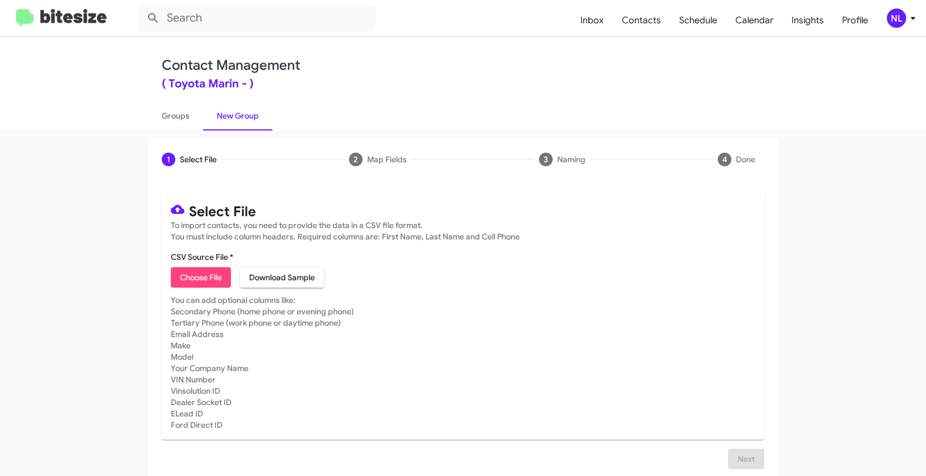
click at [203, 274] on span "Choose File" at bounding box center [201, 277] width 42 height 20
type input "ToyMarin_Buyback60-63_09-25-25"
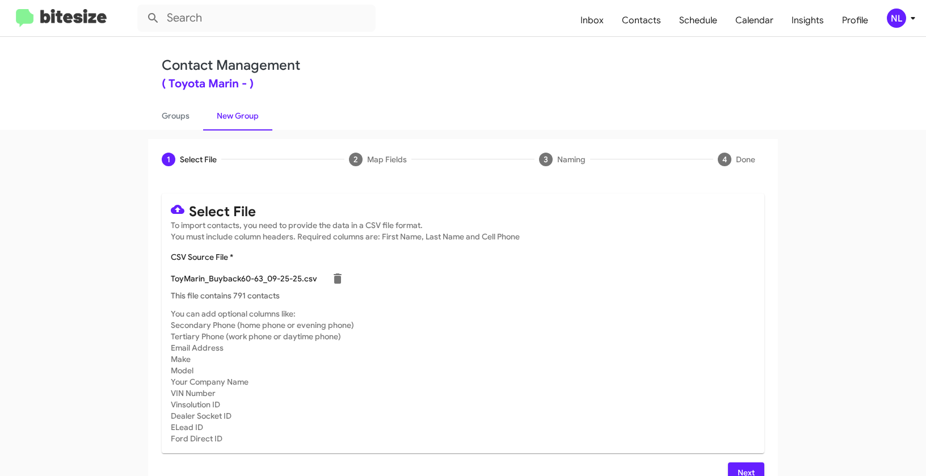
scroll to position [20, 0]
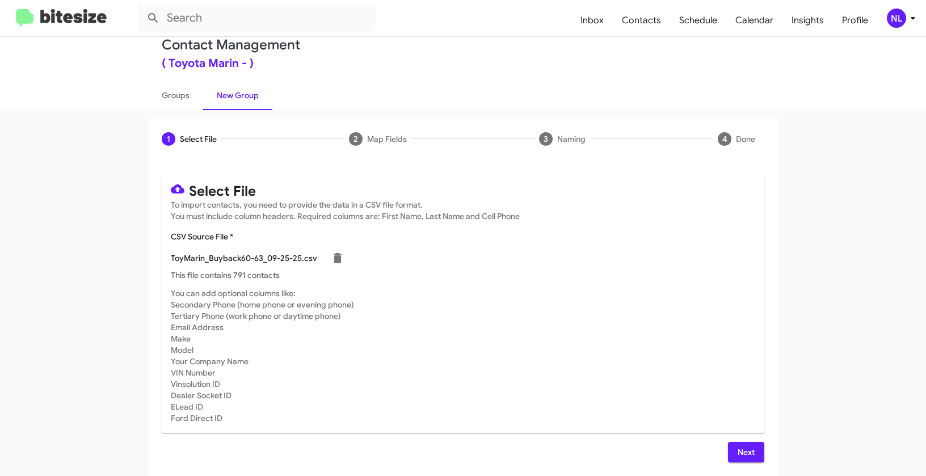
click at [638, 350] on mat-card-subtitle "You can add optional columns like: Secondary Phone (home phone or evening phone…" at bounding box center [463, 356] width 585 height 136
click at [752, 451] on button "Next" at bounding box center [746, 452] width 36 height 20
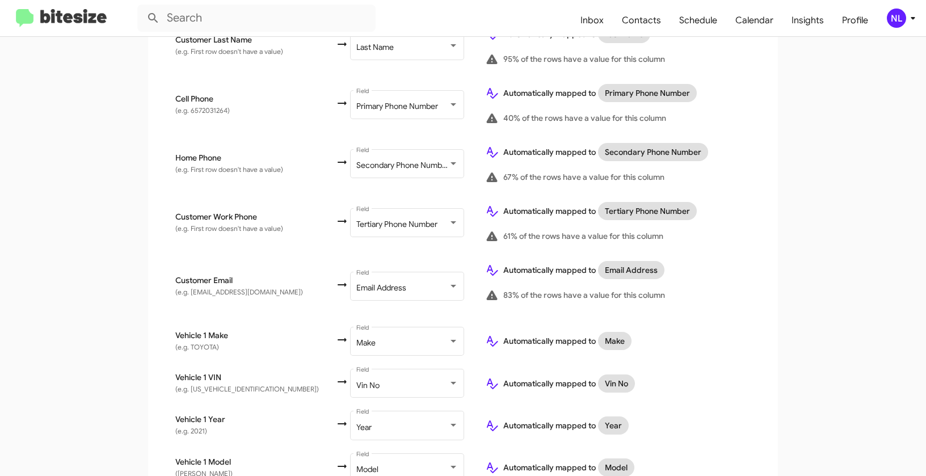
scroll to position [454, 0]
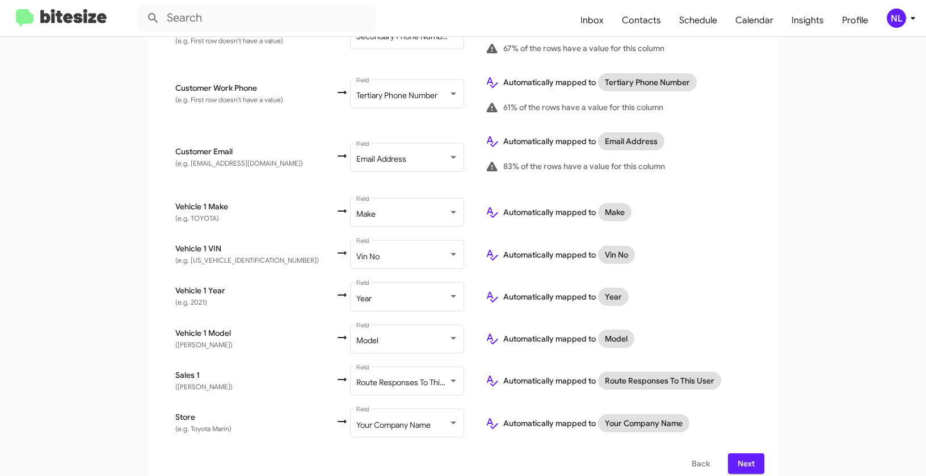
click at [752, 453] on button "Next" at bounding box center [746, 463] width 36 height 20
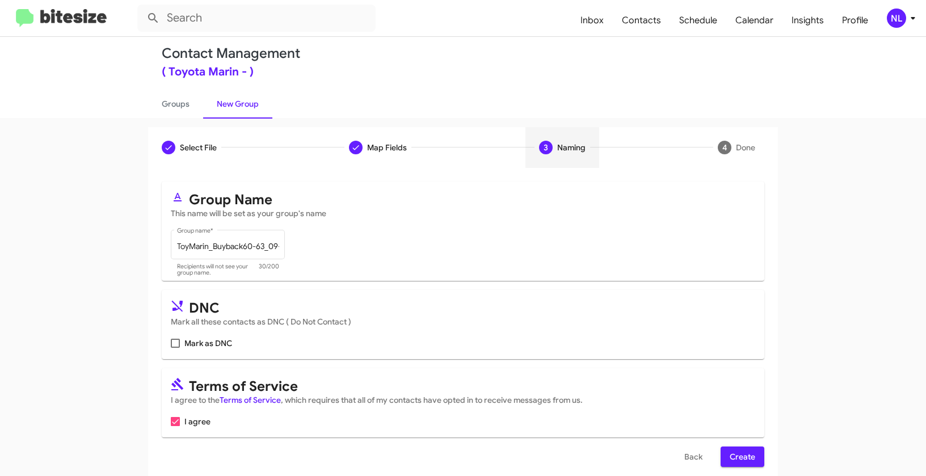
scroll to position [26, 0]
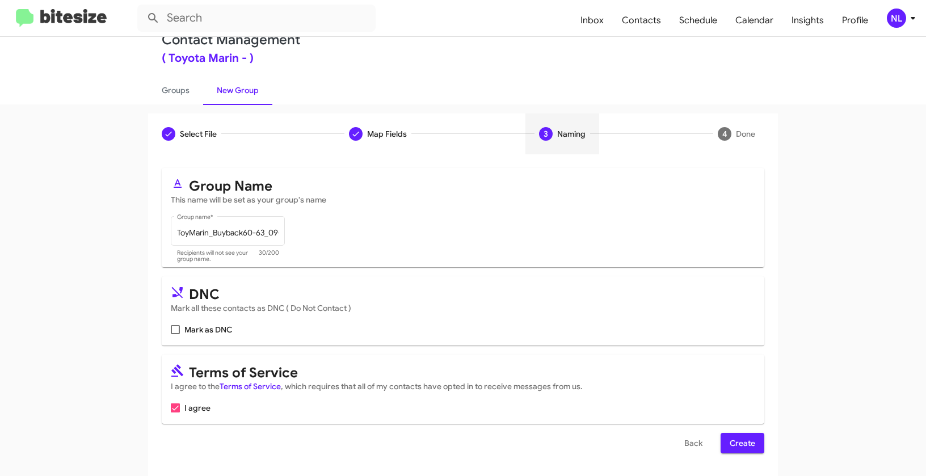
click at [742, 442] on span "Create" at bounding box center [743, 443] width 26 height 20
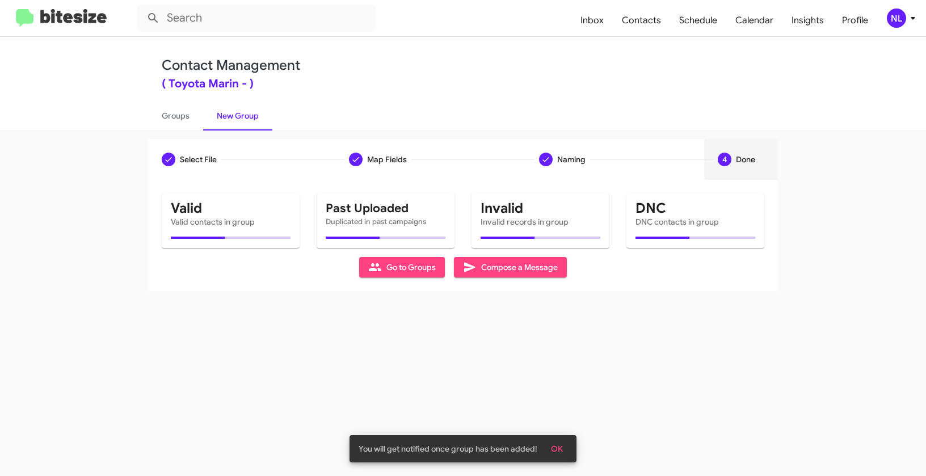
click at [560, 448] on span "OK" at bounding box center [557, 449] width 12 height 20
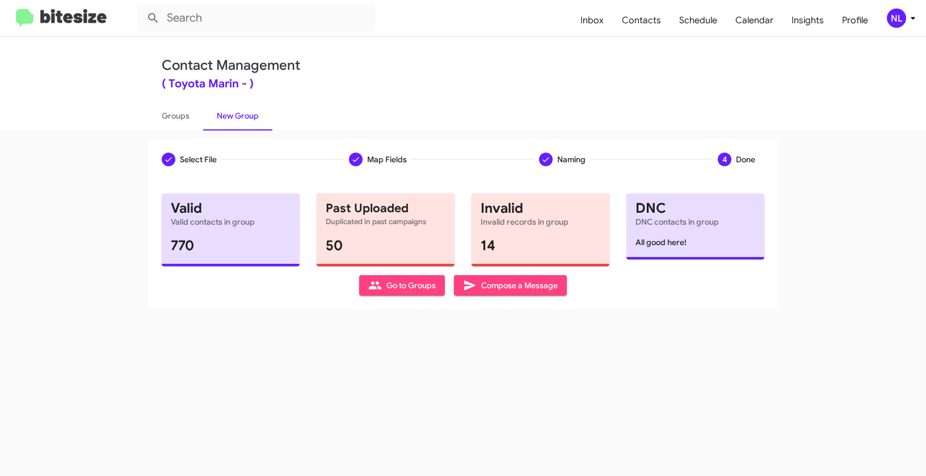
click at [403, 291] on span "Go to Groups" at bounding box center [402, 285] width 68 height 20
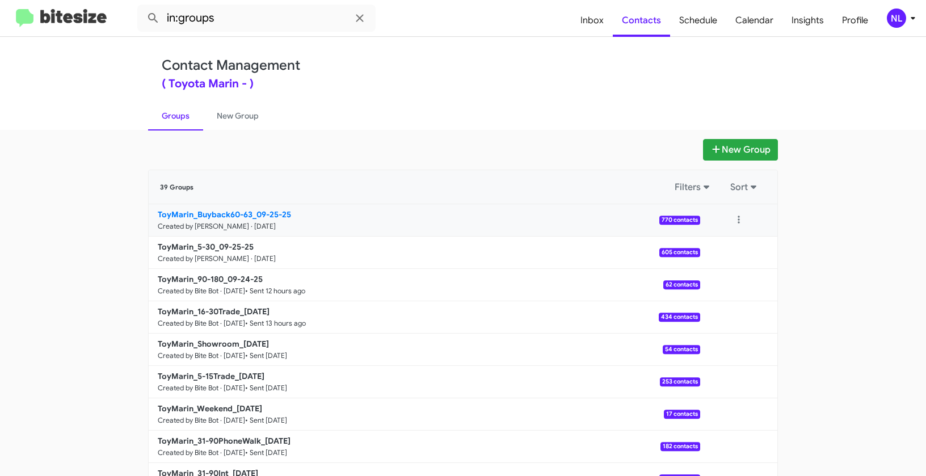
drag, startPoint x: 121, startPoint y: 207, endPoint x: 251, endPoint y: 210, distance: 130.0
click at [251, 210] on app-groups "New Group 39 Groups Filters Sort ToyMarin_Buyback60-63_09-25-25 Created by Nen …" at bounding box center [463, 348] width 926 height 419
copy div "Filters Sort ToyMarin_Buyback60-63_"
click at [254, 18] on input "in:groups" at bounding box center [256, 18] width 238 height 27
paste input "ToyMarin_Buyback60-63_"
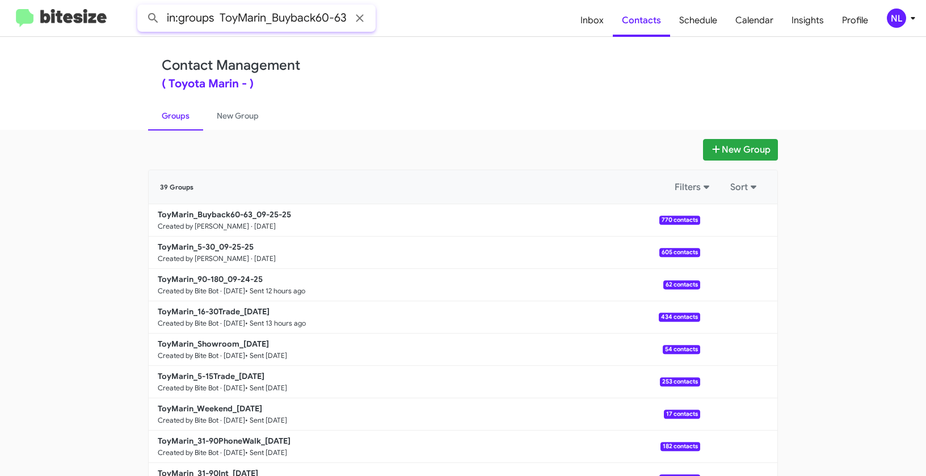
scroll to position [0, 5]
type input "in:groups ToyMarin_Buyback60-63_"
click at [142, 7] on button at bounding box center [153, 18] width 23 height 23
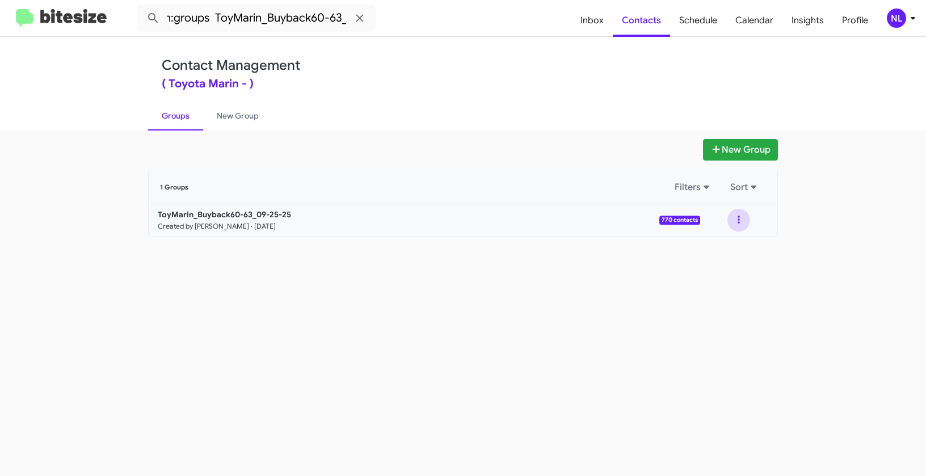
click at [740, 221] on button at bounding box center [739, 220] width 23 height 23
click at [729, 253] on button "View contacts" at bounding box center [704, 250] width 91 height 27
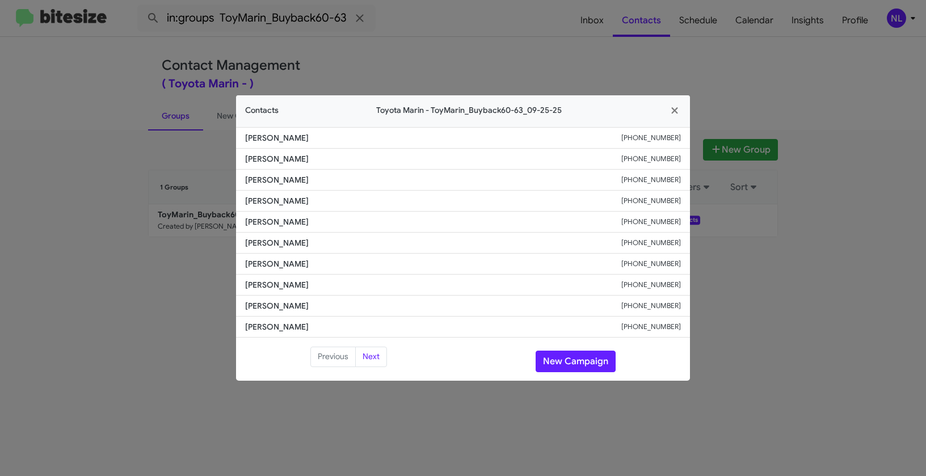
drag, startPoint x: 311, startPoint y: 241, endPoint x: 355, endPoint y: 243, distance: 44.3
click at [355, 243] on li "Bahareh Zolfaghari +14154468780" at bounding box center [463, 243] width 454 height 21
copy span "Bahareh Zolfaghari"
click at [574, 364] on button "New Campaign" at bounding box center [576, 362] width 80 height 22
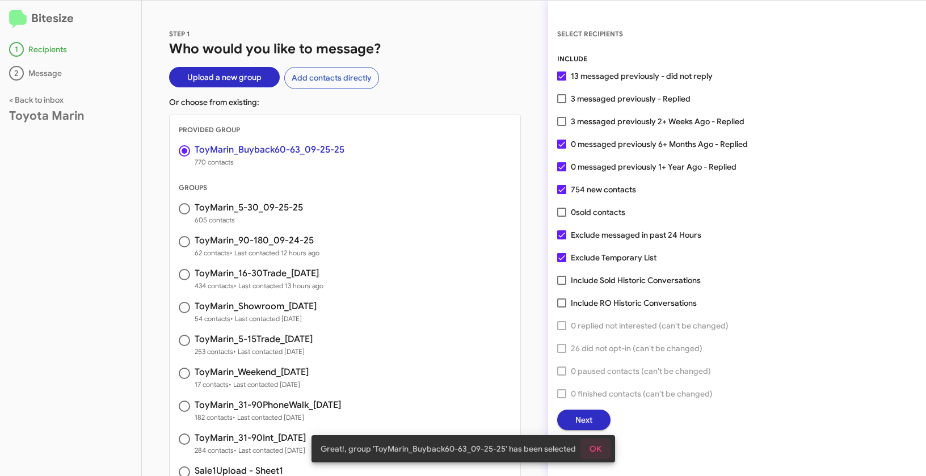
click at [599, 448] on span "OK" at bounding box center [596, 449] width 12 height 20
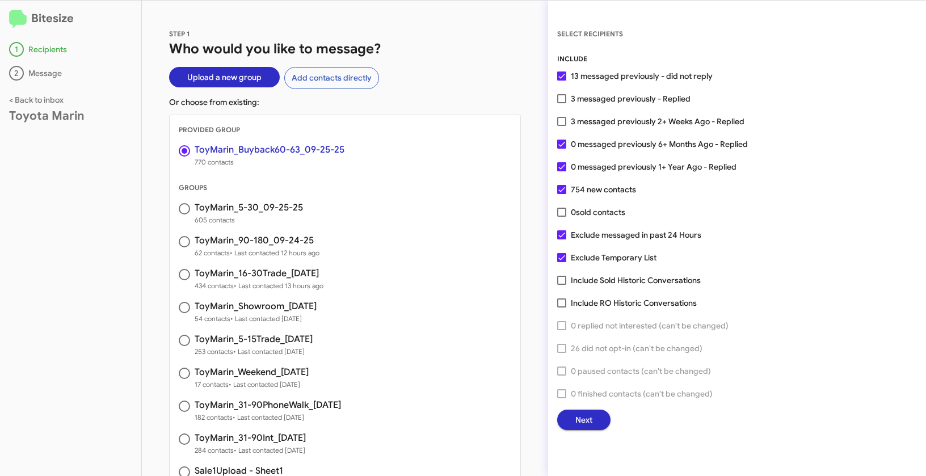
click at [589, 423] on span "Next" at bounding box center [583, 420] width 17 height 20
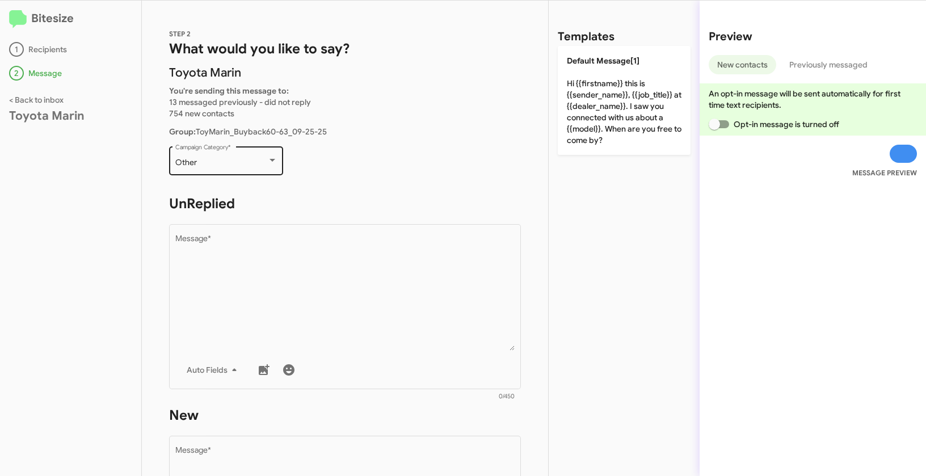
click at [216, 166] on div "Other" at bounding box center [221, 162] width 92 height 9
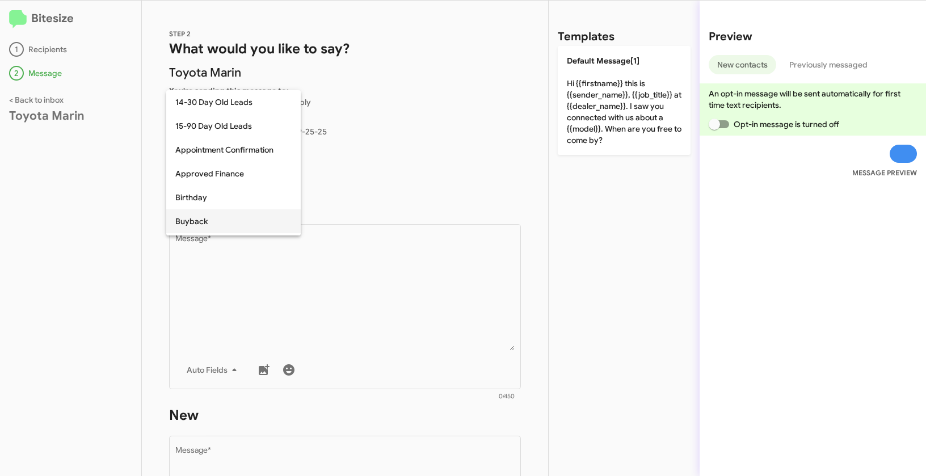
click at [198, 224] on span "Buyback" at bounding box center [233, 221] width 116 height 24
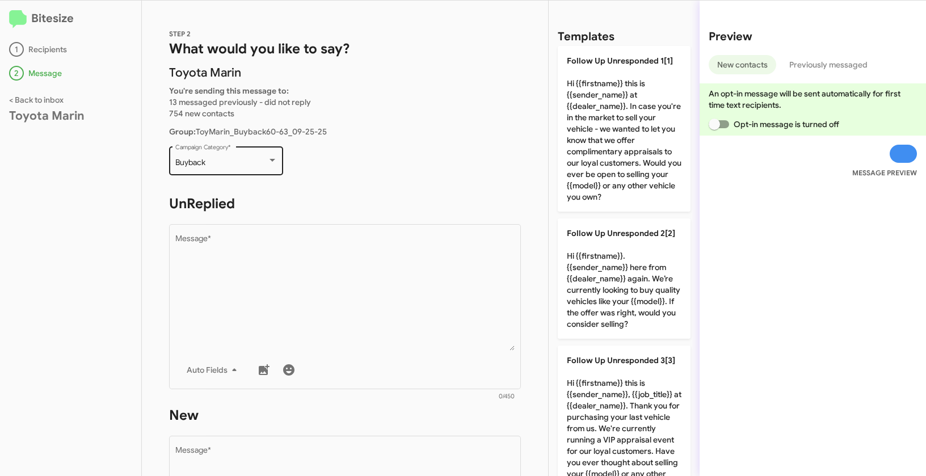
drag, startPoint x: 174, startPoint y: 162, endPoint x: 205, endPoint y: 162, distance: 31.8
click at [205, 162] on div "Buyback Campaign Category *" at bounding box center [226, 159] width 114 height 31
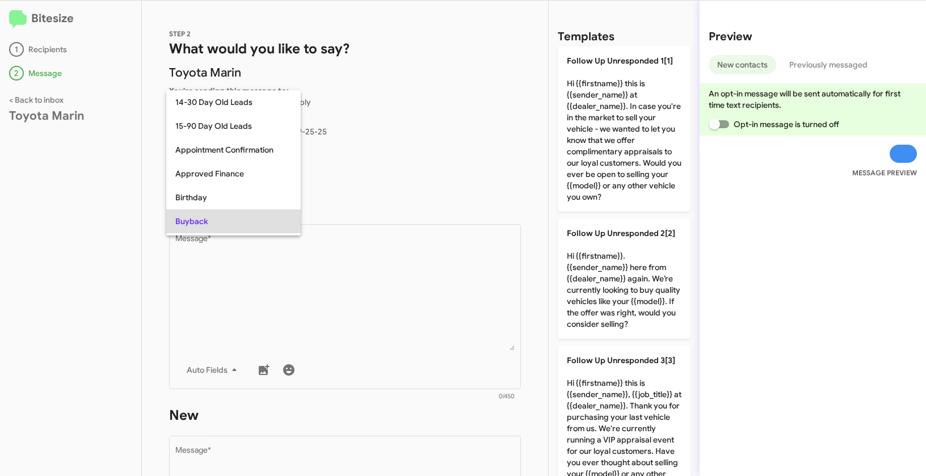
scroll to position [58, 0]
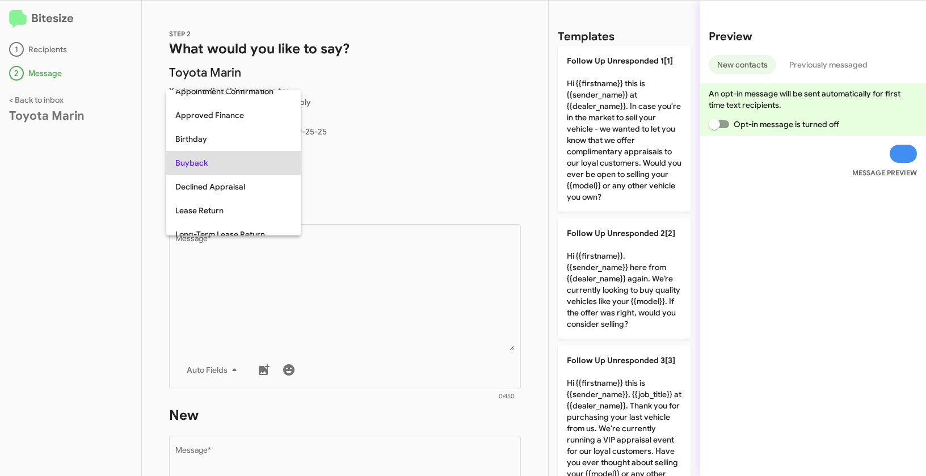
copy span "Buyback"
click at [354, 289] on div at bounding box center [463, 238] width 926 height 476
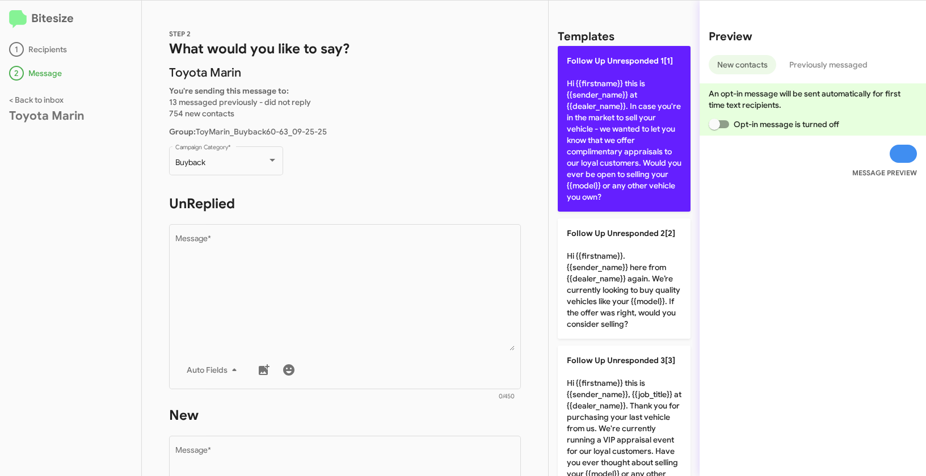
click at [600, 90] on p "Follow Up Unresponded 1[1] Hi {{firstname}} this is {{sender_name}} at {{dealer…" at bounding box center [624, 129] width 133 height 166
type textarea "Hi {{firstname}} this is {{sender_name}} at {{dealer_name}}. In case you're in …"
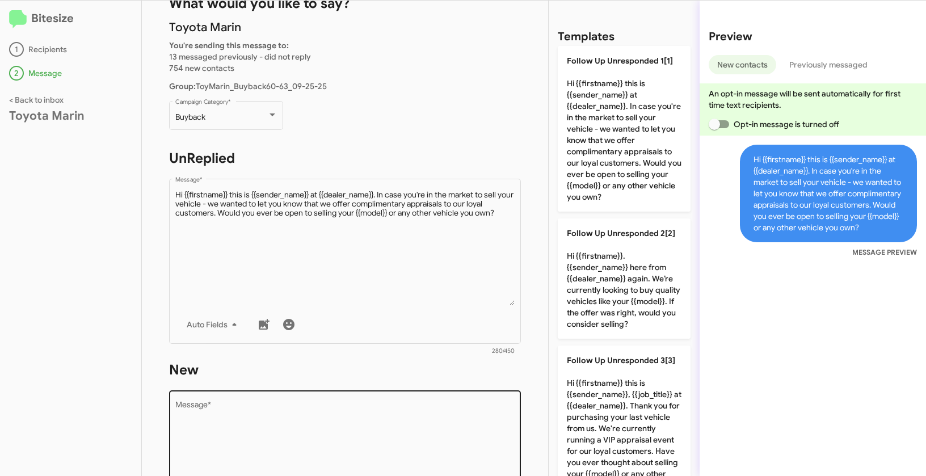
scroll to position [195, 0]
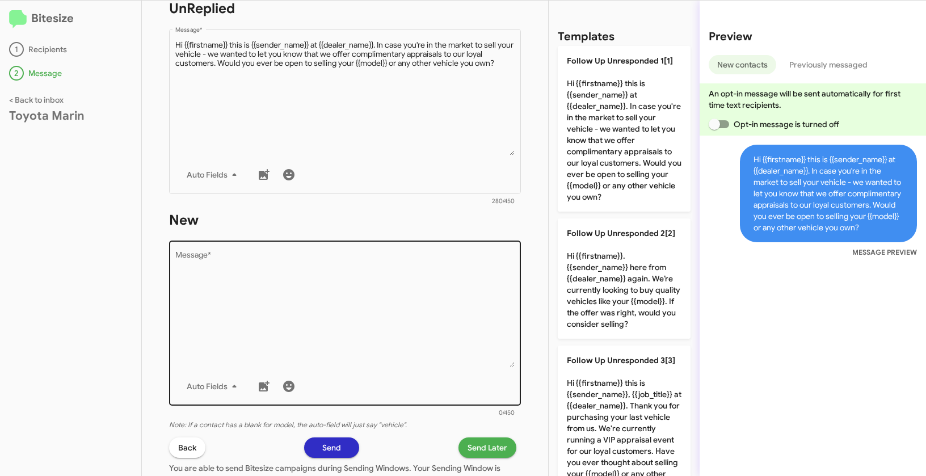
click at [341, 351] on textarea "Message *" at bounding box center [345, 309] width 340 height 116
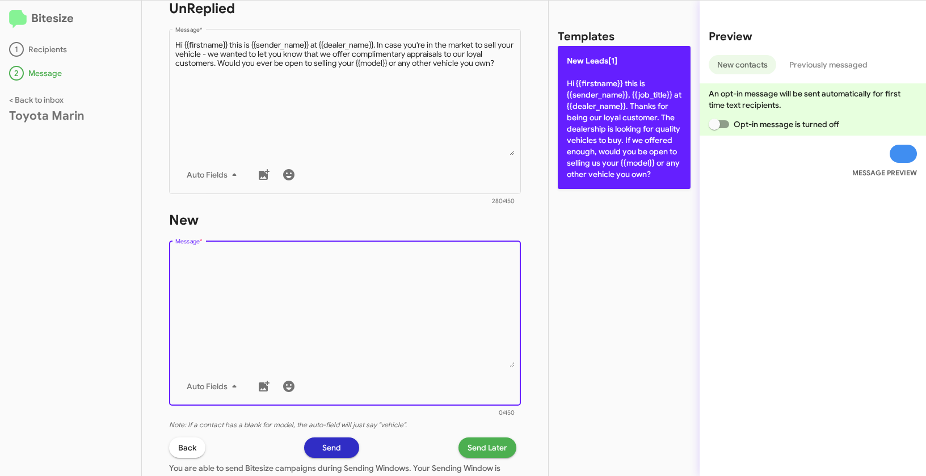
click at [617, 98] on p "New Leads[1] Hi {{firstname}} this is {{sender_name}}, {{job_title}} at {{deale…" at bounding box center [624, 117] width 133 height 143
type textarea "Hi {{firstname}} this is {{sender_name}}, {{job_title}} at {{dealer_name}}. Tha…"
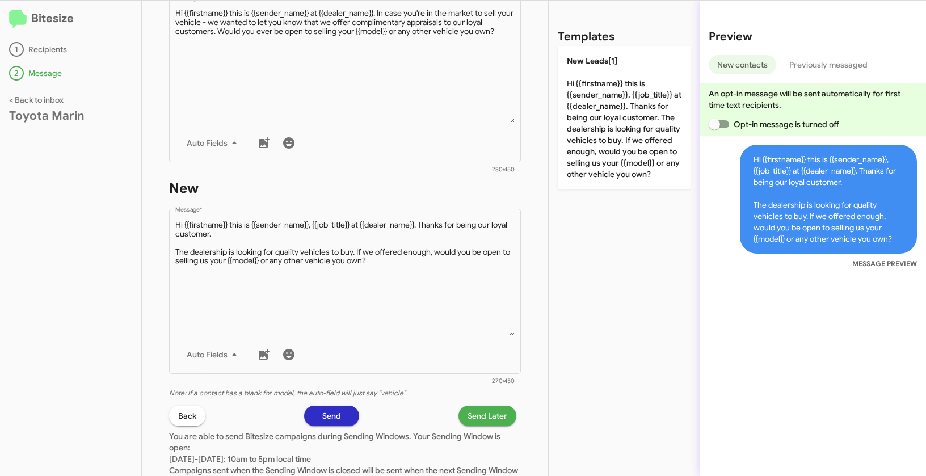
scroll to position [288, 0]
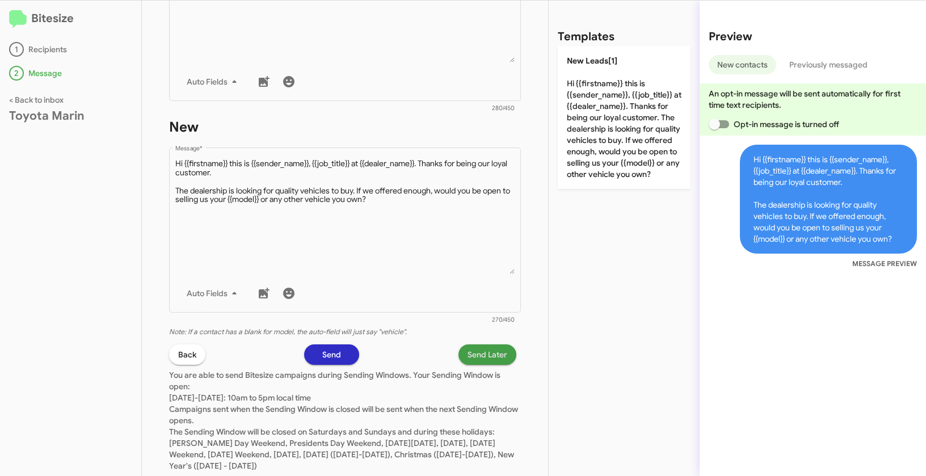
click at [484, 354] on span "Send Later" at bounding box center [488, 354] width 40 height 20
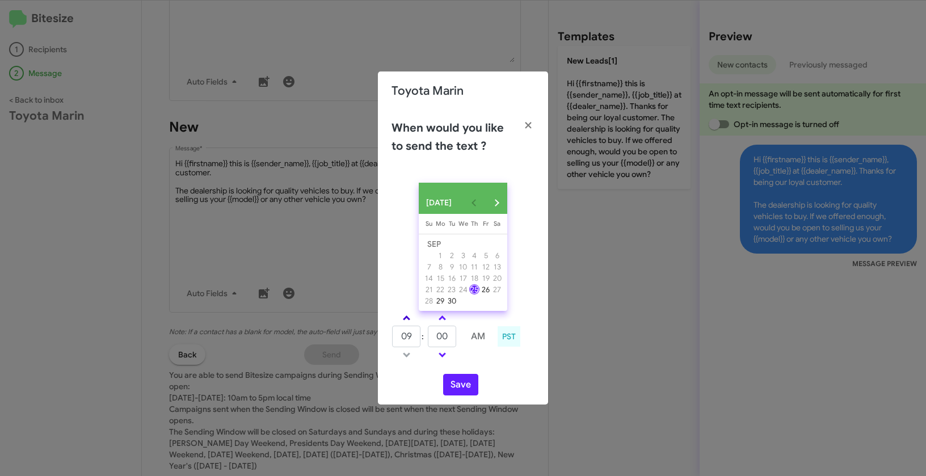
click at [404, 320] on link at bounding box center [407, 318] width 20 height 13
type input "10"
drag, startPoint x: 448, startPoint y: 344, endPoint x: 427, endPoint y: 339, distance: 22.2
click at [427, 339] on tr "10 : 00 AM" at bounding box center [443, 336] width 102 height 23
type input "57"
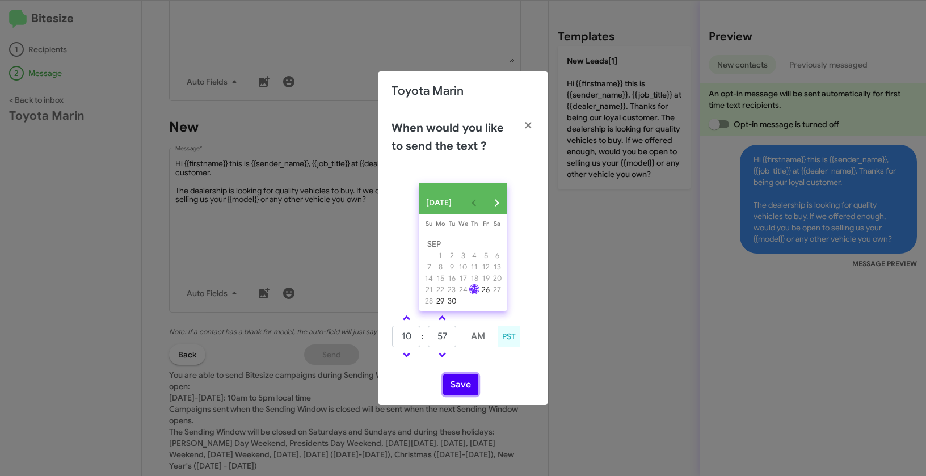
drag, startPoint x: 465, startPoint y: 390, endPoint x: 487, endPoint y: 392, distance: 22.2
click at [465, 390] on button "Save" at bounding box center [460, 385] width 35 height 22
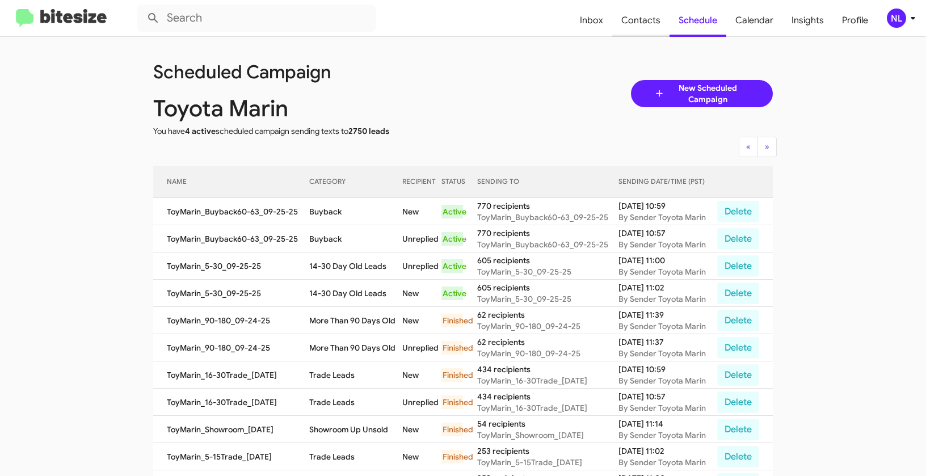
click at [648, 24] on span "Contacts" at bounding box center [640, 20] width 57 height 33
type input "in:groups"
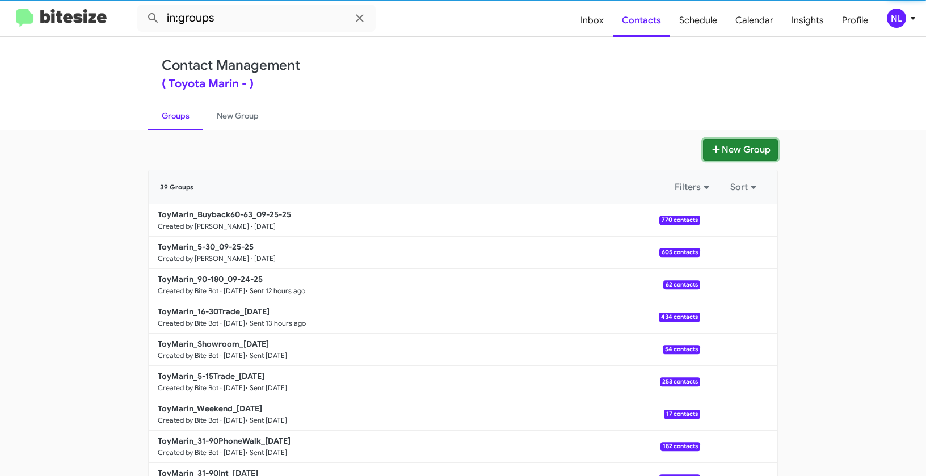
click at [722, 152] on button "New Group" at bounding box center [740, 150] width 75 height 22
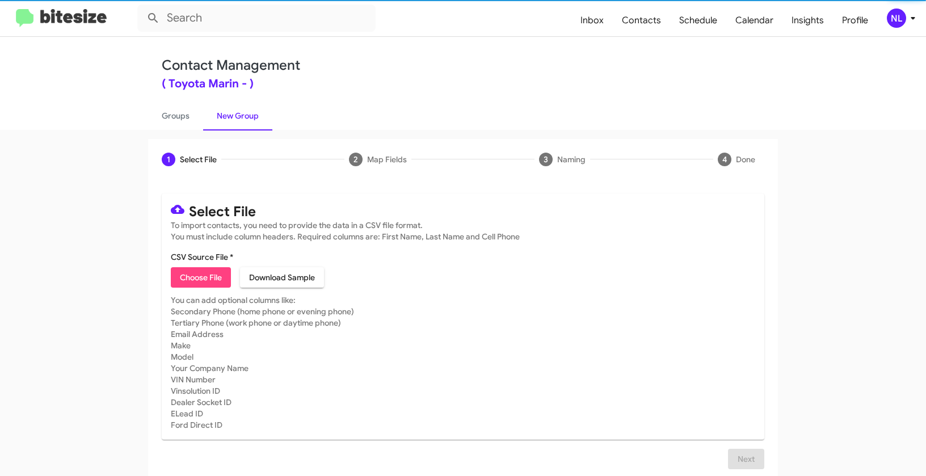
click at [197, 283] on span "Choose File" at bounding box center [201, 277] width 42 height 20
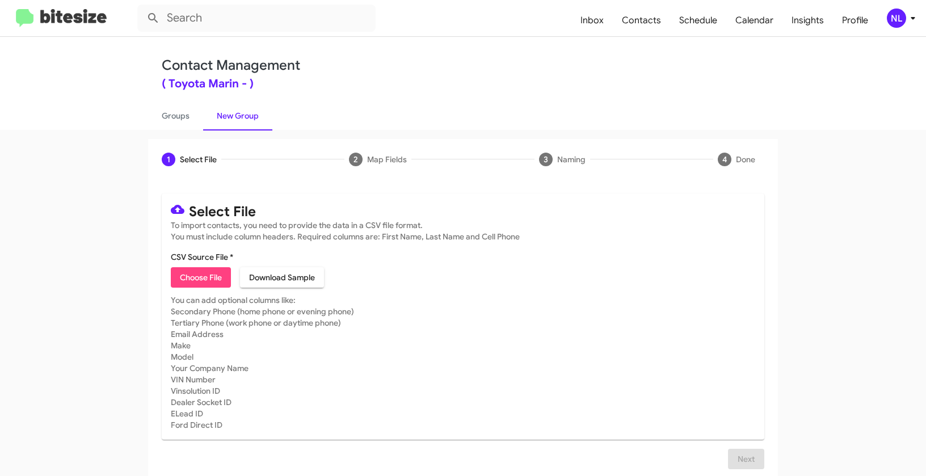
type input "ToyMarin_31-90Trade_09-25-25"
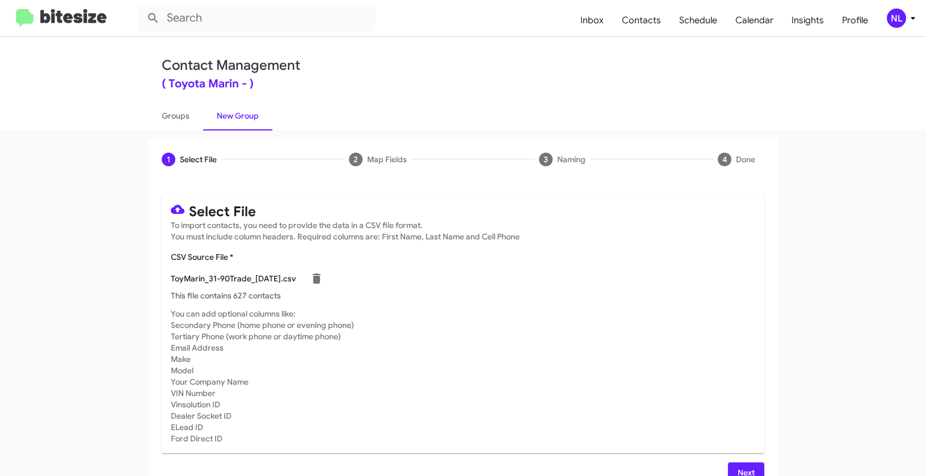
scroll to position [20, 0]
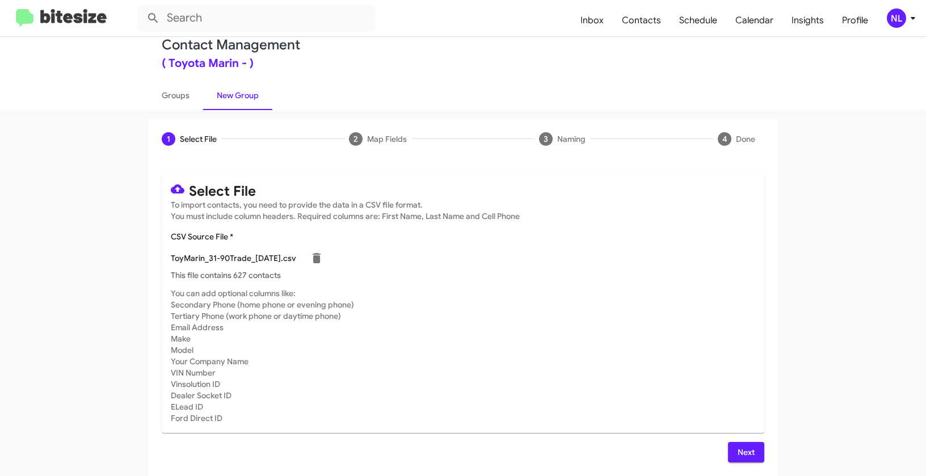
click at [737, 451] on span "Next" at bounding box center [746, 452] width 18 height 20
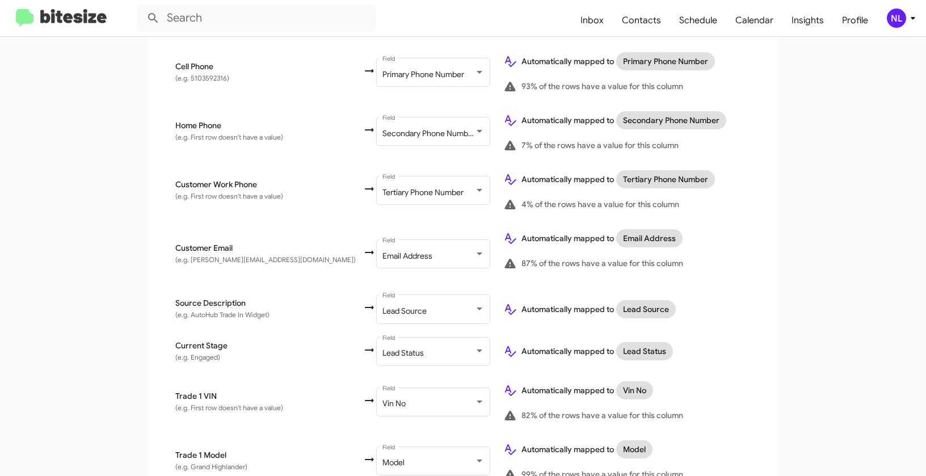
scroll to position [454, 0]
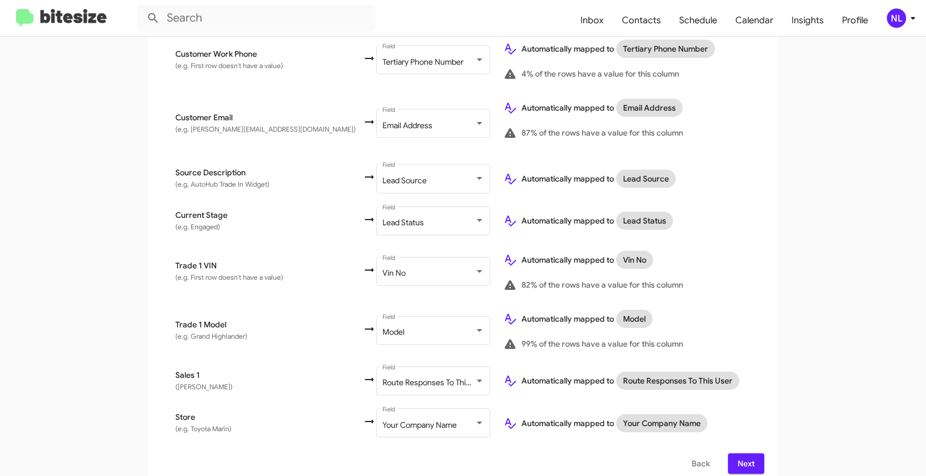
click at [748, 453] on span "Next" at bounding box center [746, 463] width 18 height 20
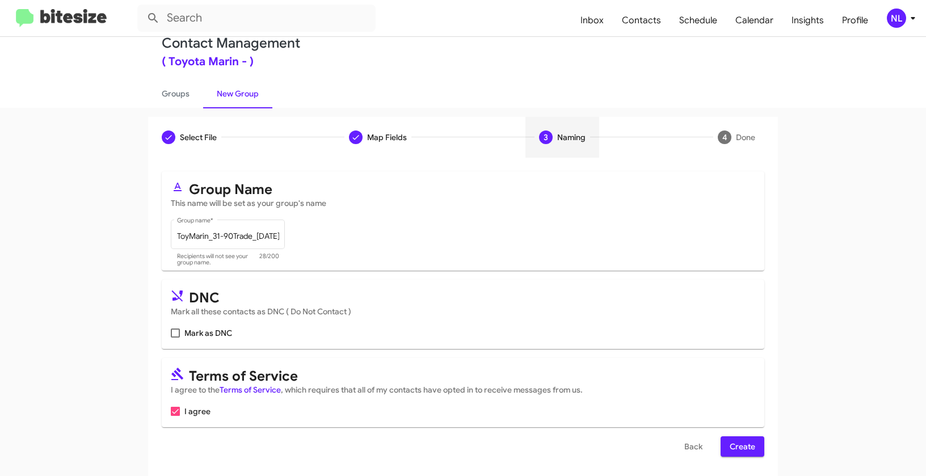
scroll to position [26, 0]
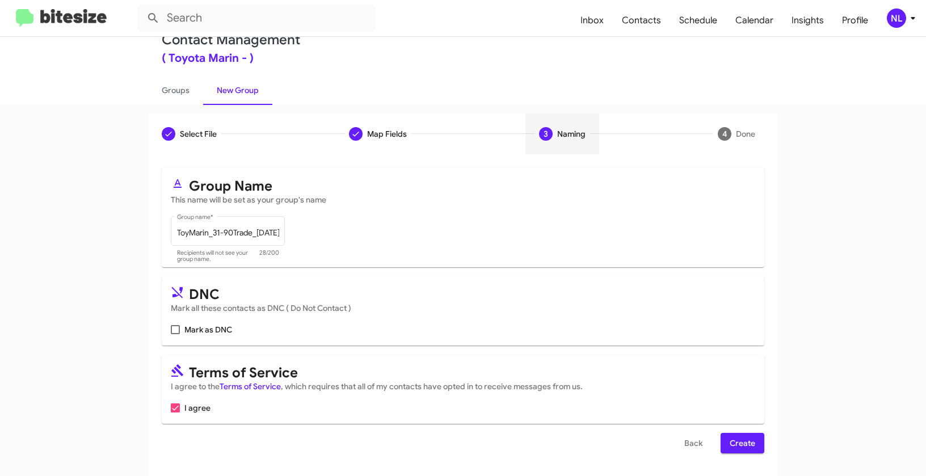
click at [746, 450] on span "Create" at bounding box center [743, 443] width 26 height 20
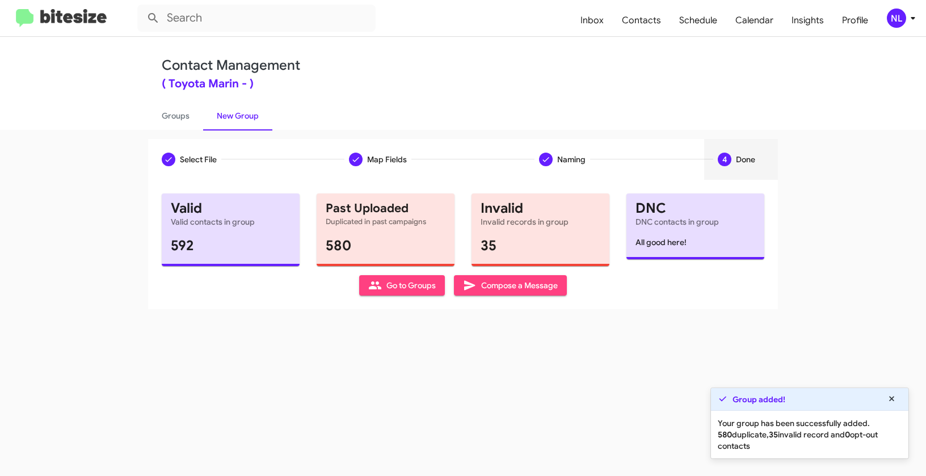
click at [400, 292] on span "Go to Groups" at bounding box center [402, 285] width 68 height 20
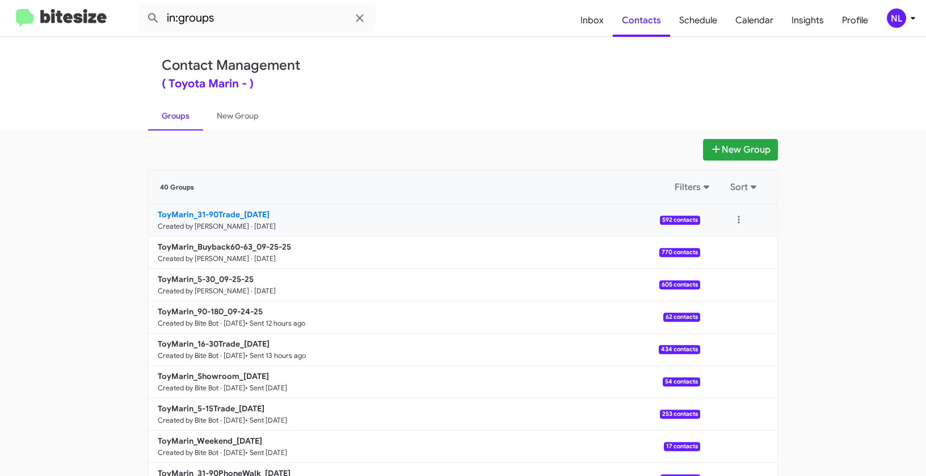
drag, startPoint x: 106, startPoint y: 203, endPoint x: 239, endPoint y: 210, distance: 134.1
click at [239, 210] on app-groups "New Group 40 Groups Filters Sort ToyMarin_31-90Trade_09-25-25 Created by Nen Li…" at bounding box center [463, 348] width 926 height 419
copy div "Filters Sort ToyMarin_31-90Trade_"
click at [249, 30] on input "in:groups" at bounding box center [256, 18] width 238 height 27
paste input "ToyMarin_31-90Trade_"
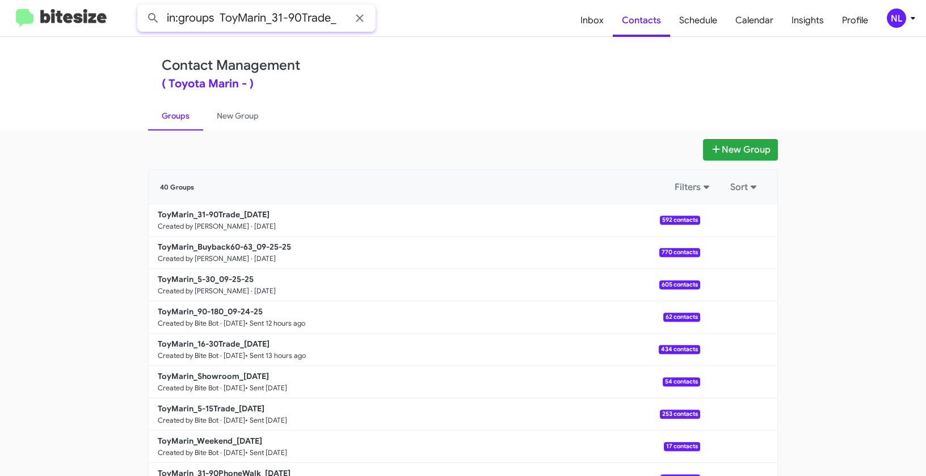
type input "in:groups ToyMarin_31-90Trade_"
click at [142, 7] on button at bounding box center [153, 18] width 23 height 23
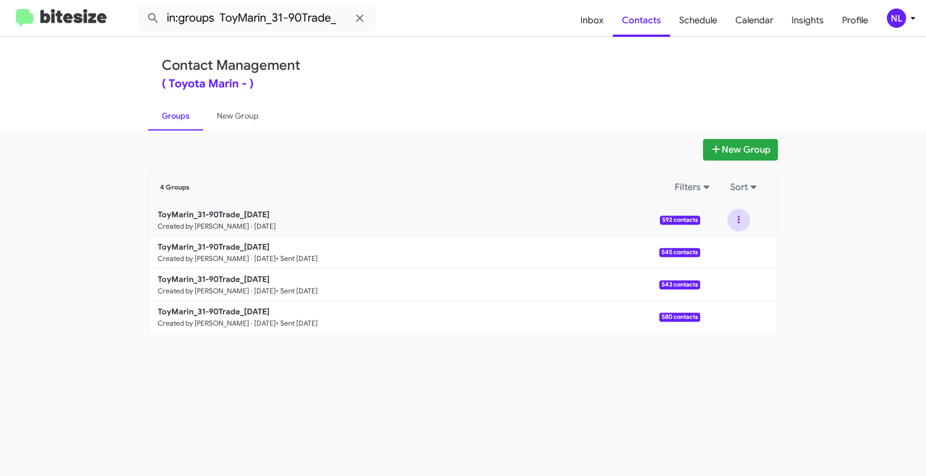
click at [738, 221] on button at bounding box center [739, 220] width 23 height 23
click at [732, 241] on button "View contacts" at bounding box center [704, 250] width 91 height 27
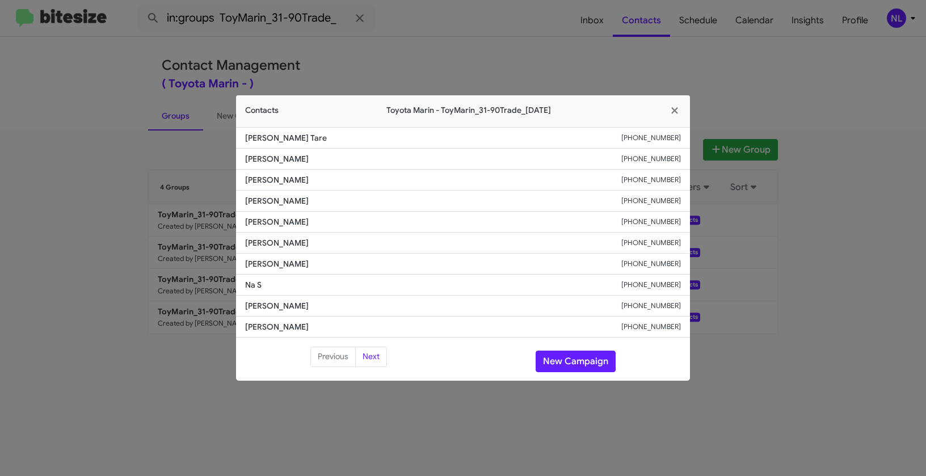
drag, startPoint x: 233, startPoint y: 222, endPoint x: 306, endPoint y: 224, distance: 72.7
click at [306, 224] on modal-container "Contacts Toyota Marin - ToyMarin_31-90Trade_09-25-25 Vikrant Tare +19259674292 …" at bounding box center [463, 238] width 926 height 476
copy span "Bruce Conklin"
click at [583, 364] on button "New Campaign" at bounding box center [576, 362] width 80 height 22
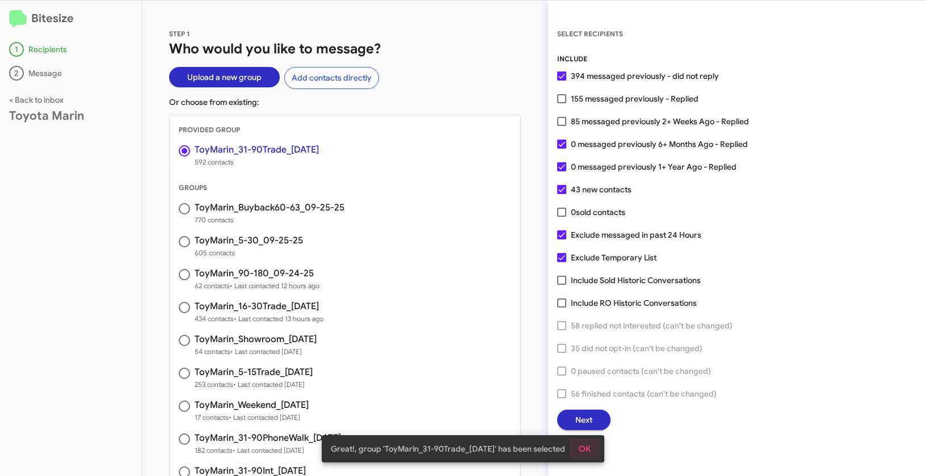
click at [591, 446] on span "OK" at bounding box center [585, 449] width 12 height 20
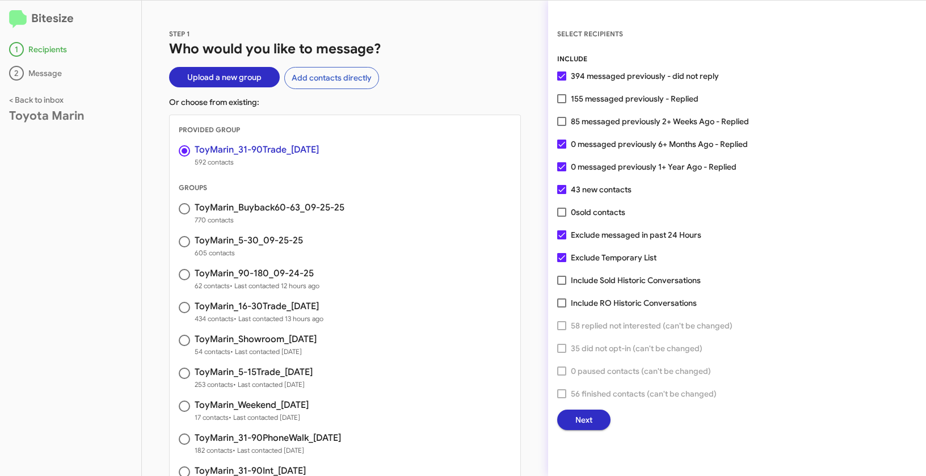
click at [586, 412] on span "Next" at bounding box center [583, 420] width 17 height 20
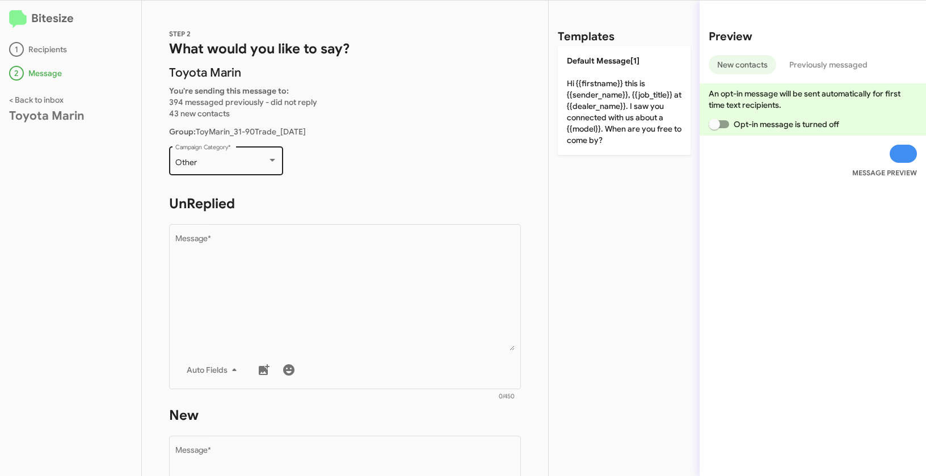
click at [213, 153] on div "Other Campaign Category *" at bounding box center [226, 159] width 102 height 31
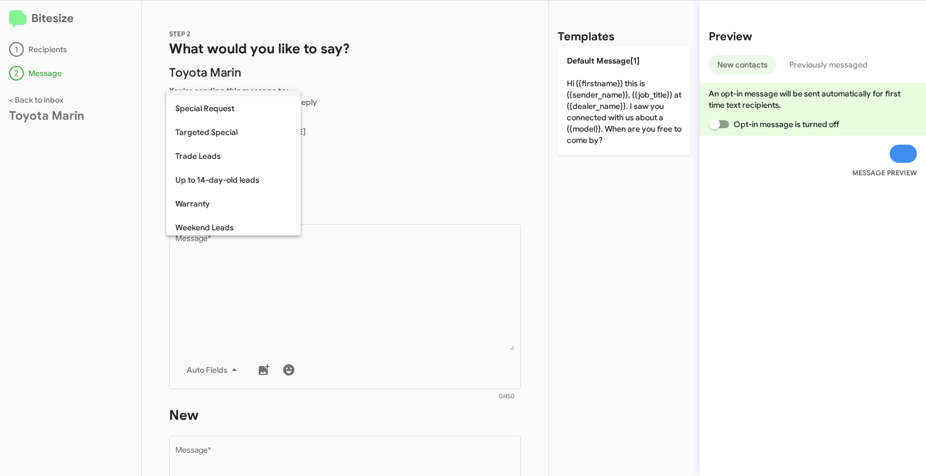
scroll to position [474, 0]
click at [203, 151] on span "Trade Leads" at bounding box center [233, 152] width 116 height 24
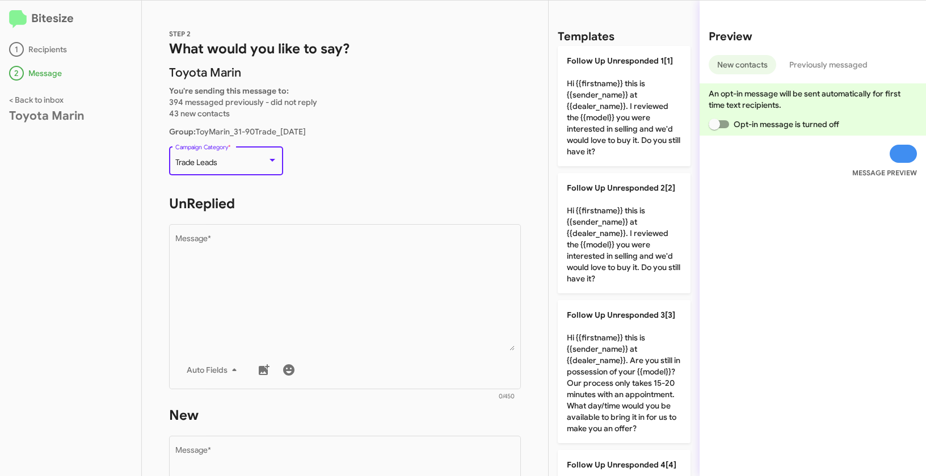
drag, startPoint x: 175, startPoint y: 161, endPoint x: 224, endPoint y: 166, distance: 49.0
click at [224, 166] on div "Trade Leads" at bounding box center [221, 162] width 92 height 9
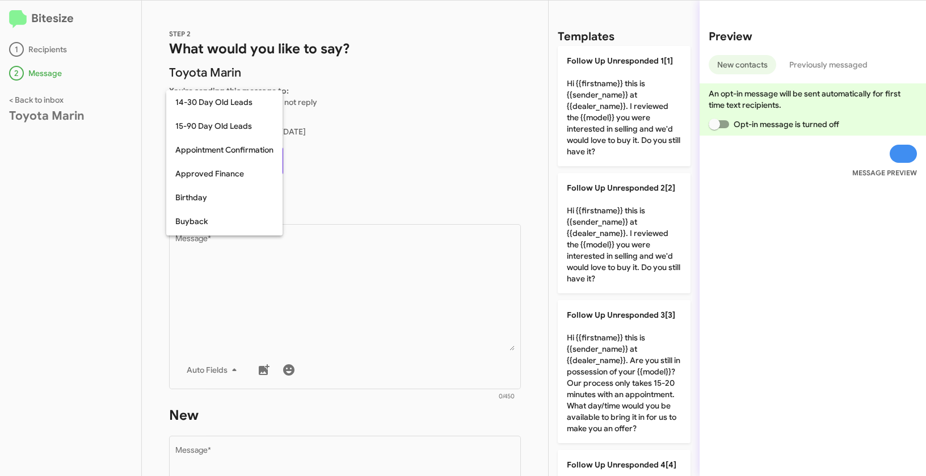
scroll to position [463, 0]
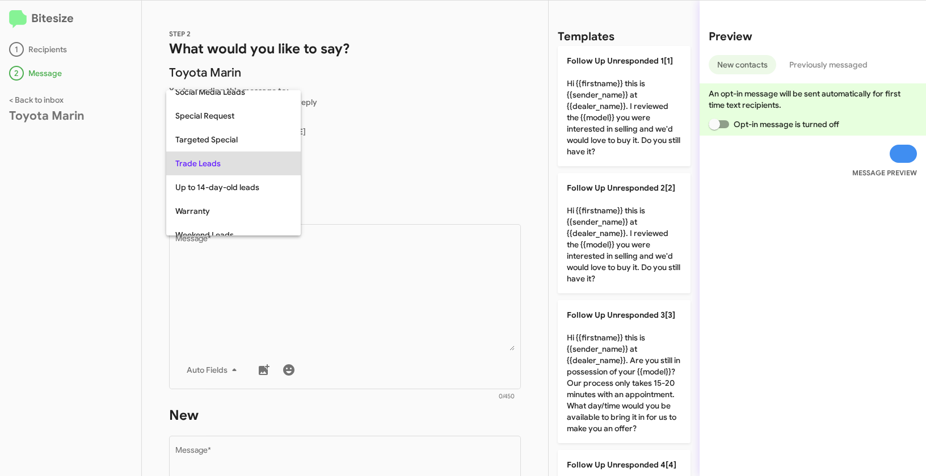
copy span "Trade Leads"
click at [362, 329] on div at bounding box center [463, 238] width 926 height 476
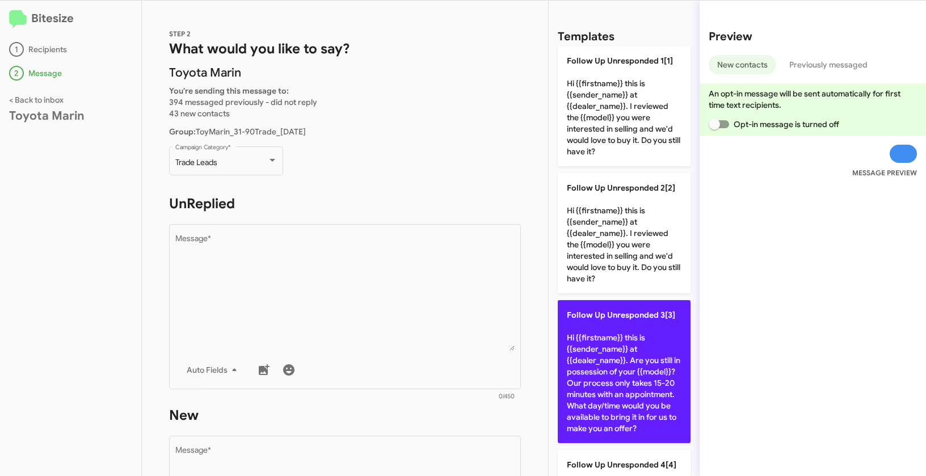
scroll to position [196, 0]
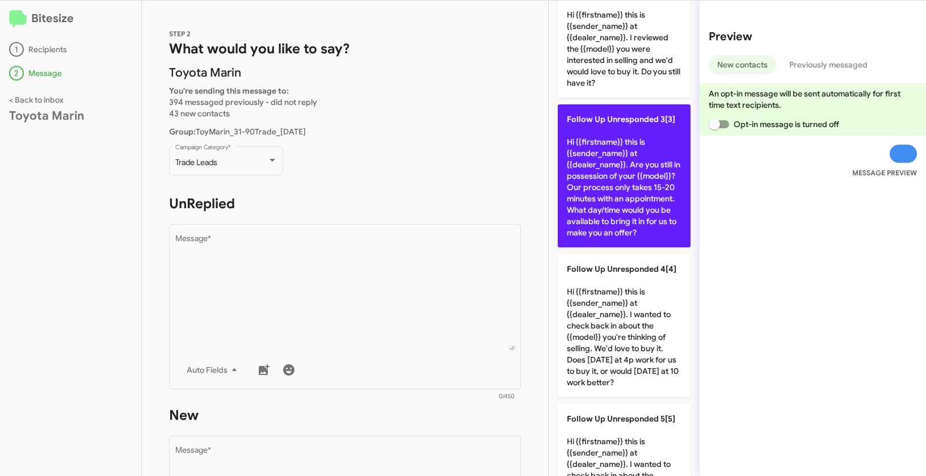
click at [653, 141] on p "Follow Up Unresponded 3[3] Hi {{firstname}} this is {{sender_name}} at {{dealer…" at bounding box center [624, 175] width 133 height 143
type textarea "Hi {{firstname}} this is {{sender_name}} at {{dealer_name}}. Are you still in p…"
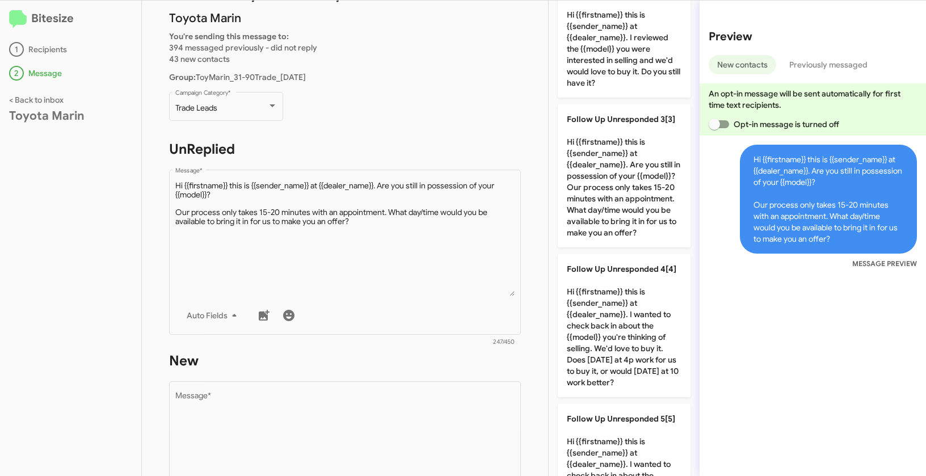
scroll to position [92, 0]
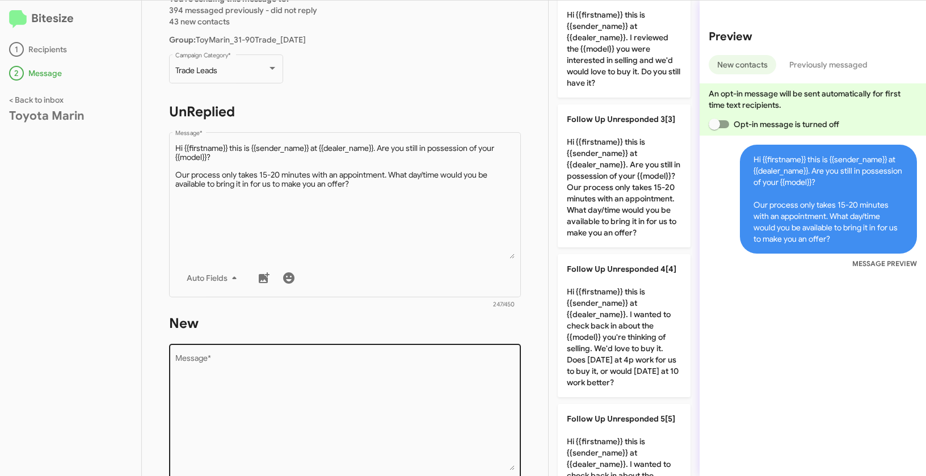
click at [333, 386] on textarea "Message *" at bounding box center [345, 413] width 340 height 116
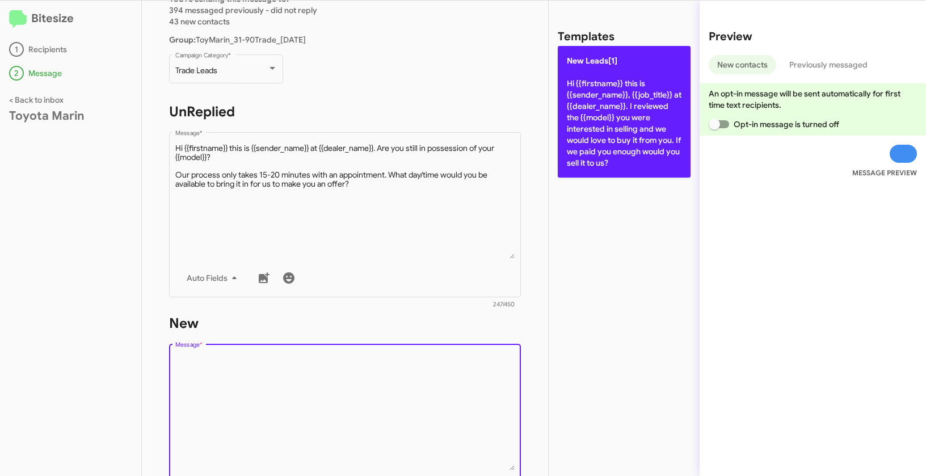
click at [585, 96] on p "New Leads[1] Hi {{firstname}} this is {{sender_name}}, {{job_title}} at {{deale…" at bounding box center [624, 112] width 133 height 132
type textarea "Hi {{firstname}} this is {{sender_name}}, {{job_title}} at {{dealer_name}}. I r…"
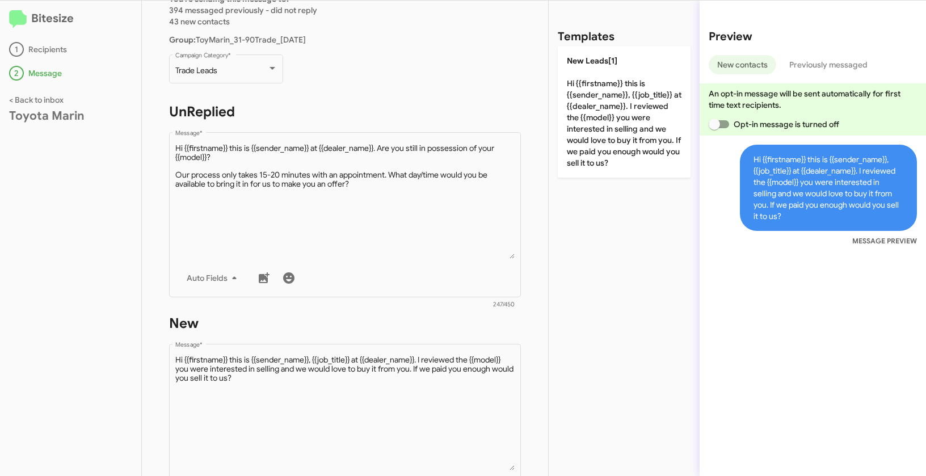
scroll to position [279, 0]
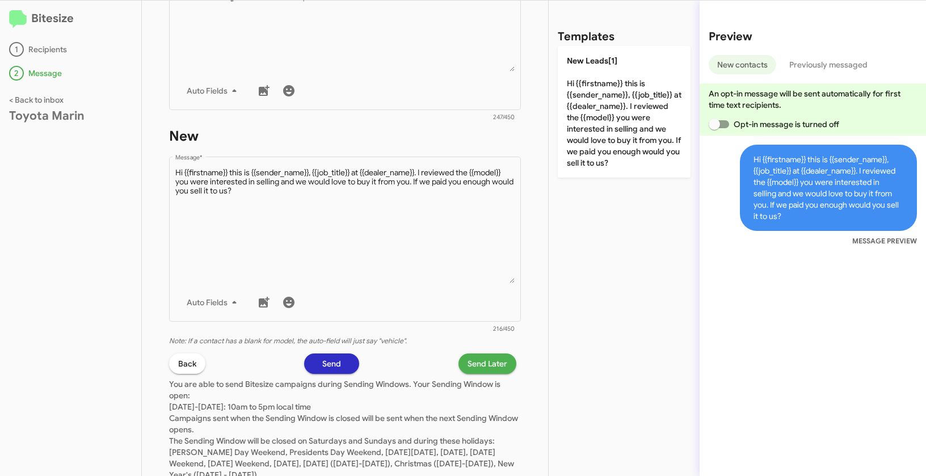
click at [474, 363] on span "Send Later" at bounding box center [488, 364] width 40 height 20
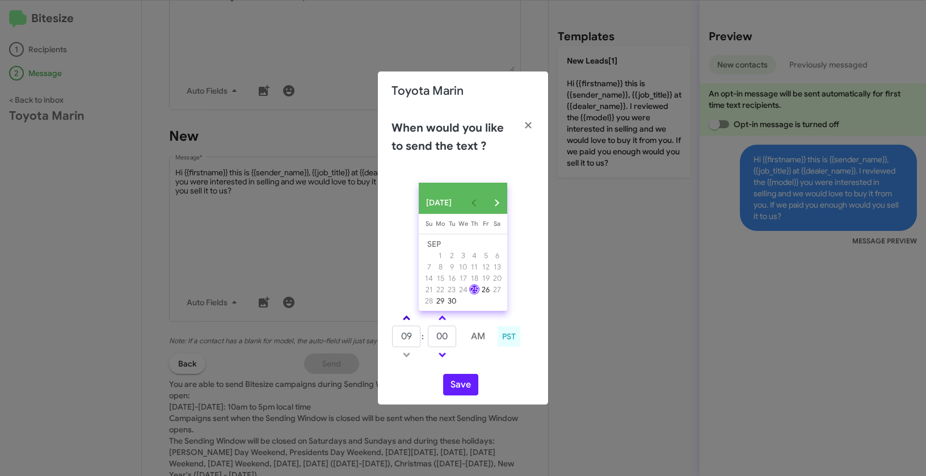
click at [407, 323] on span at bounding box center [406, 319] width 7 height 7
type input "11"
drag, startPoint x: 454, startPoint y: 346, endPoint x: 428, endPoint y: 338, distance: 27.3
click at [428, 338] on input "00" at bounding box center [442, 337] width 28 height 22
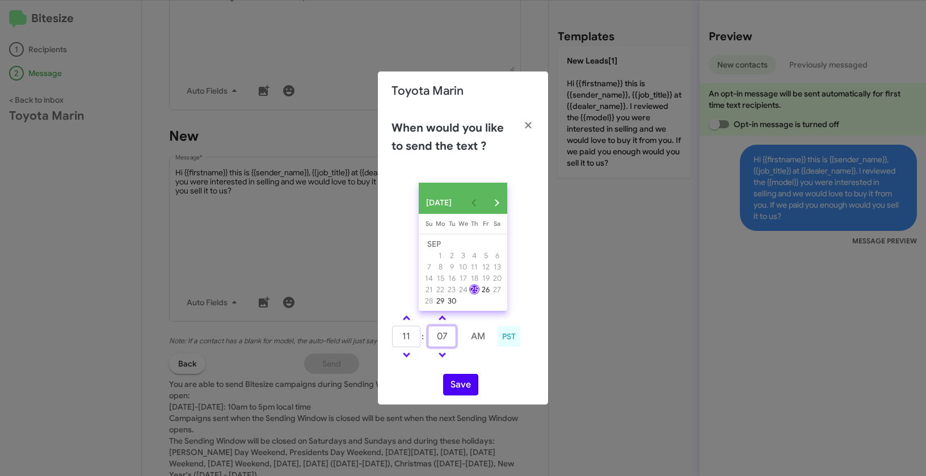
type input "07"
click at [459, 386] on button "Save" at bounding box center [460, 385] width 35 height 22
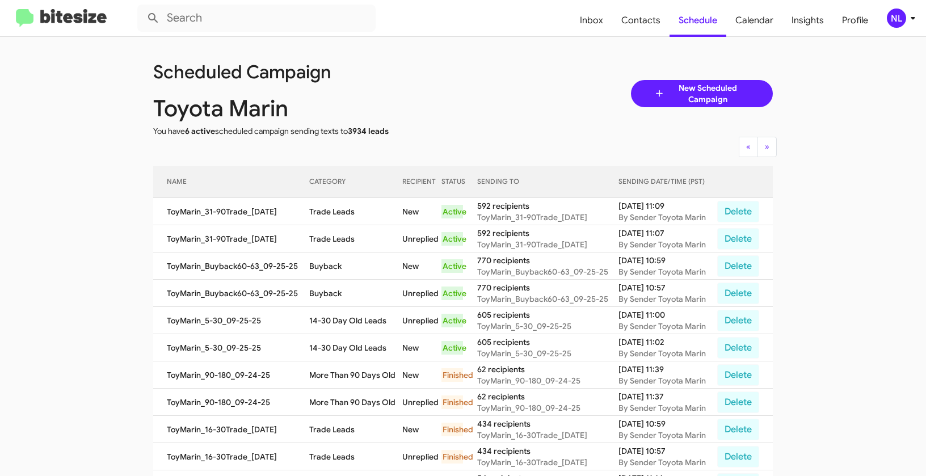
click at [894, 19] on div "NL" at bounding box center [896, 18] width 19 height 19
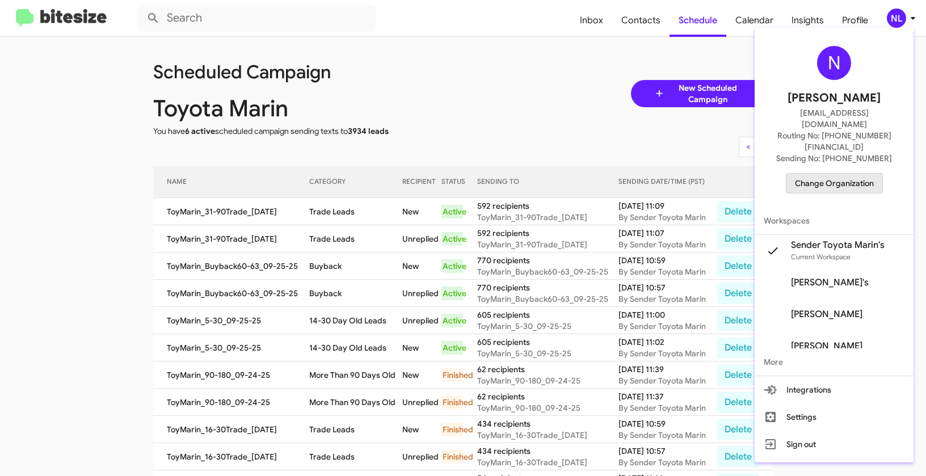
click at [822, 174] on span "Change Organization" at bounding box center [834, 183] width 79 height 19
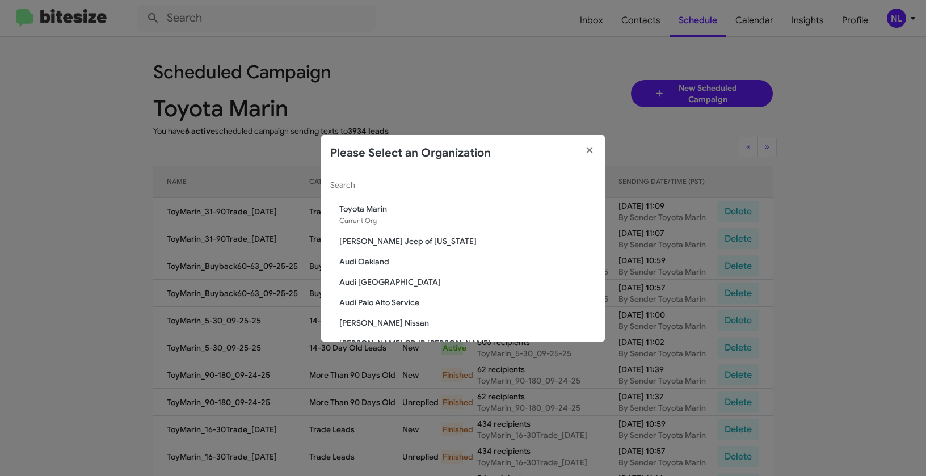
click at [430, 188] on input "Search" at bounding box center [463, 185] width 266 height 9
paste input "Vin Devers Autohaus"
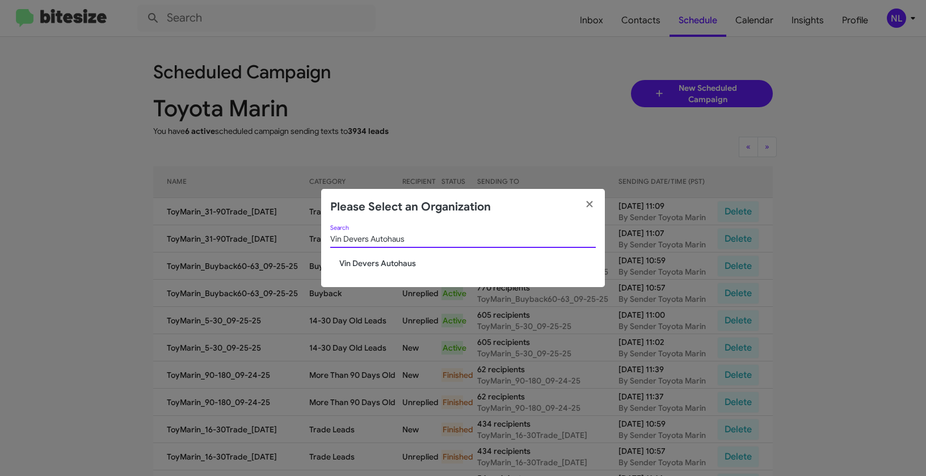
type input "Vin Devers Autohaus"
click at [359, 262] on span "Vin Devers Autohaus" at bounding box center [467, 263] width 257 height 11
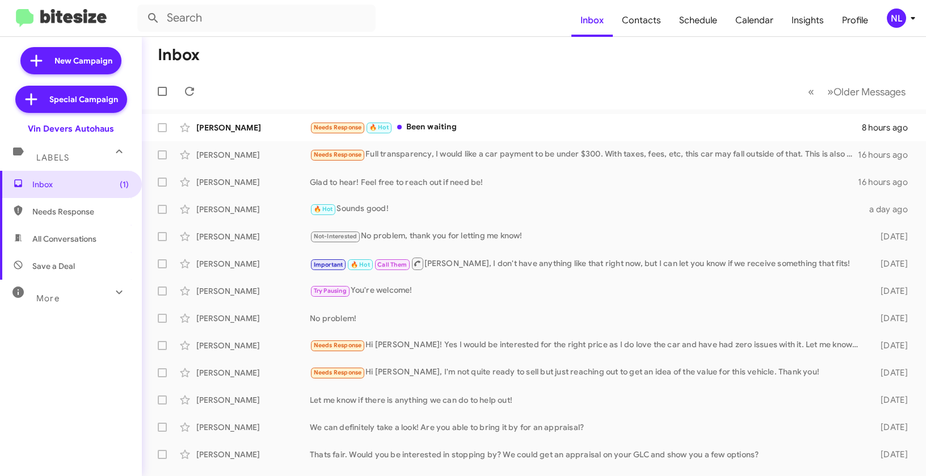
click at [900, 30] on mat-toolbar "Inbox Contacts Schedule Calendar Insights Profile NL" at bounding box center [463, 18] width 926 height 36
click at [890, 14] on div "NL" at bounding box center [896, 18] width 19 height 19
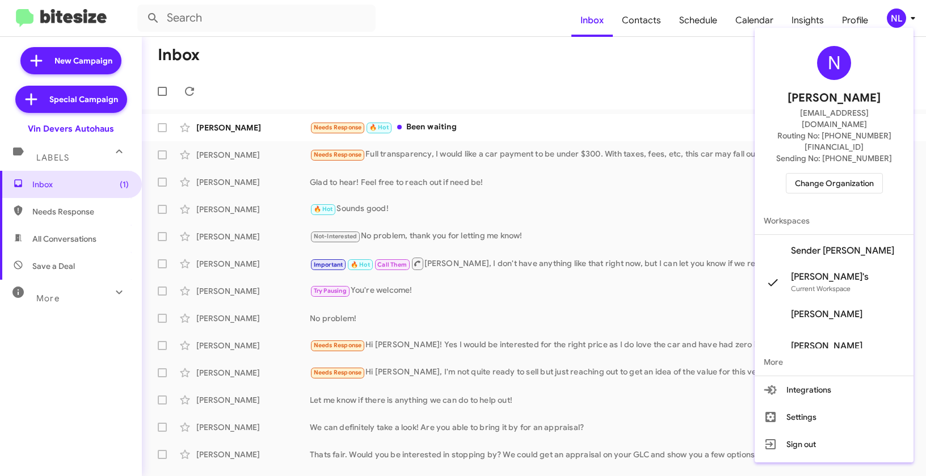
click at [850, 245] on span "Sender [PERSON_NAME]" at bounding box center [842, 250] width 103 height 11
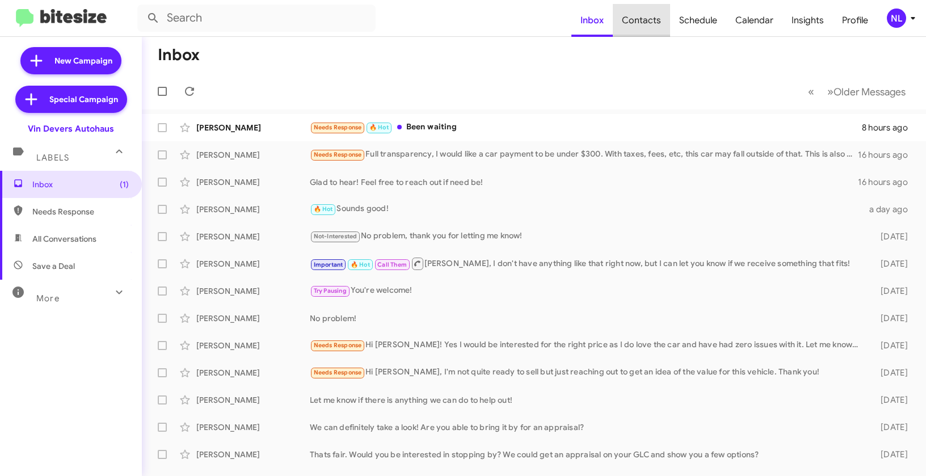
click at [651, 20] on span "Contacts" at bounding box center [641, 20] width 57 height 33
type input "in:groups"
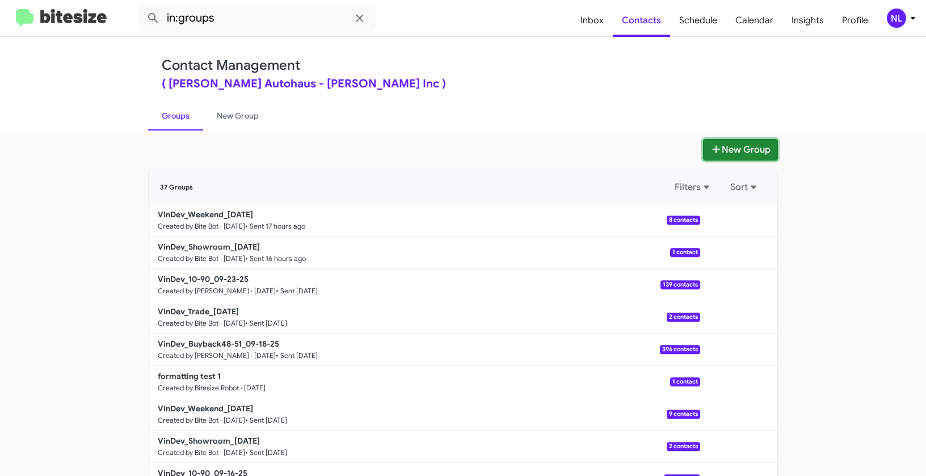
click at [752, 149] on button "New Group" at bounding box center [740, 150] width 75 height 22
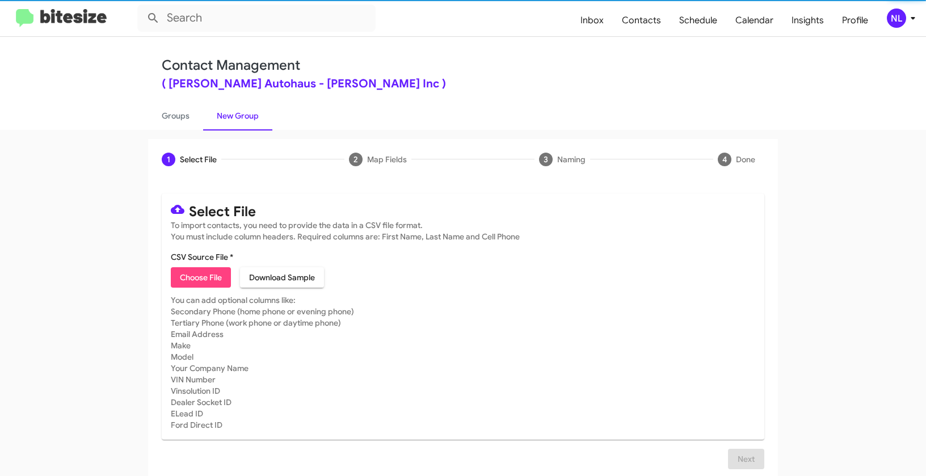
click at [201, 278] on span "Choose File" at bounding box center [201, 277] width 42 height 20
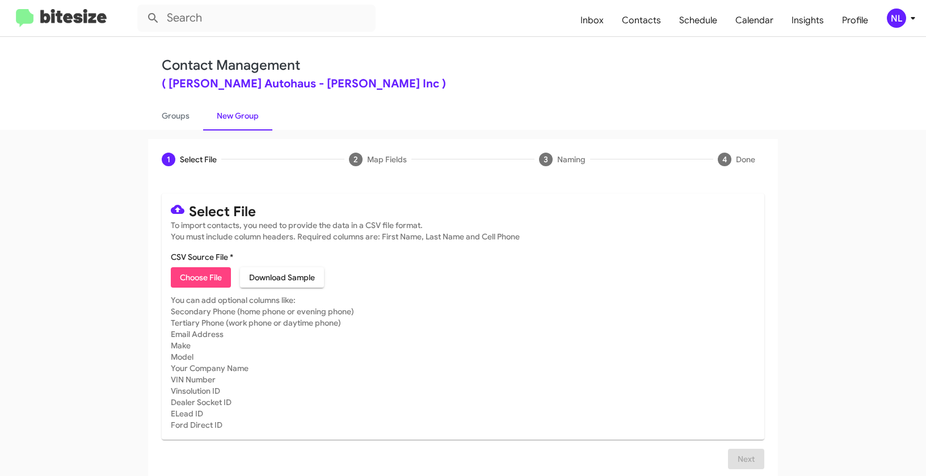
click at [200, 275] on span "Choose File" at bounding box center [201, 277] width 42 height 20
type input "VinDev_Buyback60-63_09-25-25"
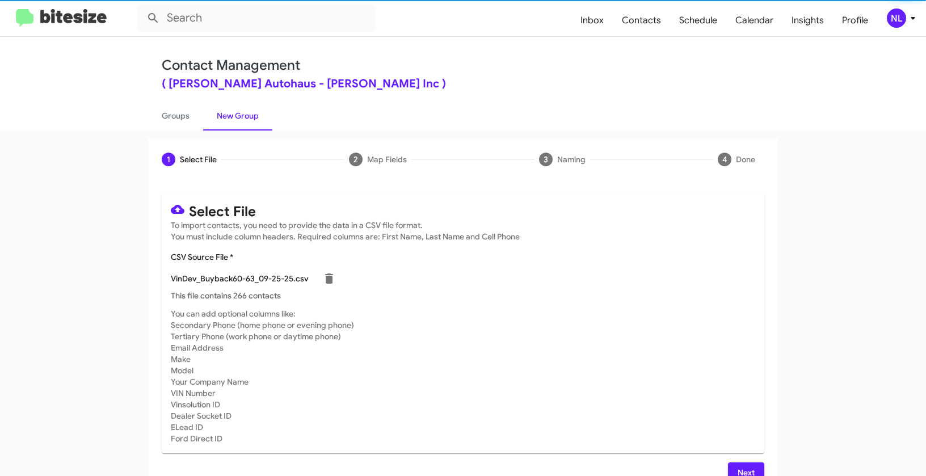
scroll to position [20, 0]
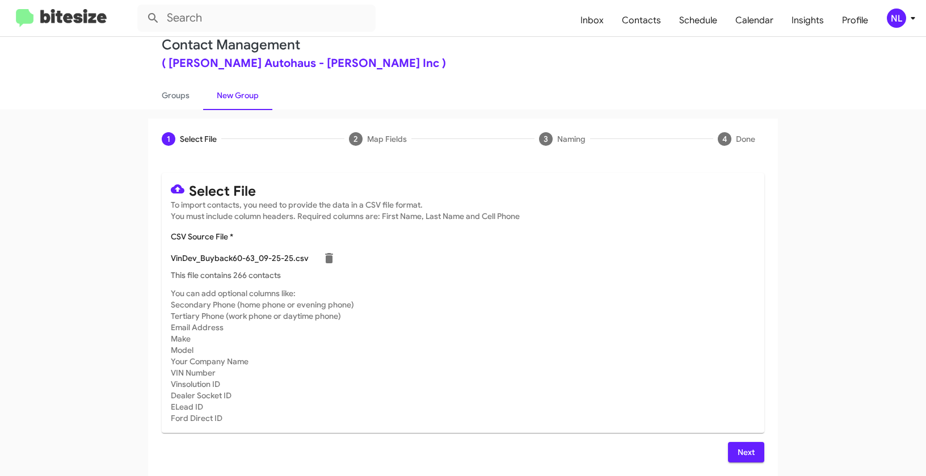
click at [752, 452] on button "Next" at bounding box center [746, 452] width 36 height 20
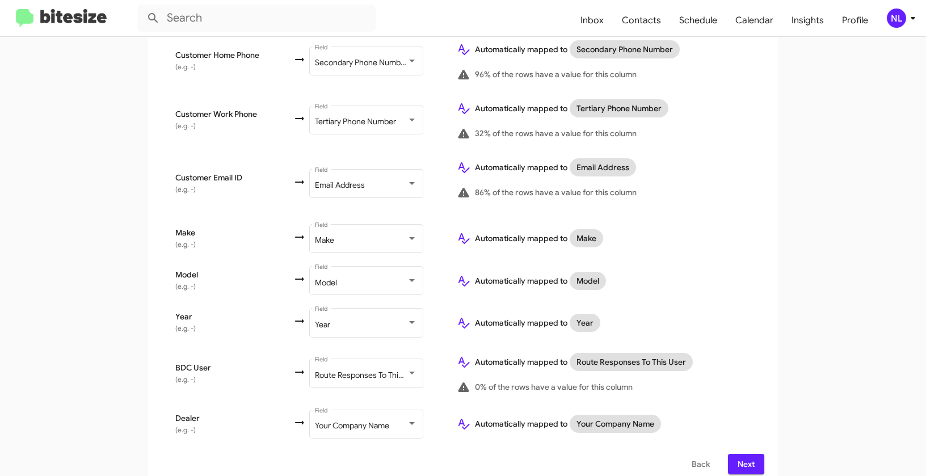
scroll to position [429, 0]
click at [686, 455] on button "Back" at bounding box center [701, 463] width 36 height 20
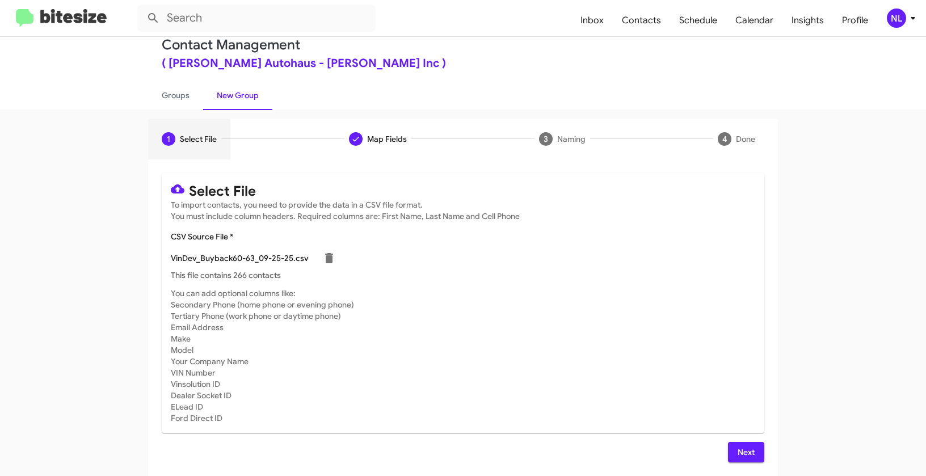
scroll to position [0, 0]
click at [325, 258] on icon at bounding box center [329, 258] width 8 height 10
checkbox input "false"
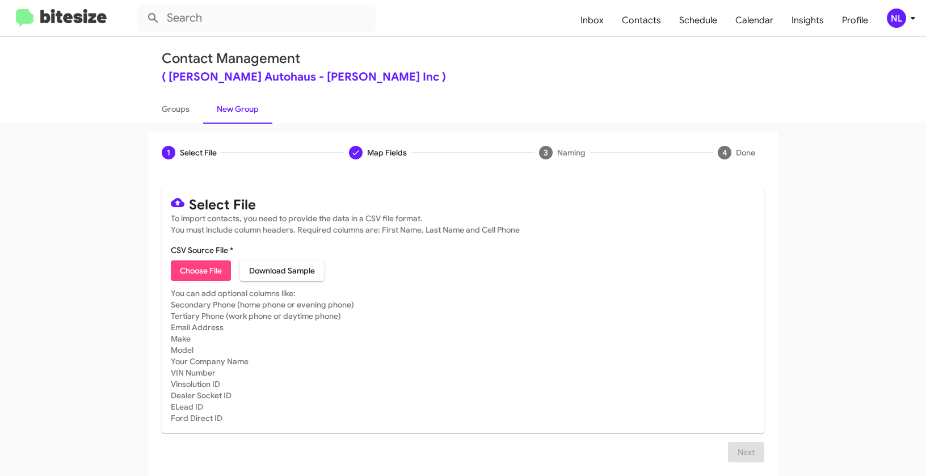
scroll to position [7, 0]
click at [194, 272] on span "Choose File" at bounding box center [201, 270] width 42 height 20
click at [211, 269] on span "Choose File" at bounding box center [201, 270] width 42 height 20
type input "VinDev_Buyback60-63_09-25-25"
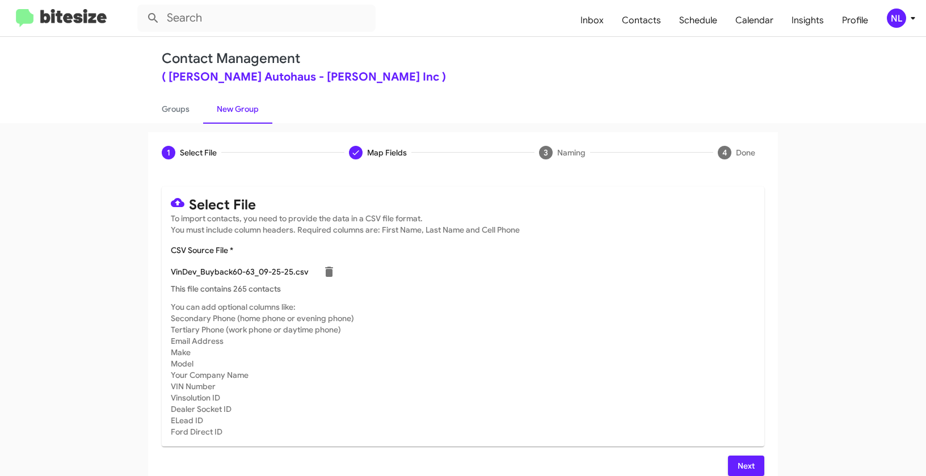
scroll to position [20, 0]
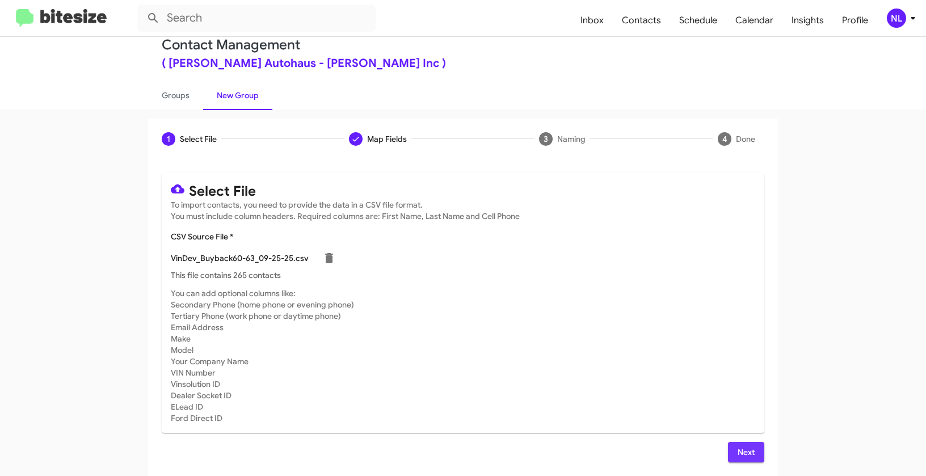
click at [744, 452] on span "Next" at bounding box center [746, 452] width 18 height 20
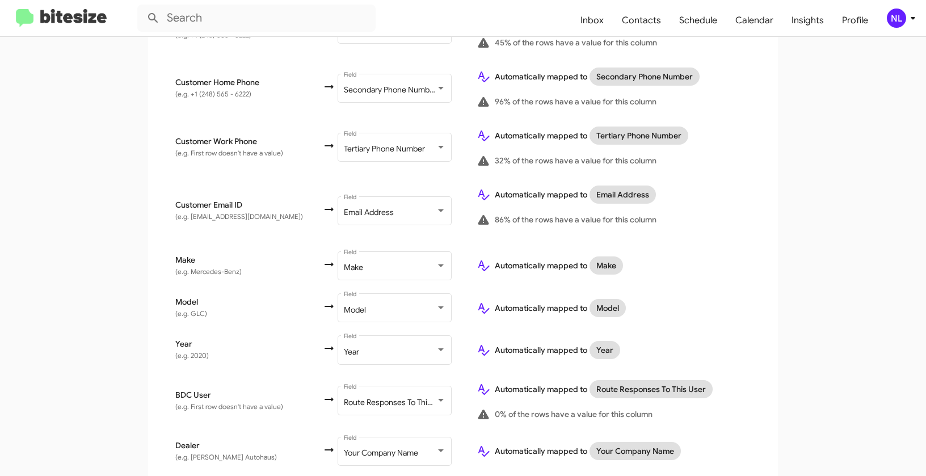
scroll to position [429, 0]
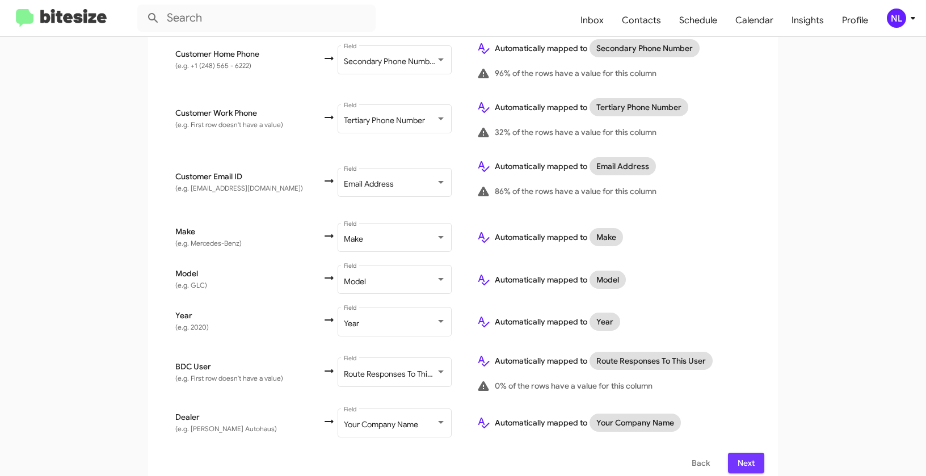
click at [750, 453] on span "Next" at bounding box center [746, 463] width 18 height 20
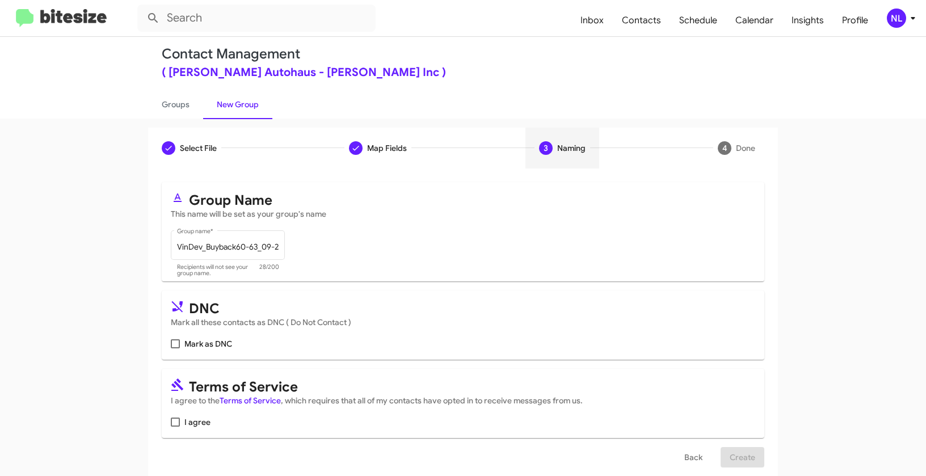
scroll to position [26, 0]
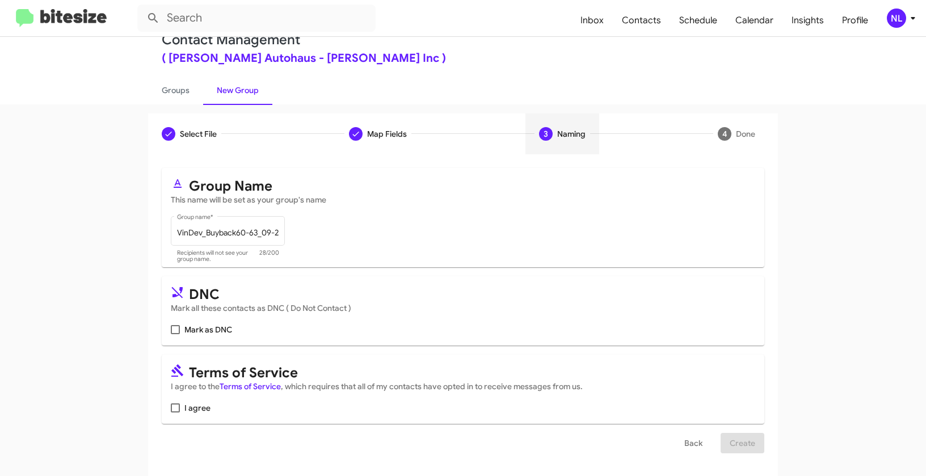
click at [192, 409] on span "I agree" at bounding box center [197, 408] width 26 height 14
click at [175, 413] on input "I agree" at bounding box center [175, 413] width 1 height 1
checkbox input "true"
click at [740, 444] on span "Create" at bounding box center [743, 443] width 26 height 20
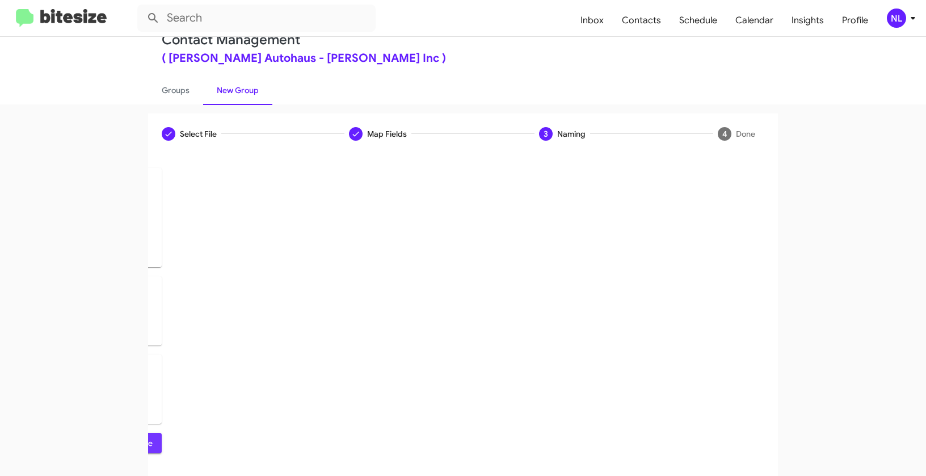
scroll to position [0, 0]
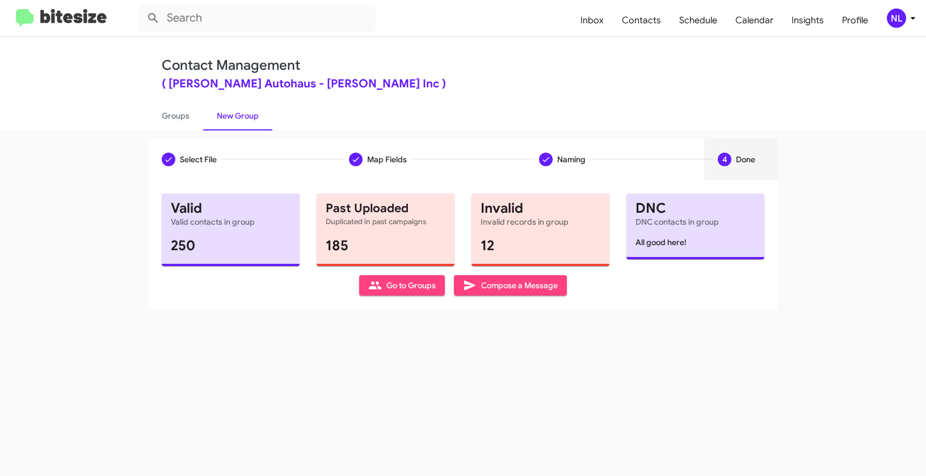
click at [392, 287] on span "Go to Groups" at bounding box center [402, 285] width 68 height 20
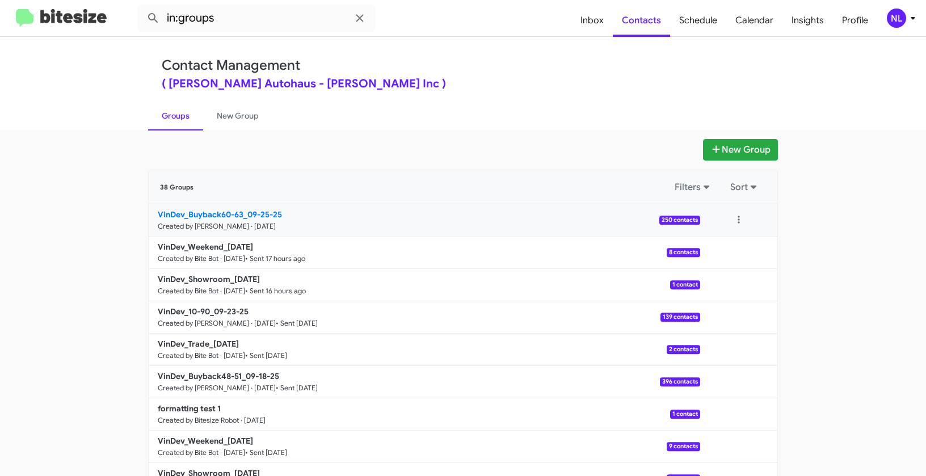
drag, startPoint x: 116, startPoint y: 212, endPoint x: 244, endPoint y: 212, distance: 128.3
click at [244, 212] on app-groups "New Group 38 Groups Filters Sort VinDev_Buyback60-63_09-25-25 Created by [PERSO…" at bounding box center [463, 348] width 926 height 419
copy div "Filters Sort VinDev_Buyback60-63_"
click at [246, 23] on input "in:groups" at bounding box center [256, 18] width 238 height 27
paste input "VinDev_Buyback60-63_"
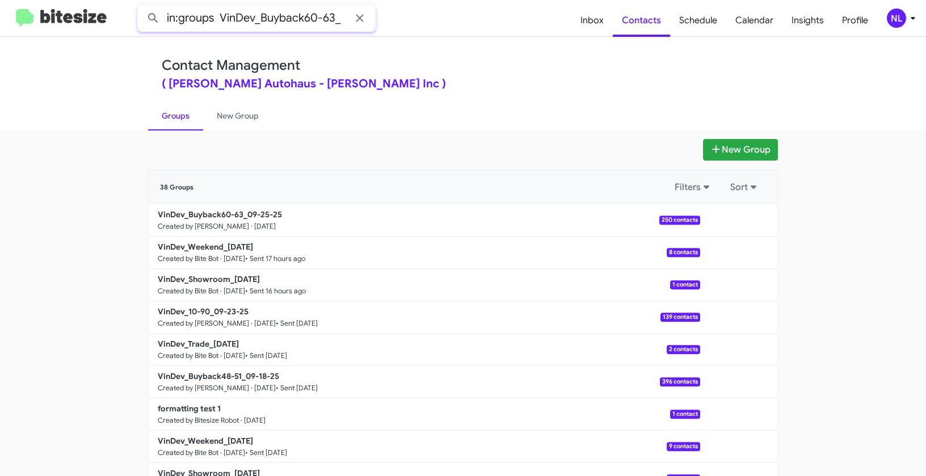
type input "in:groups VinDev_Buyback60-63_"
click at [142, 7] on button at bounding box center [153, 18] width 23 height 23
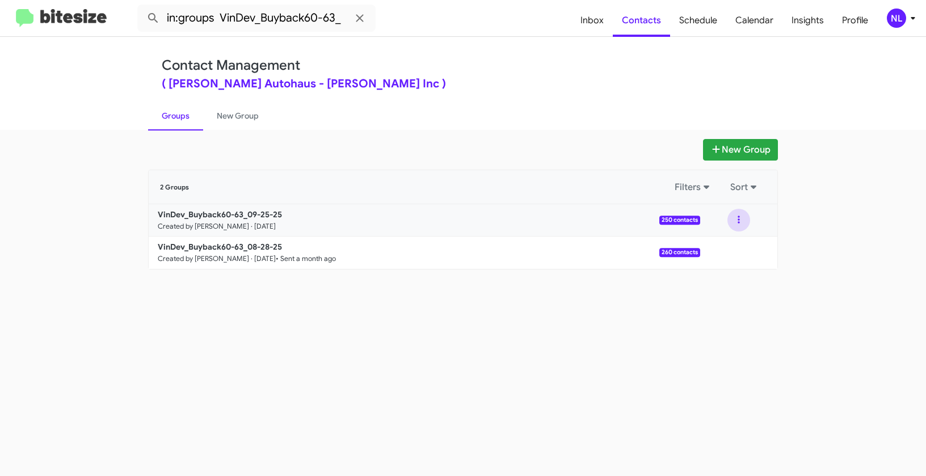
click at [744, 219] on button at bounding box center [739, 220] width 23 height 23
click at [732, 246] on button "View contacts" at bounding box center [704, 250] width 91 height 27
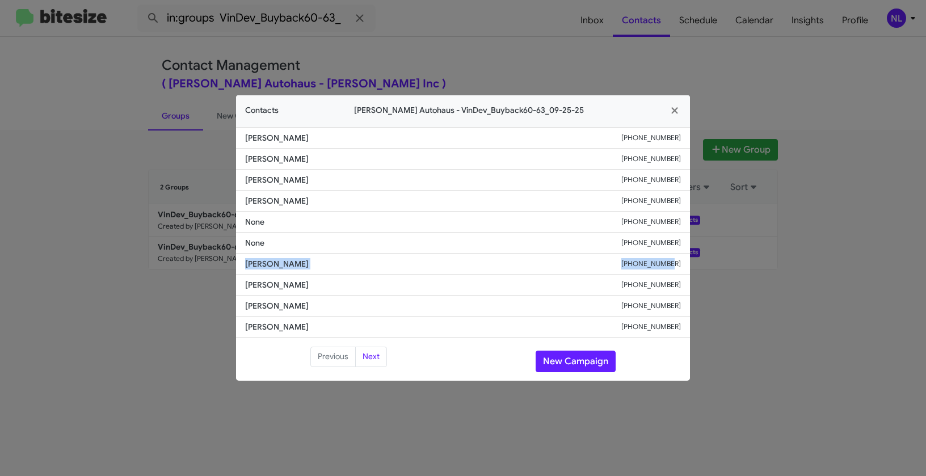
drag, startPoint x: 237, startPoint y: 263, endPoint x: 675, endPoint y: 272, distance: 438.2
click at [675, 272] on li "[PERSON_NAME] [PHONE_NUMBER]" at bounding box center [463, 264] width 454 height 21
copy div "[PERSON_NAME] [PHONE_NUMBER]"
click at [600, 362] on button "New Campaign" at bounding box center [576, 362] width 80 height 22
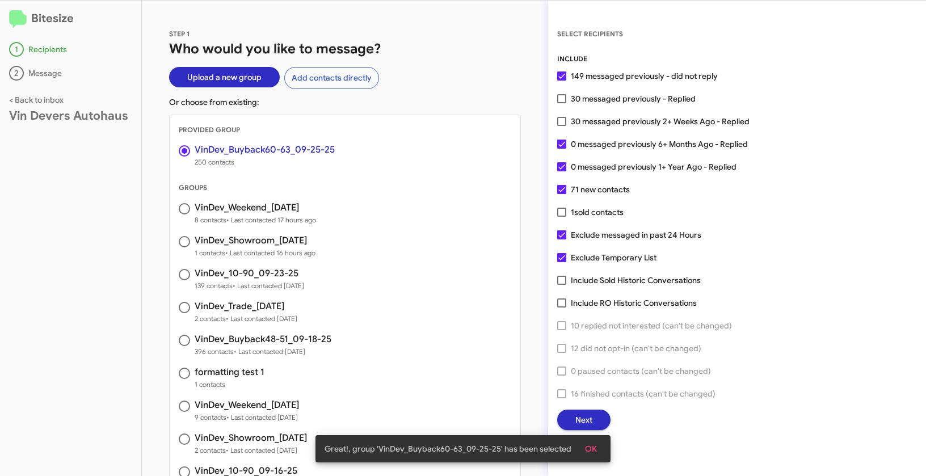
click at [598, 449] on button "OK" at bounding box center [591, 449] width 30 height 20
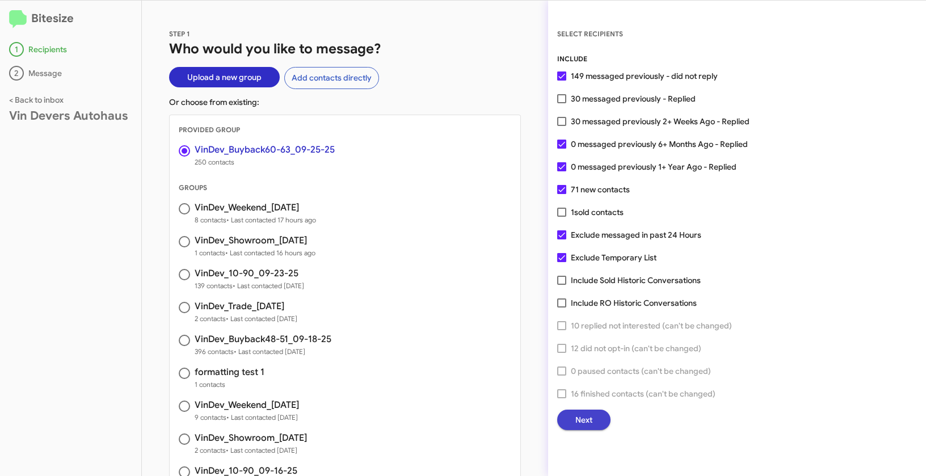
click at [594, 421] on button "Next" at bounding box center [583, 420] width 53 height 20
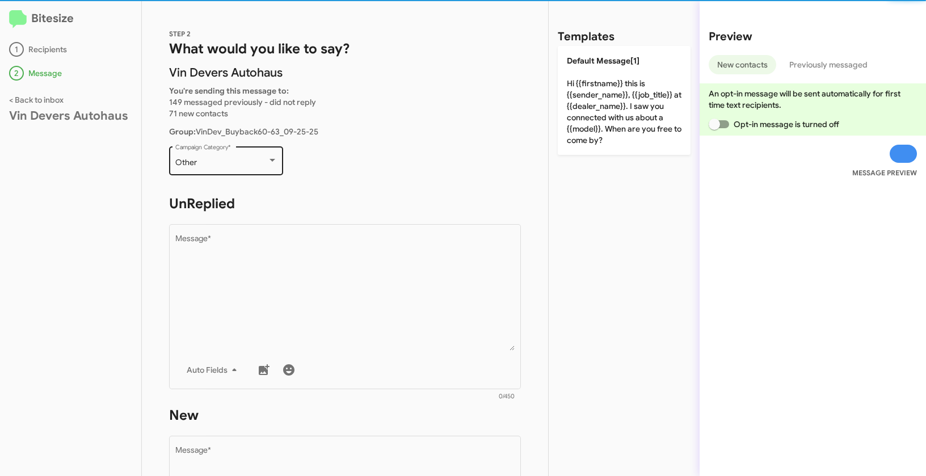
click at [228, 162] on div "Other" at bounding box center [221, 162] width 92 height 9
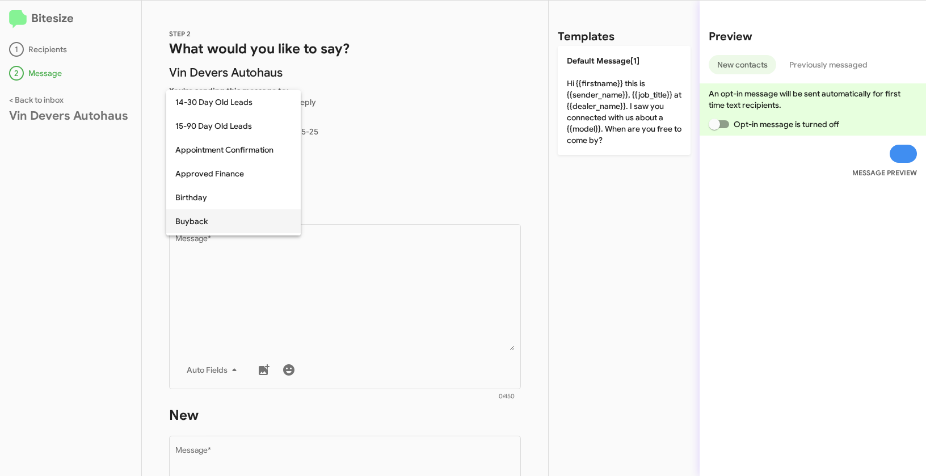
click at [205, 216] on span "Buyback" at bounding box center [233, 221] width 116 height 24
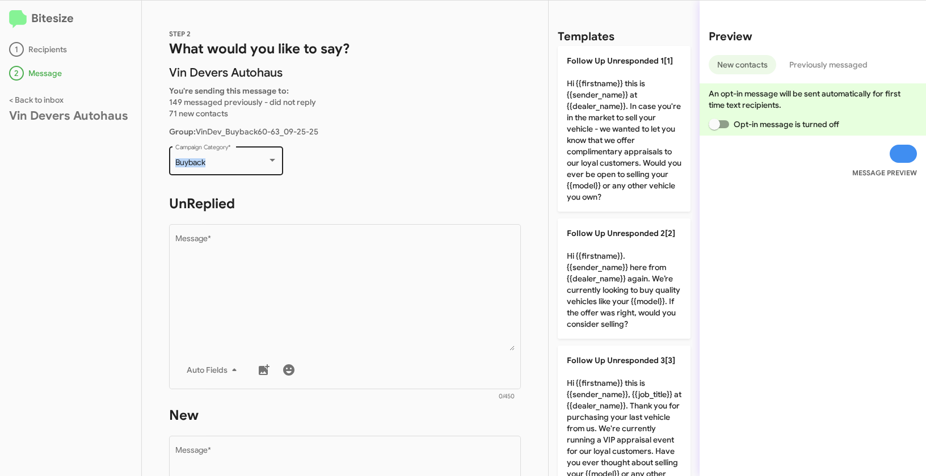
drag, startPoint x: 191, startPoint y: 161, endPoint x: 221, endPoint y: 162, distance: 29.5
click at [221, 162] on div "Buyback Campaign Category *" at bounding box center [226, 159] width 114 height 31
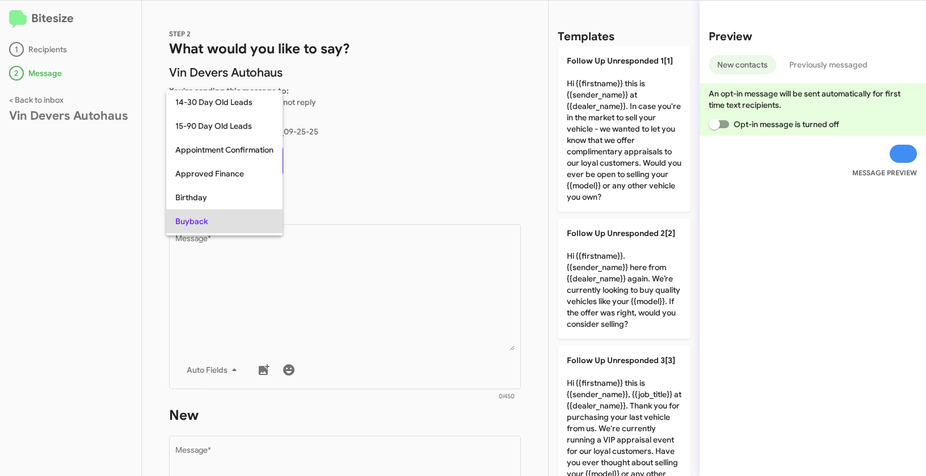
scroll to position [58, 0]
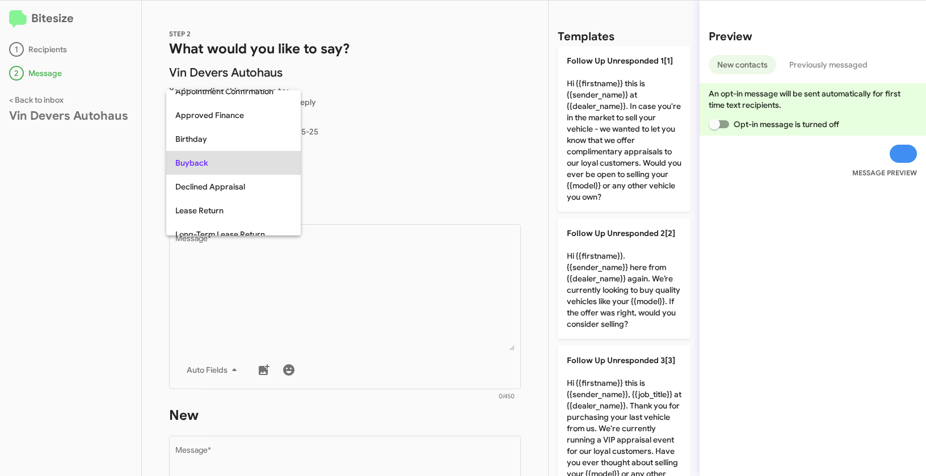
copy span "Buyback"
click at [334, 288] on div at bounding box center [463, 238] width 926 height 476
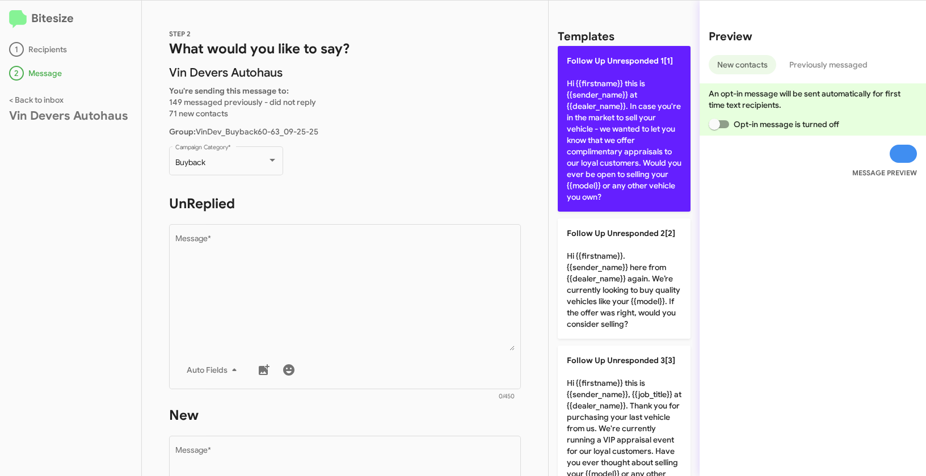
click at [583, 124] on p "Follow Up Unresponded 1[1] Hi {{firstname}} this is {{sender_name}} at {{dealer…" at bounding box center [624, 129] width 133 height 166
type textarea "Hi {{firstname}} this is {{sender_name}} at {{dealer_name}}. In case you're in …"
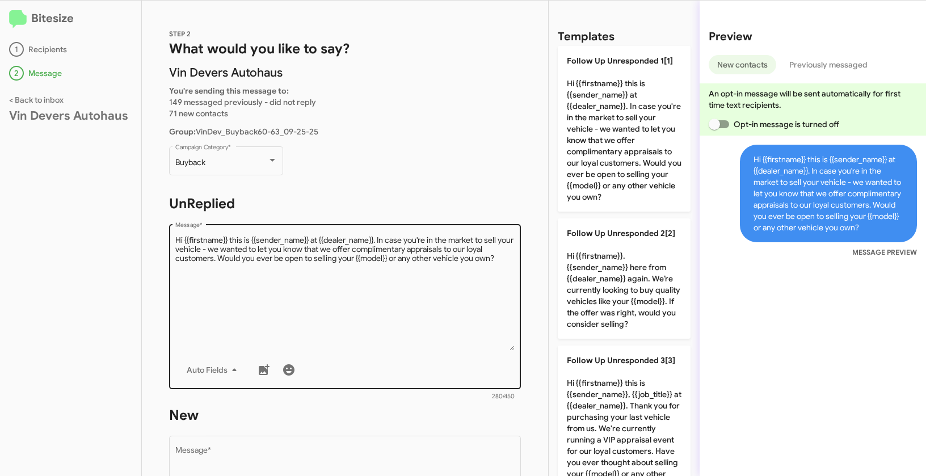
scroll to position [203, 0]
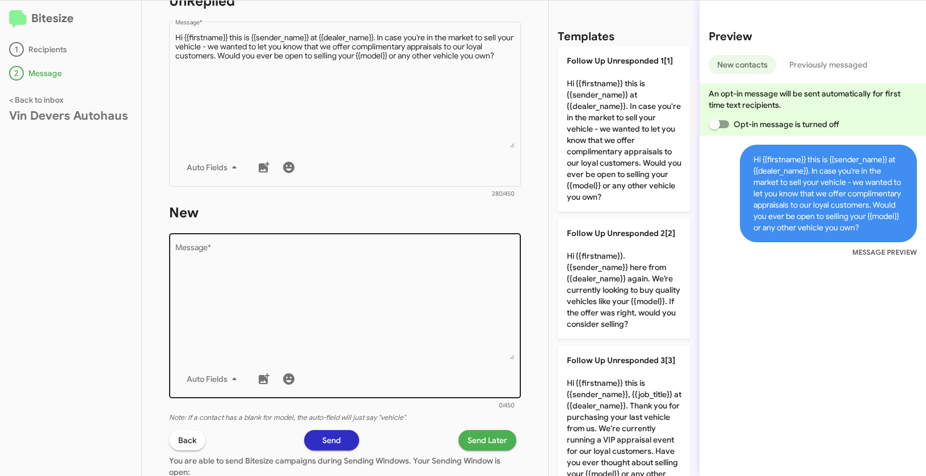
click at [411, 327] on textarea "Message *" at bounding box center [345, 302] width 340 height 116
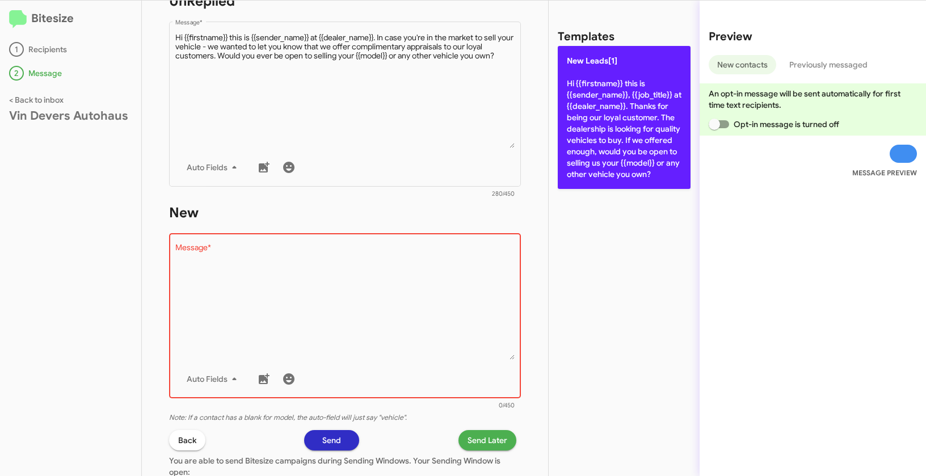
click at [621, 93] on p "New Leads[1] Hi {{firstname}} this is {{sender_name}}, {{job_title}} at {{deale…" at bounding box center [624, 117] width 133 height 143
type textarea "Hi {{firstname}} this is {{sender_name}}, {{job_title}} at {{dealer_name}}. Tha…"
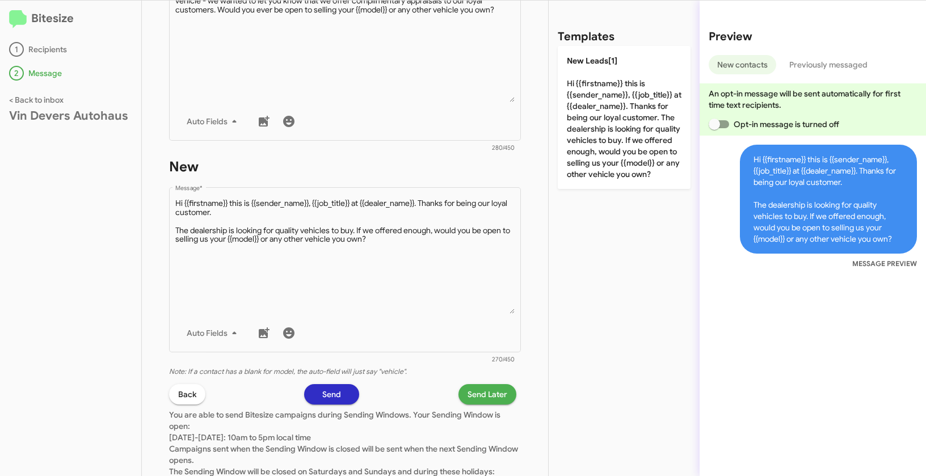
scroll to position [317, 0]
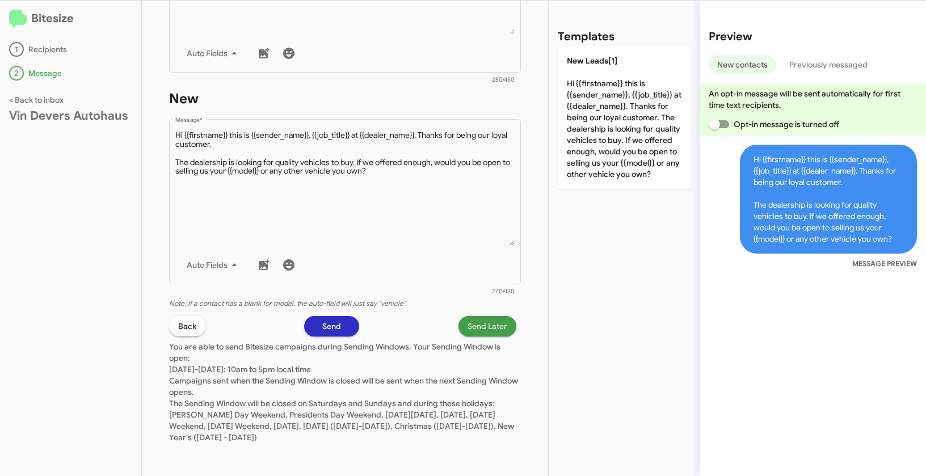
click at [487, 322] on span "Send Later" at bounding box center [488, 326] width 40 height 20
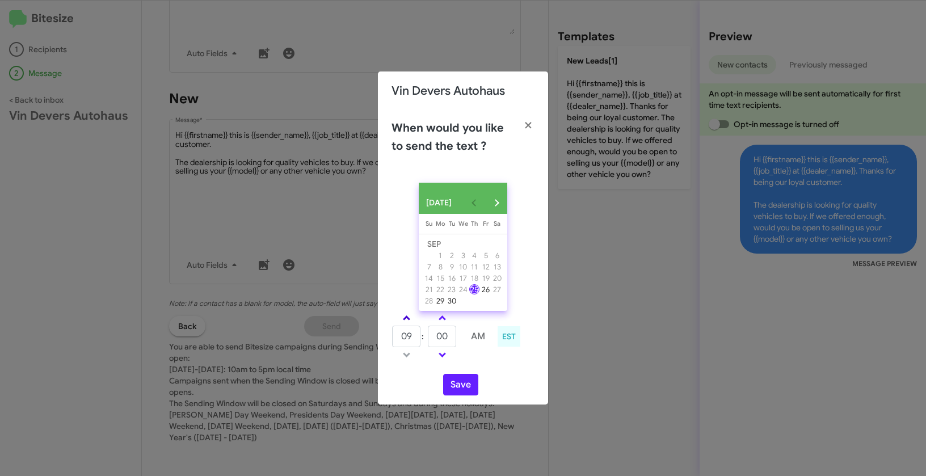
click at [411, 321] on link at bounding box center [407, 318] width 20 height 13
type input "10"
drag, startPoint x: 453, startPoint y: 339, endPoint x: 430, endPoint y: 334, distance: 23.8
click at [430, 334] on input "00" at bounding box center [442, 337] width 28 height 22
type input "31"
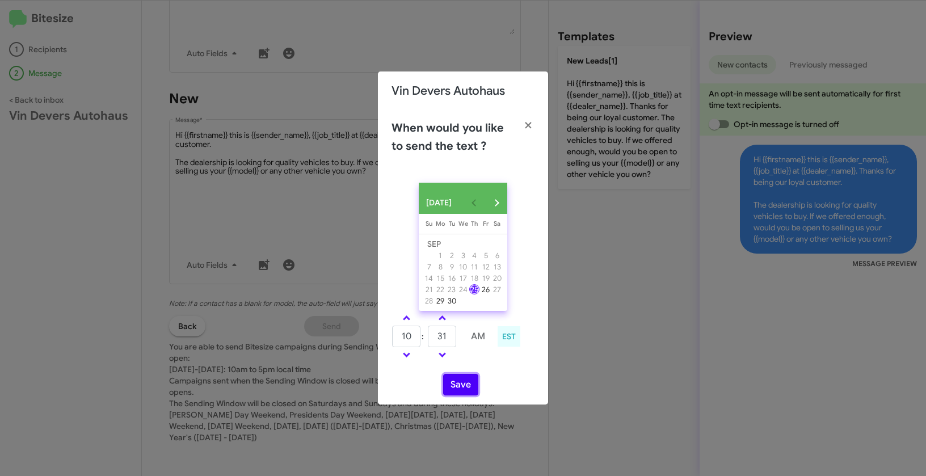
click at [452, 384] on button "Save" at bounding box center [460, 385] width 35 height 22
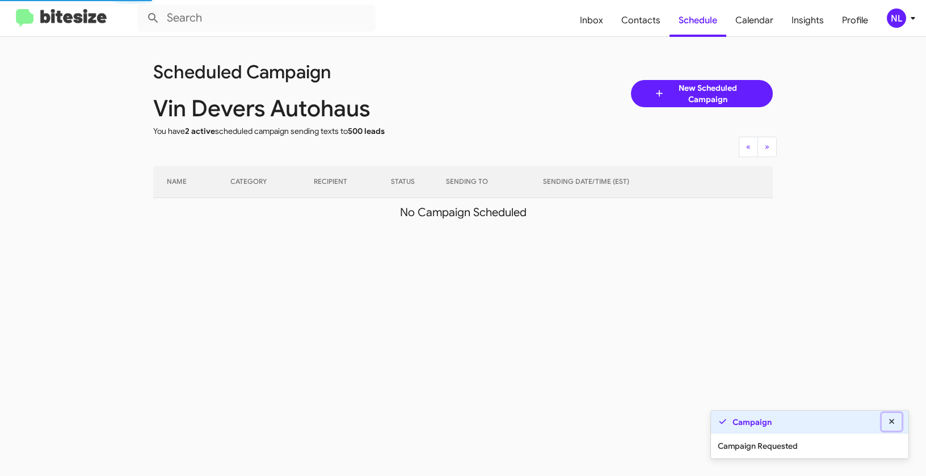
click at [894, 420] on icon at bounding box center [892, 422] width 10 height 8
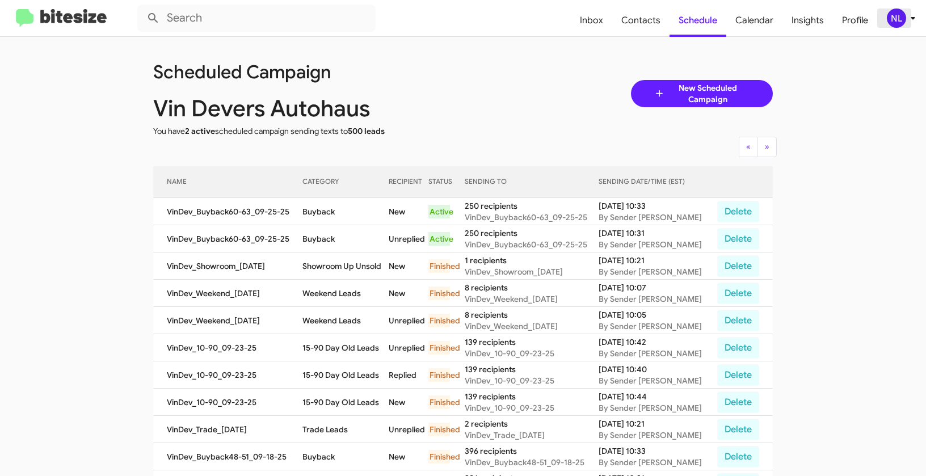
click at [893, 20] on div "NL" at bounding box center [896, 18] width 19 height 19
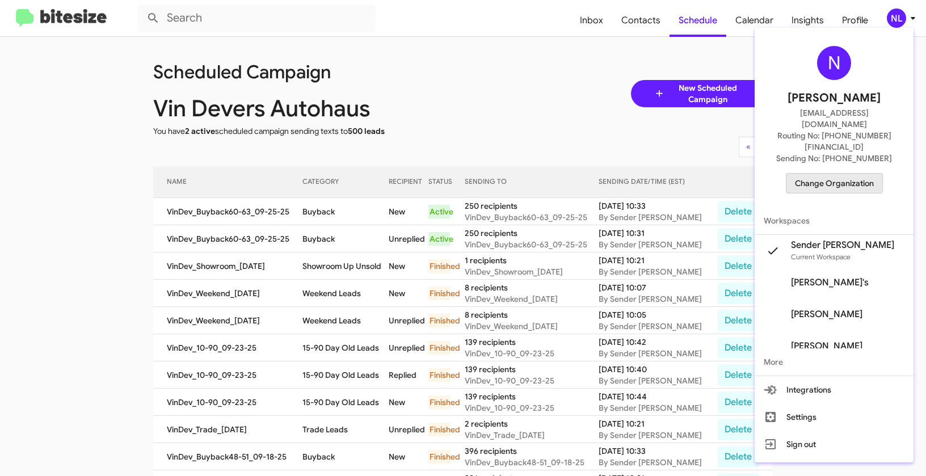
click at [843, 174] on span "Change Organization" at bounding box center [834, 183] width 79 height 19
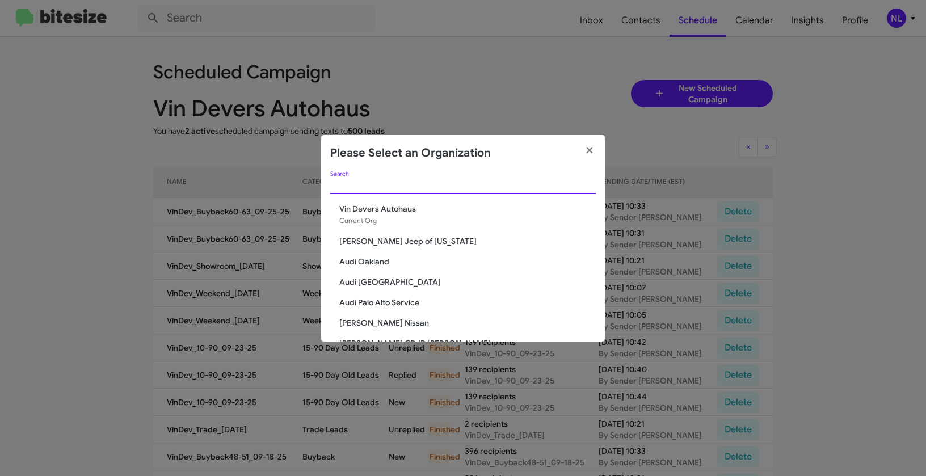
click at [391, 181] on input "Search" at bounding box center [463, 185] width 266 height 9
paste input "[PERSON_NAME] Nissan"
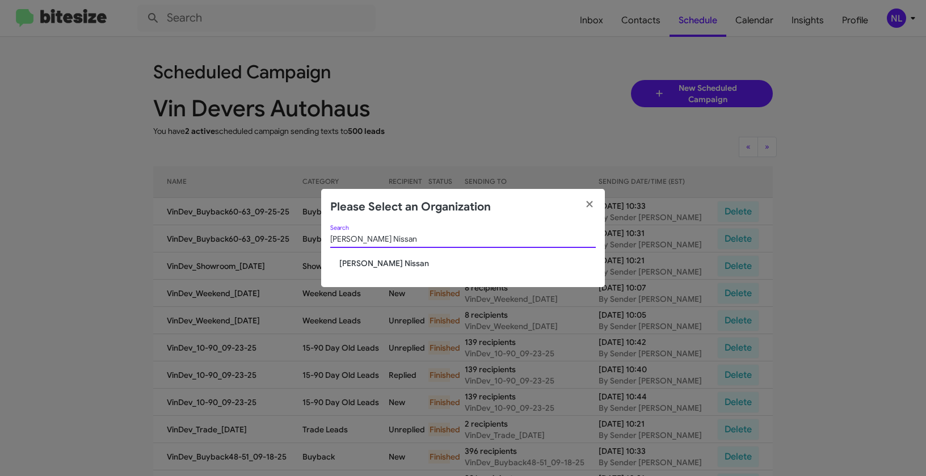
type input "[PERSON_NAME] Nissan"
click at [367, 258] on span "[PERSON_NAME] Nissan" at bounding box center [467, 263] width 257 height 11
click at [362, 266] on span "[PERSON_NAME] Nissan" at bounding box center [467, 263] width 257 height 11
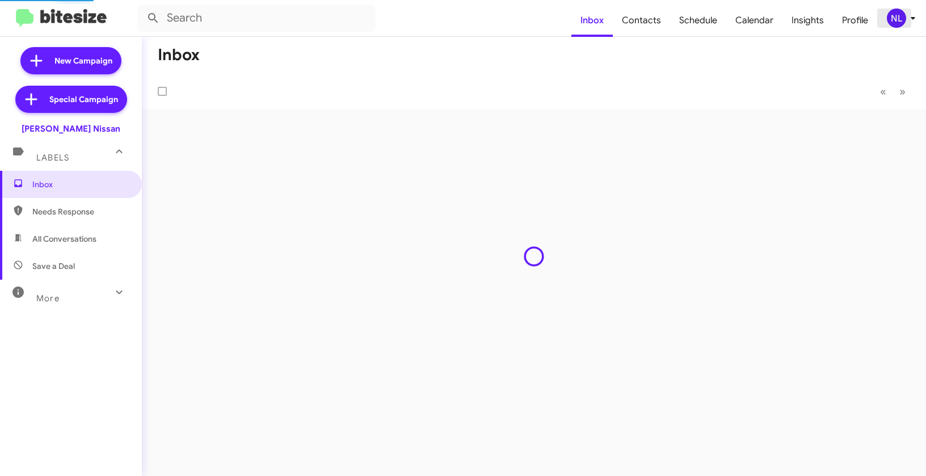
click at [891, 16] on div "NL" at bounding box center [896, 18] width 19 height 19
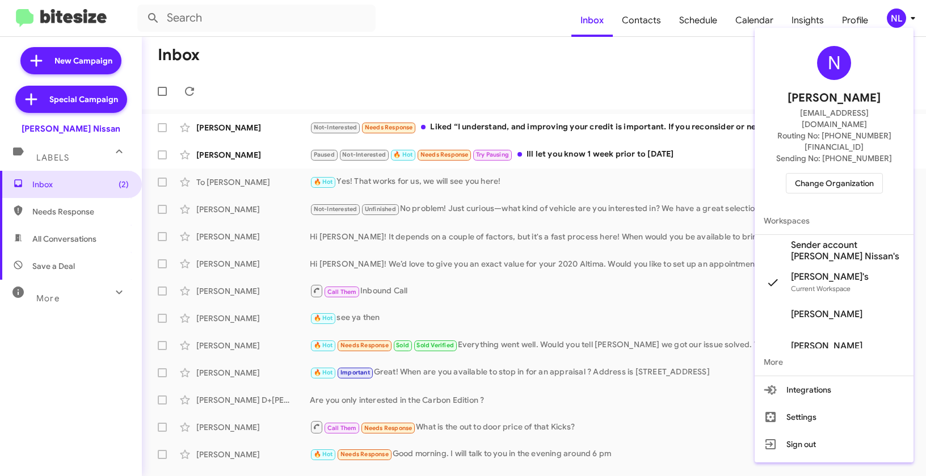
click at [818, 239] on span "Sender account Baker Nissan's" at bounding box center [848, 250] width 114 height 23
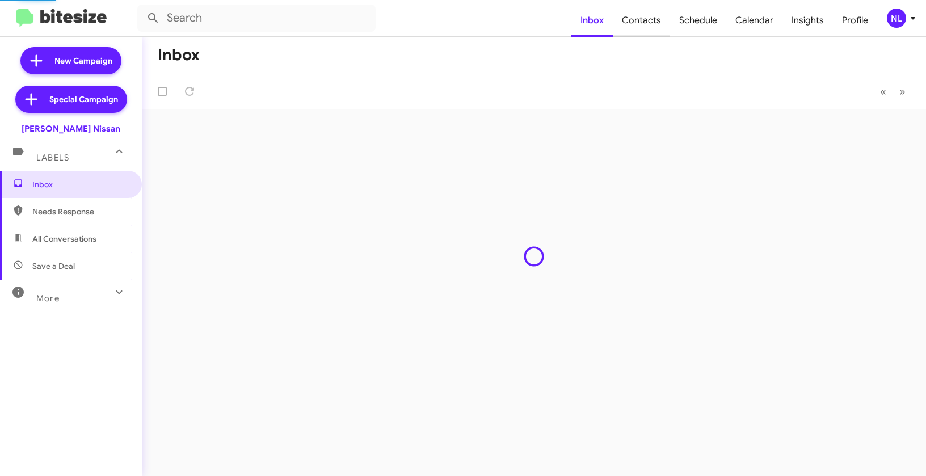
click at [654, 16] on span "Contacts" at bounding box center [641, 20] width 57 height 33
type input "in:groups"
